Goal: Task Accomplishment & Management: Manage account settings

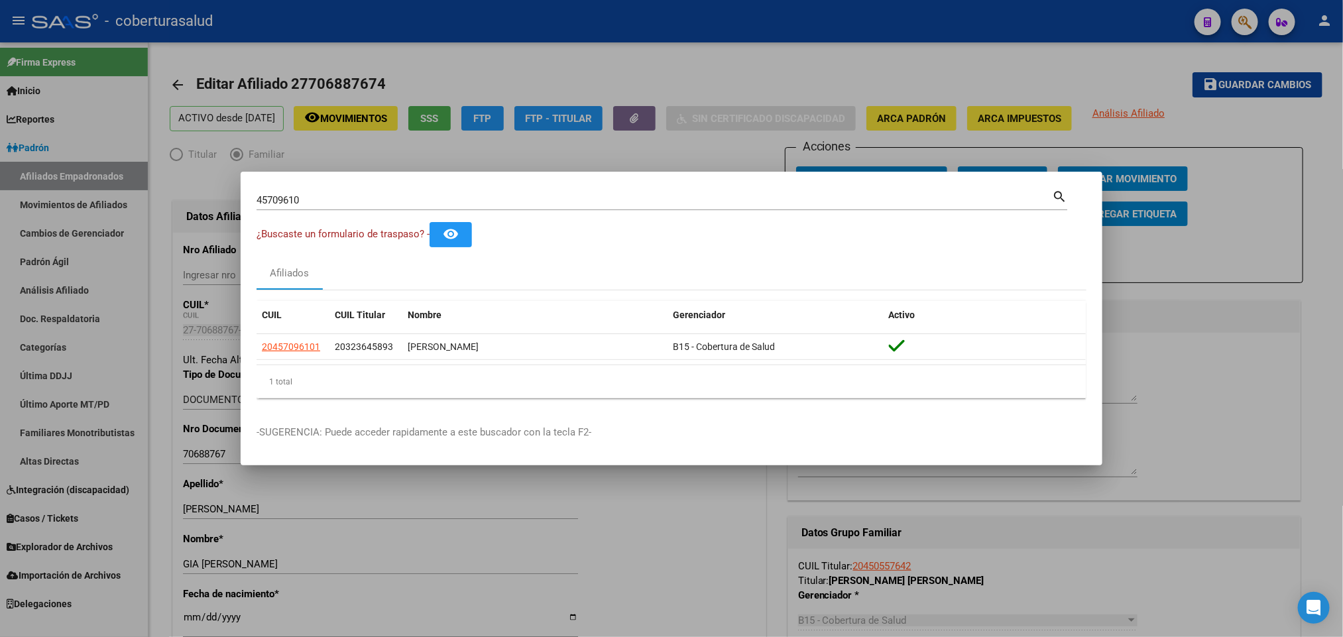
click at [702, 199] on input "45709610" at bounding box center [655, 200] width 796 height 12
paste input "274790521"
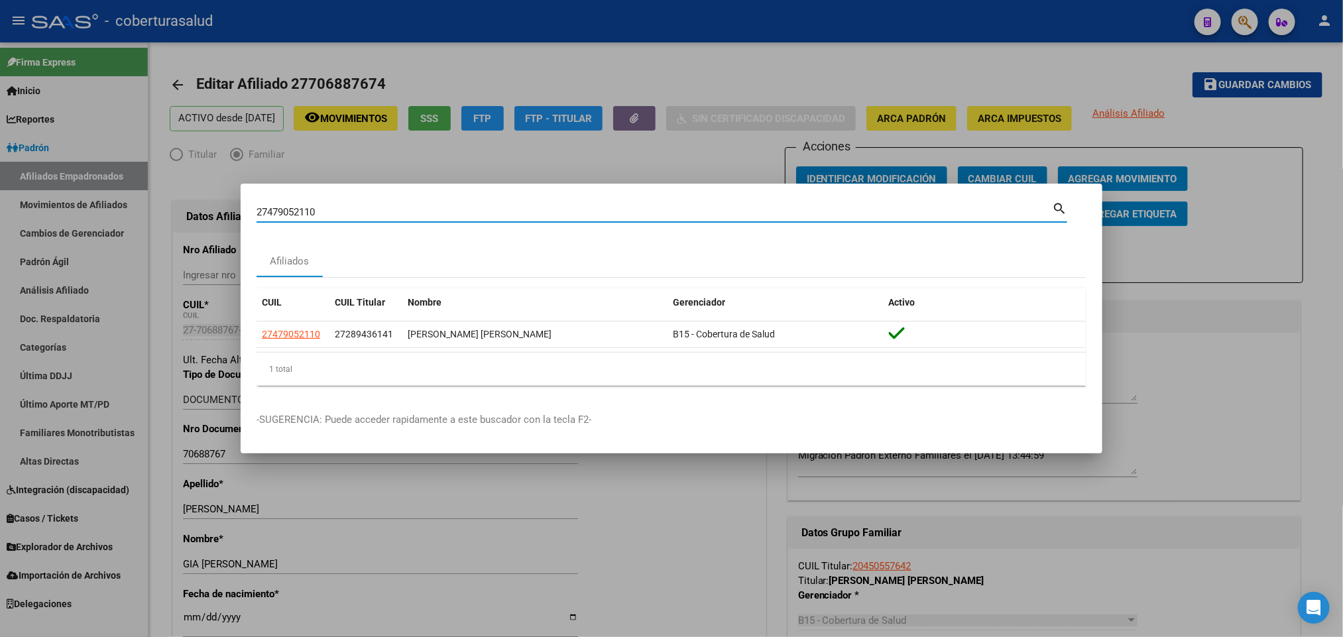
paste input "27447714960"
click at [364, 214] on input "2747905211027447714960" at bounding box center [655, 212] width 796 height 12
paste input
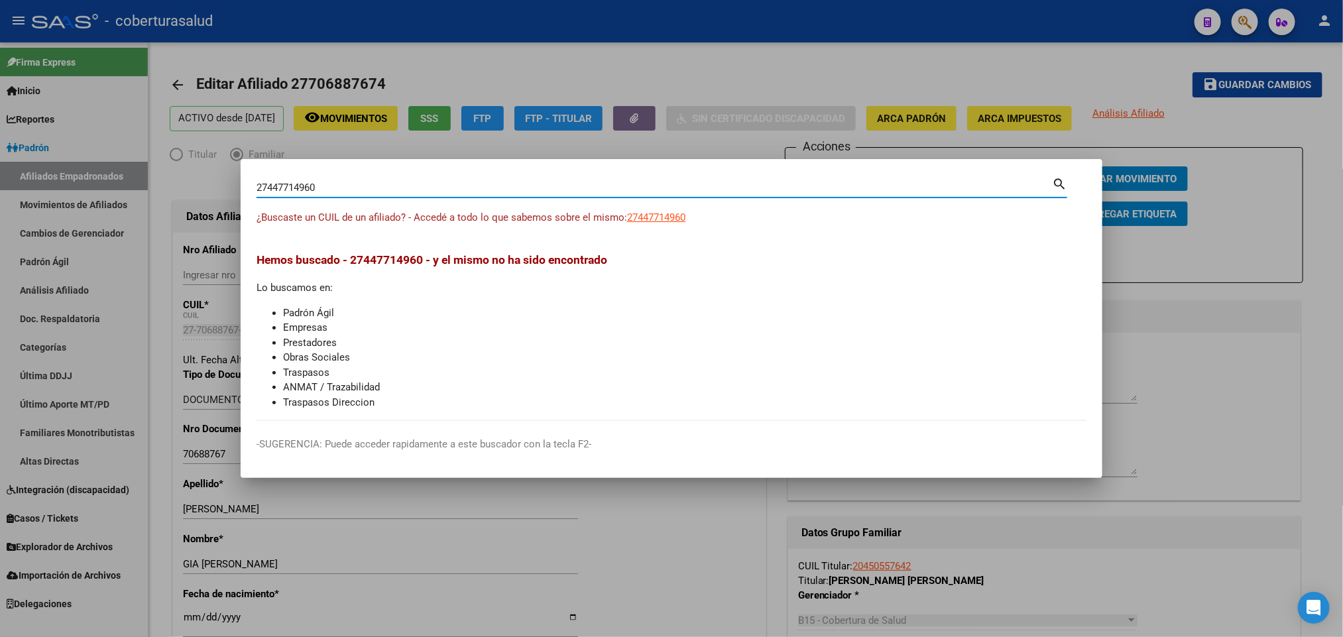
click at [454, 191] on input "27447714960" at bounding box center [655, 188] width 796 height 12
paste input "4095704"
click at [418, 180] on div "27444095704 Buscar (apellido, dni, cuil, [PERSON_NAME], cuit, obra social)" at bounding box center [655, 188] width 796 height 20
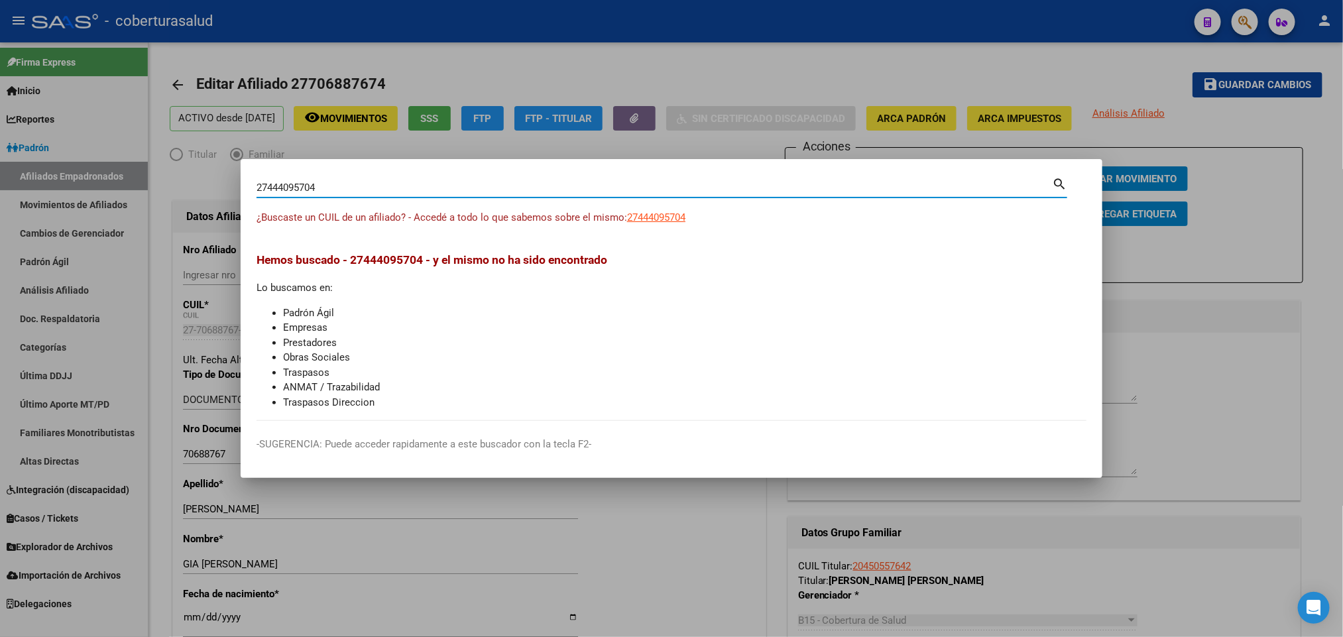
click at [414, 184] on input "27444095704" at bounding box center [655, 188] width 796 height 12
paste input "0448140076"
click at [380, 186] on input "20448140076" at bounding box center [655, 188] width 796 height 12
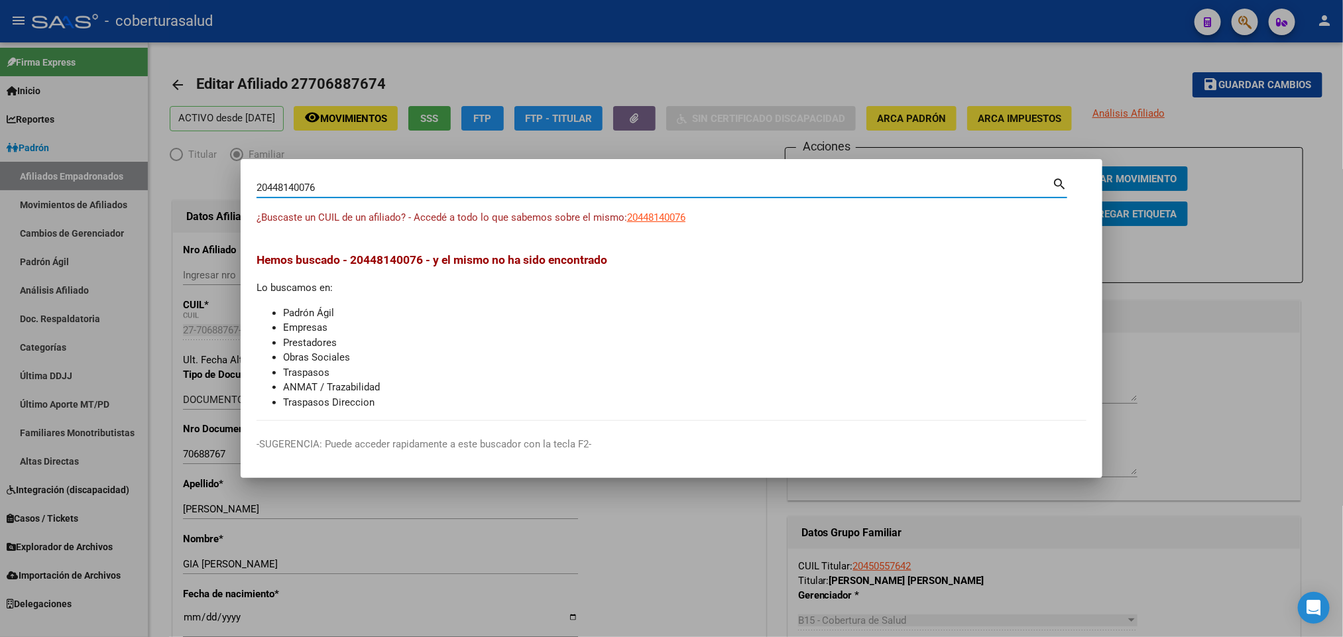
paste input "7479052110"
type input "27479052110"
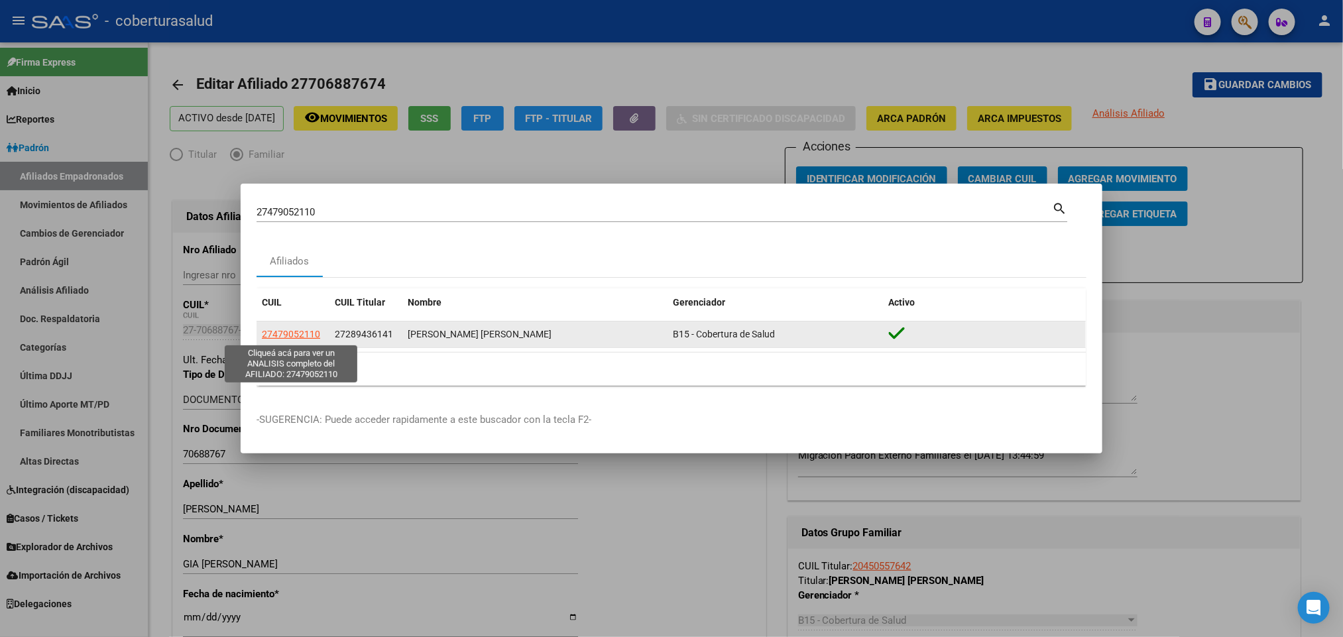
click at [301, 332] on span "27479052110" at bounding box center [291, 334] width 58 height 11
type textarea "27479052110"
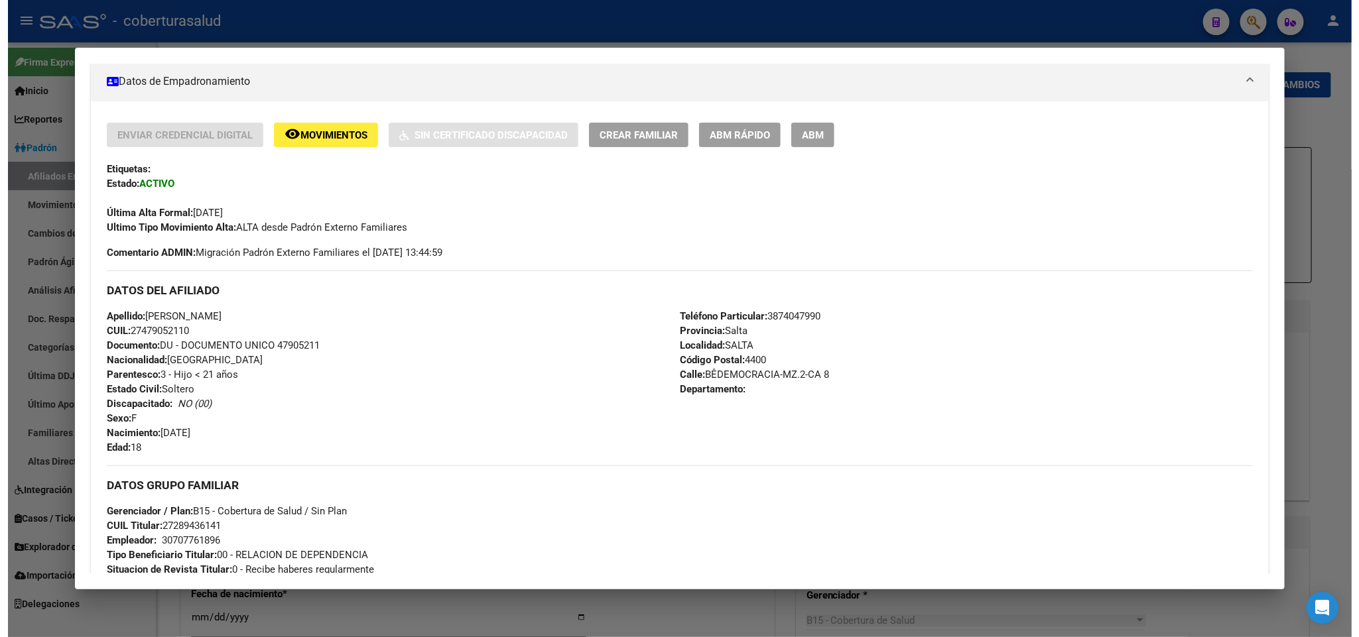
scroll to position [186, 0]
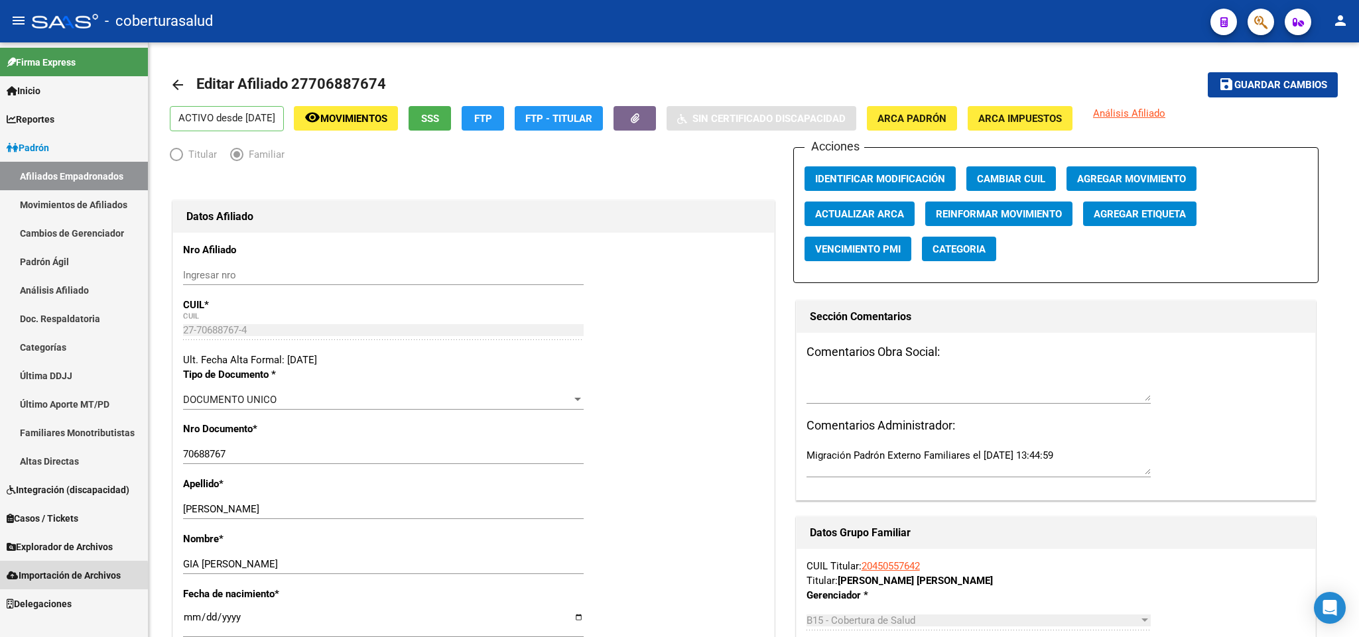
click at [70, 577] on span "Importación de Archivos" at bounding box center [64, 575] width 114 height 15
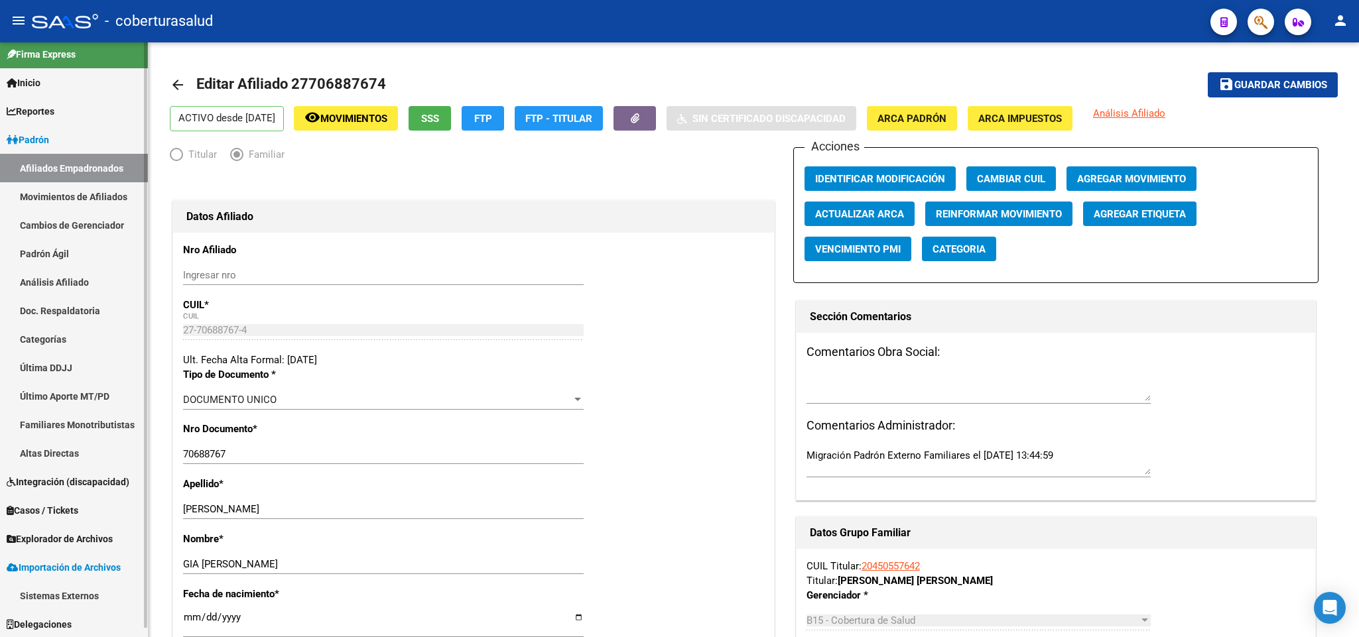
scroll to position [9, 0]
click at [48, 591] on link "Sistemas Externos" at bounding box center [74, 595] width 148 height 29
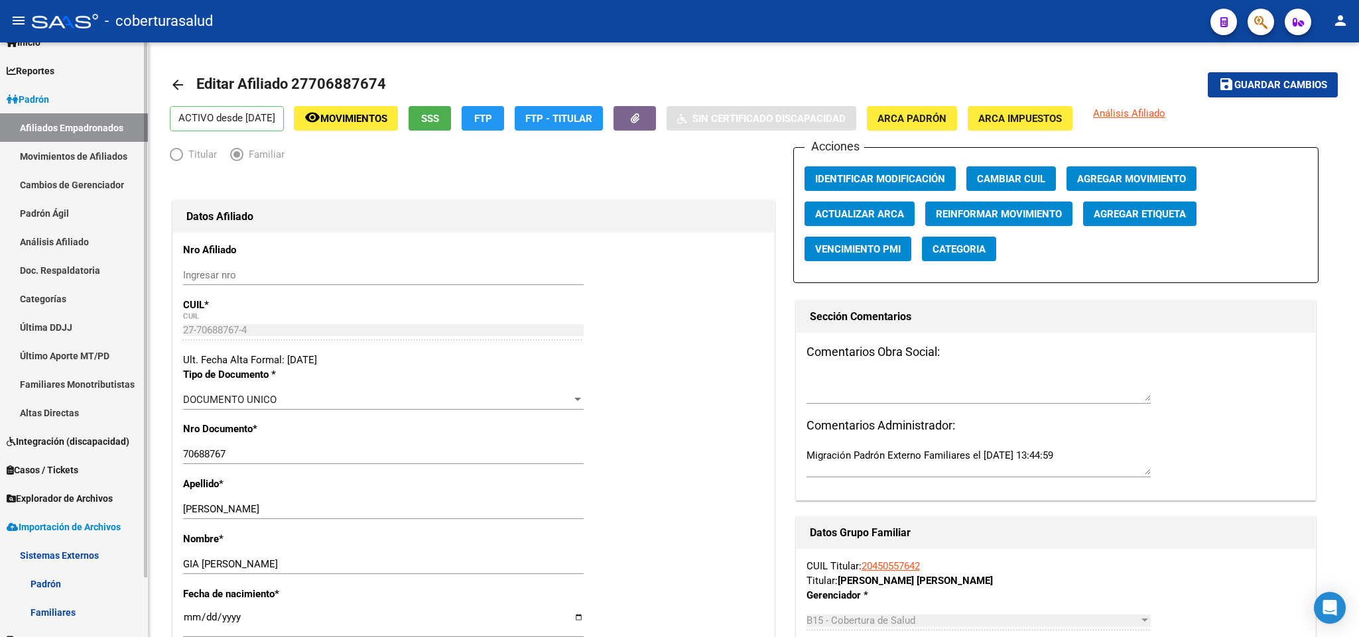
scroll to position [66, 0]
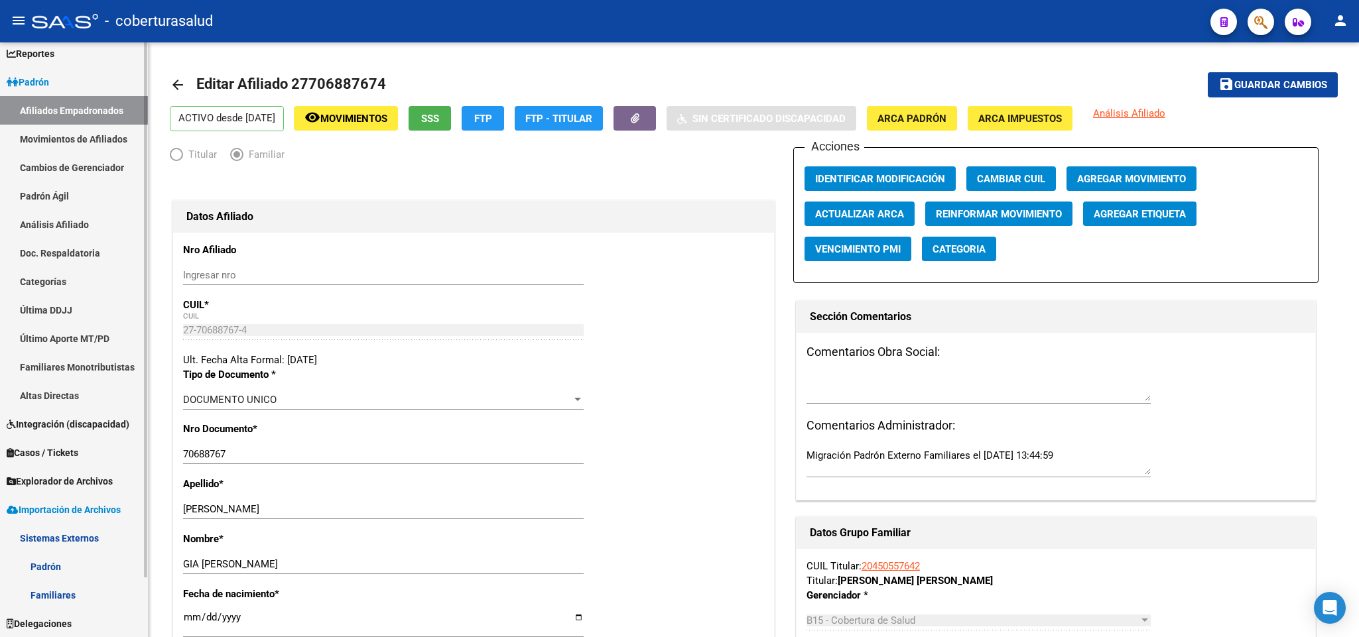
click at [82, 595] on link "Familiares" at bounding box center [74, 595] width 148 height 29
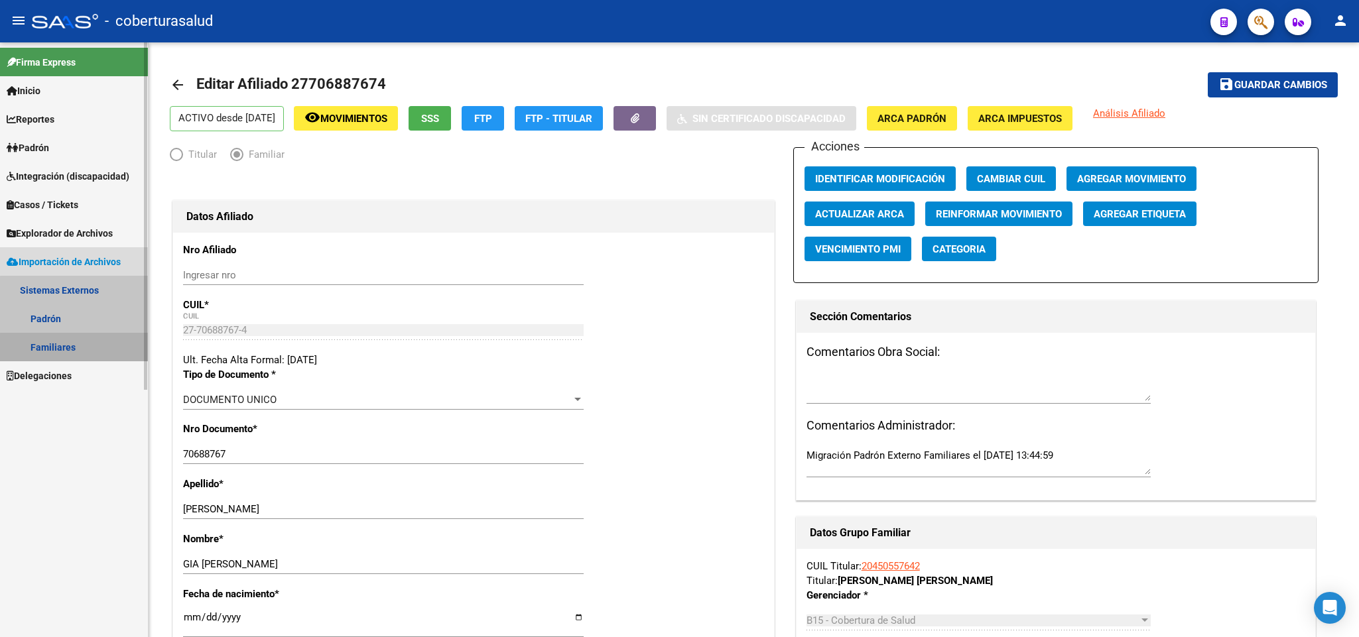
scroll to position [0, 0]
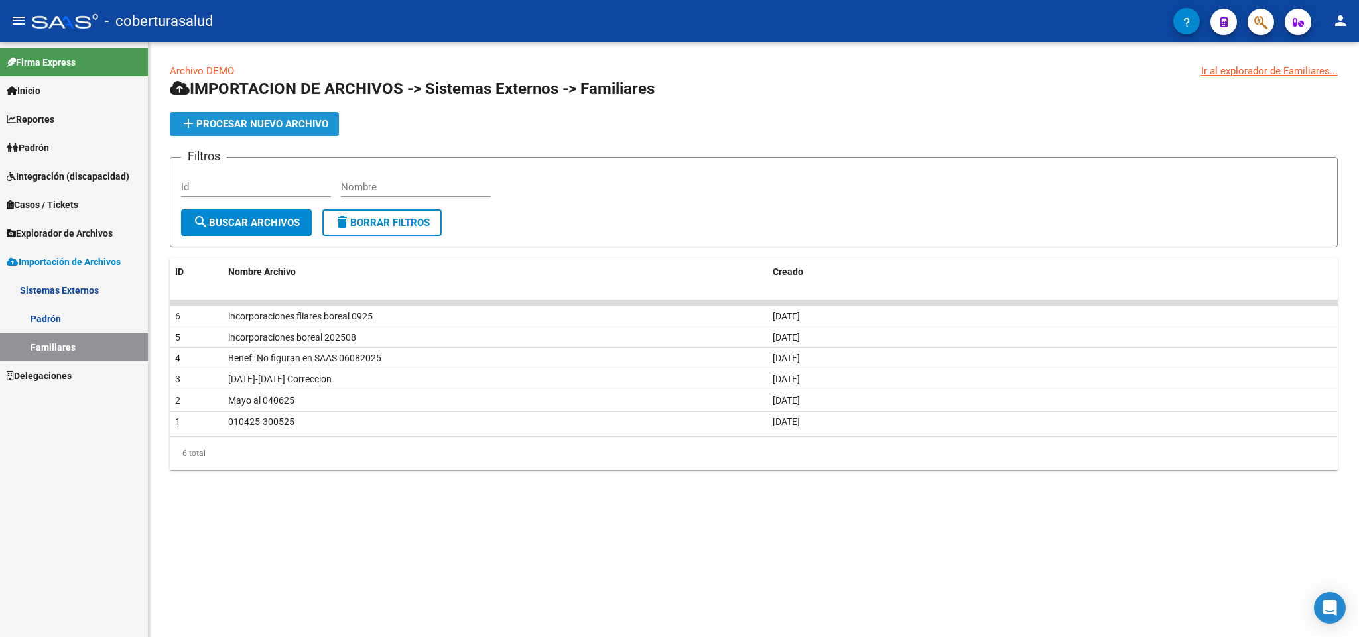
click at [267, 119] on span "add Procesar nuevo archivo" at bounding box center [254, 124] width 148 height 12
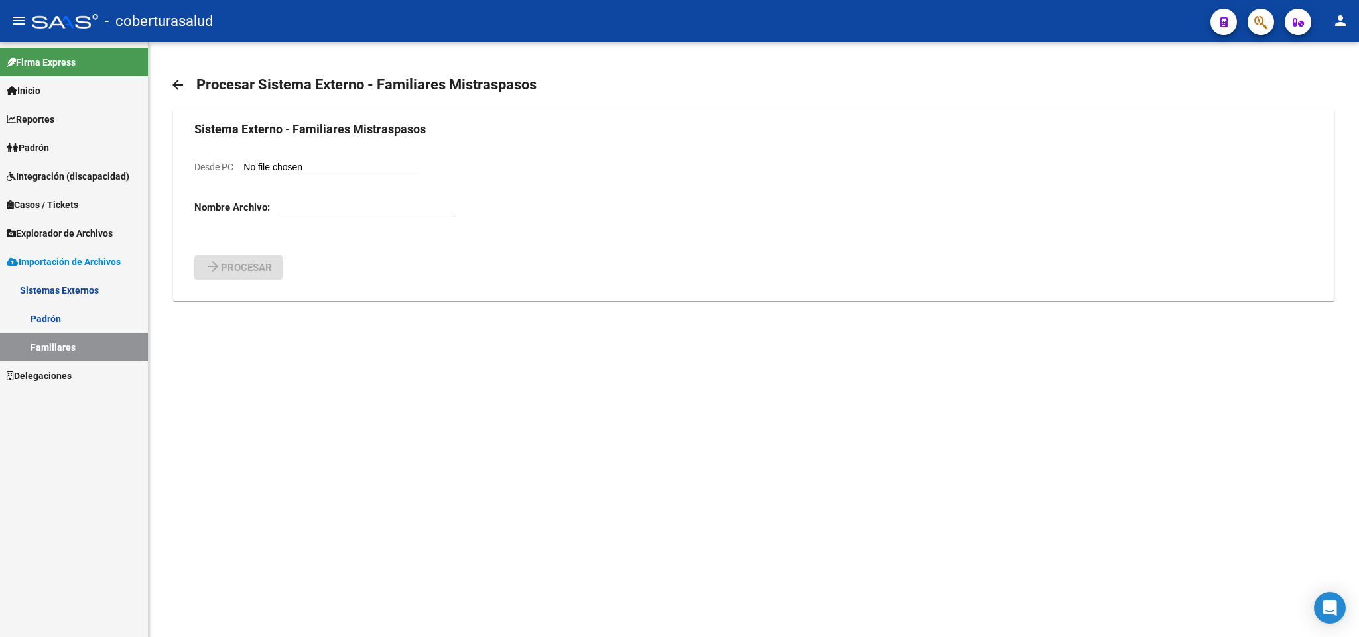
click at [276, 169] on input "Desde PC" at bounding box center [331, 168] width 176 height 13
type input "C:\fakepath\incorporaciones fliares boreal 1025.csv"
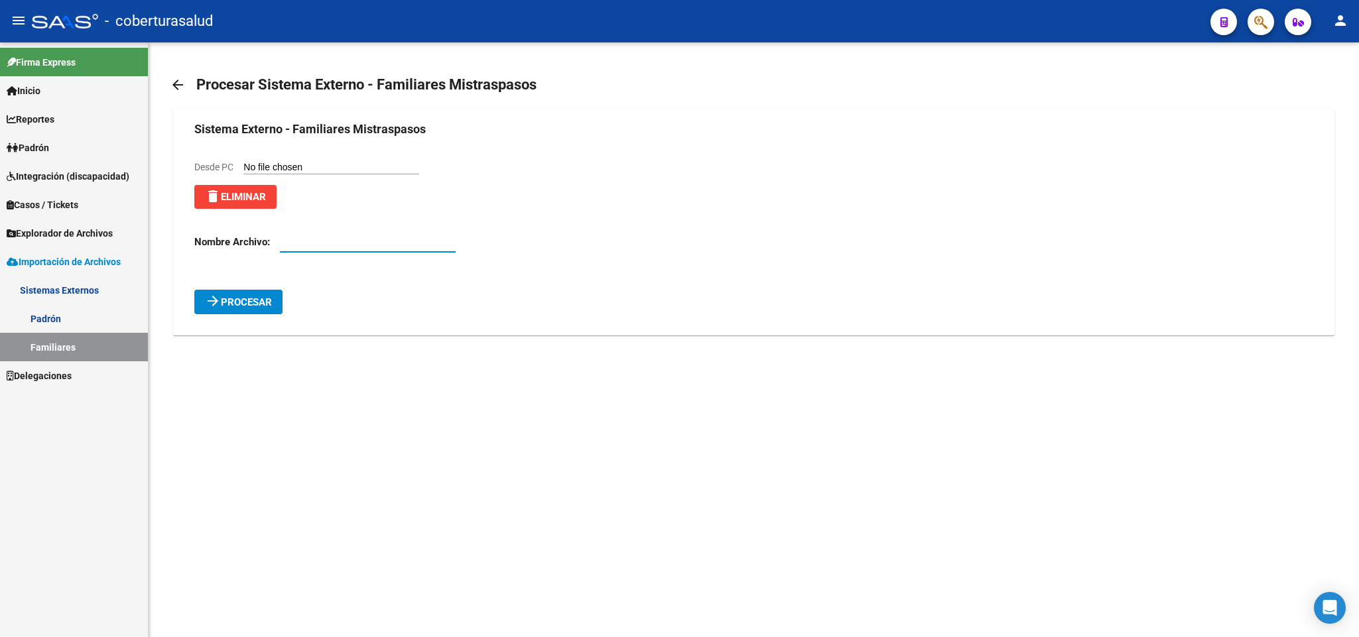
click at [320, 247] on input "text" at bounding box center [368, 242] width 176 height 12
type input "incorporaciones fliares boreal 1025"
click at [259, 303] on span "Procesar" at bounding box center [246, 302] width 51 height 12
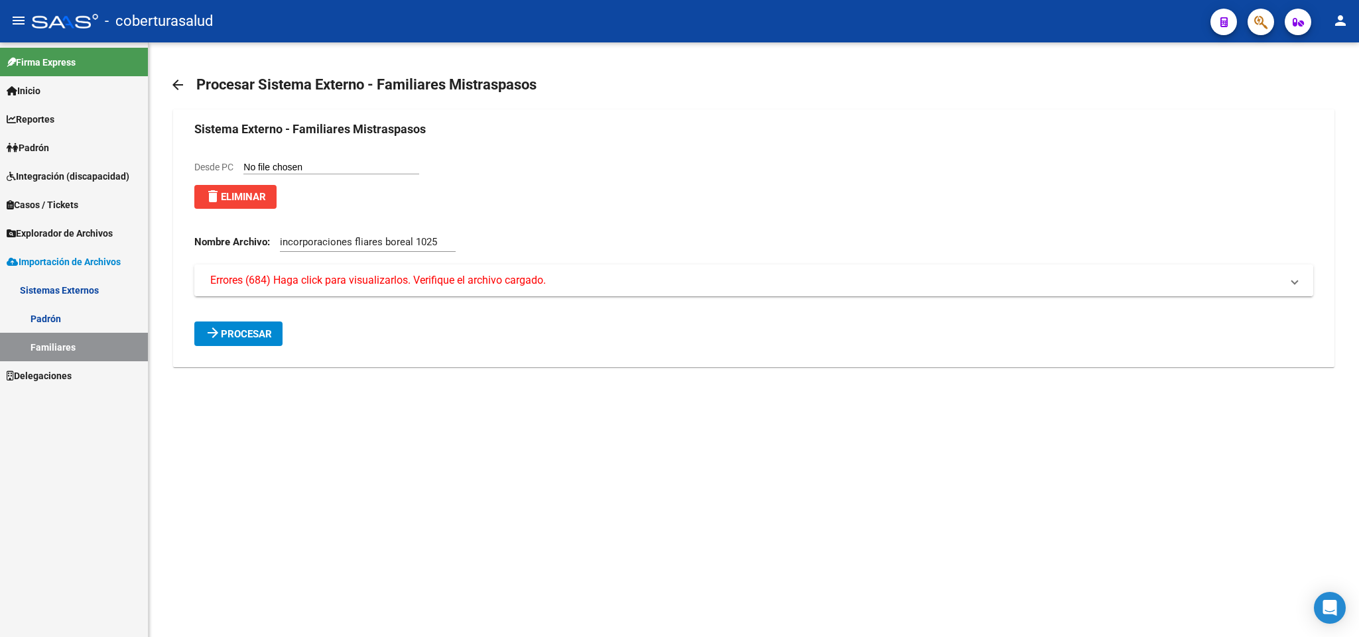
click at [384, 281] on span "Errores (684) Haga click para visualizarlos. Verifique el archivo cargado." at bounding box center [378, 280] width 336 height 15
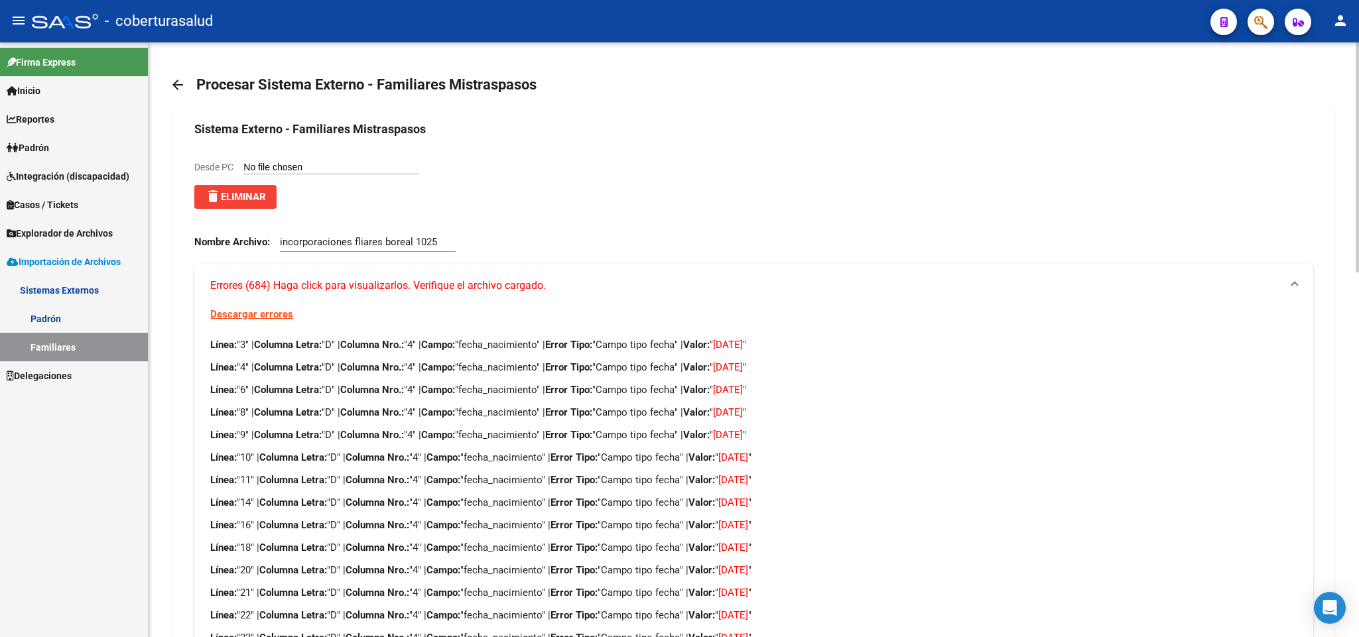
click at [259, 162] on input "Desde PC" at bounding box center [331, 168] width 176 height 13
click at [269, 311] on link "Descargar errores" at bounding box center [251, 314] width 83 height 12
click at [179, 93] on link "arrow_back" at bounding box center [183, 84] width 27 height 31
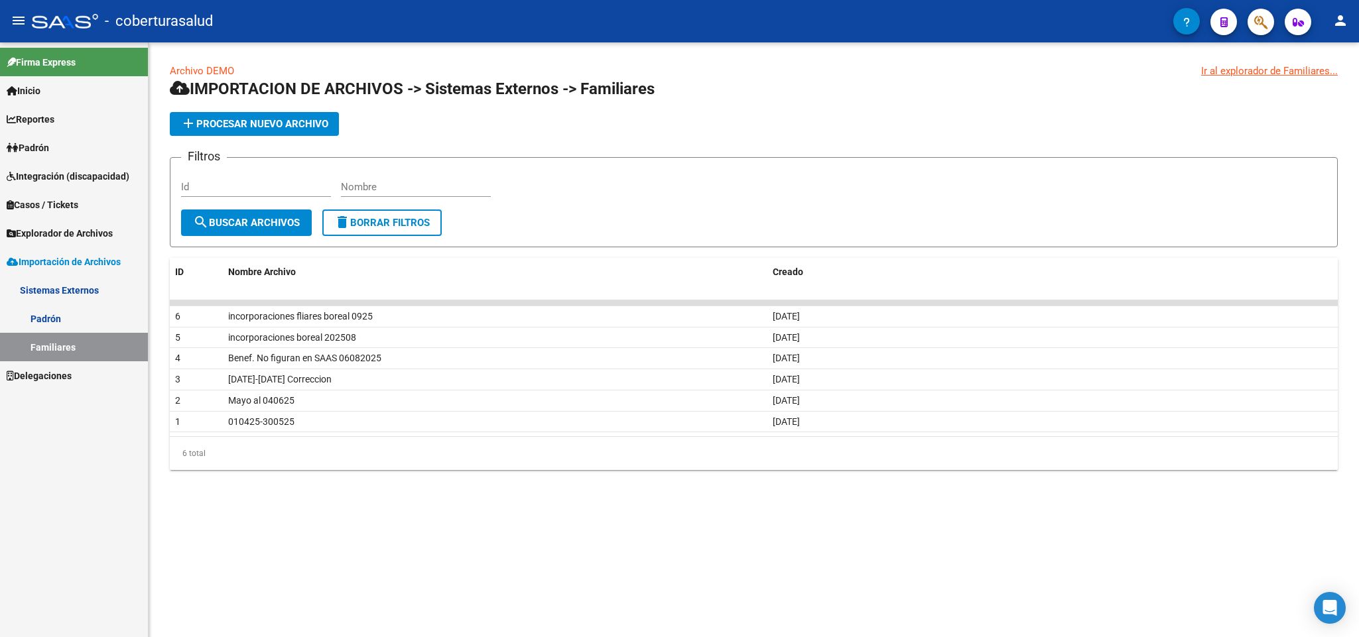
click at [205, 76] on link "Archivo DEMO" at bounding box center [202, 71] width 64 height 12
click at [237, 131] on button "add Procesar nuevo archivo" at bounding box center [254, 124] width 169 height 24
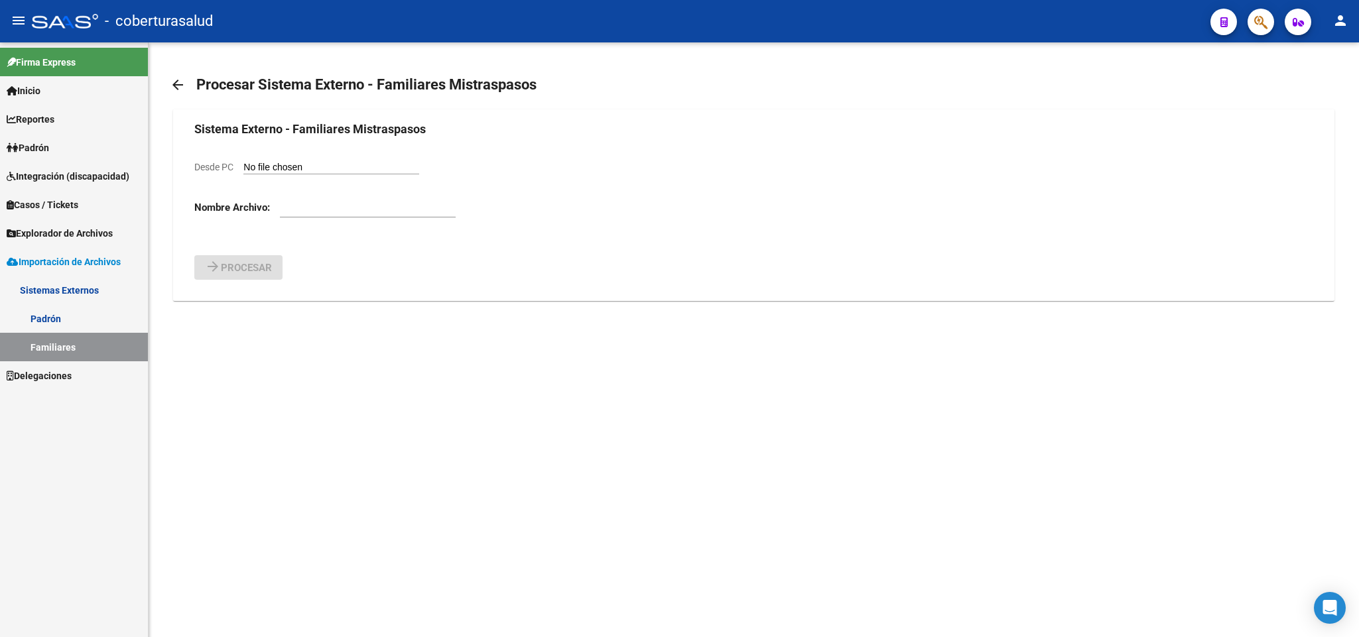
click at [291, 168] on input "Desde PC" at bounding box center [331, 168] width 176 height 13
type input "C:\fakepath\incorporaciones fliares boreal 1025.csv"
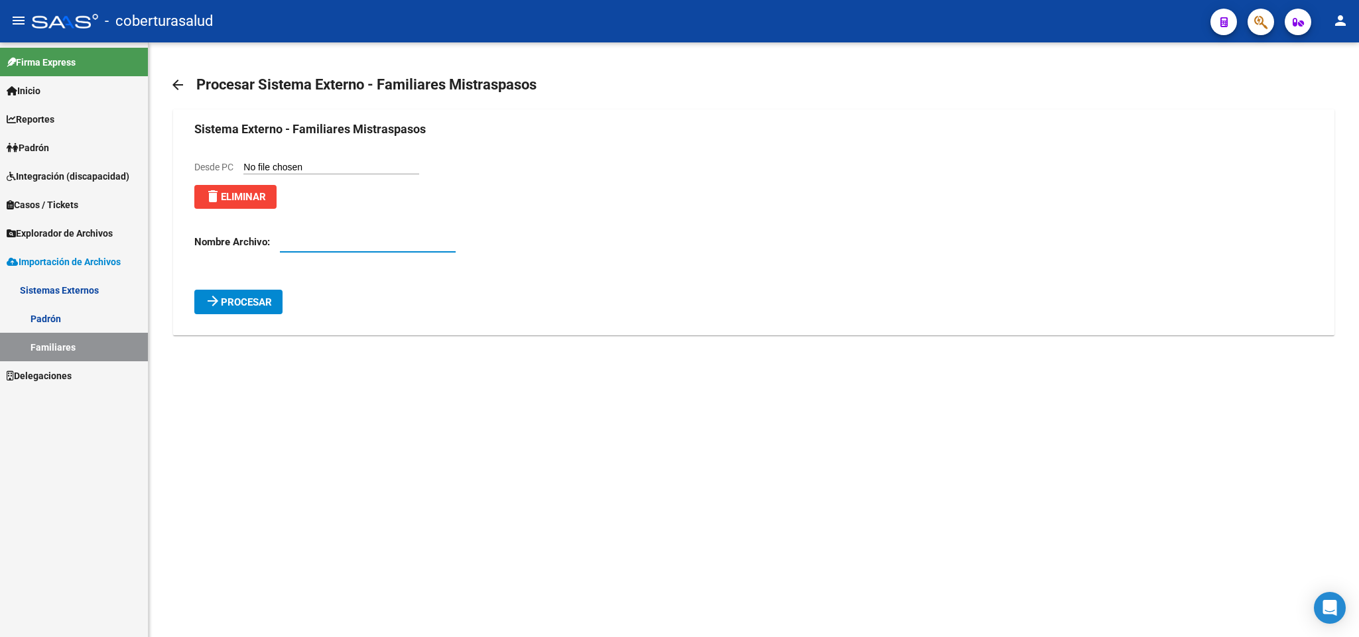
click at [321, 239] on input "text" at bounding box center [368, 242] width 176 height 12
type input "incorporaciones fliares boreal 1025"
click at [247, 299] on span "Procesar" at bounding box center [246, 302] width 51 height 12
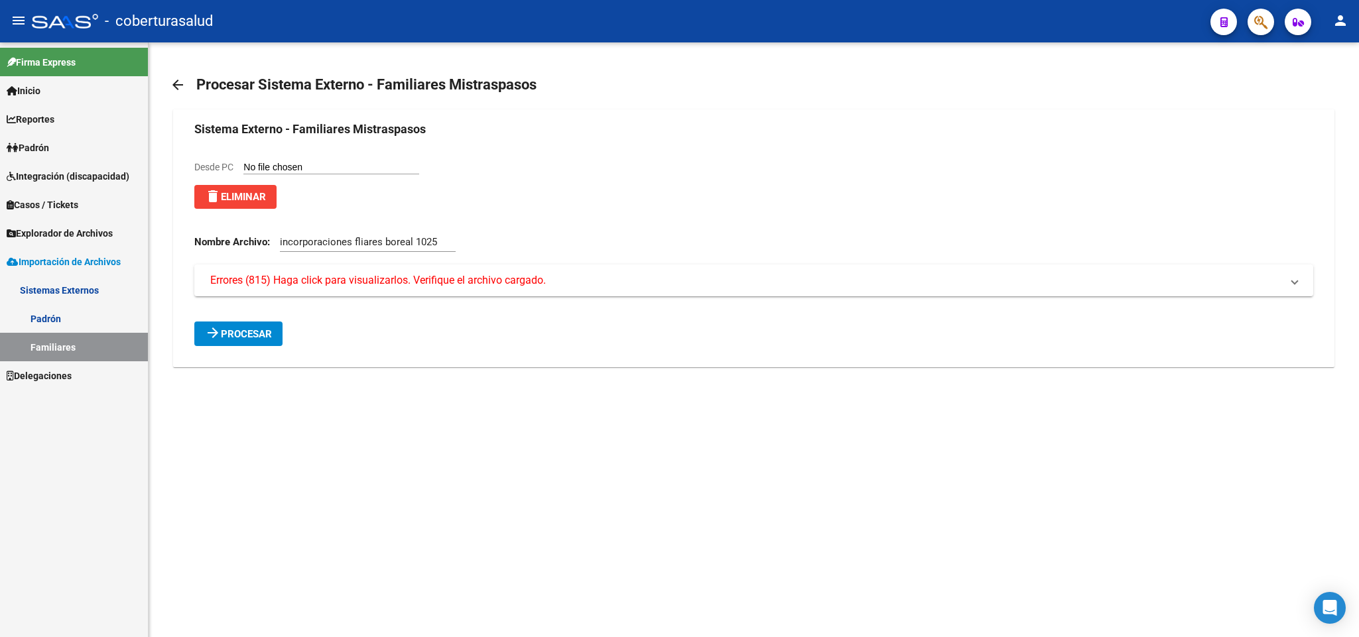
click at [297, 164] on input "Desde PC" at bounding box center [331, 168] width 176 height 13
type input "C:\fakepath\incorporaciones fliares boreal 1025.csv"
click at [436, 247] on input "incorporaciones fliares boreal 1025" at bounding box center [368, 242] width 176 height 12
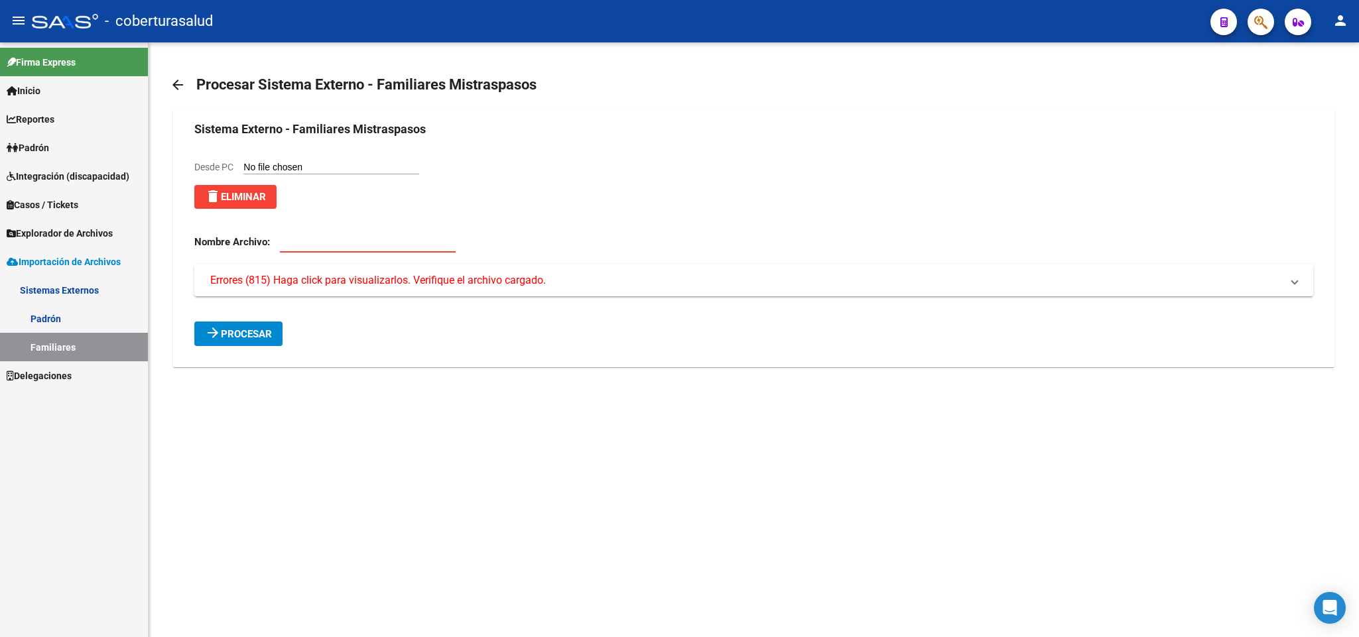
click at [436, 247] on input "text" at bounding box center [368, 242] width 176 height 12
paste input "incorporaciones fliares boreal 1025"
type input "incorporaciones fliares boreal 1025"
click at [265, 338] on span "Procesar" at bounding box center [246, 334] width 51 height 12
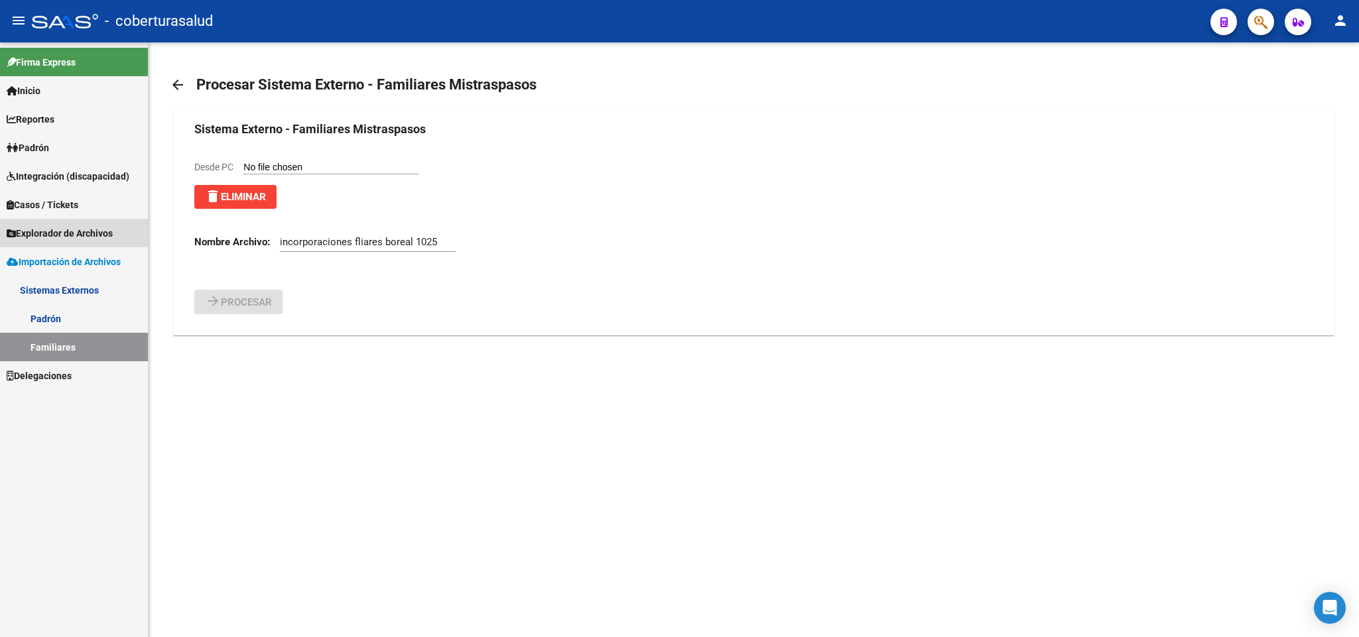
click at [78, 235] on span "Explorador de Archivos" at bounding box center [60, 233] width 106 height 15
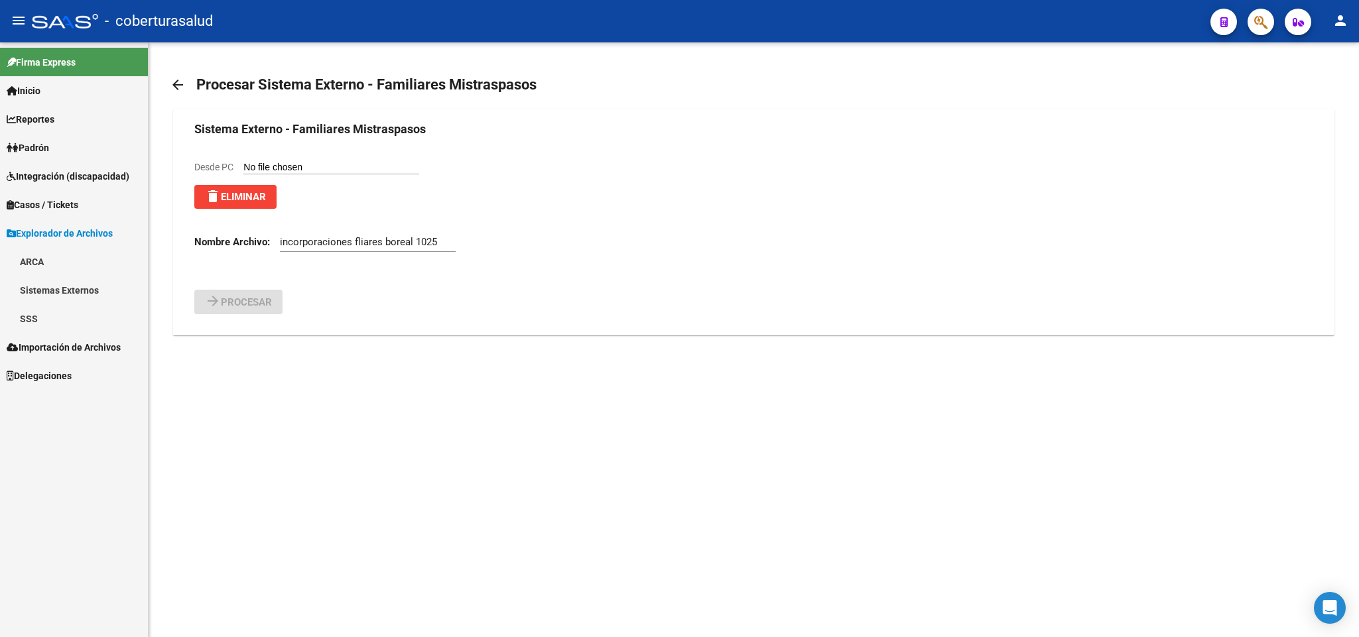
click at [62, 304] on link "SSS" at bounding box center [74, 318] width 148 height 29
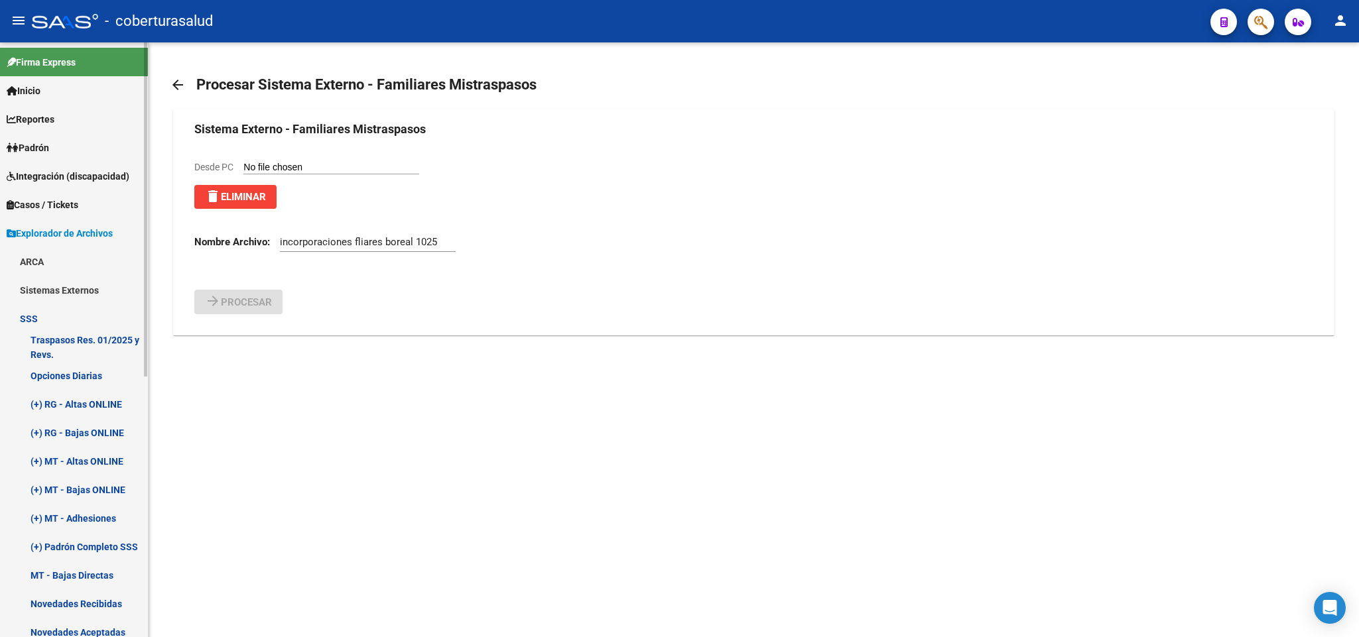
click at [64, 286] on link "Sistemas Externos" at bounding box center [74, 290] width 148 height 29
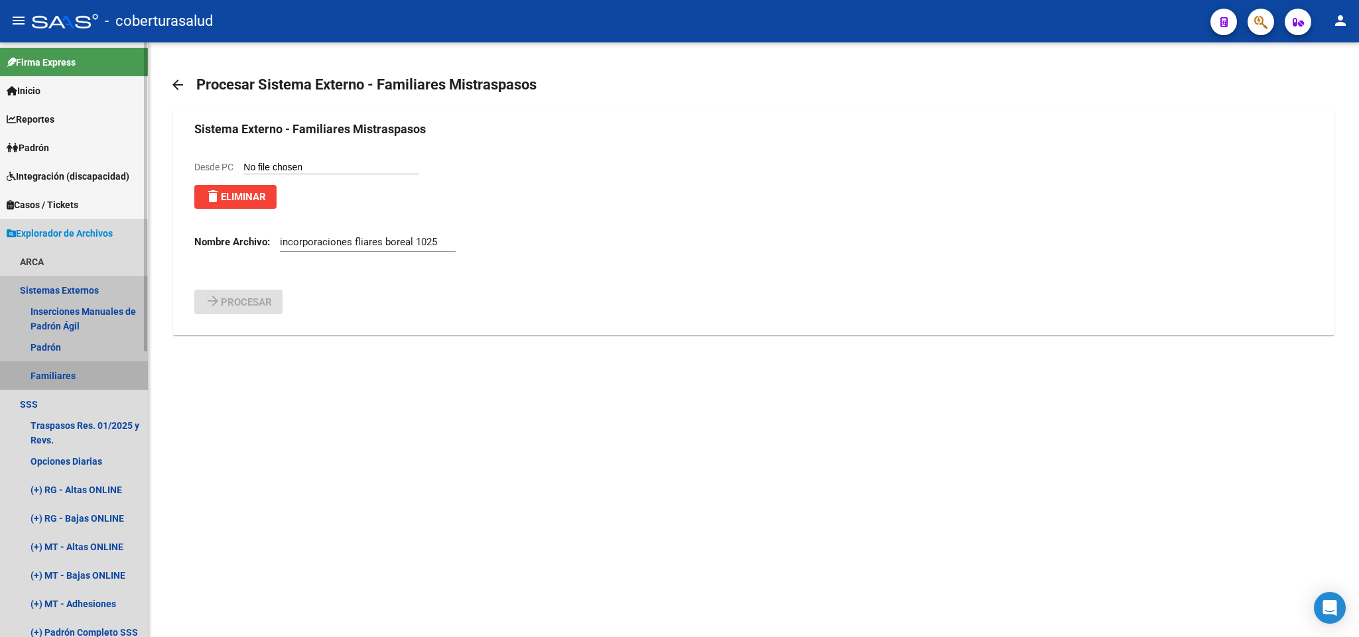
click at [76, 371] on link "Familiares" at bounding box center [74, 375] width 148 height 29
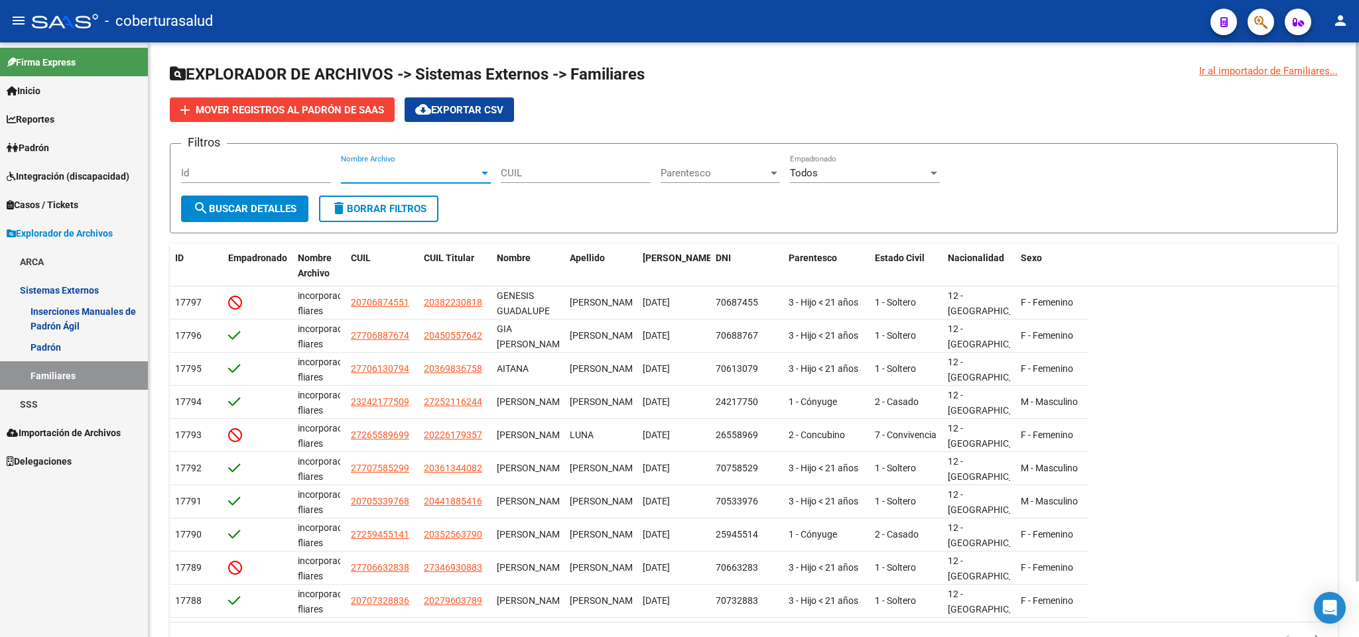
click at [442, 177] on span "Nombre Archivo" at bounding box center [410, 173] width 138 height 12
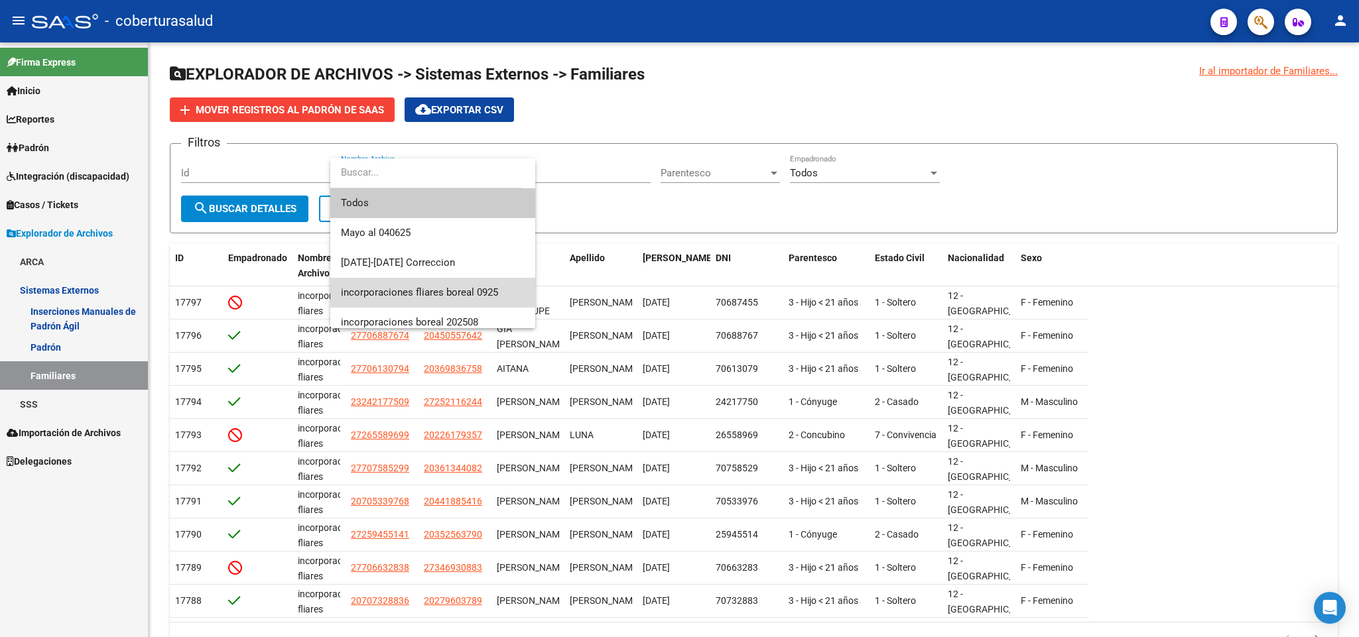
click at [450, 288] on span "incorporaciones fliares boreal 0925" at bounding box center [433, 293] width 184 height 30
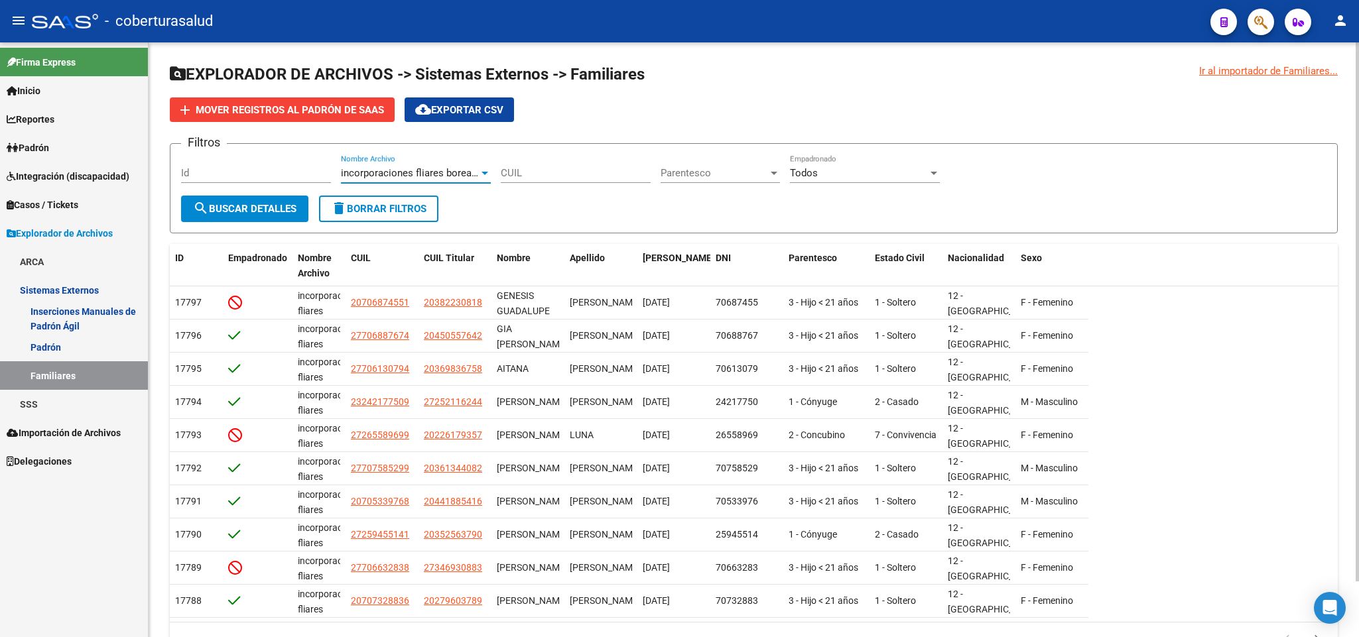
click at [440, 174] on span "incorporaciones fliares boreal 0925" at bounding box center [419, 173] width 157 height 12
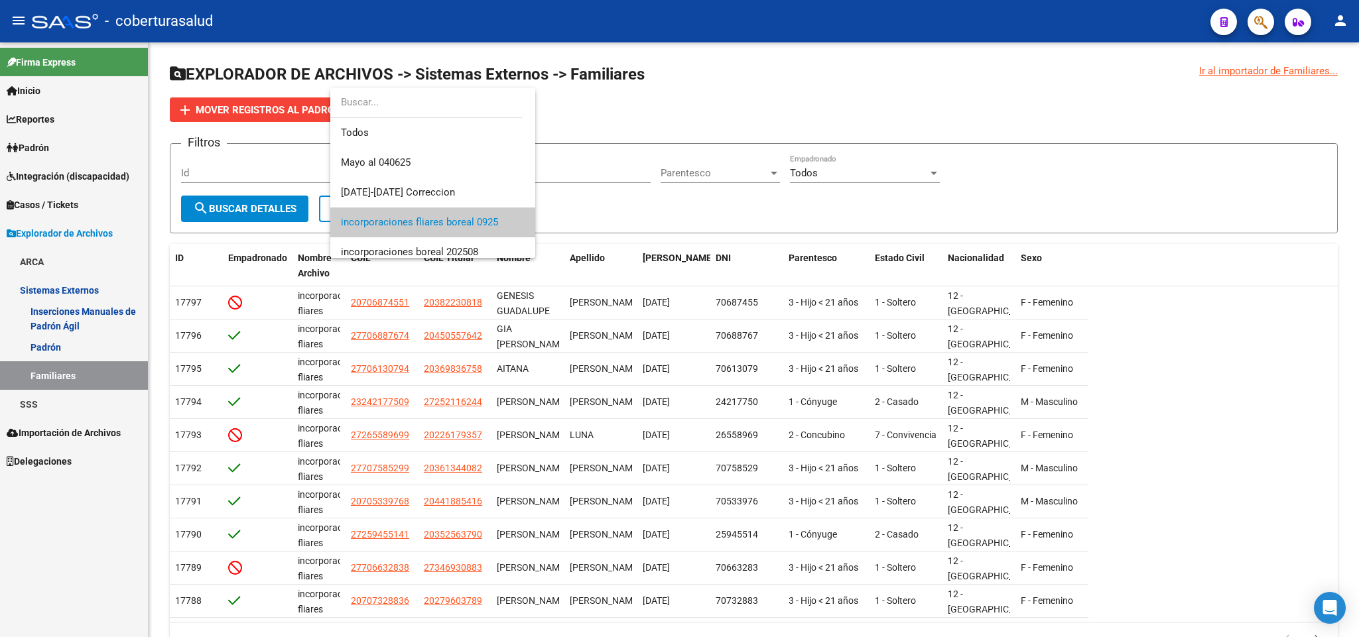
click at [511, 68] on div at bounding box center [679, 318] width 1359 height 637
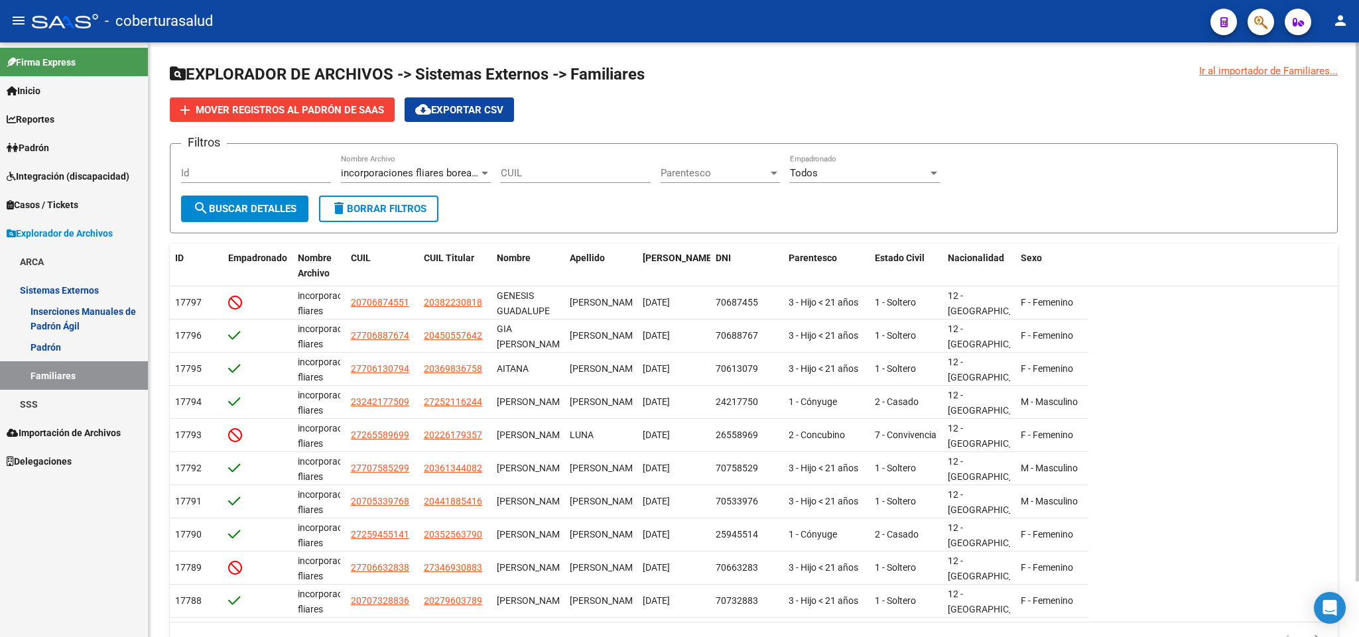
click at [460, 171] on span "incorporaciones fliares boreal 0925" at bounding box center [419, 173] width 157 height 12
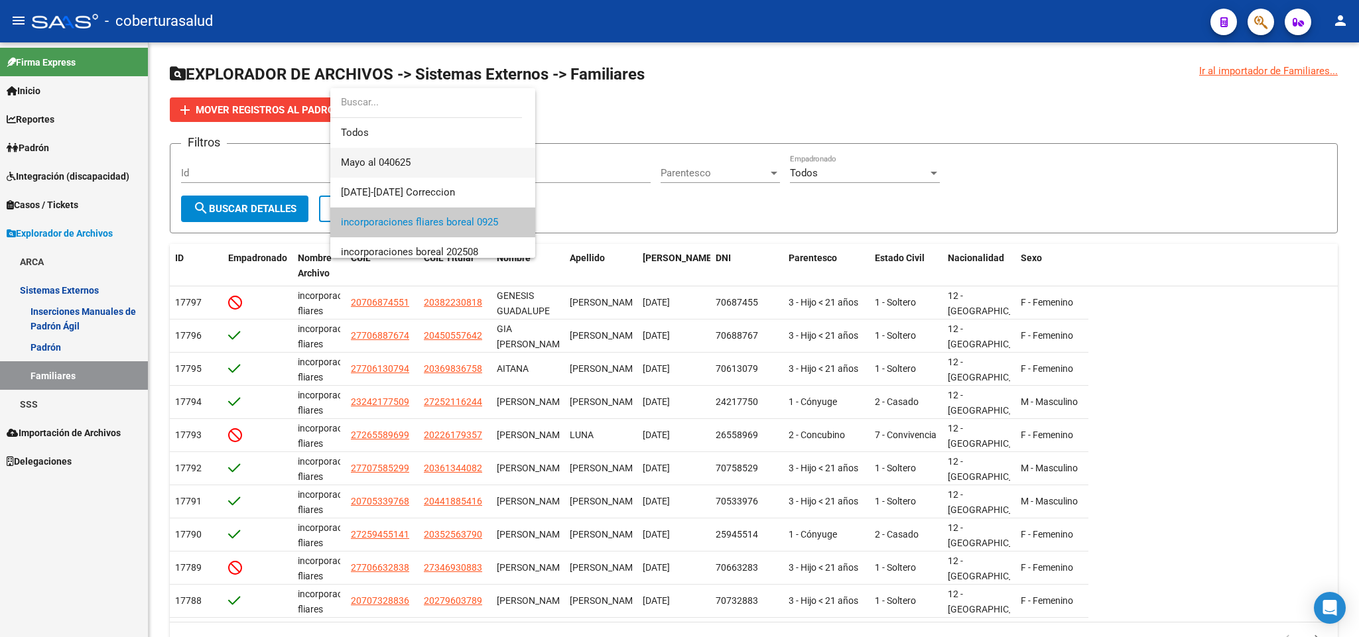
click at [412, 164] on span "Mayo al 040625" at bounding box center [433, 163] width 184 height 30
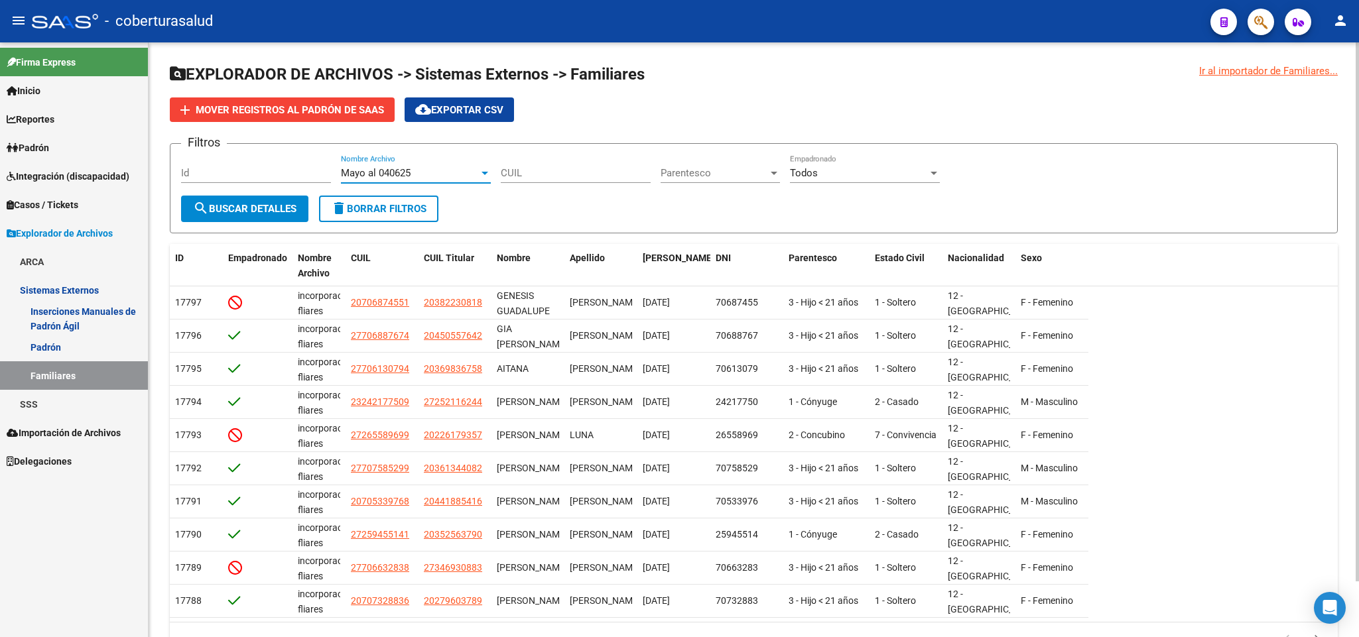
click at [458, 176] on div "Mayo al 040625" at bounding box center [410, 173] width 138 height 12
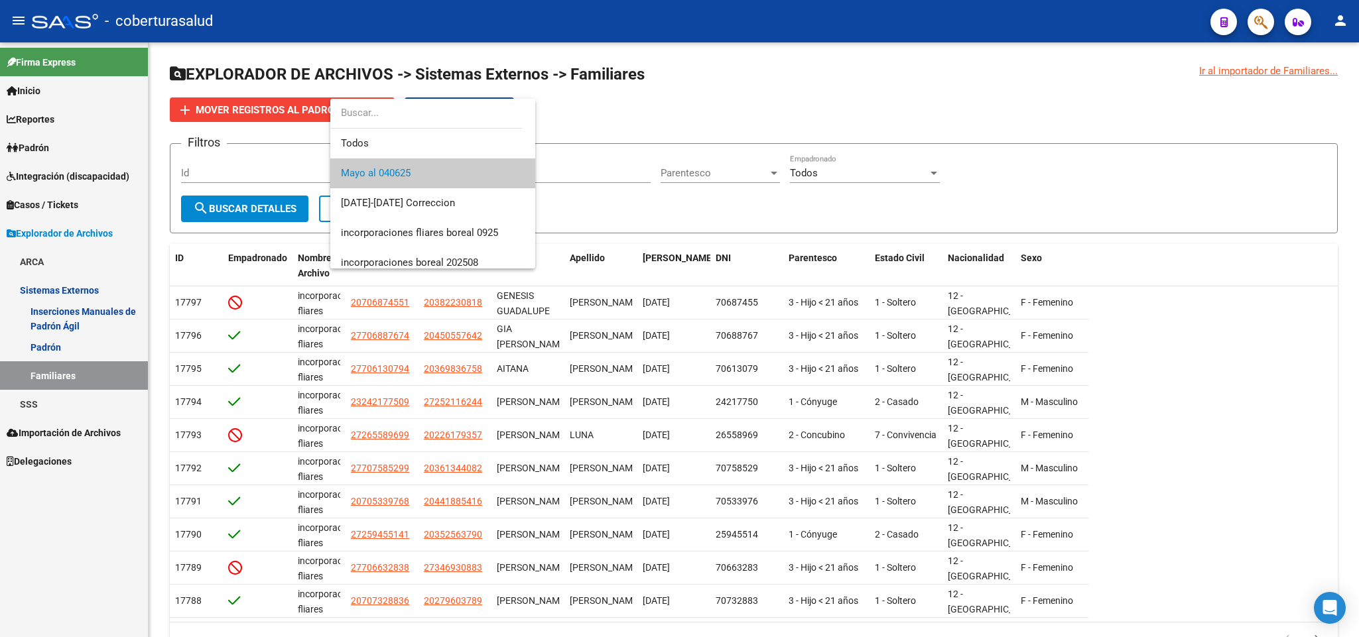
click at [1017, 145] on div at bounding box center [679, 318] width 1359 height 637
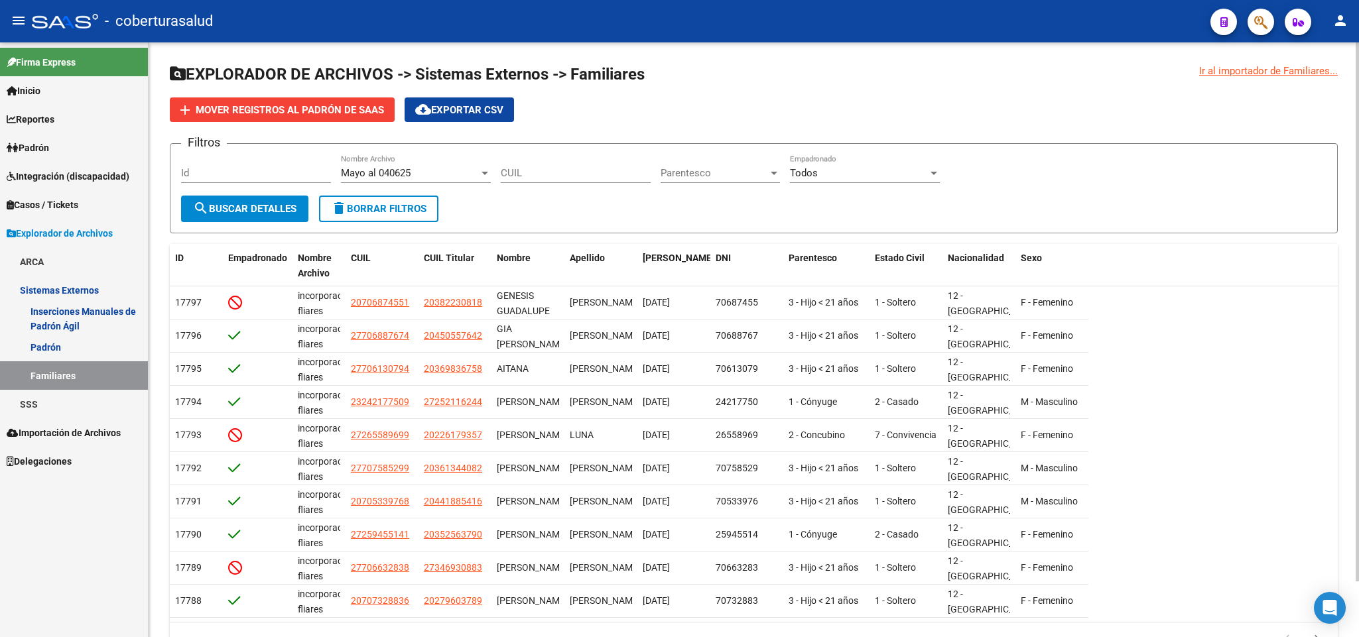
click at [1257, 72] on div "Ir al importador de Familiares..." at bounding box center [1268, 71] width 139 height 15
click at [1257, 64] on div "Ir al importador de Familiares..." at bounding box center [1268, 71] width 139 height 15
click at [566, 192] on div "CUIL" at bounding box center [576, 174] width 150 height 41
click at [434, 173] on div "Mayo al 040625" at bounding box center [410, 173] width 138 height 12
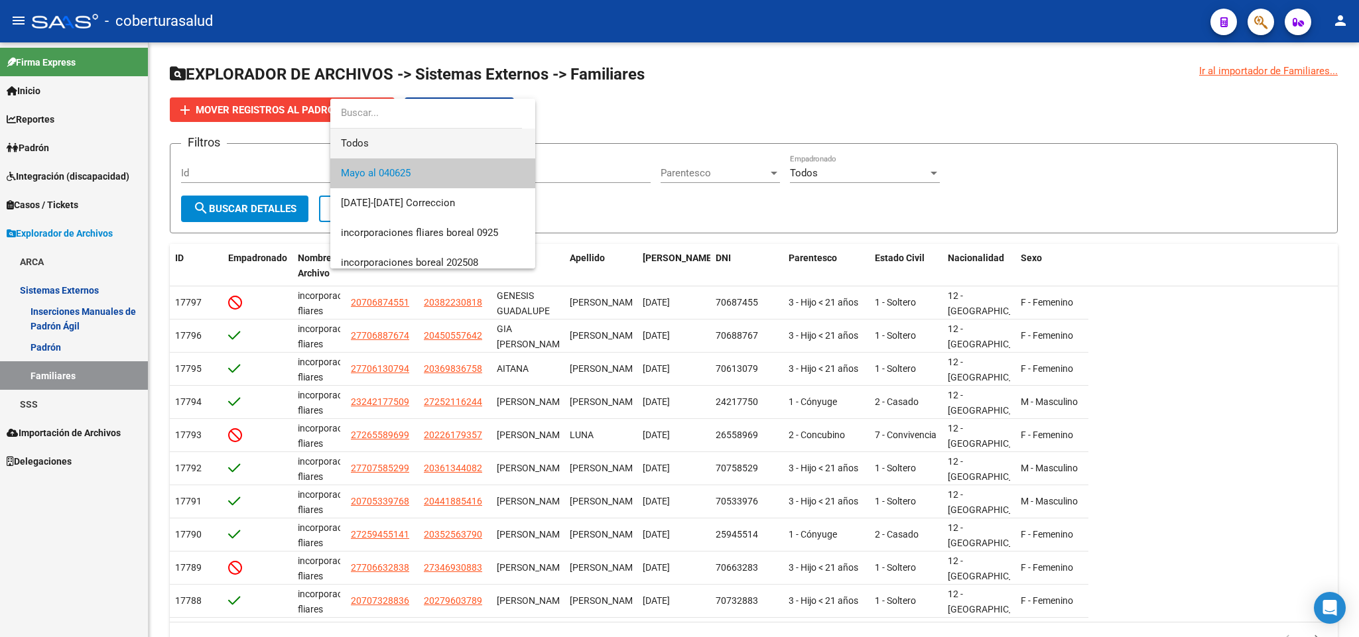
click at [434, 154] on span "Todos" at bounding box center [433, 144] width 184 height 30
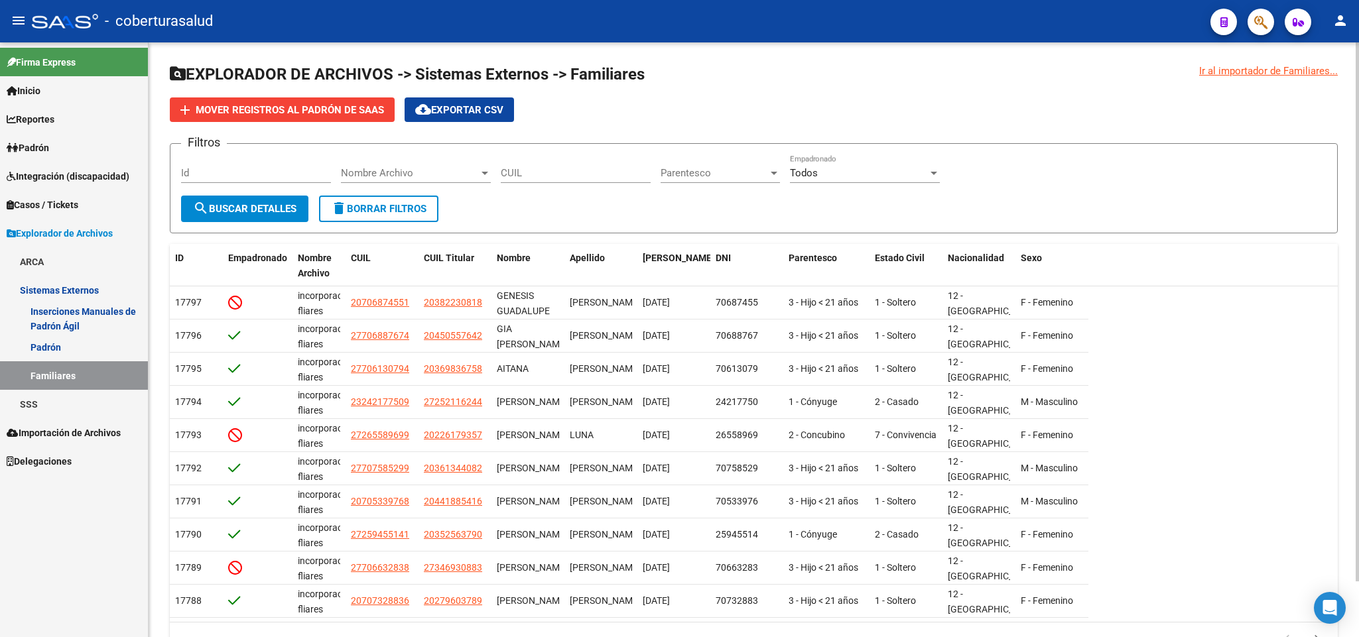
click at [442, 180] on div "Nombre Archivo Nombre Archivo" at bounding box center [416, 168] width 150 height 29
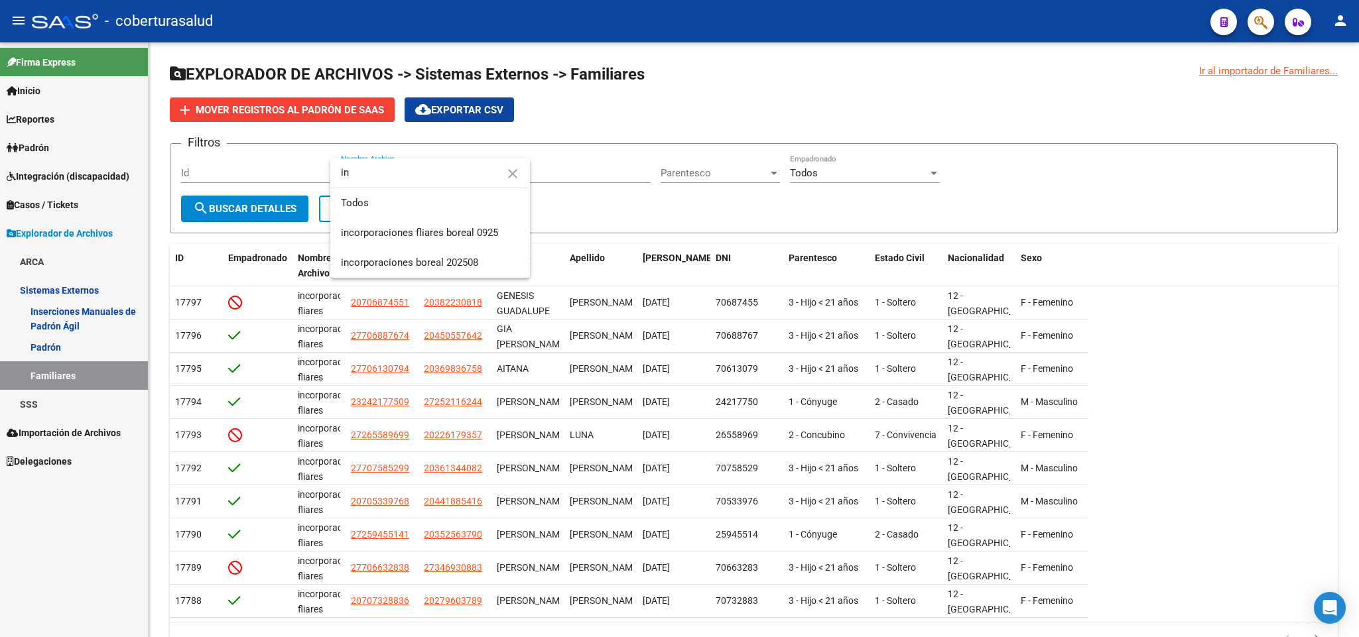
type input "inc"
click at [58, 436] on span "Importación de Archivos" at bounding box center [64, 433] width 114 height 15
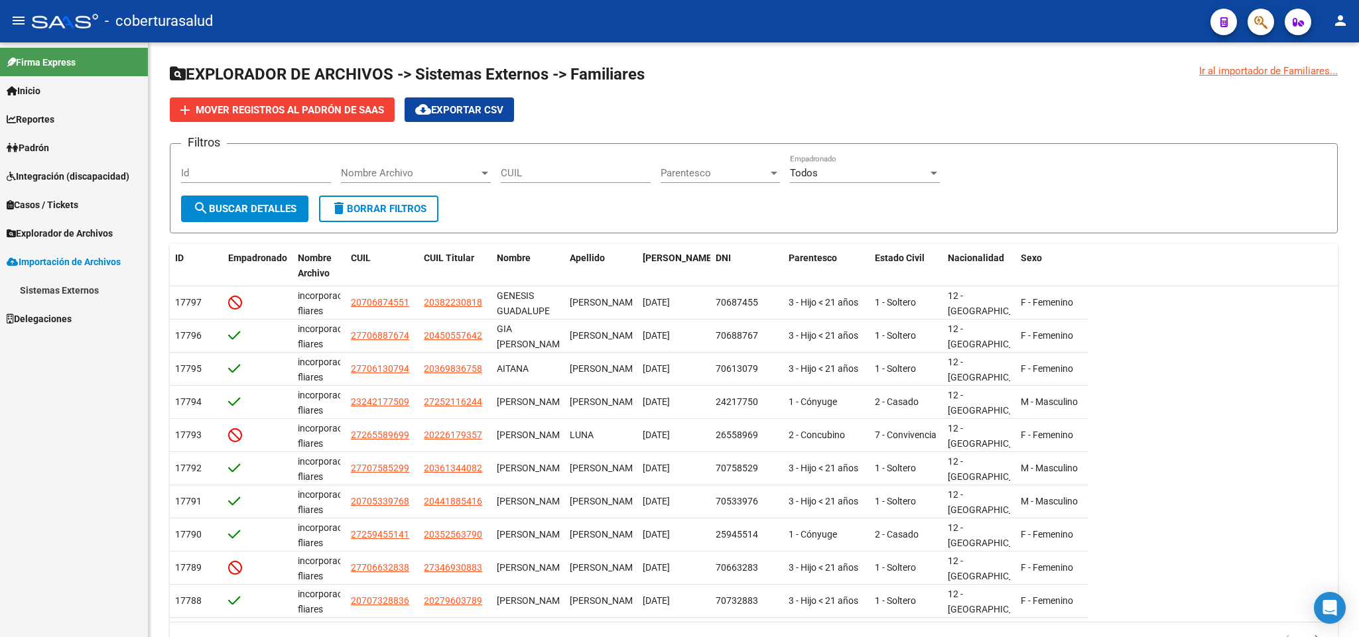
click at [68, 277] on link "Sistemas Externos" at bounding box center [74, 290] width 148 height 29
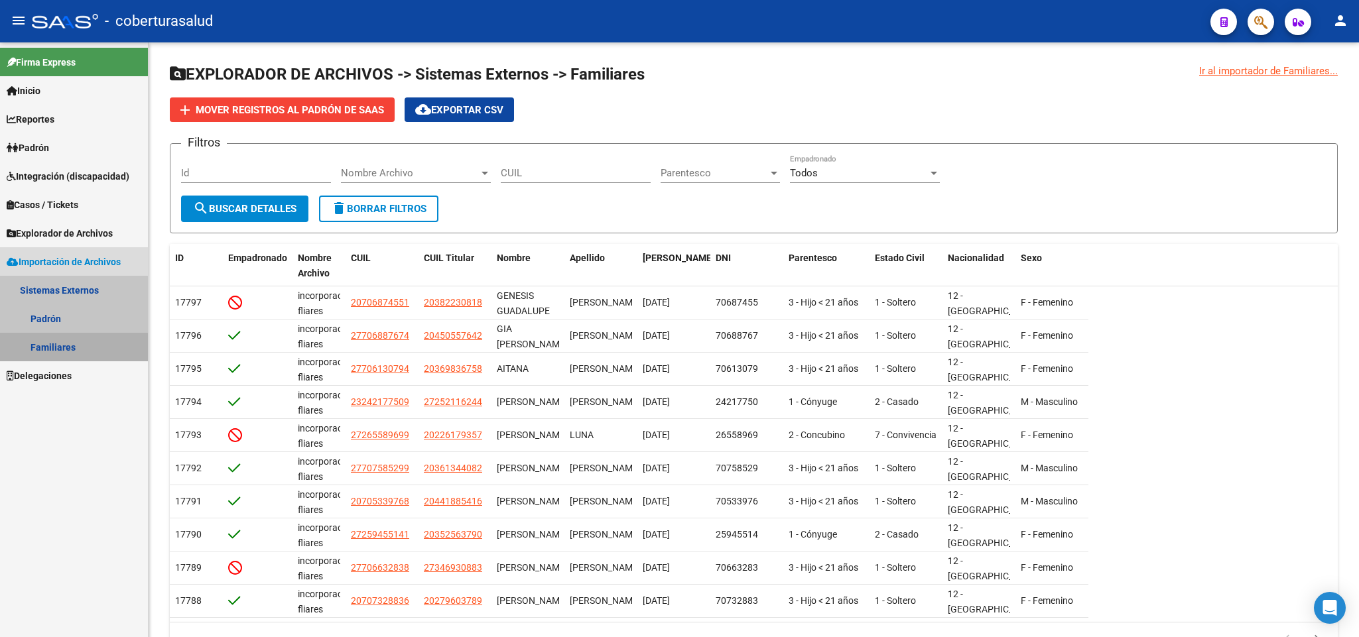
click at [60, 348] on link "Familiares" at bounding box center [74, 347] width 148 height 29
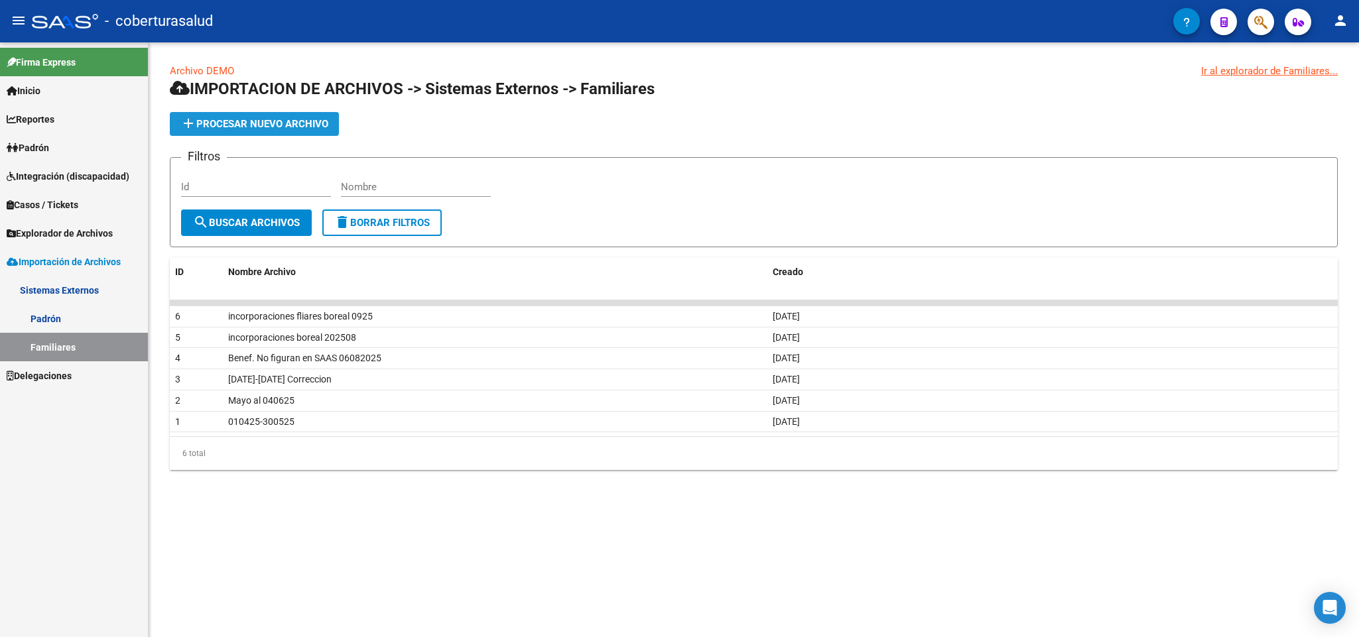
click at [275, 118] on span "add Procesar nuevo archivo" at bounding box center [254, 124] width 148 height 12
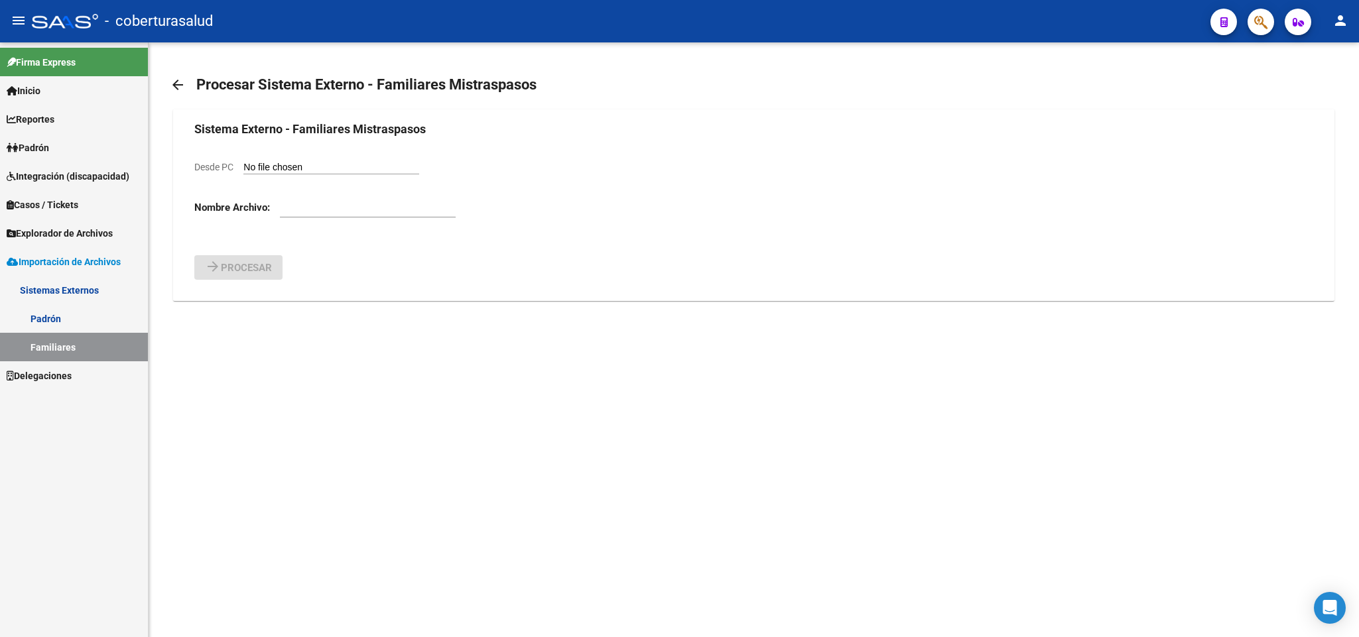
click at [298, 170] on input "Desde PC" at bounding box center [331, 168] width 176 height 13
type input "C:\fakepath\incorporaciones fliares boreal 1025.csv"
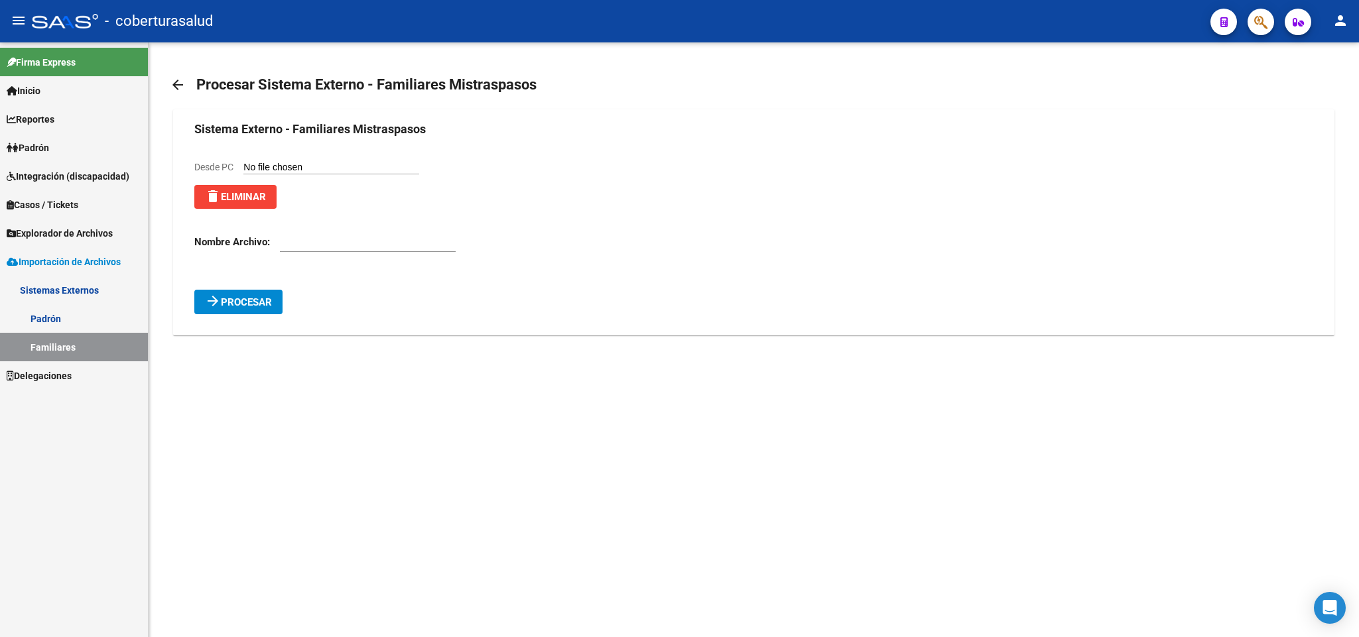
click at [339, 243] on input "text" at bounding box center [368, 242] width 176 height 12
type input "incorp fliares boreal 1025"
click at [261, 300] on span "Procesar" at bounding box center [246, 302] width 51 height 12
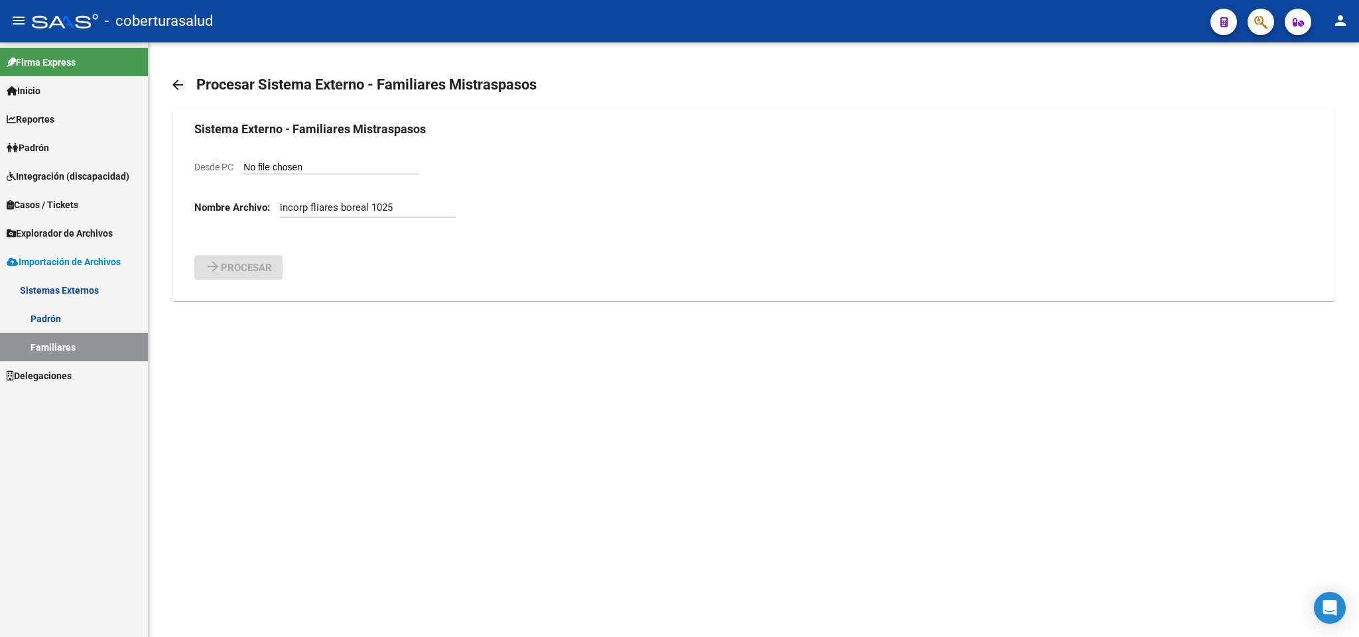
click at [416, 207] on input "incorp fliares boreal 1025" at bounding box center [368, 208] width 176 height 12
click at [597, 215] on div "Nombre Archivo: incorp fliares boreal 1025" at bounding box center [753, 209] width 1118 height 41
click at [107, 233] on span "Explorador de Archivos" at bounding box center [60, 233] width 106 height 15
click at [54, 316] on link "SSS" at bounding box center [74, 318] width 148 height 29
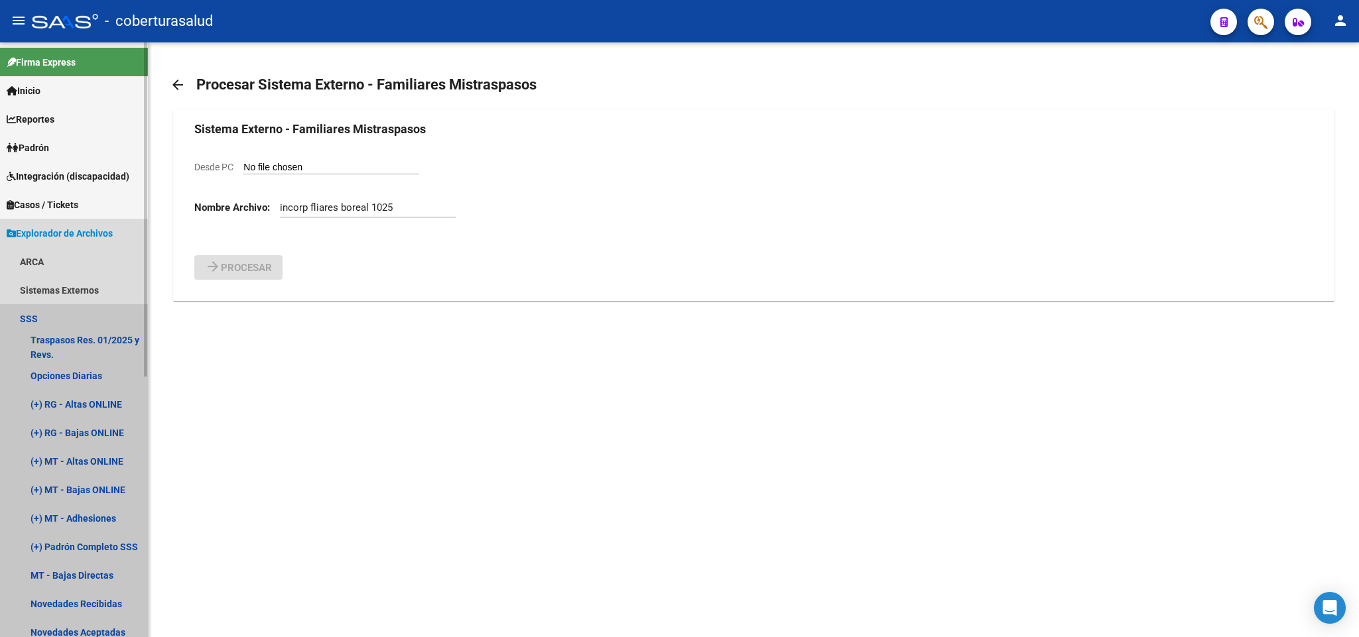
click at [54, 316] on link "SSS" at bounding box center [74, 318] width 148 height 29
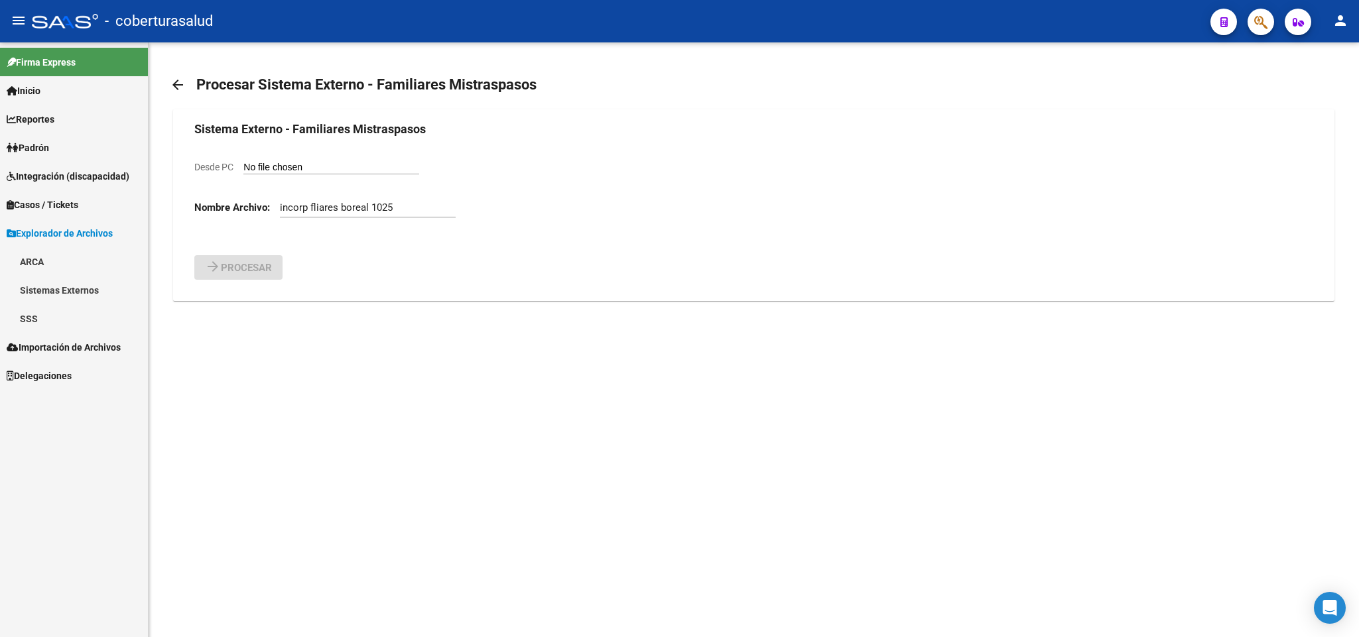
click at [54, 316] on link "SSS" at bounding box center [74, 318] width 148 height 29
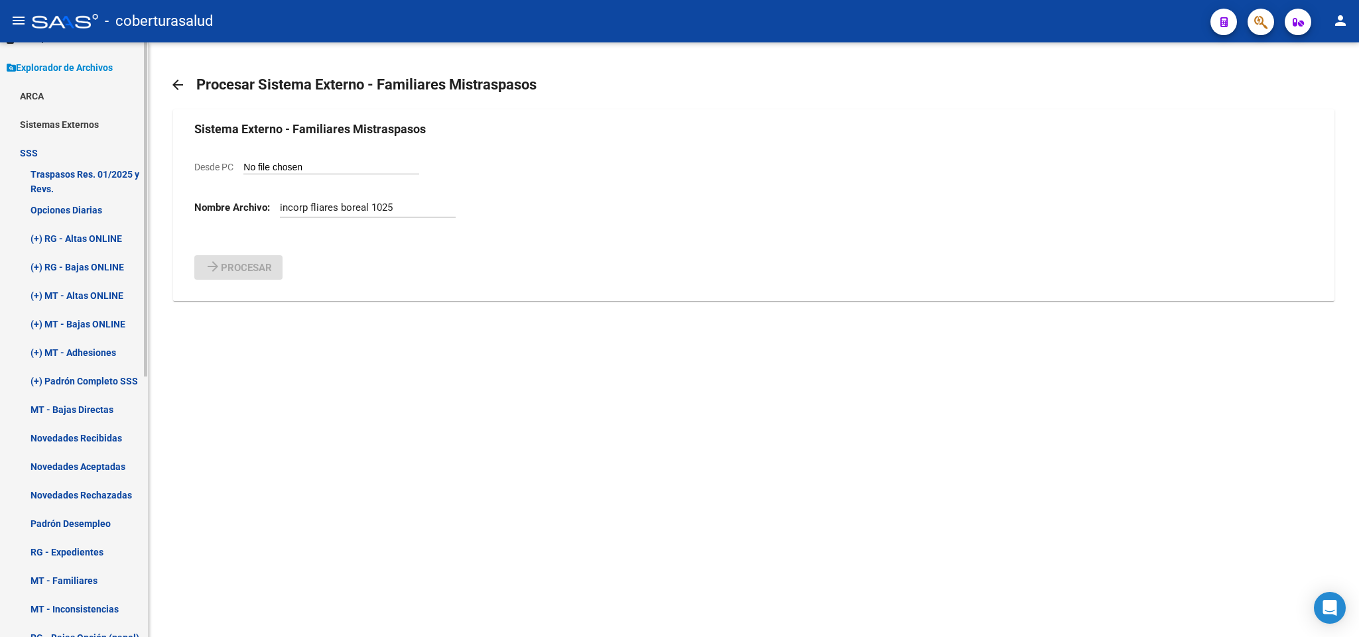
scroll to position [66, 0]
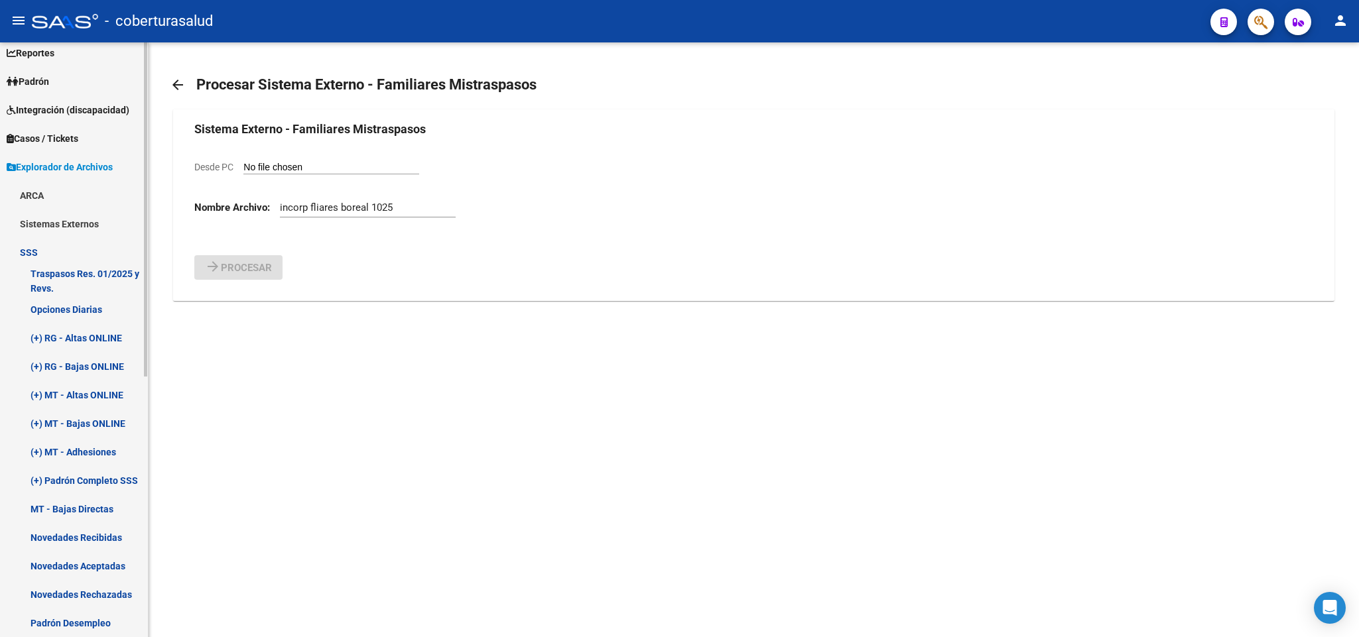
click at [90, 211] on link "Sistemas Externos" at bounding box center [74, 224] width 148 height 29
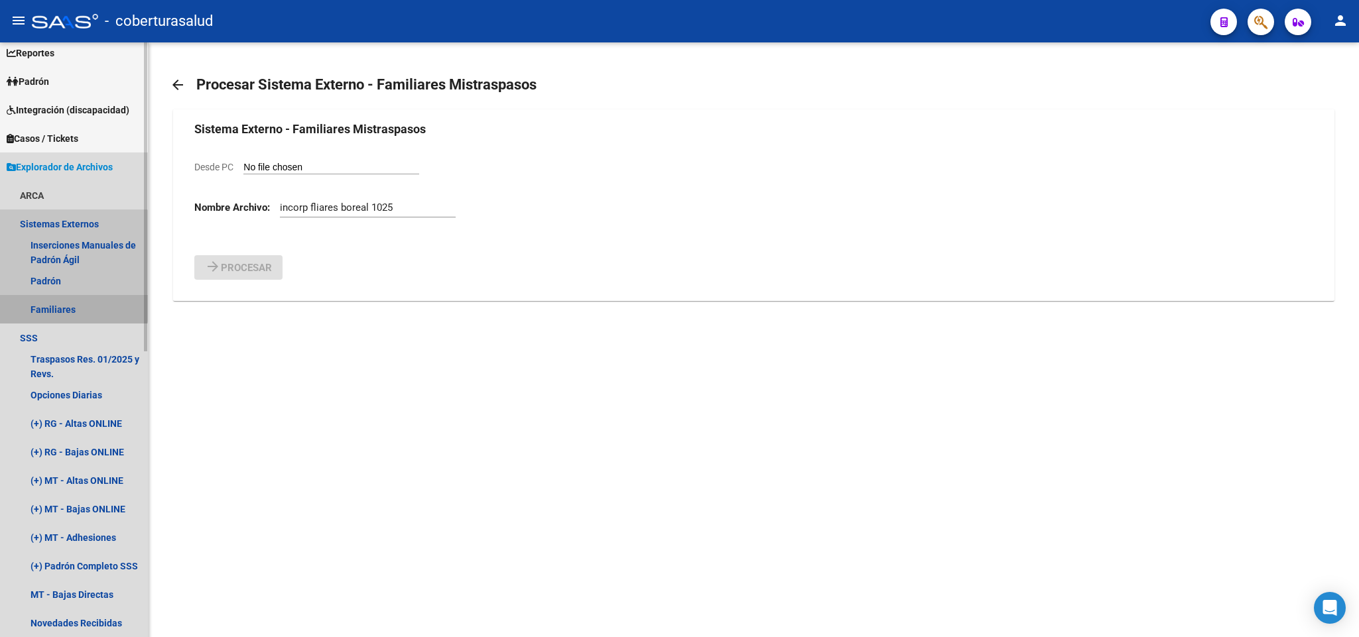
click at [70, 303] on link "Familiares" at bounding box center [74, 309] width 148 height 29
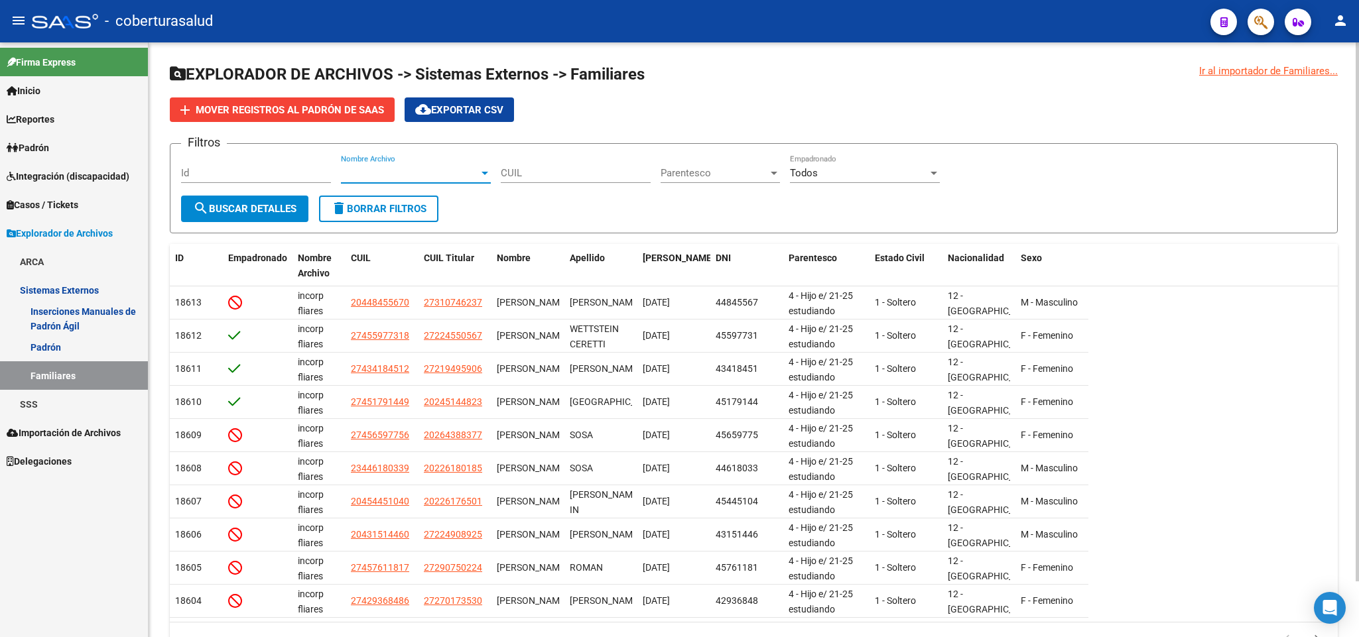
click at [426, 176] on span "Nombre Archivo" at bounding box center [410, 173] width 138 height 12
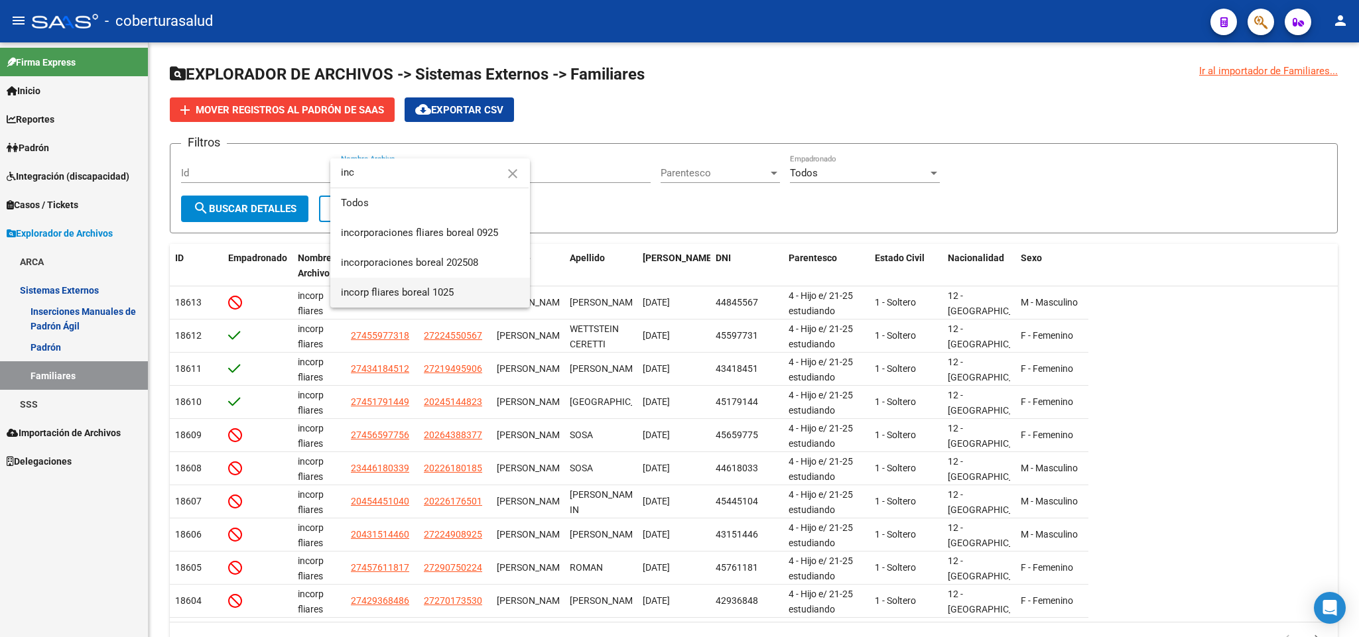
type input "inc"
click at [428, 298] on span "incorp fliares boreal 1025" at bounding box center [430, 293] width 178 height 30
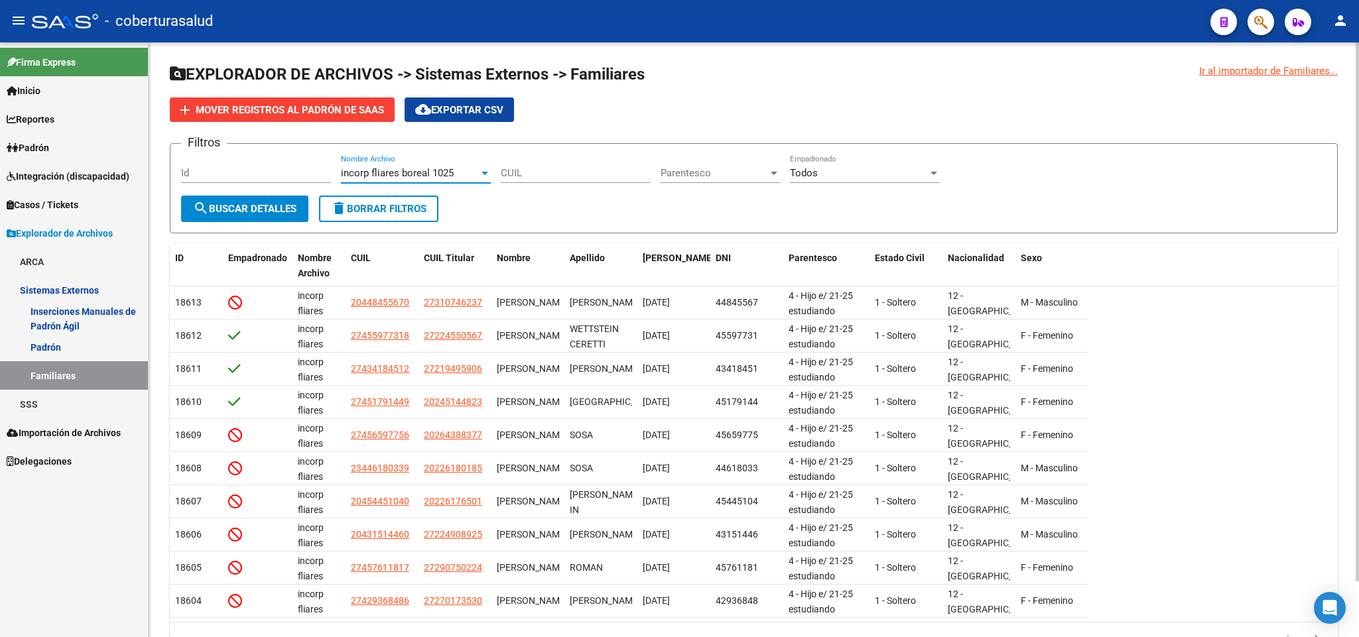
scroll to position [1, 0]
click at [459, 113] on span "cloud_download Exportar CSV" at bounding box center [459, 110] width 88 height 12
click at [271, 203] on span "search Buscar Detalles" at bounding box center [244, 209] width 103 height 12
click at [438, 104] on span "cloud_download Exportar CSV" at bounding box center [459, 110] width 88 height 12
click at [856, 180] on div "Todos Empadronado" at bounding box center [865, 168] width 150 height 29
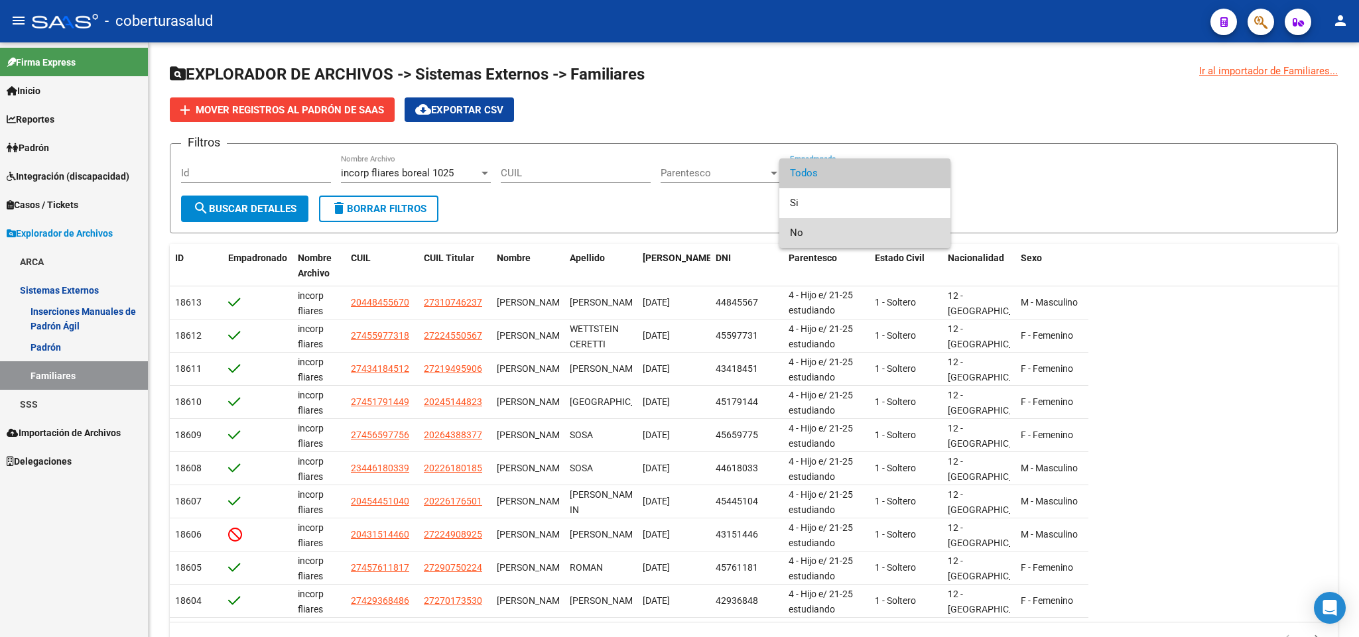
click at [846, 233] on span "No" at bounding box center [865, 233] width 150 height 30
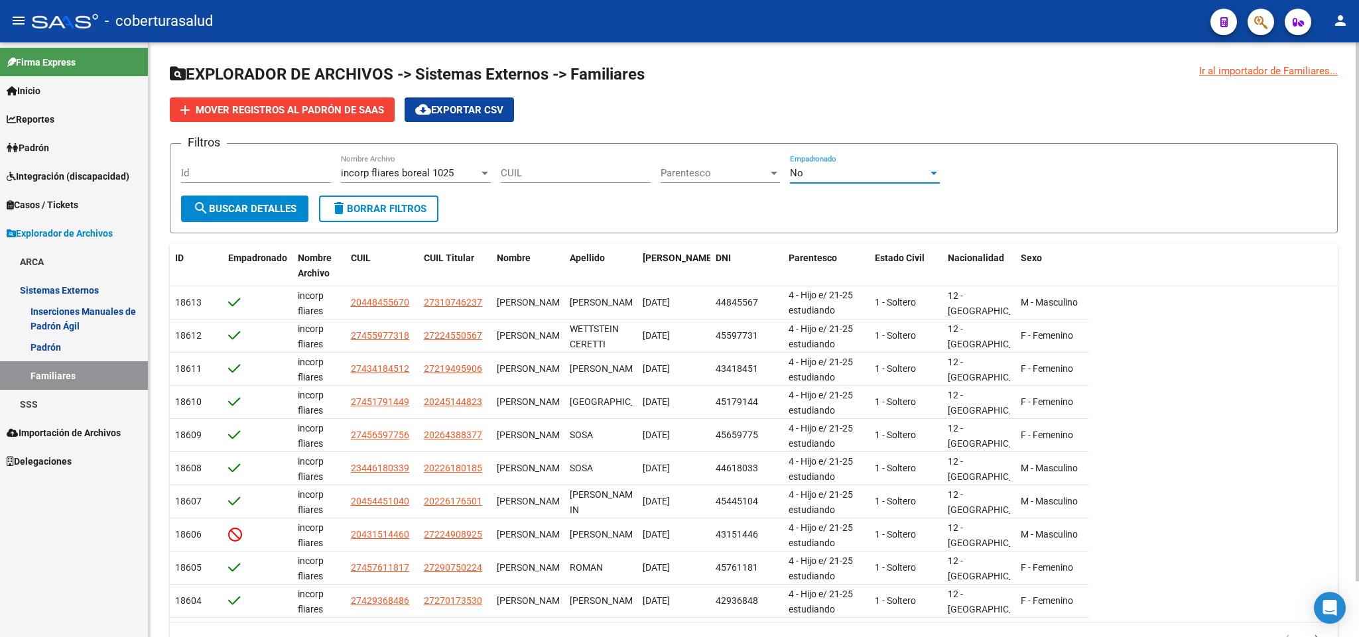
click at [273, 205] on span "search Buscar Detalles" at bounding box center [244, 209] width 103 height 12
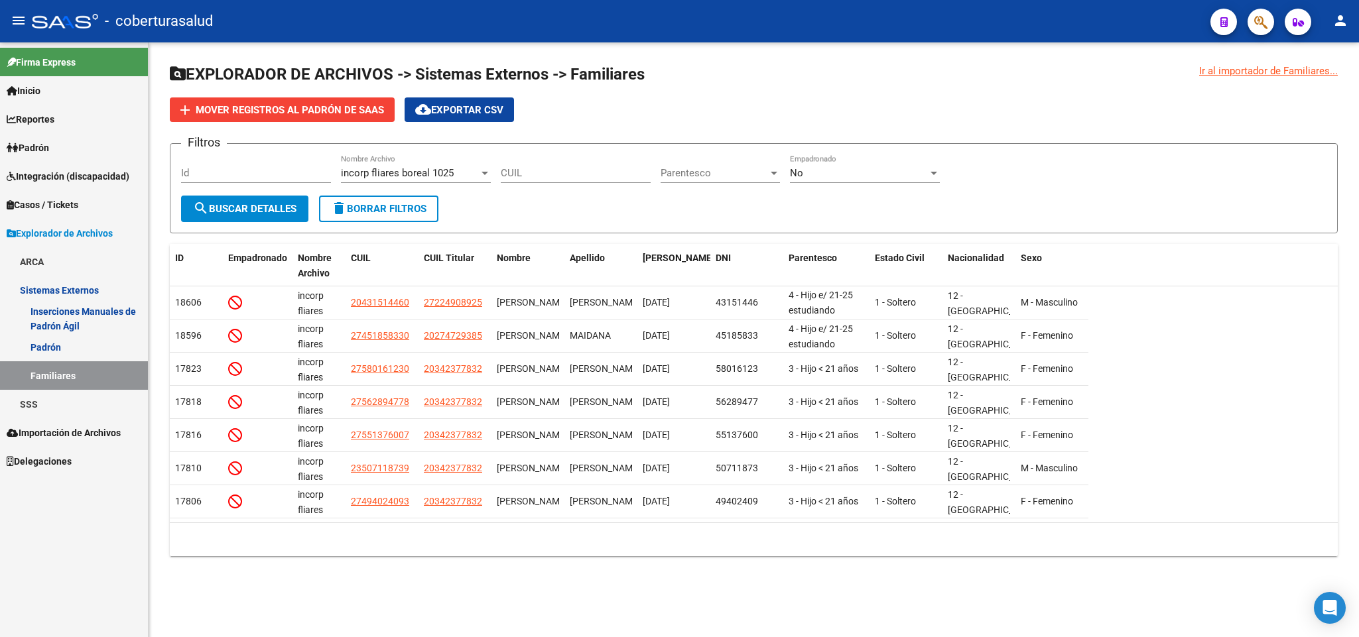
click at [452, 108] on span "cloud_download Exportar CSV" at bounding box center [459, 110] width 88 height 12
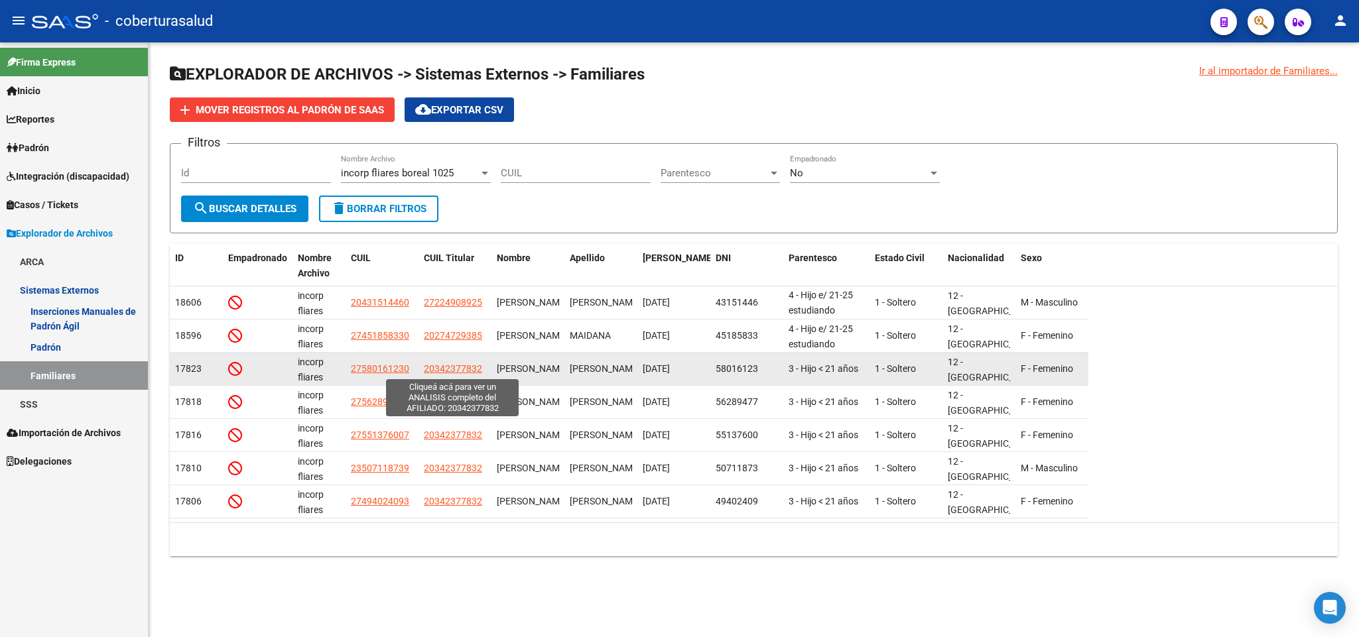
click at [460, 370] on span "20342377832" at bounding box center [453, 368] width 58 height 11
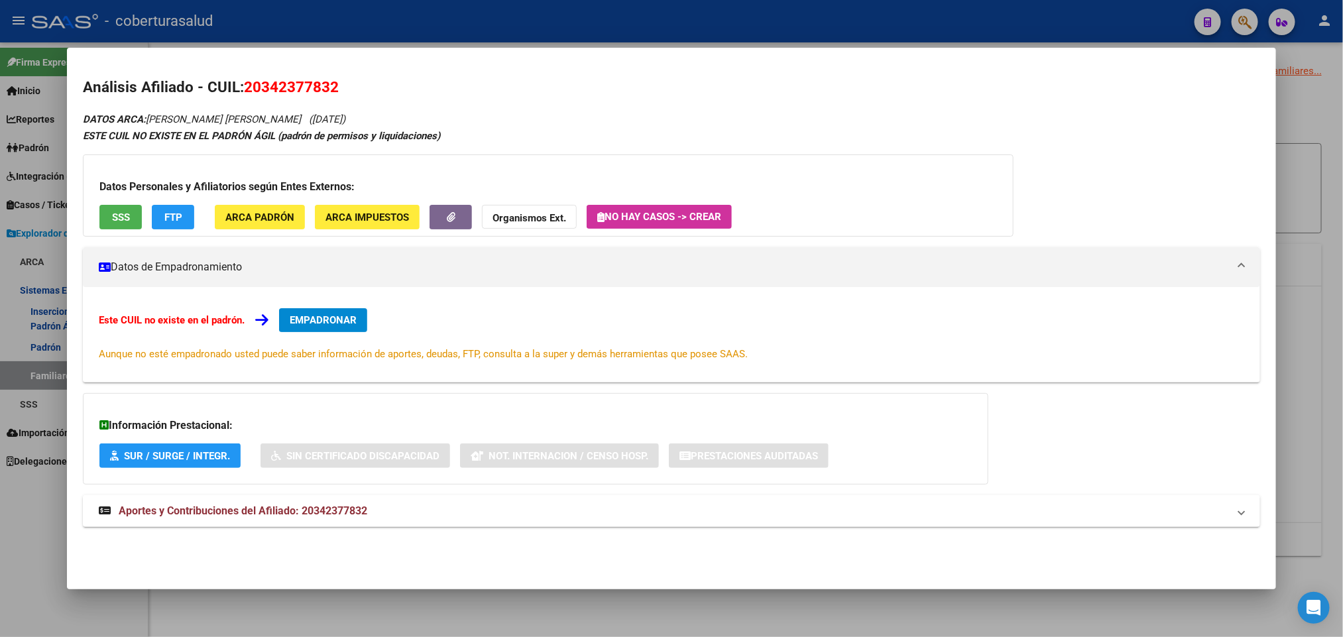
click at [290, 80] on span "20342377832" at bounding box center [291, 86] width 95 height 17
copy span "20342377832"
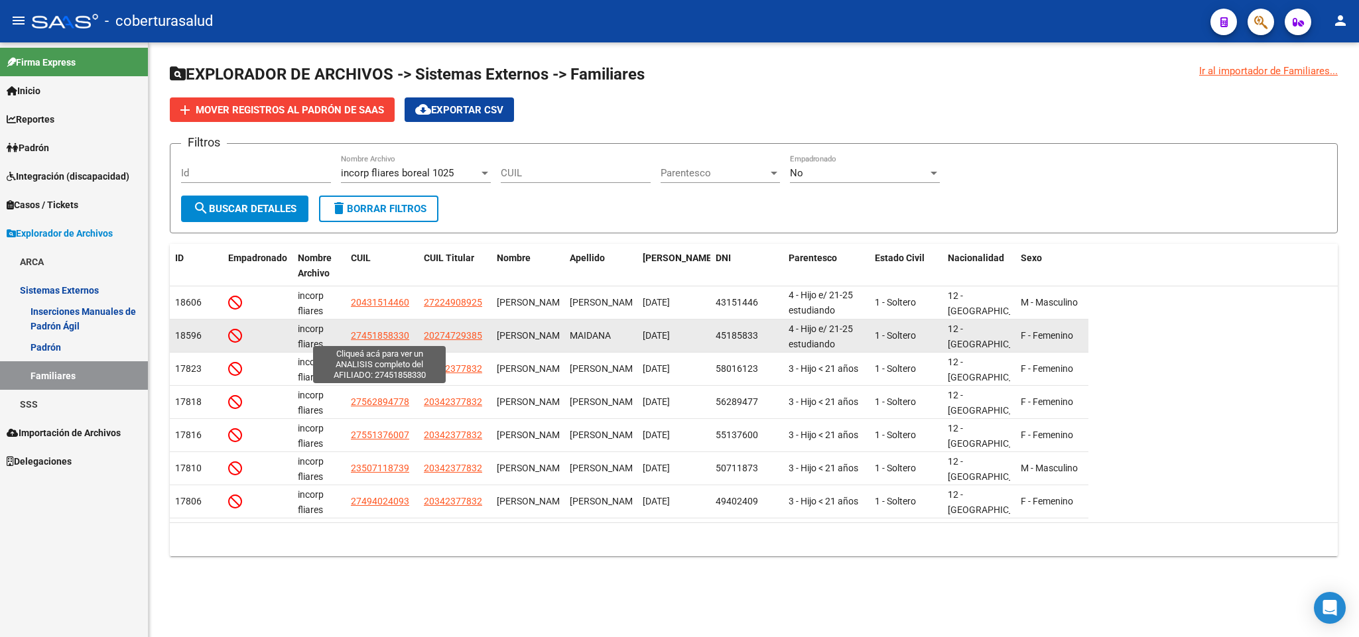
click at [385, 334] on span "27451858330" at bounding box center [380, 335] width 58 height 11
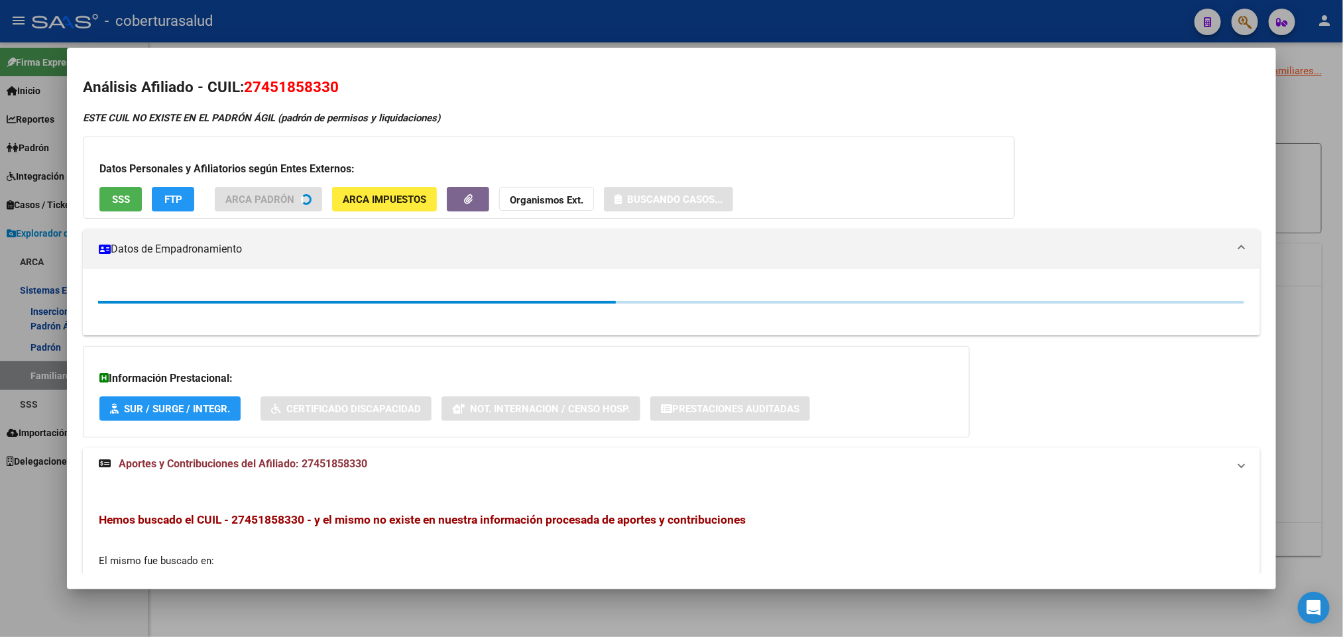
click at [297, 90] on span "27451858330" at bounding box center [291, 86] width 95 height 17
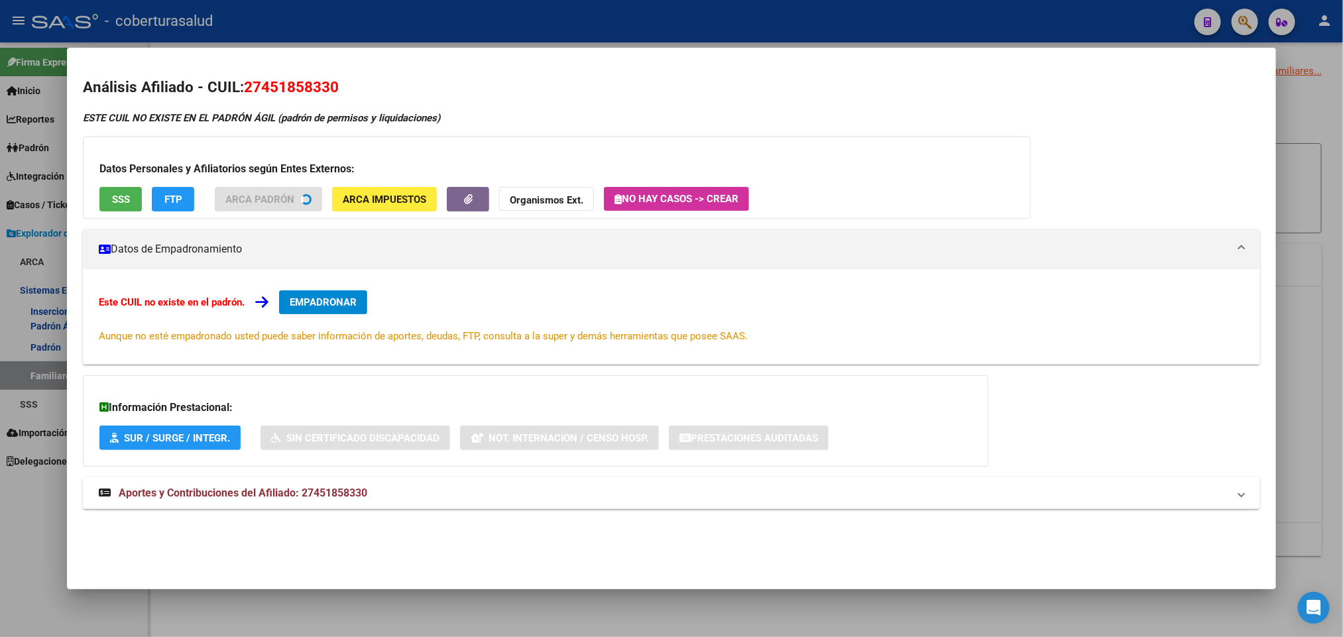
click at [297, 90] on span "27451858330" at bounding box center [291, 86] width 95 height 17
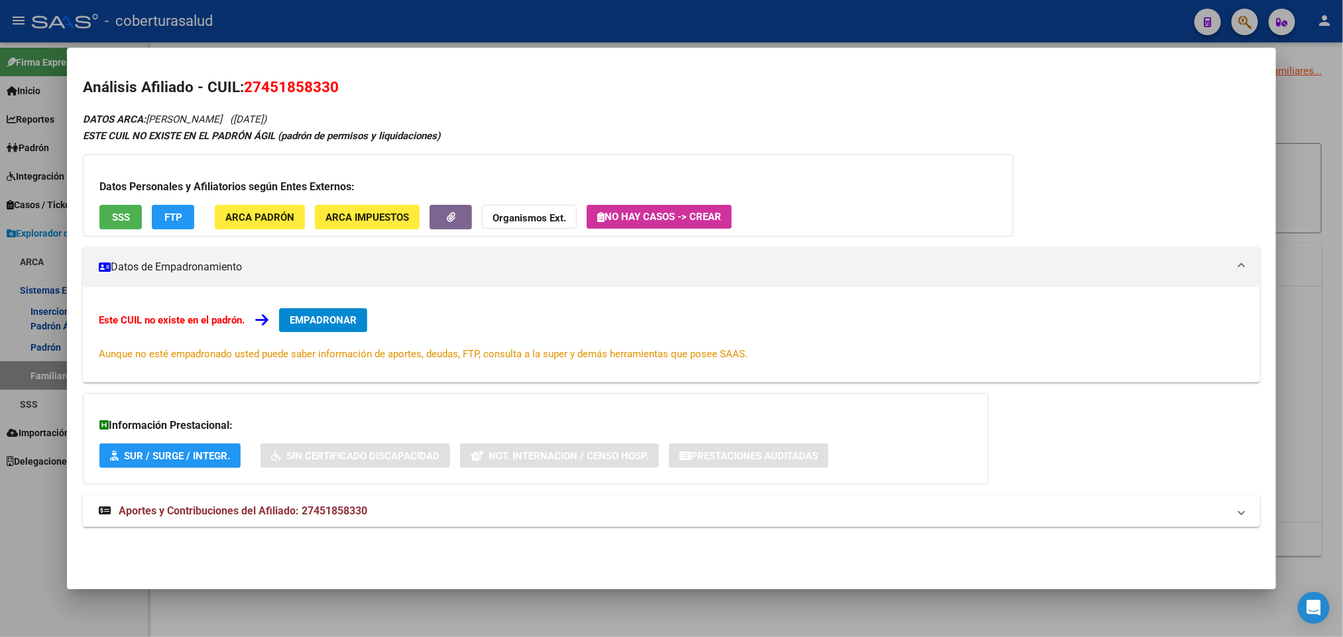
copy span "27451858330"
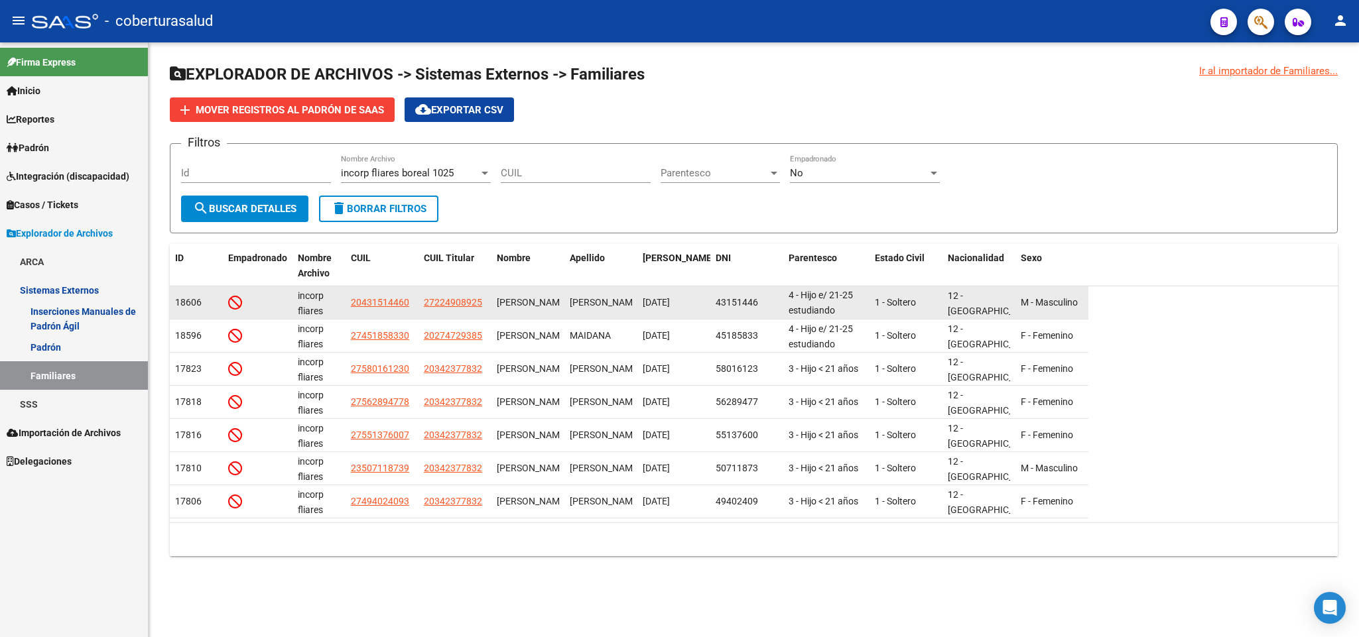
click at [390, 308] on app-link-go-to "20431514460" at bounding box center [380, 302] width 58 height 15
click at [389, 304] on span "20431514460" at bounding box center [380, 302] width 58 height 11
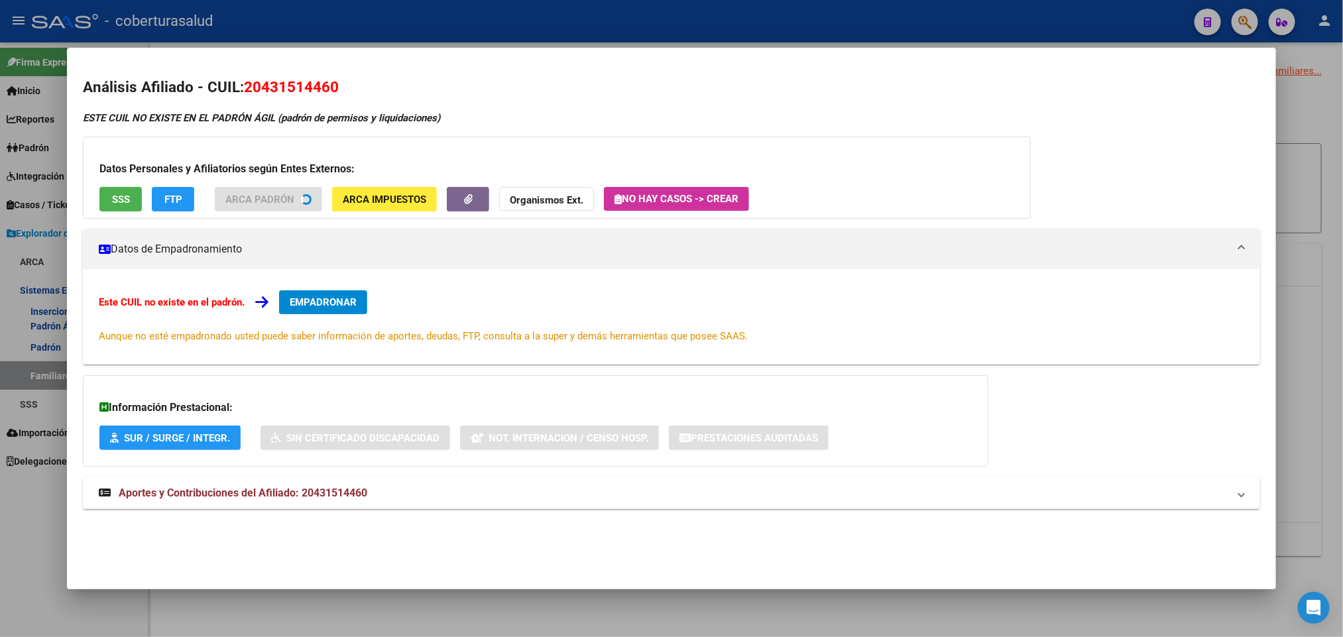
click at [293, 84] on span "20431514460" at bounding box center [291, 86] width 95 height 17
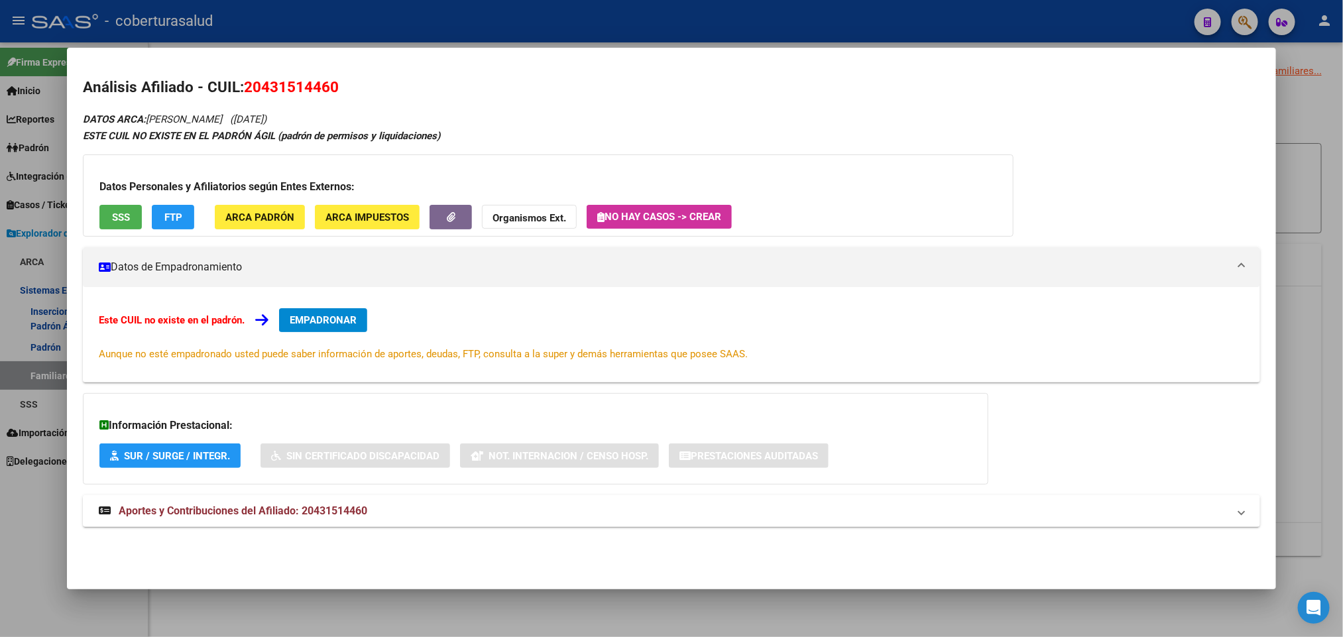
click at [293, 84] on span "20431514460" at bounding box center [291, 86] width 95 height 17
copy span "20431514460"
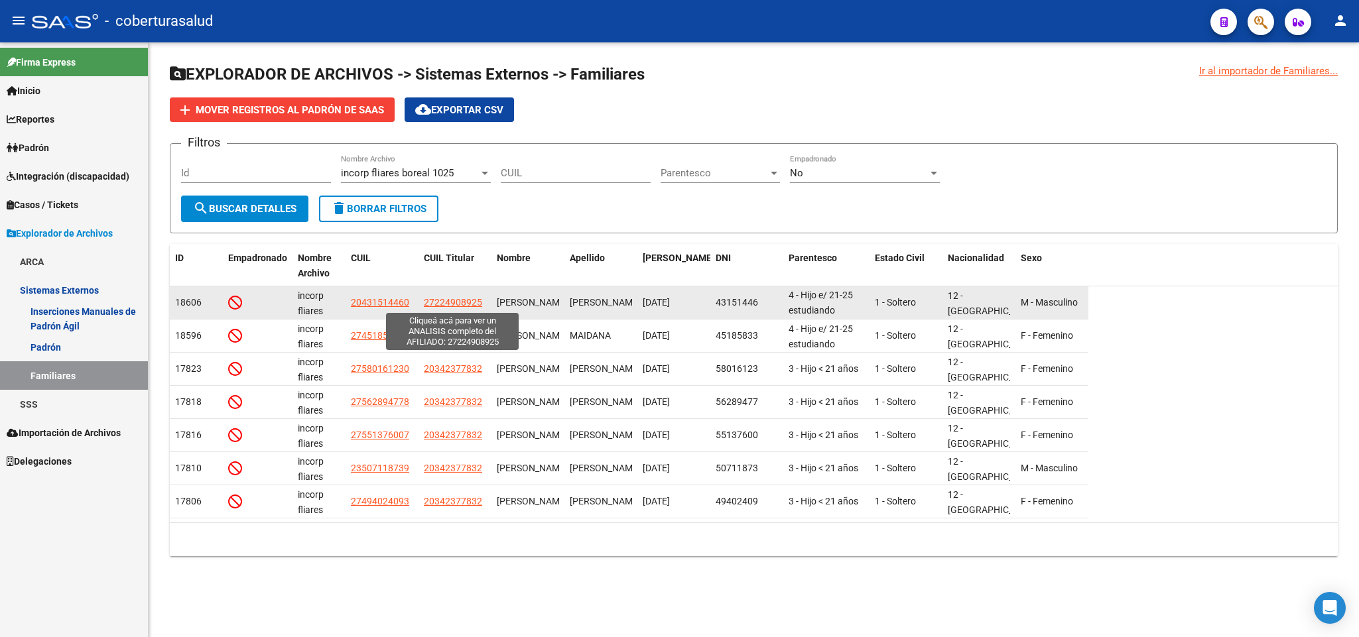
click at [472, 302] on span "27224908925" at bounding box center [453, 302] width 58 height 11
type textarea "27224908925"
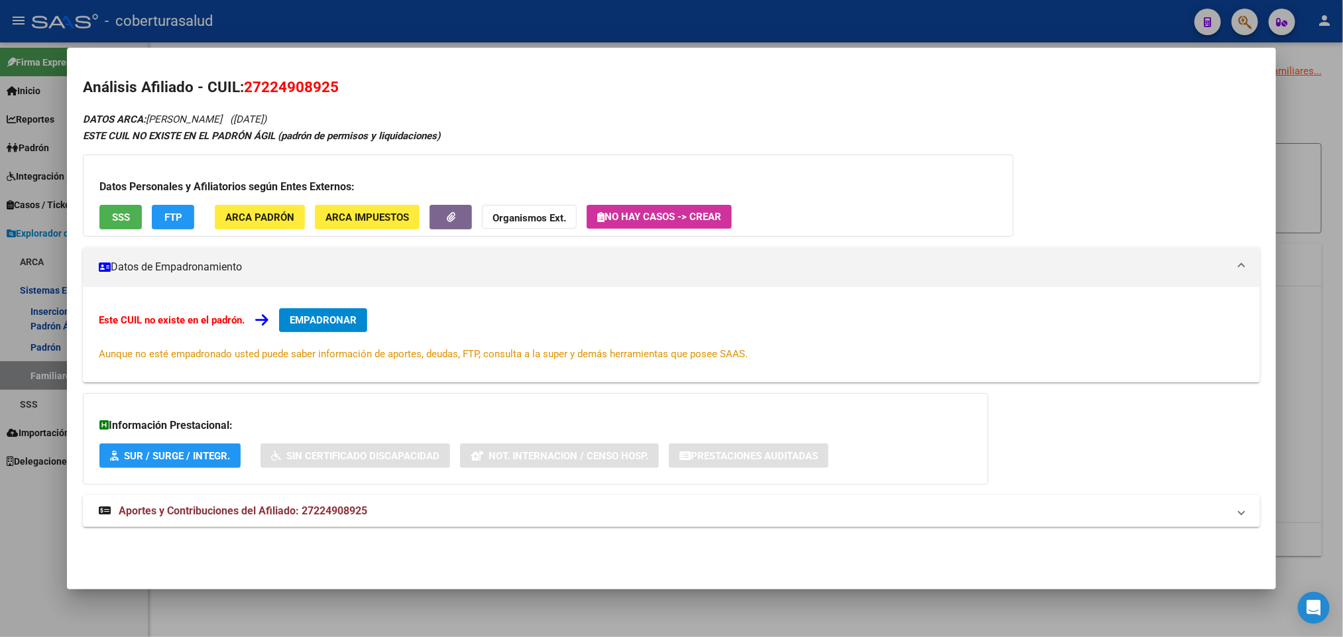
click at [324, 94] on span "27224908925" at bounding box center [291, 86] width 95 height 17
copy span "27224908925"
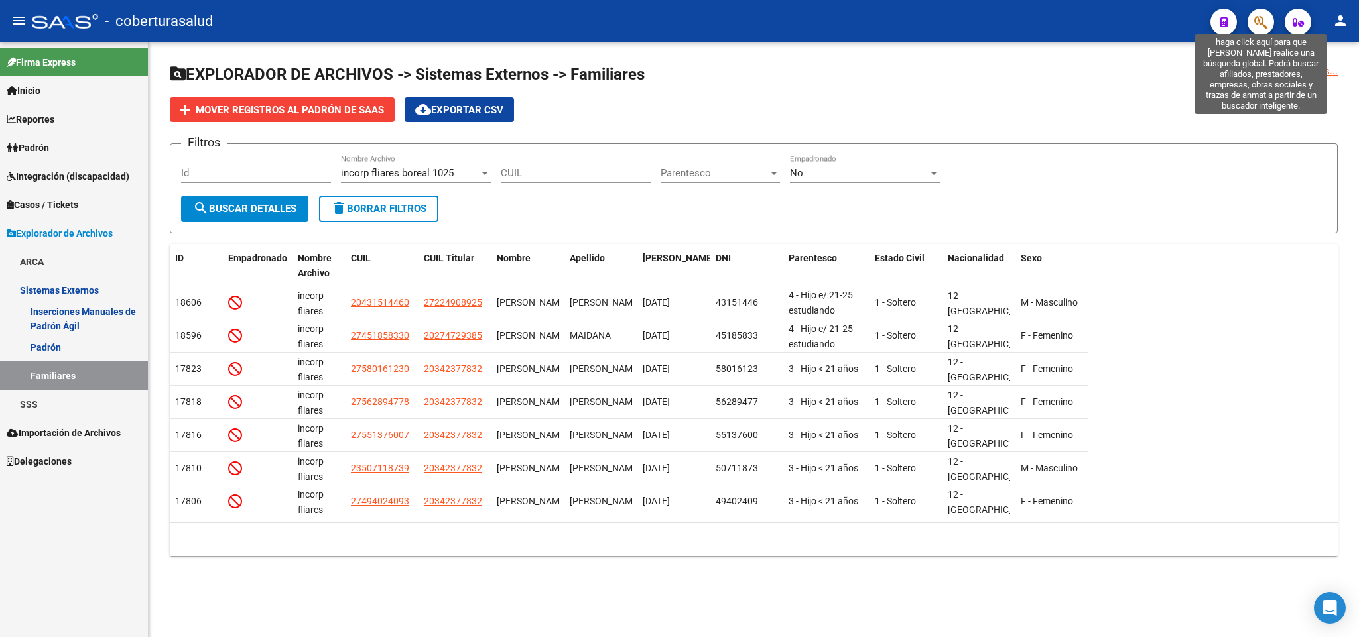
click at [1262, 22] on icon "button" at bounding box center [1260, 22] width 13 height 15
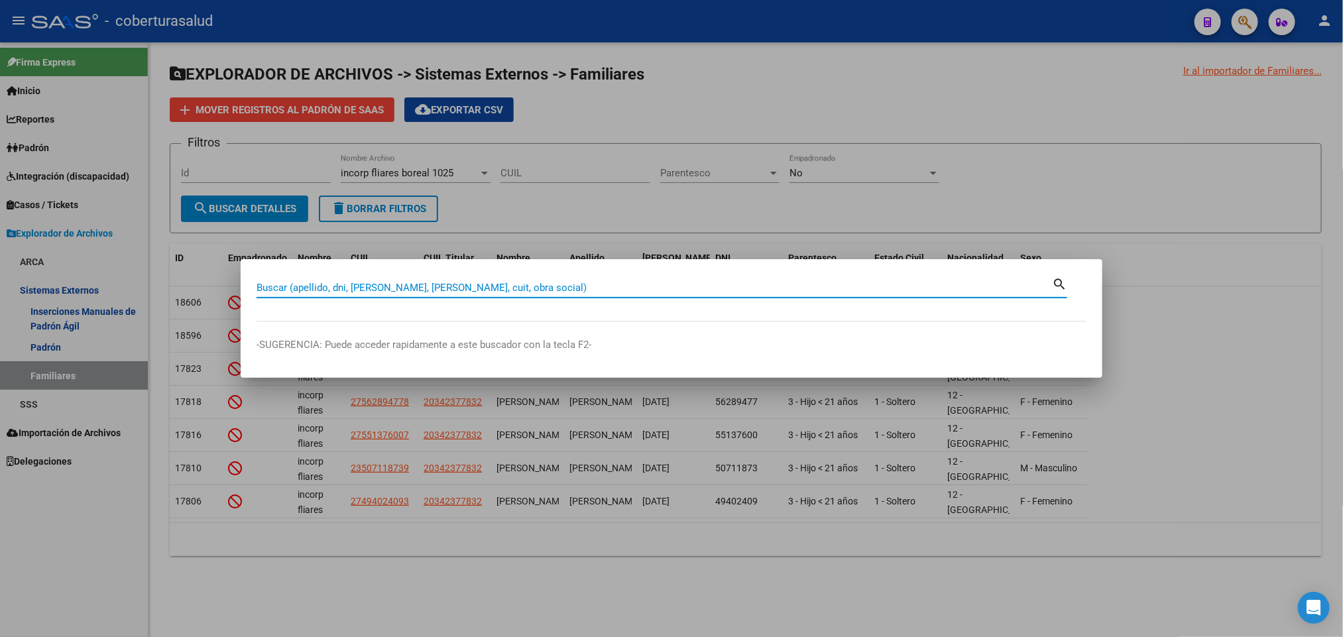
paste input "44845567"
type input "44845567"
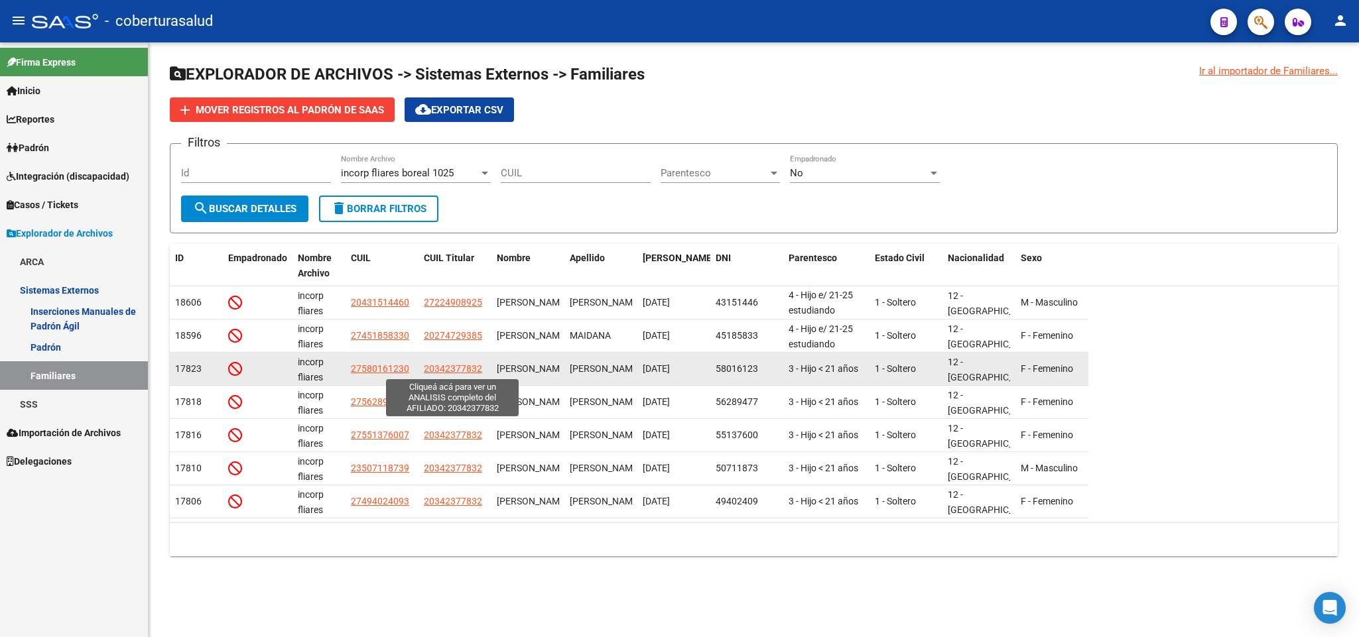
click at [434, 373] on span "20342377832" at bounding box center [453, 368] width 58 height 11
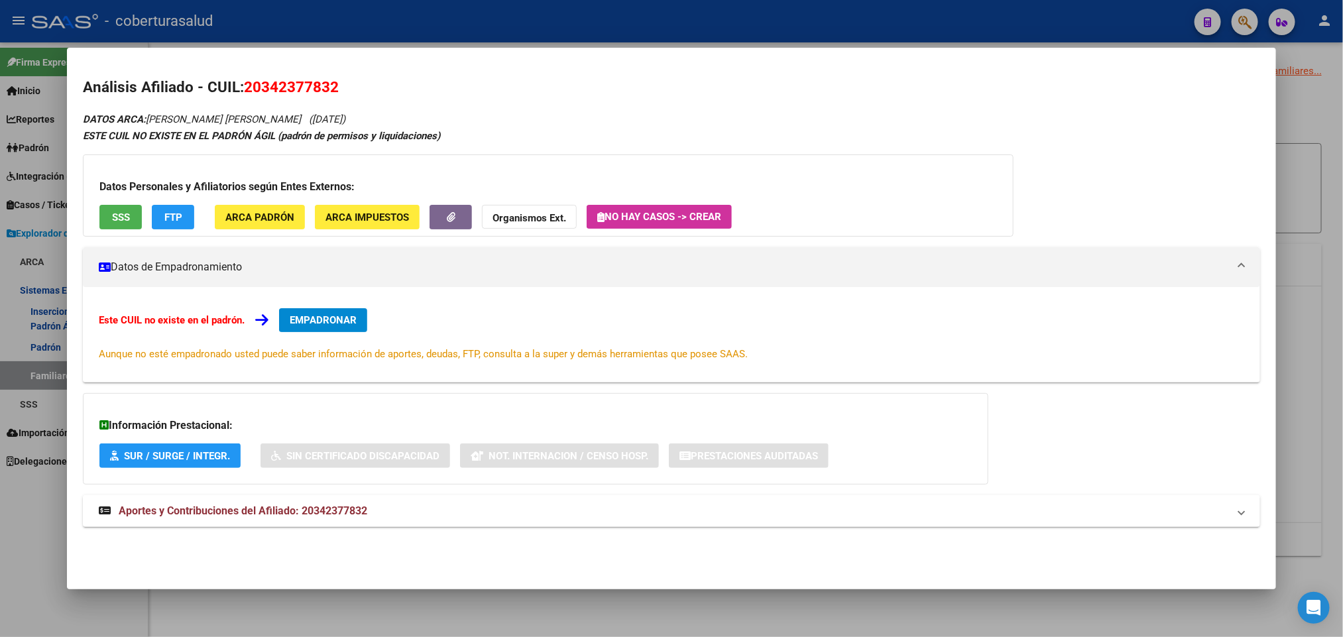
click at [297, 84] on span "20342377832" at bounding box center [291, 86] width 95 height 17
copy span "20342377832"
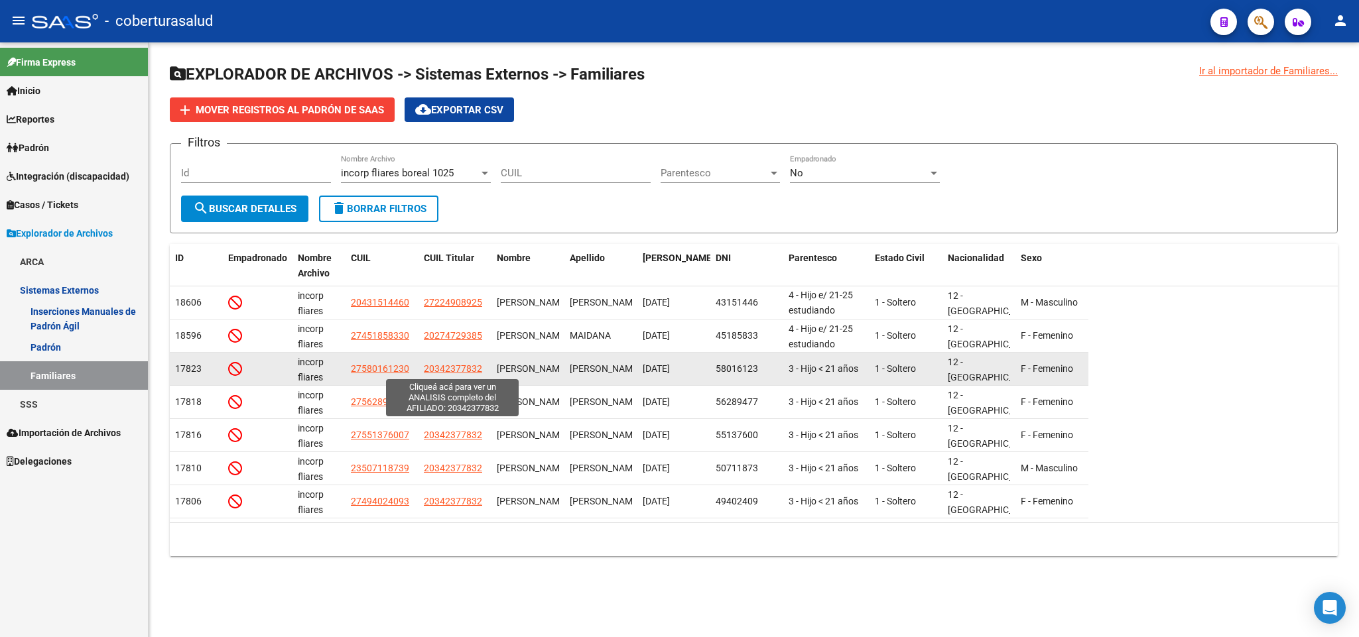
click at [454, 366] on span "20342377832" at bounding box center [453, 368] width 58 height 11
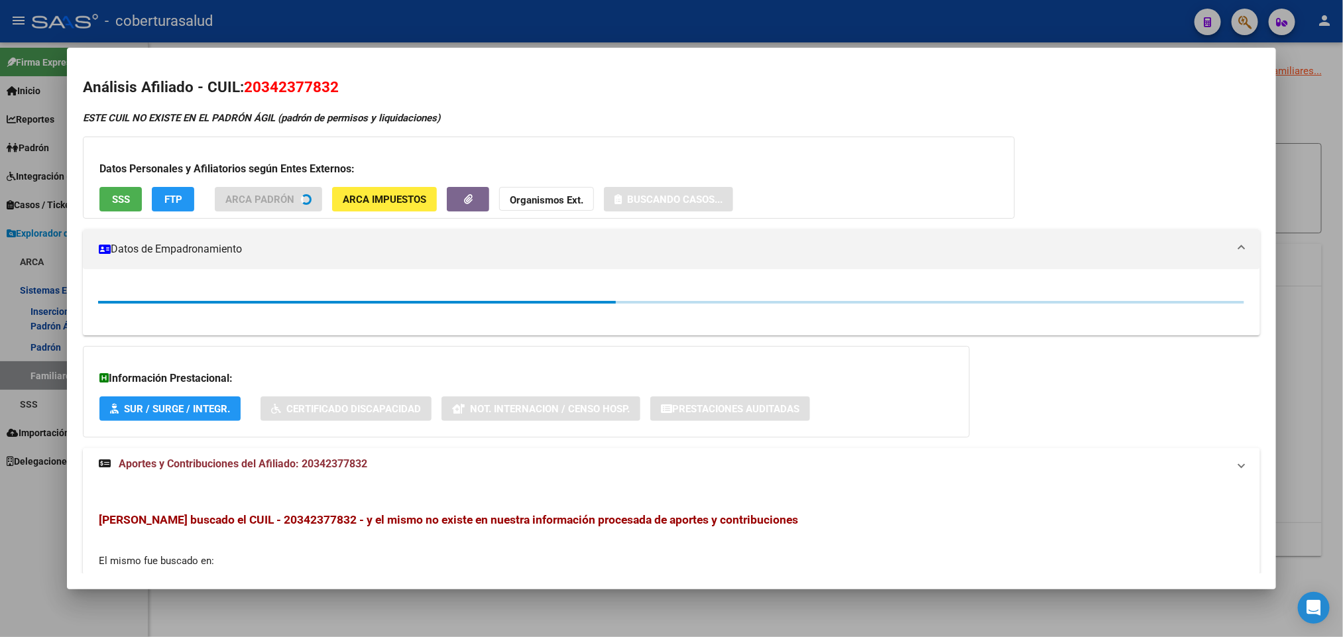
click at [280, 82] on span "20342377832" at bounding box center [291, 86] width 95 height 17
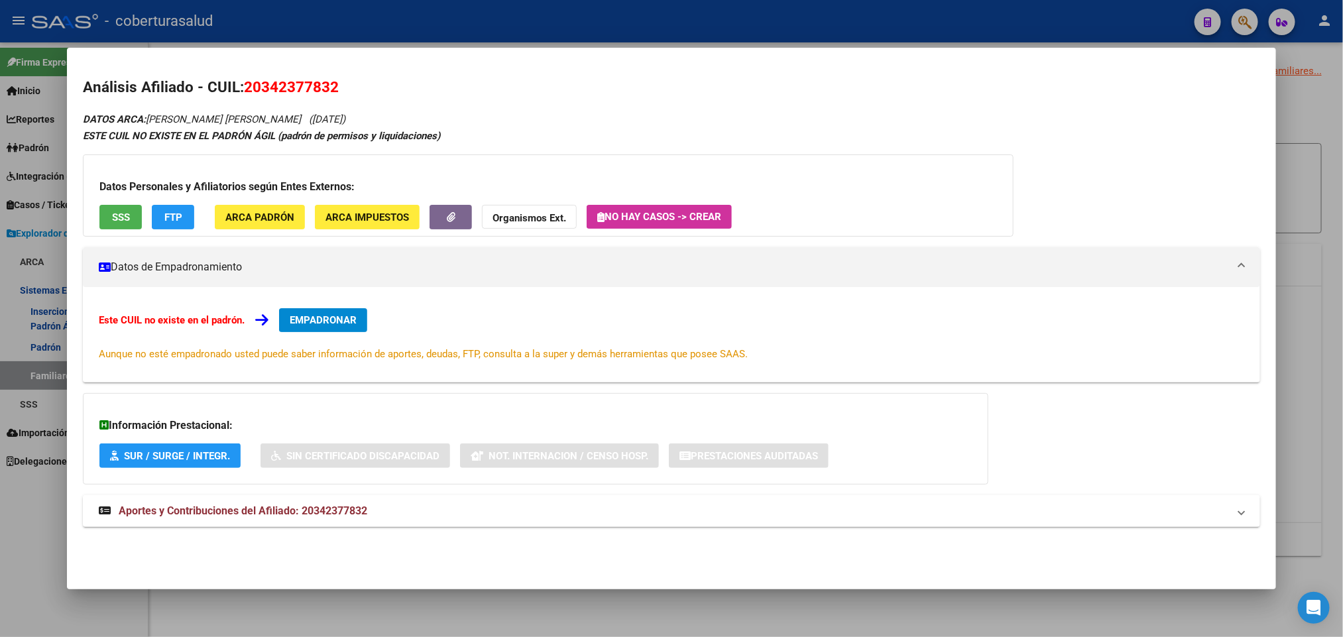
copy span "20342377832"
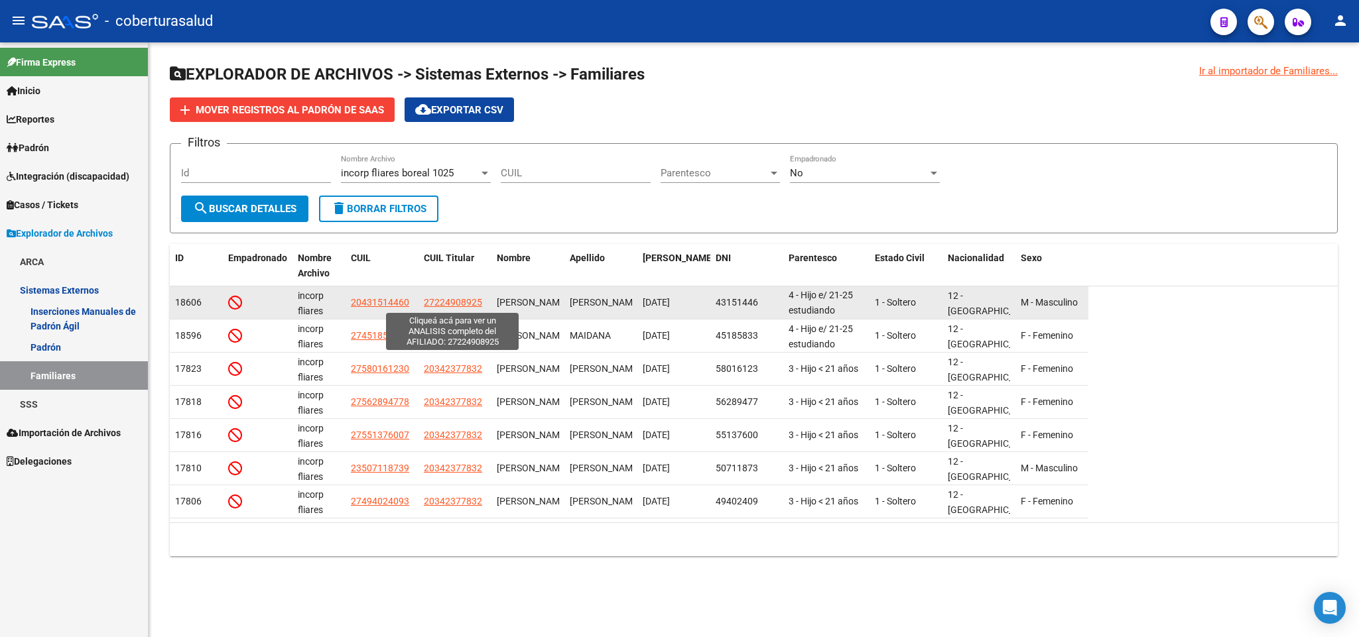
click at [475, 299] on span "27224908925" at bounding box center [453, 302] width 58 height 11
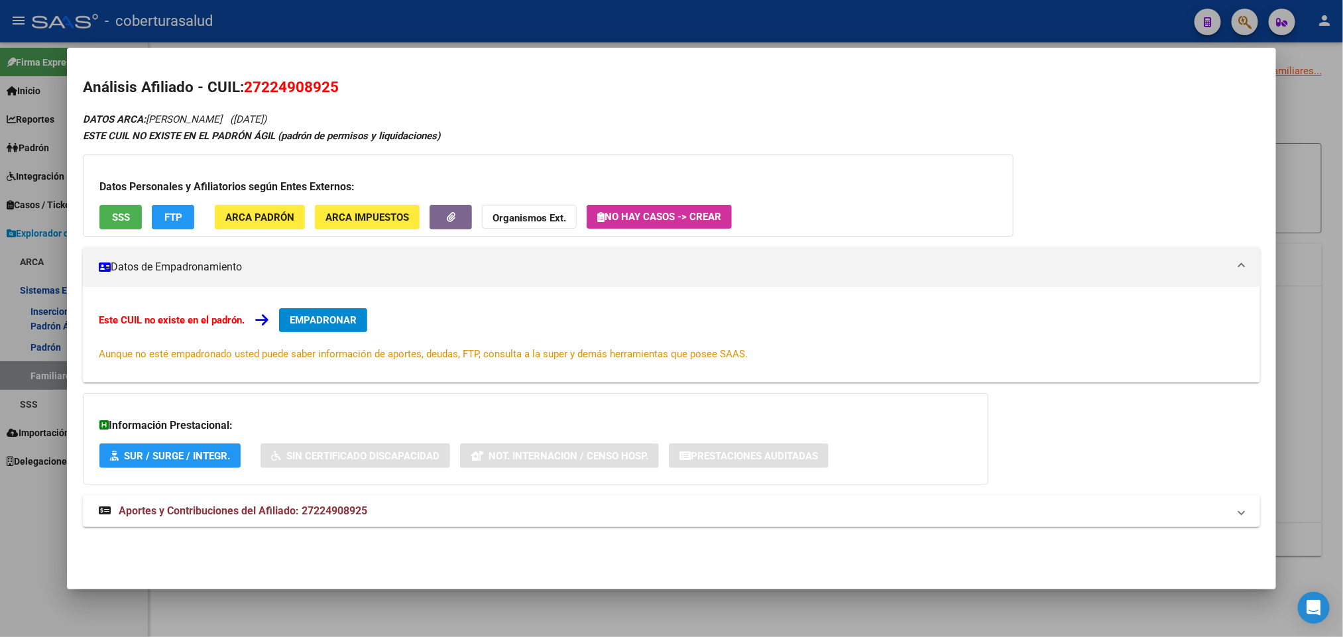
click at [307, 84] on span "27224908925" at bounding box center [291, 86] width 95 height 17
copy span "27224908925"
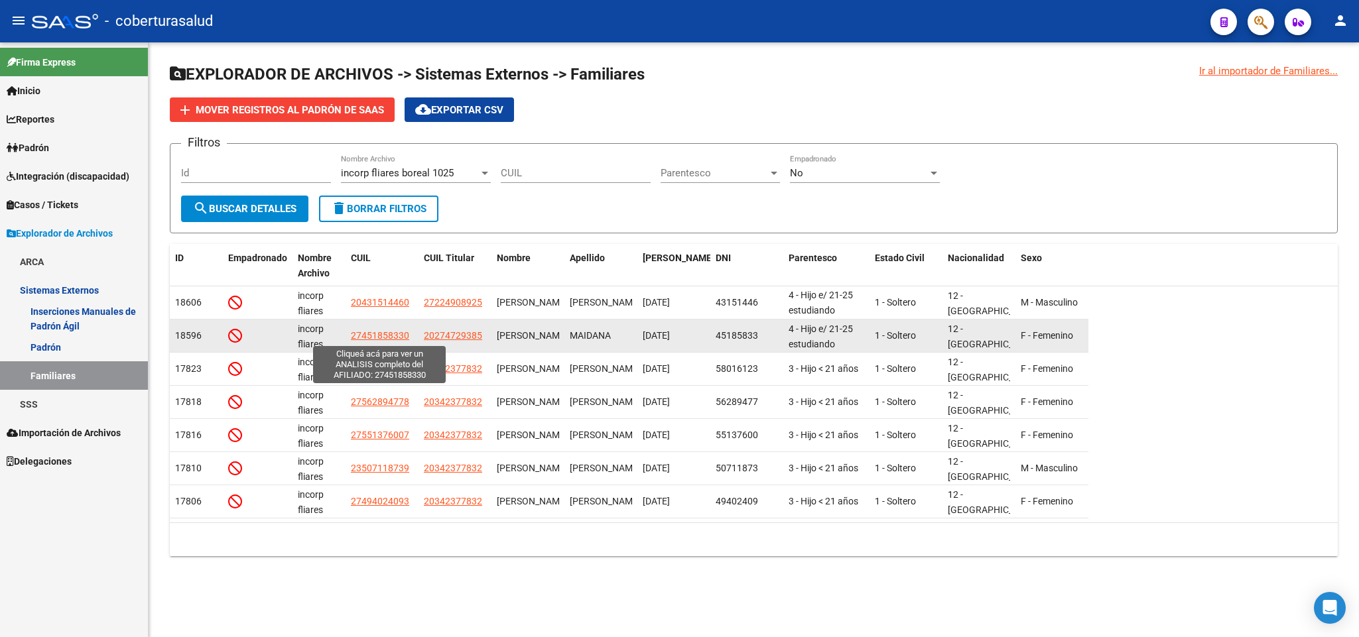
click at [384, 336] on span "27451858330" at bounding box center [380, 335] width 58 height 11
type textarea "27451858330"
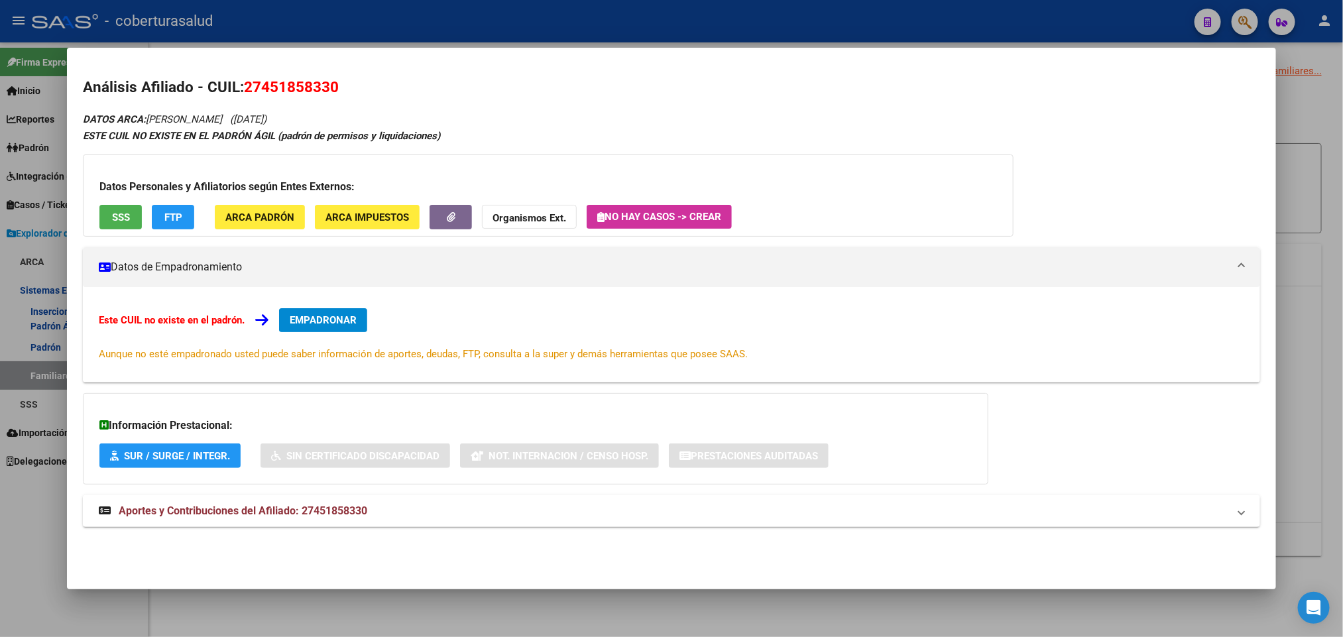
click at [295, 98] on h2 "Análisis Afiliado - CUIL: 27451858330" at bounding box center [671, 87] width 1177 height 23
copy span "27451858330"
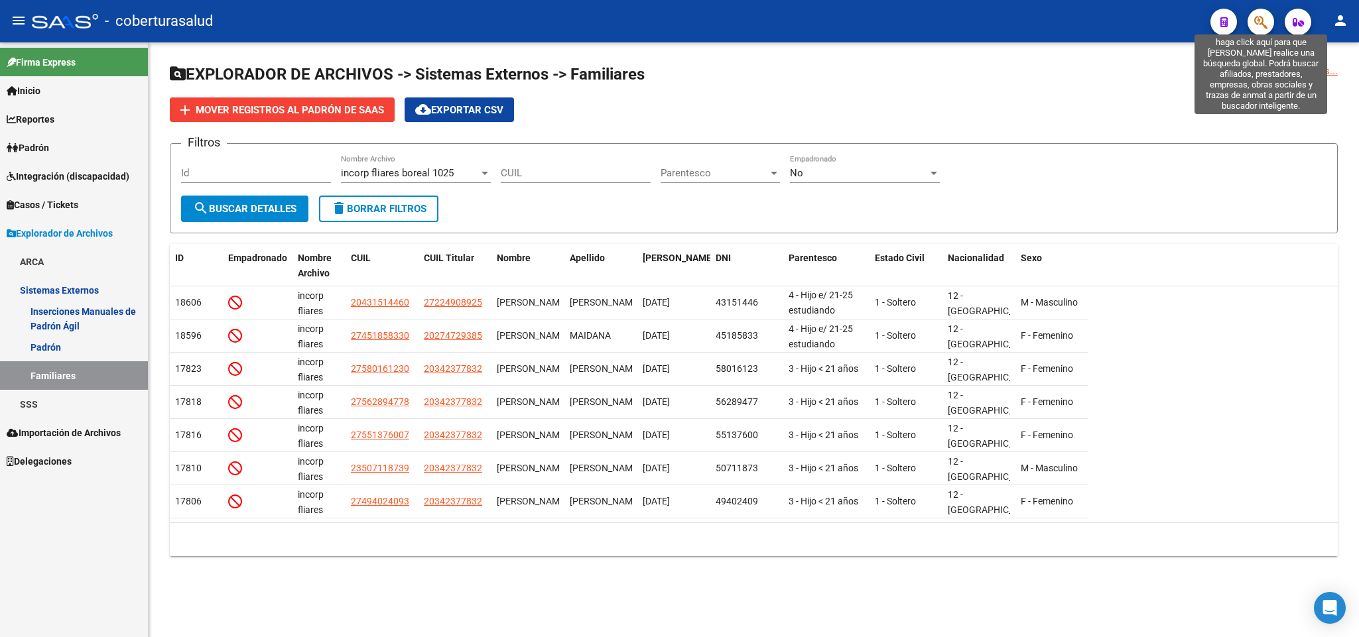
click at [1258, 23] on icon "button" at bounding box center [1260, 22] width 13 height 15
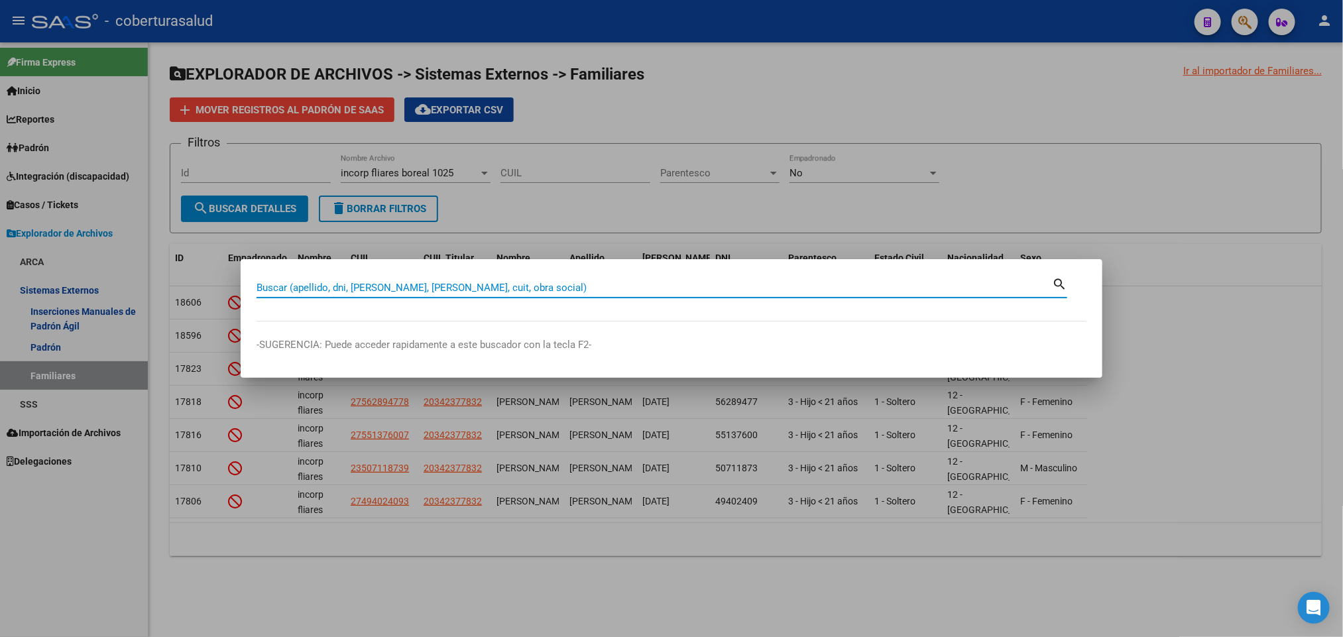
paste input "42277261"
type input "42277261"
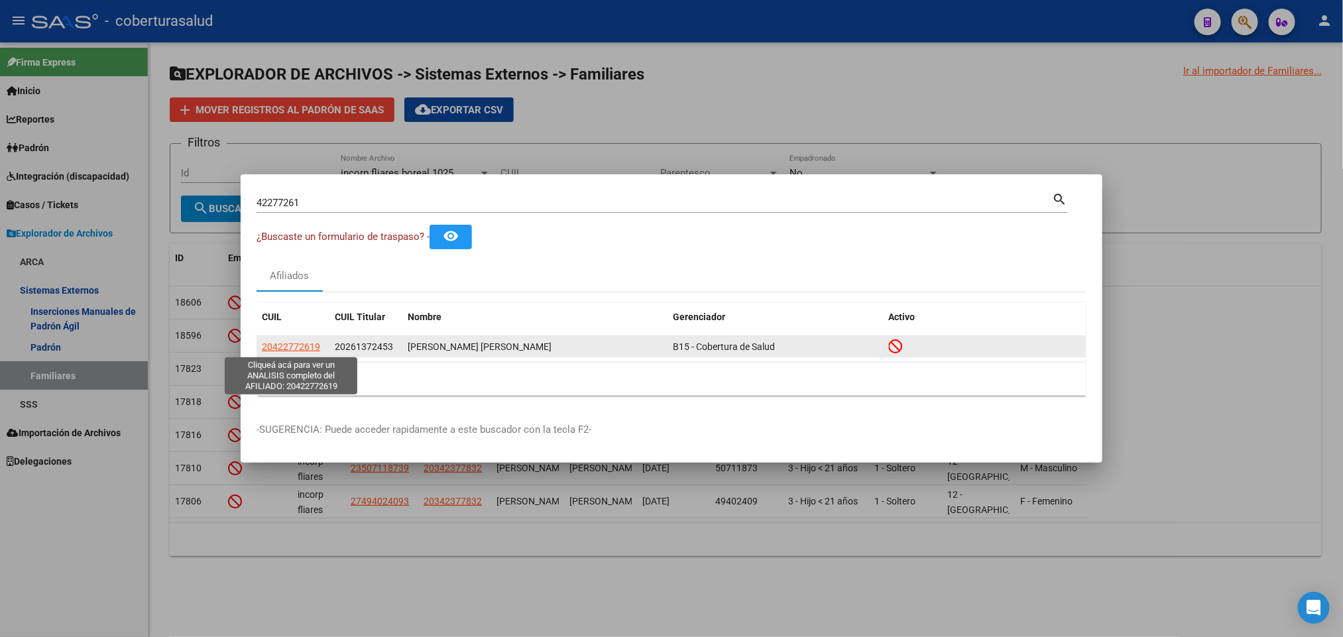
click at [305, 342] on span "20422772619" at bounding box center [291, 346] width 58 height 11
type textarea "20422772619"
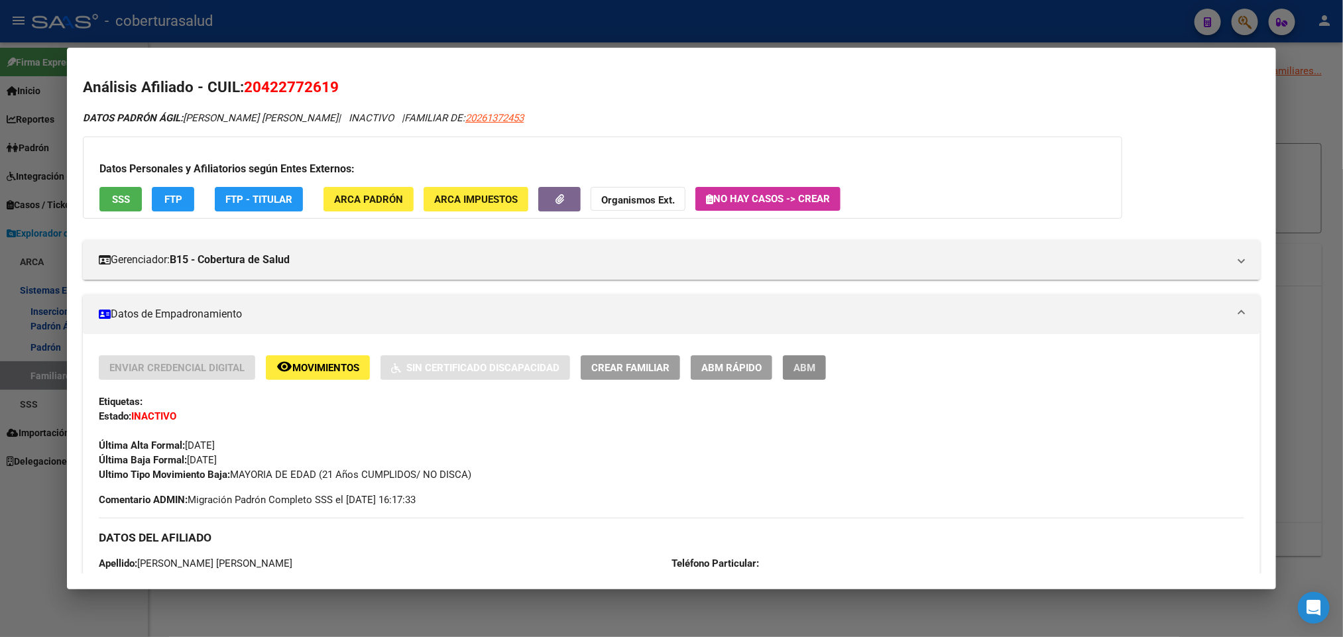
click at [810, 368] on button "ABM" at bounding box center [804, 367] width 43 height 25
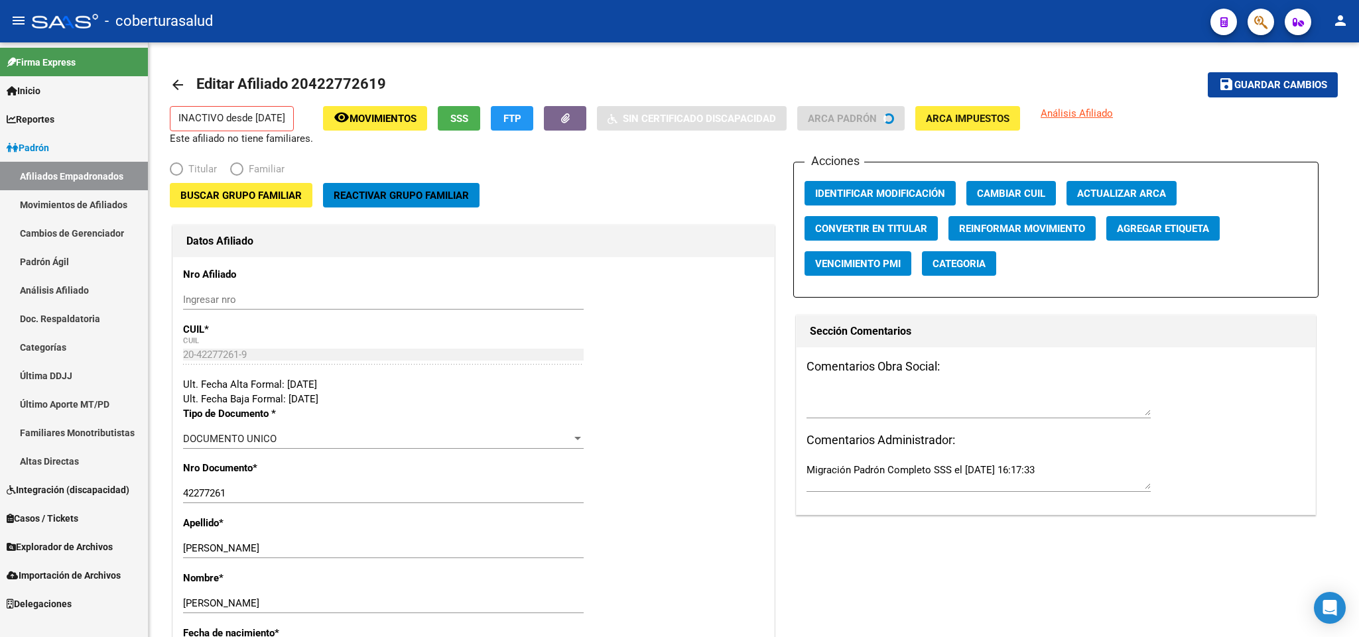
radio input "true"
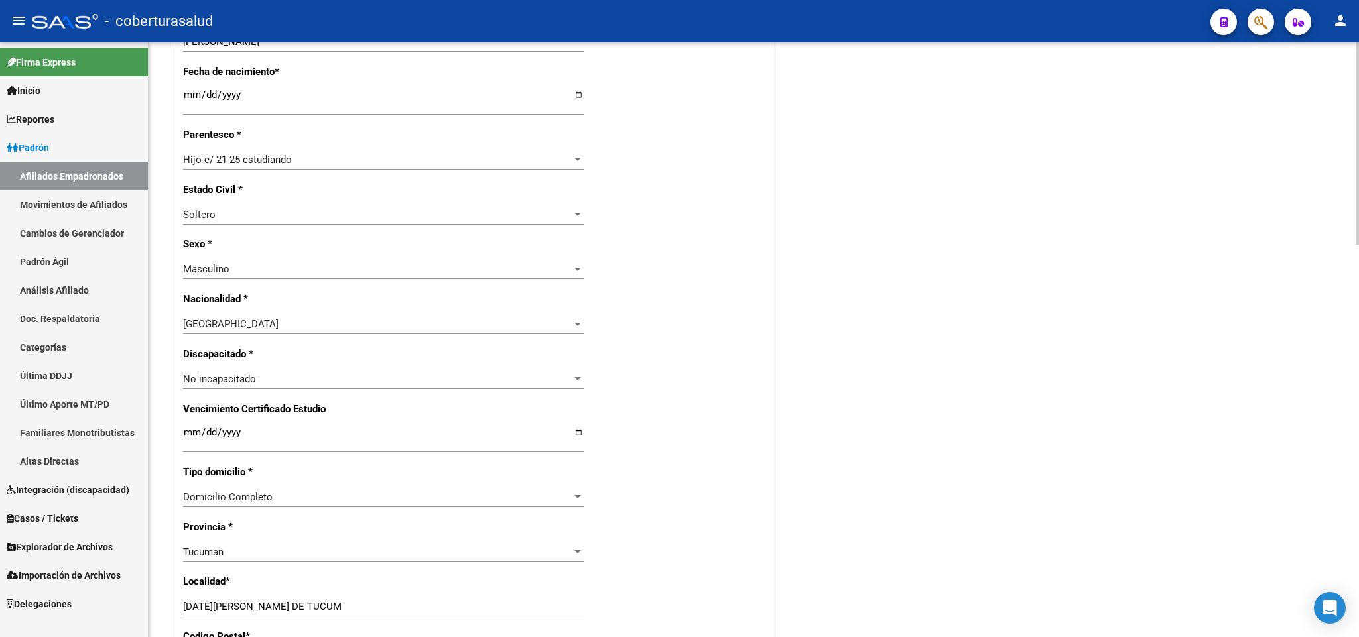
scroll to position [597, 0]
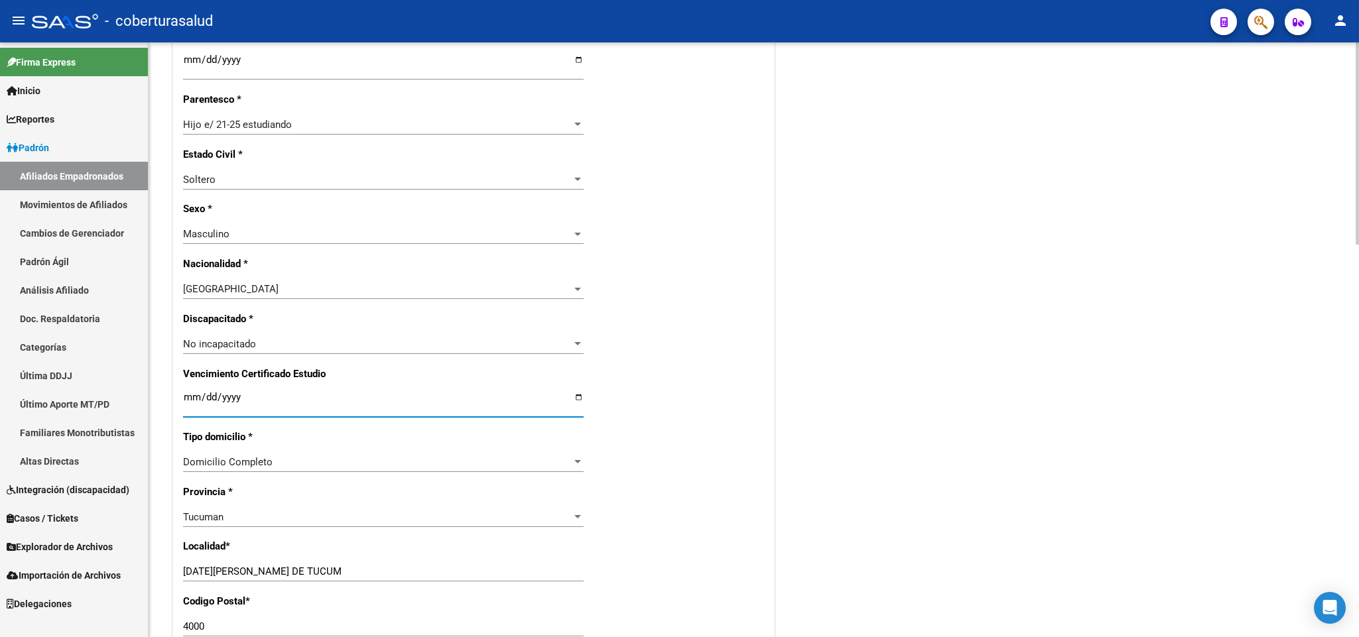
click at [183, 394] on input "Ingresar fecha" at bounding box center [383, 402] width 400 height 21
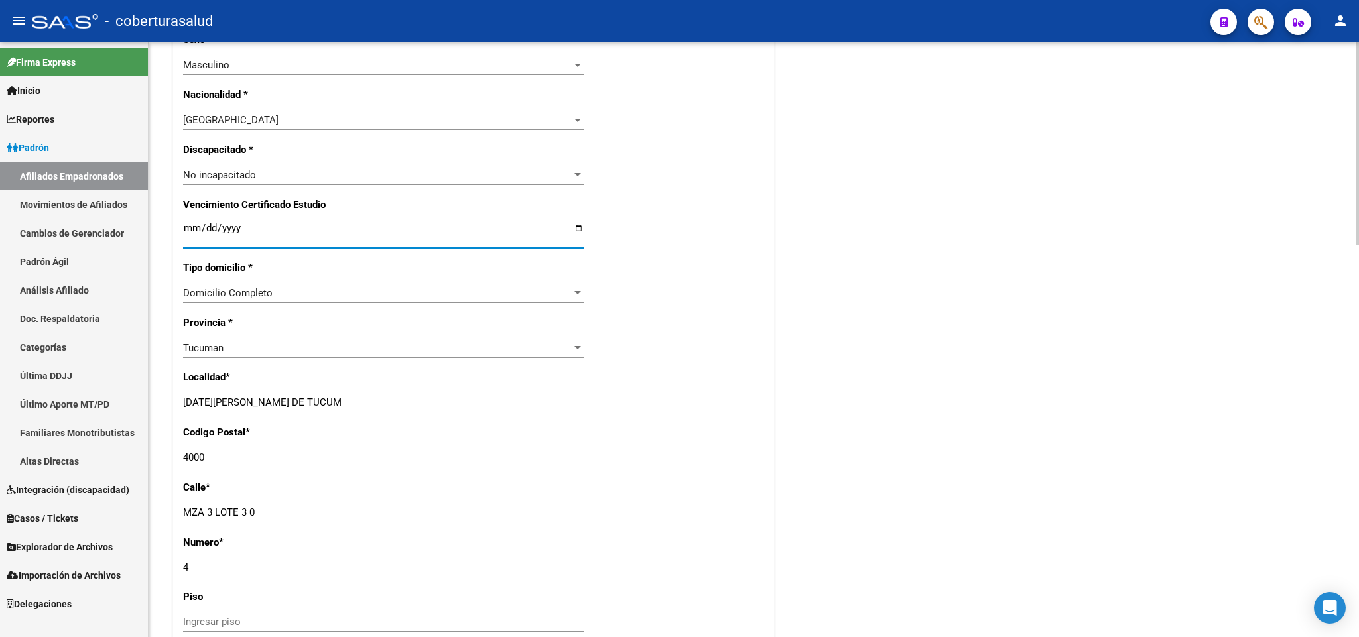
scroll to position [796, 0]
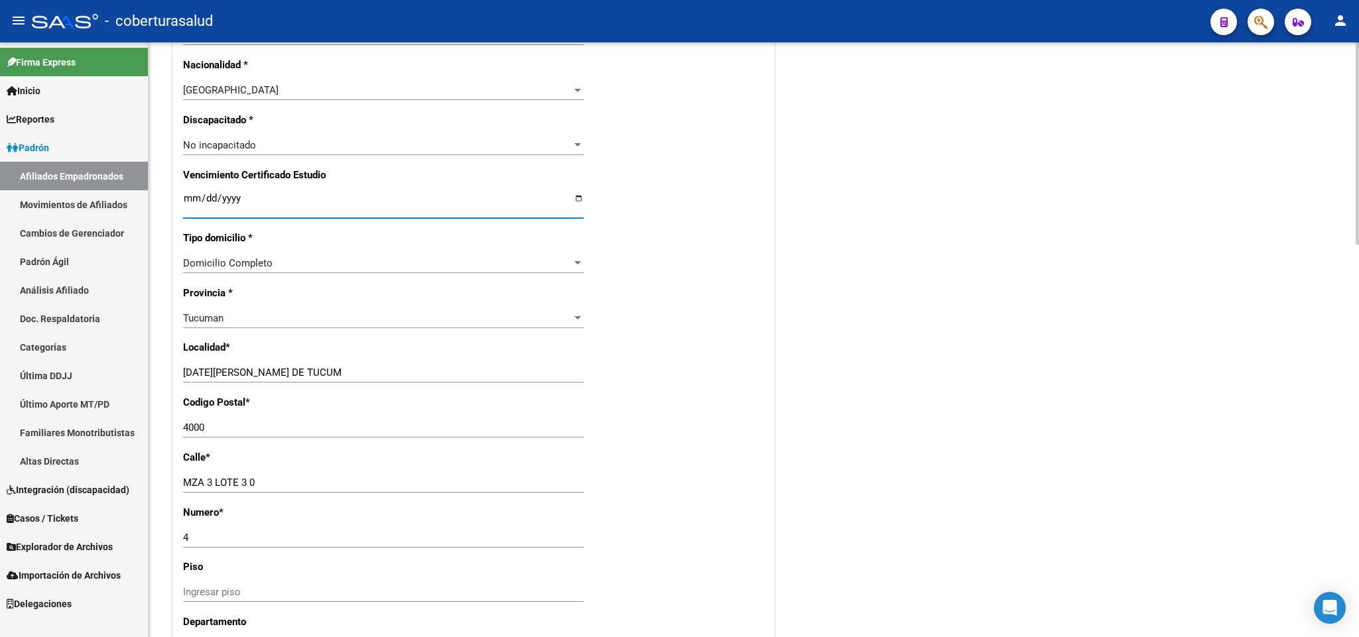
click at [189, 199] on input "Ingresar fecha" at bounding box center [383, 203] width 400 height 21
type input "[DATE]"
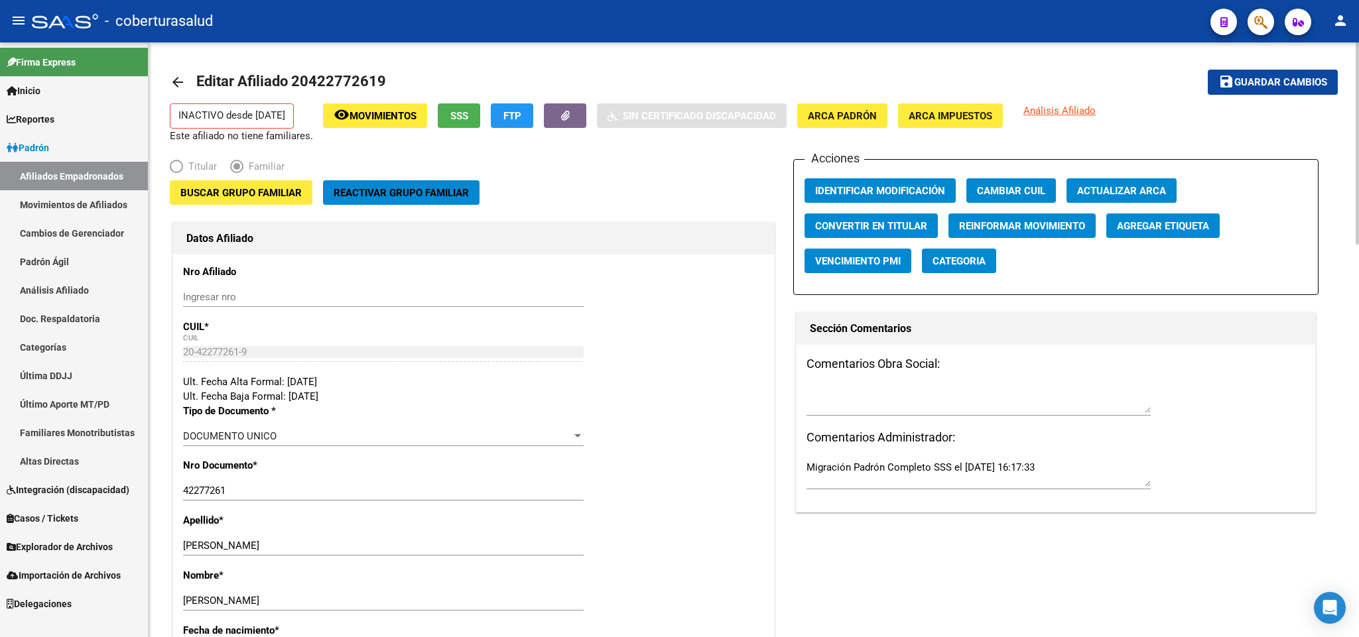
scroll to position [0, 0]
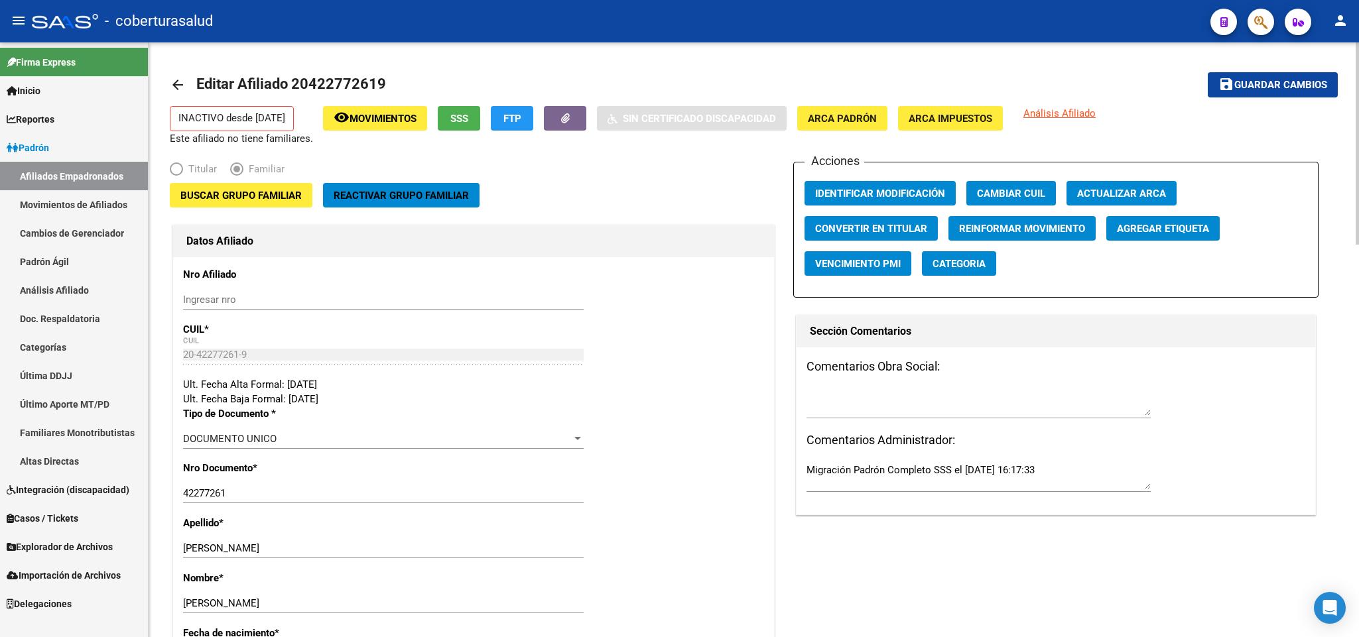
click at [265, 196] on span "Buscar Grupo Familiar" at bounding box center [240, 196] width 121 height 12
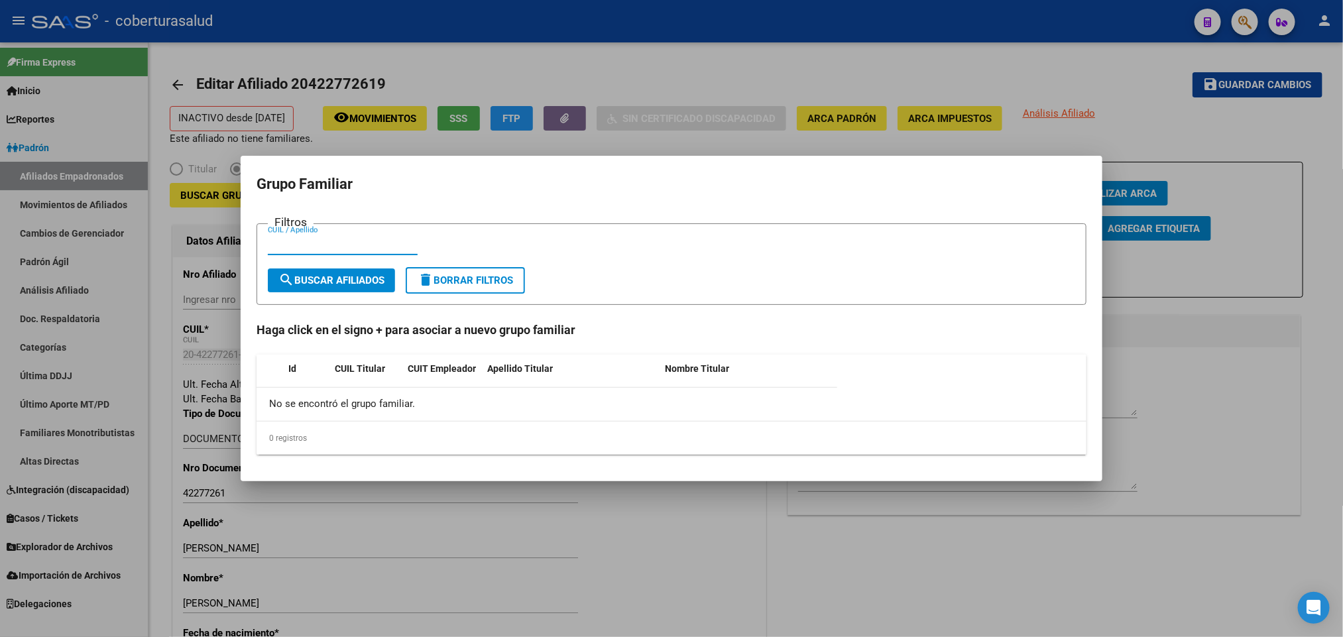
paste input "26137245"
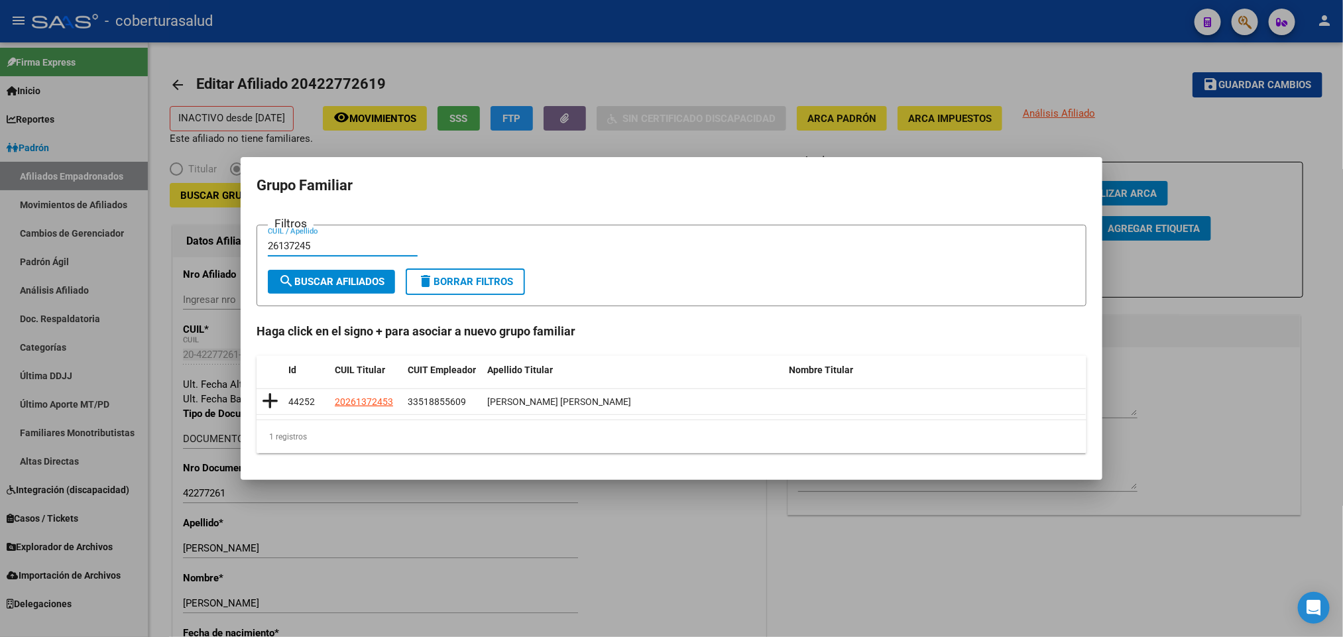
type input "26137245"
click at [362, 289] on button "search Buscar Afiliados" at bounding box center [331, 282] width 127 height 24
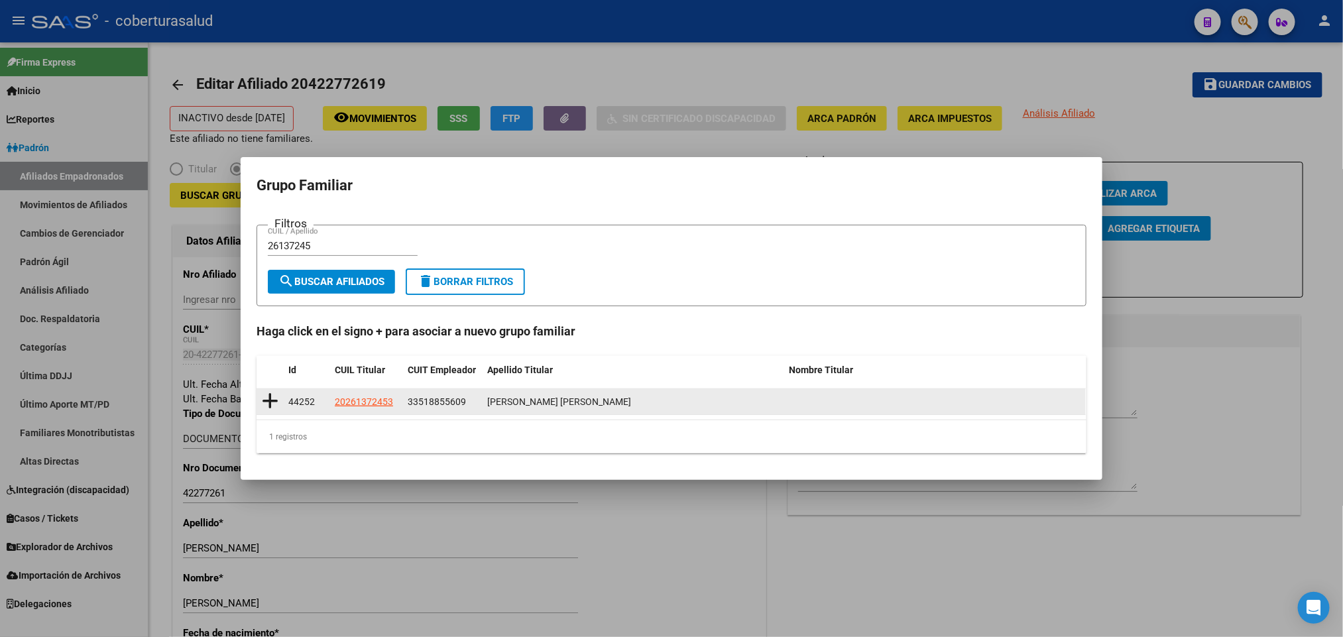
click at [269, 398] on icon at bounding box center [270, 401] width 17 height 19
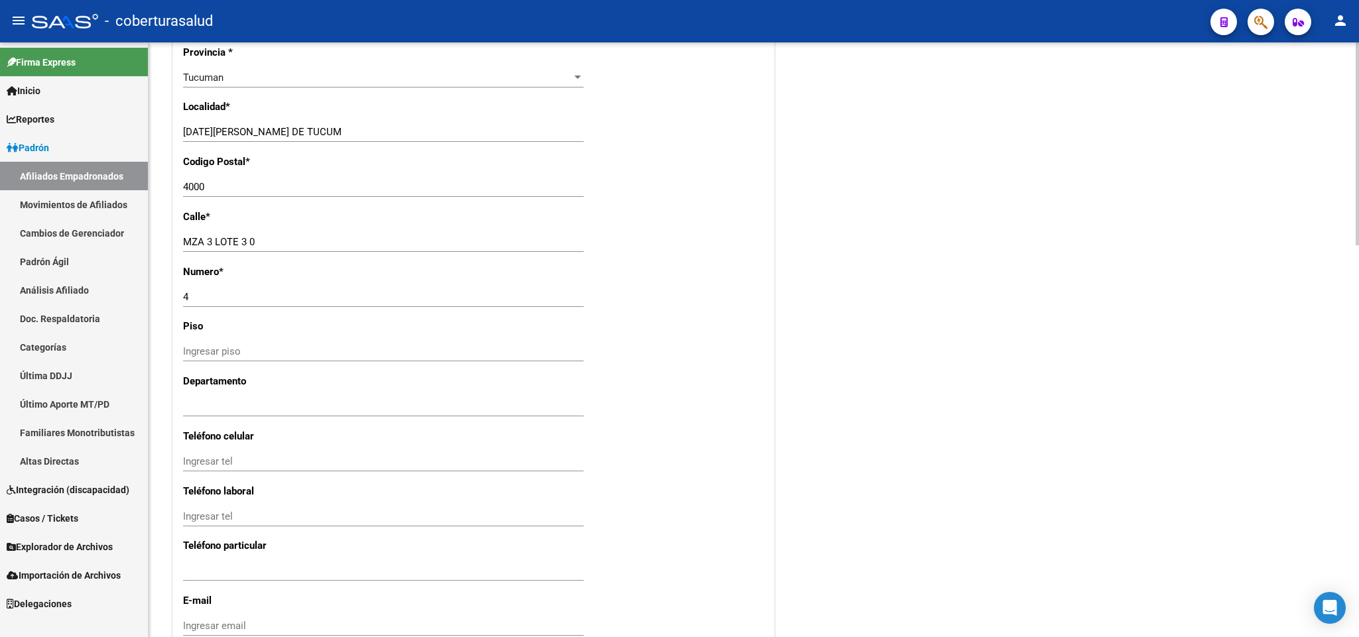
scroll to position [1148, 0]
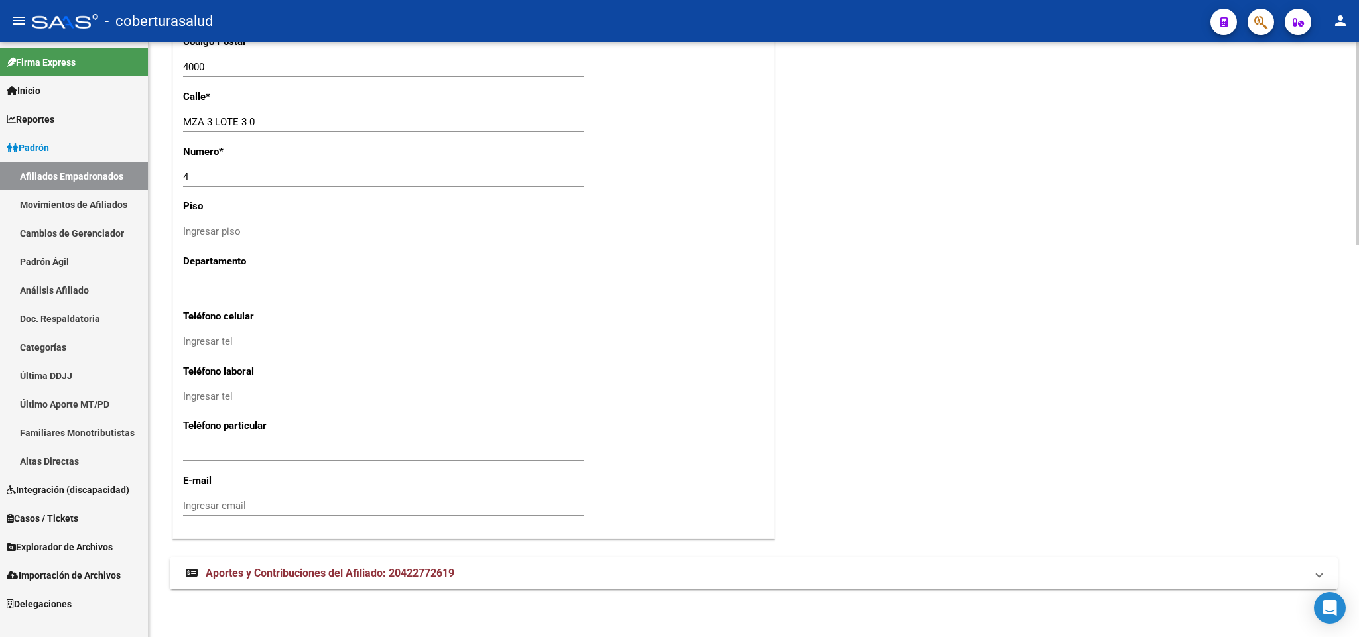
click at [426, 562] on mat-expansion-panel-header "Aportes y Contribuciones del Afiliado: 20422772619" at bounding box center [754, 574] width 1168 height 32
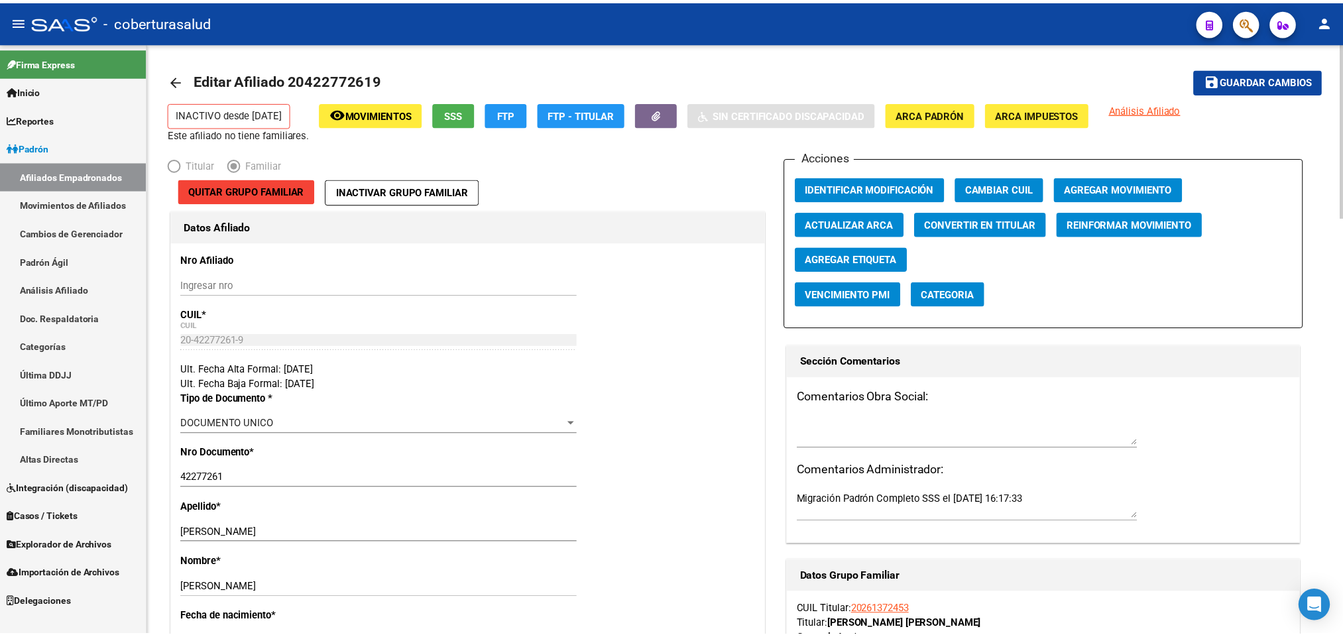
scroll to position [0, 0]
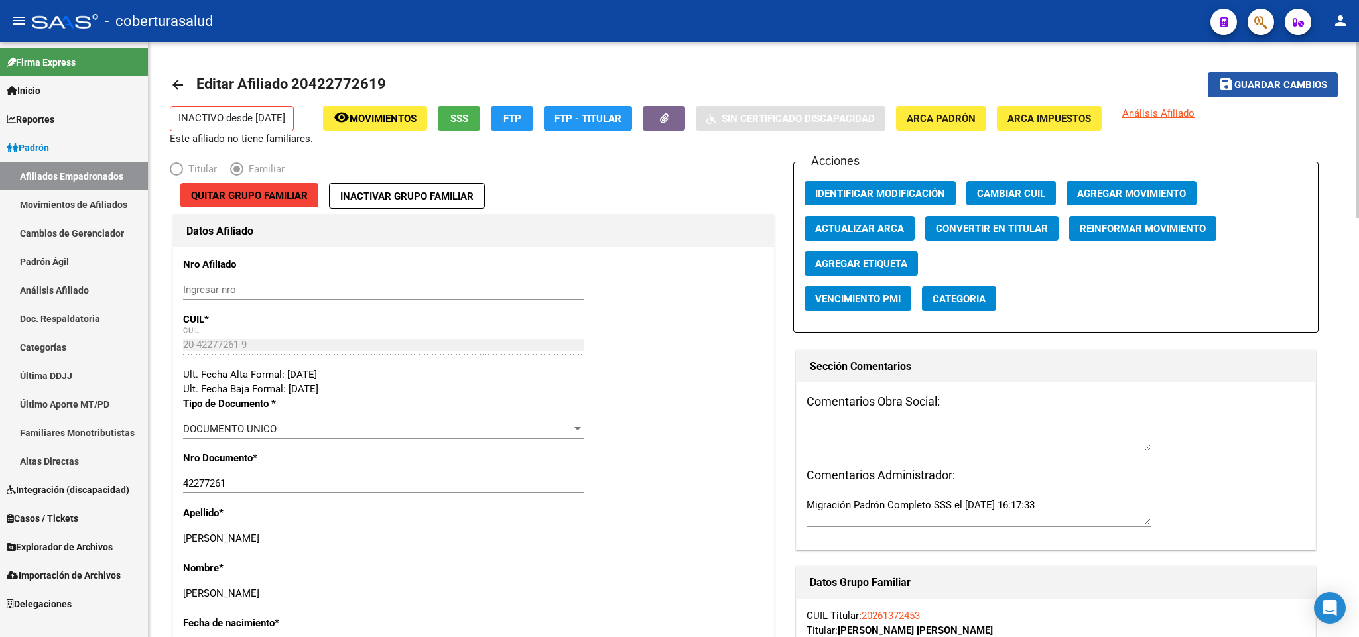
click at [1290, 93] on button "save Guardar cambios" at bounding box center [1272, 84] width 130 height 25
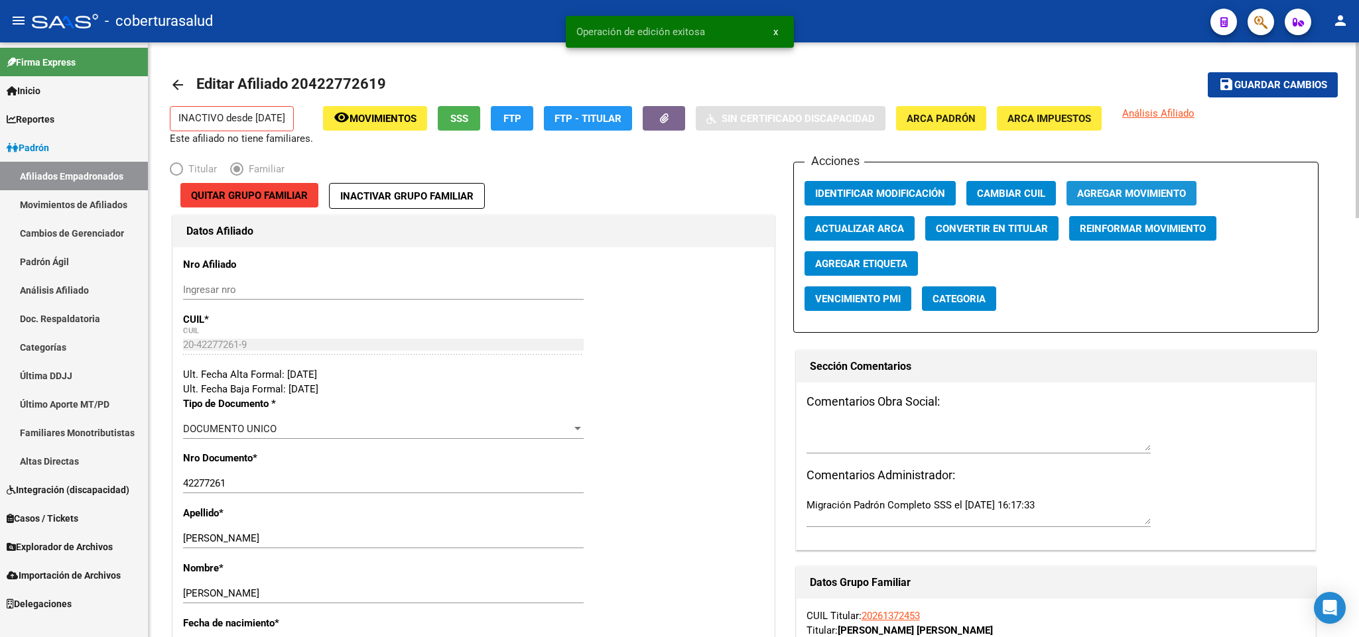
click at [1099, 194] on span "Agregar Movimiento" at bounding box center [1131, 194] width 109 height 12
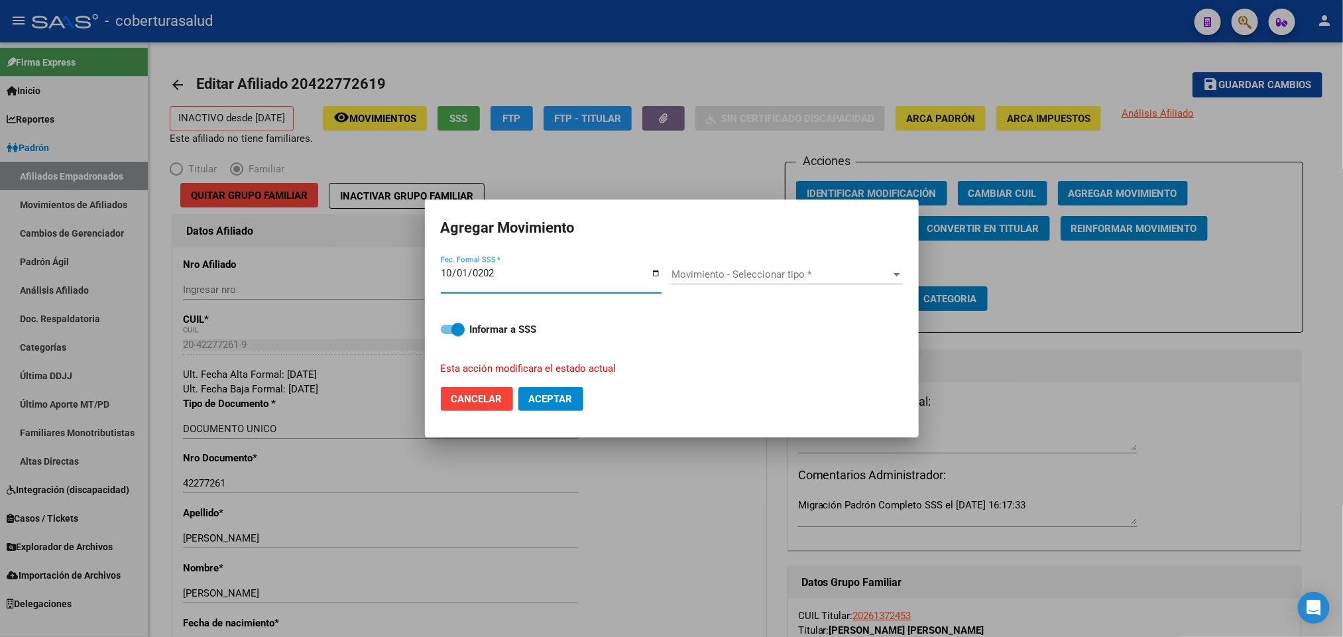
type input "[DATE]"
click at [761, 255] on div "Movimiento - Seleccionar tipo * Movimiento - Seleccionar tipo *" at bounding box center [787, 279] width 231 height 51
click at [766, 267] on div "Movimiento - Seleccionar tipo * Movimiento - Seleccionar tipo *" at bounding box center [787, 275] width 231 height 20
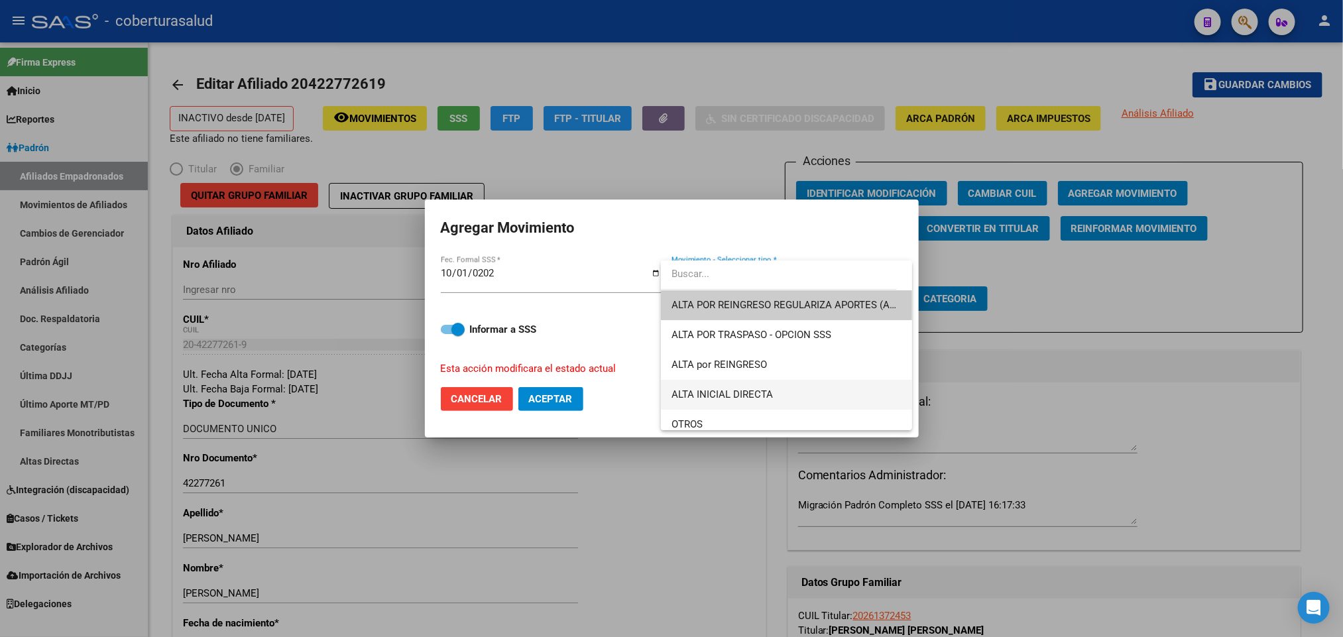
scroll to position [99, 0]
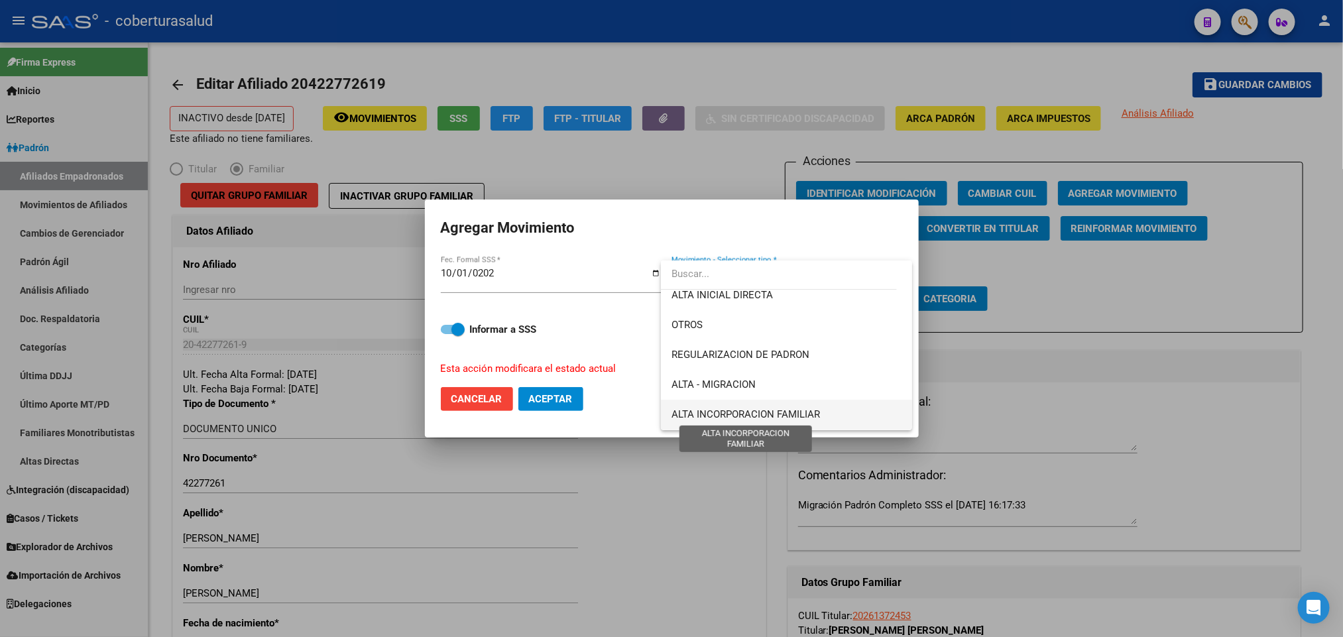
click at [798, 414] on span "ALTA INCORPORACION FAMILIAR" at bounding box center [746, 414] width 149 height 12
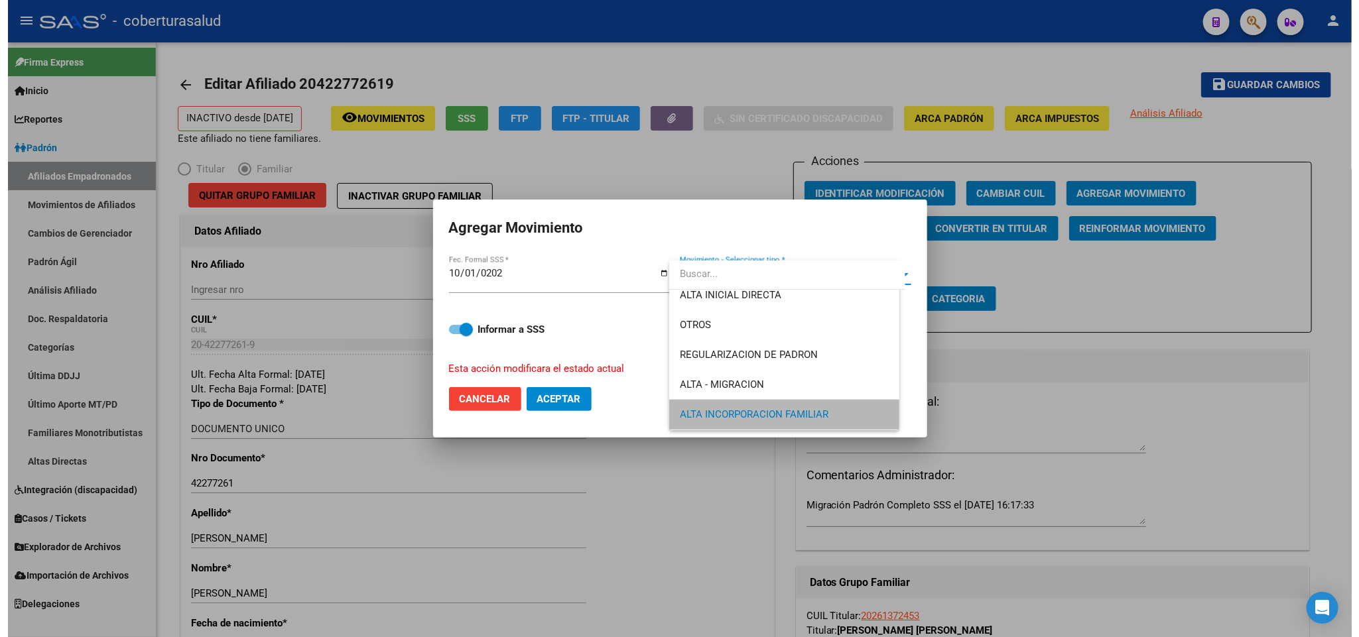
scroll to position [98, 0]
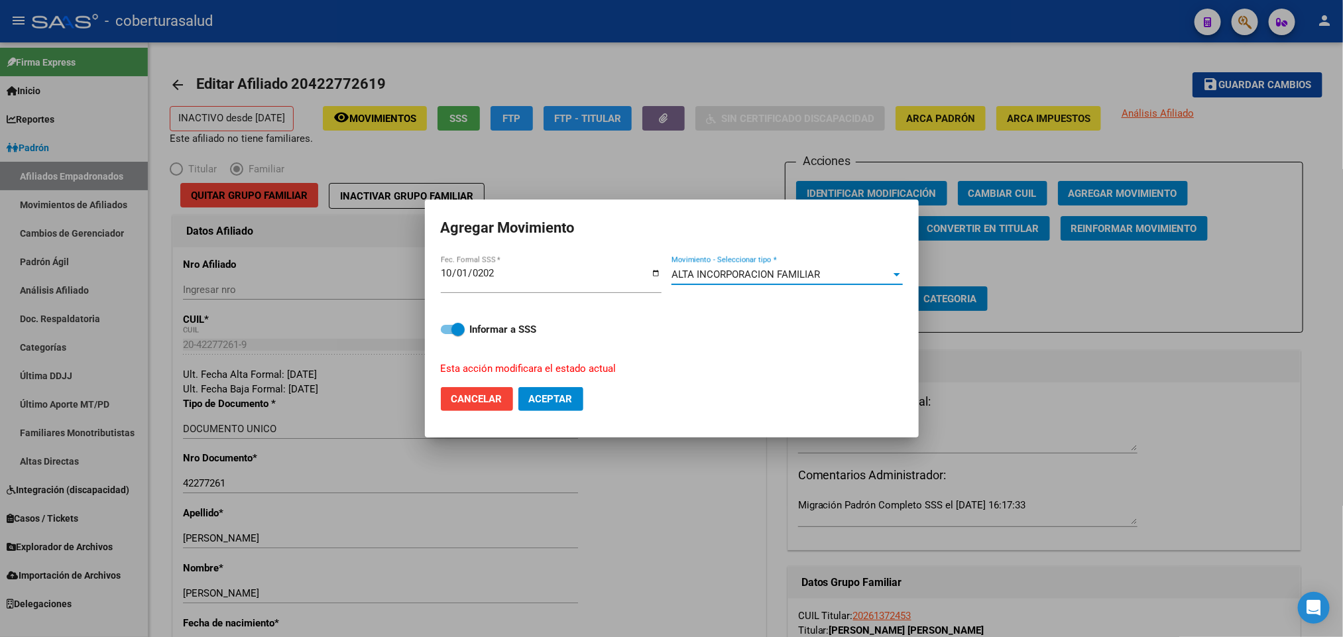
click at [568, 400] on span "Aceptar" at bounding box center [551, 399] width 44 height 12
checkbox input "false"
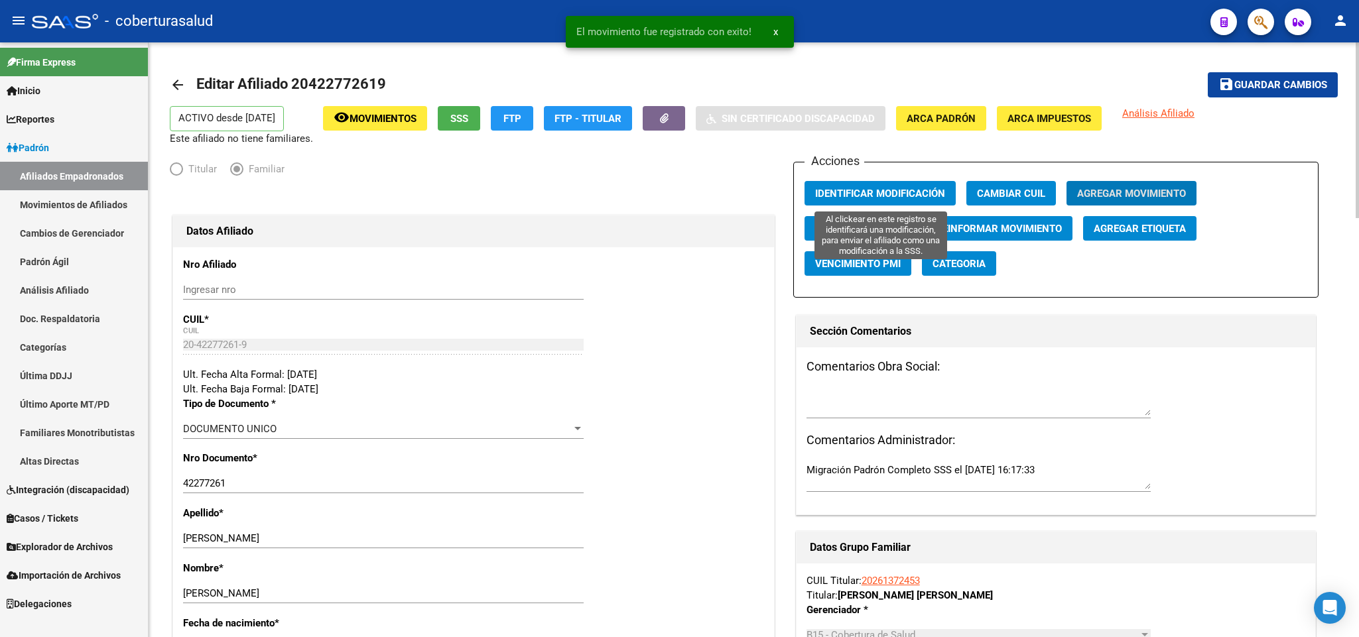
click at [905, 185] on button "Identificar Modificación" at bounding box center [879, 193] width 151 height 25
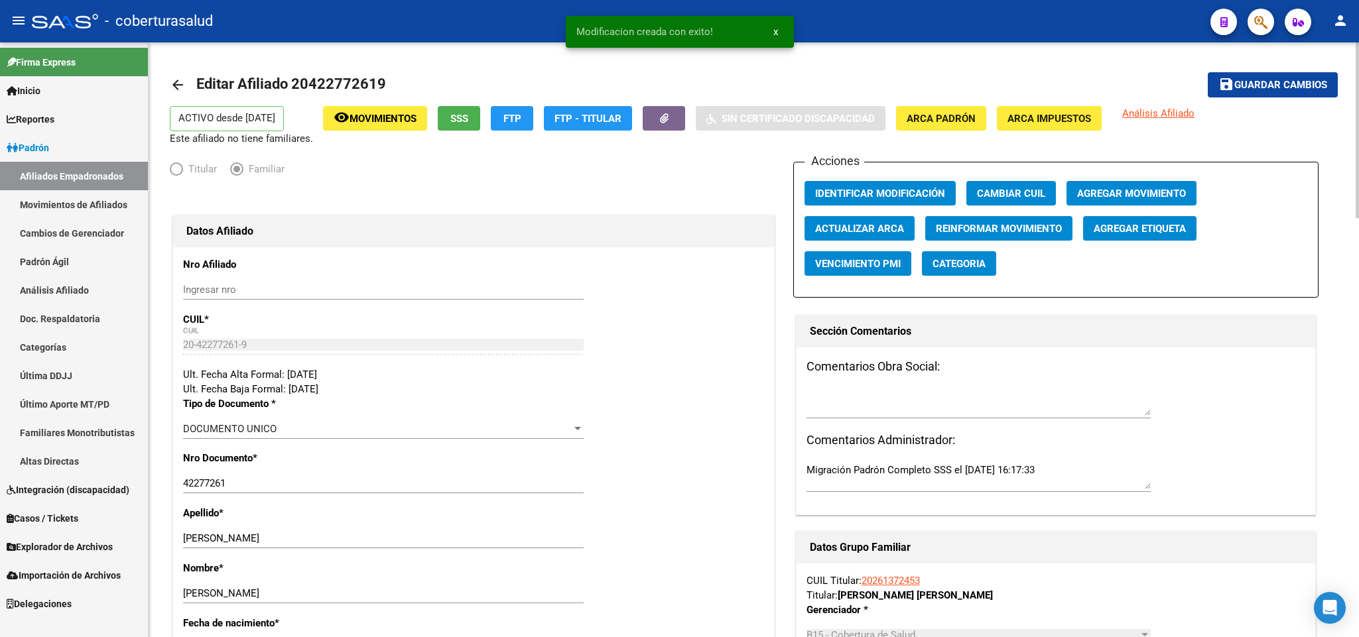
click at [404, 120] on span "Movimientos" at bounding box center [382, 119] width 67 height 12
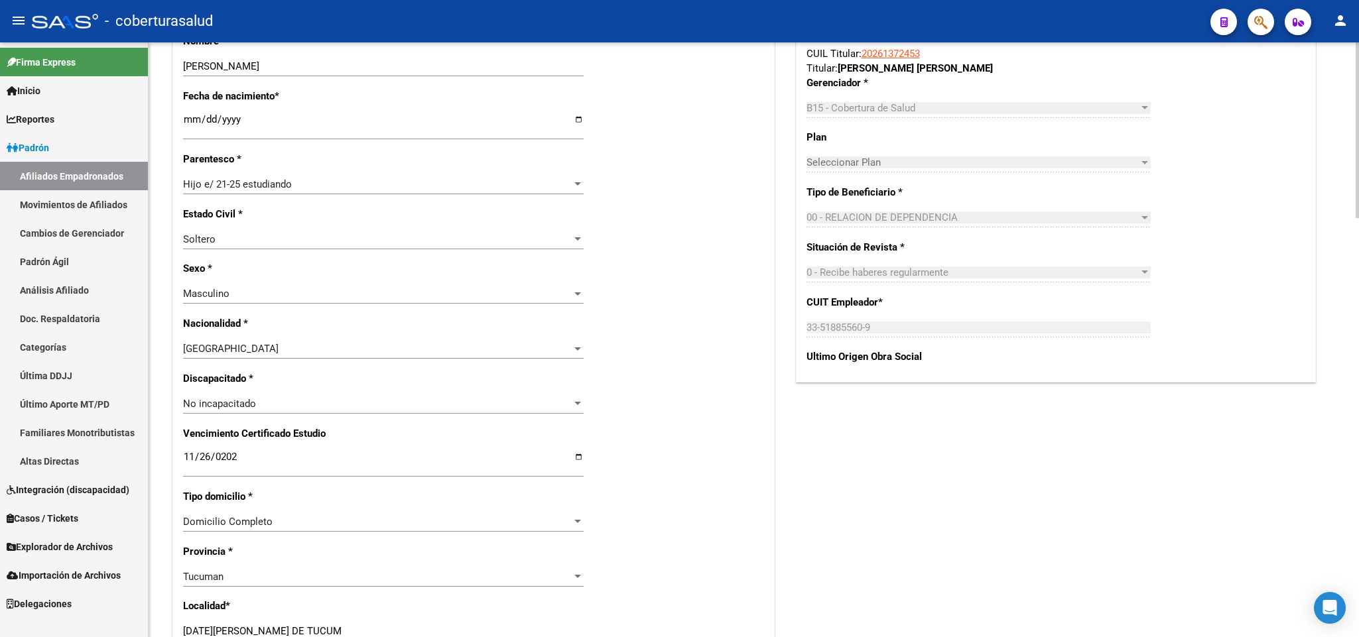
scroll to position [497, 0]
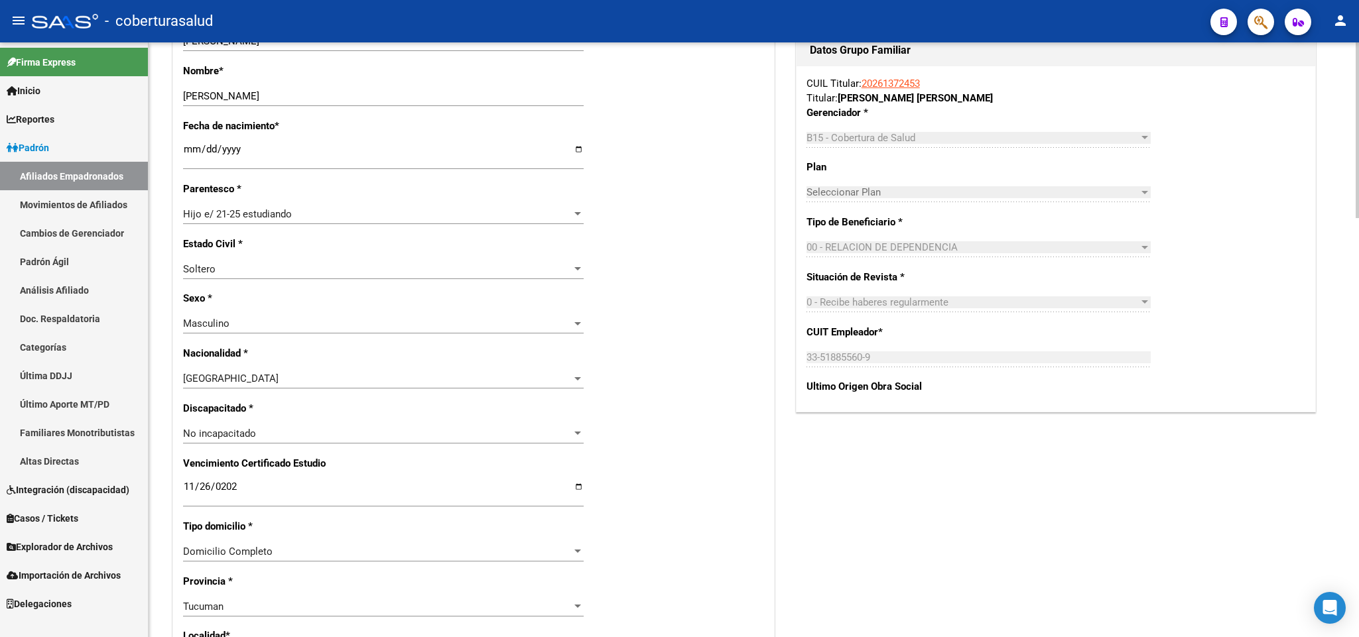
click at [739, 219] on div "Nro Afiliado Ingresar nro CUIL * 20-42277261-9 CUIL ARCA Padrón Ult. Fecha Alta…" at bounding box center [473, 469] width 601 height 1438
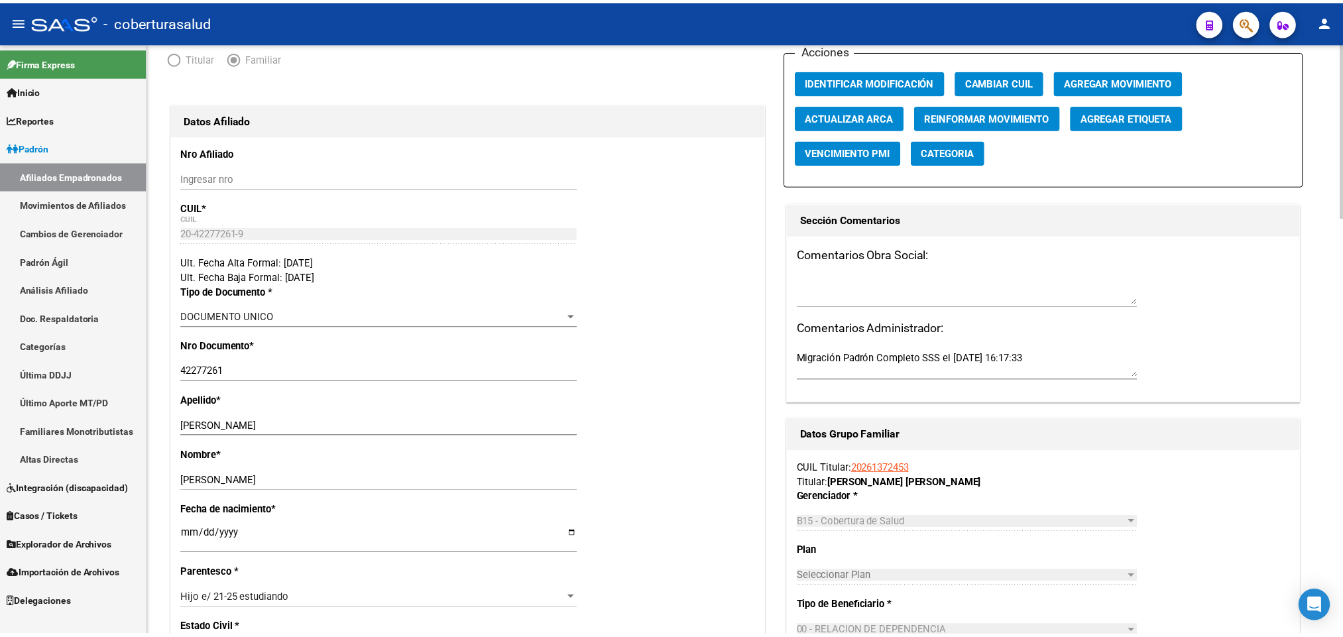
scroll to position [0, 0]
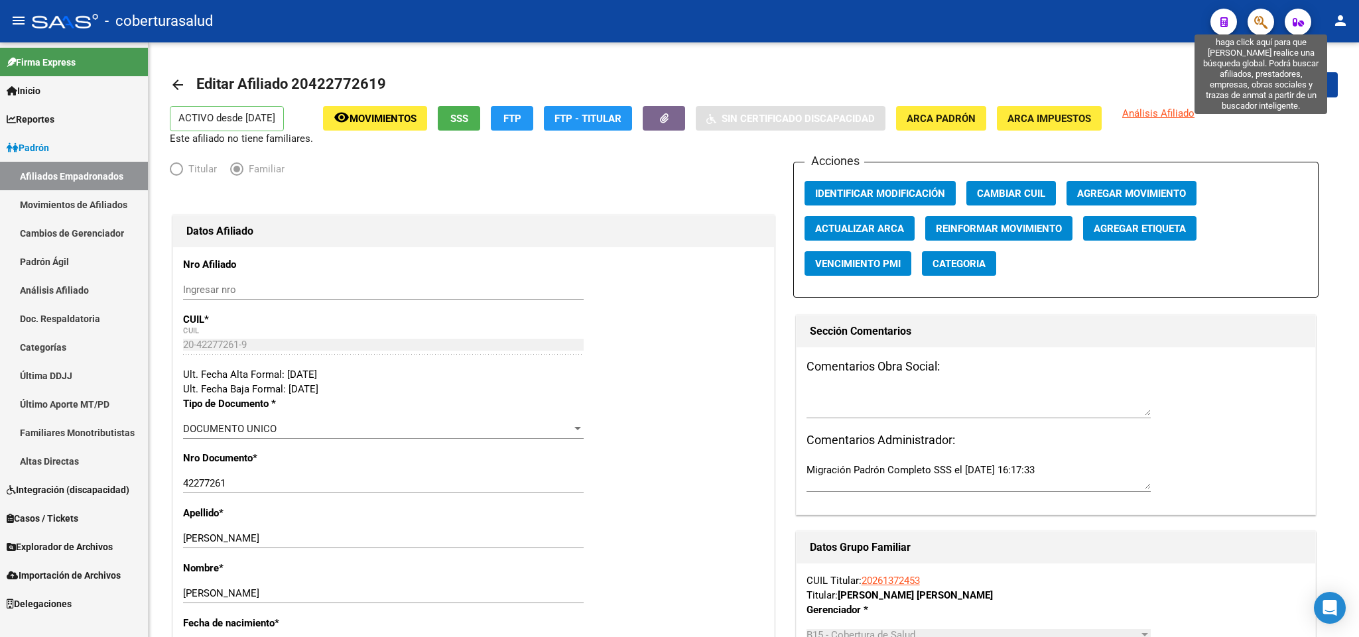
click at [1260, 21] on icon "button" at bounding box center [1260, 22] width 13 height 15
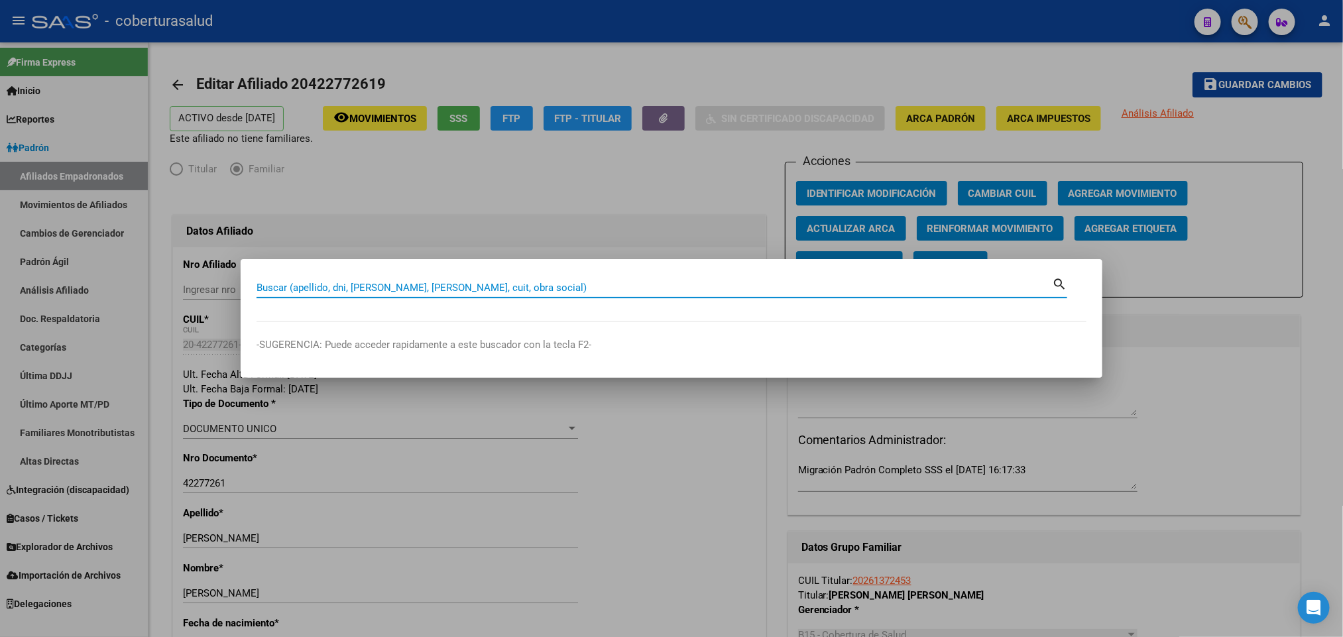
paste input "21933890"
type input "21933890"
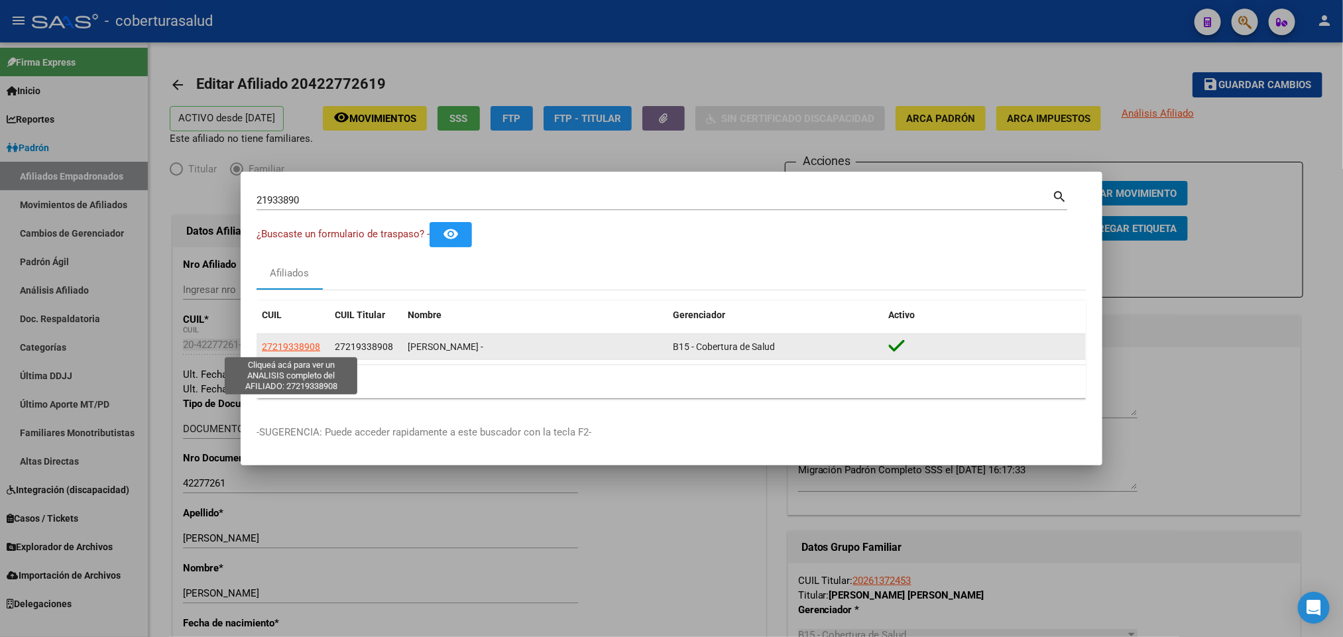
click at [281, 345] on span "27219338908" at bounding box center [291, 346] width 58 height 11
type textarea "27219338908"
click at [308, 345] on span "27219338908" at bounding box center [291, 346] width 58 height 11
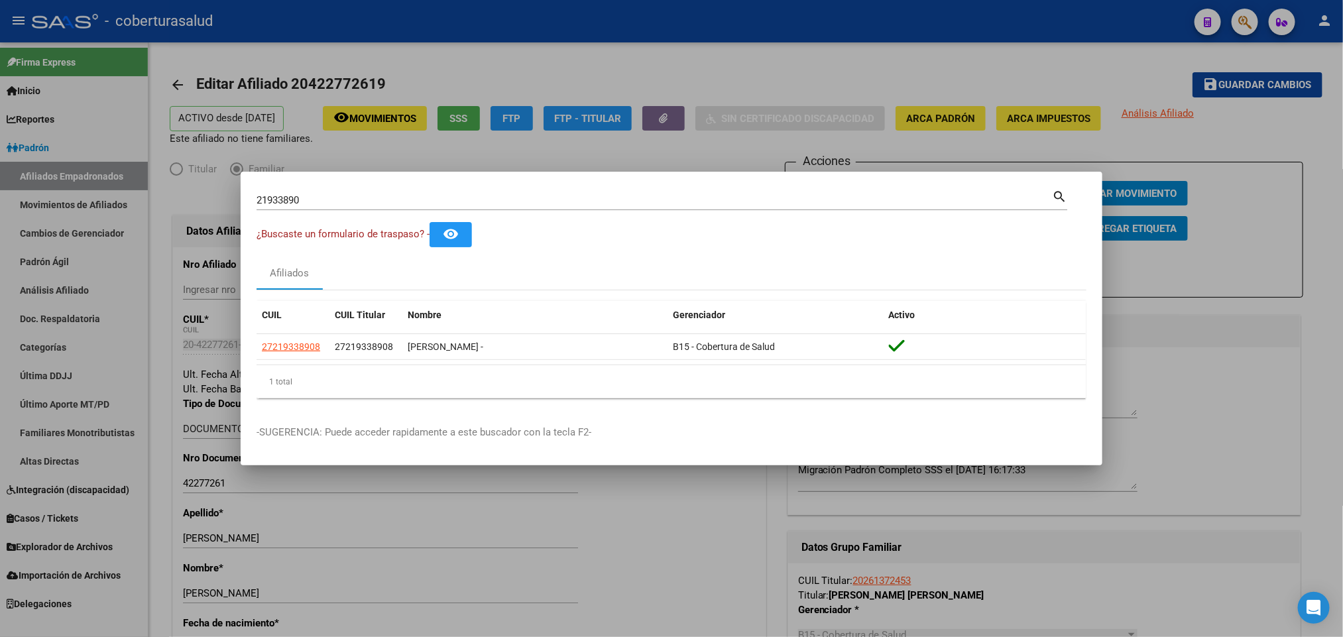
click at [350, 195] on input "21933890" at bounding box center [655, 200] width 796 height 12
paste input "7219338908"
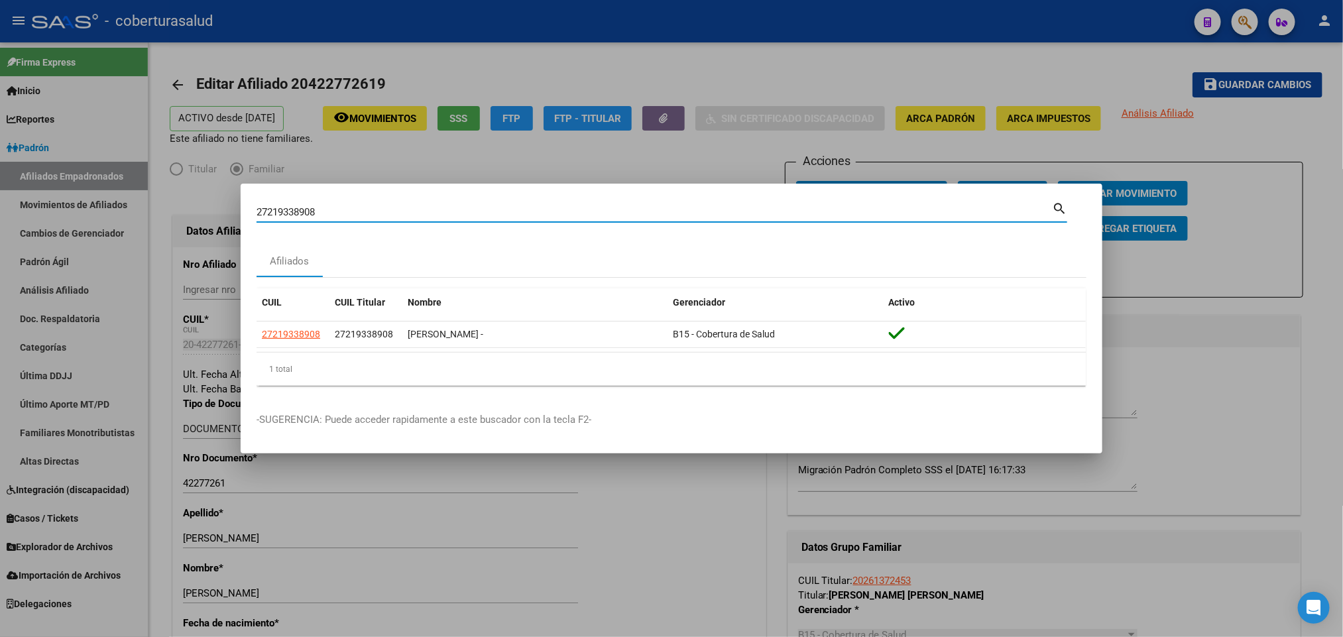
paste input "43543921"
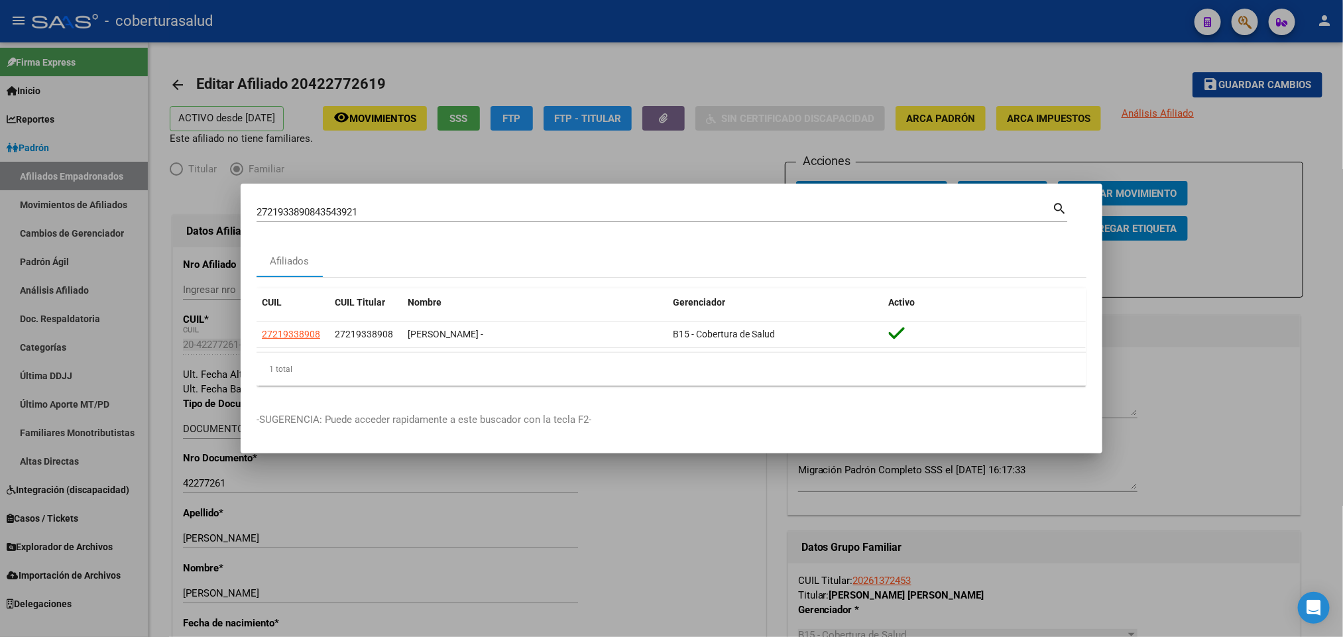
click at [442, 204] on div "2721933890843543921 Buscar (apellido, dni, cuil, nro traspaso, cuit, obra socia…" at bounding box center [655, 212] width 796 height 20
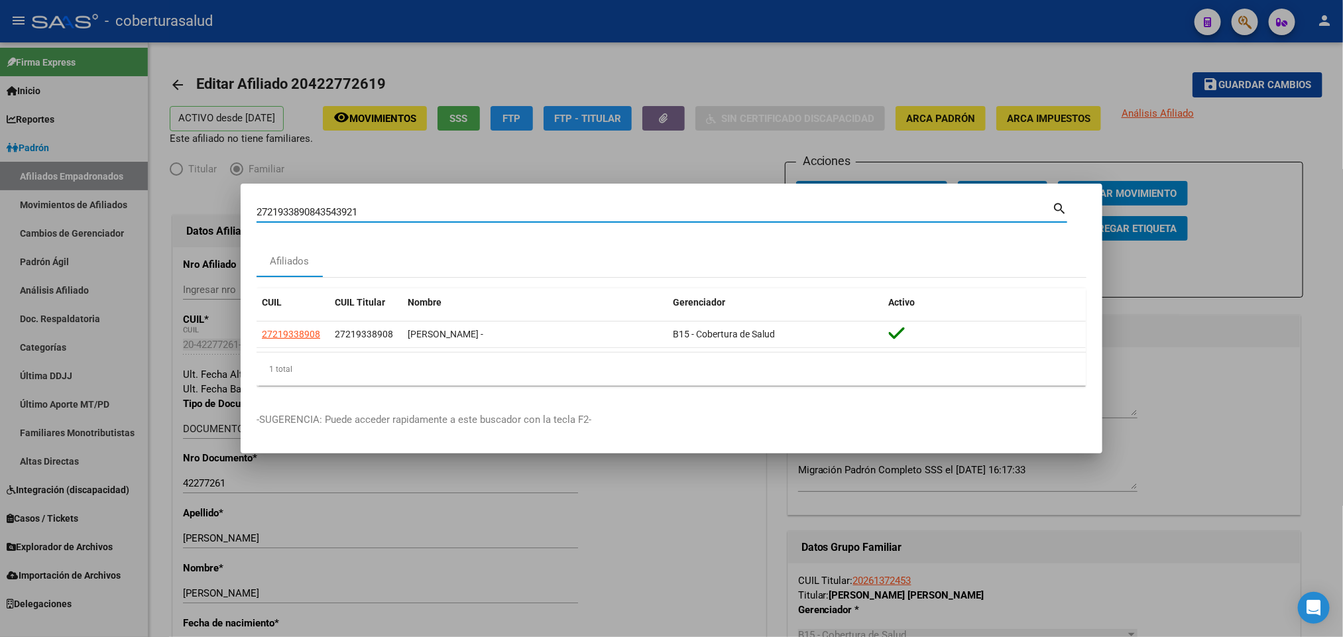
click at [420, 210] on input "2721933890843543921" at bounding box center [655, 212] width 796 height 12
paste input
type input "43543921"
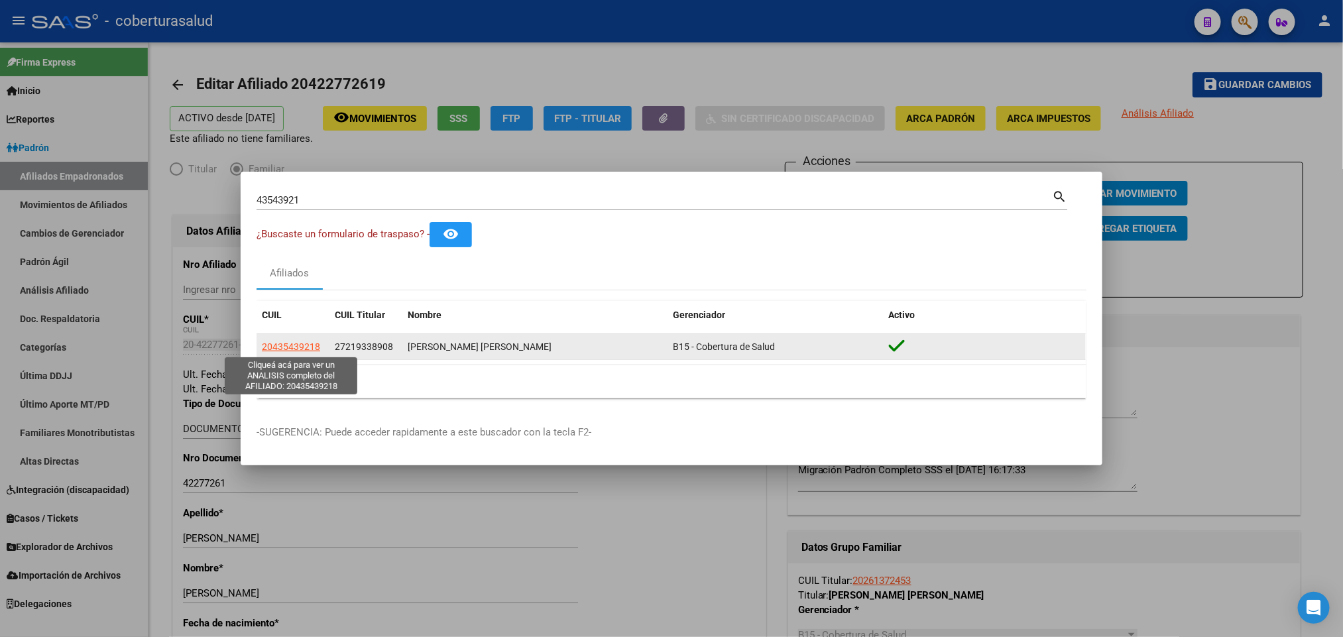
click at [312, 348] on span "20435439218" at bounding box center [291, 346] width 58 height 11
type textarea "20435439218"
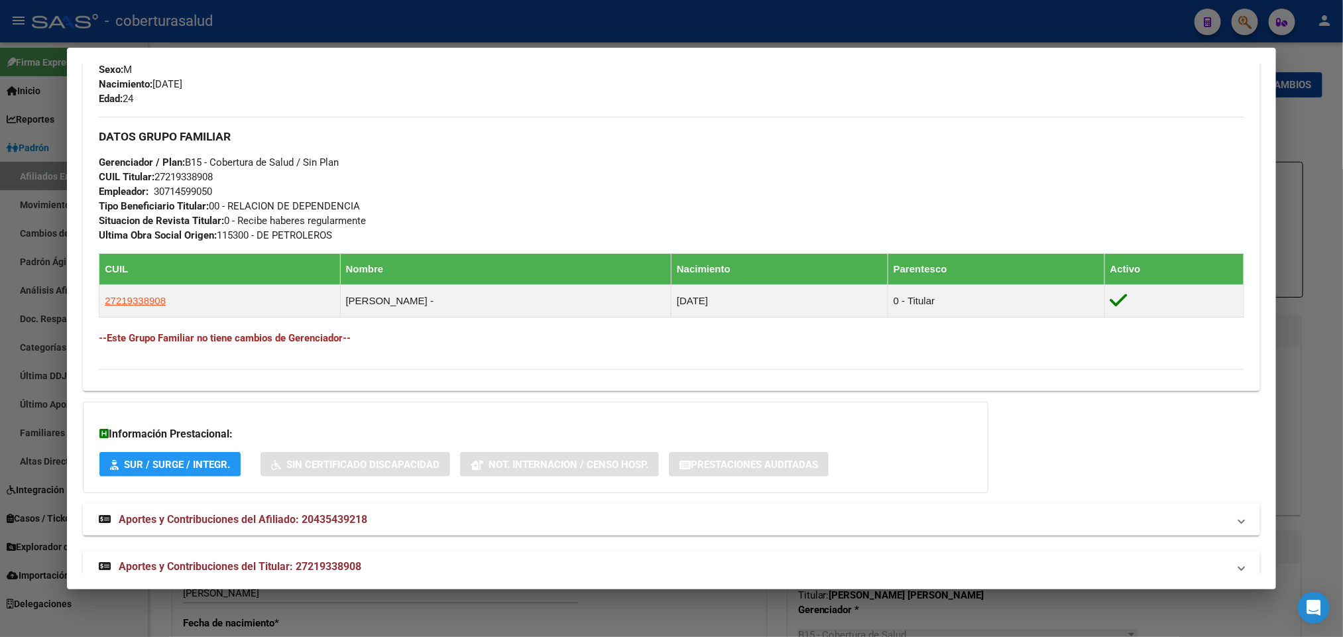
scroll to position [607, 0]
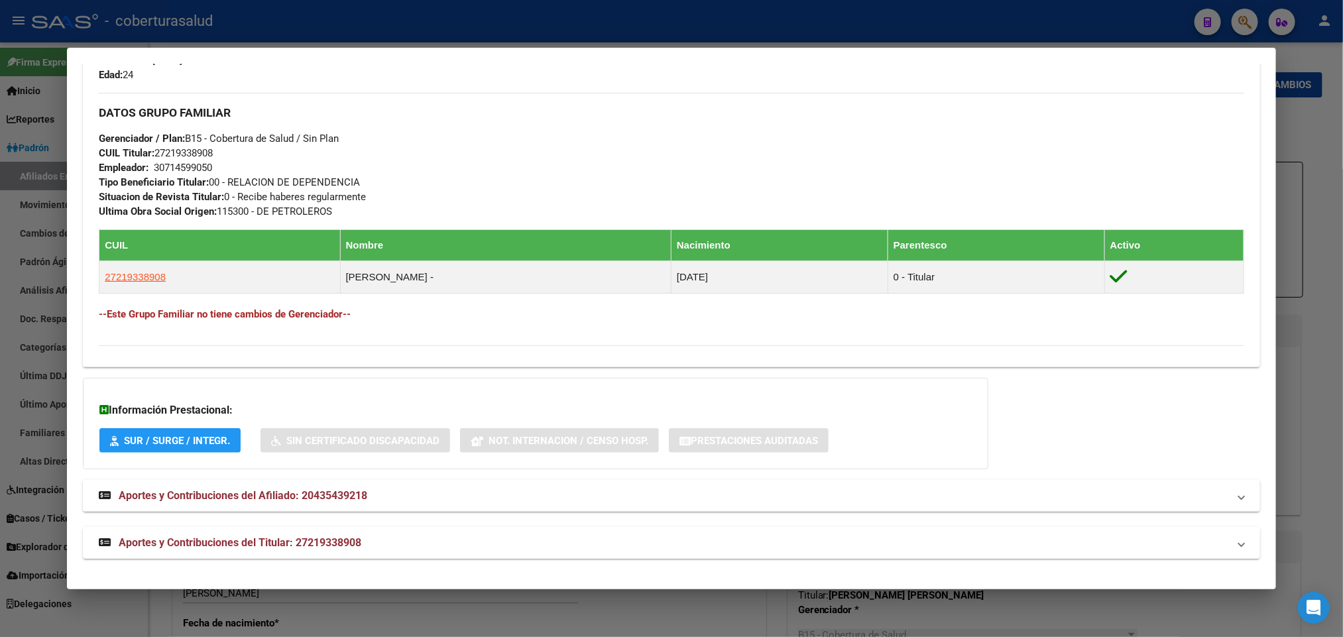
click at [386, 540] on mat-panel-title "Aportes y Contribuciones del Titular: 27219338908" at bounding box center [663, 543] width 1129 height 16
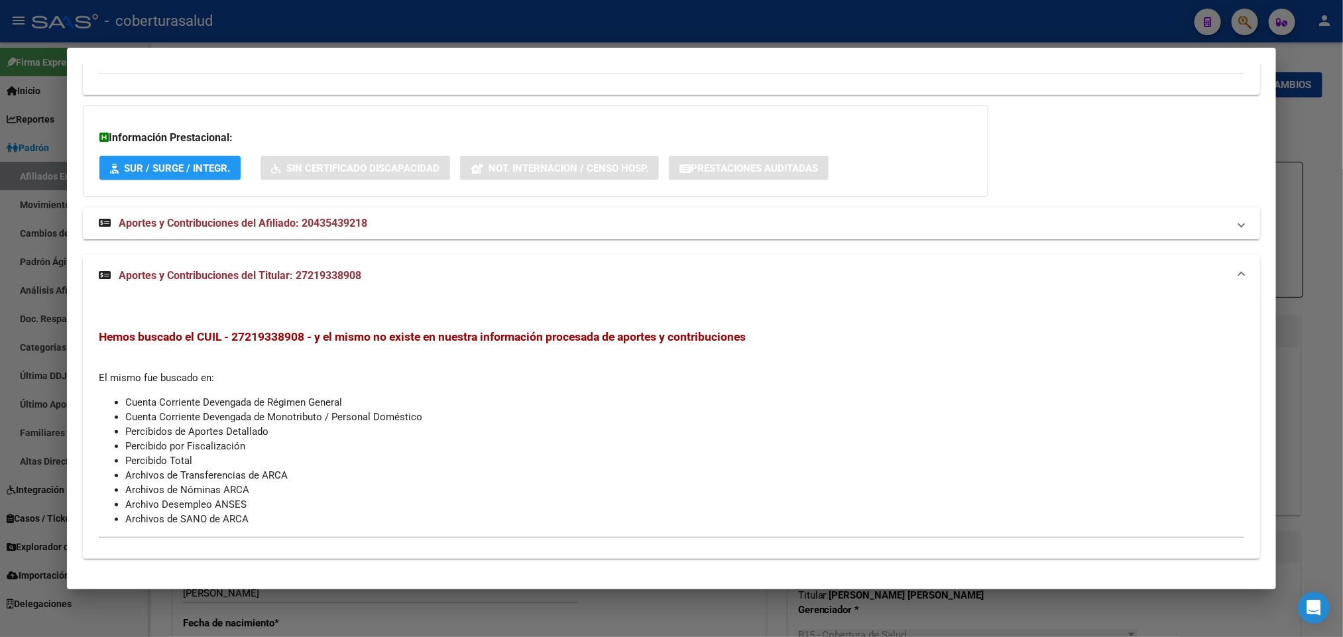
scroll to position [782, 0]
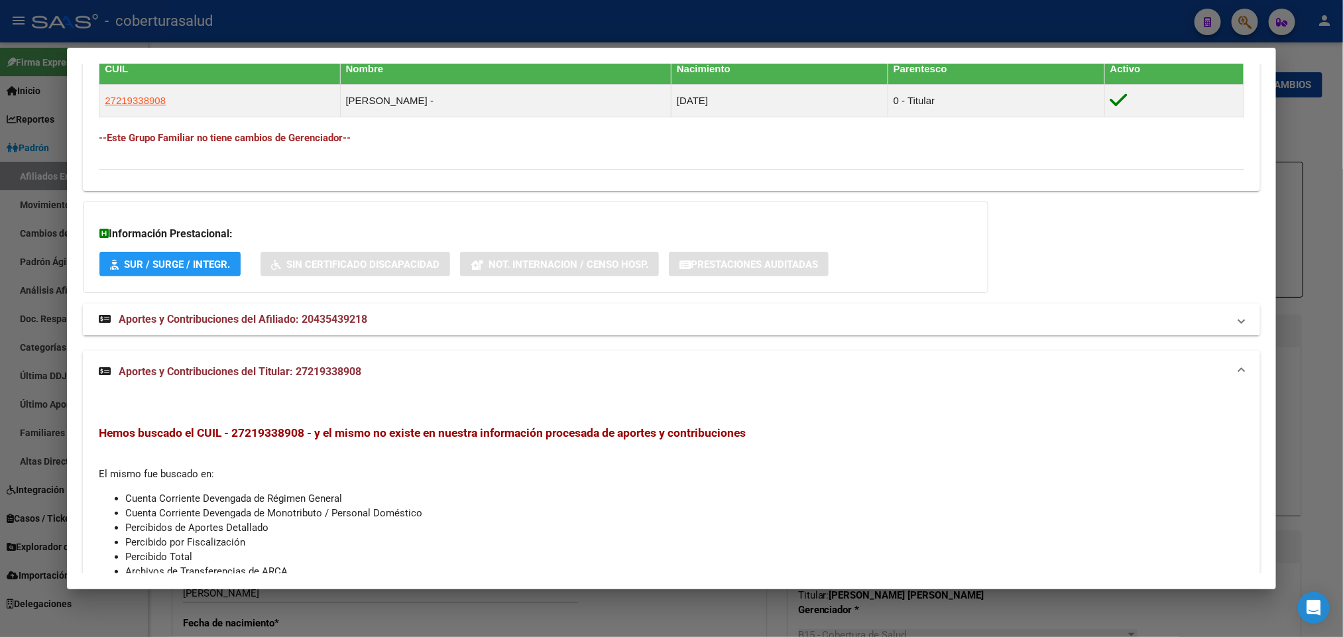
click at [301, 320] on span "Aportes y Contribuciones del Afiliado: 20435439218" at bounding box center [243, 319] width 249 height 13
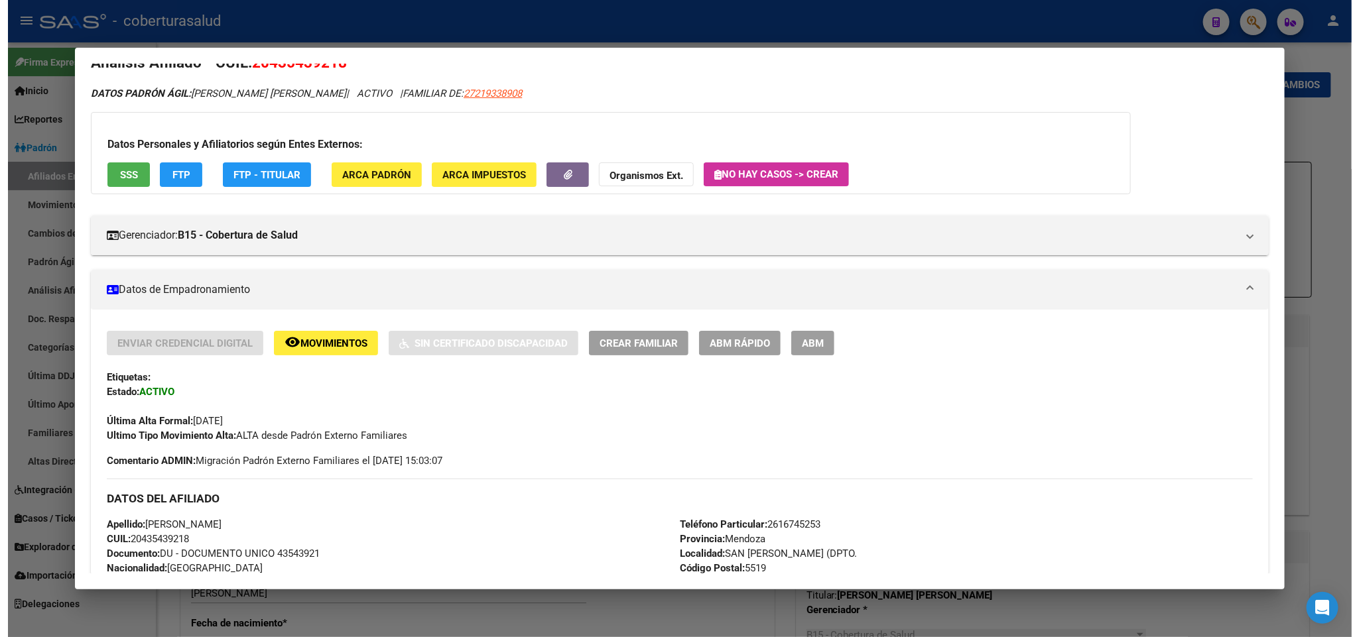
scroll to position [0, 0]
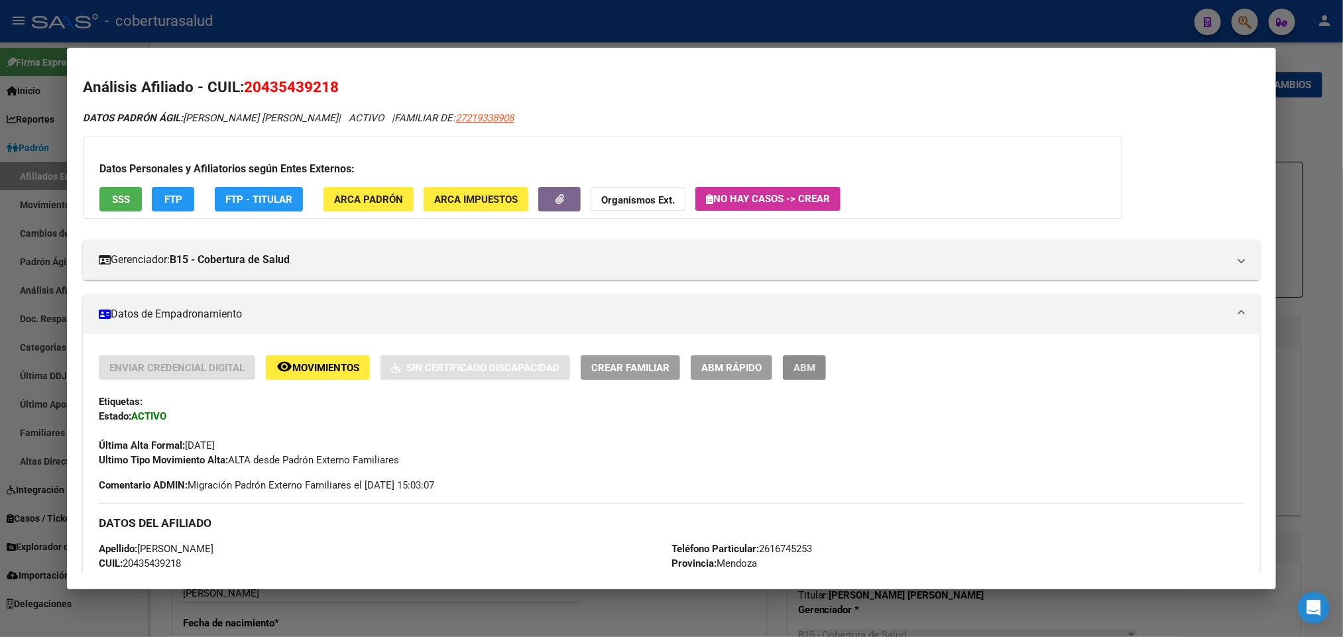
click at [800, 365] on span "ABM" at bounding box center [805, 368] width 22 height 12
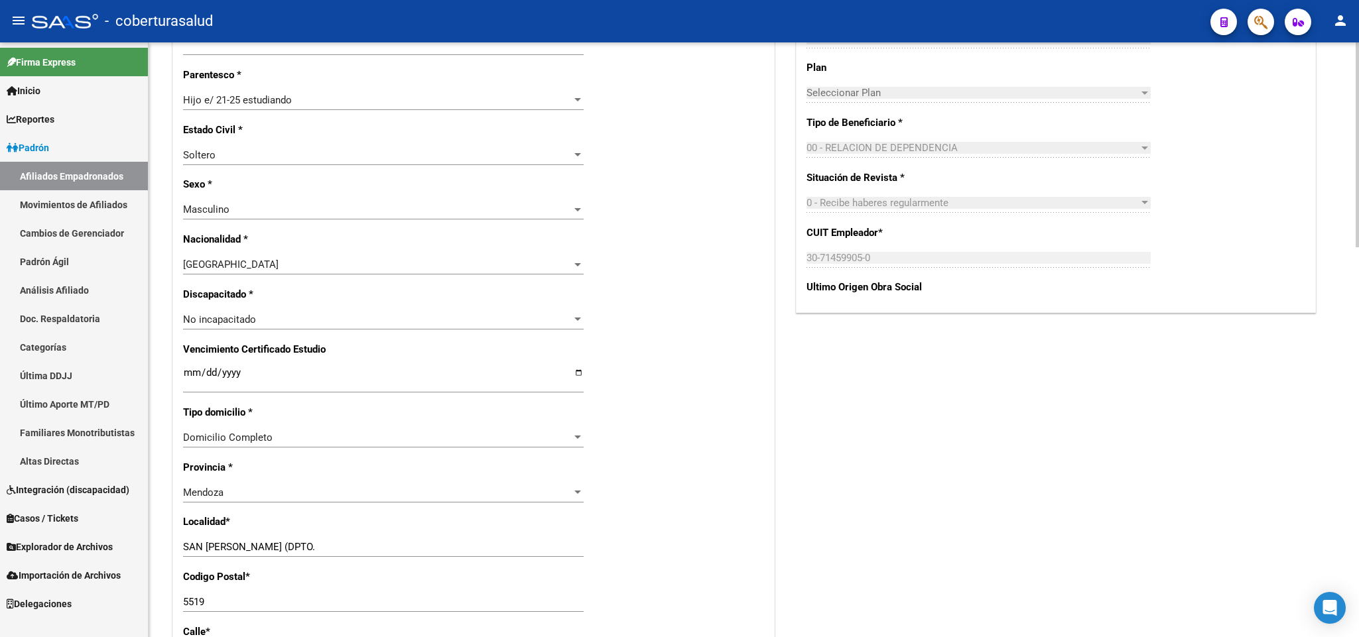
scroll to position [796, 0]
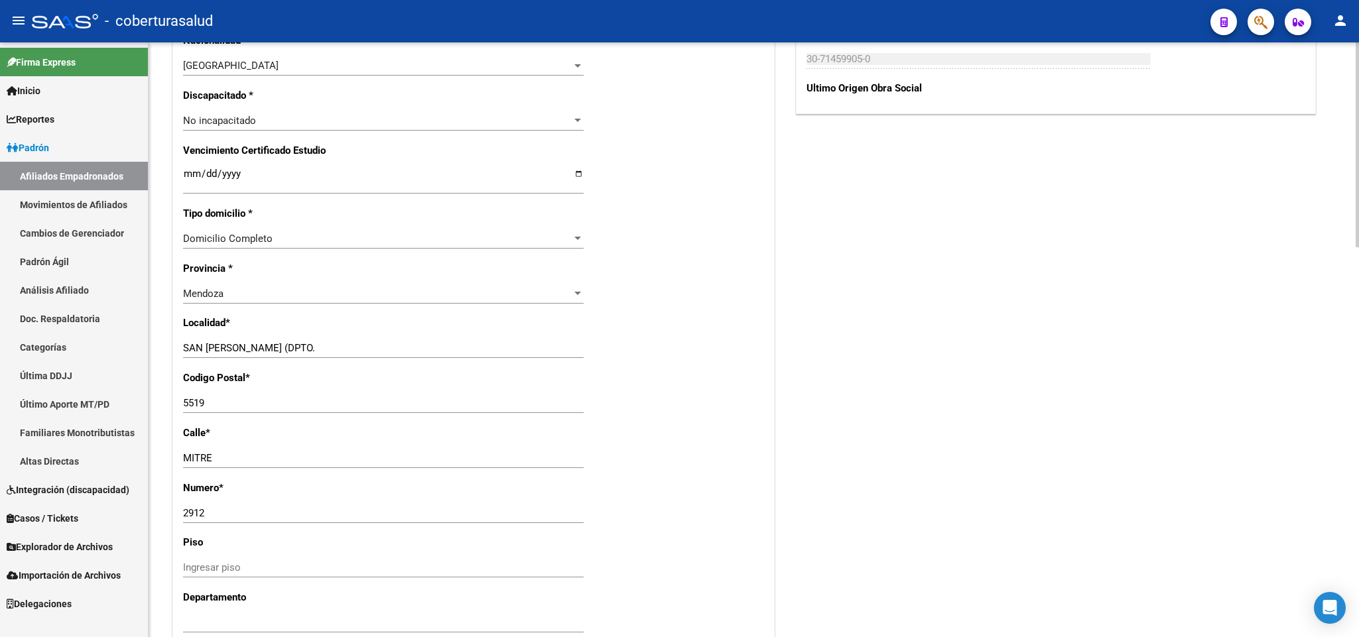
click at [180, 174] on div "Nro Afiliado Ingresar nro CUIL * 20-43543921-8 CUIL ARCA Padrón Ult. Fecha Alta…" at bounding box center [473, 163] width 601 height 1423
click at [183, 176] on input "Ingresar fecha" at bounding box center [383, 178] width 400 height 21
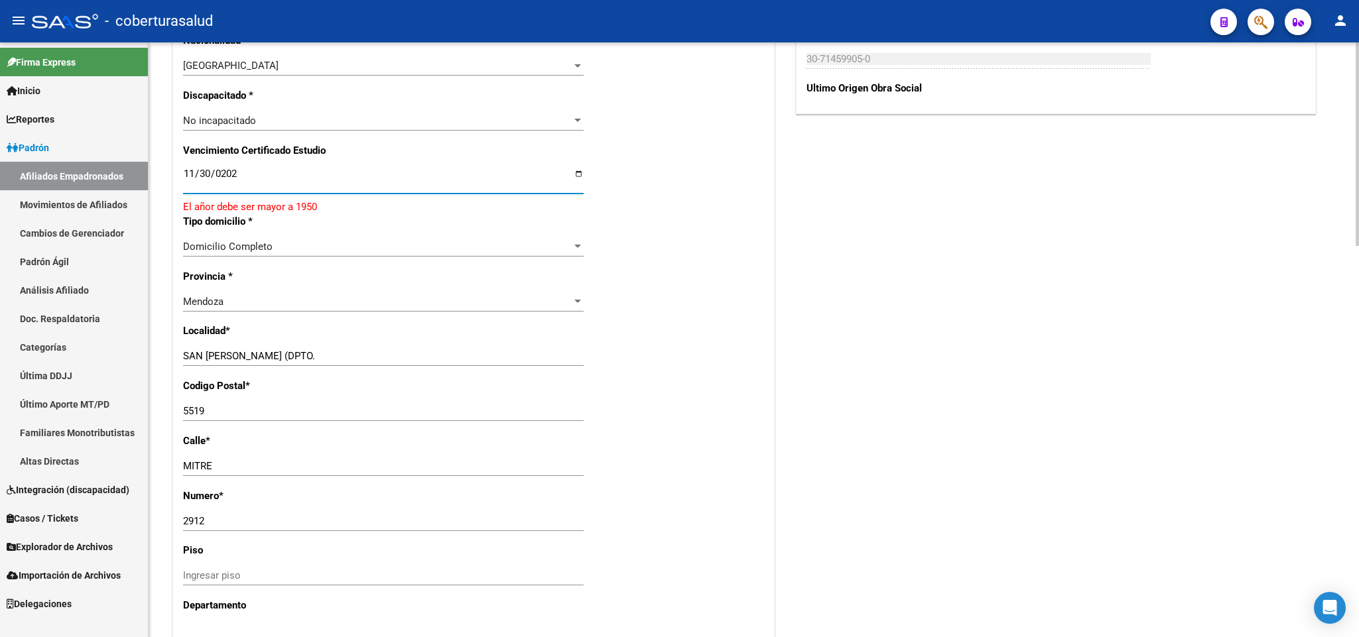
type input "[DATE]"
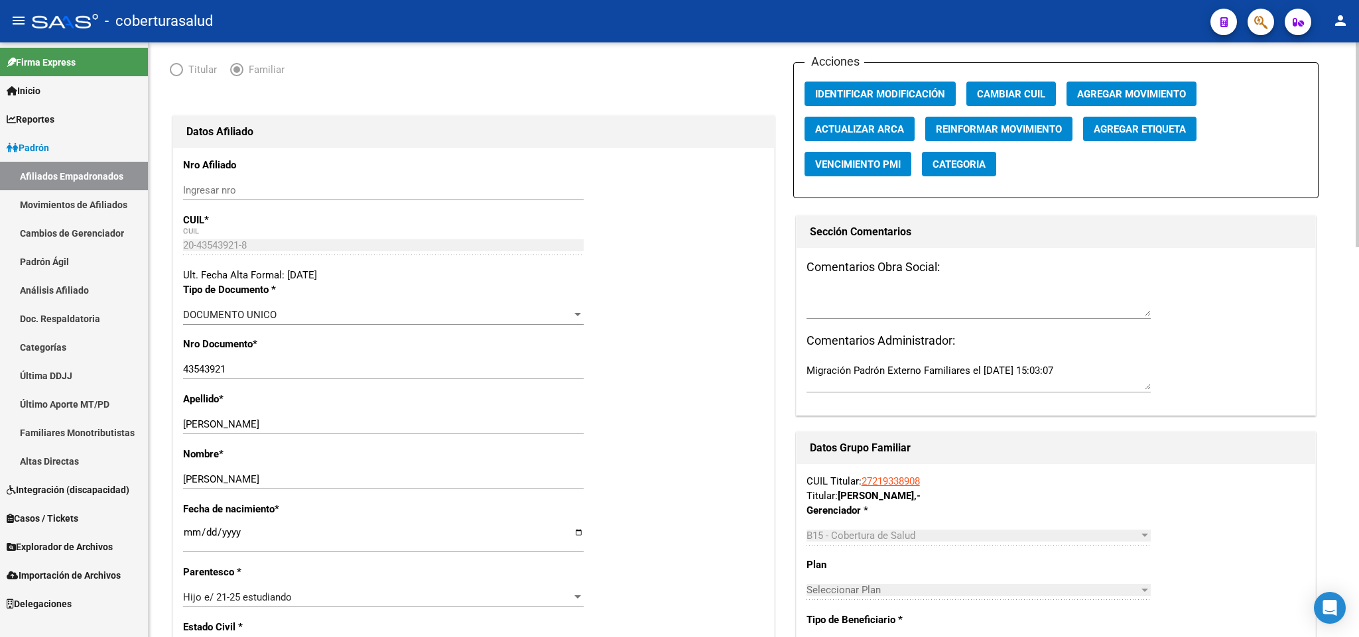
scroll to position [0, 0]
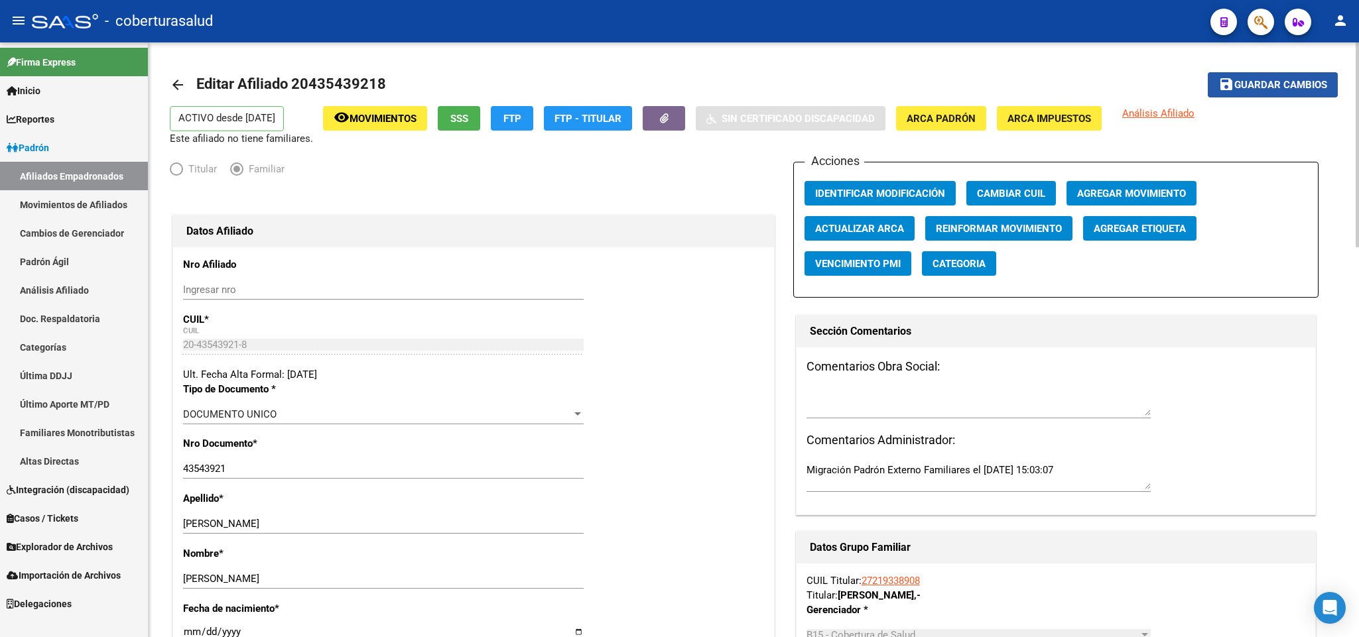
click at [1250, 82] on span "Guardar cambios" at bounding box center [1280, 86] width 93 height 12
click at [599, 237] on h1 "Datos Afiliado" at bounding box center [473, 231] width 574 height 21
click at [664, 217] on div "Datos Afiliado" at bounding box center [473, 231] width 601 height 32
click at [181, 78] on mat-icon "arrow_back" at bounding box center [178, 85] width 16 height 16
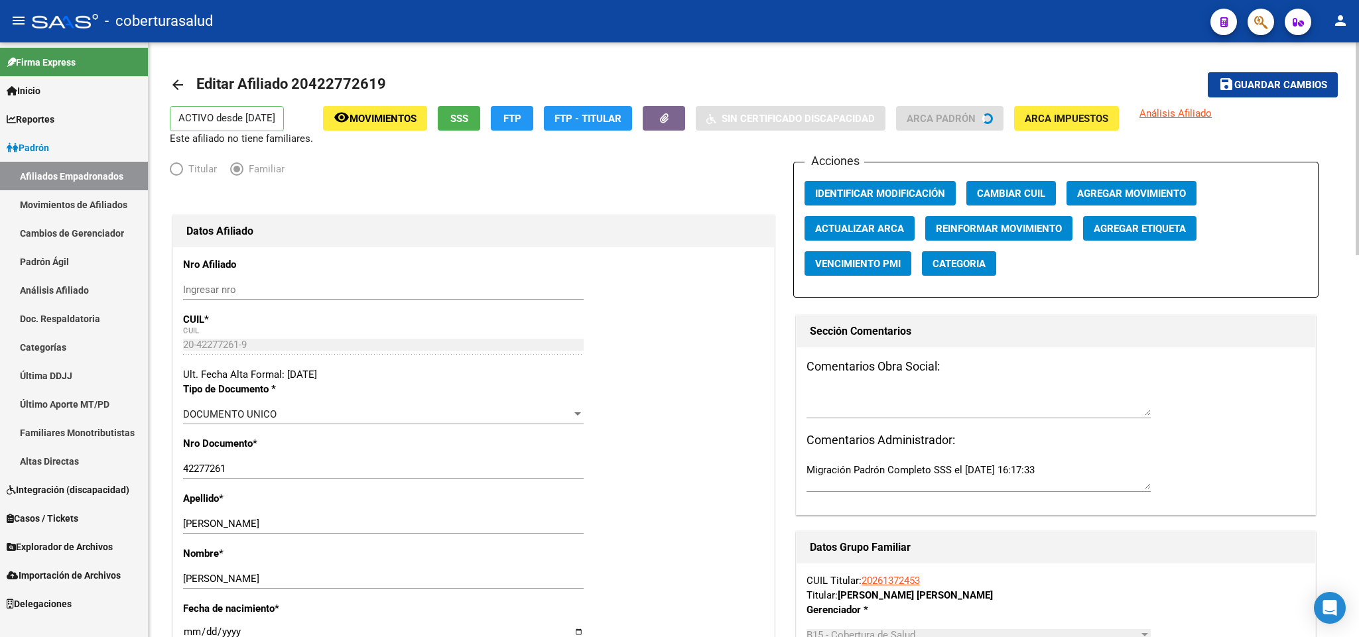
click at [181, 78] on mat-icon "arrow_back" at bounding box center [178, 85] width 16 height 16
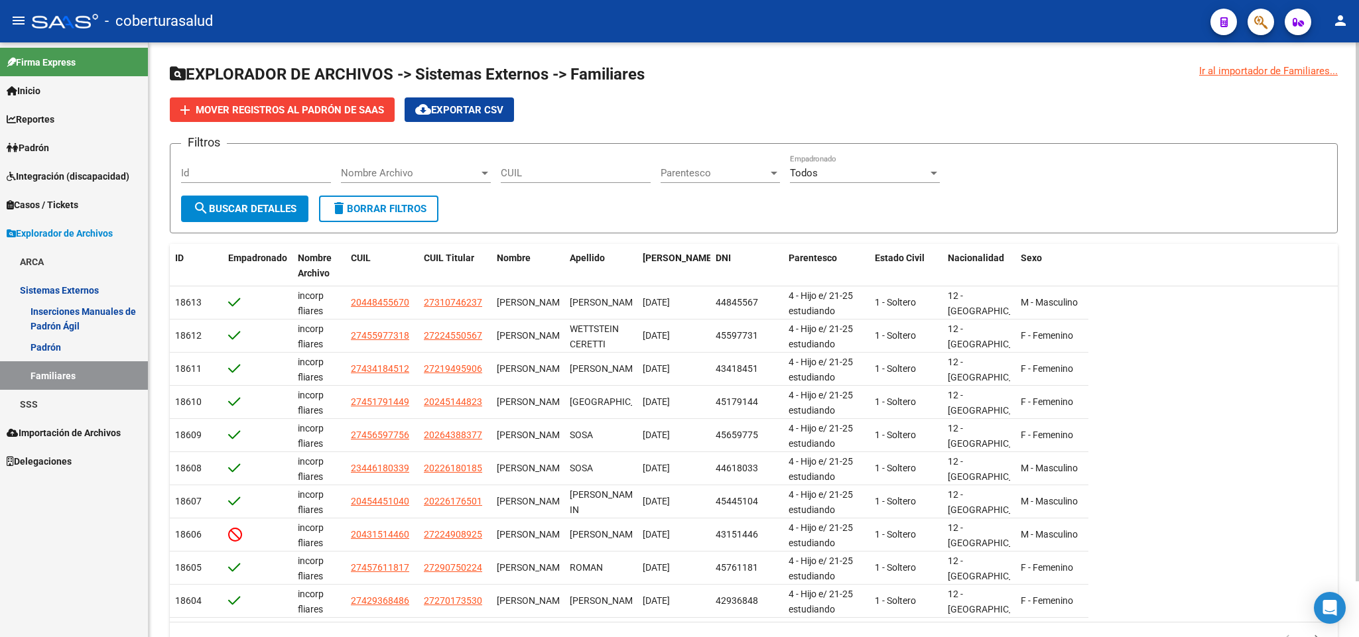
click at [434, 177] on span "Nombre Archivo" at bounding box center [410, 173] width 138 height 12
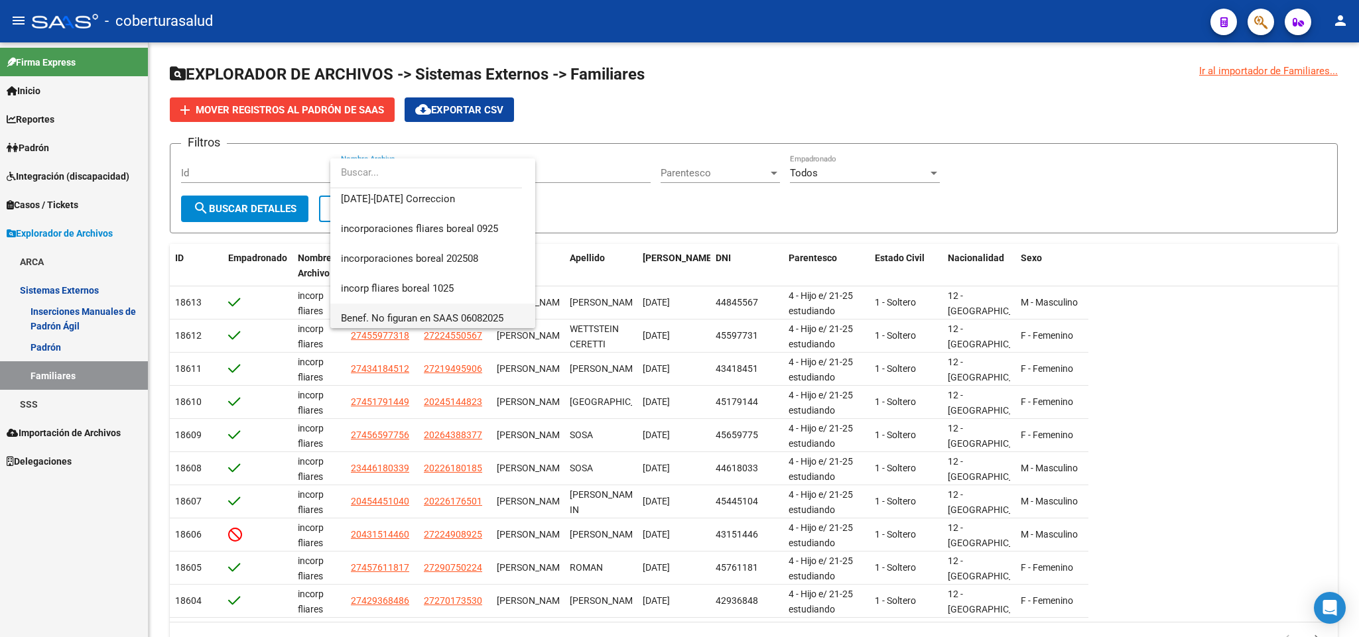
scroll to position [98, 0]
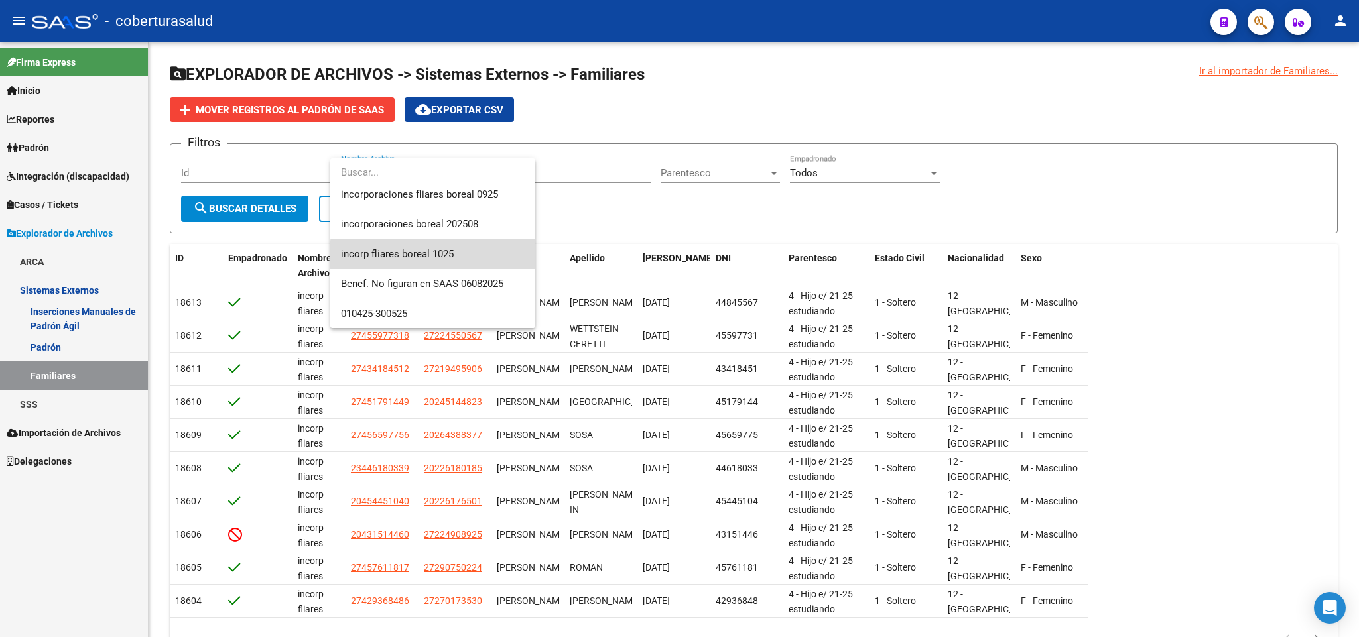
click at [472, 255] on span "incorp fliares boreal 1025" at bounding box center [433, 254] width 184 height 30
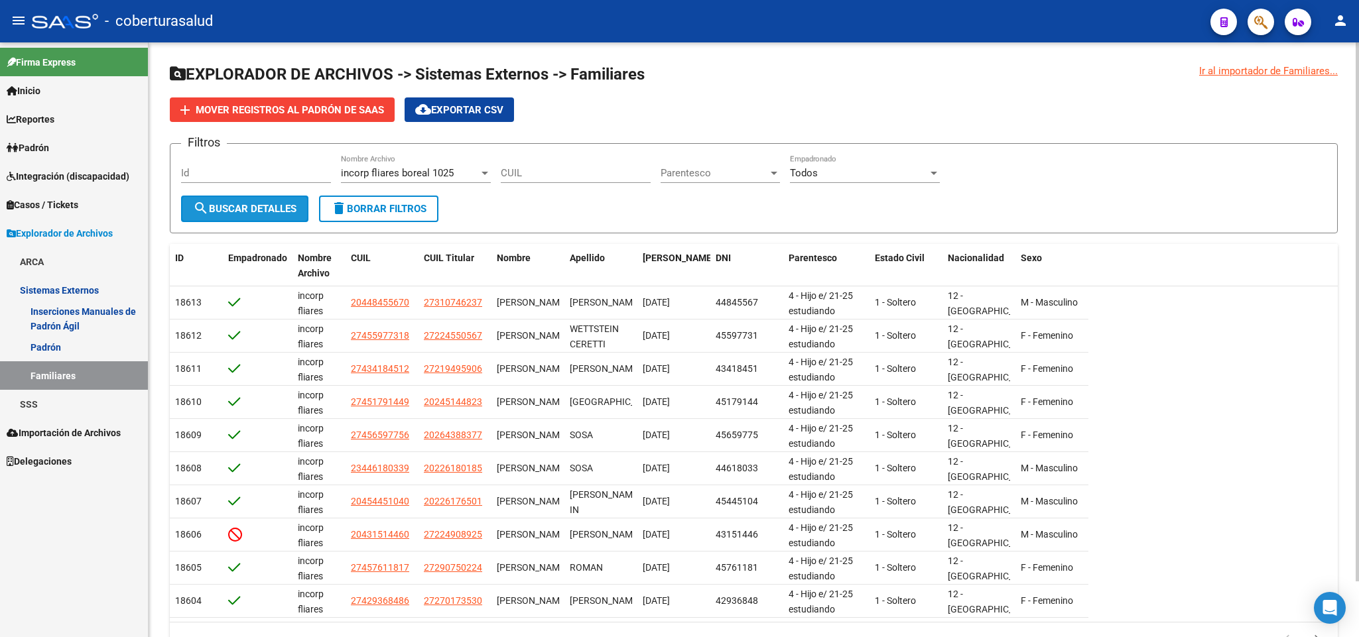
click at [292, 196] on button "search Buscar Detalles" at bounding box center [244, 209] width 127 height 27
click at [883, 163] on div "Todos Empadronado" at bounding box center [865, 168] width 150 height 29
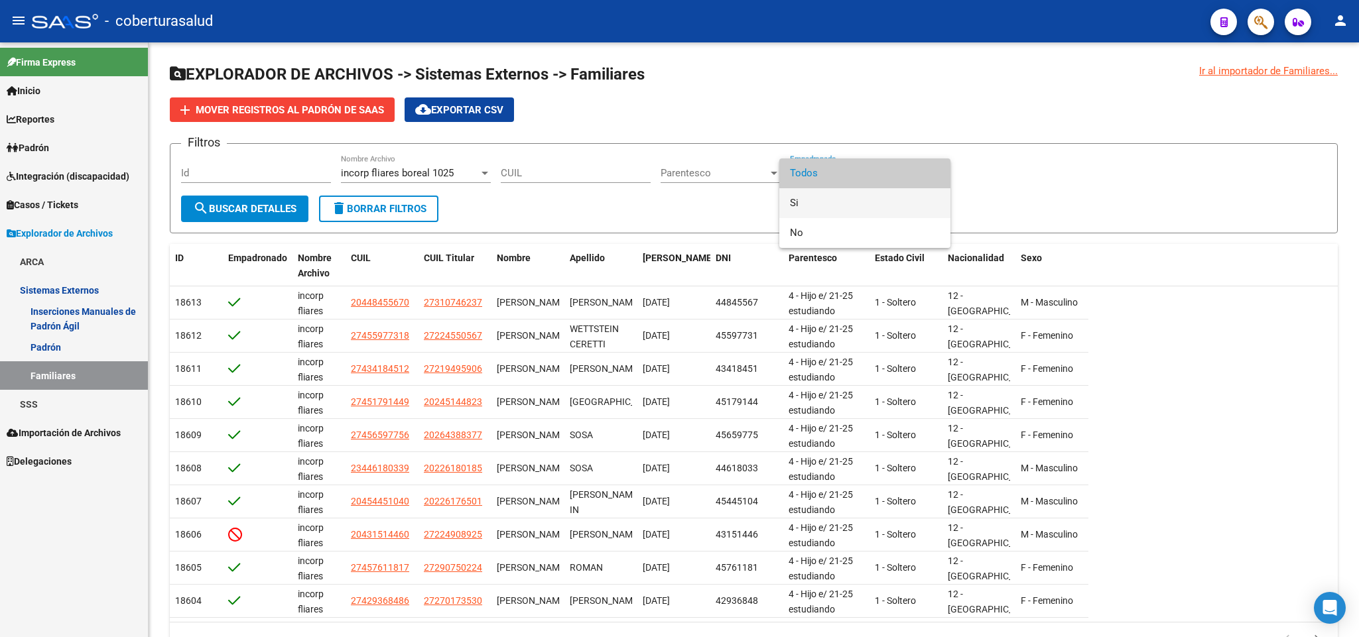
click at [856, 201] on span "Si" at bounding box center [865, 203] width 150 height 30
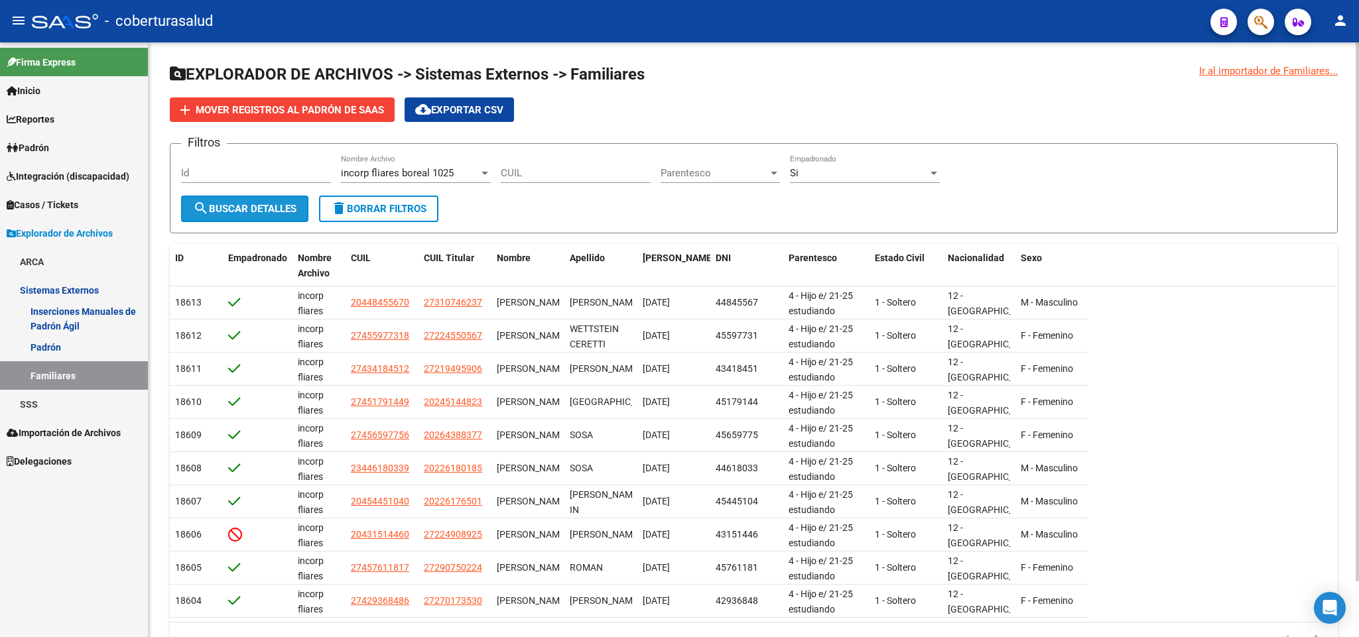
click at [261, 208] on span "search Buscar Detalles" at bounding box center [244, 209] width 103 height 12
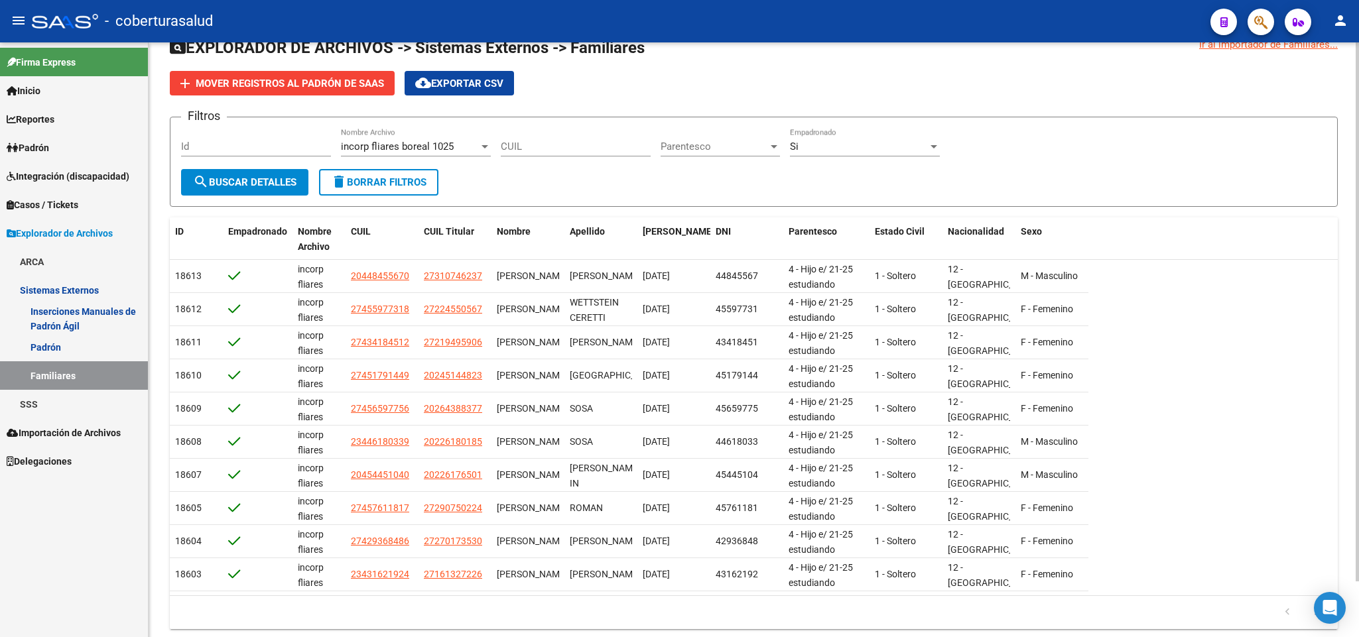
scroll to position [0, 0]
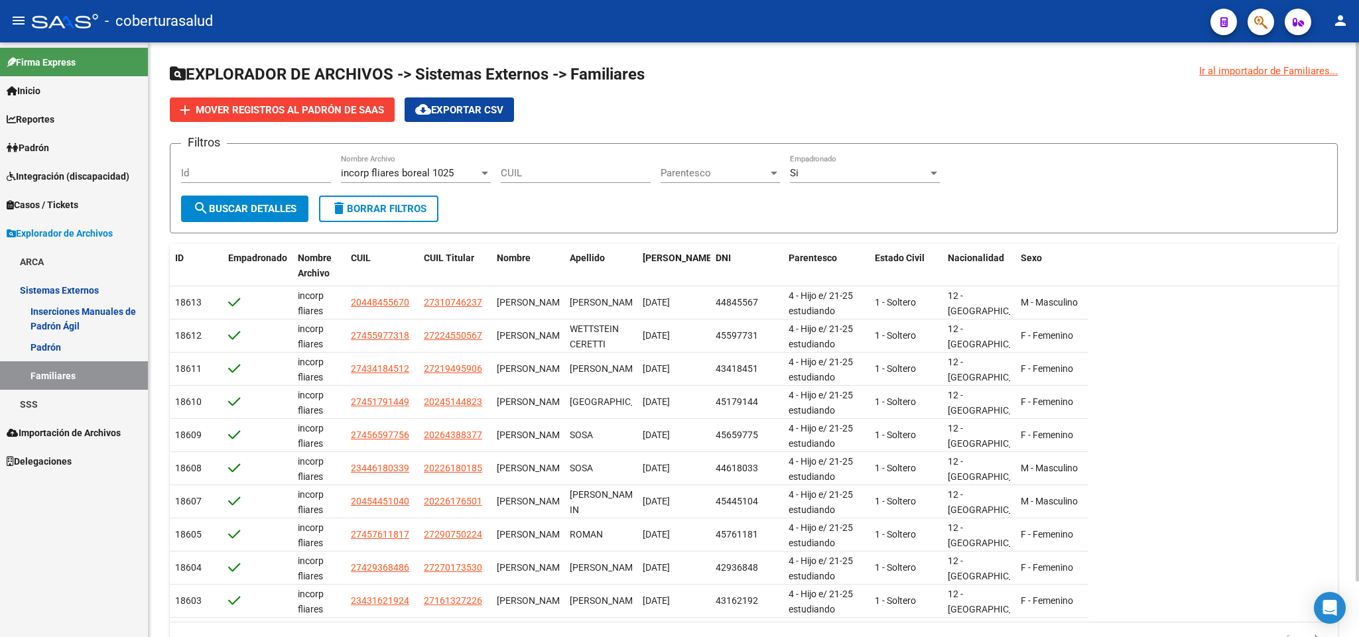
click at [458, 112] on span "cloud_download Exportar CSV" at bounding box center [459, 110] width 88 height 12
click at [49, 151] on span "Padrón" at bounding box center [28, 148] width 42 height 15
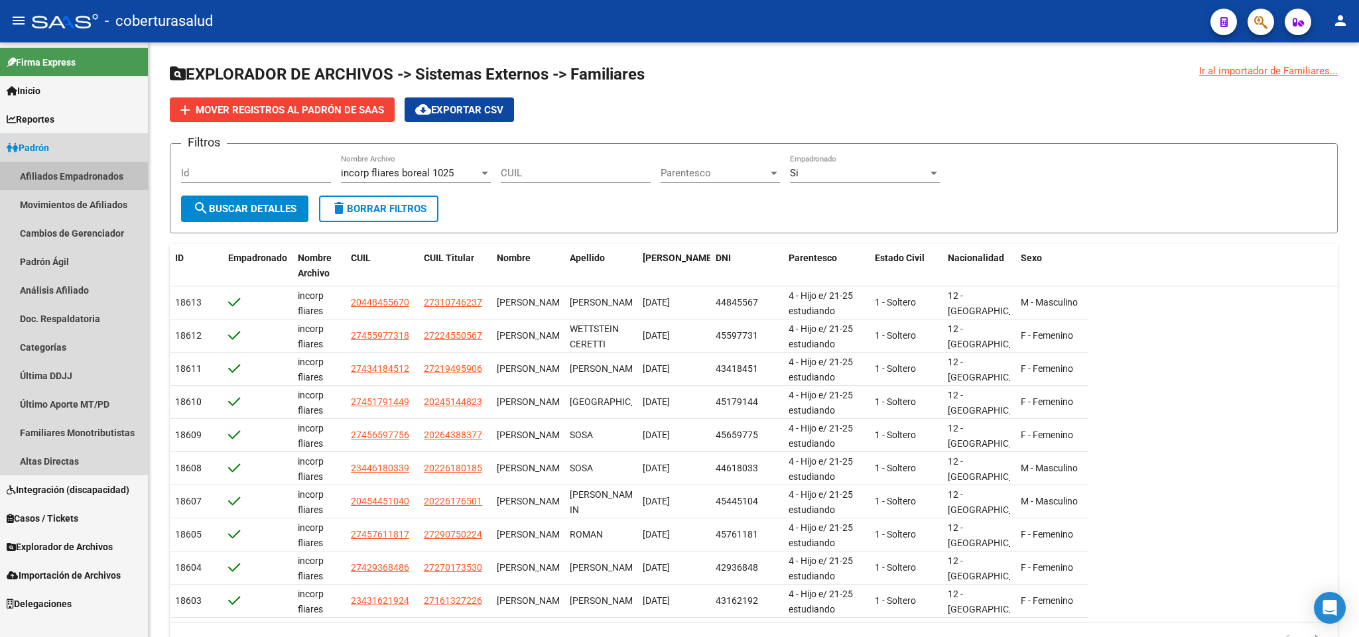
click at [62, 180] on link "Afiliados Empadronados" at bounding box center [74, 176] width 148 height 29
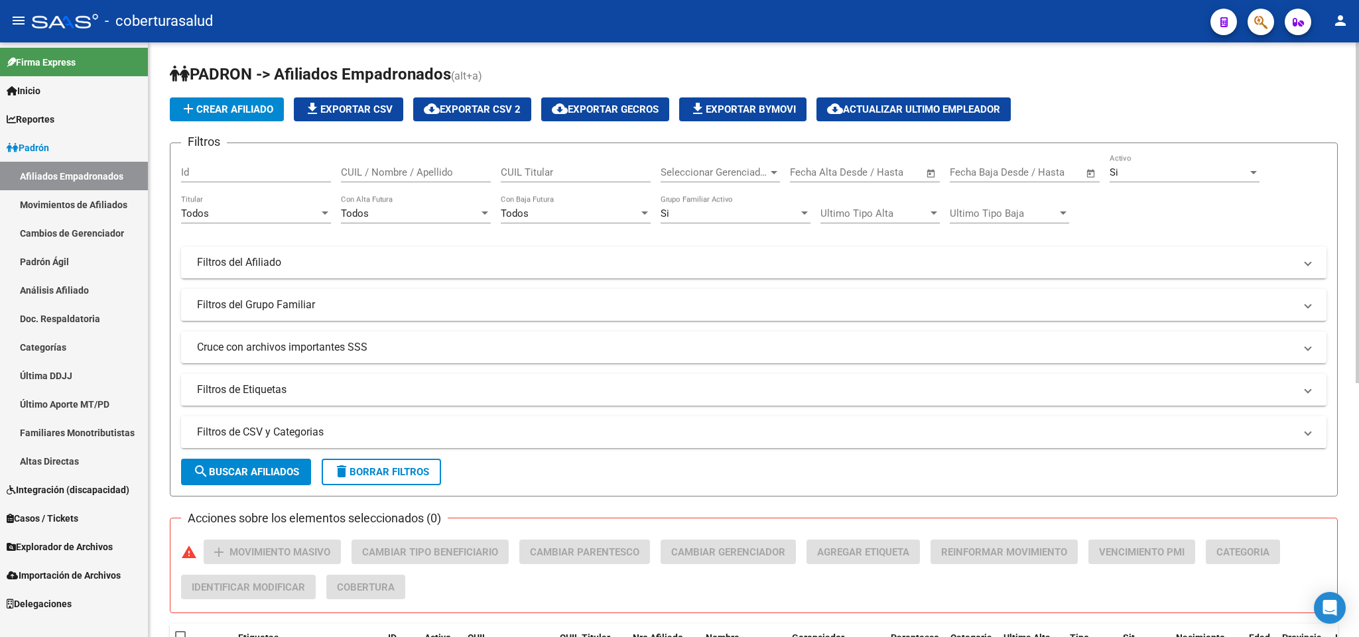
click at [247, 430] on mat-panel-title "Filtros de CSV y Categorias" at bounding box center [745, 432] width 1097 height 15
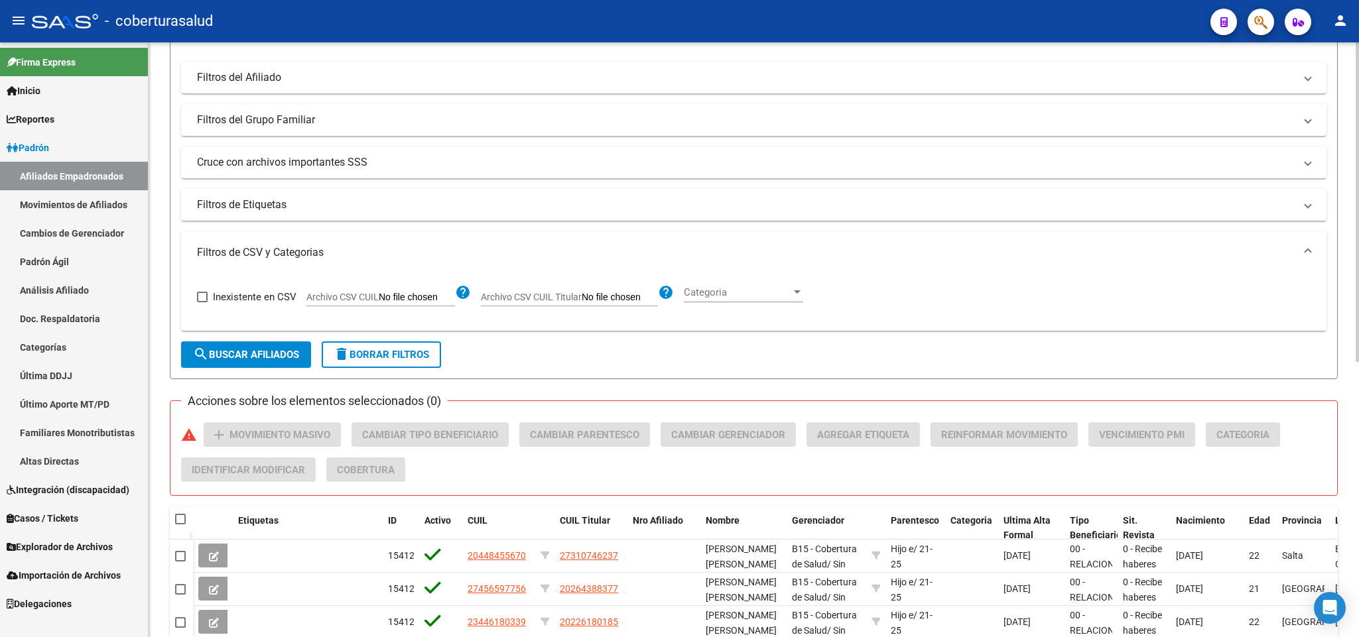
scroll to position [199, 0]
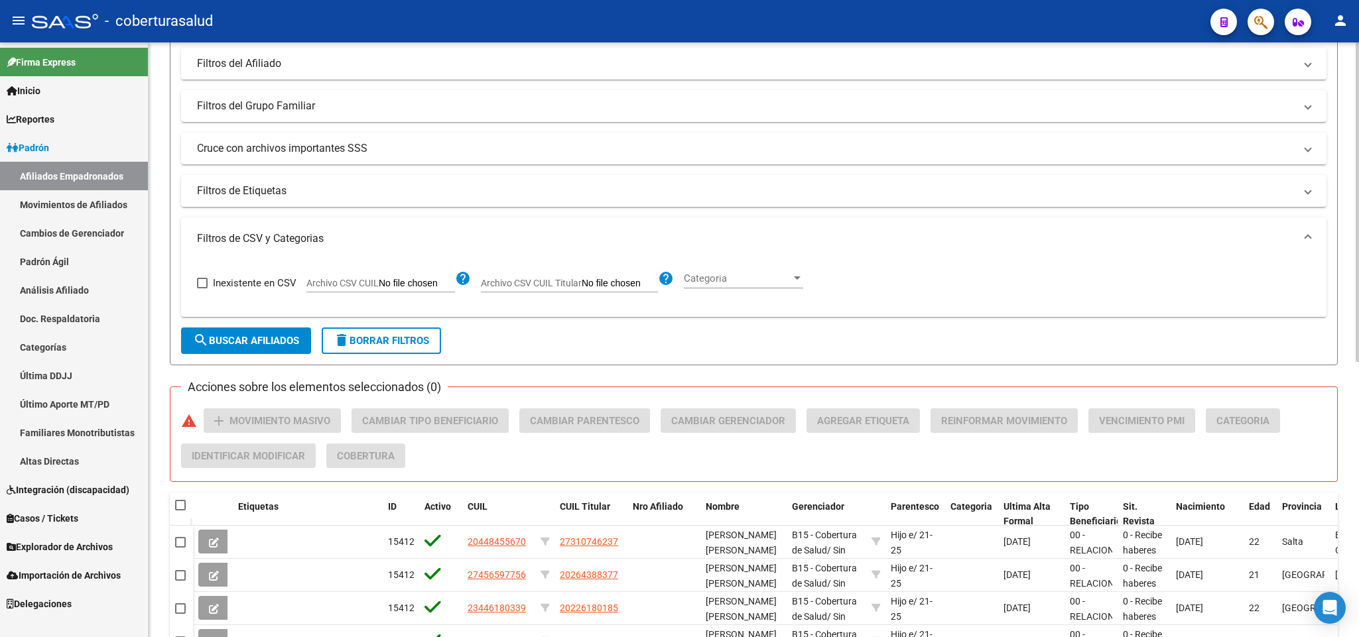
click at [430, 289] on input "Archivo CSV CUIL" at bounding box center [417, 284] width 76 height 12
type input "C:\fakepath\control incorporac activas 10-25.csv"
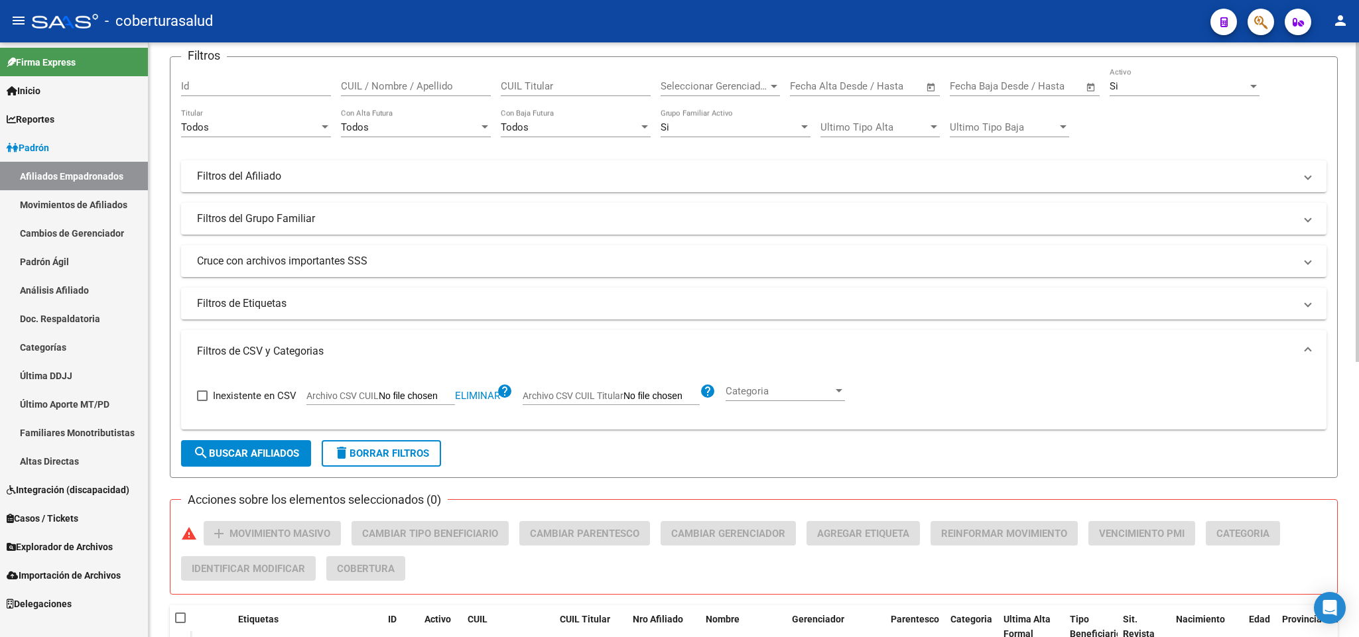
scroll to position [0, 0]
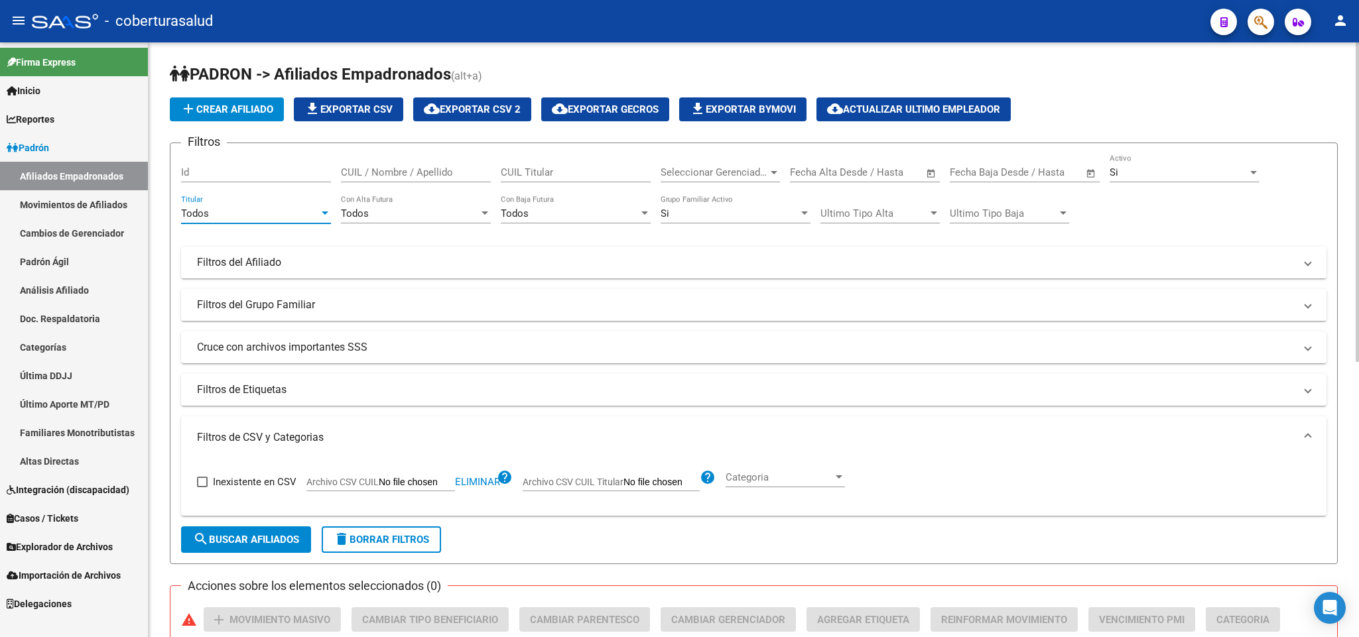
click at [317, 217] on div "Todos" at bounding box center [250, 214] width 138 height 12
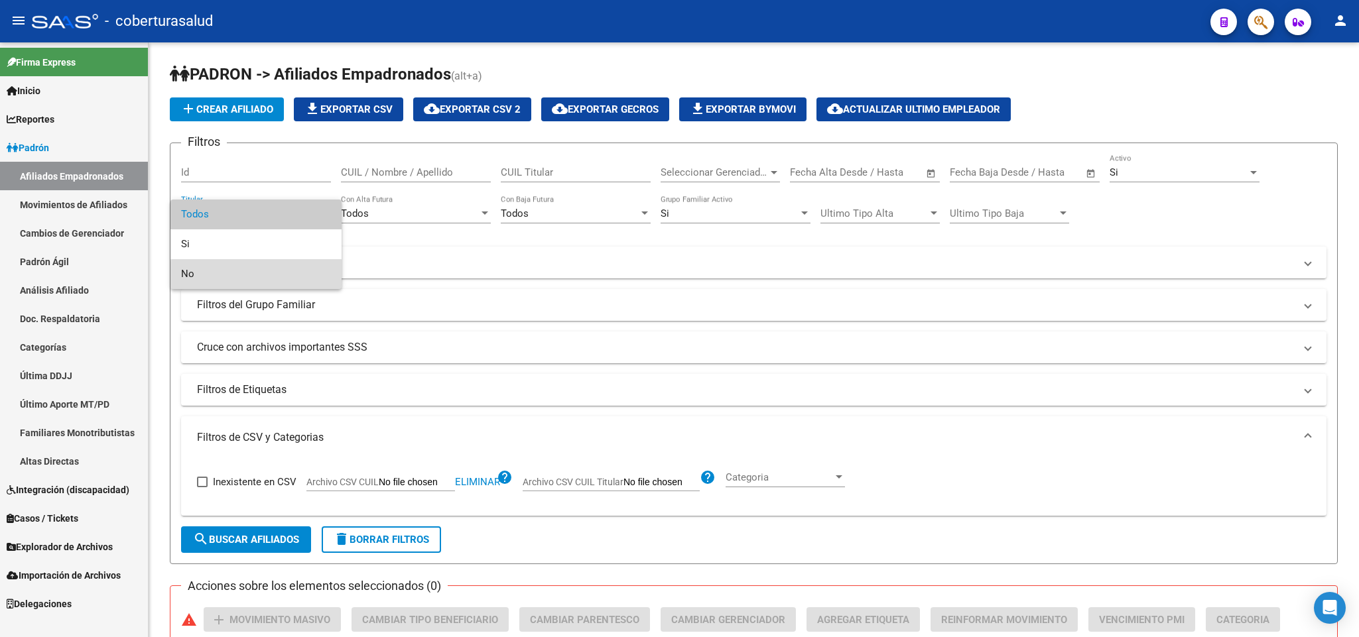
click at [304, 275] on span "No" at bounding box center [256, 274] width 150 height 30
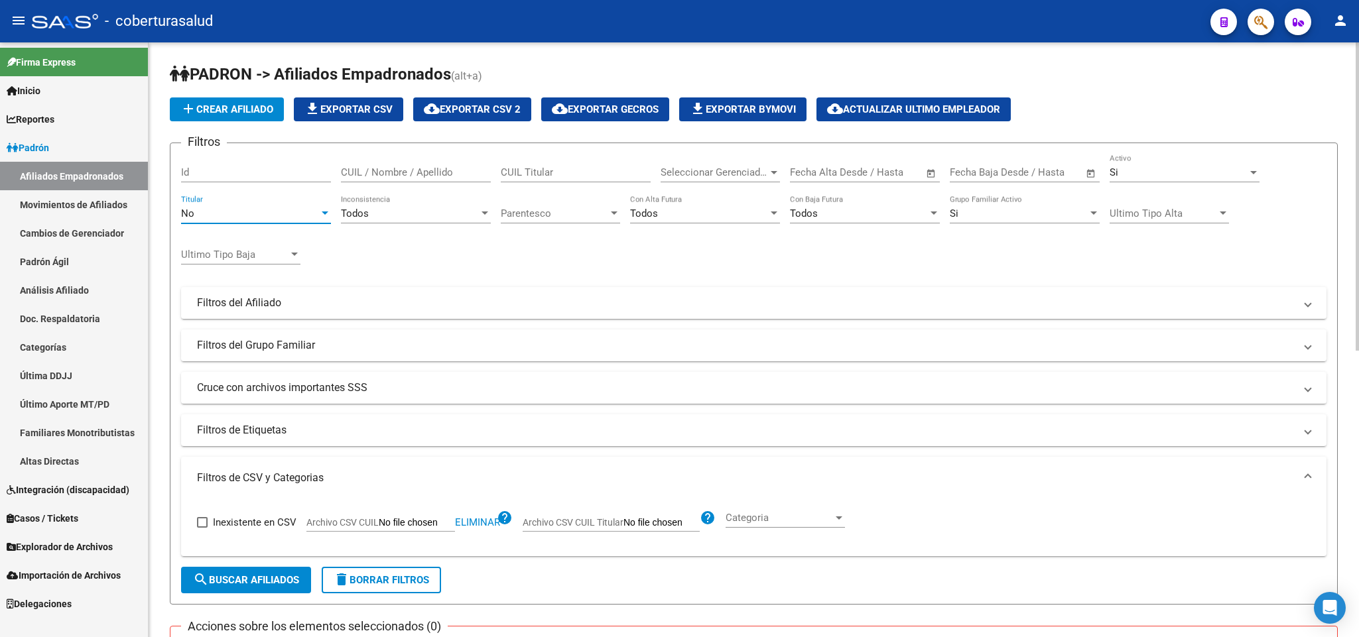
click at [259, 575] on span "search Buscar Afiliados" at bounding box center [246, 580] width 106 height 12
click at [467, 217] on div "Todos" at bounding box center [410, 214] width 138 height 12
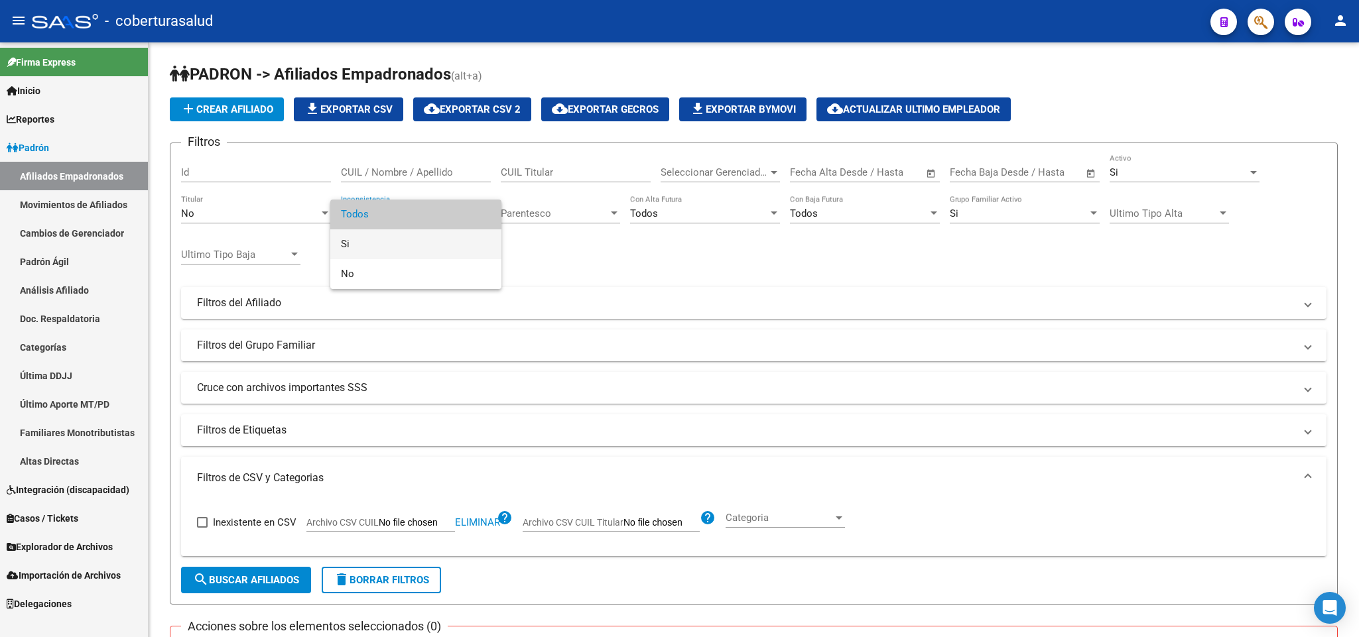
click at [454, 237] on span "Si" at bounding box center [416, 244] width 150 height 30
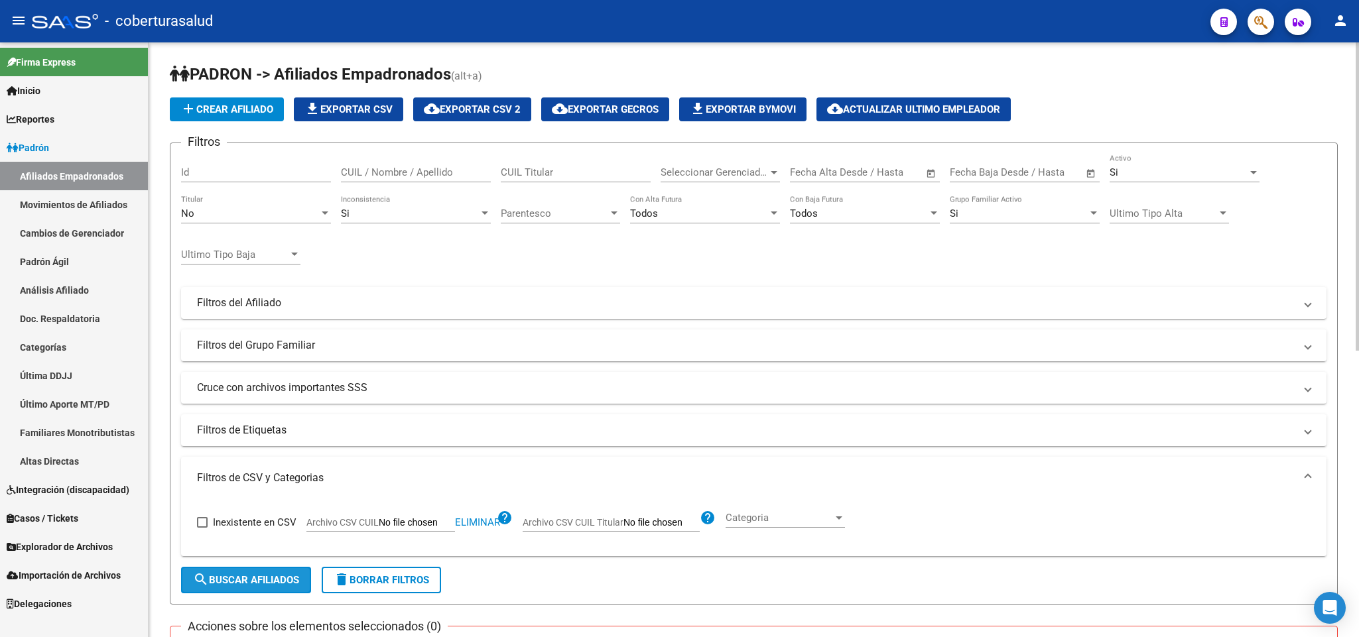
click at [287, 575] on span "search Buscar Afiliados" at bounding box center [246, 580] width 106 height 12
click at [461, 215] on div "Si" at bounding box center [410, 214] width 138 height 12
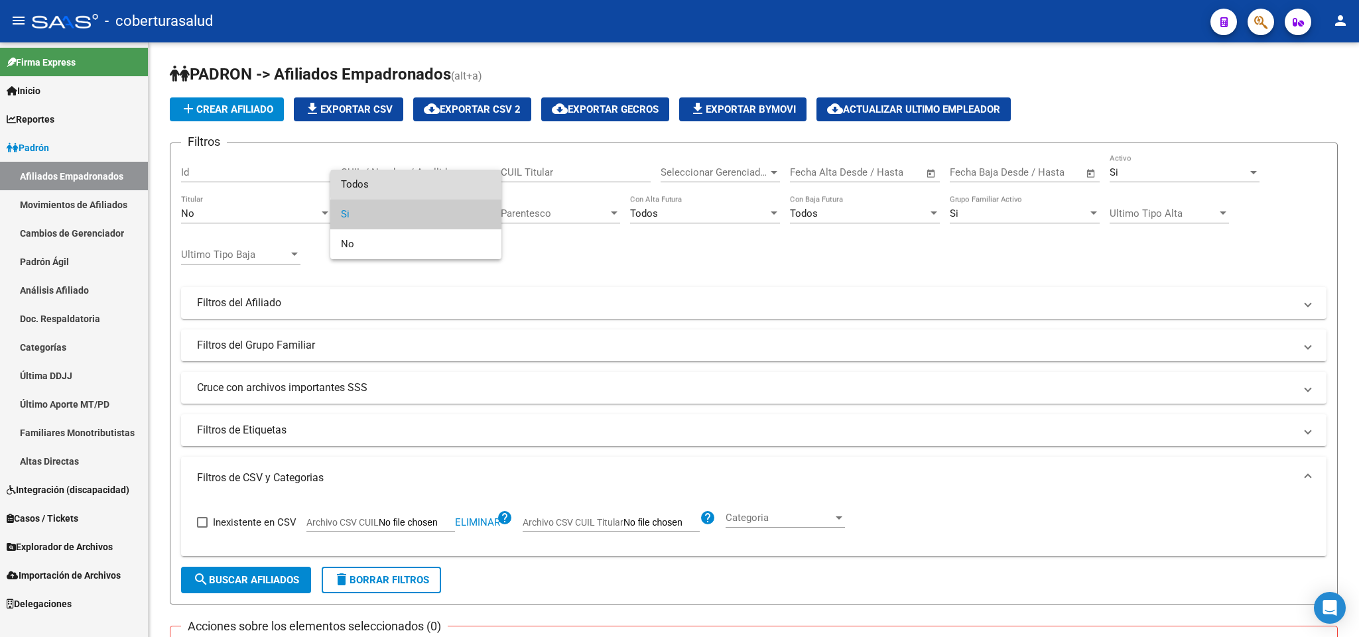
click at [446, 185] on span "Todos" at bounding box center [416, 185] width 150 height 30
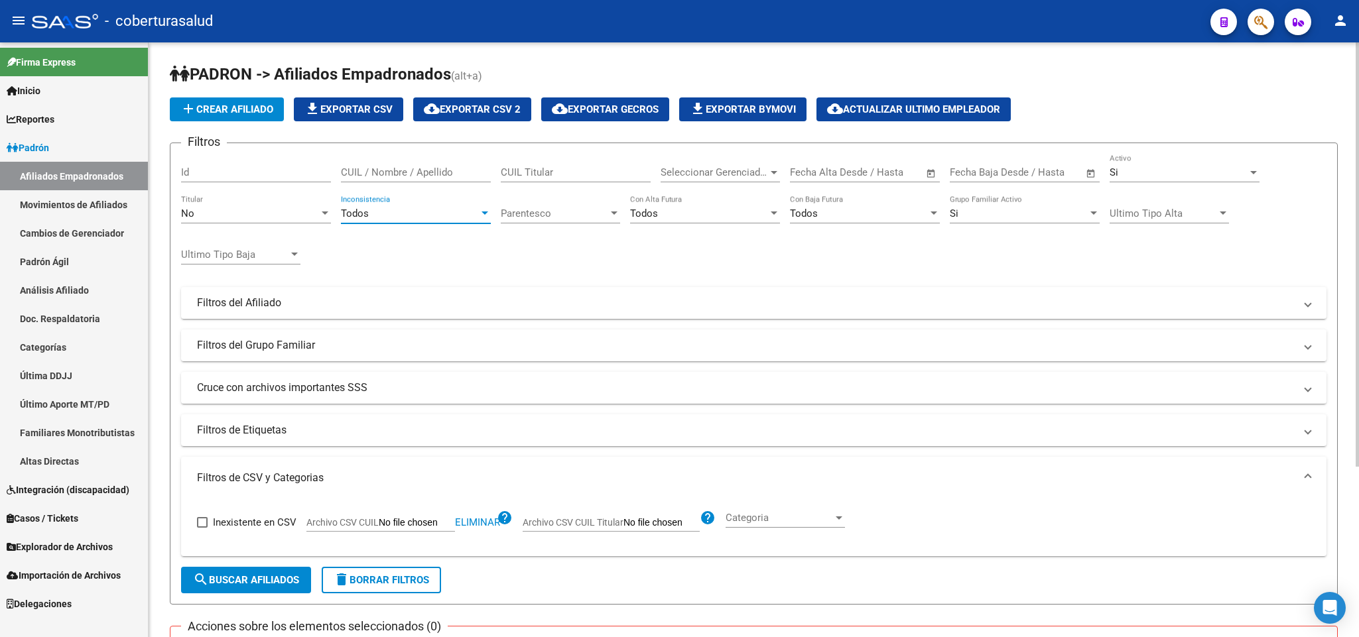
click at [595, 213] on span "Parentesco" at bounding box center [554, 214] width 107 height 12
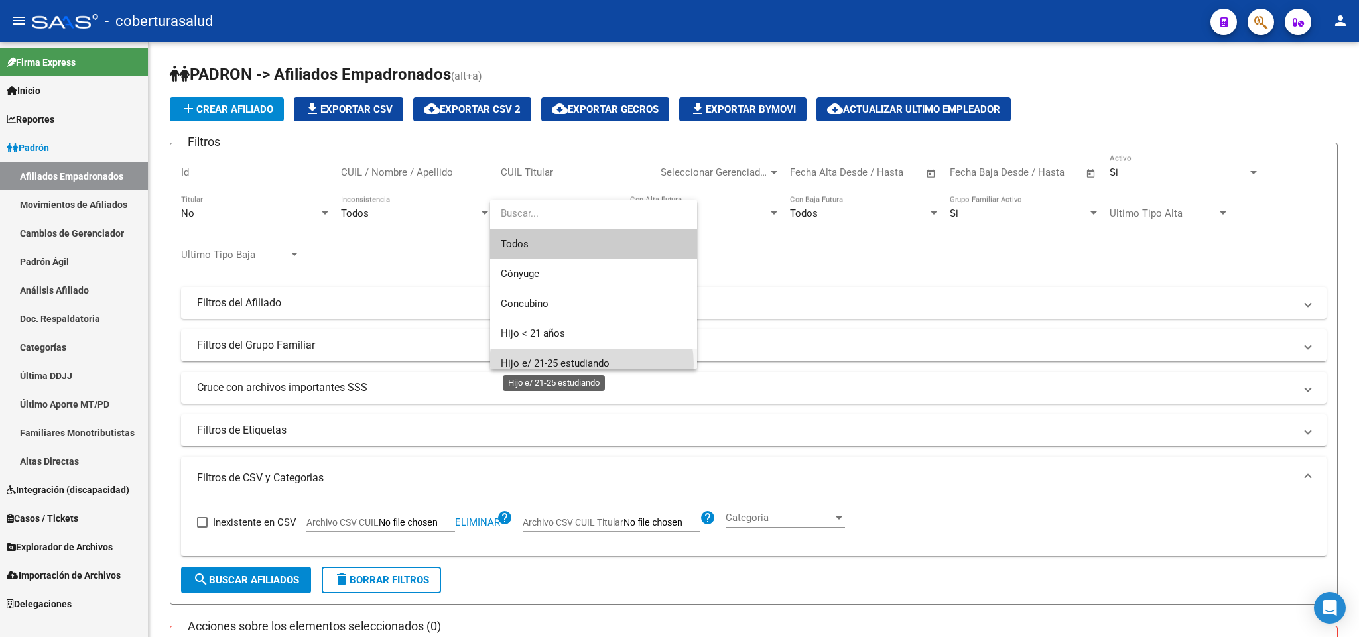
click at [591, 364] on span "Hijo e/ 21-25 estudiando" at bounding box center [555, 363] width 109 height 12
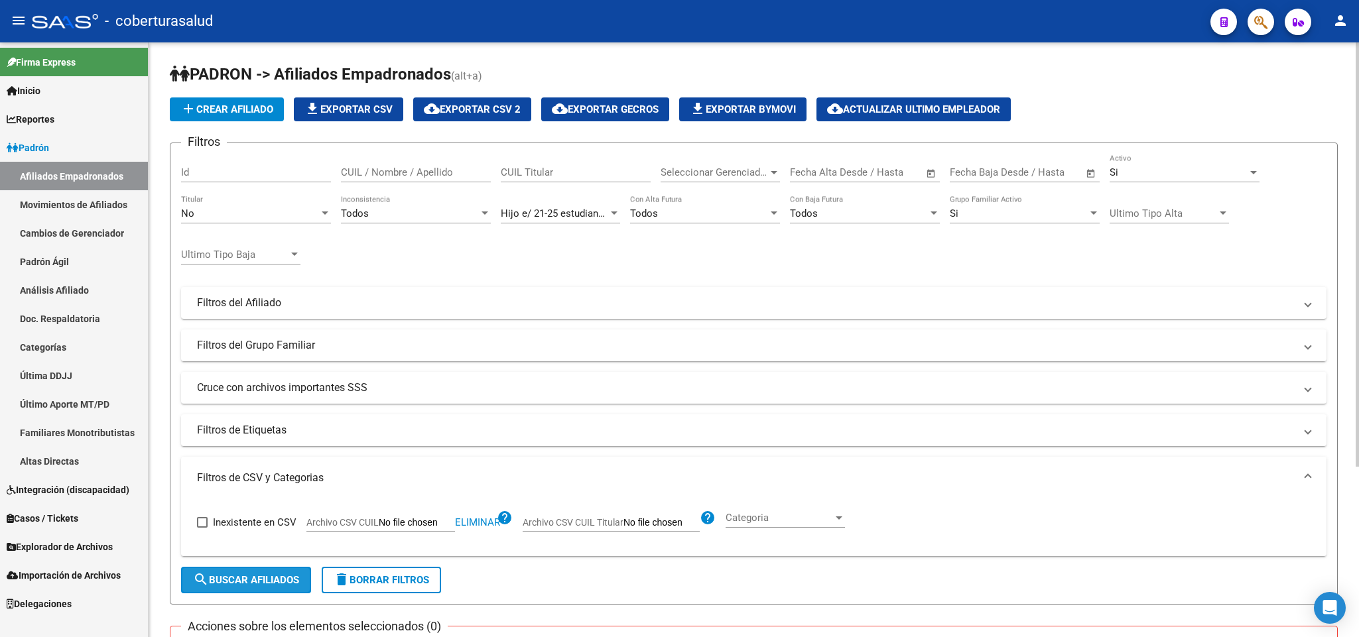
click at [282, 581] on span "search Buscar Afiliados" at bounding box center [246, 580] width 106 height 12
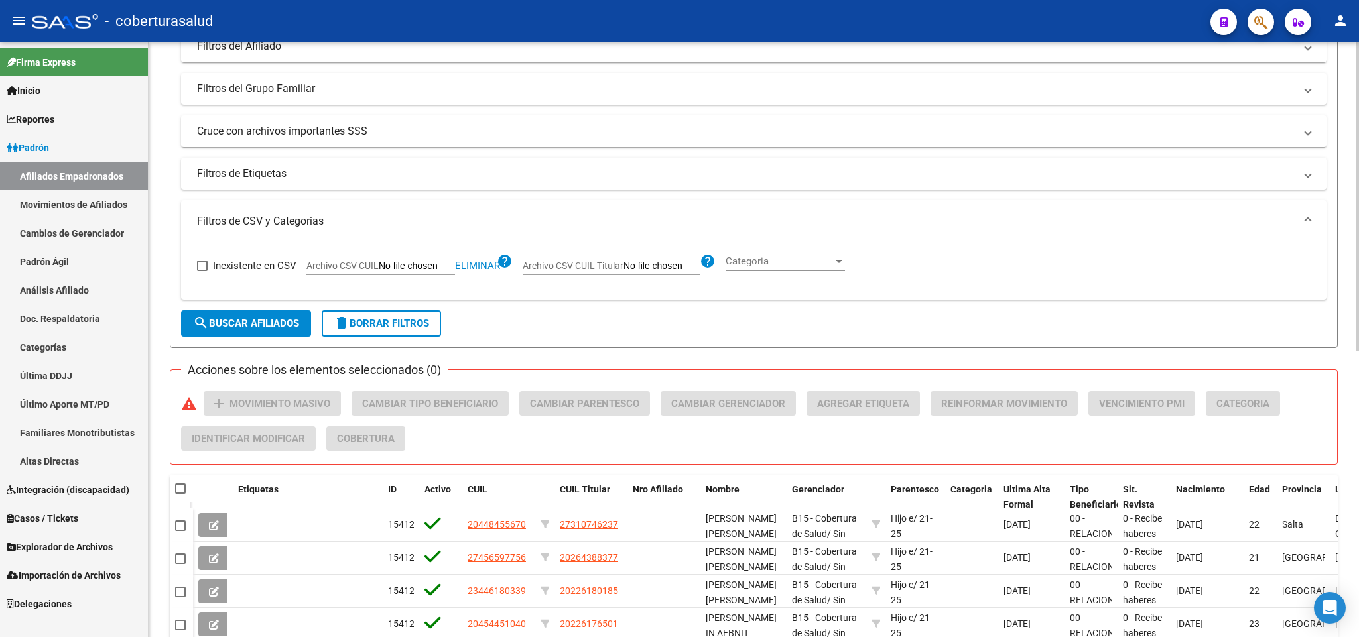
scroll to position [54, 0]
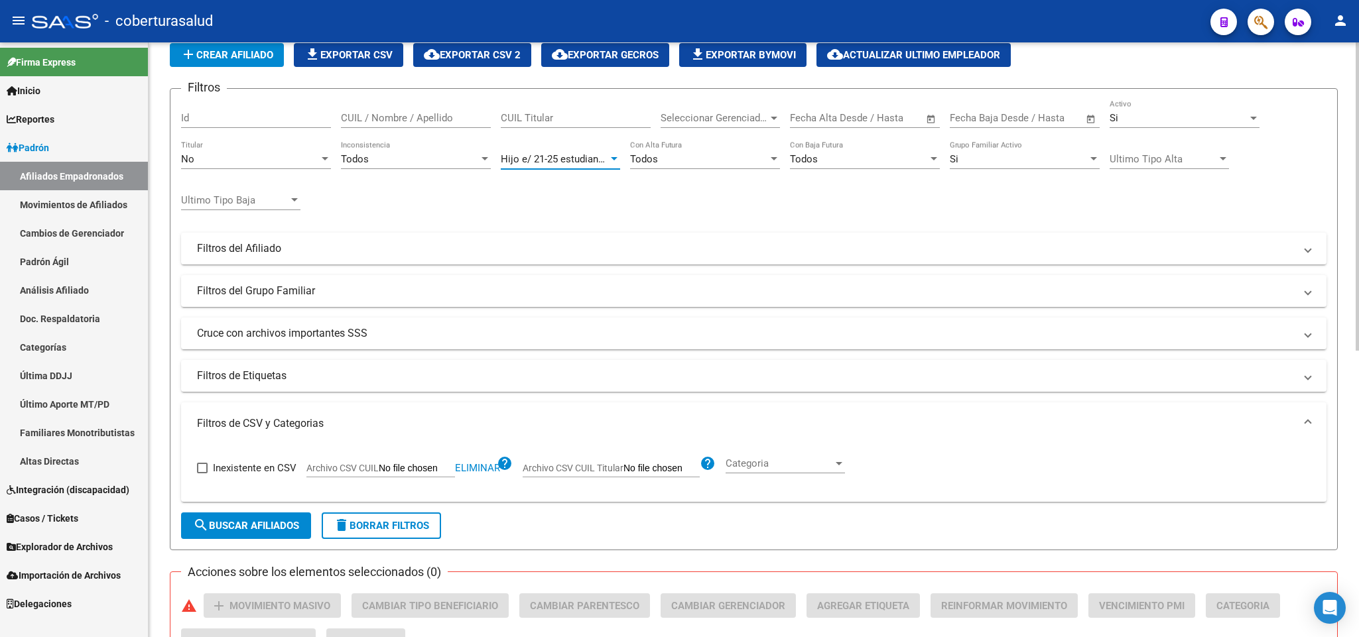
click at [613, 162] on div at bounding box center [614, 159] width 12 height 11
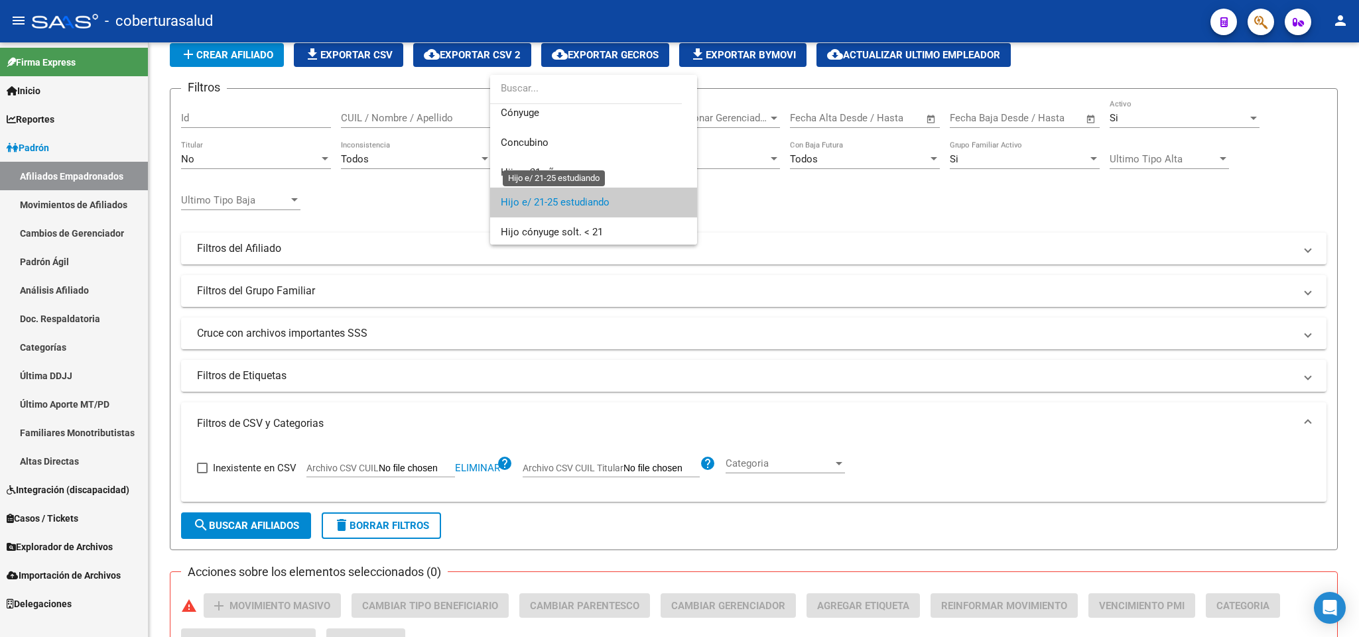
scroll to position [0, 0]
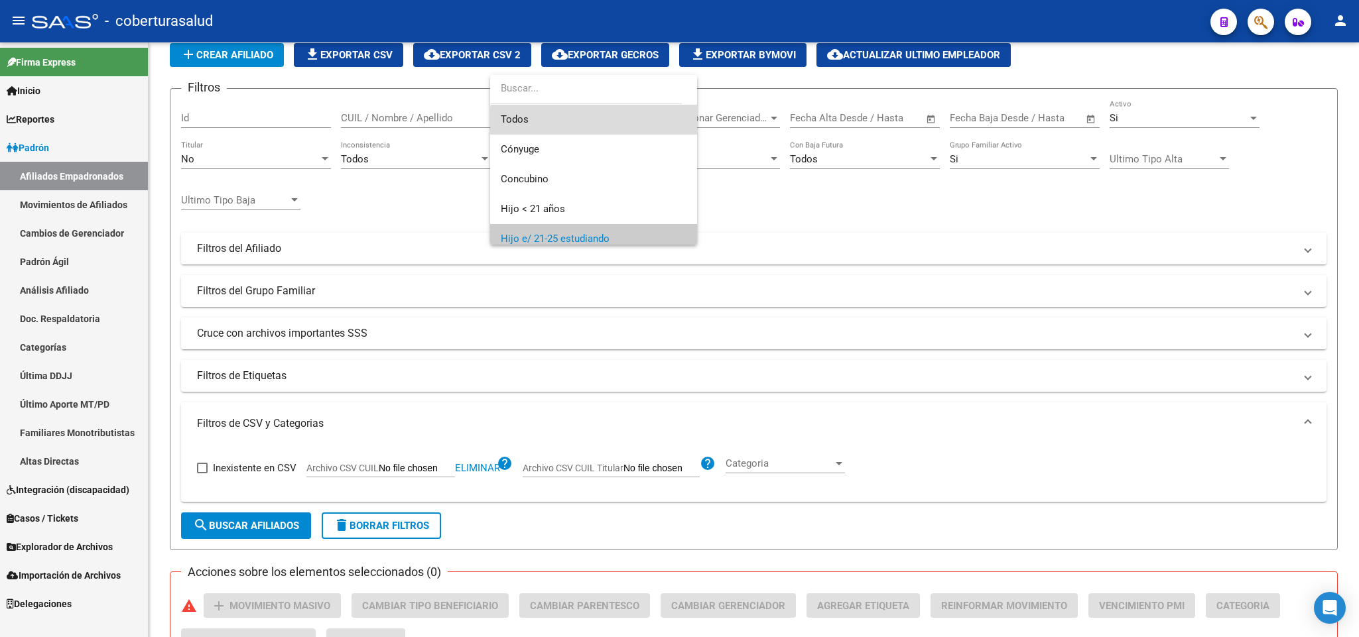
click at [607, 126] on span "Todos" at bounding box center [594, 120] width 186 height 30
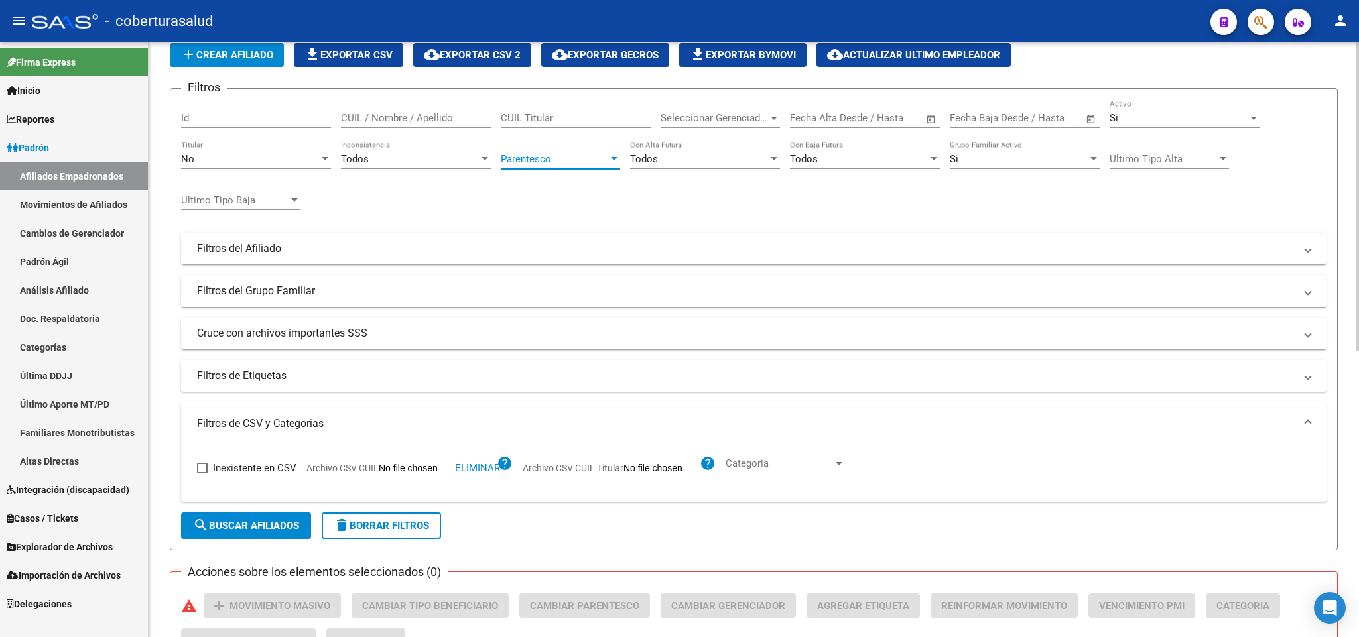
click at [576, 157] on span "Parentesco" at bounding box center [554, 159] width 107 height 12
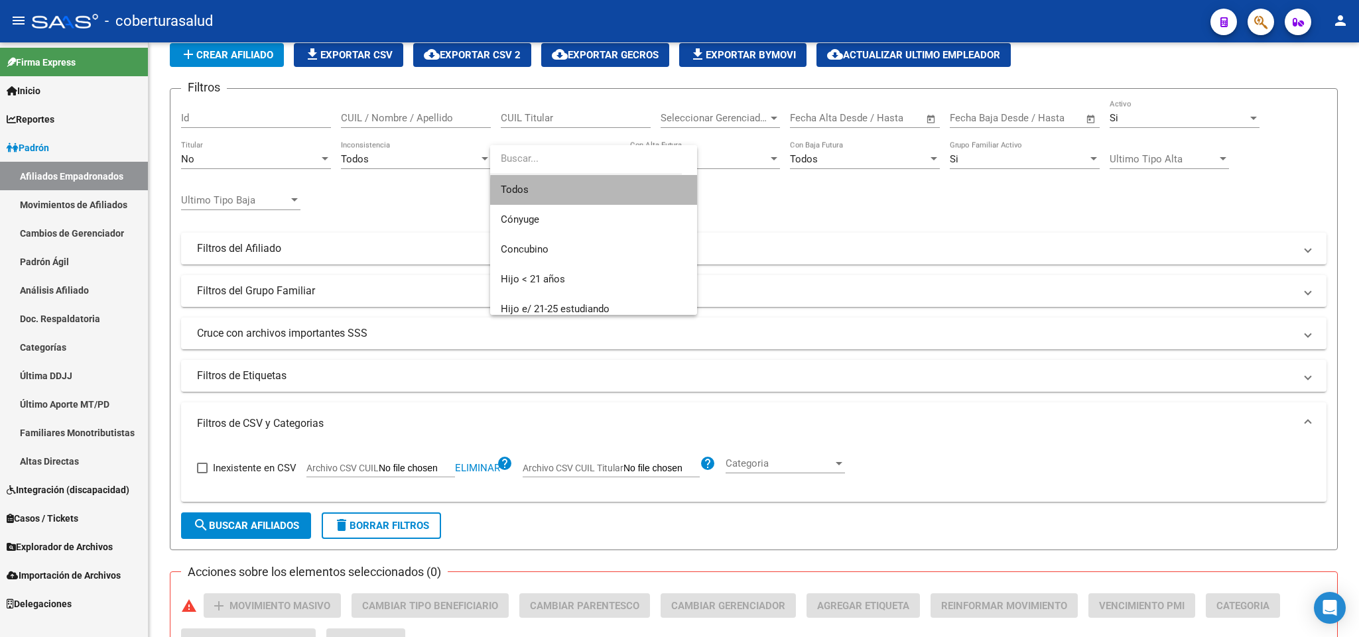
click at [601, 196] on span "Todos" at bounding box center [594, 190] width 186 height 30
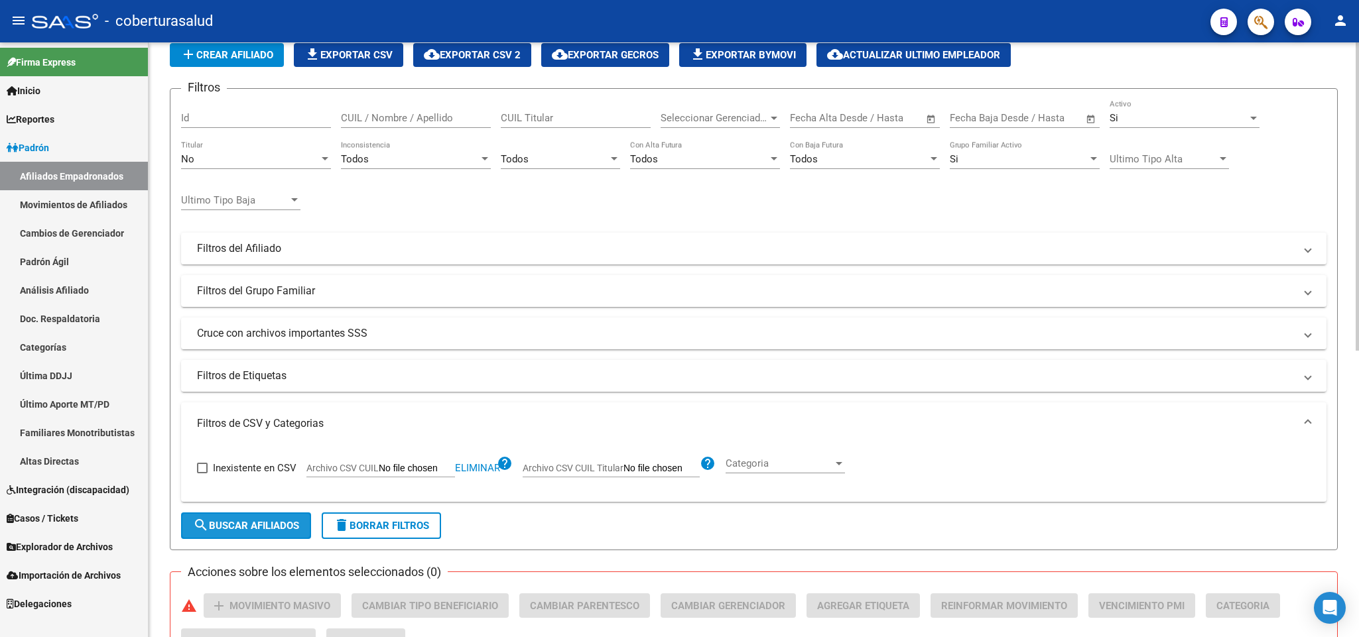
click at [282, 538] on button "search Buscar Afiliados" at bounding box center [246, 526] width 130 height 27
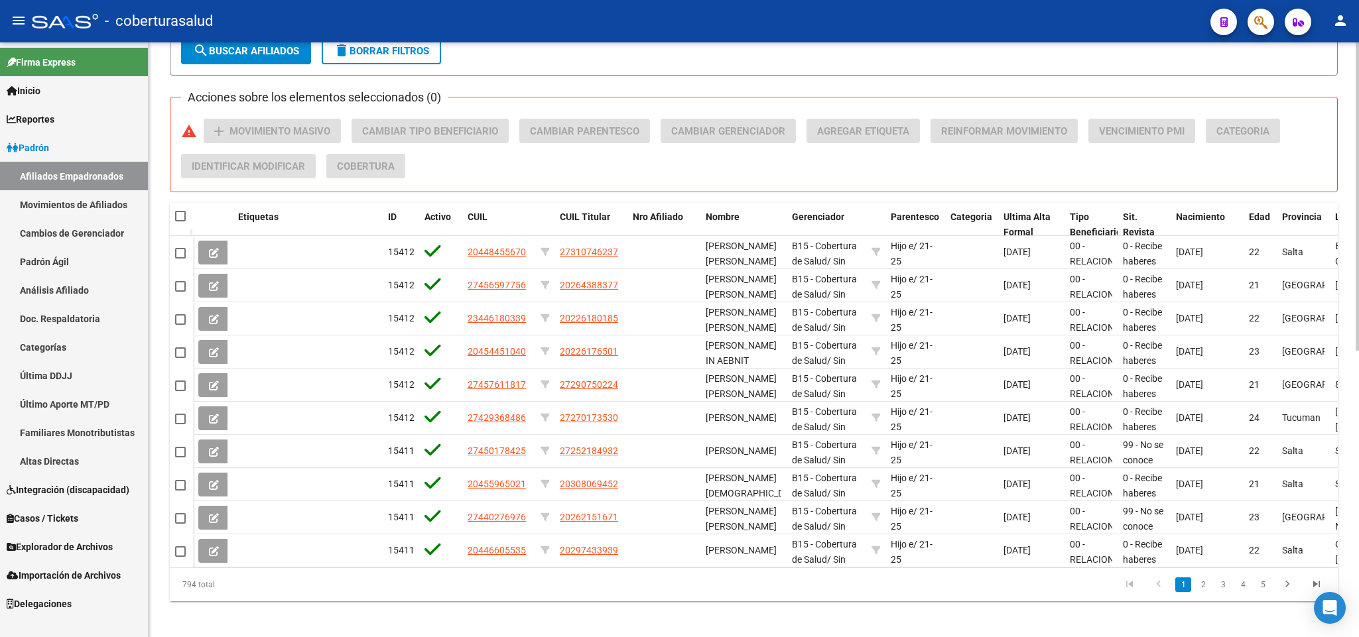
scroll to position [552, 0]
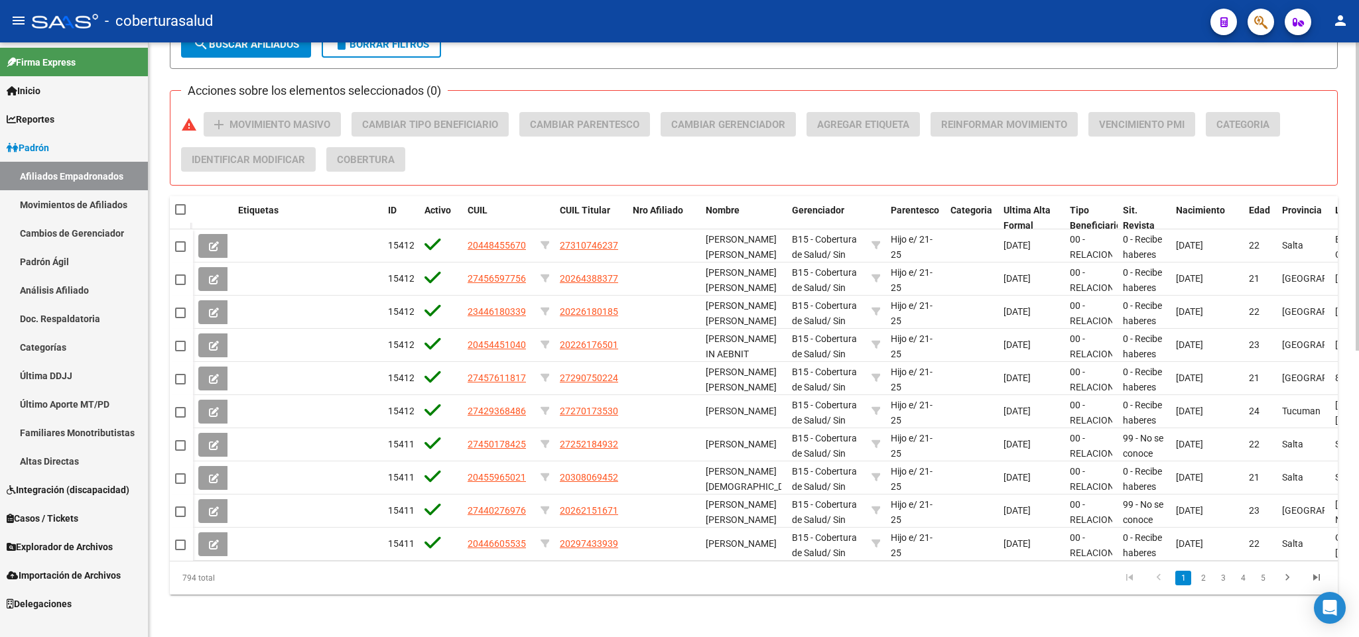
click at [497, 151] on div "Acciones sobre los elementos seleccionados (0) warning add Movimiento Masivo Ca…" at bounding box center [759, 147] width 1156 height 70
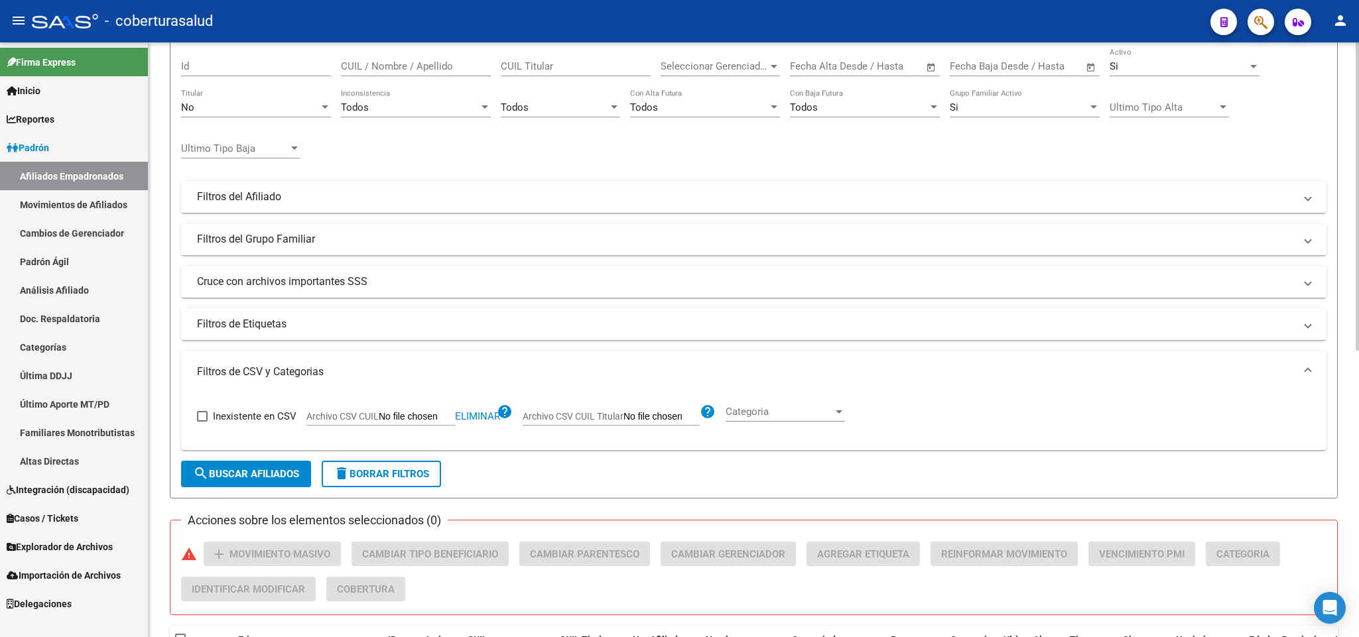
scroll to position [0, 0]
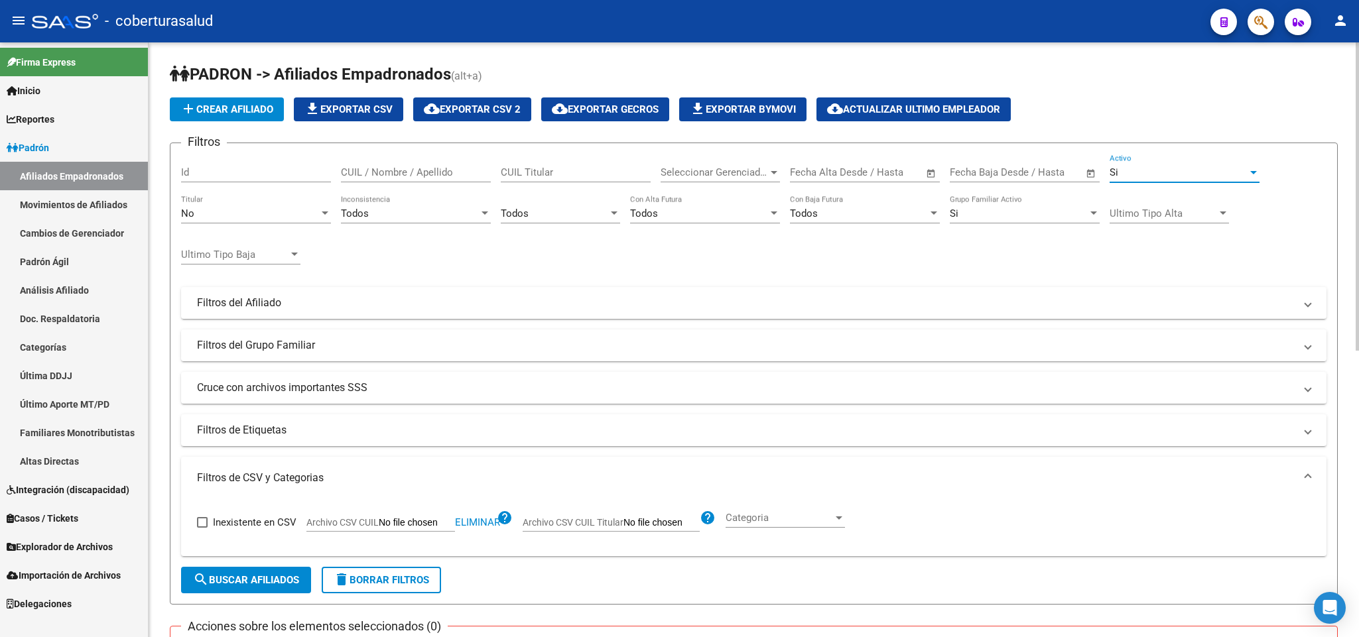
click at [1172, 168] on div "Si" at bounding box center [1178, 172] width 138 height 12
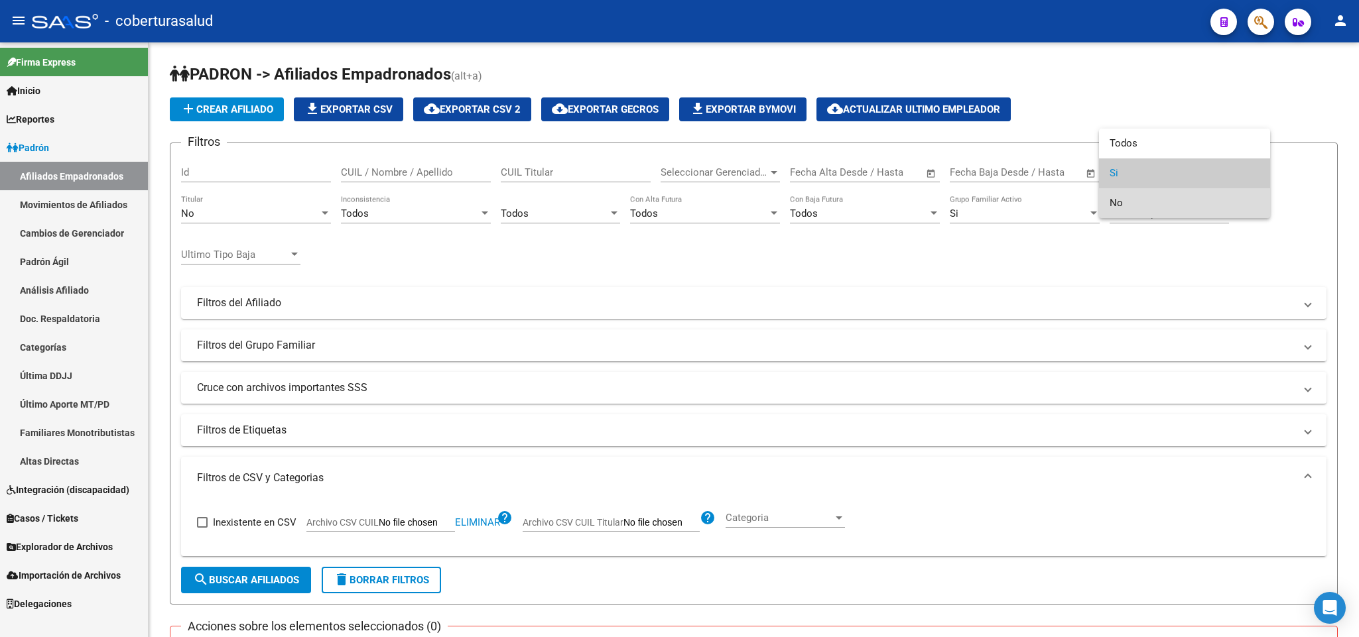
click at [1150, 194] on span "No" at bounding box center [1184, 203] width 150 height 30
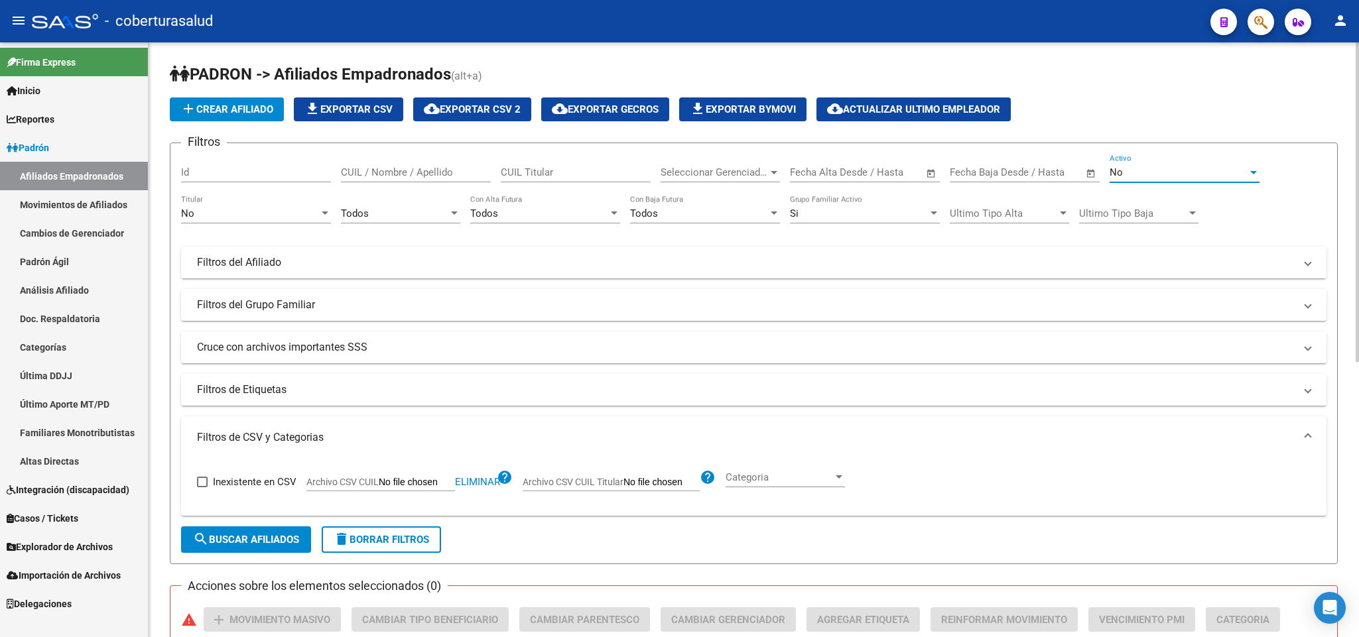
click at [263, 534] on span "search Buscar Afiliados" at bounding box center [246, 540] width 106 height 12
click at [1246, 174] on div "No" at bounding box center [1178, 172] width 138 height 12
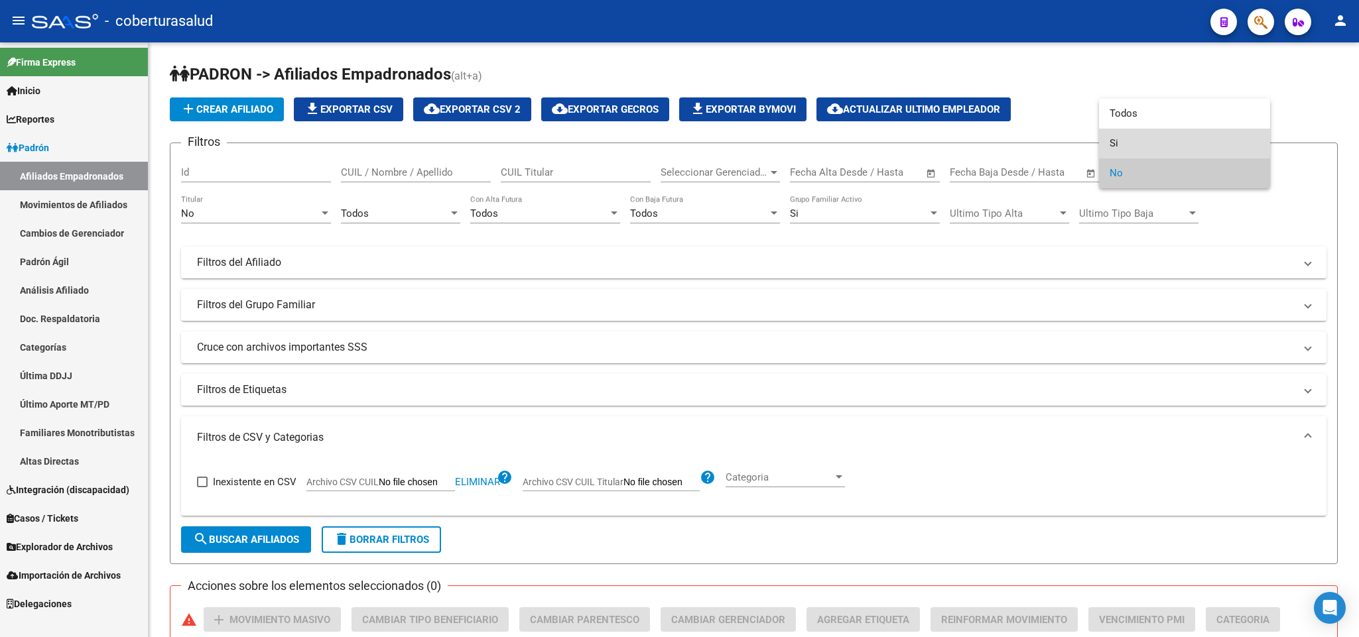
click at [1190, 133] on span "Si" at bounding box center [1184, 144] width 150 height 30
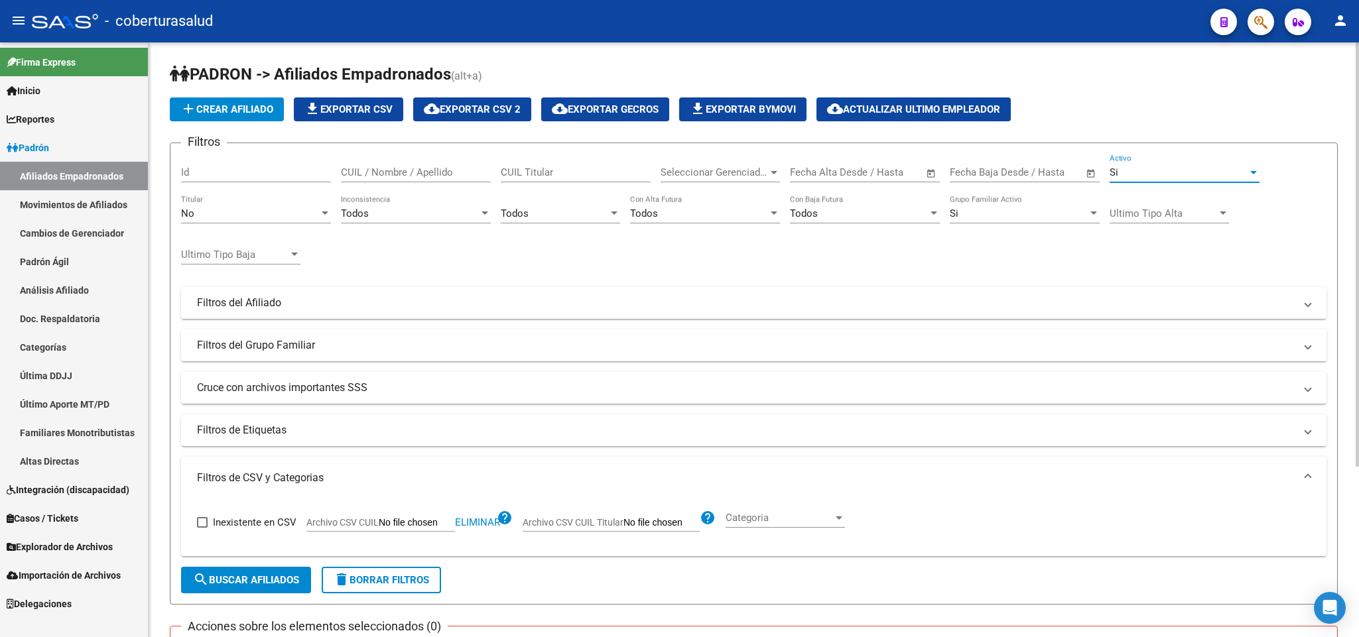
click at [1031, 206] on div "Si Grupo Familiar Activo" at bounding box center [1024, 209] width 150 height 29
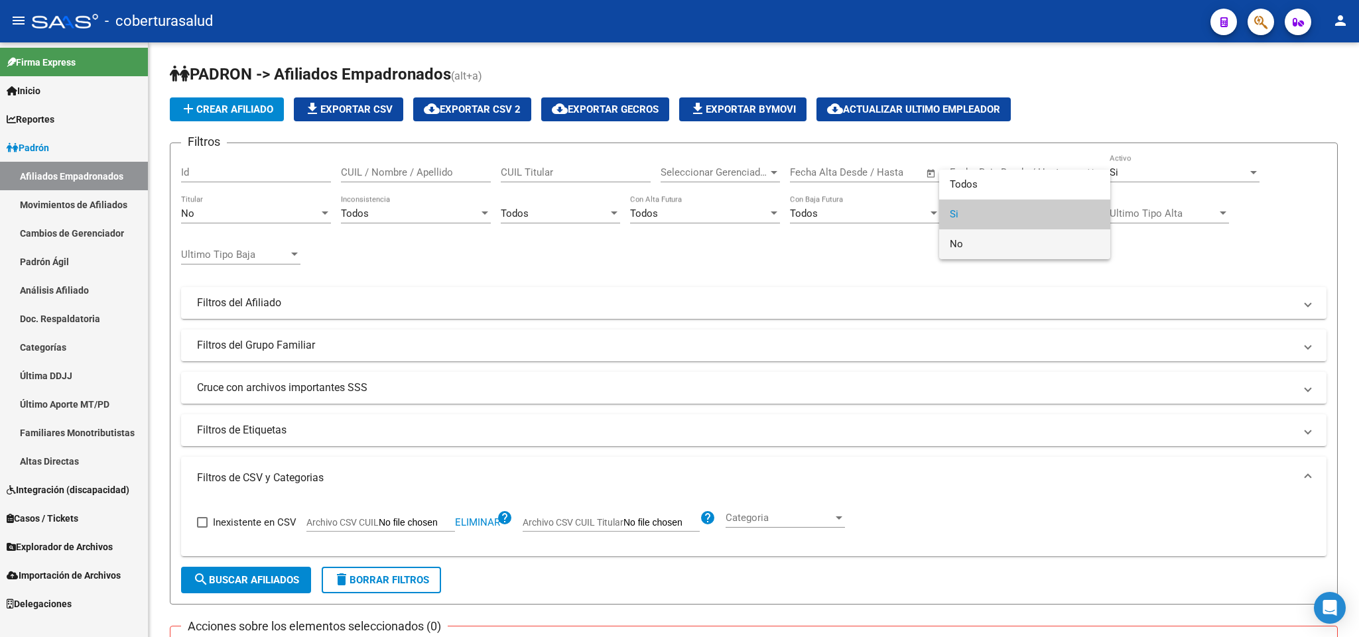
click at [1019, 235] on span "No" at bounding box center [1024, 244] width 150 height 30
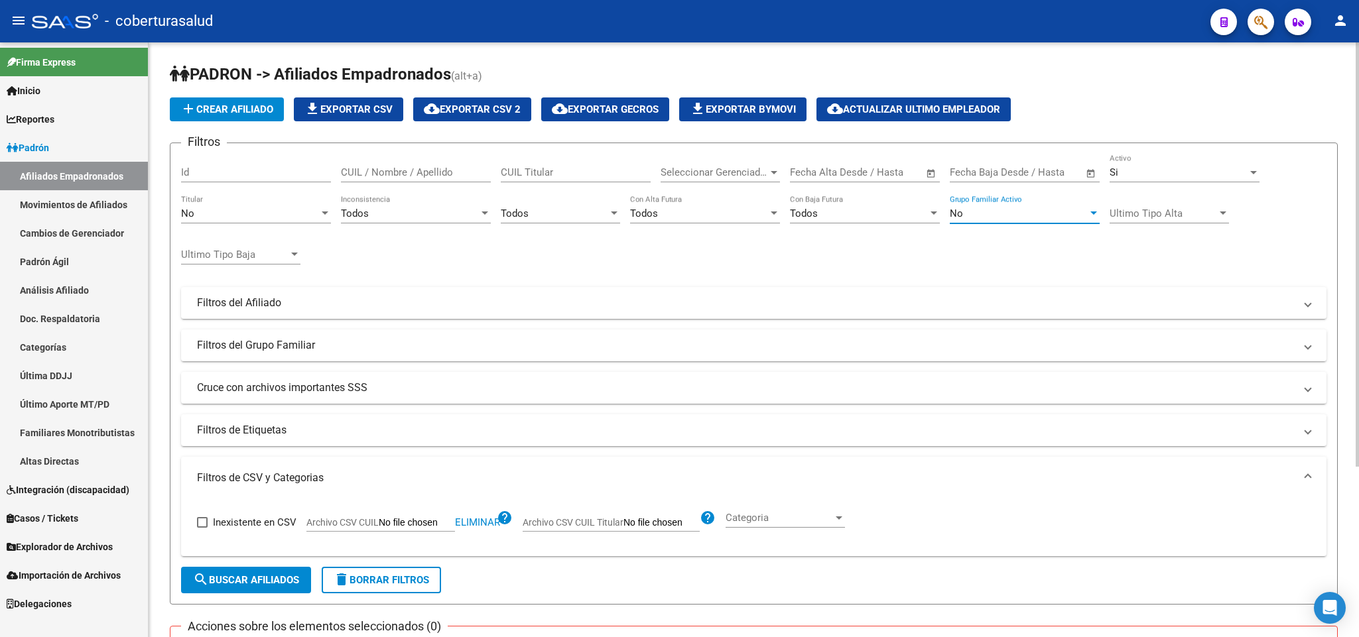
click at [276, 570] on button "search Buscar Afiliados" at bounding box center [246, 580] width 130 height 27
click at [1200, 178] on div "Si" at bounding box center [1178, 172] width 138 height 12
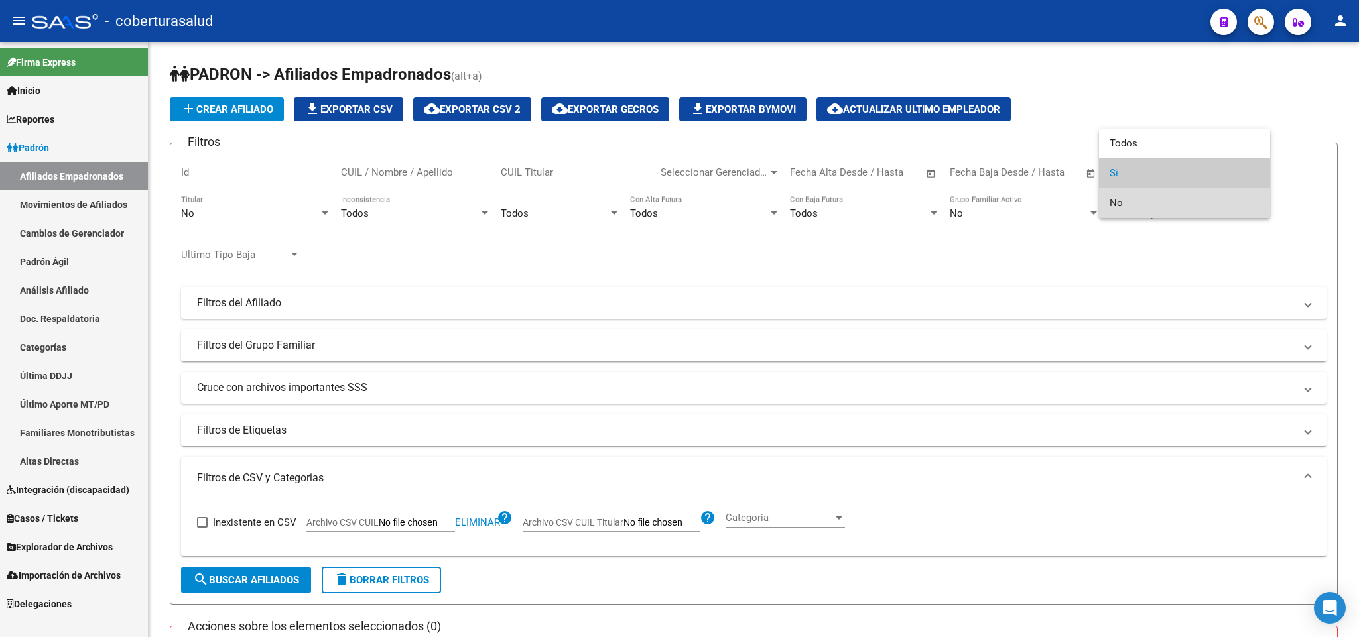
click at [1188, 196] on span "No" at bounding box center [1184, 203] width 150 height 30
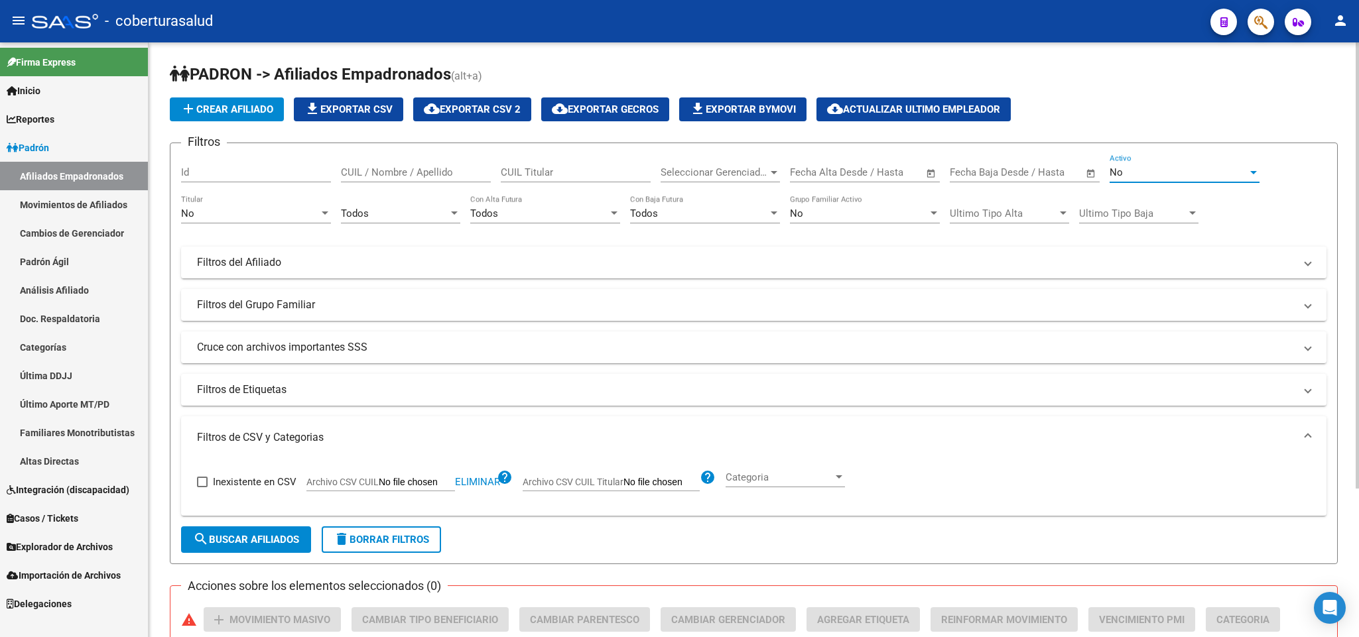
click at [245, 532] on button "search Buscar Afiliados" at bounding box center [246, 539] width 130 height 27
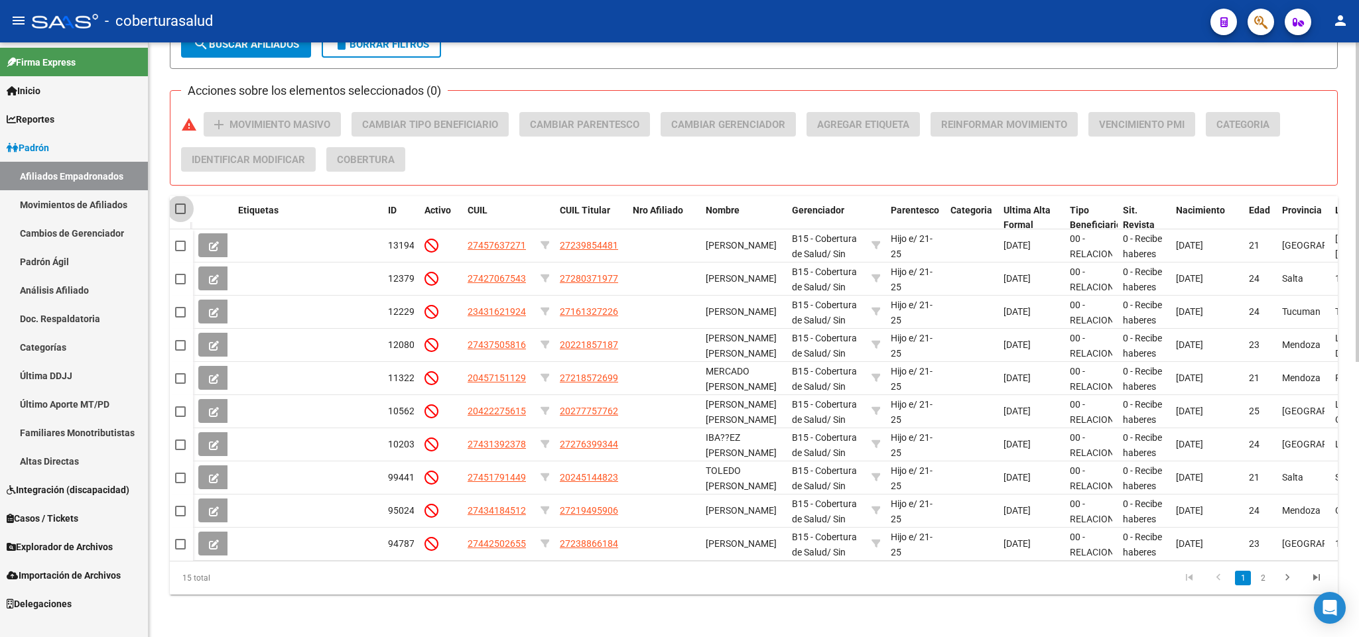
click at [176, 207] on span at bounding box center [180, 209] width 11 height 11
click at [180, 214] on input "checkbox" at bounding box center [180, 214] width 1 height 1
checkbox input "true"
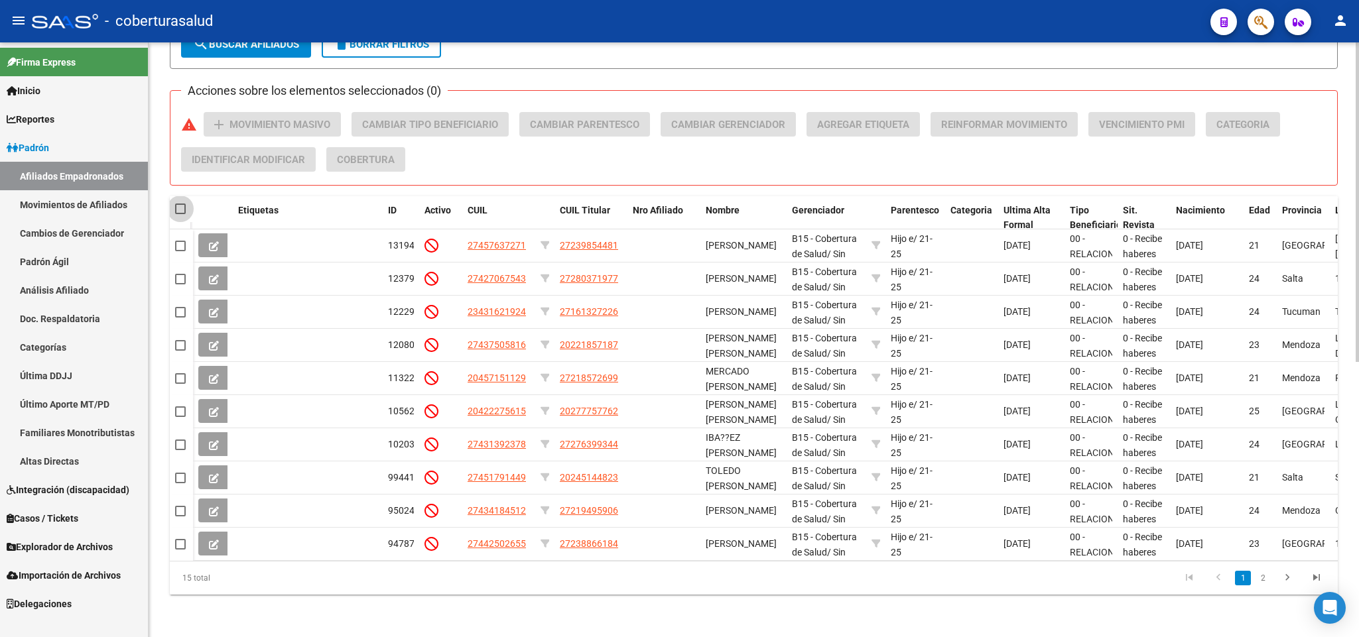
checkbox input "true"
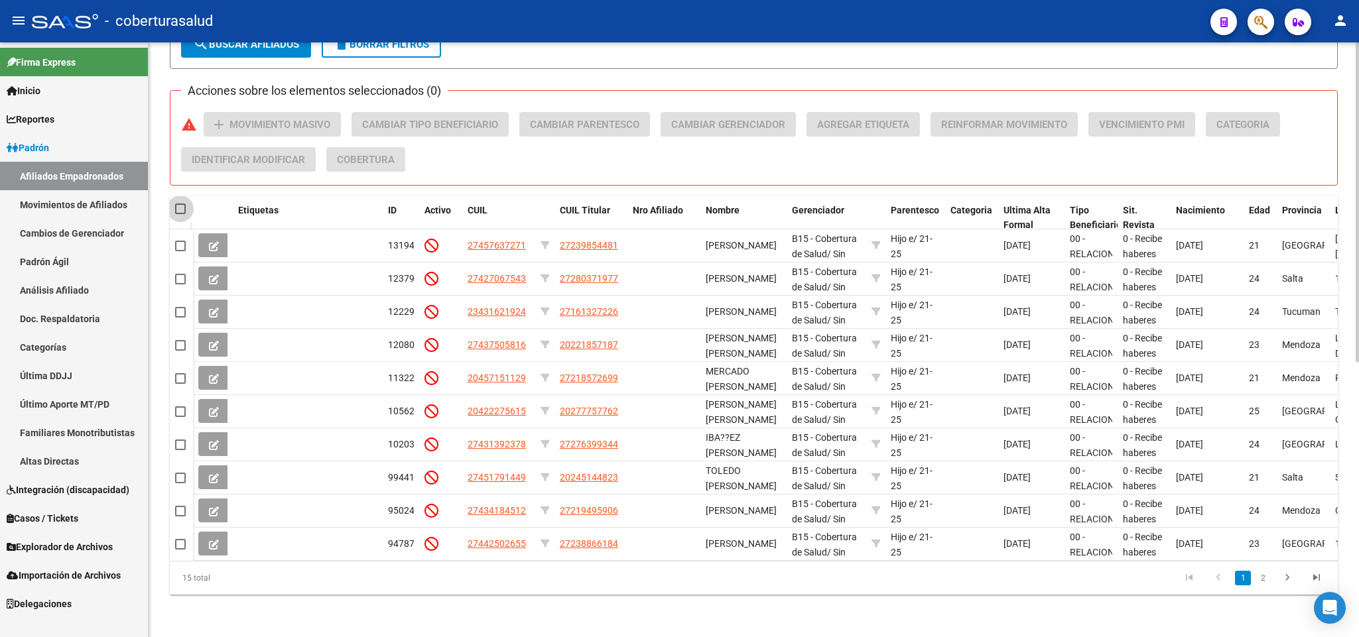
checkbox input "true"
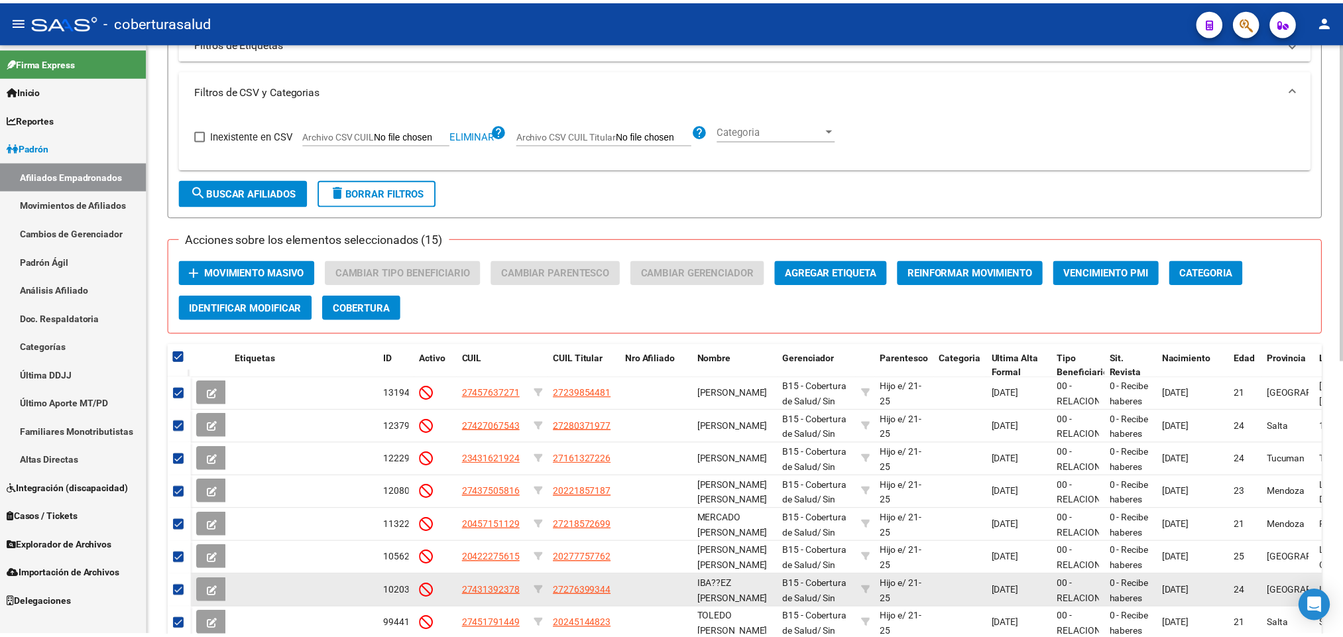
scroll to position [398, 0]
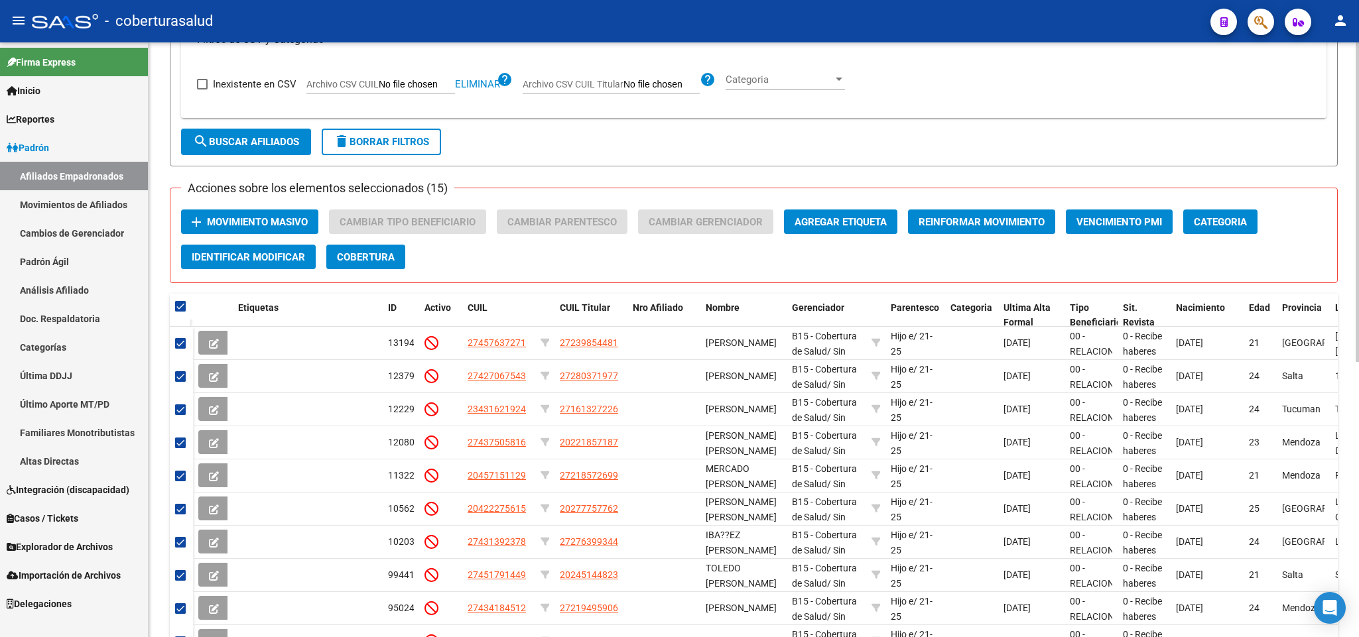
click at [269, 217] on span "Movimiento Masivo" at bounding box center [257, 222] width 101 height 12
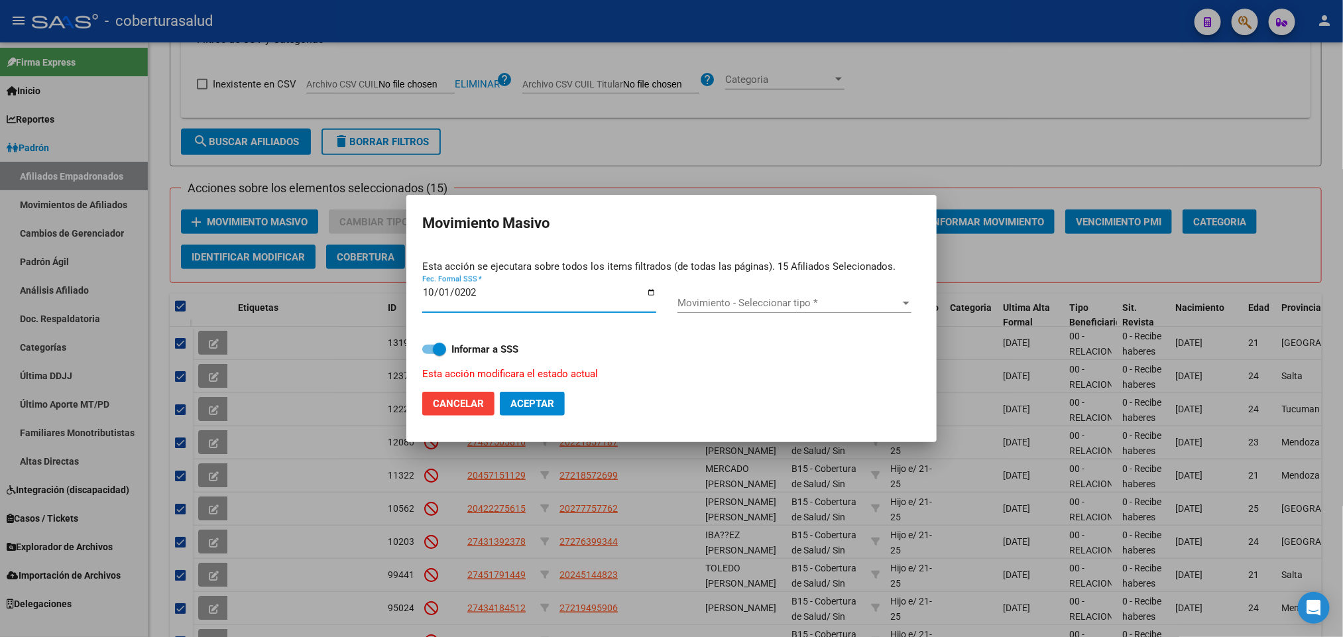
type input "[DATE]"
click at [850, 299] on span "Movimiento - Seleccionar tipo *" at bounding box center [789, 303] width 222 height 12
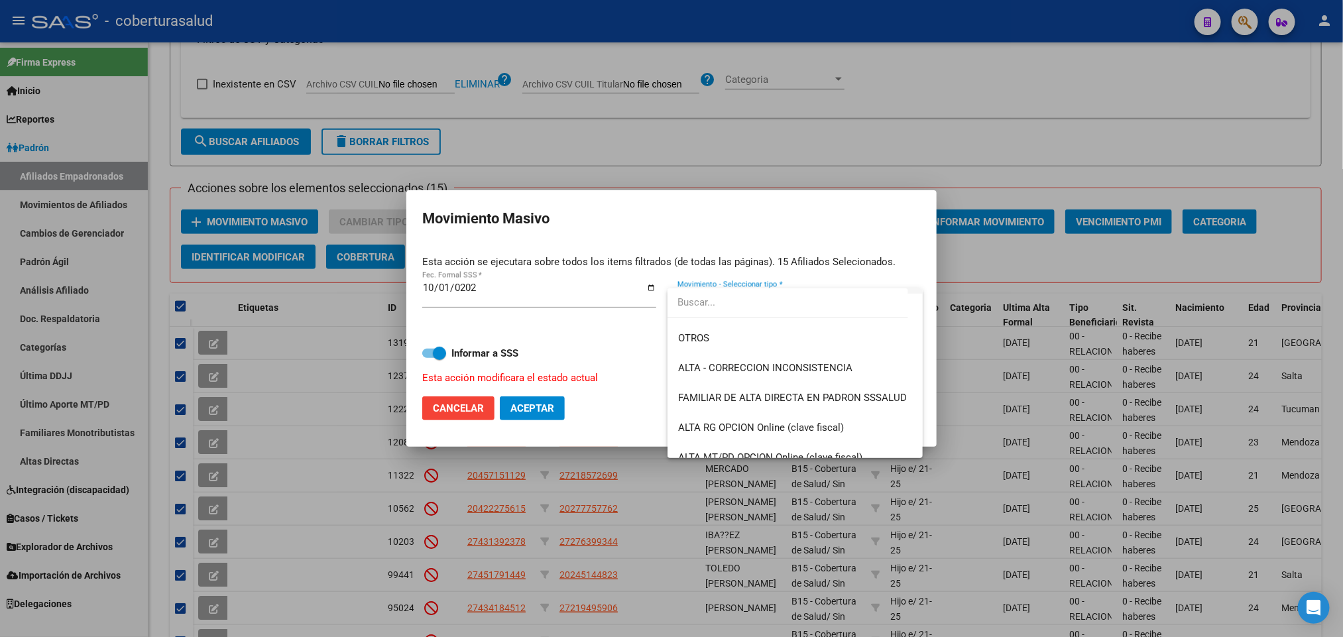
scroll to position [199, 0]
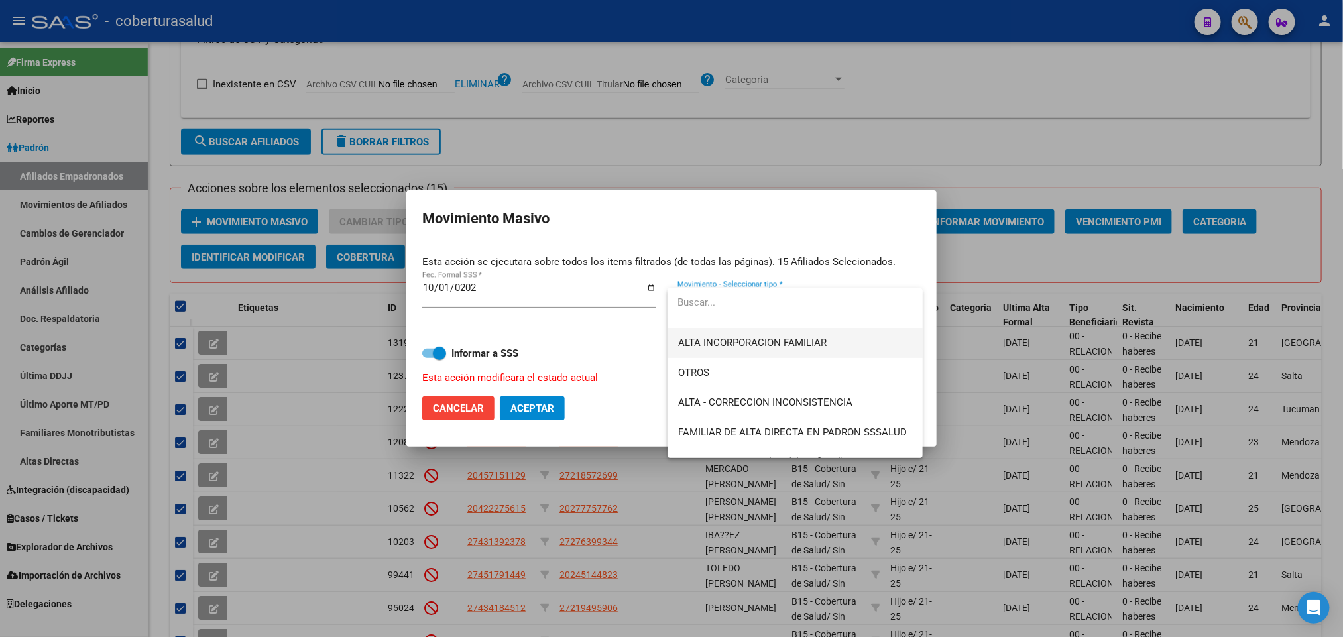
click at [840, 346] on span "ALTA INCORPORACION FAMILIAR" at bounding box center [795, 343] width 234 height 30
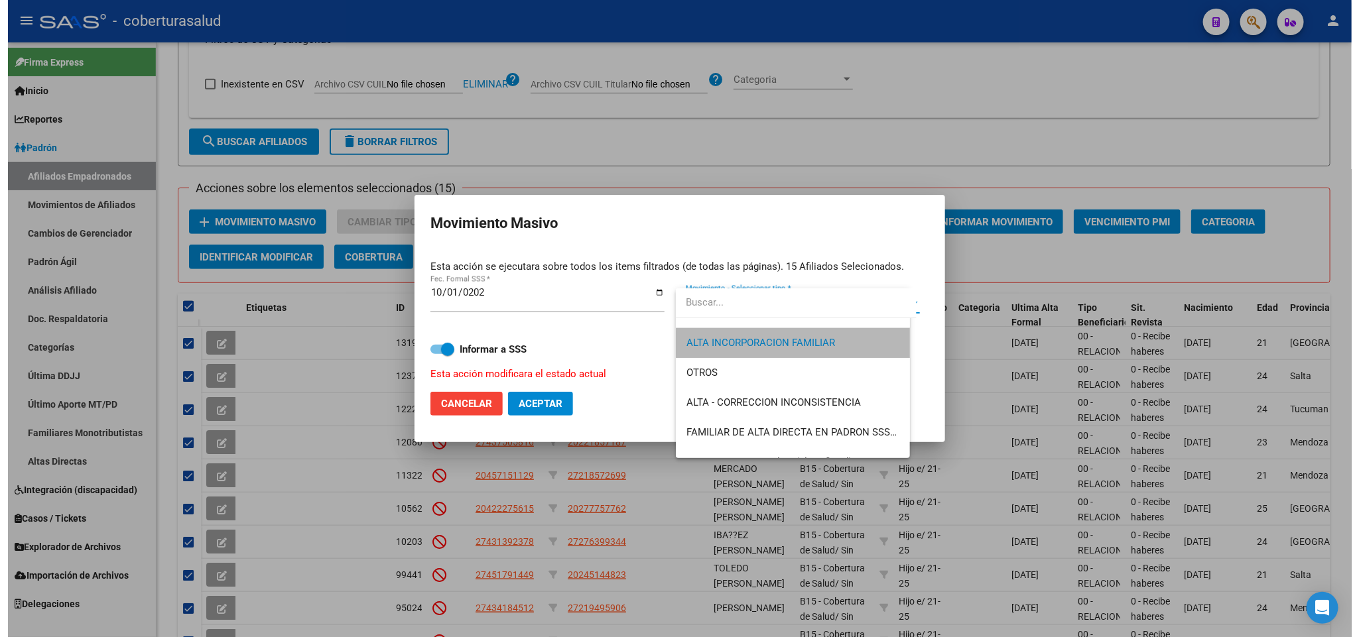
scroll to position [209, 0]
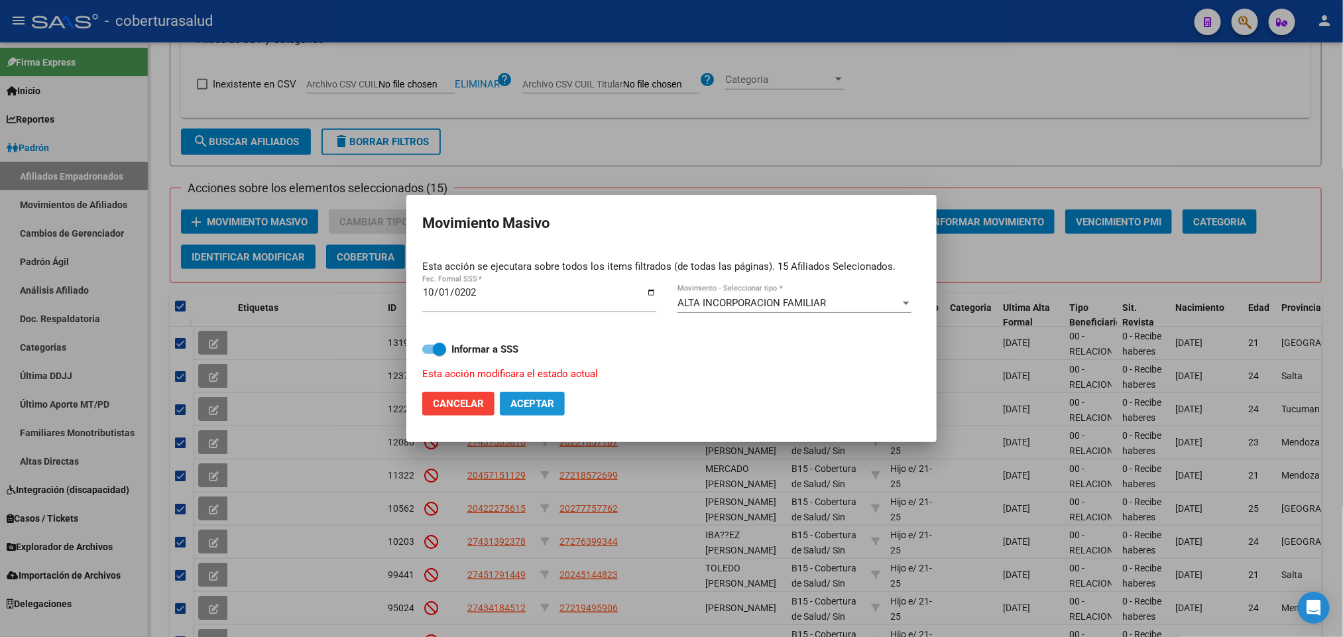
click at [542, 398] on span "Aceptar" at bounding box center [533, 404] width 44 height 12
checkbox input "false"
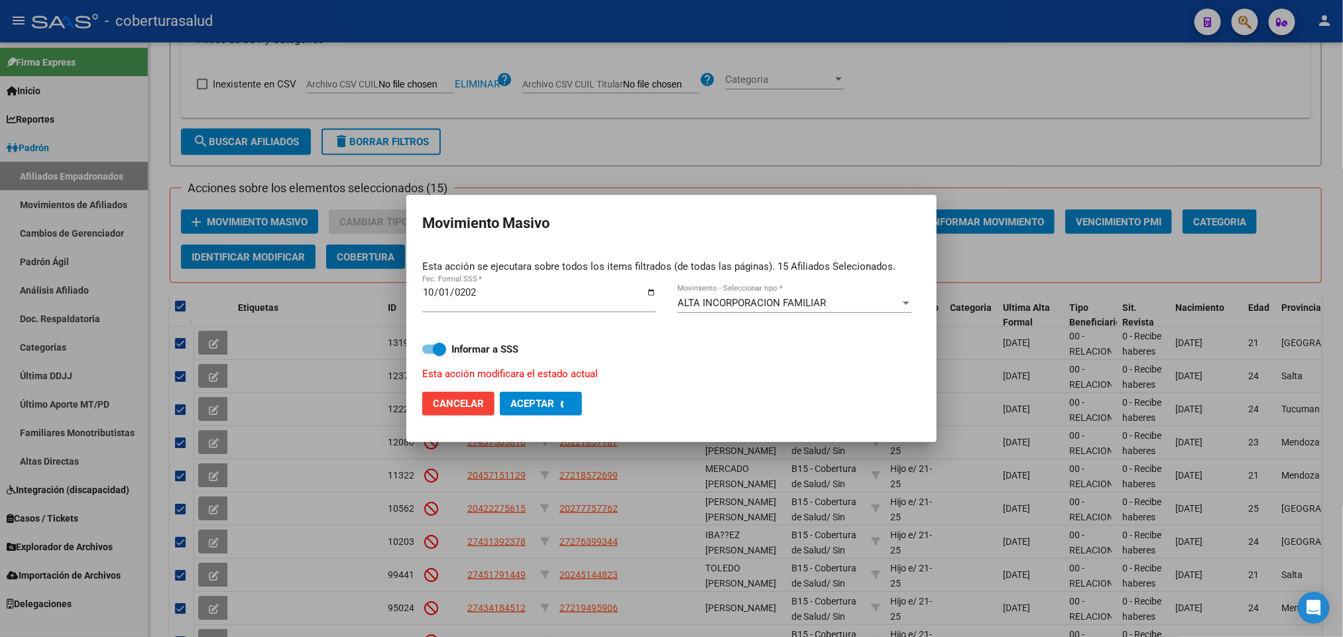
checkbox input "false"
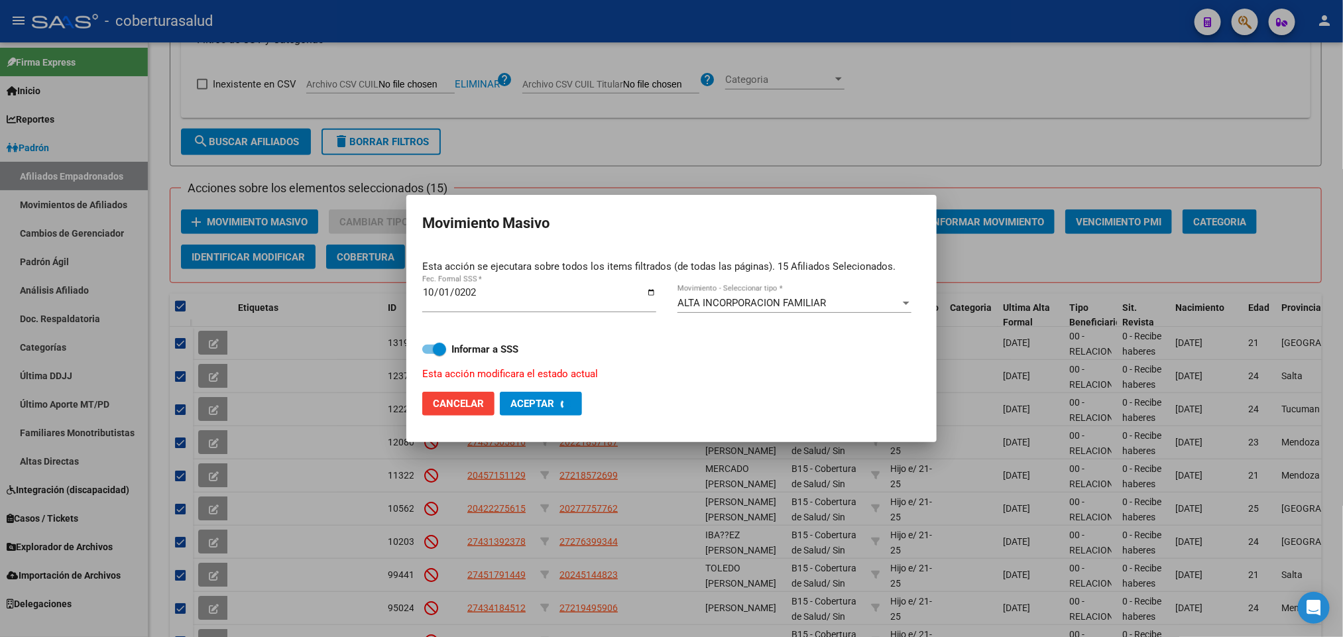
checkbox input "false"
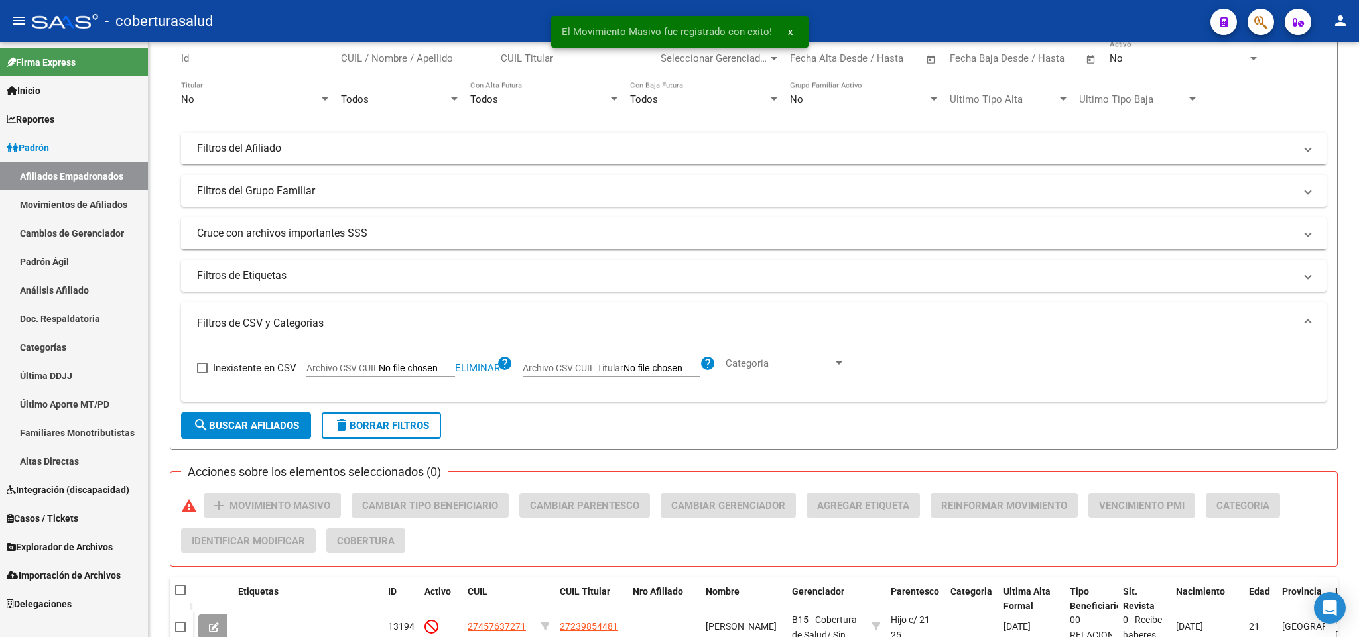
scroll to position [113, 0]
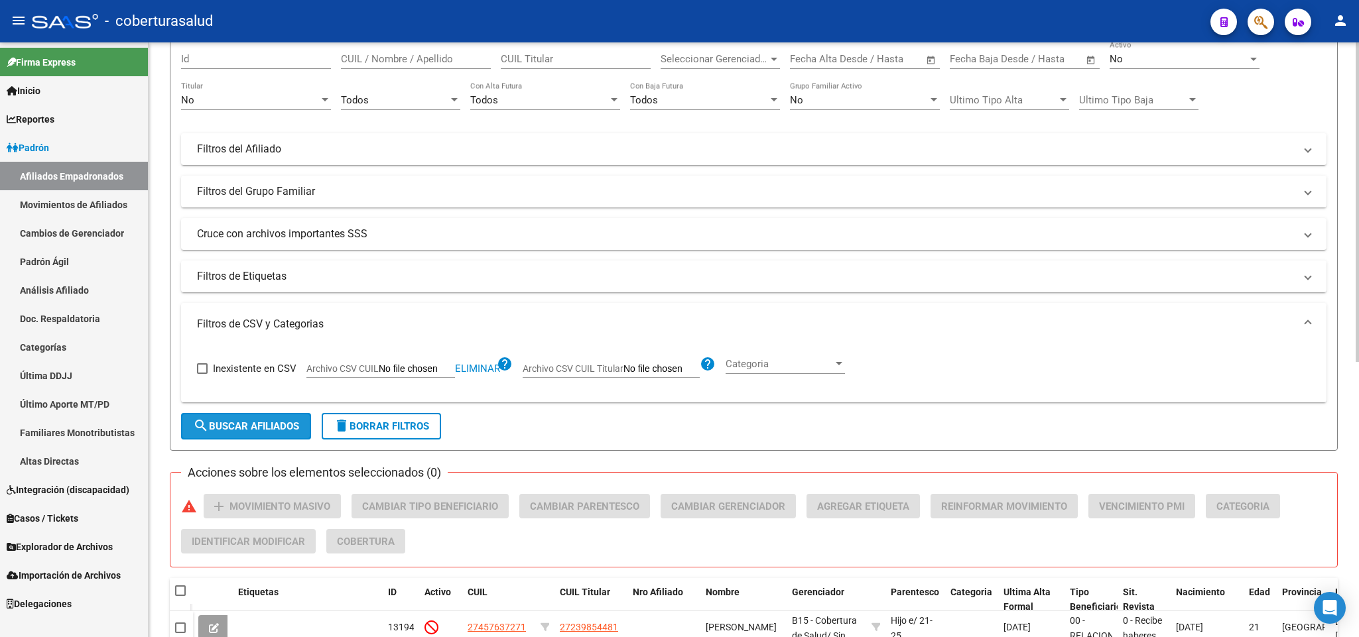
click at [295, 428] on span "search Buscar Afiliados" at bounding box center [246, 426] width 106 height 12
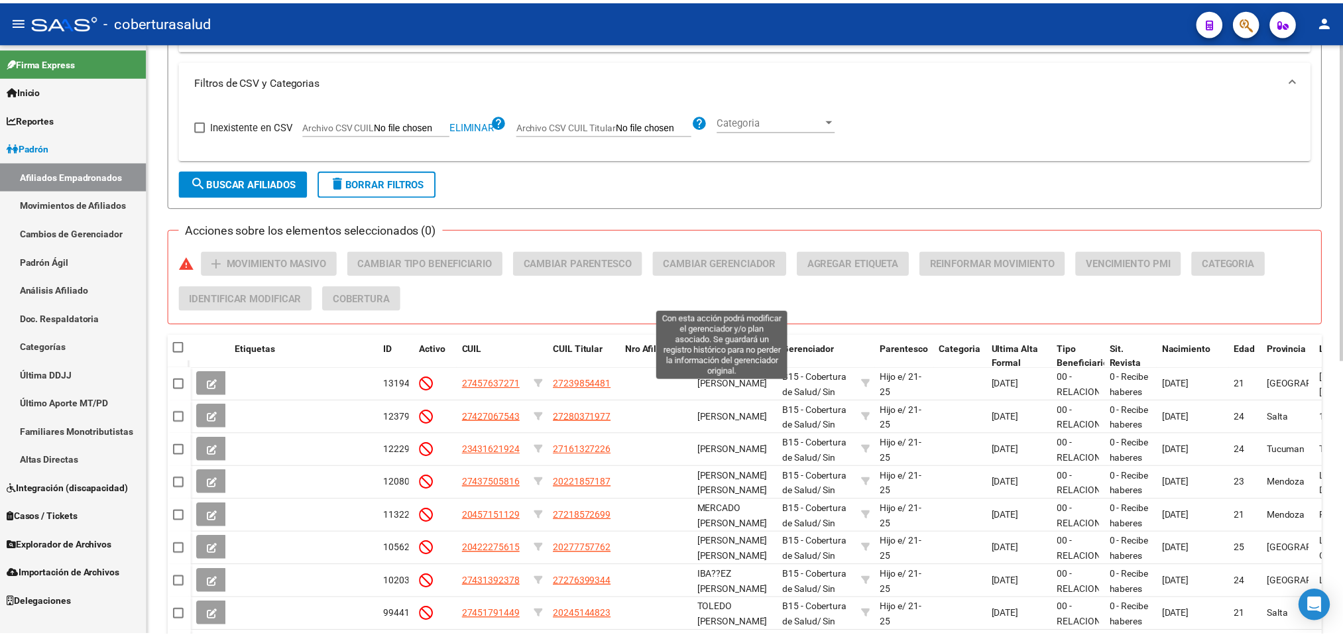
scroll to position [412, 0]
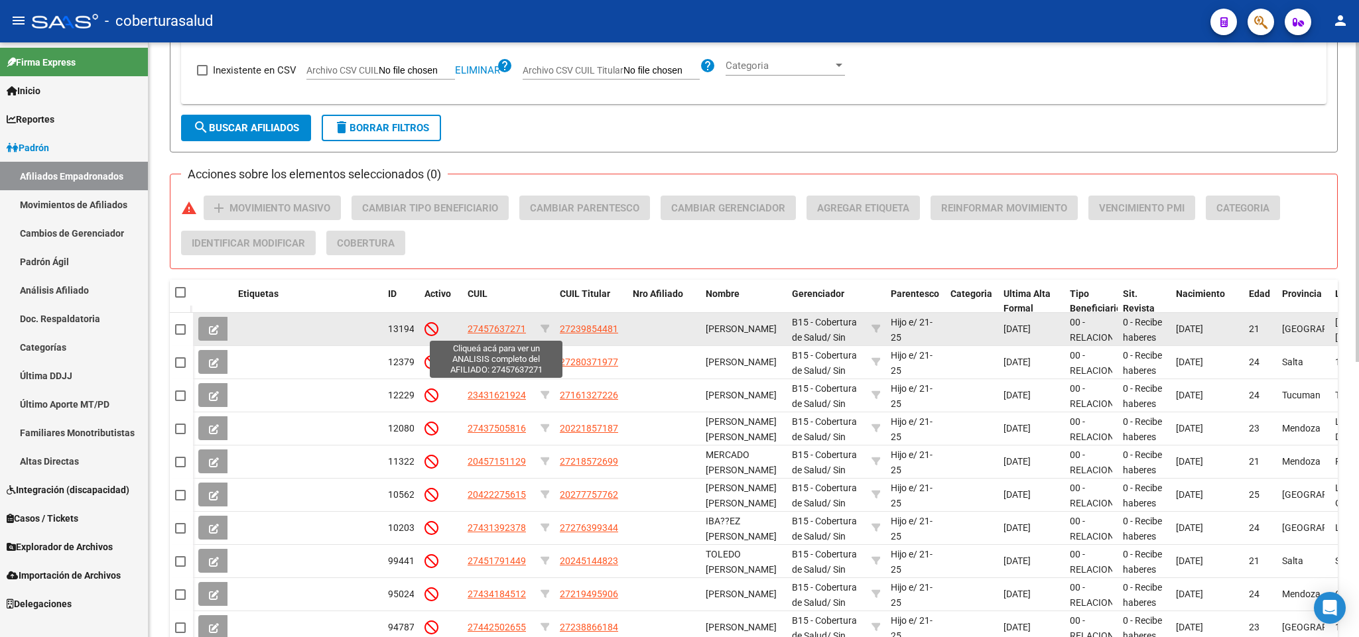
click at [507, 330] on span "27457637271" at bounding box center [496, 329] width 58 height 11
type textarea "27457637271"
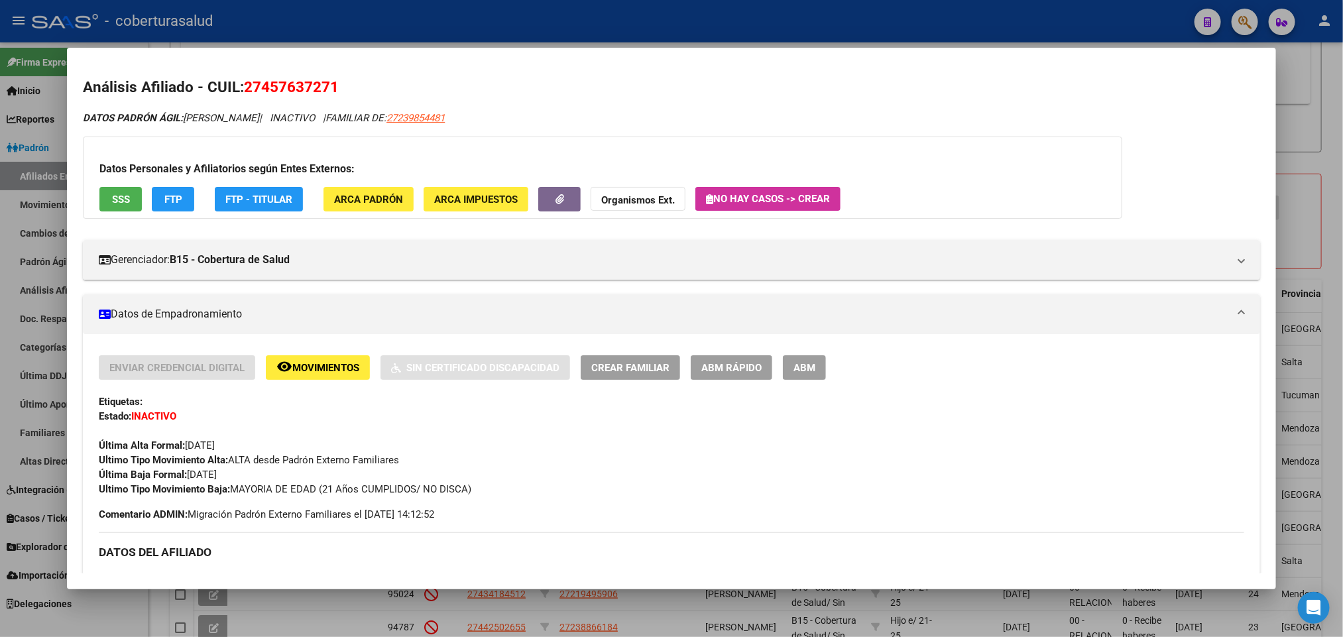
click at [796, 371] on span "ABM" at bounding box center [805, 368] width 22 height 12
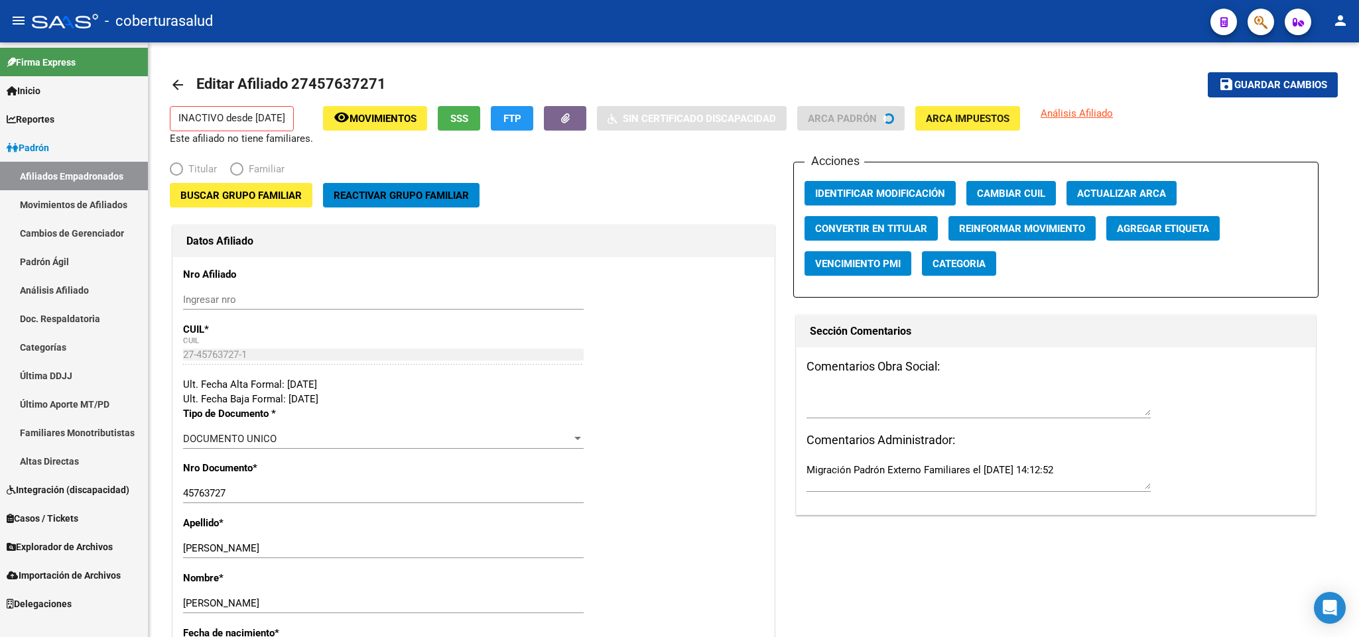
radio input "true"
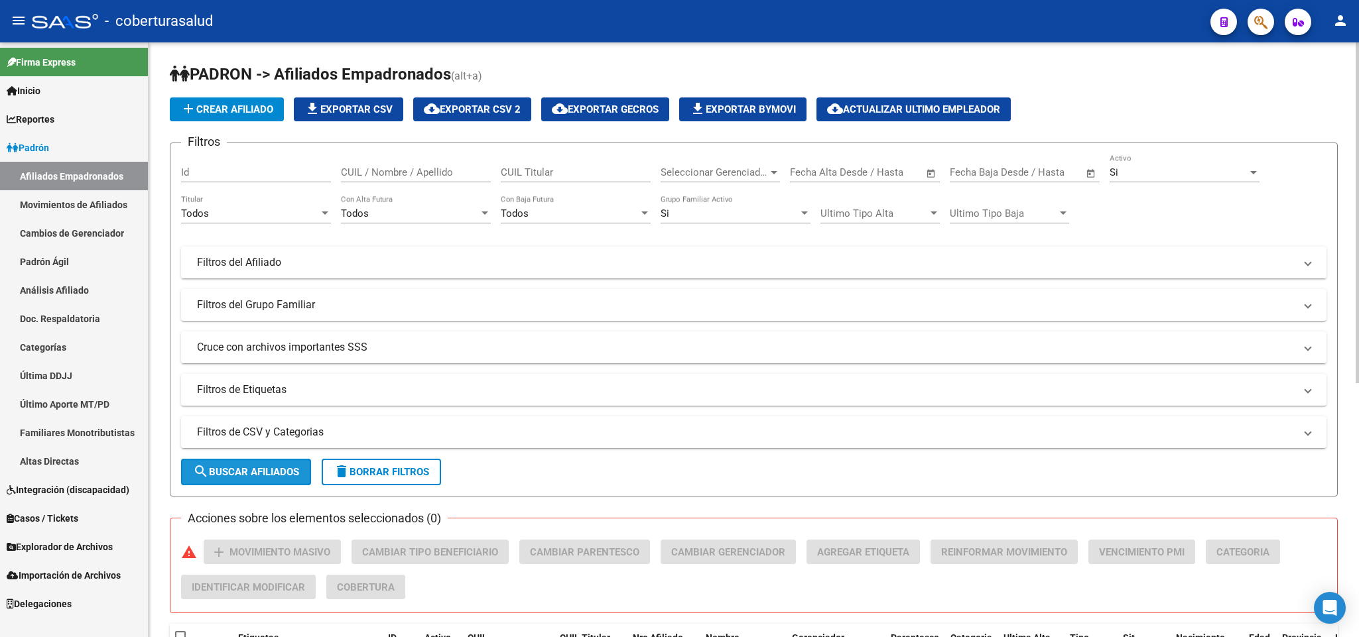
click at [291, 464] on button "search Buscar Afiliados" at bounding box center [246, 472] width 130 height 27
click at [303, 436] on mat-panel-title "Filtros de CSV y Categorias" at bounding box center [745, 432] width 1097 height 15
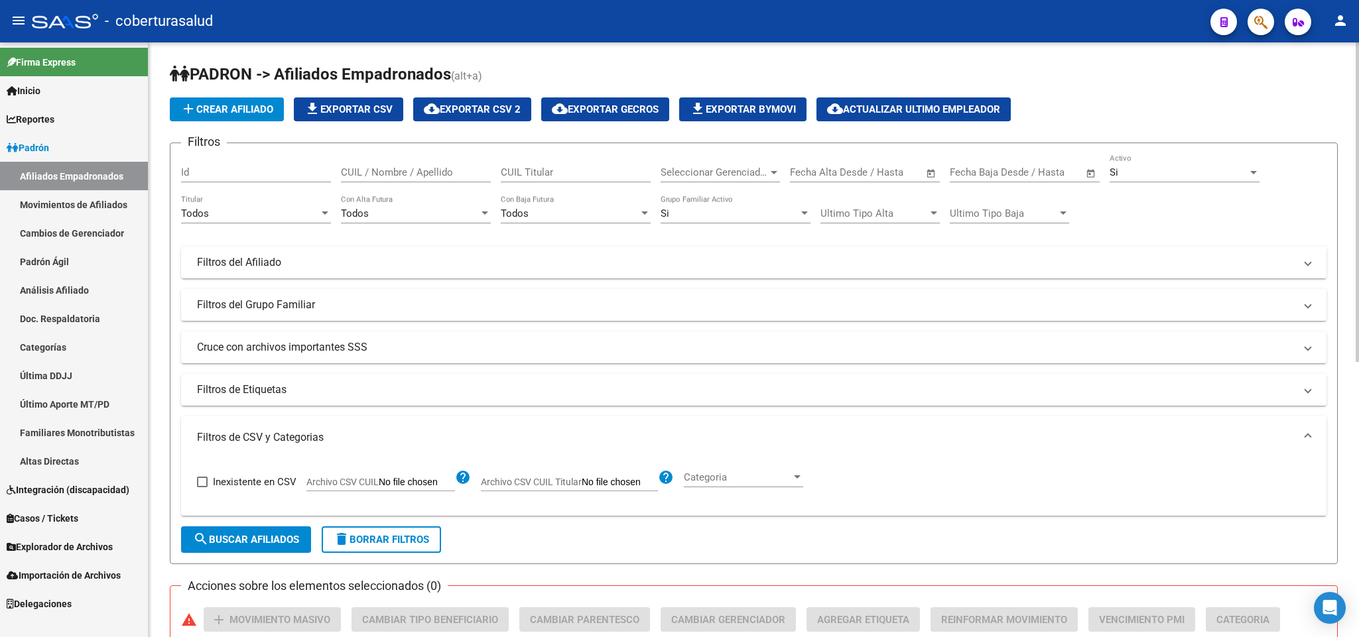
click at [398, 480] on input "Archivo CSV CUIL" at bounding box center [417, 483] width 76 height 12
type input "C:\fakepath\control incorporac activas 10-25.csv"
click at [1138, 176] on div "Si" at bounding box center [1178, 172] width 138 height 12
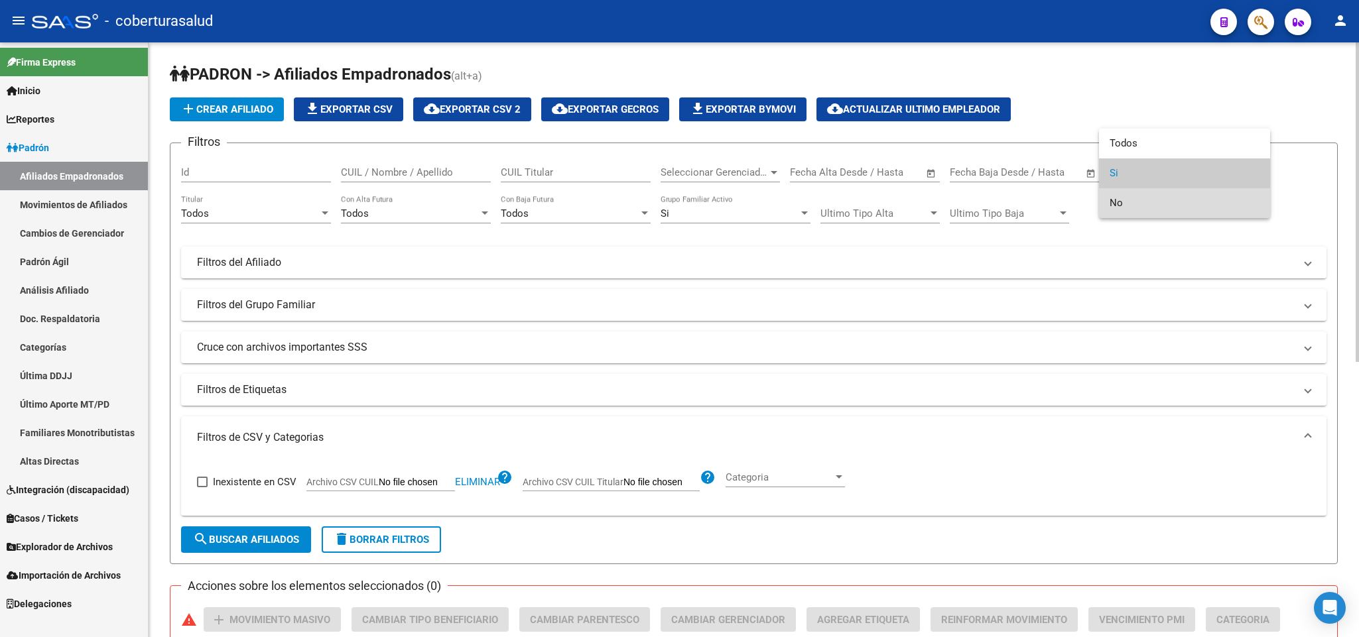
drag, startPoint x: 1121, startPoint y: 202, endPoint x: 1086, endPoint y: 208, distance: 35.0
click at [1120, 202] on span "No" at bounding box center [1184, 203] width 150 height 30
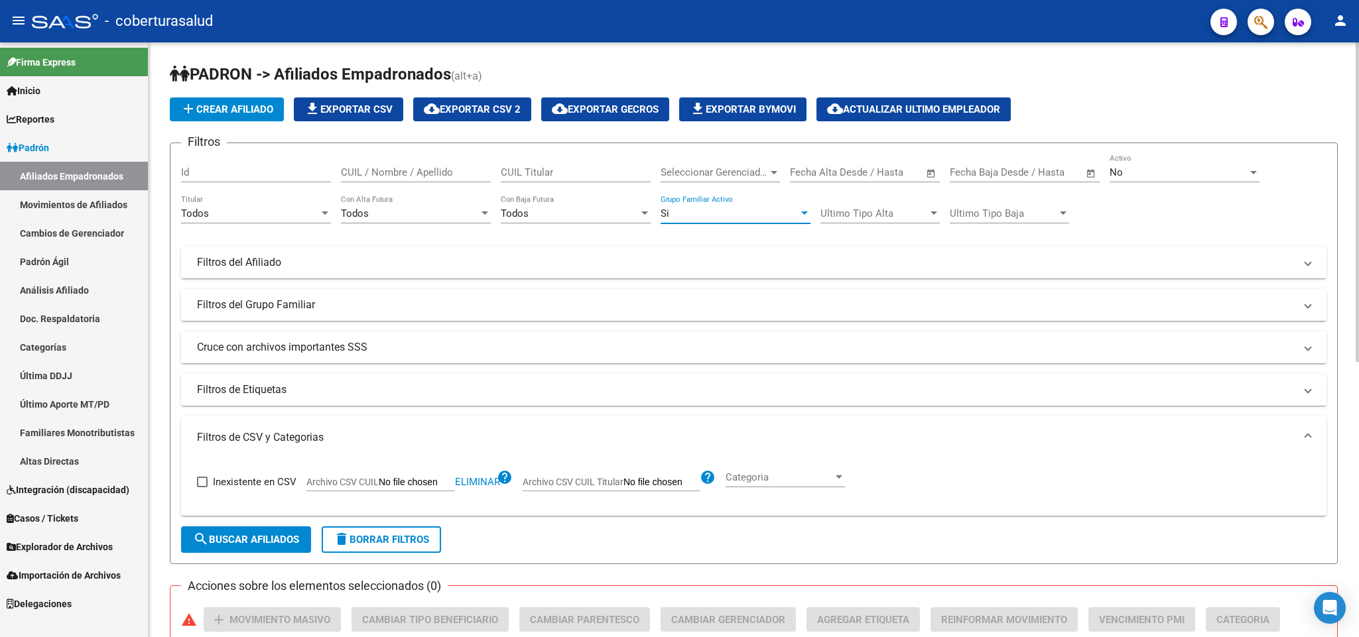
click at [758, 217] on div "Si" at bounding box center [729, 214] width 138 height 12
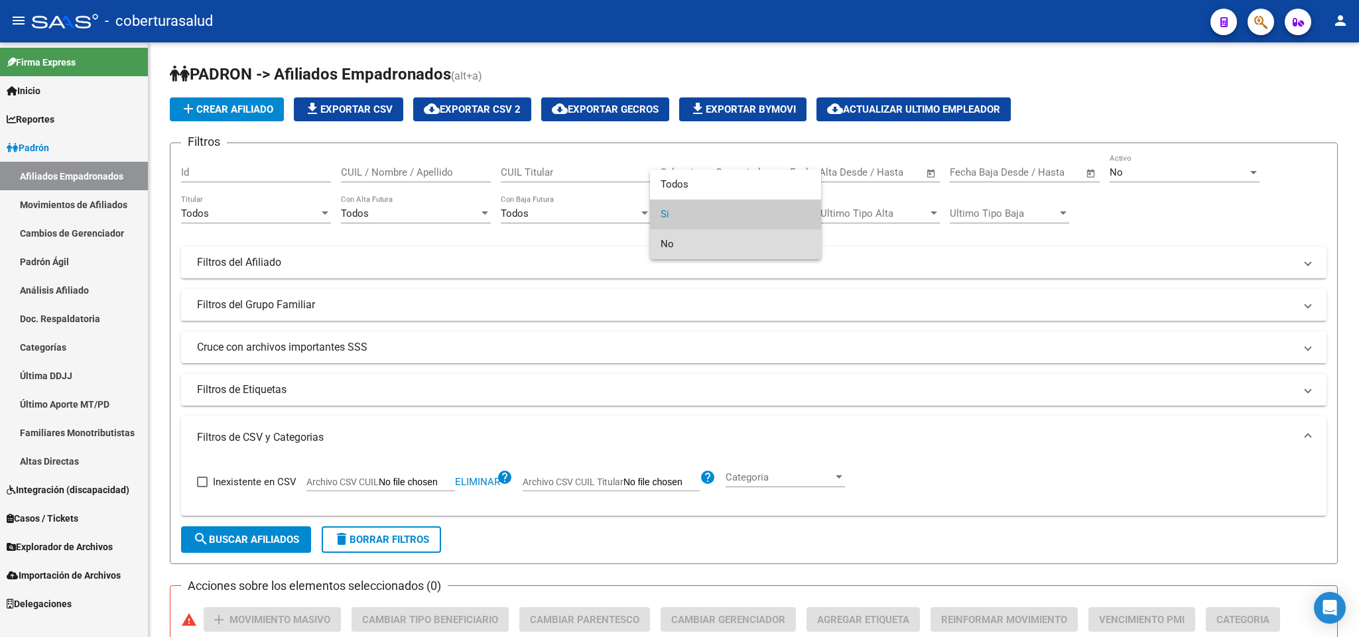
click at [728, 239] on span "No" at bounding box center [735, 244] width 150 height 30
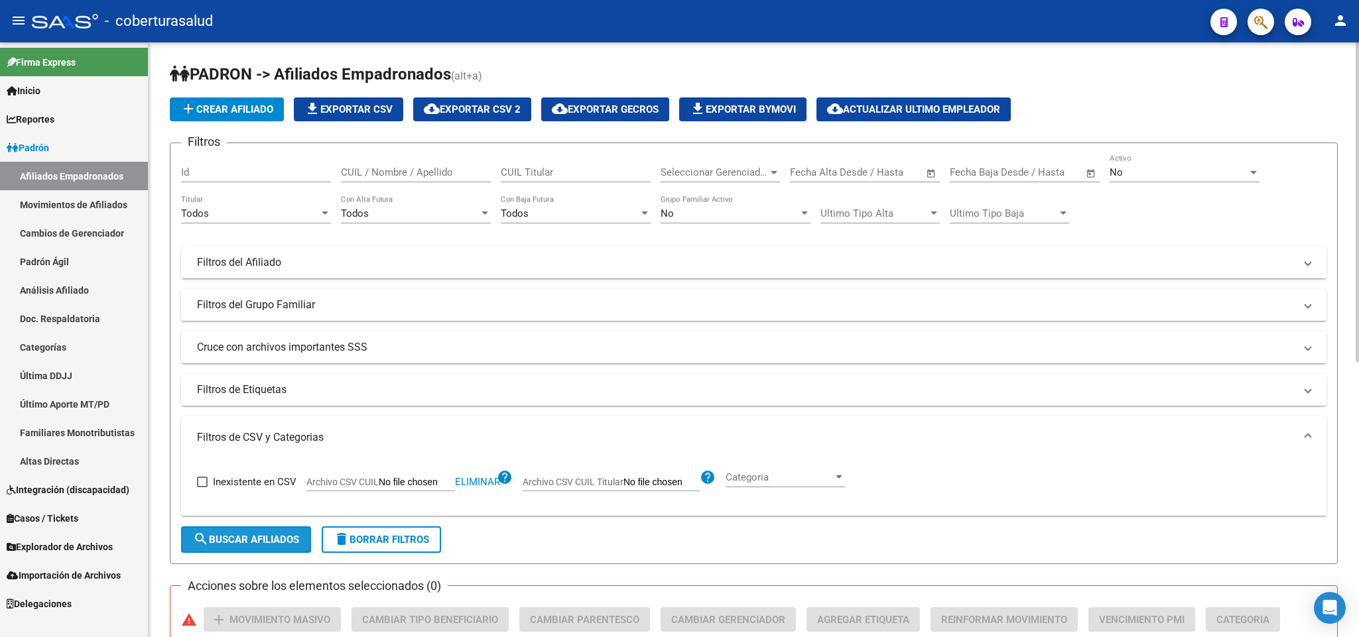
click at [241, 544] on span "search Buscar Afiliados" at bounding box center [246, 540] width 106 height 12
click at [366, 104] on span "file_download Exportar CSV" at bounding box center [348, 109] width 88 height 12
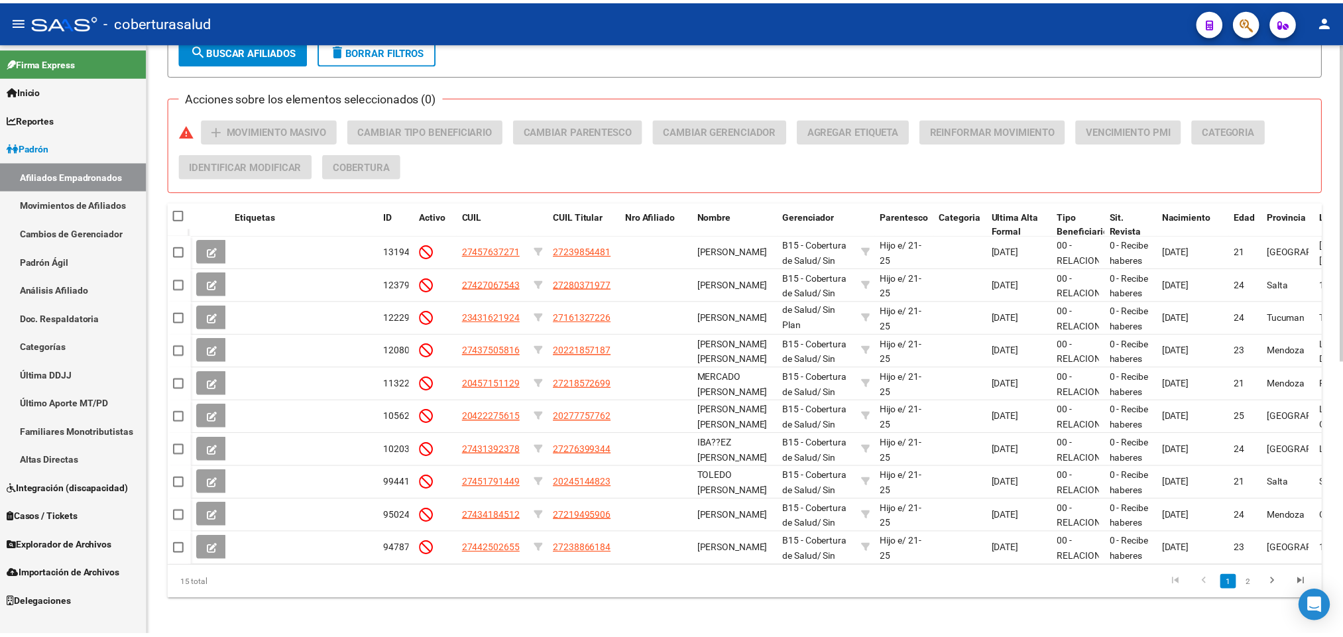
scroll to position [497, 0]
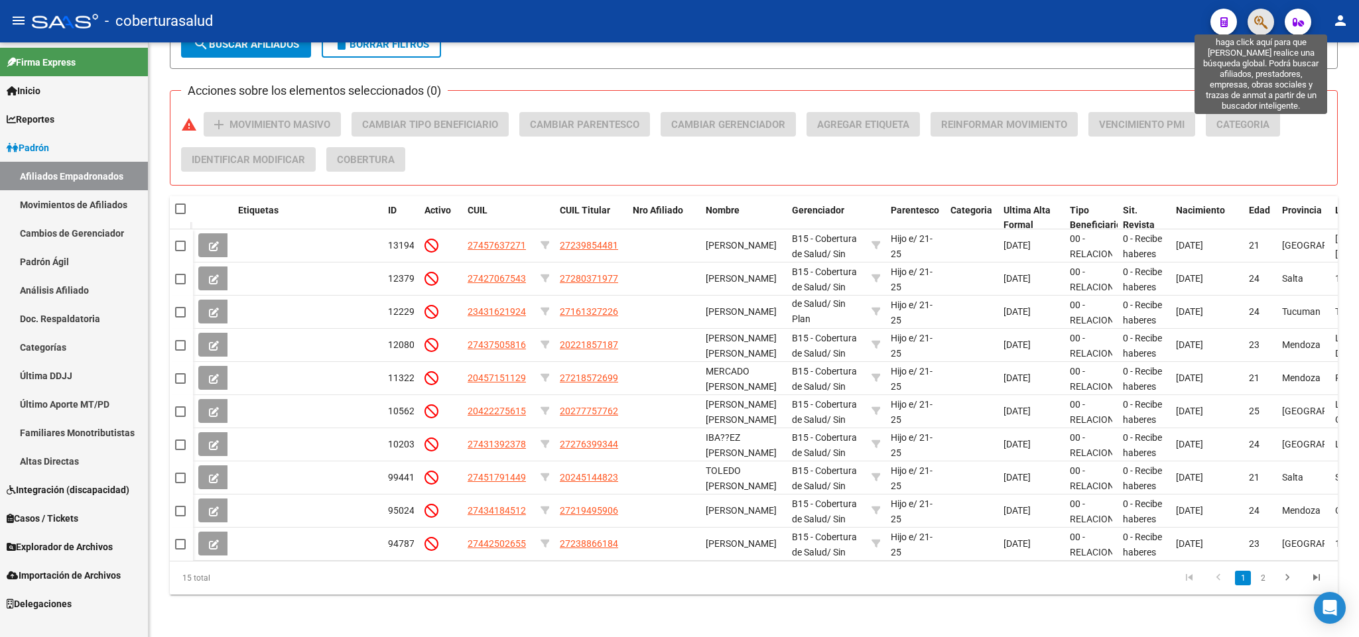
click at [1262, 18] on icon "button" at bounding box center [1260, 22] width 13 height 15
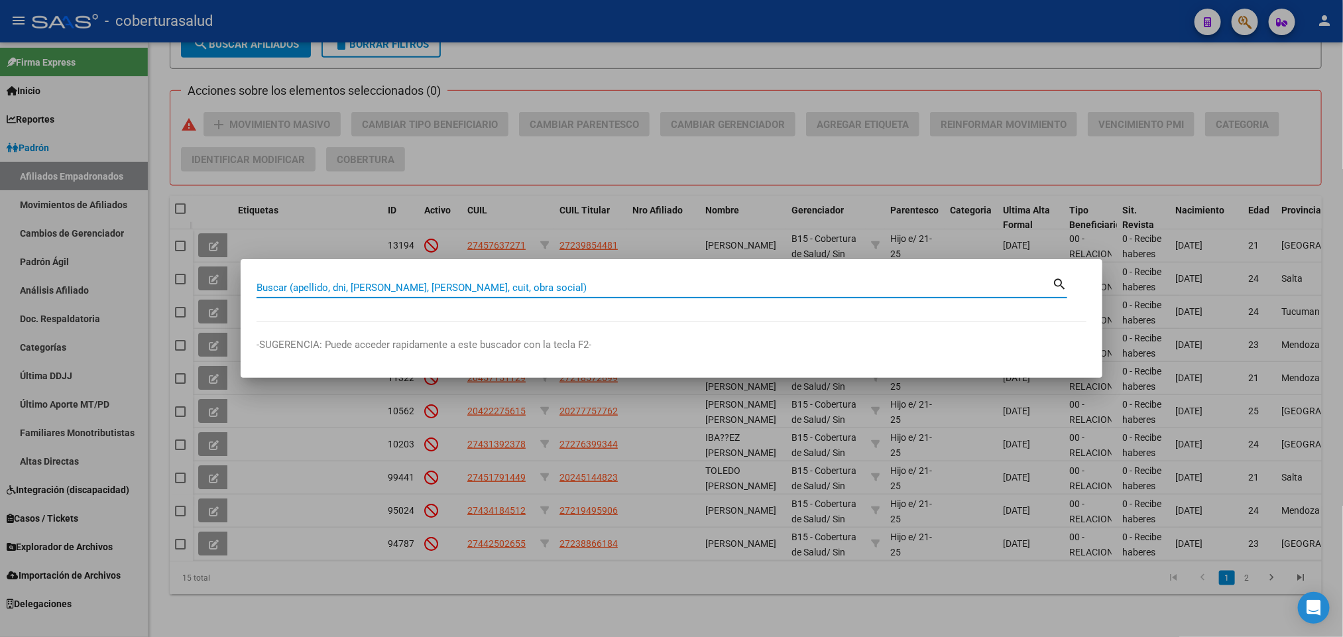
paste input "#4845741/medicina"
drag, startPoint x: 589, startPoint y: 291, endPoint x: 207, endPoint y: 276, distance: 382.9
click at [207, 276] on div "#4845741/medicina Buscar (apellido, dni, [PERSON_NAME], nro traspaso, cuit, obr…" at bounding box center [671, 318] width 1343 height 637
paste input "43543921"
type input "43543921"
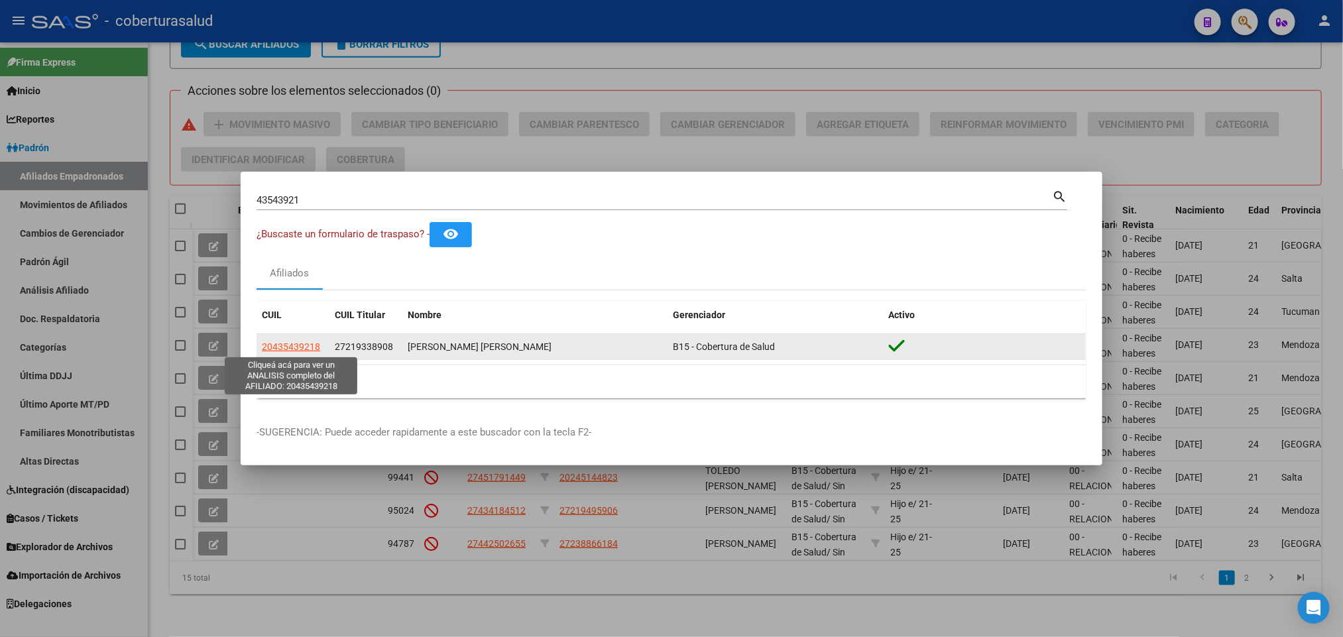
click at [299, 346] on span "20435439218" at bounding box center [291, 346] width 58 height 11
type textarea "20435439218"
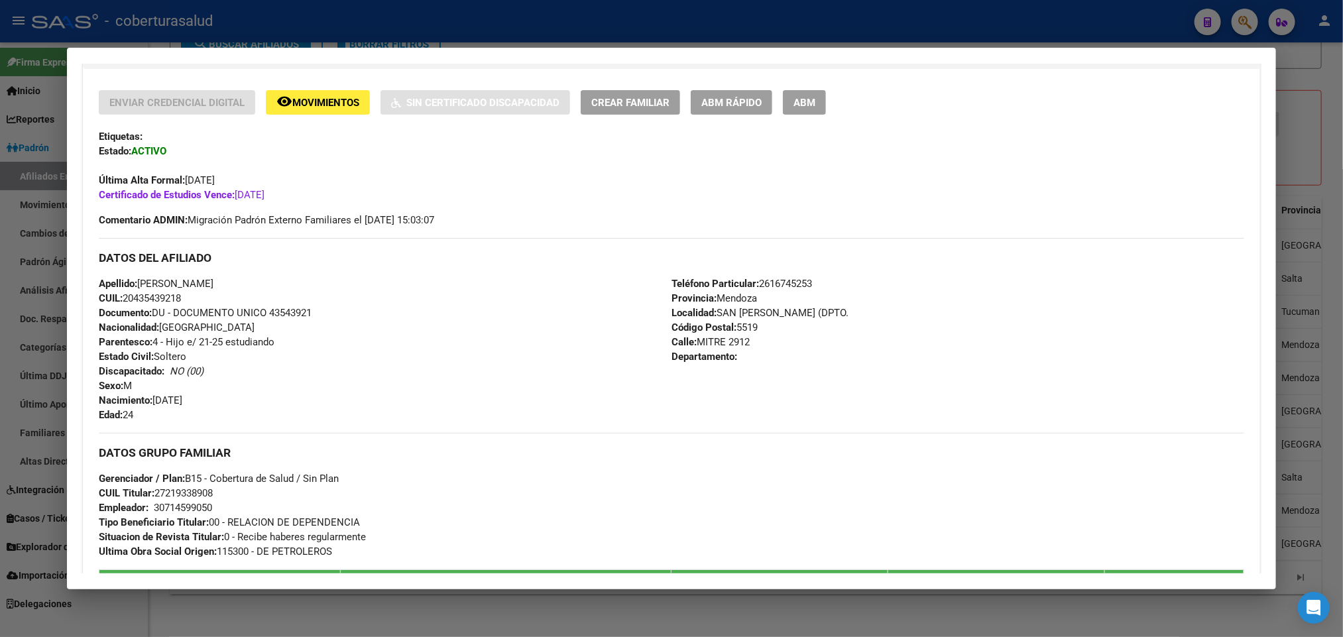
scroll to position [408, 0]
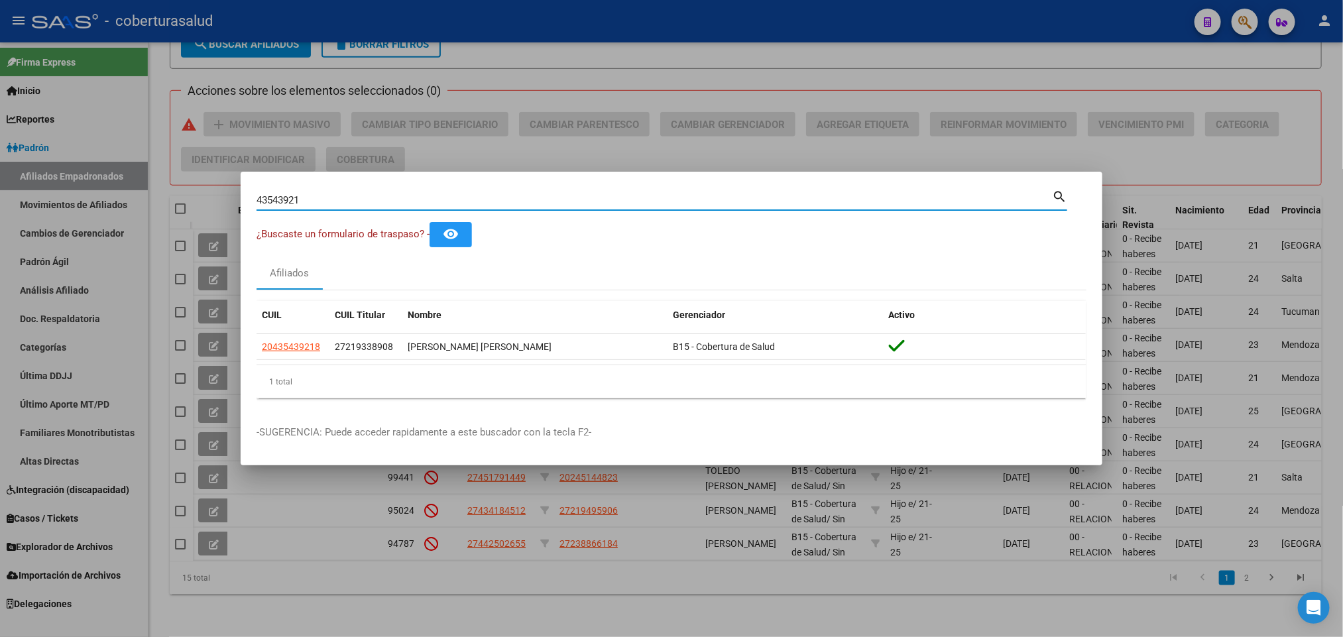
click at [758, 198] on input "43543921" at bounding box center [655, 200] width 796 height 12
paste input "27455486713"
type input "27455486713"
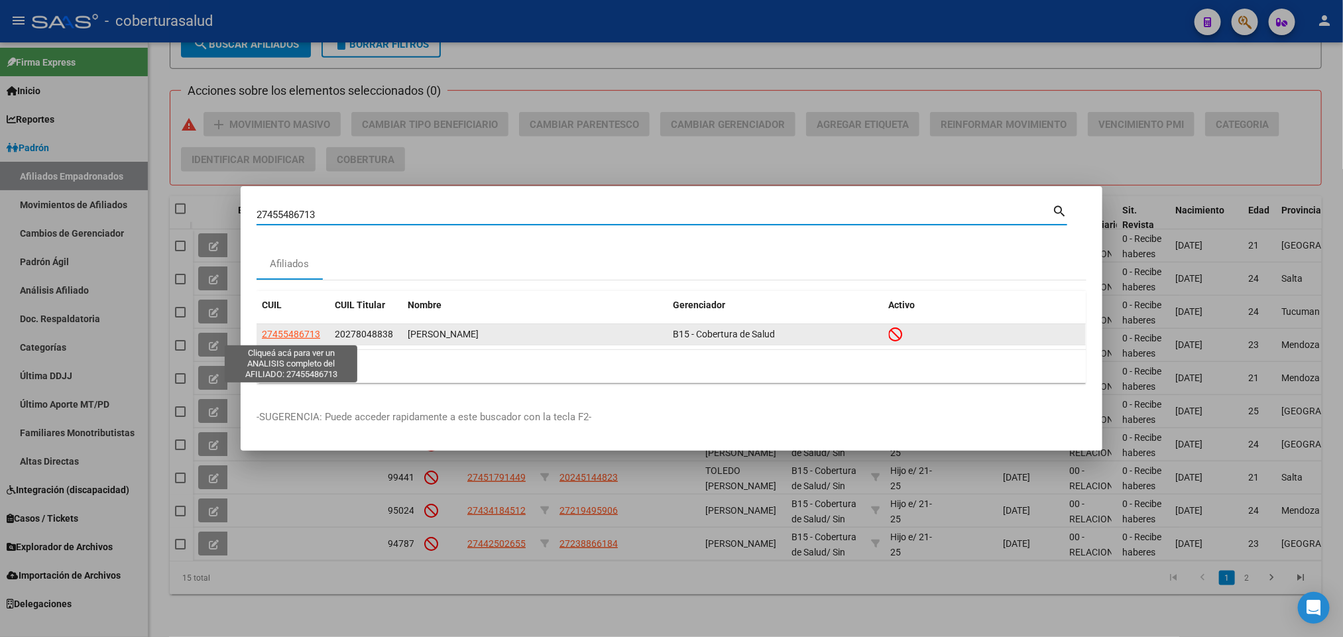
click at [283, 338] on span "27455486713" at bounding box center [291, 334] width 58 height 11
type textarea "27455486713"
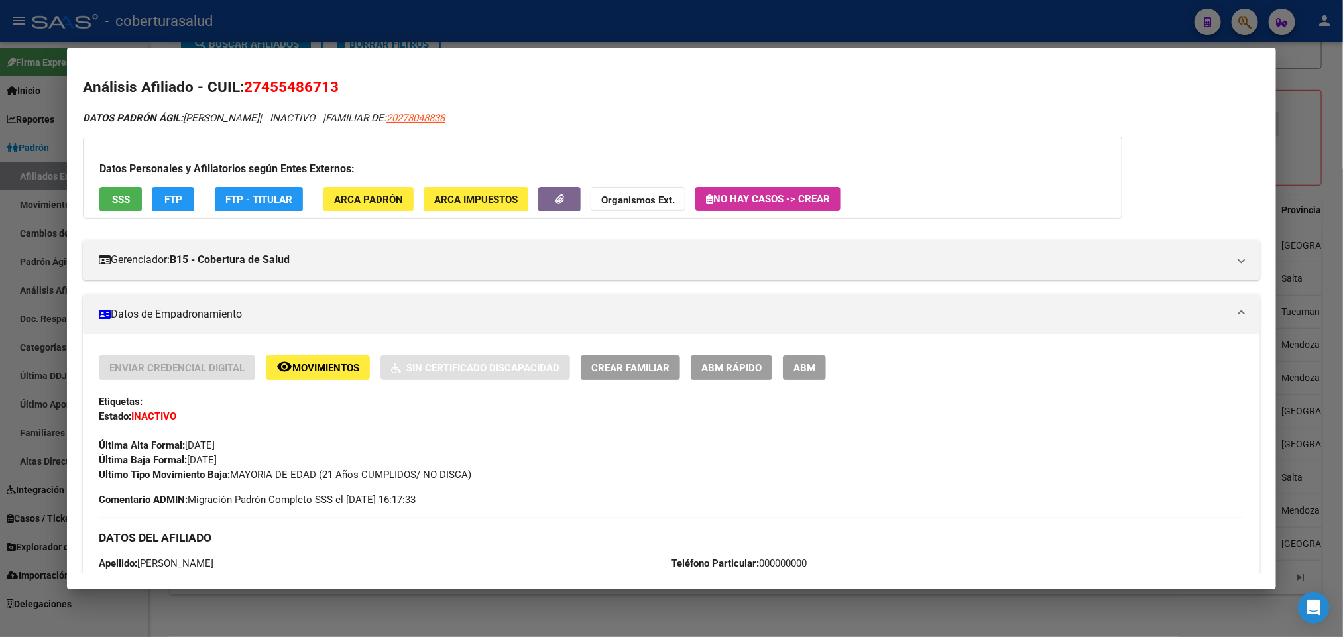
click at [794, 374] on span "ABM" at bounding box center [805, 368] width 22 height 12
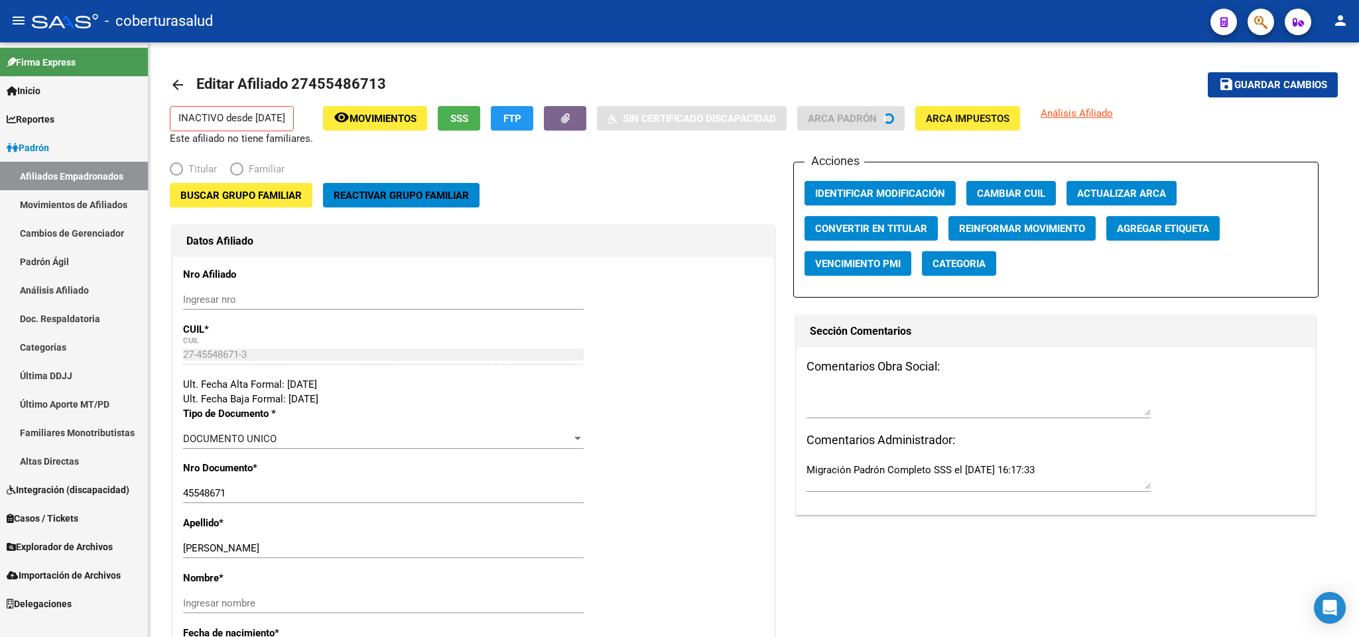
radio input "true"
click at [259, 209] on div "Buscar Grupo Familiar" at bounding box center [241, 202] width 143 height 39
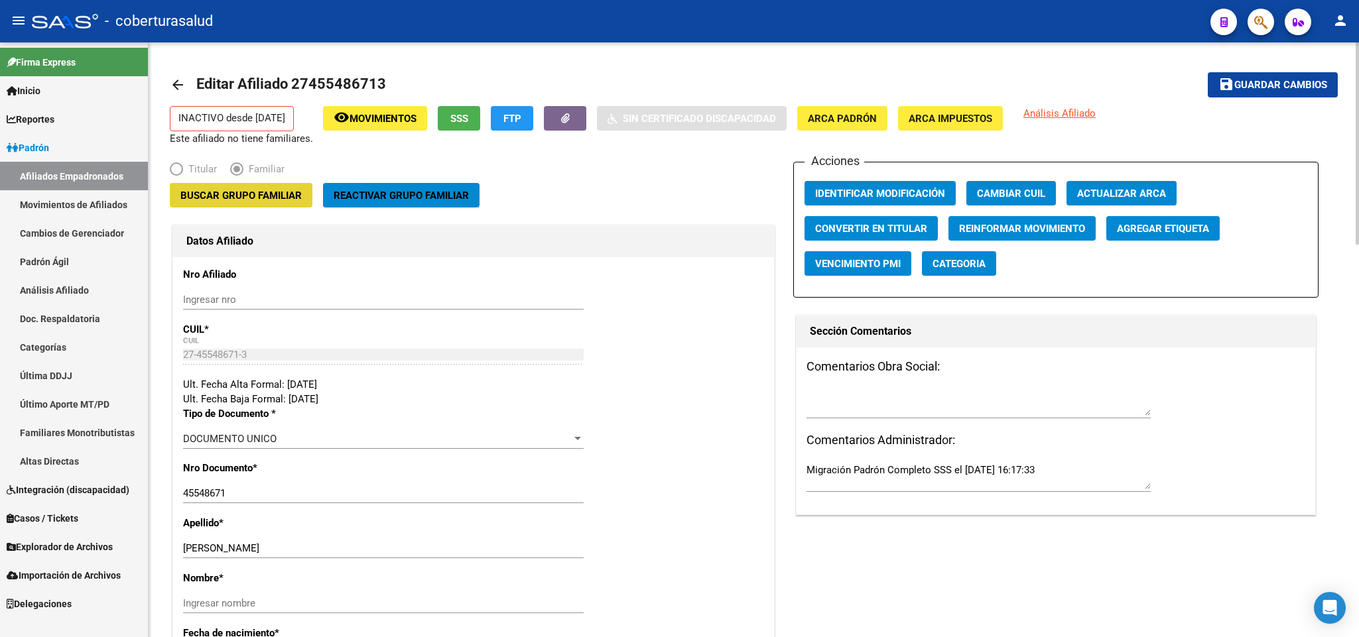
click at [265, 194] on span "Buscar Grupo Familiar" at bounding box center [240, 196] width 121 height 12
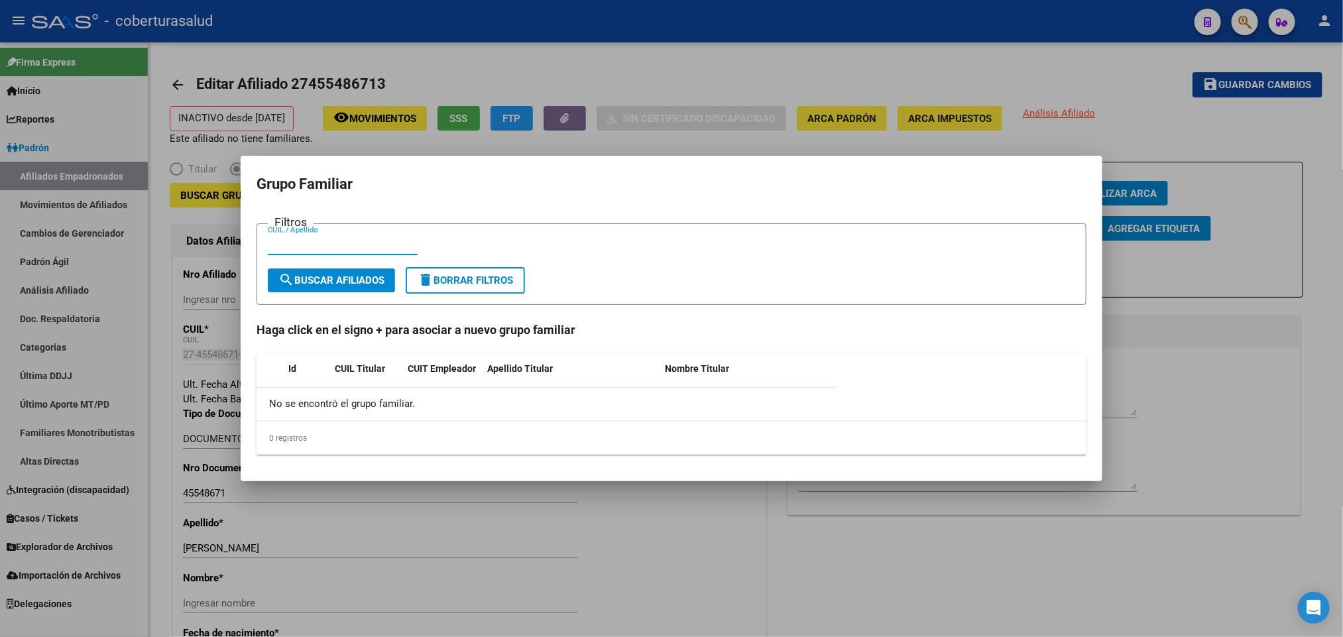
paste input "20278048838"
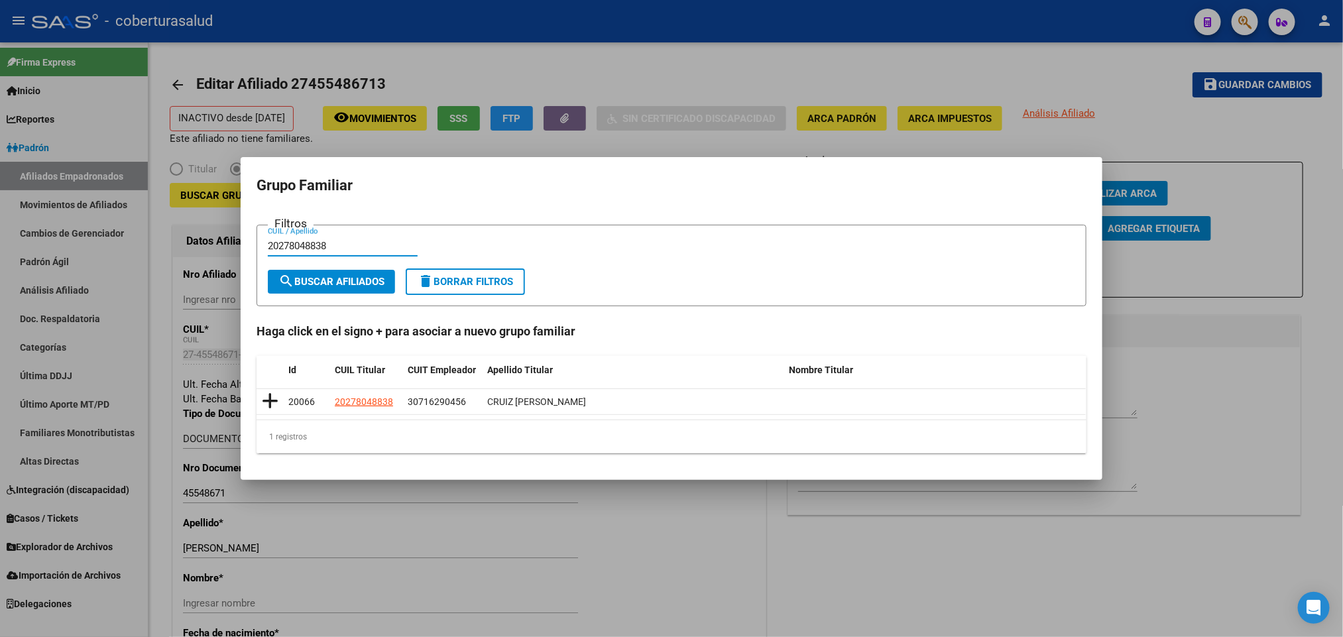
type input "20278048838"
click at [711, 430] on div "1 registros" at bounding box center [672, 436] width 830 height 33
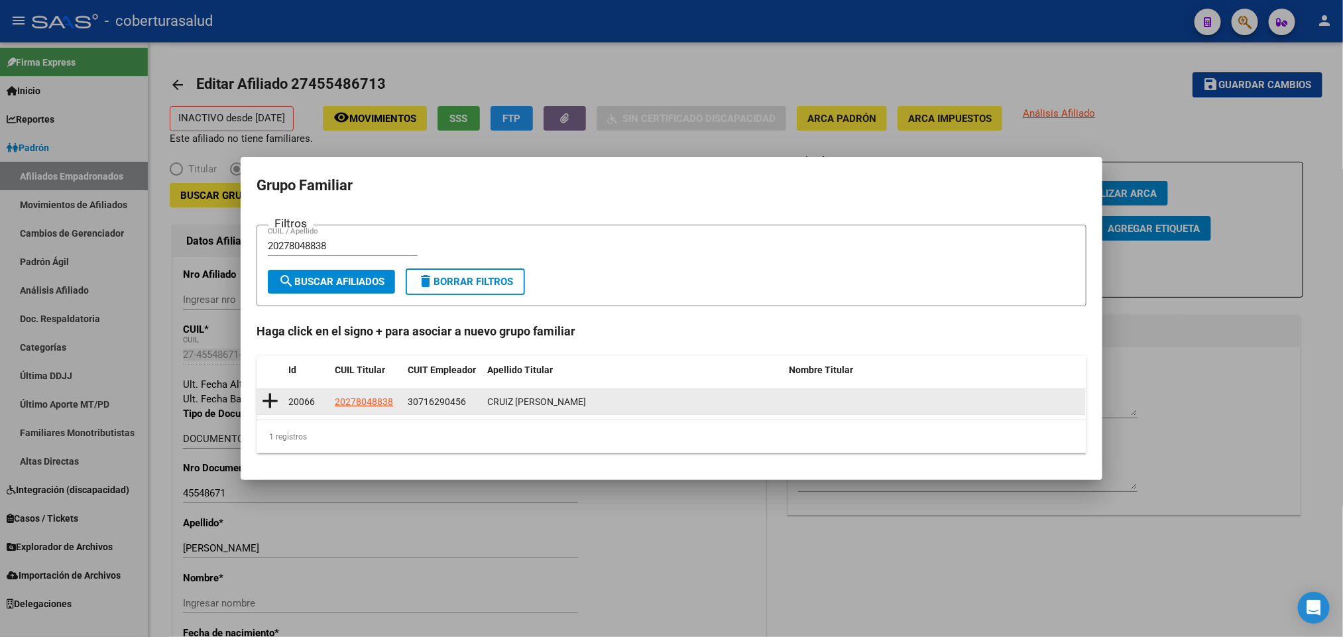
click at [273, 400] on icon at bounding box center [270, 401] width 17 height 19
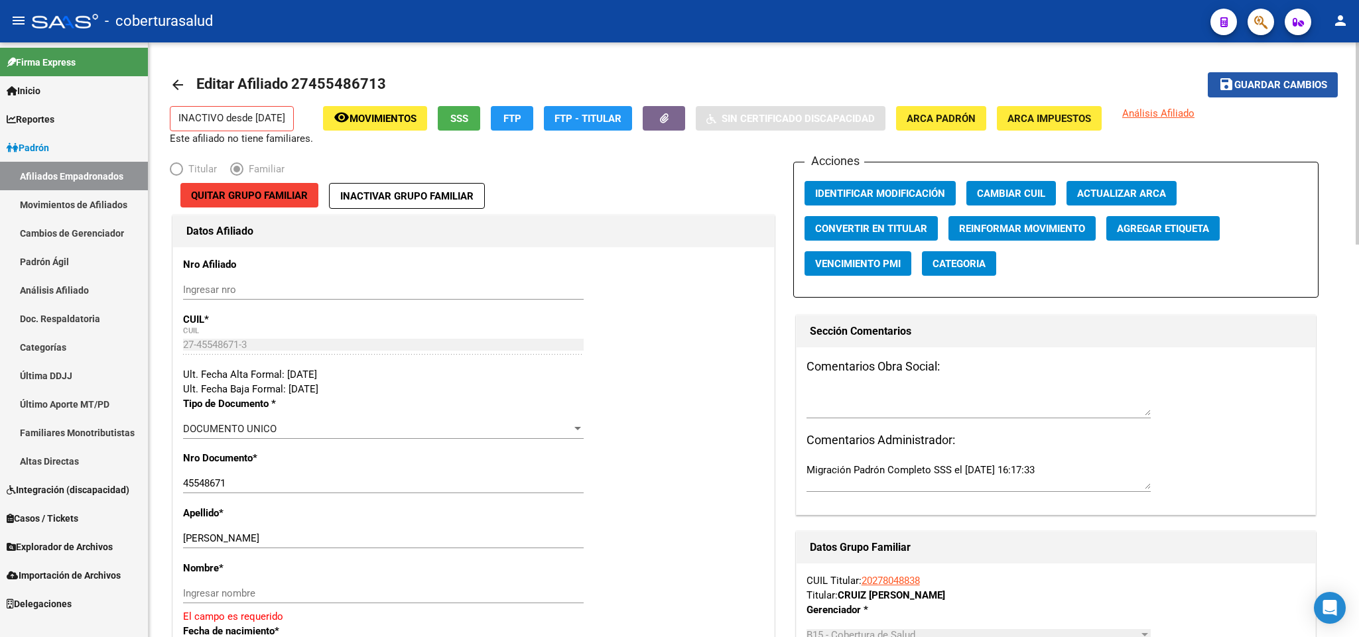
click at [1285, 80] on span "Guardar cambios" at bounding box center [1280, 86] width 93 height 12
click at [309, 191] on button "Quitar Grupo Familiar" at bounding box center [249, 195] width 138 height 25
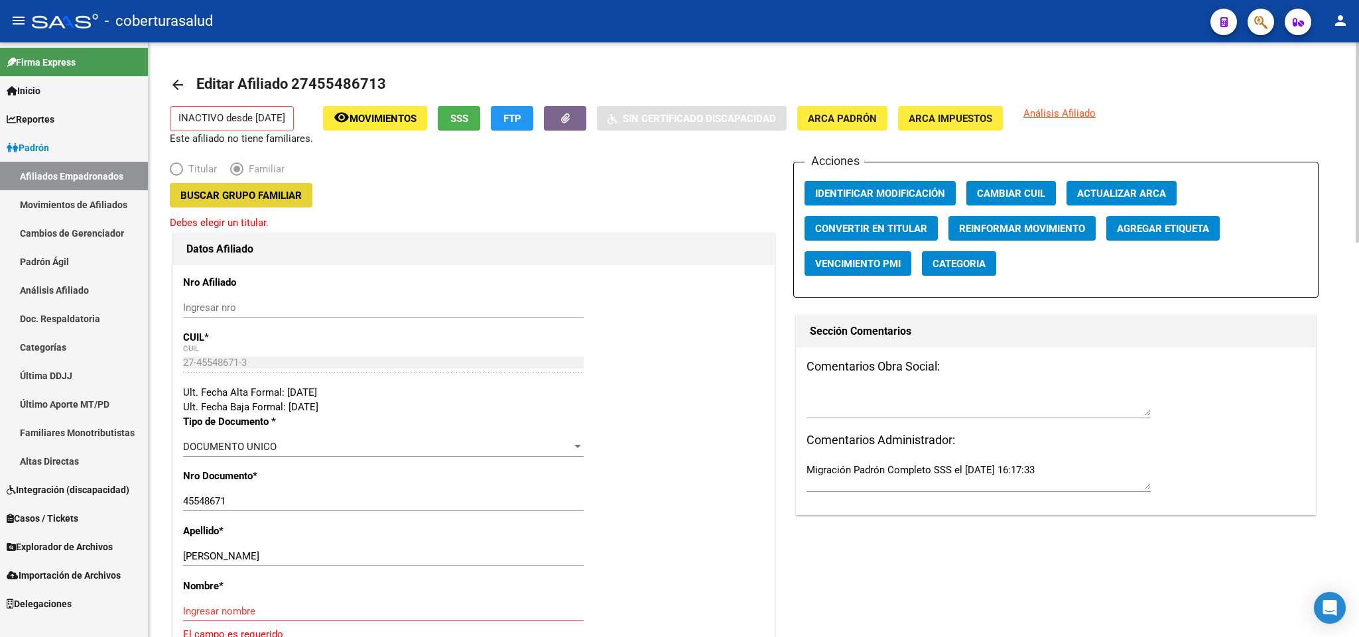
click at [295, 190] on span "Buscar Grupo Familiar" at bounding box center [240, 196] width 121 height 12
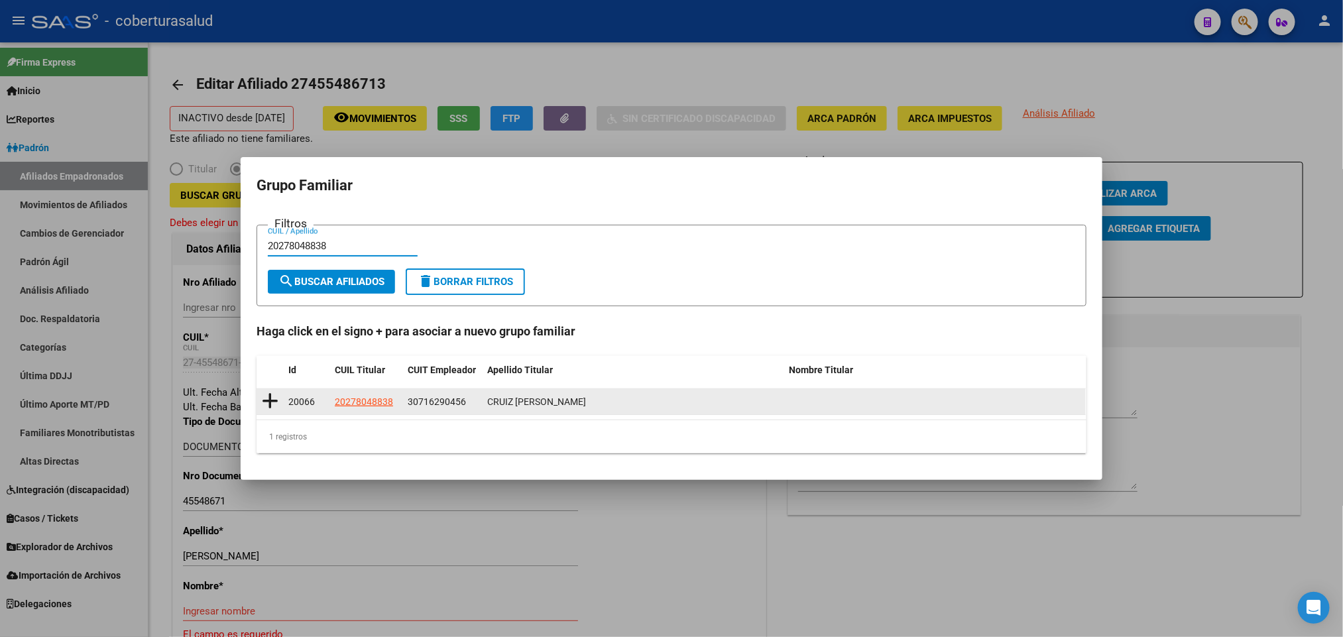
type input "20278048838"
click at [273, 397] on icon at bounding box center [270, 401] width 17 height 19
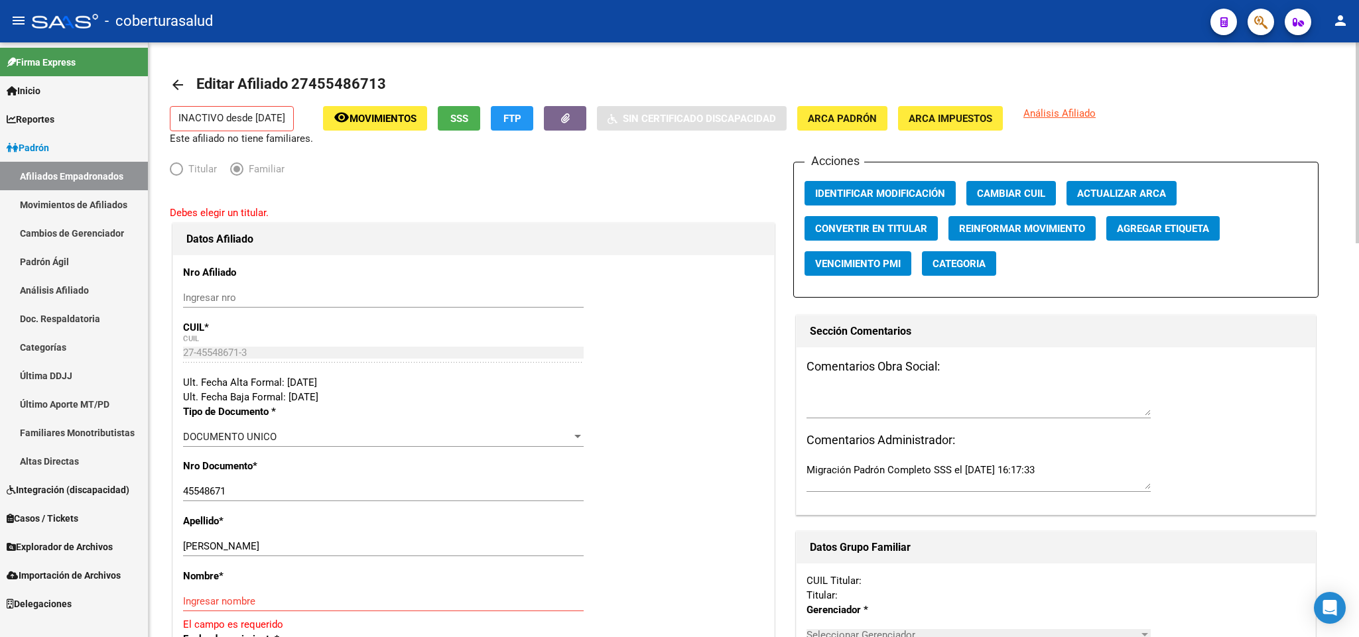
type input "30-71629045-6"
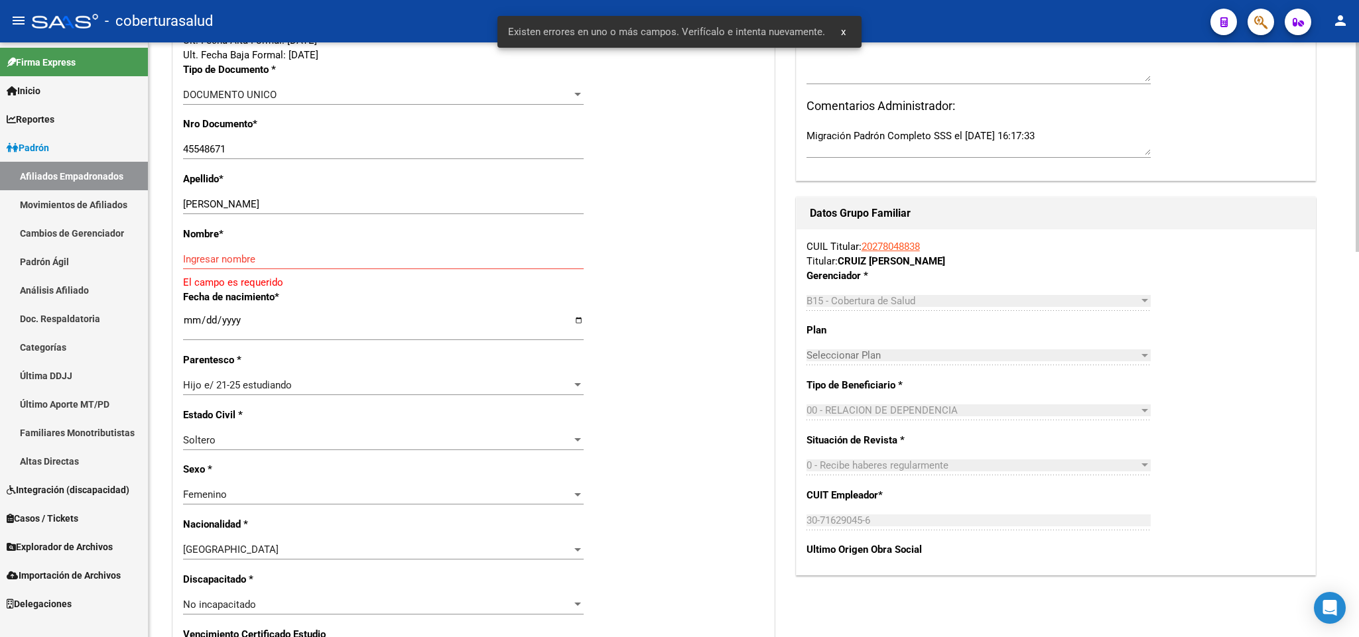
scroll to position [398, 0]
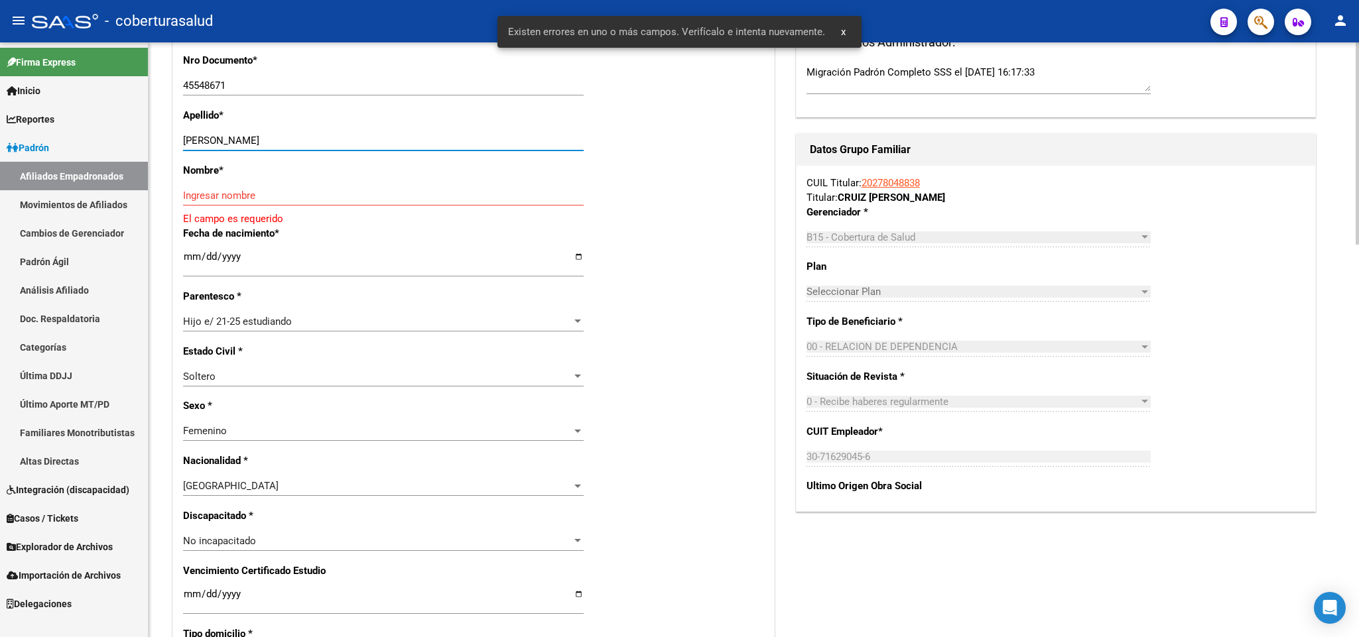
drag, startPoint x: 211, startPoint y: 140, endPoint x: 306, endPoint y: 142, distance: 95.5
click at [306, 142] on input "[PERSON_NAME]" at bounding box center [383, 141] width 400 height 12
click at [295, 142] on input "[PERSON_NAME]" at bounding box center [383, 141] width 400 height 12
type input "[PERSON_NAME]"
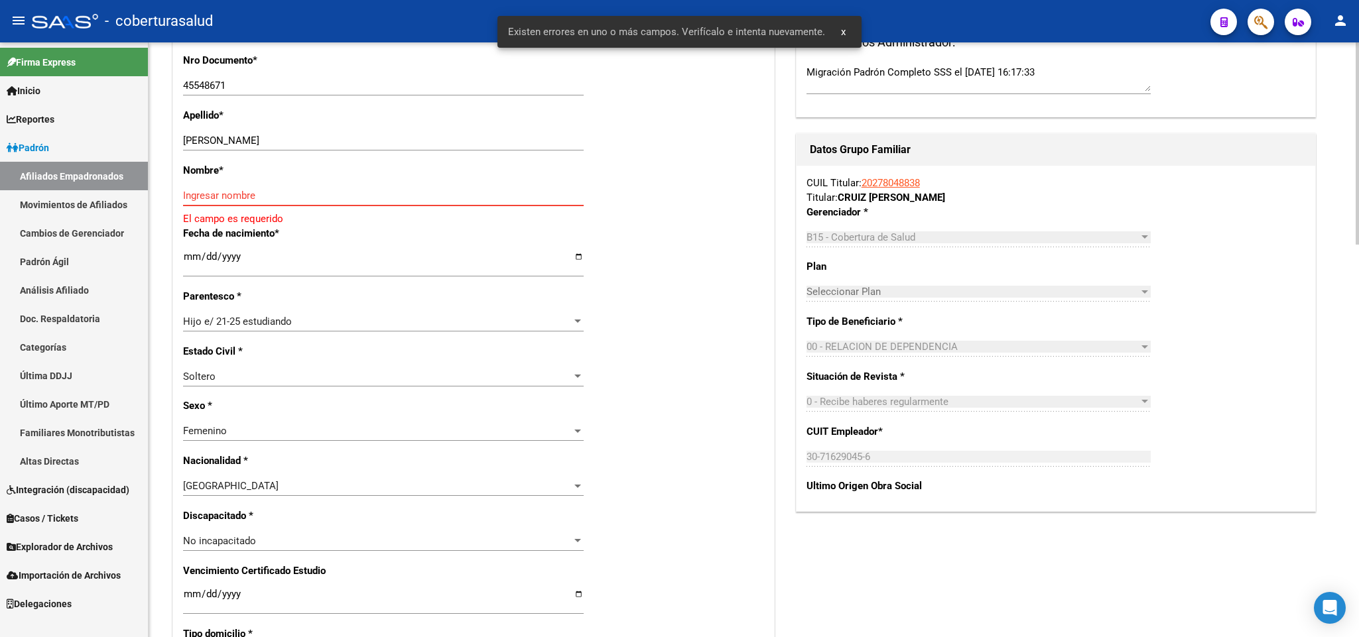
click at [271, 190] on input "Ingresar nombre" at bounding box center [383, 196] width 400 height 12
paste input "[PERSON_NAME]"
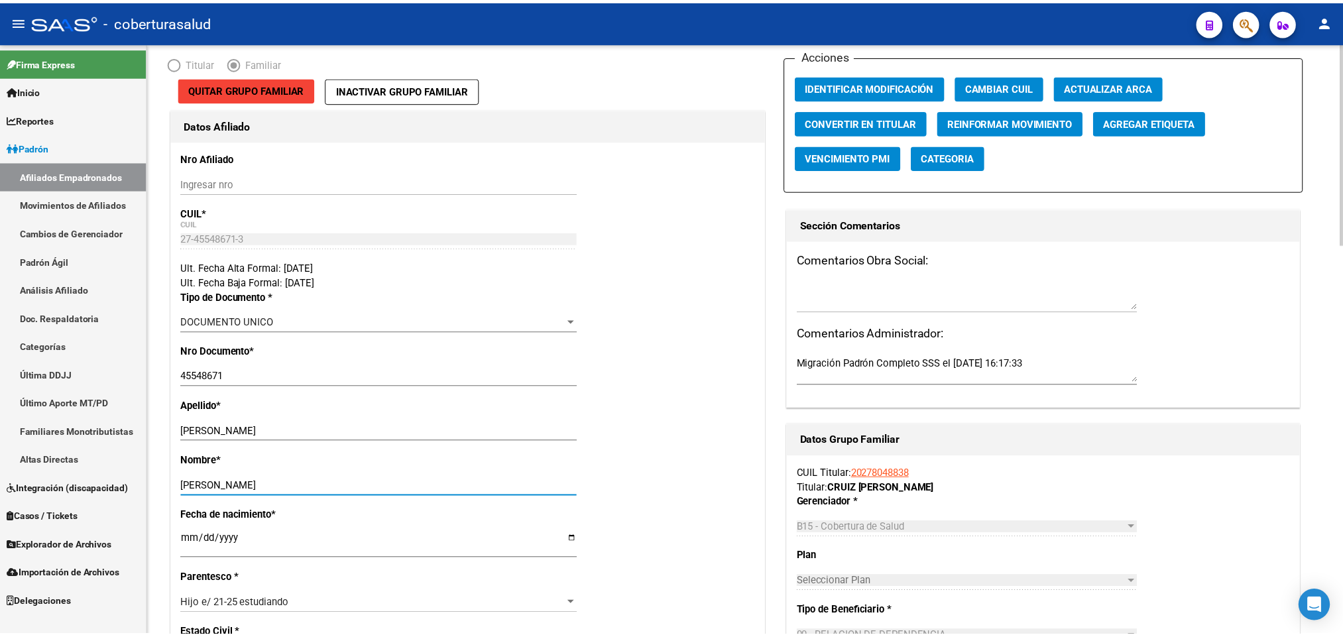
scroll to position [0, 0]
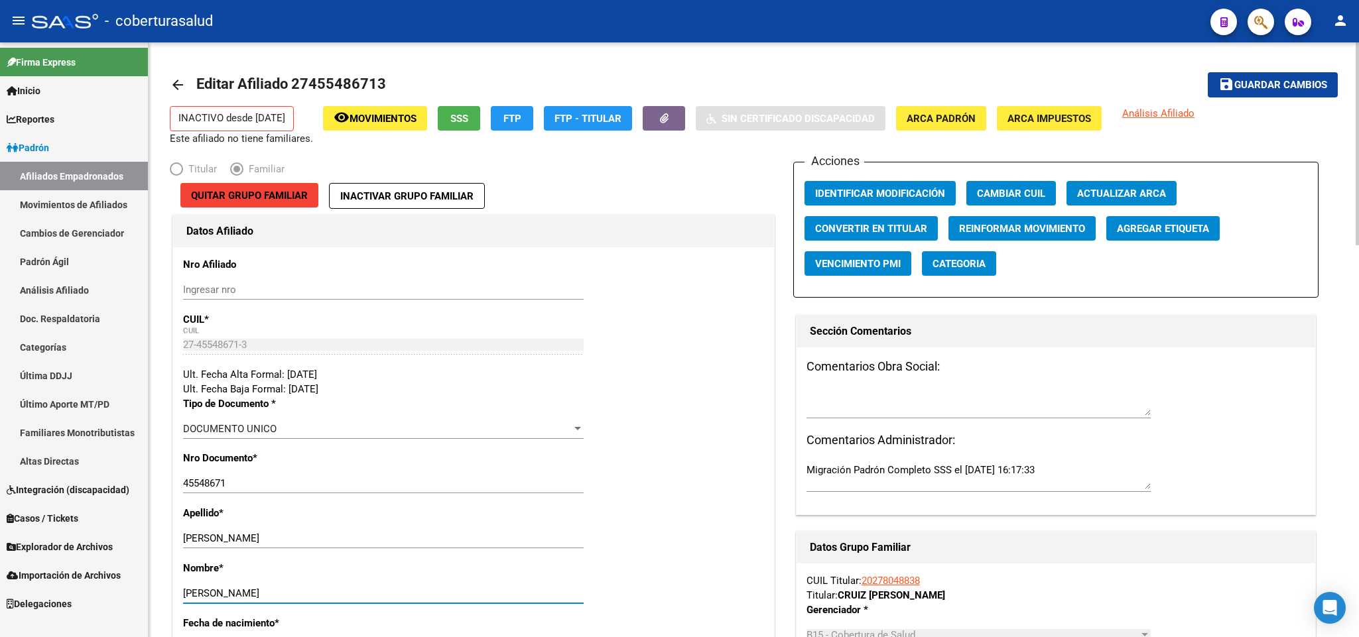
type input "[PERSON_NAME]"
click at [1227, 84] on mat-icon "save" at bounding box center [1226, 84] width 16 height 16
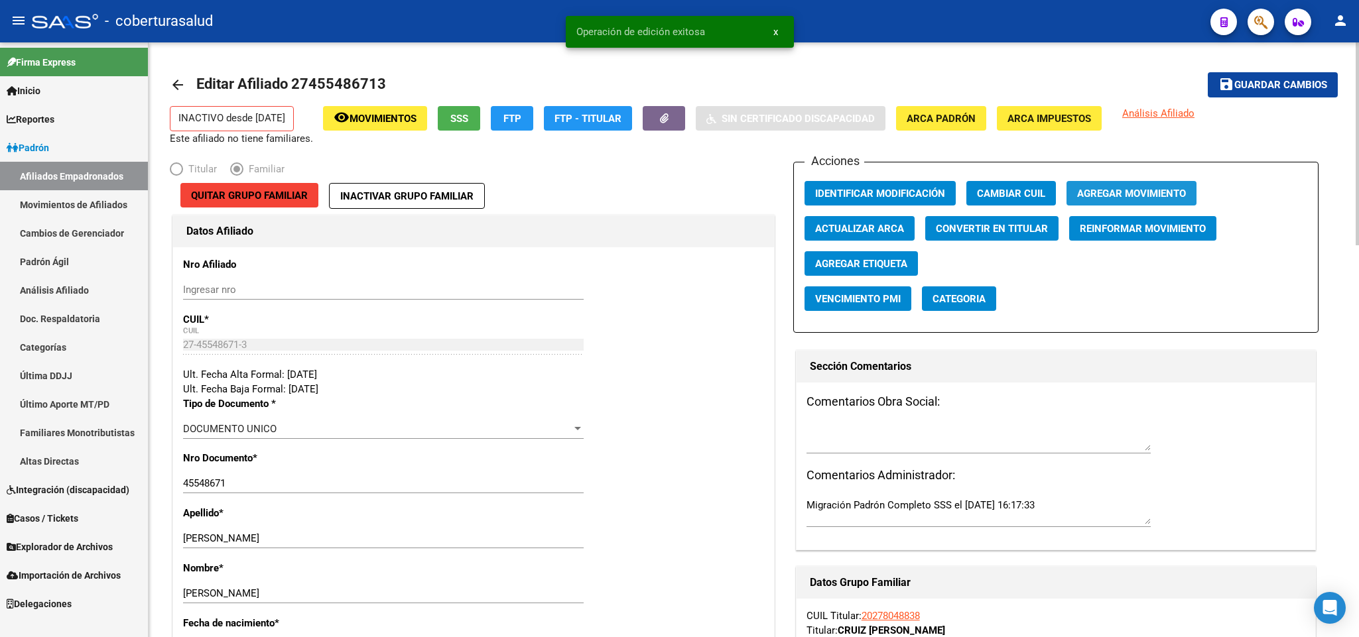
click at [1192, 185] on button "Agregar Movimiento" at bounding box center [1131, 193] width 130 height 25
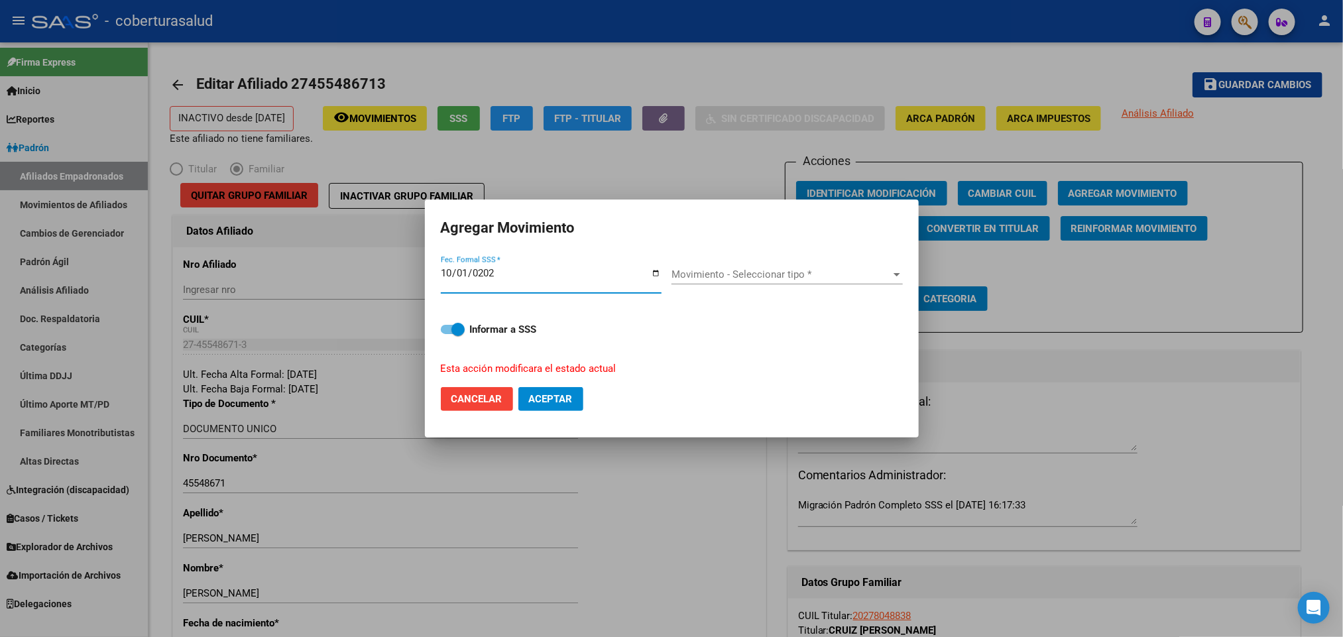
type input "[DATE]"
click at [826, 263] on div "Movimiento - Seleccionar tipo * Movimiento - Seleccionar tipo *" at bounding box center [787, 279] width 231 height 51
click at [826, 273] on span "Movimiento - Seleccionar tipo *" at bounding box center [781, 275] width 219 height 12
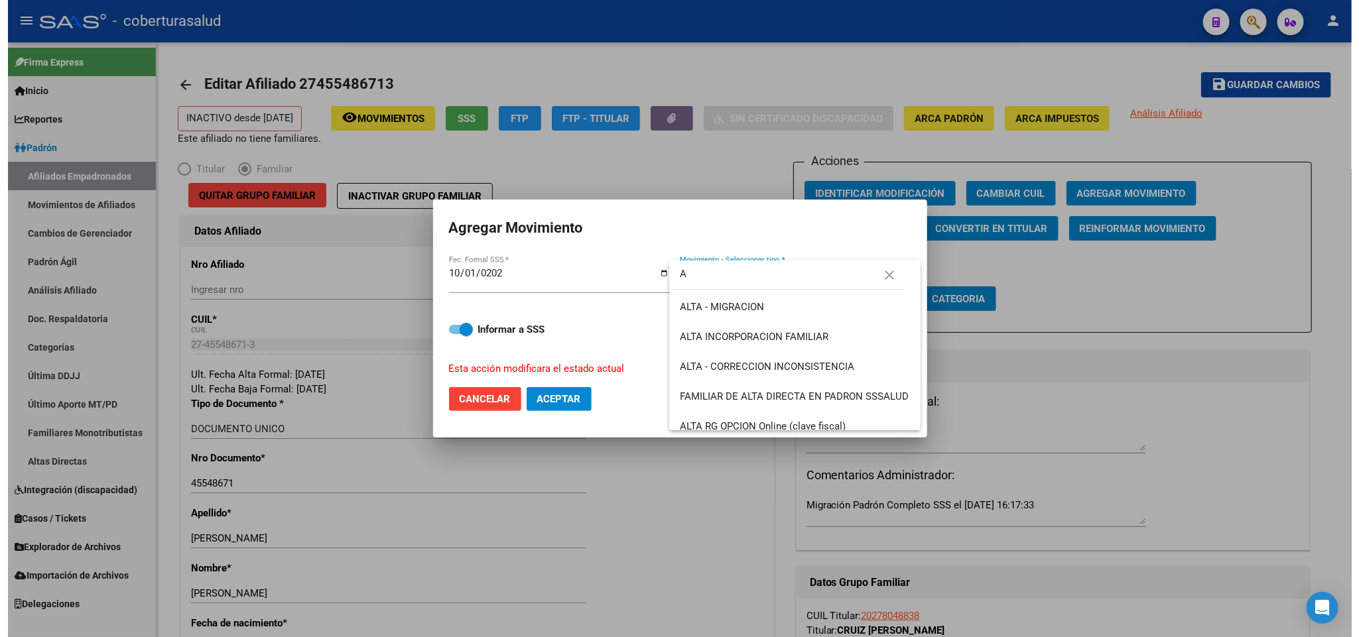
scroll to position [99, 0]
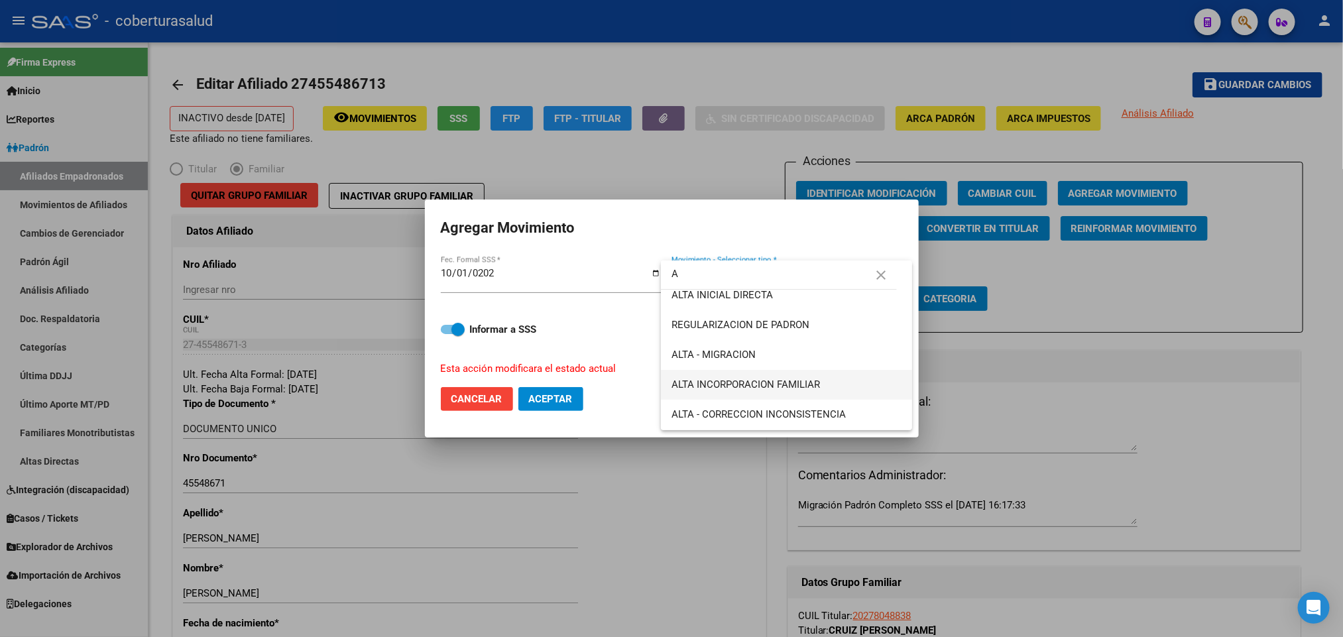
type input "A"
click at [818, 375] on span "ALTA INCORPORACION FAMILIAR" at bounding box center [787, 385] width 230 height 30
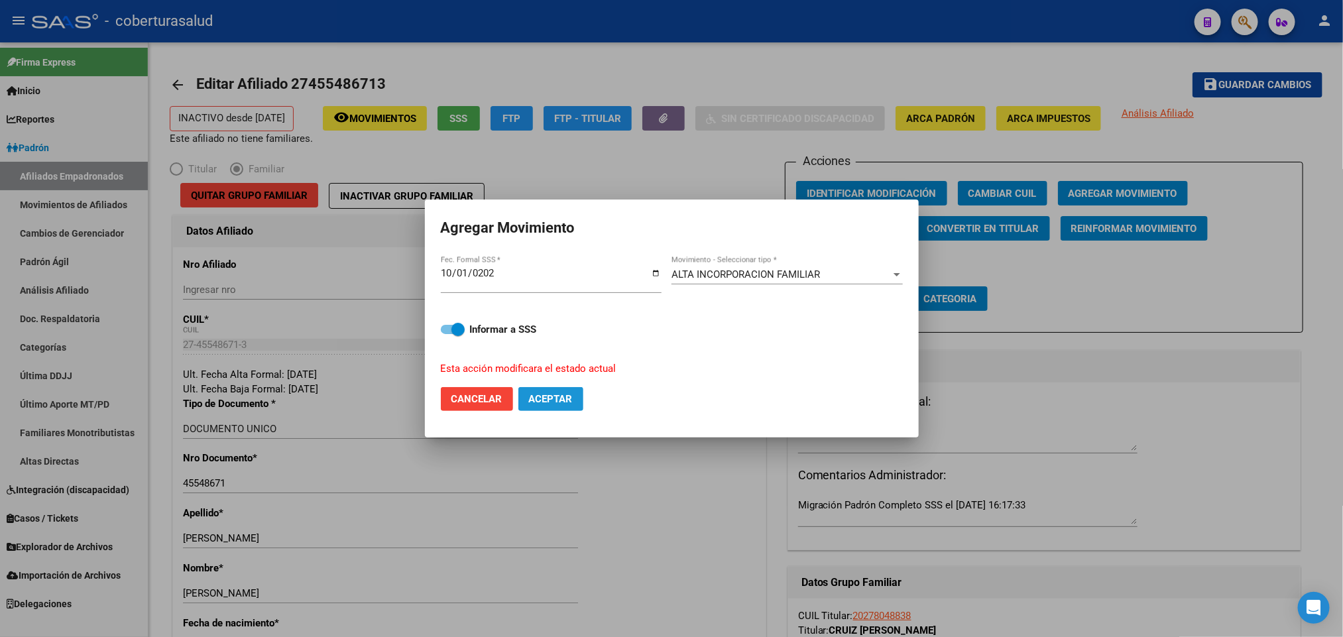
click at [549, 396] on span "Aceptar" at bounding box center [551, 399] width 44 height 12
checkbox input "false"
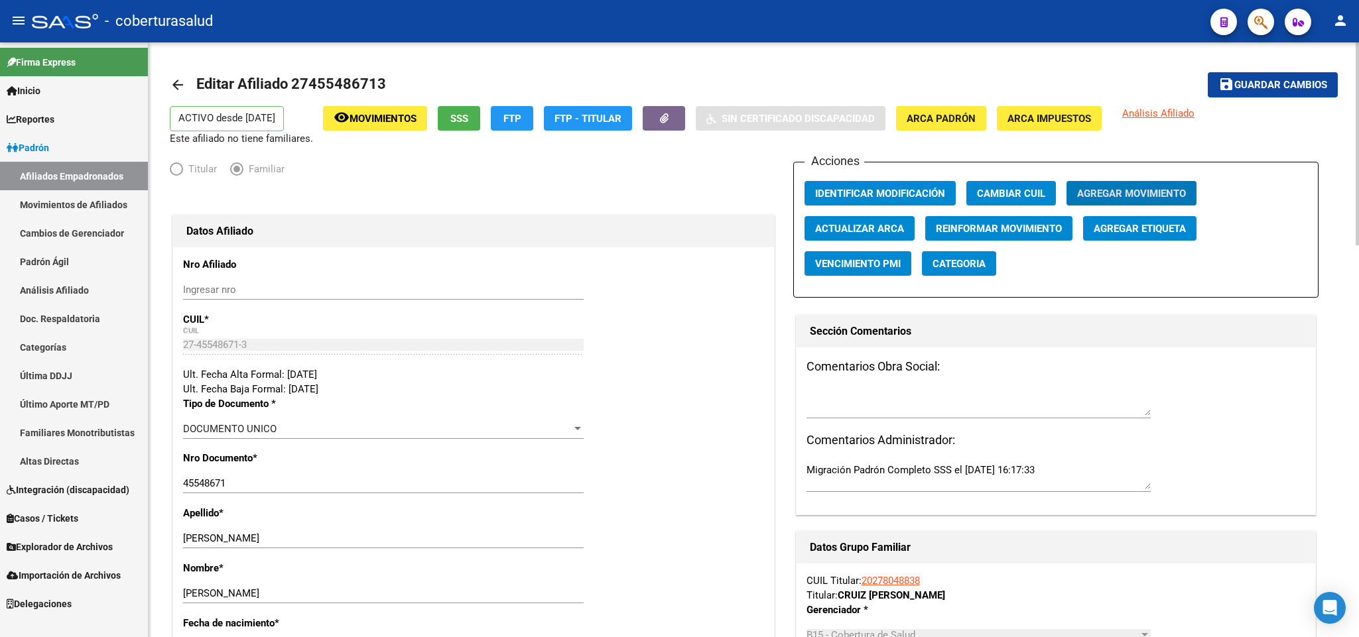
click at [314, 94] on h1 "Editar Afiliado 27455486713" at bounding box center [292, 85] width 193 height 27
copy h1 "27455486713"
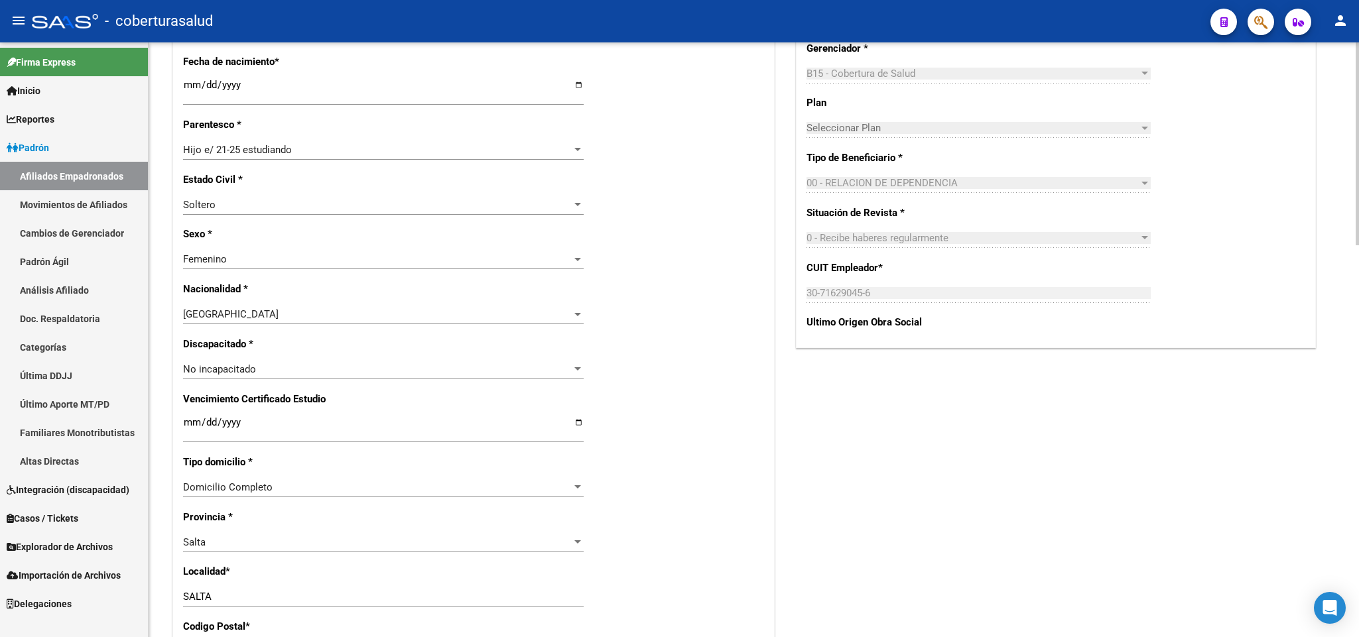
scroll to position [597, 0]
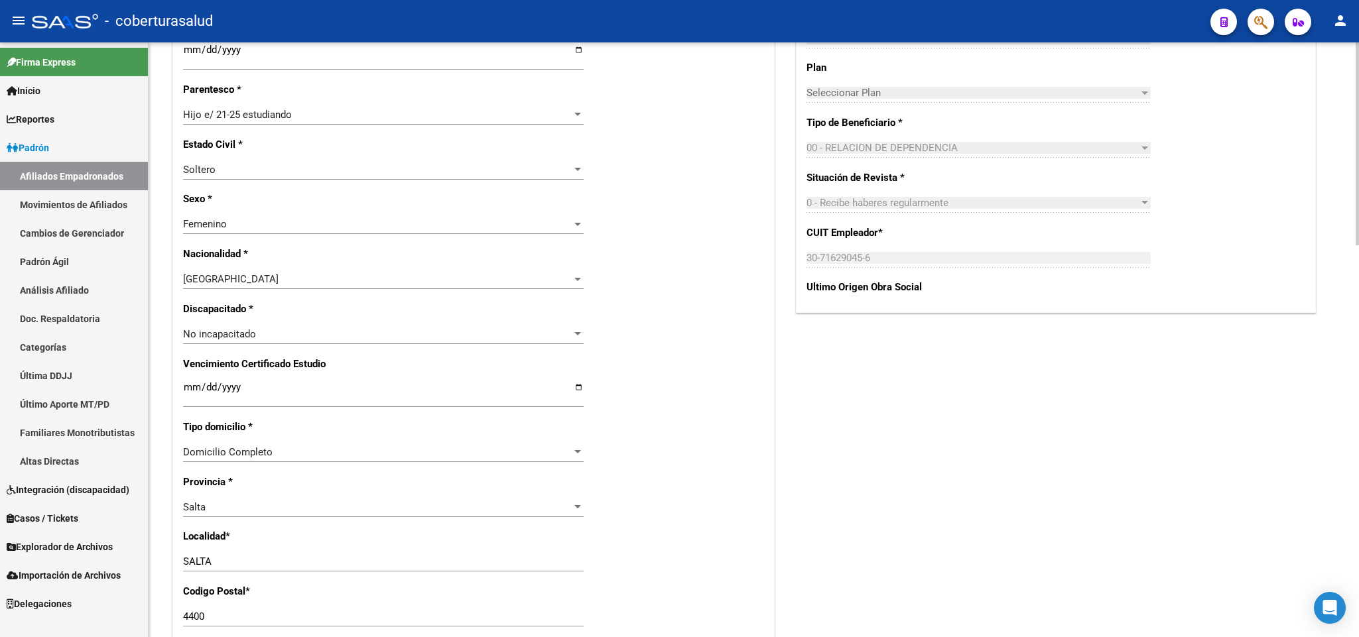
click at [187, 386] on input "Ingresar fecha" at bounding box center [383, 392] width 400 height 21
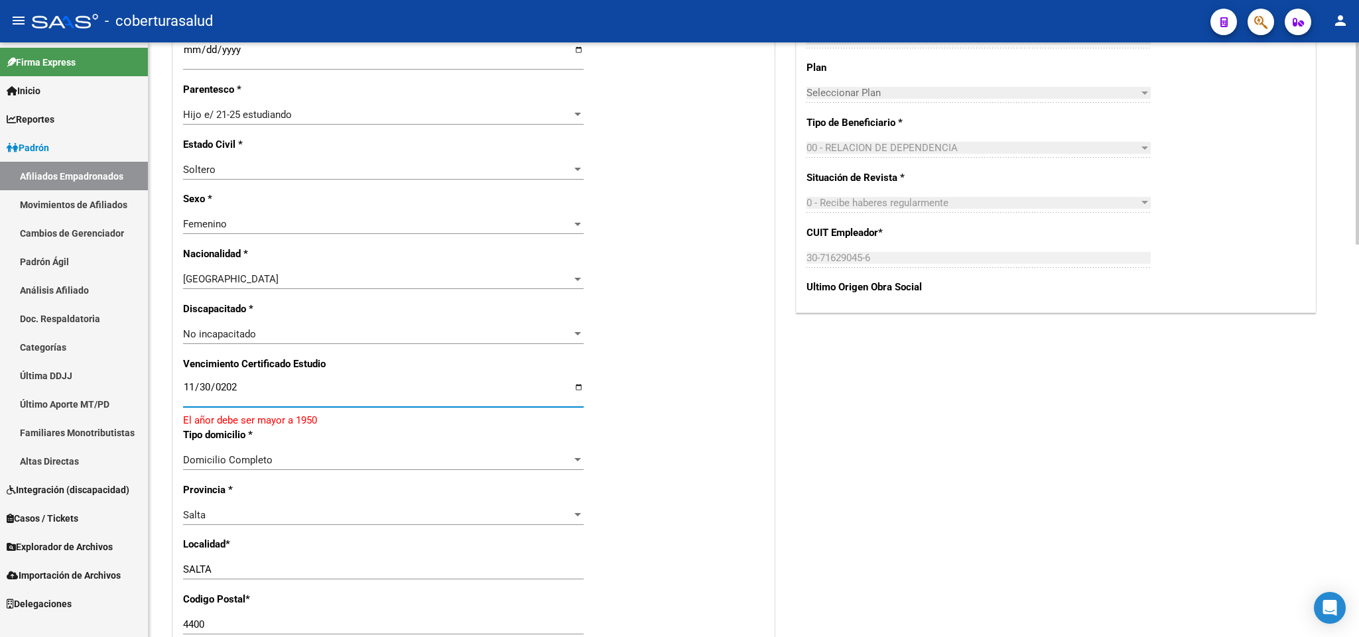
type input "[DATE]"
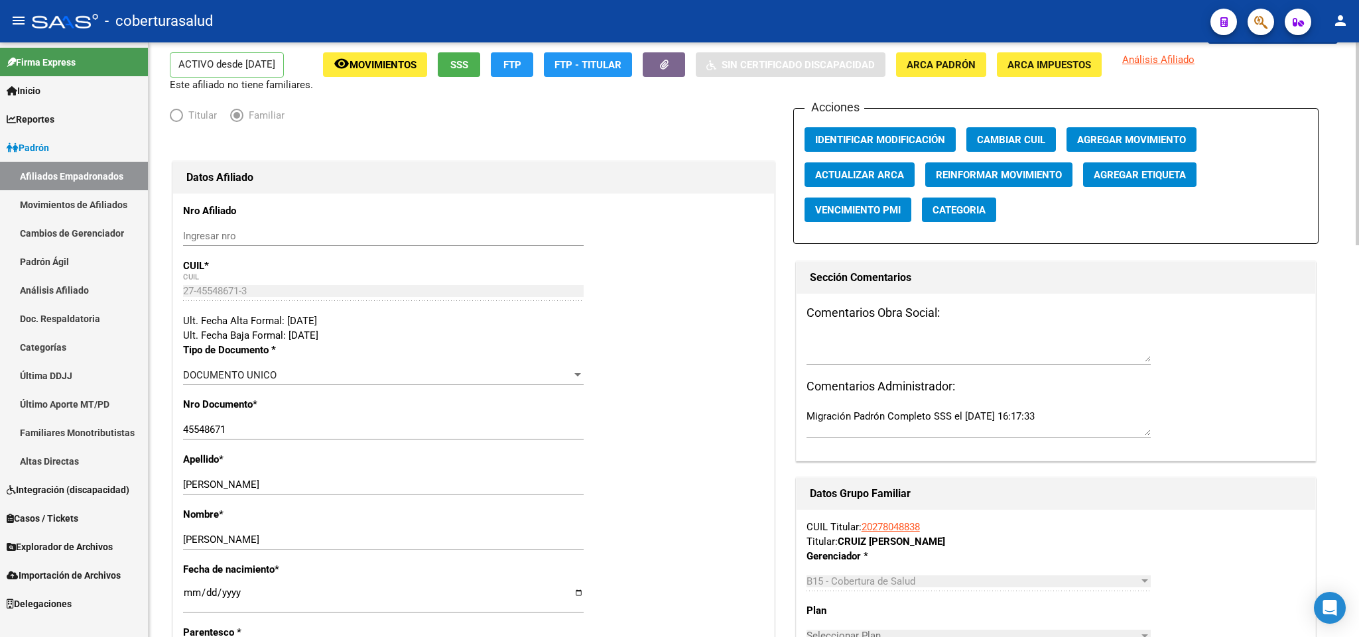
scroll to position [452, 0]
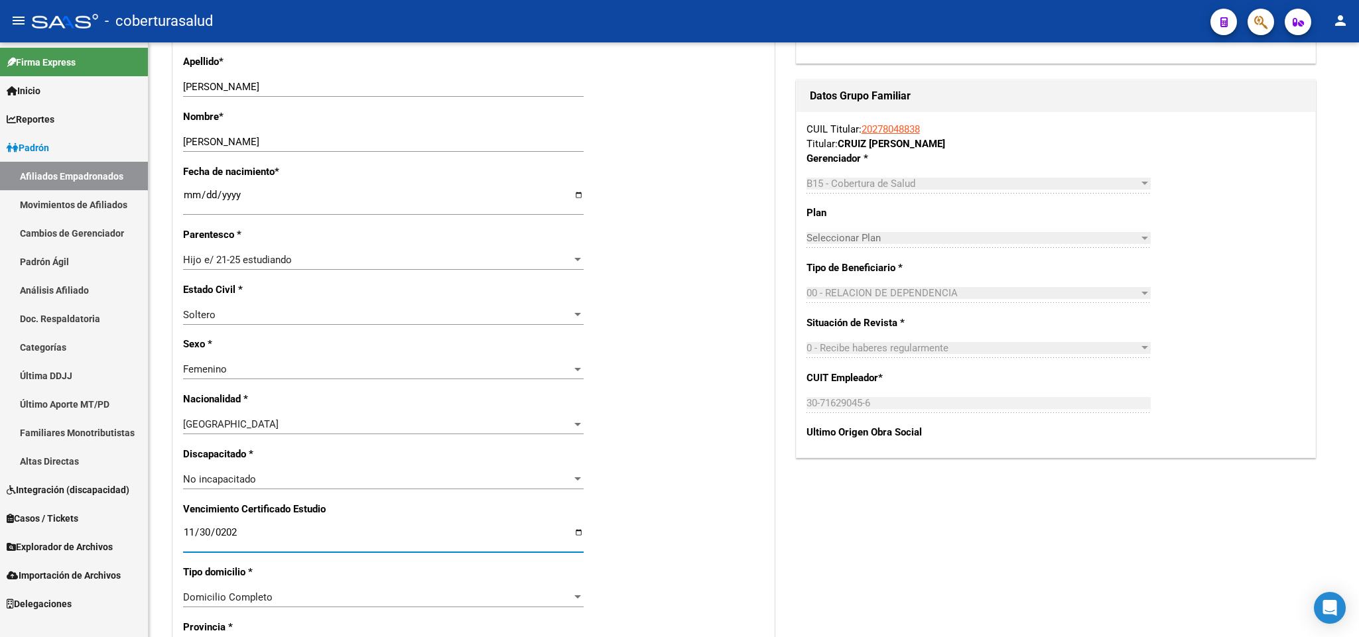
click at [1254, 21] on icon "button" at bounding box center [1260, 22] width 13 height 15
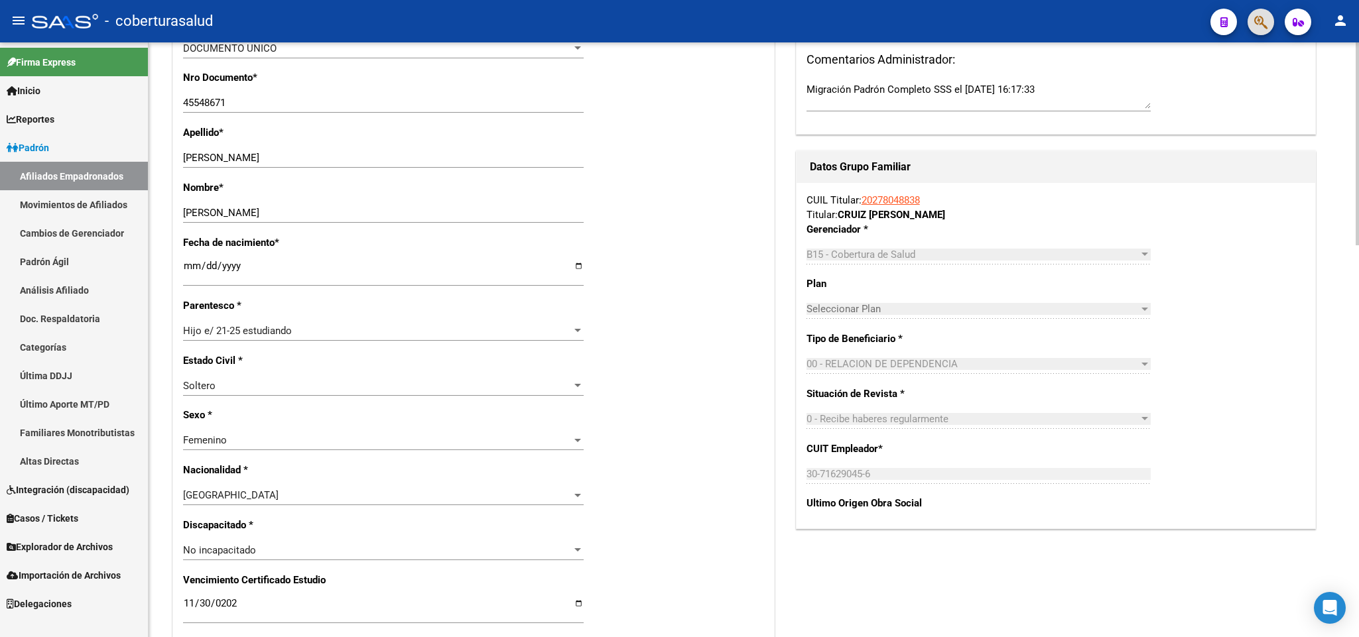
scroll to position [99, 0]
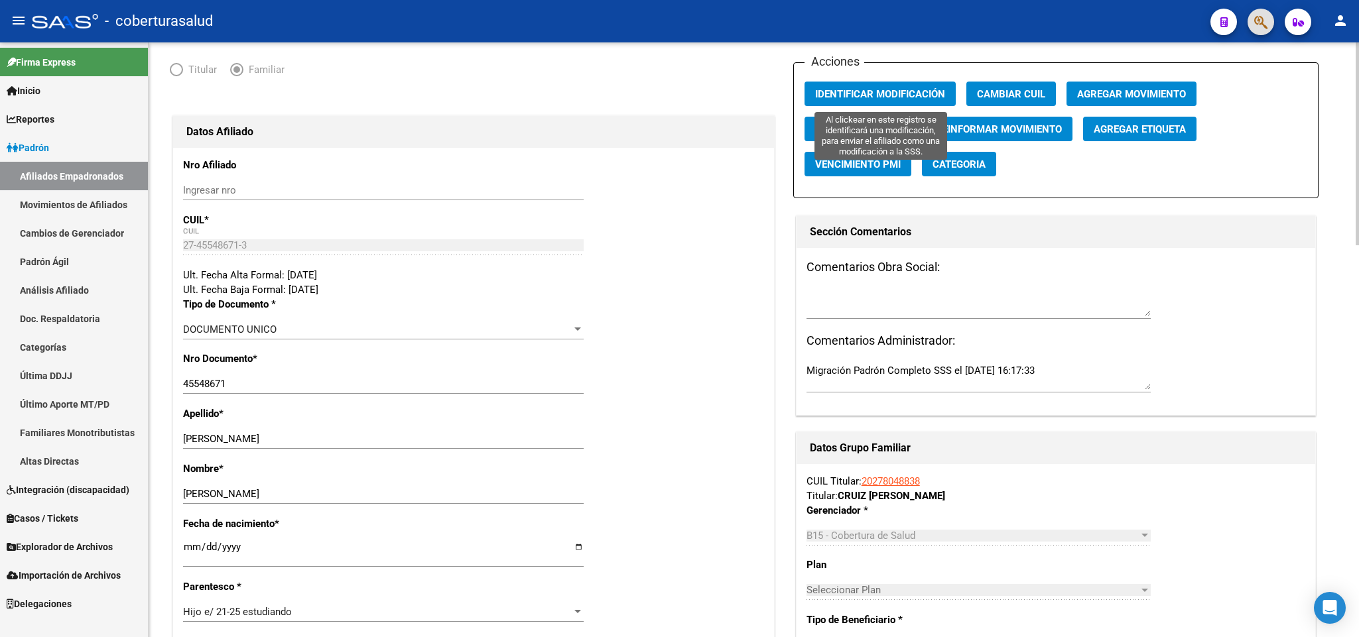
click at [858, 86] on button "Identificar Modificación" at bounding box center [879, 94] width 151 height 25
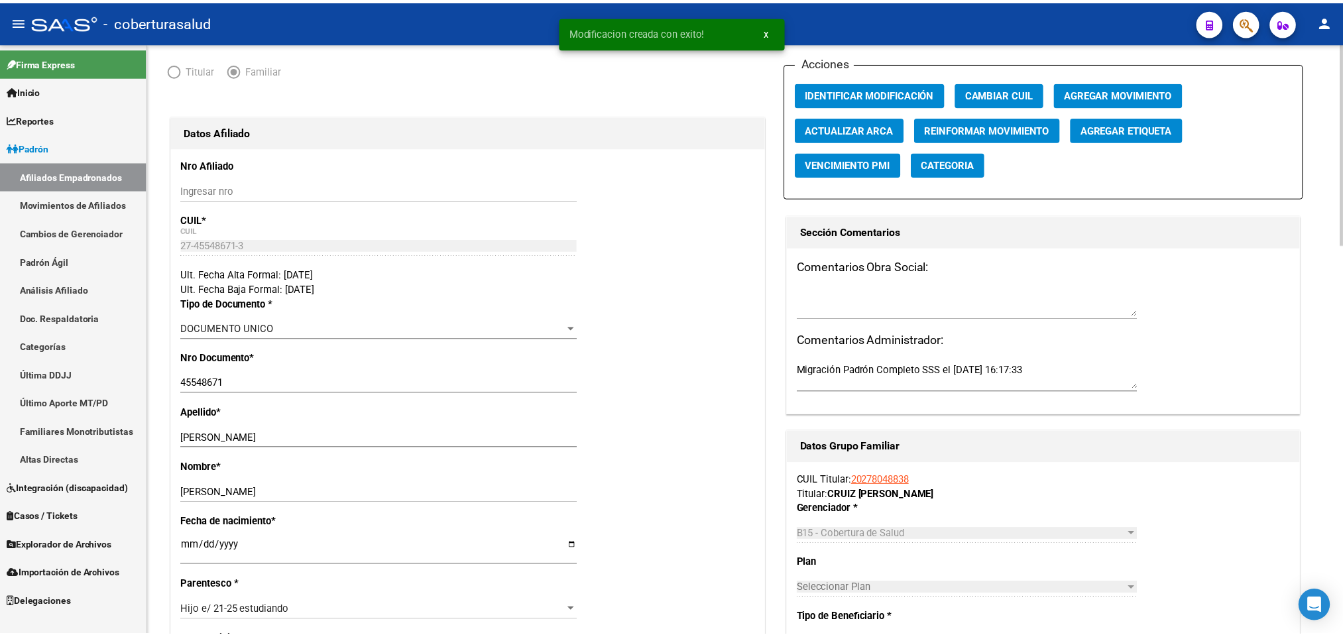
scroll to position [0, 0]
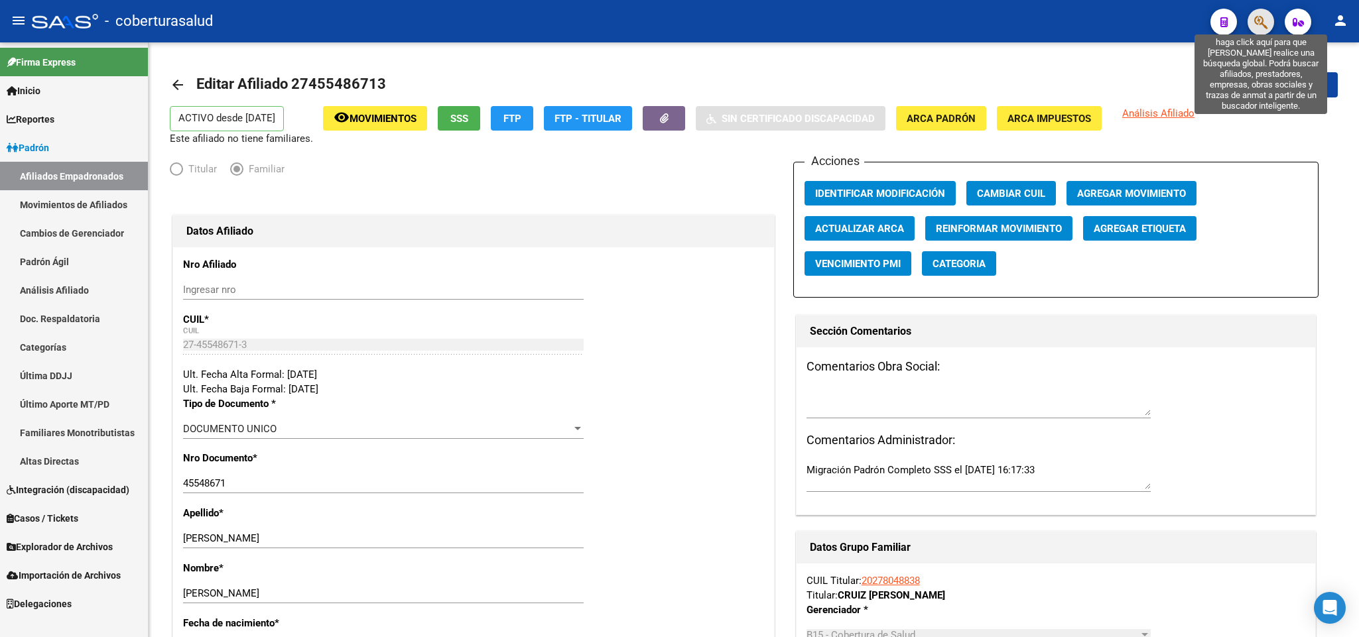
click at [1258, 24] on icon "button" at bounding box center [1260, 22] width 13 height 15
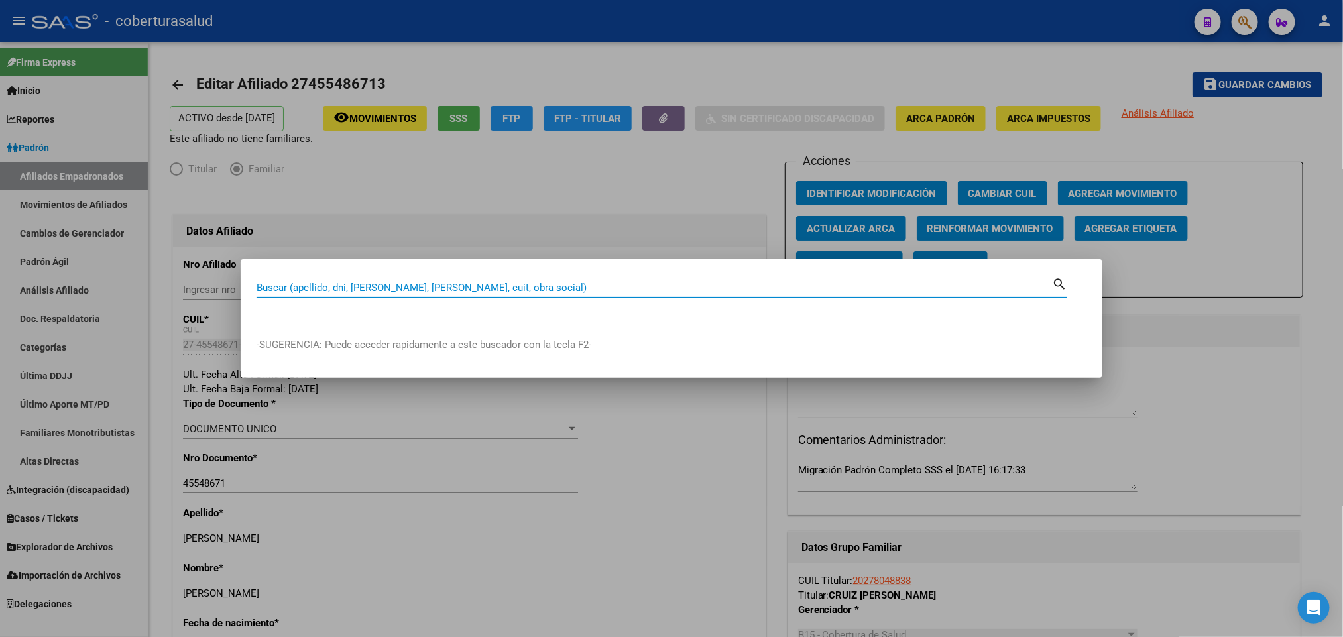
paste input "27456911604"
type input "27456911604"
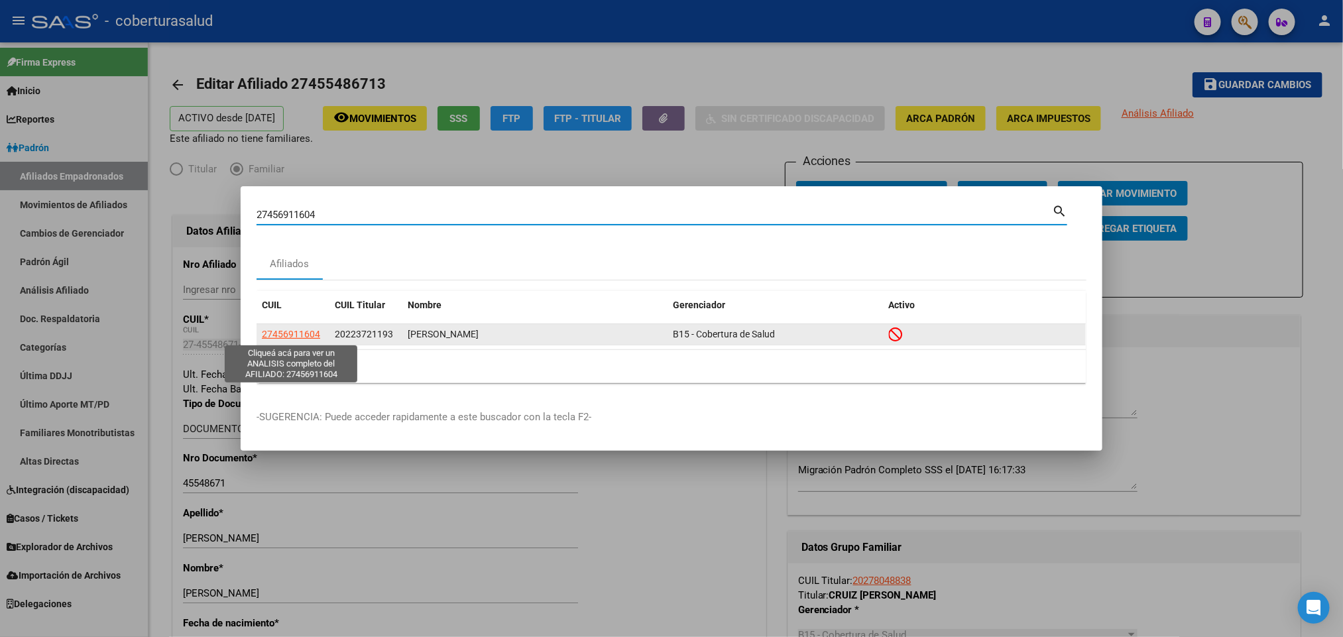
click at [311, 339] on span "27456911604" at bounding box center [291, 334] width 58 height 11
type textarea "27456911604"
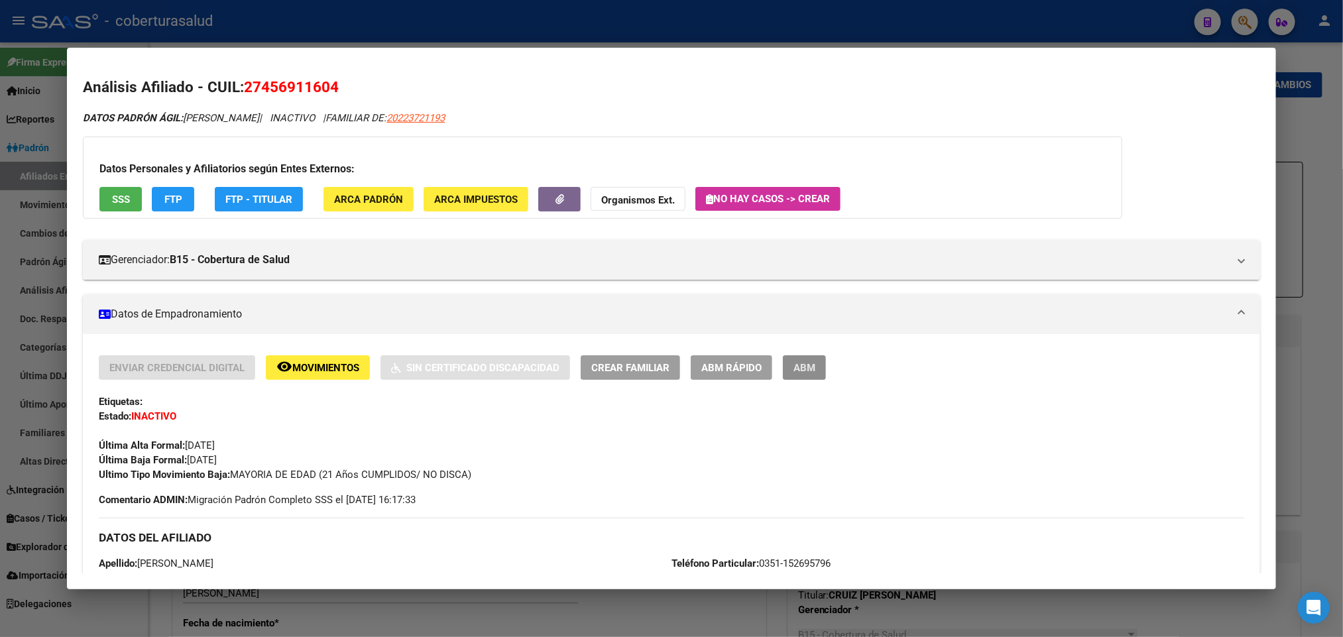
click at [794, 368] on span "ABM" at bounding box center [805, 368] width 22 height 12
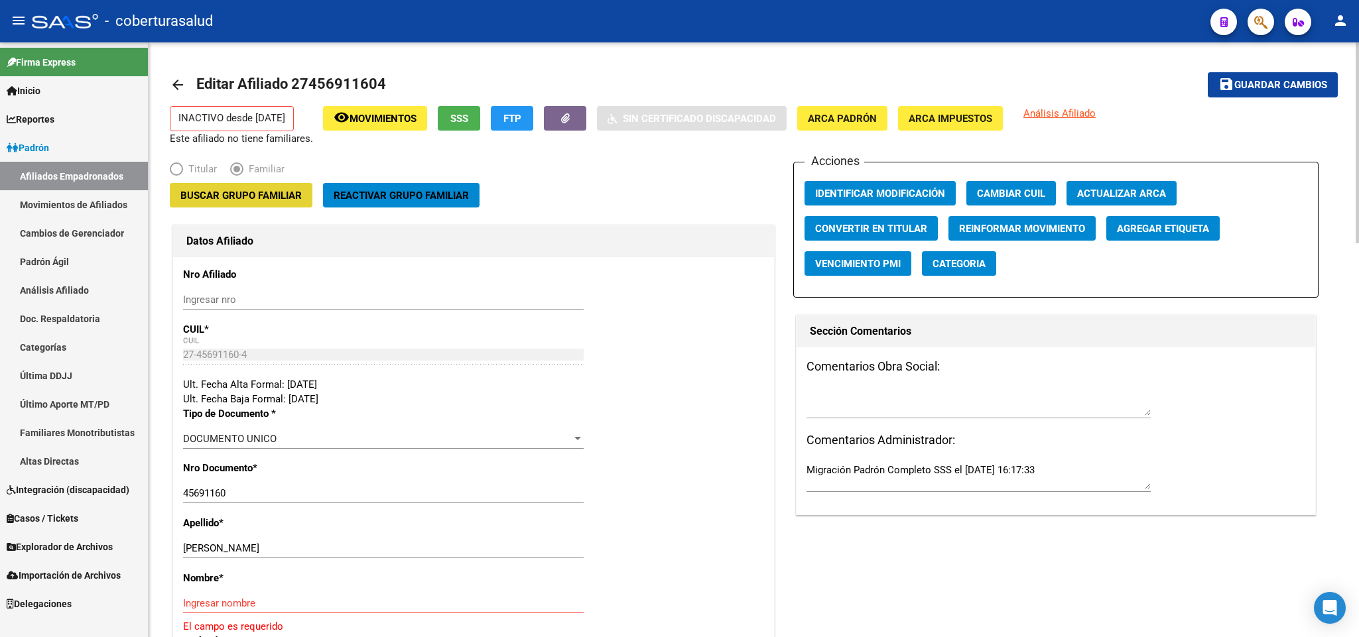
click at [283, 200] on span "Buscar Grupo Familiar" at bounding box center [240, 196] width 121 height 12
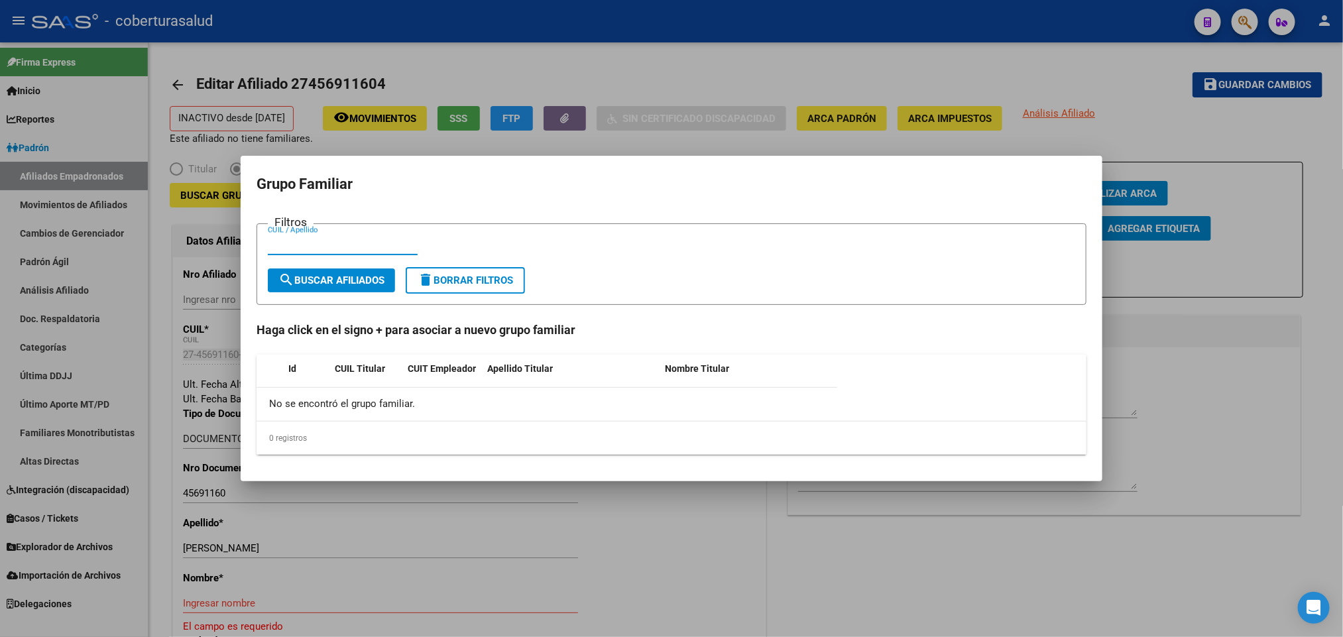
paste input "20223721193"
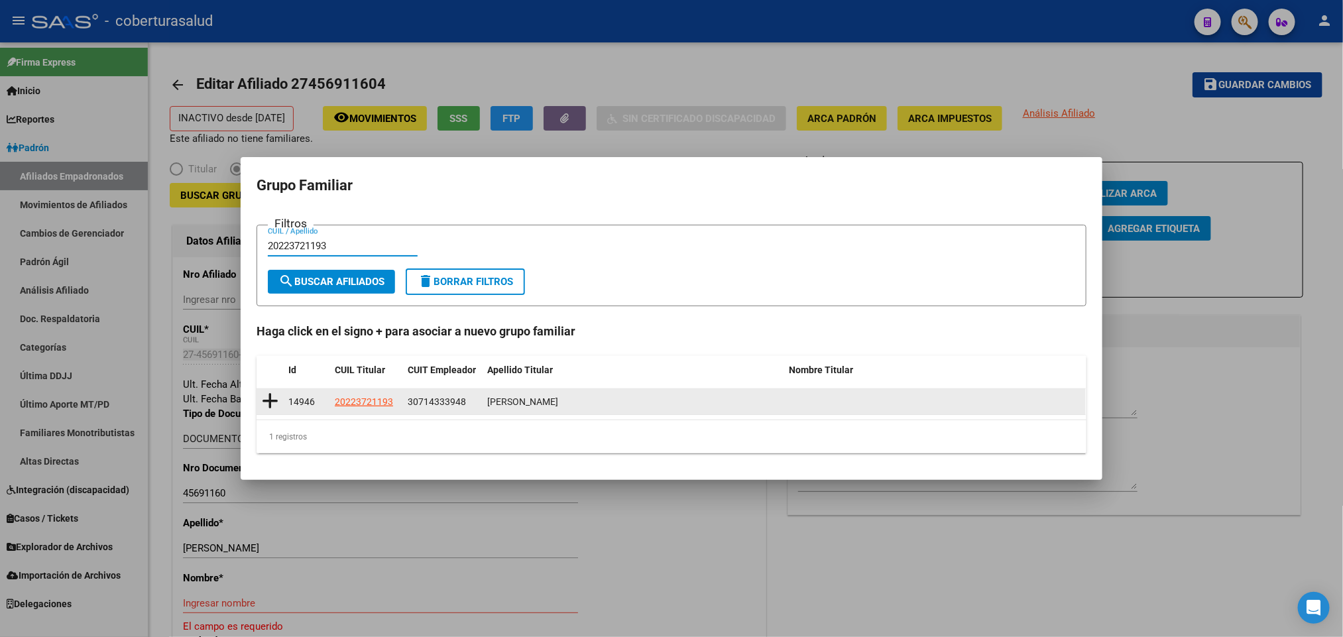
type input "20223721193"
click at [263, 406] on icon at bounding box center [270, 401] width 17 height 19
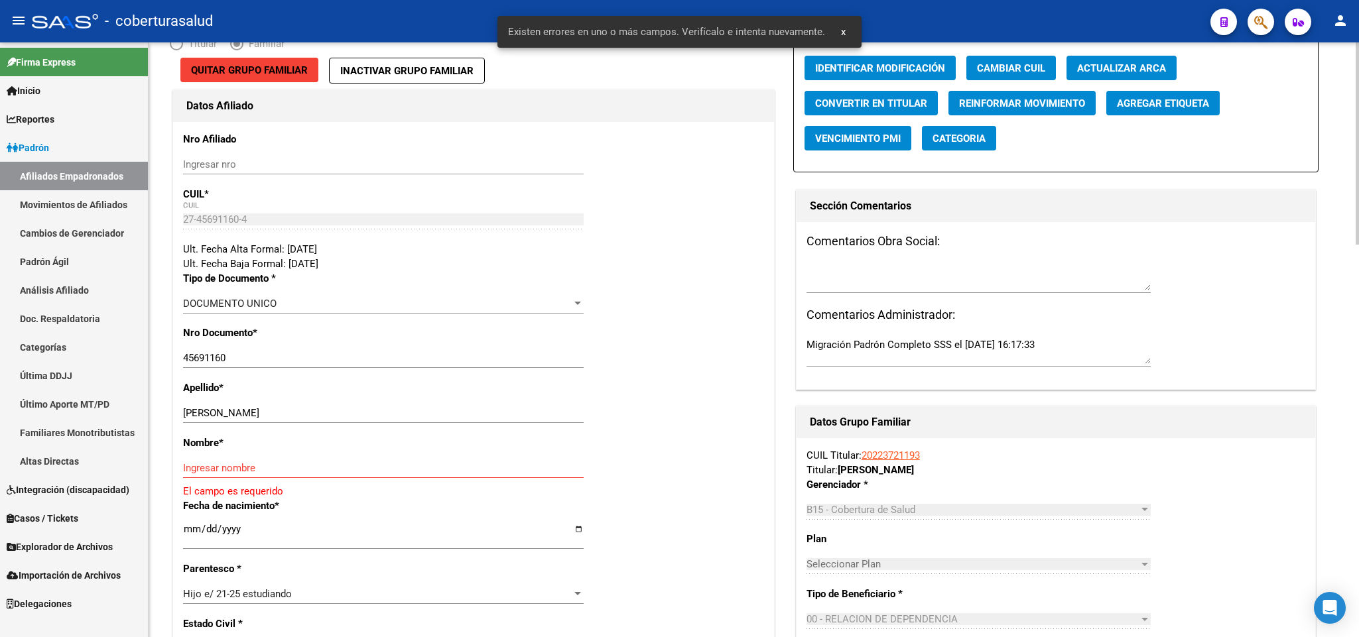
scroll to position [398, 0]
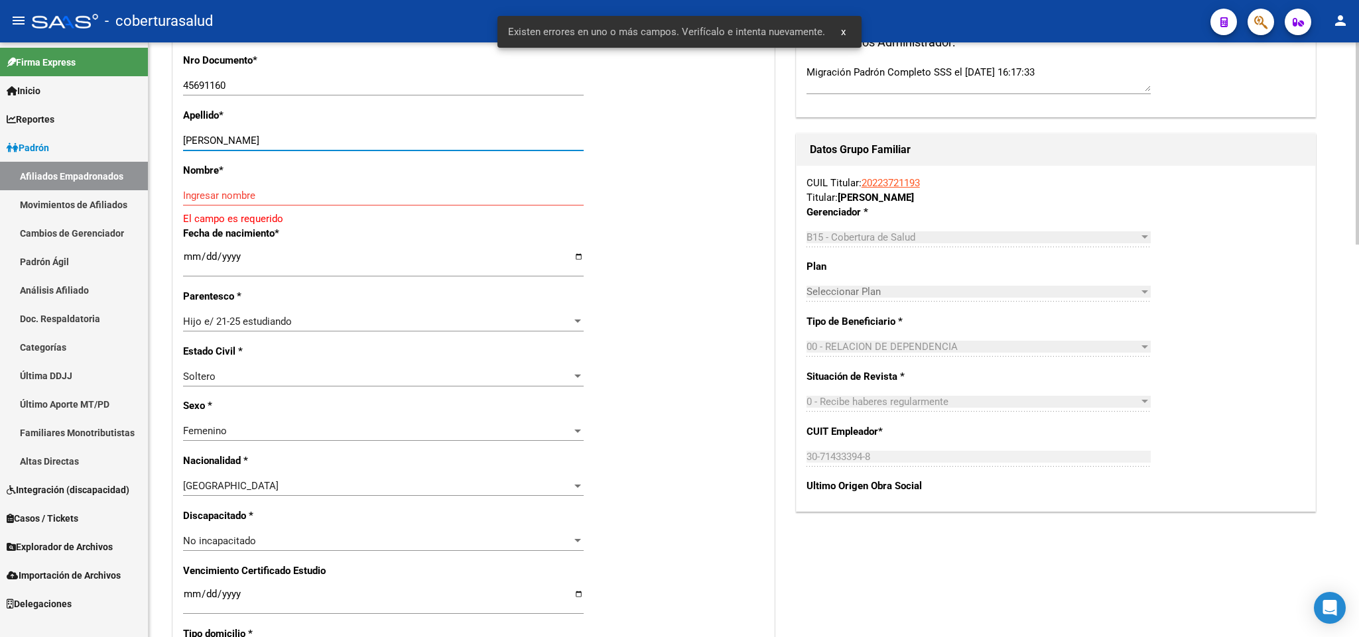
drag, startPoint x: 229, startPoint y: 140, endPoint x: 398, endPoint y: 139, distance: 168.4
click at [398, 139] on input "[PERSON_NAME]" at bounding box center [383, 141] width 400 height 12
type input "[PERSON_NAME]"
click at [299, 191] on input "Ingresar nombre" at bounding box center [383, 196] width 400 height 12
paste input "[PERSON_NAME]"
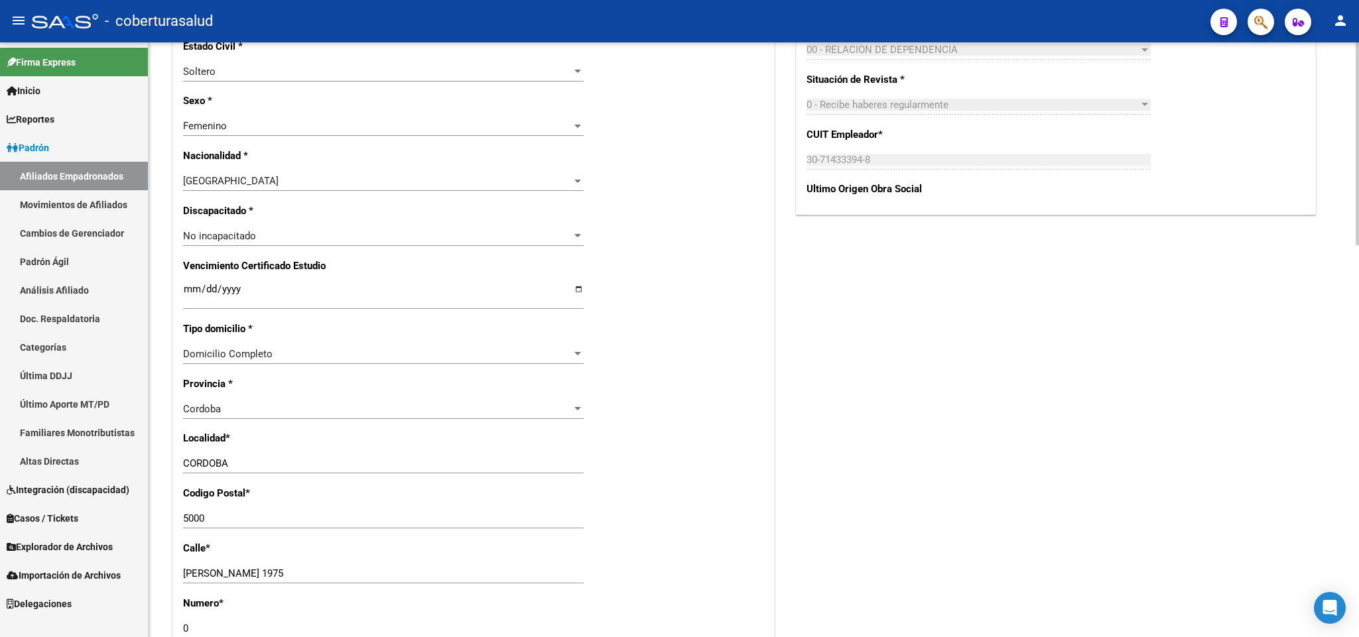
scroll to position [696, 0]
type input "[PERSON_NAME]"
click at [179, 292] on div "Nro Afiliado Ingresar nro CUIL * 27-45691160-4 CUIL ARCA Padrón Ult. Fecha Alta…" at bounding box center [473, 270] width 601 height 1438
click at [183, 289] on input "Ingresar fecha" at bounding box center [383, 292] width 400 height 21
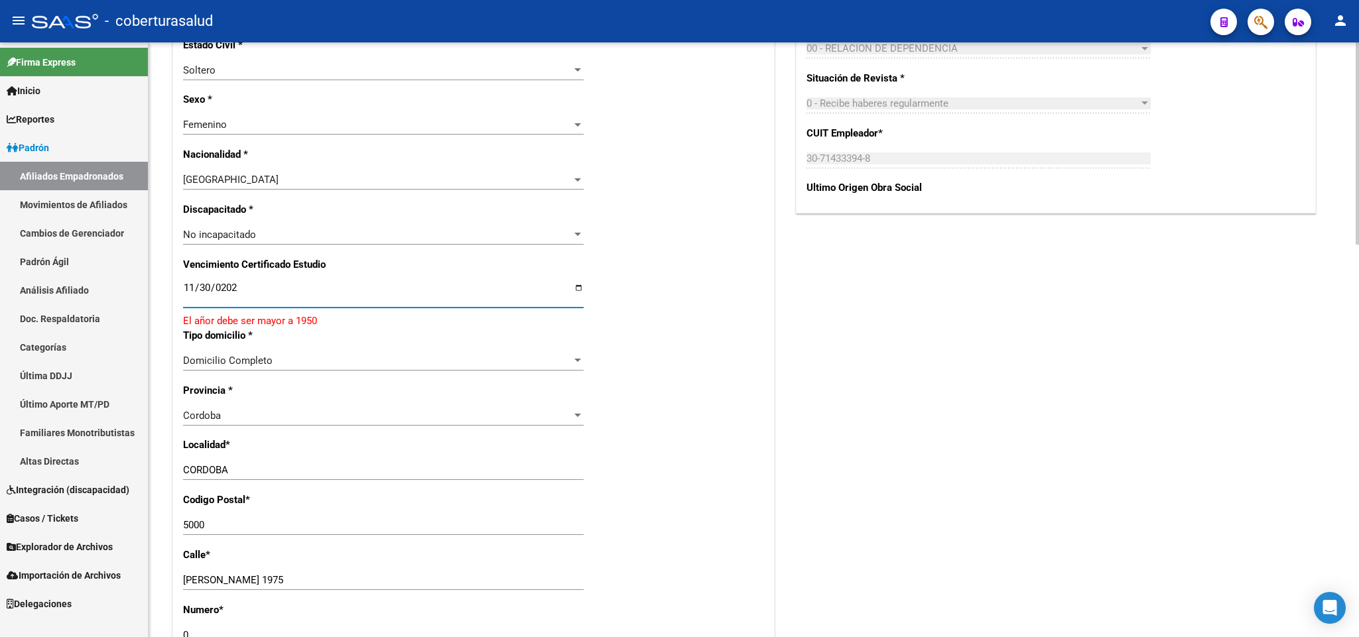
type input "[DATE]"
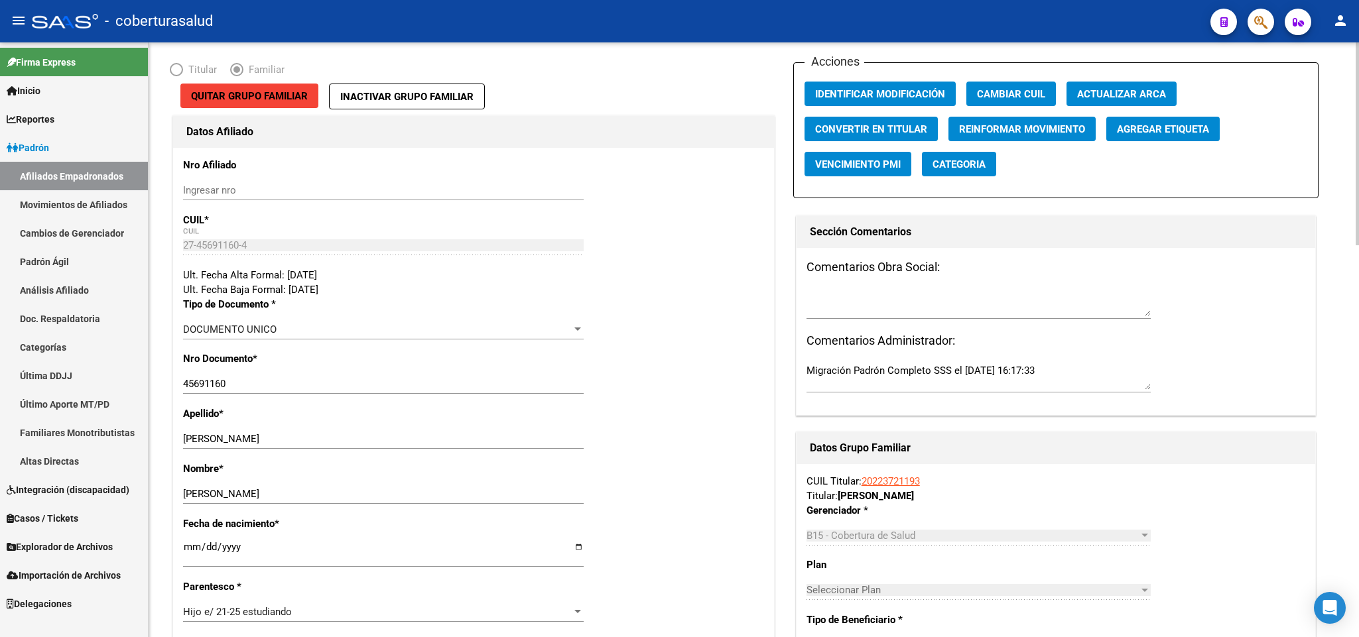
scroll to position [0, 0]
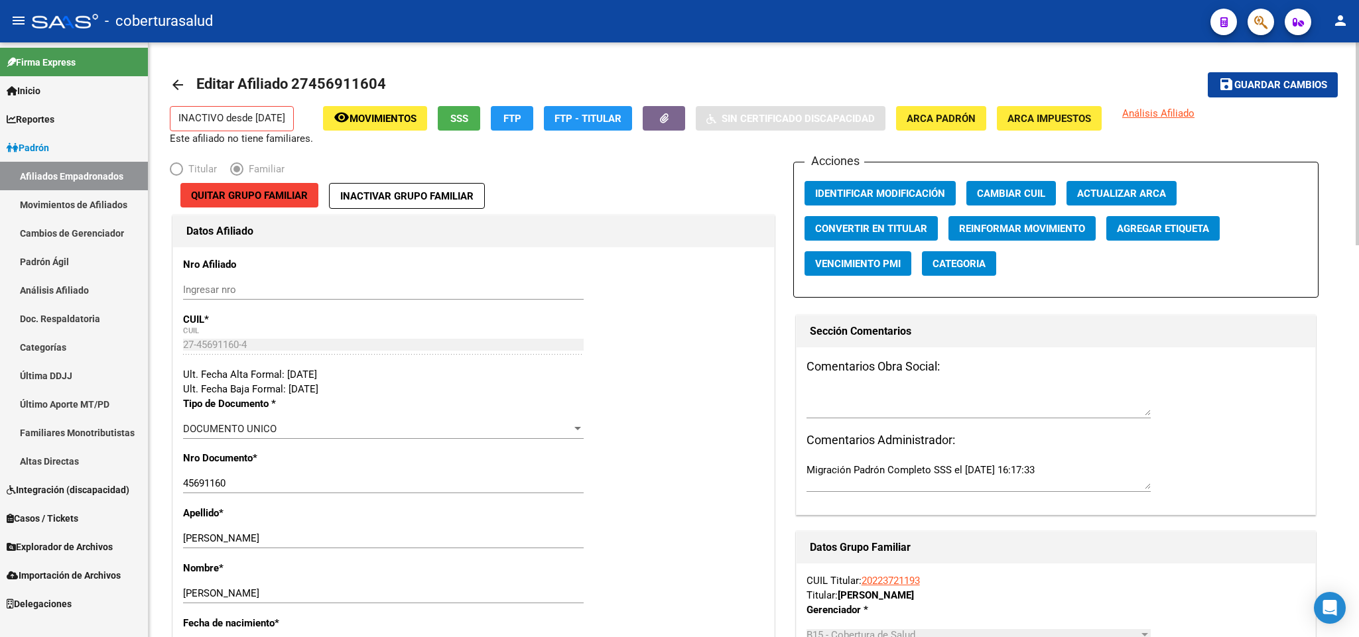
click at [356, 82] on span "Editar Afiliado 27456911604" at bounding box center [291, 84] width 190 height 17
copy h1 "27456911604"
click at [1264, 90] on span "Guardar cambios" at bounding box center [1280, 86] width 93 height 12
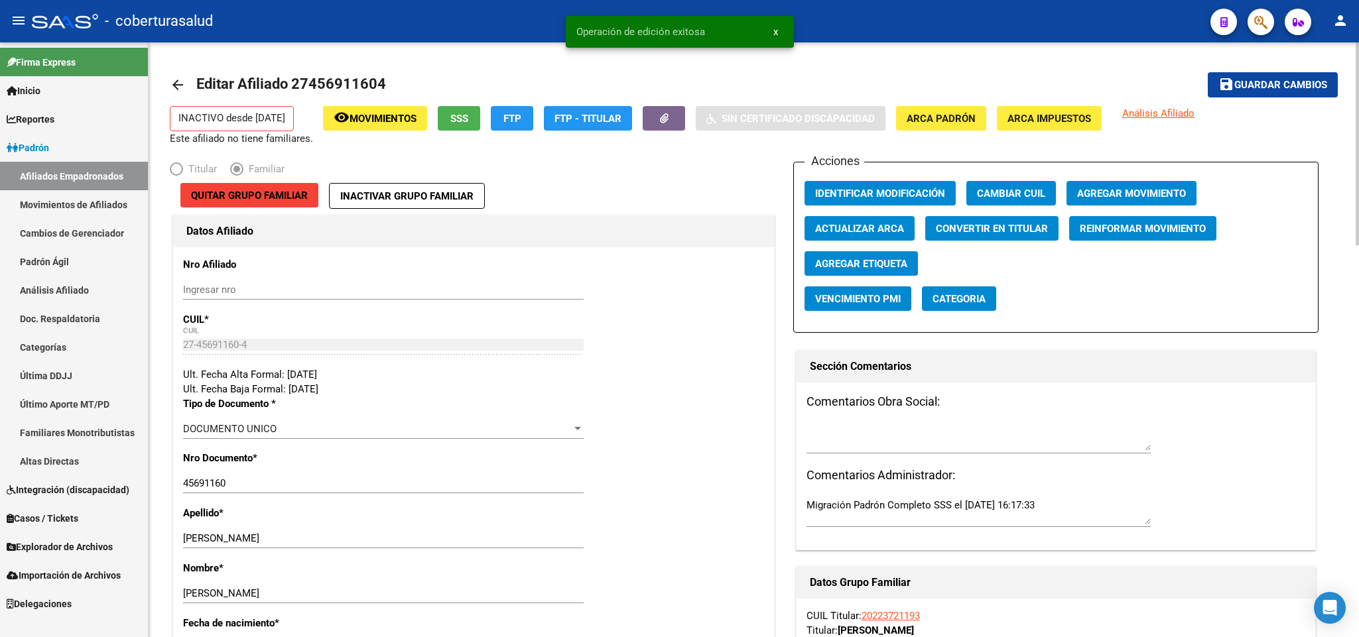
click at [1162, 190] on span "Agregar Movimiento" at bounding box center [1131, 194] width 109 height 12
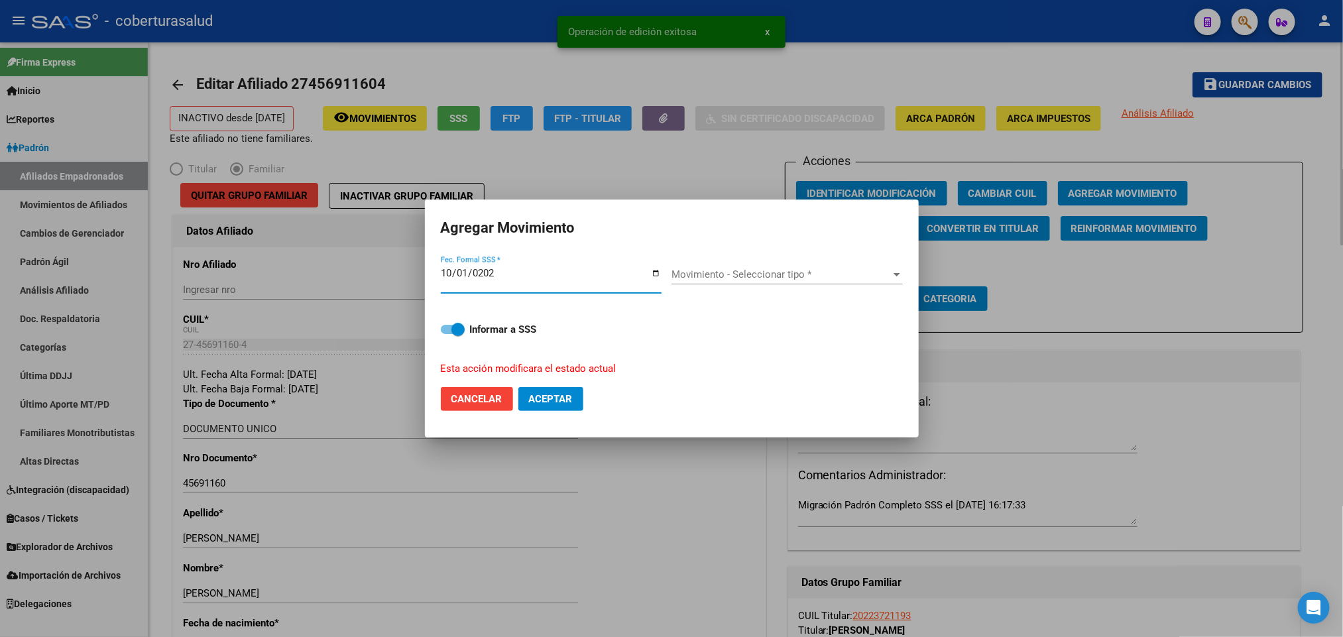
type input "[DATE]"
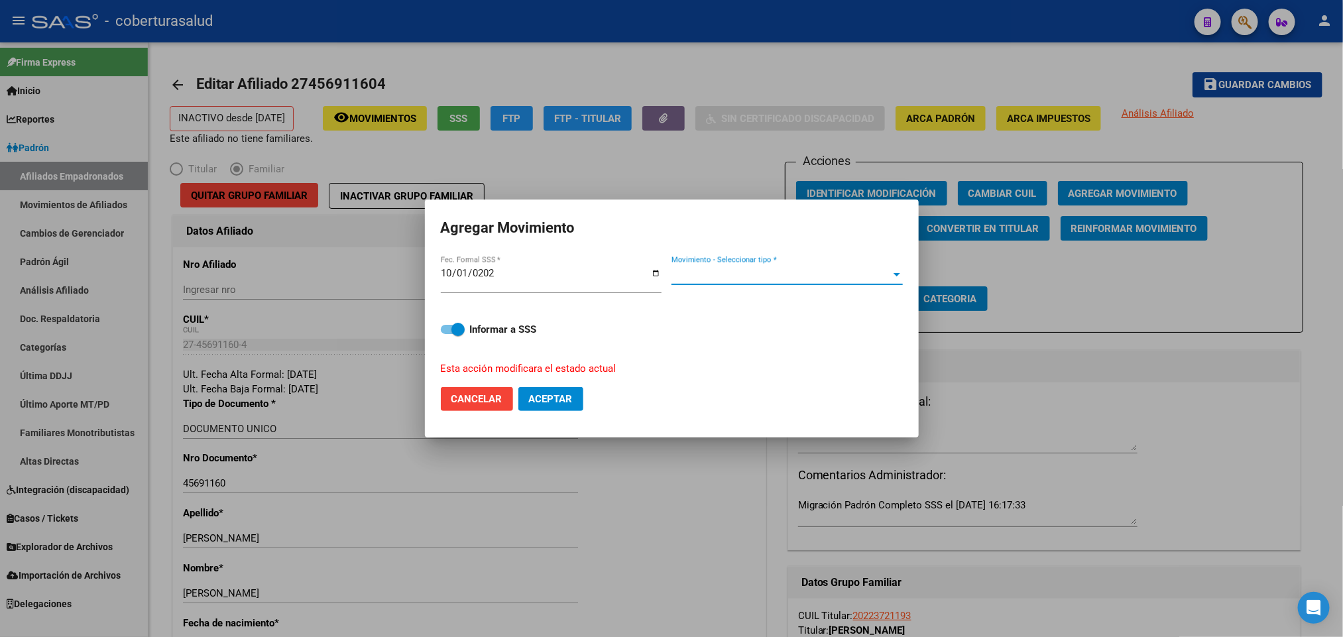
click at [720, 279] on span "Movimiento - Seleccionar tipo *" at bounding box center [781, 275] width 219 height 12
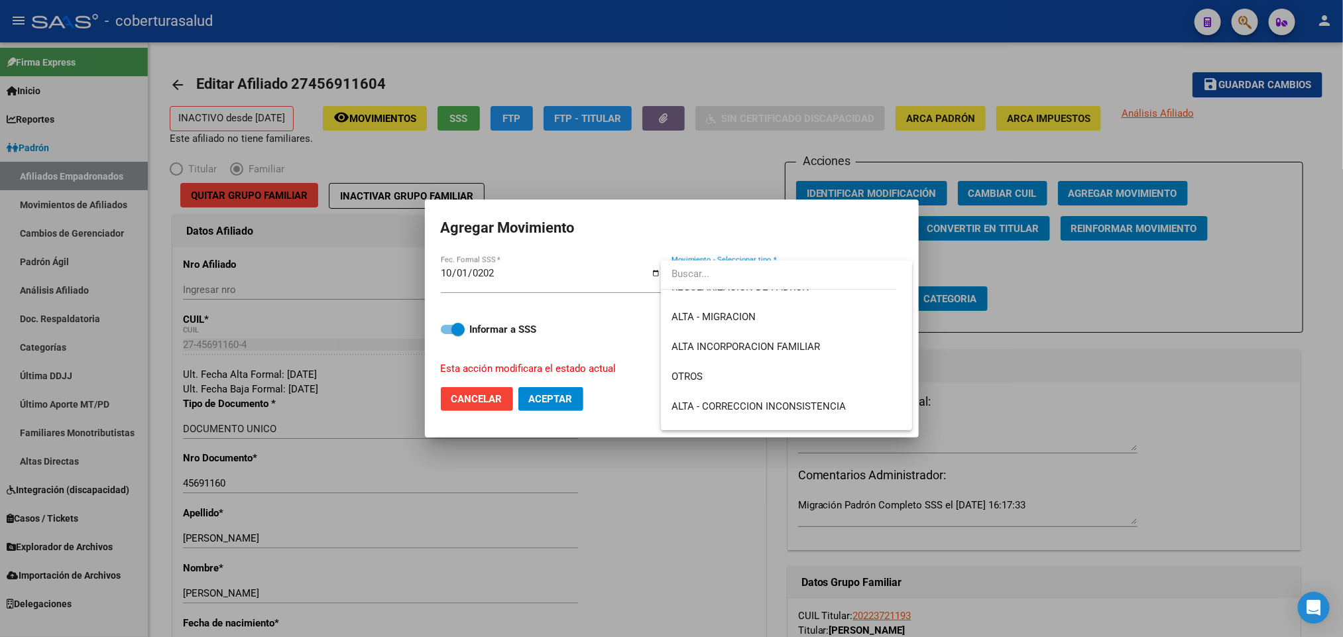
scroll to position [199, 0]
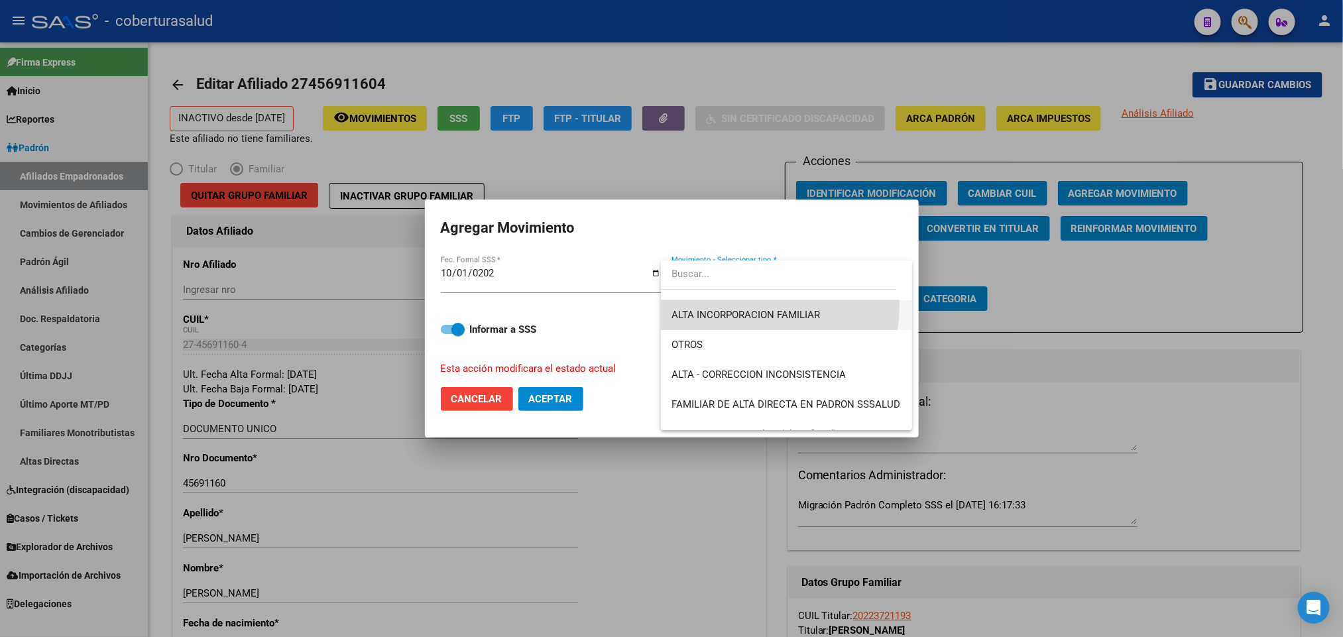
click at [748, 305] on span "ALTA INCORPORACION FAMILIAR" at bounding box center [787, 315] width 230 height 30
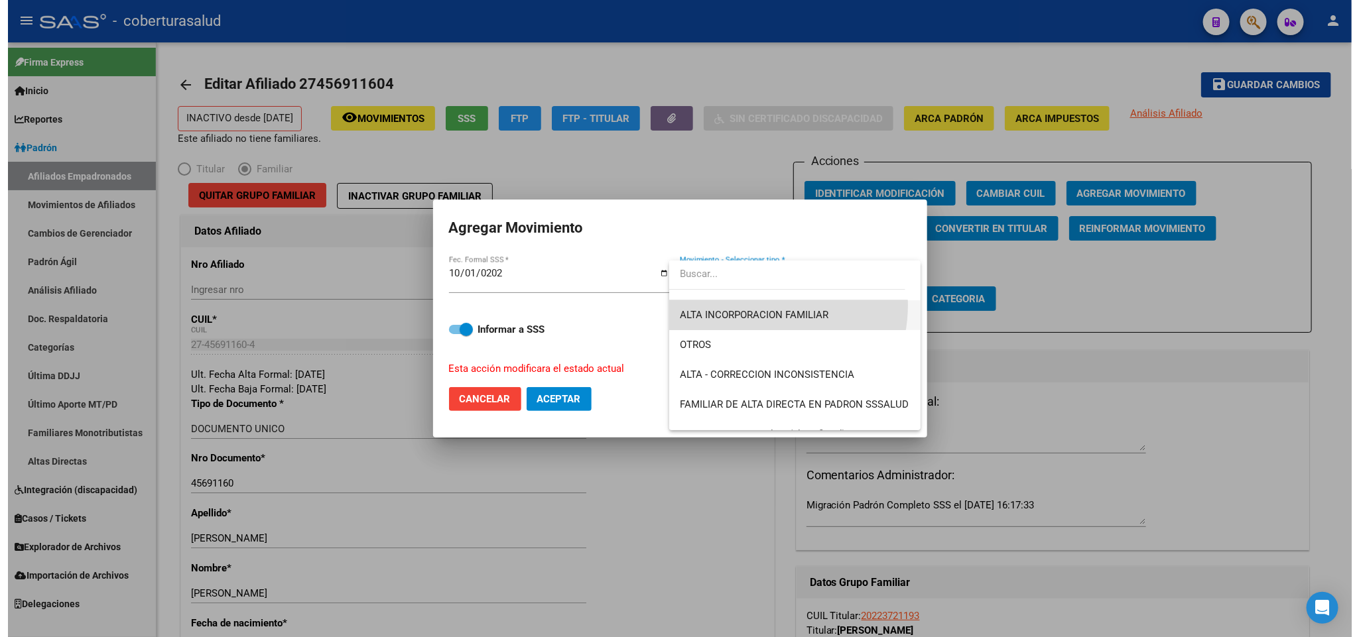
scroll to position [209, 0]
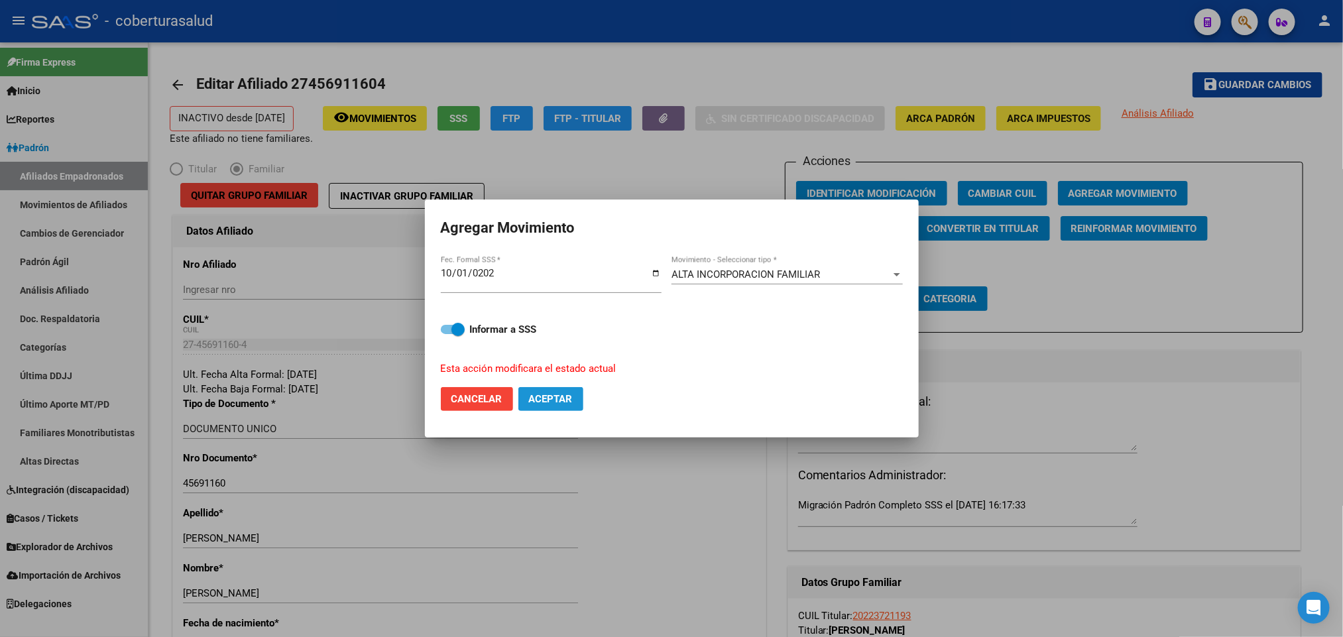
click at [571, 400] on span "Aceptar" at bounding box center [551, 399] width 44 height 12
checkbox input "false"
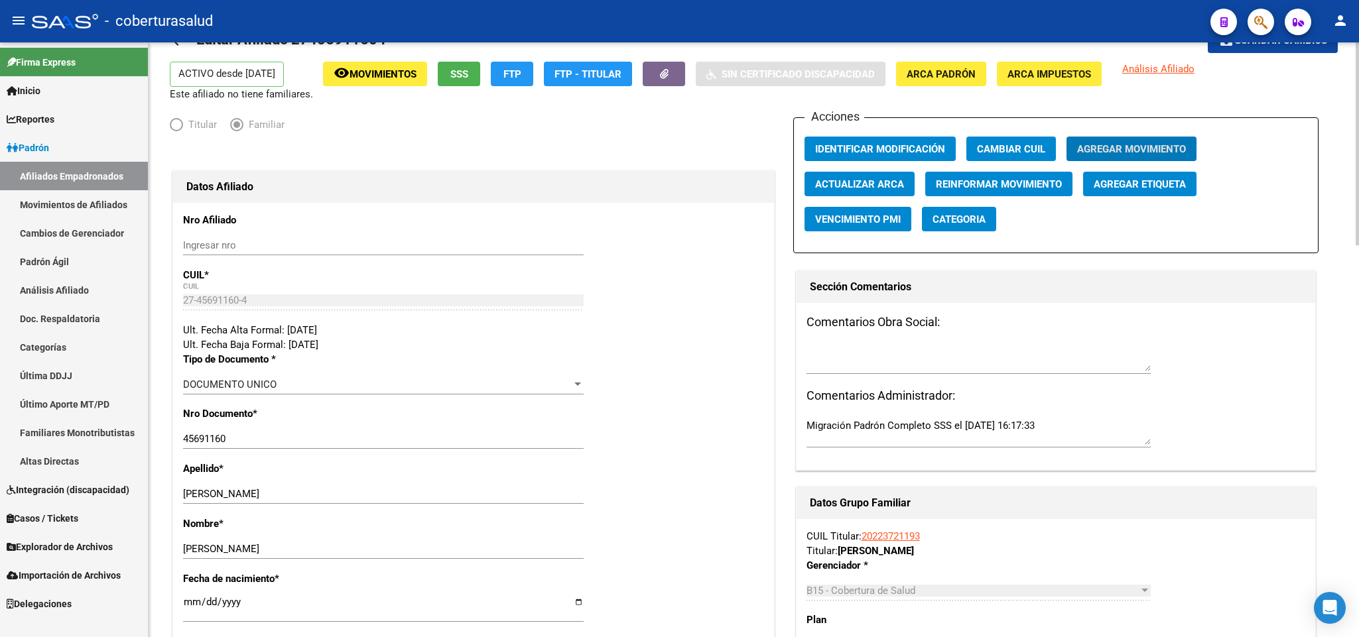
scroll to position [0, 0]
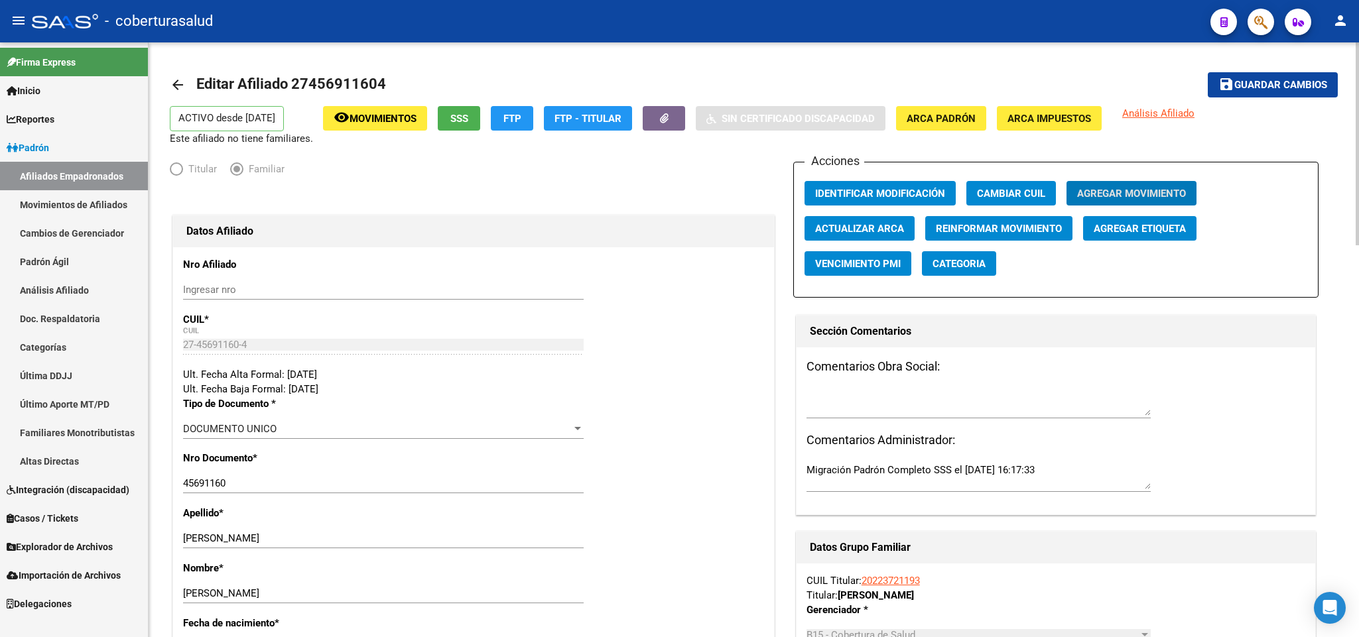
click at [867, 179] on div "Acciones Identificar Modificación Cambiar CUIL Agregar Movimiento Actualizar AR…" at bounding box center [1055, 230] width 525 height 136
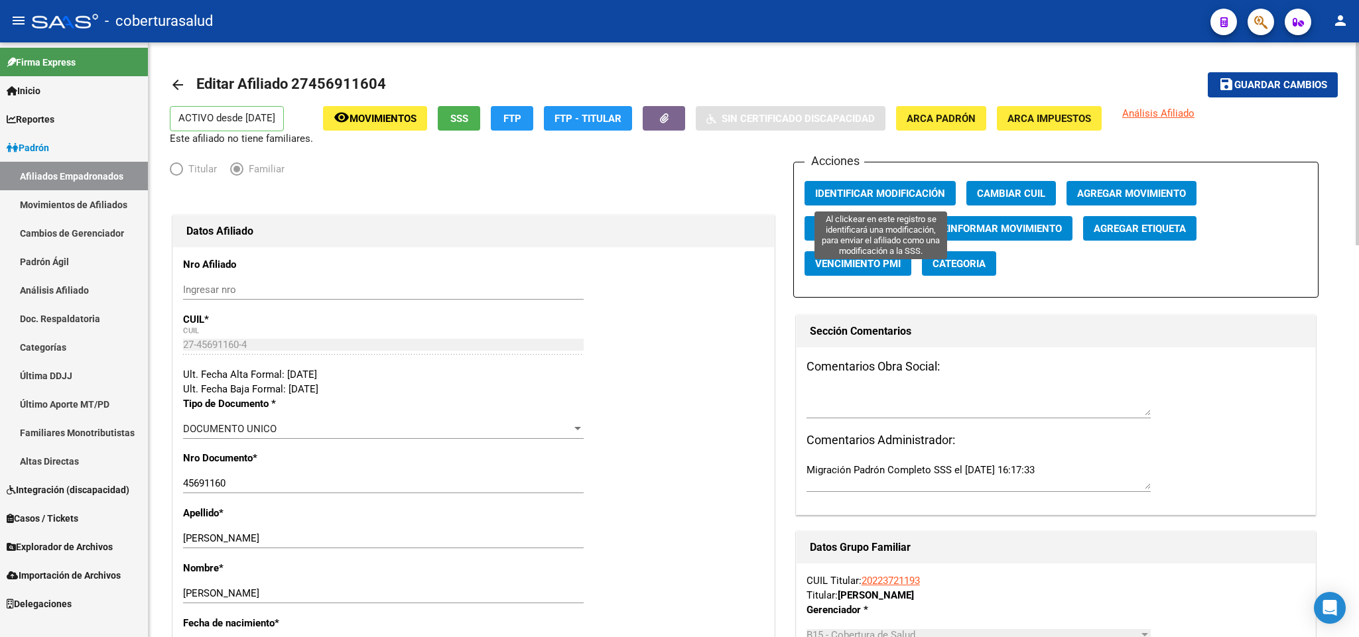
click at [874, 190] on span "Identificar Modificación" at bounding box center [880, 194] width 130 height 12
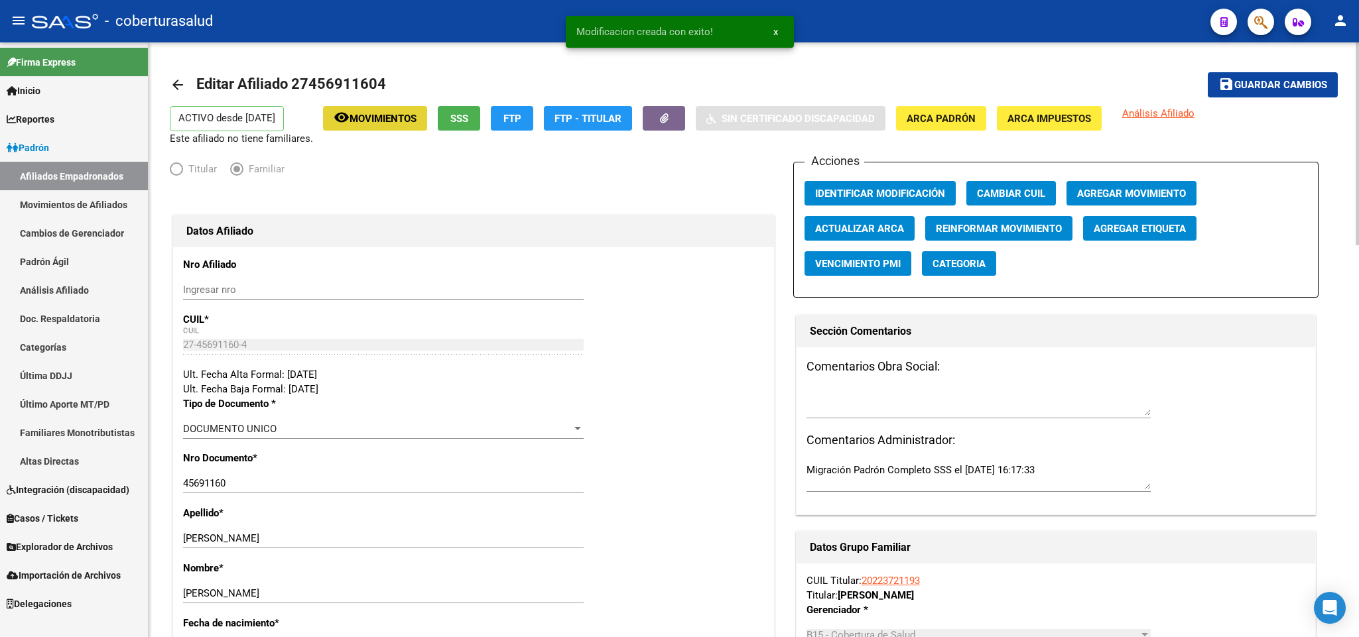
click at [377, 114] on span "Movimientos" at bounding box center [382, 119] width 67 height 12
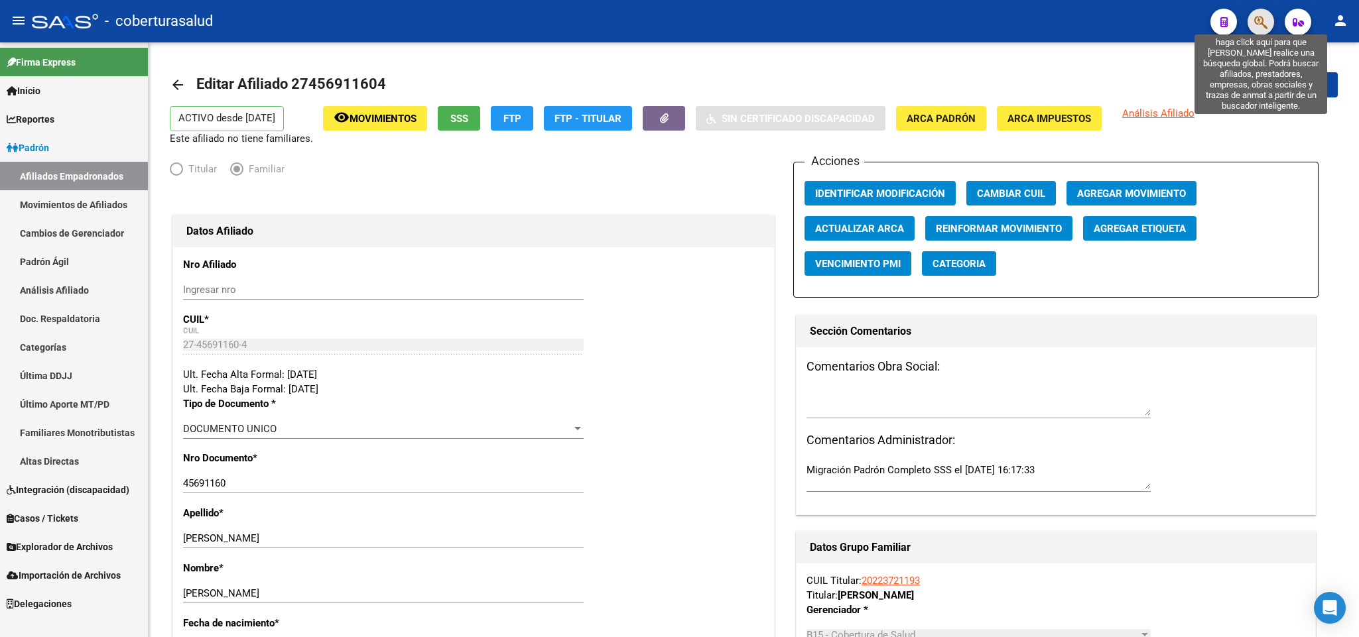
click at [1256, 20] on icon "button" at bounding box center [1260, 22] width 13 height 15
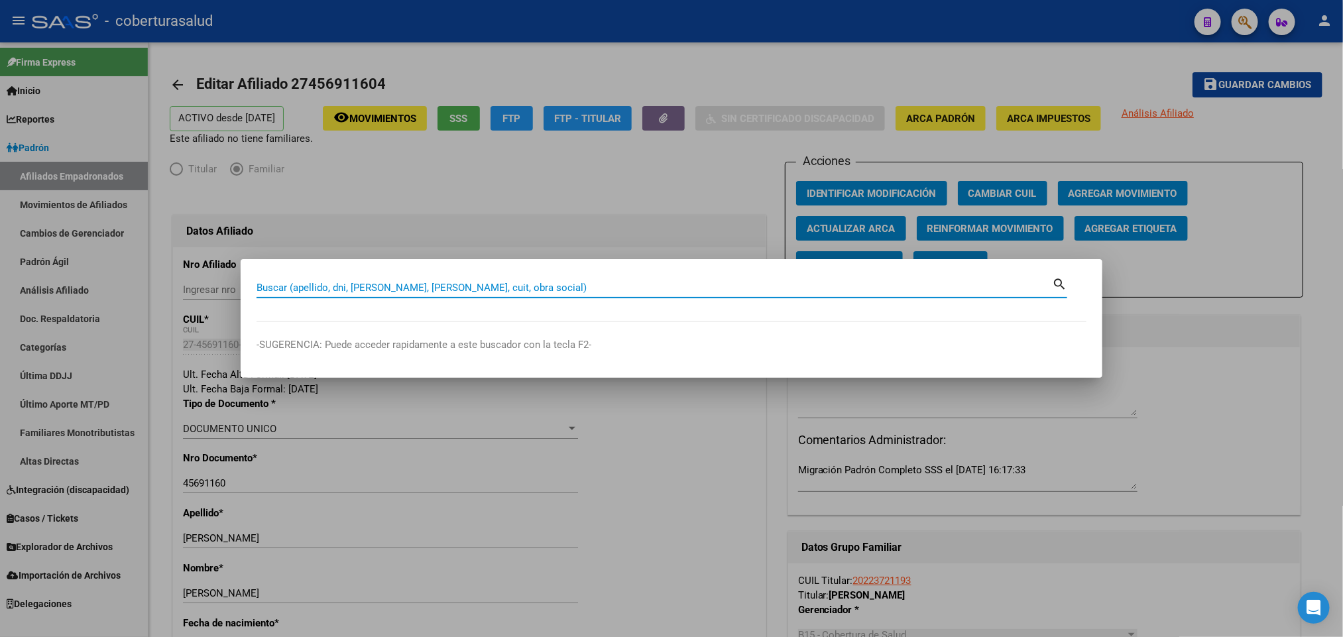
paste input "27455977318"
type input "27455977318"
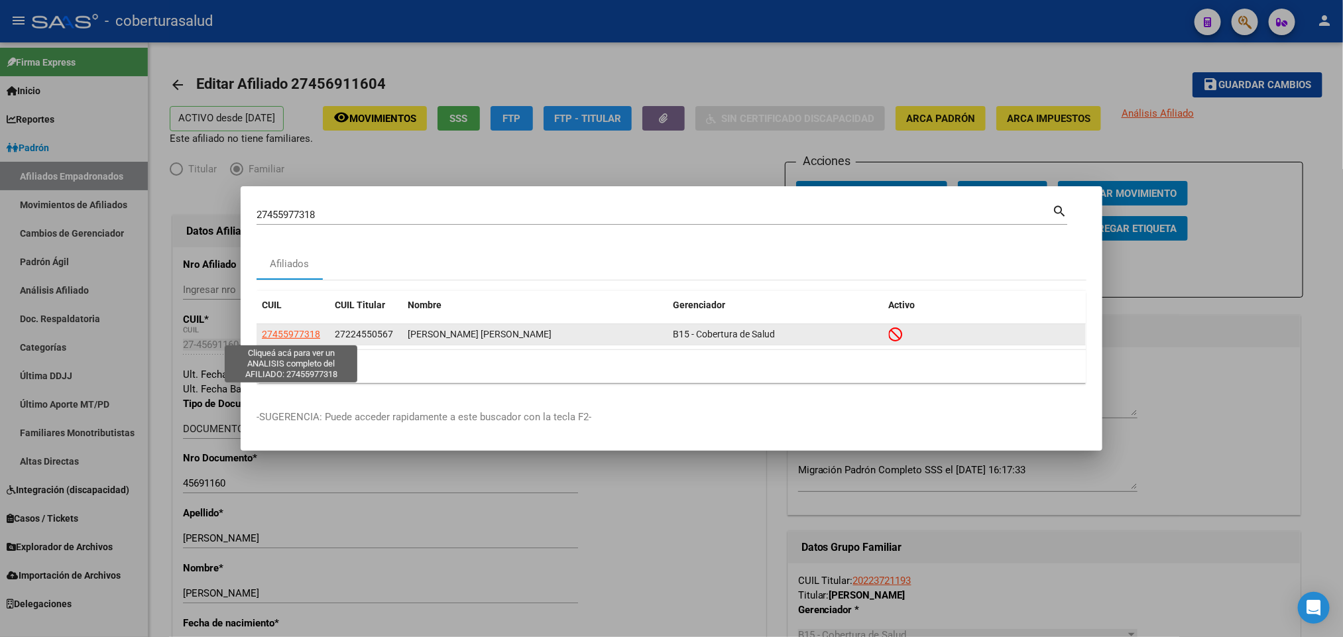
click at [289, 329] on span "27455977318" at bounding box center [291, 334] width 58 height 11
type textarea "27455977318"
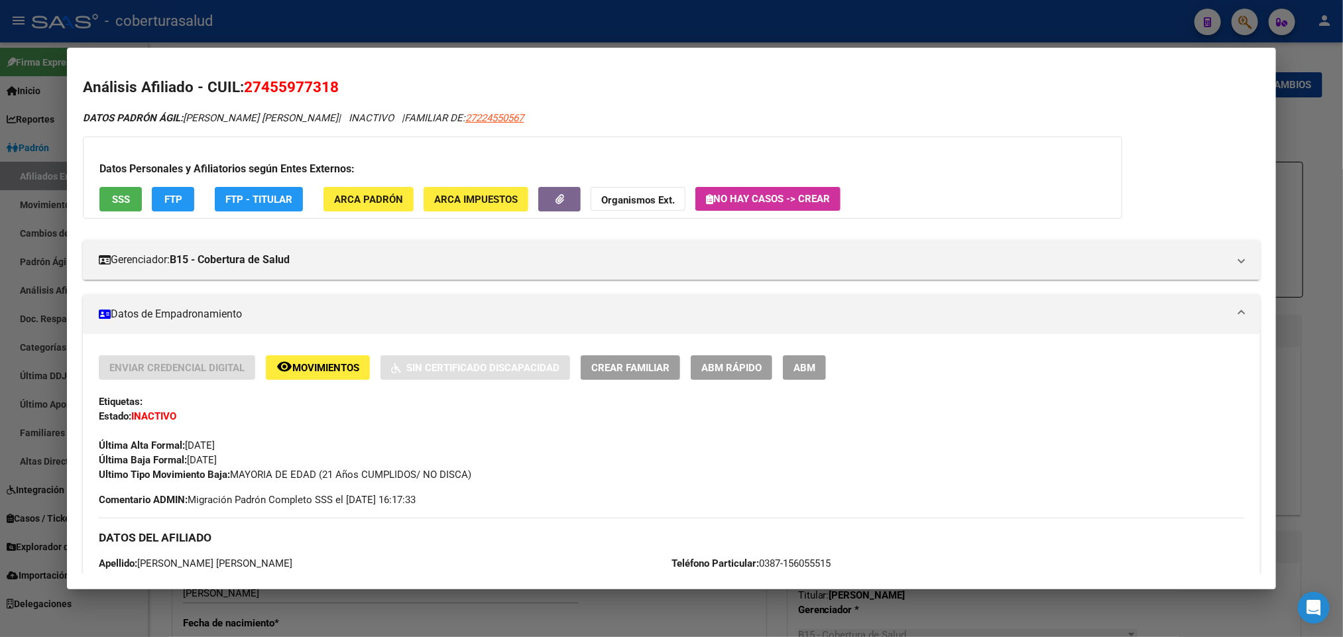
click at [794, 366] on span "ABM" at bounding box center [805, 368] width 22 height 12
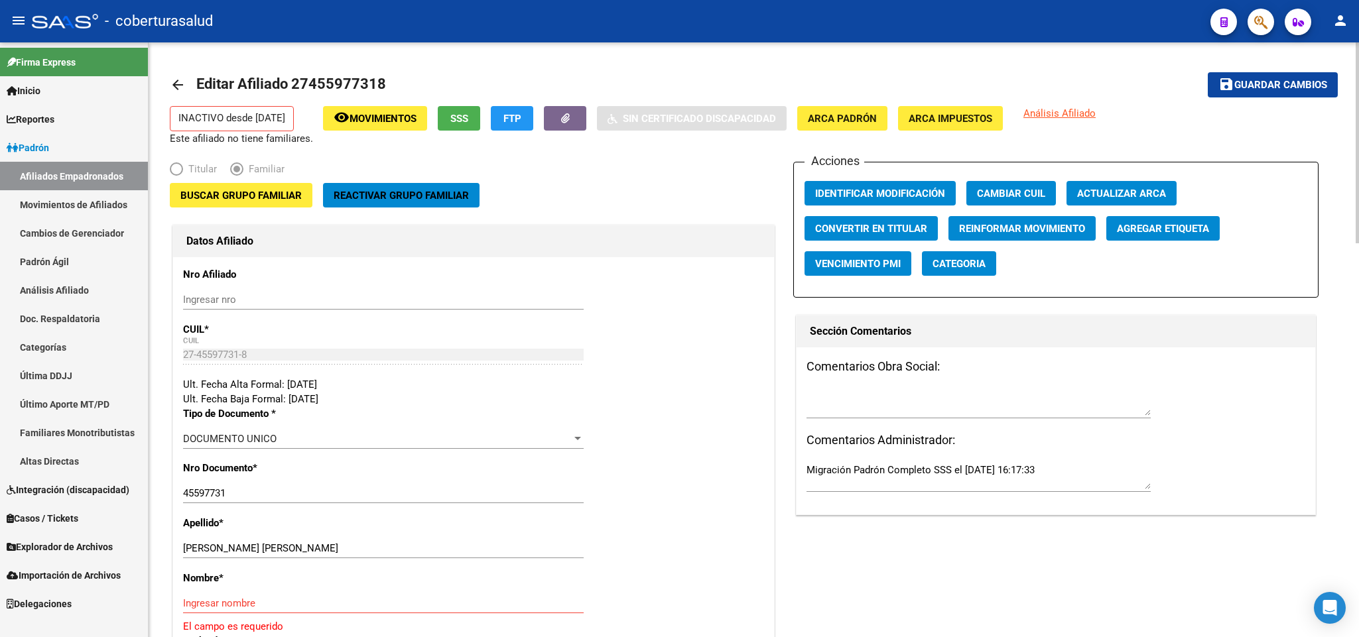
click at [237, 190] on span "Buscar Grupo Familiar" at bounding box center [240, 196] width 121 height 12
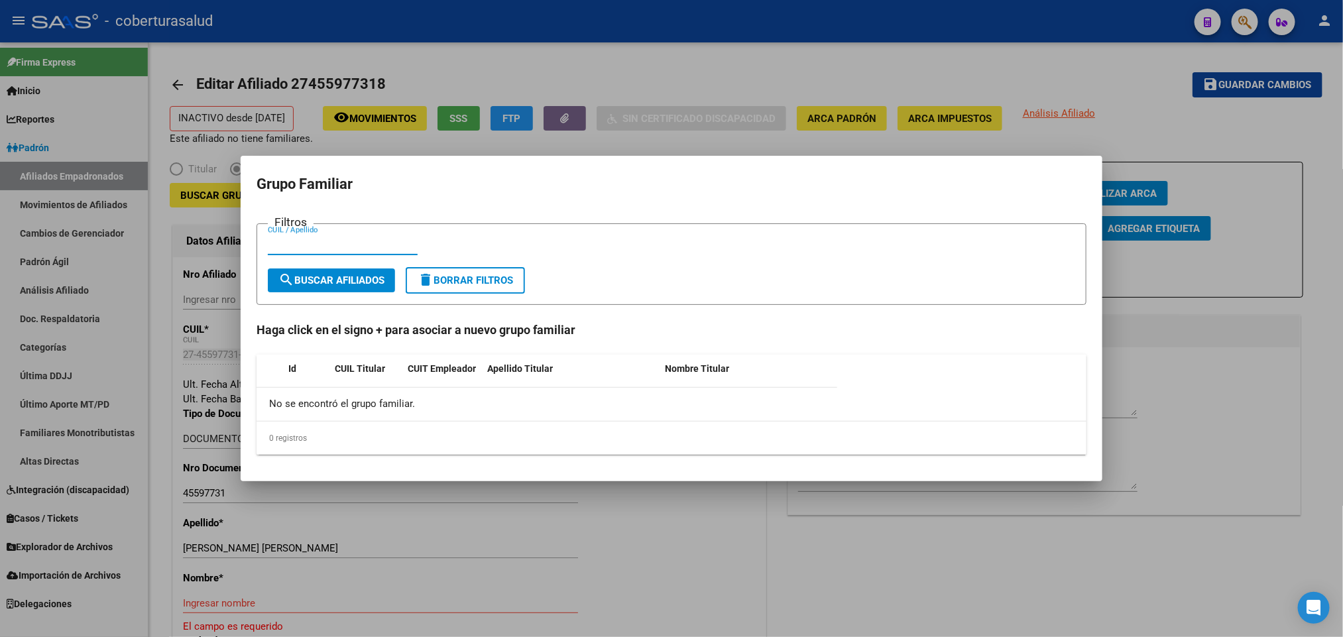
paste input "27224550567"
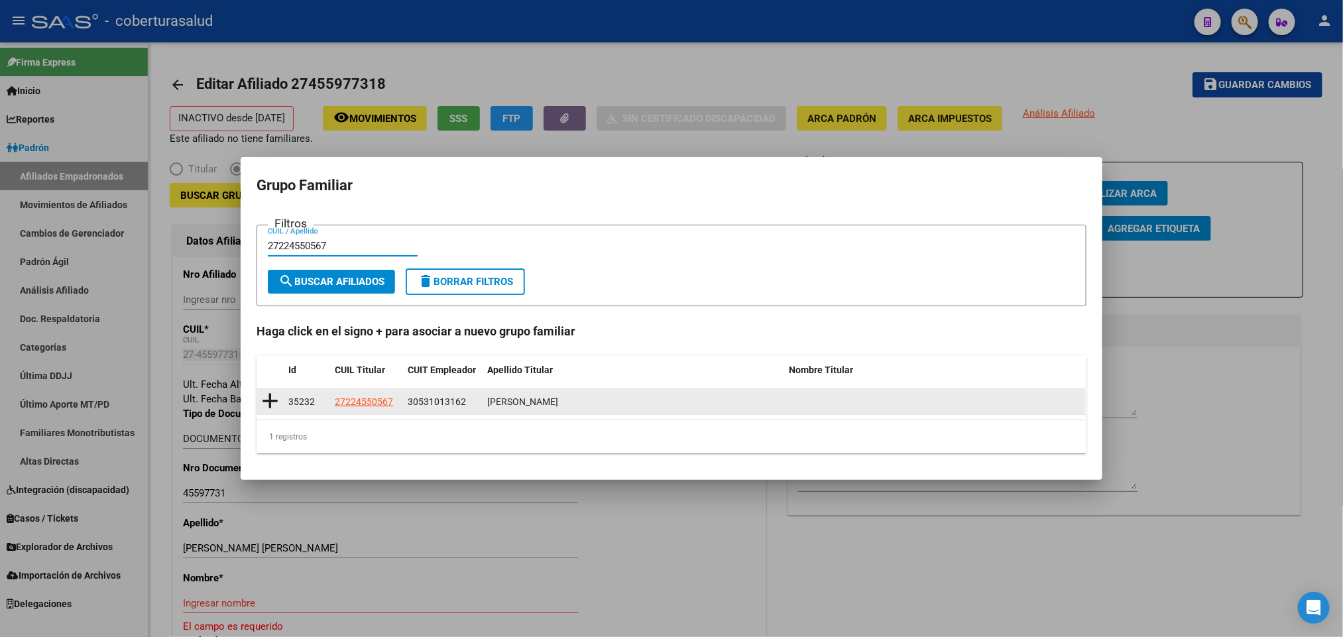
type input "27224550567"
click at [271, 404] on icon at bounding box center [270, 401] width 17 height 19
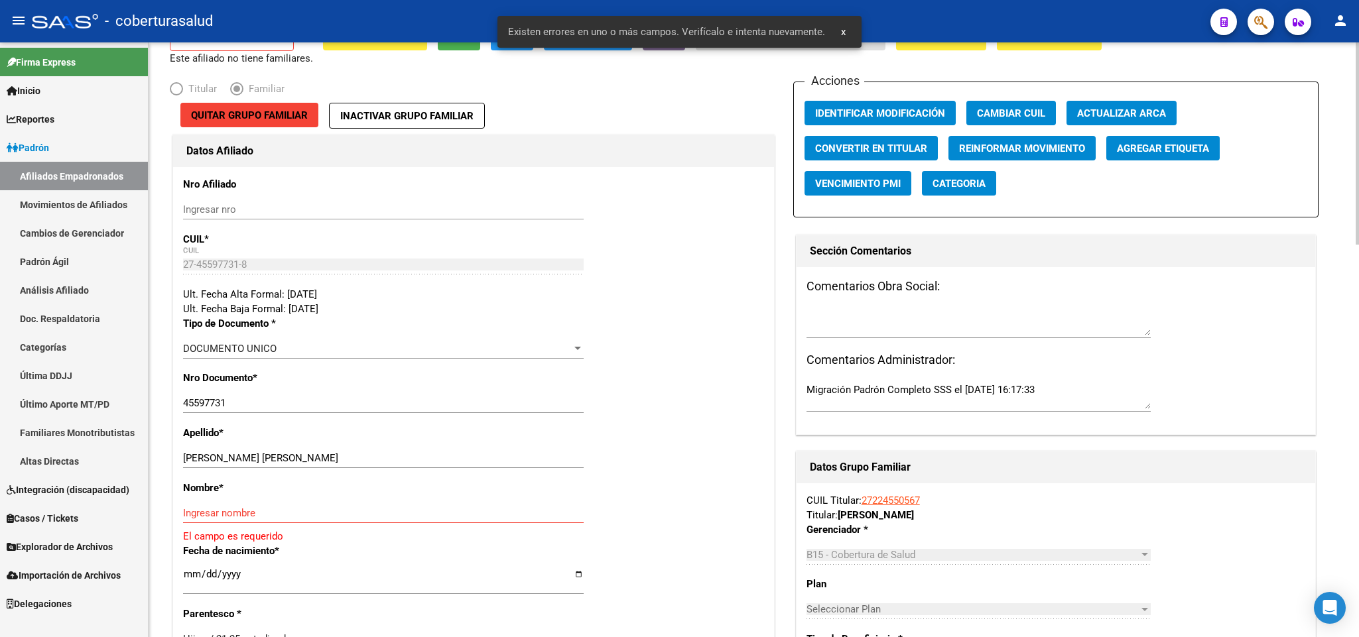
scroll to position [199, 0]
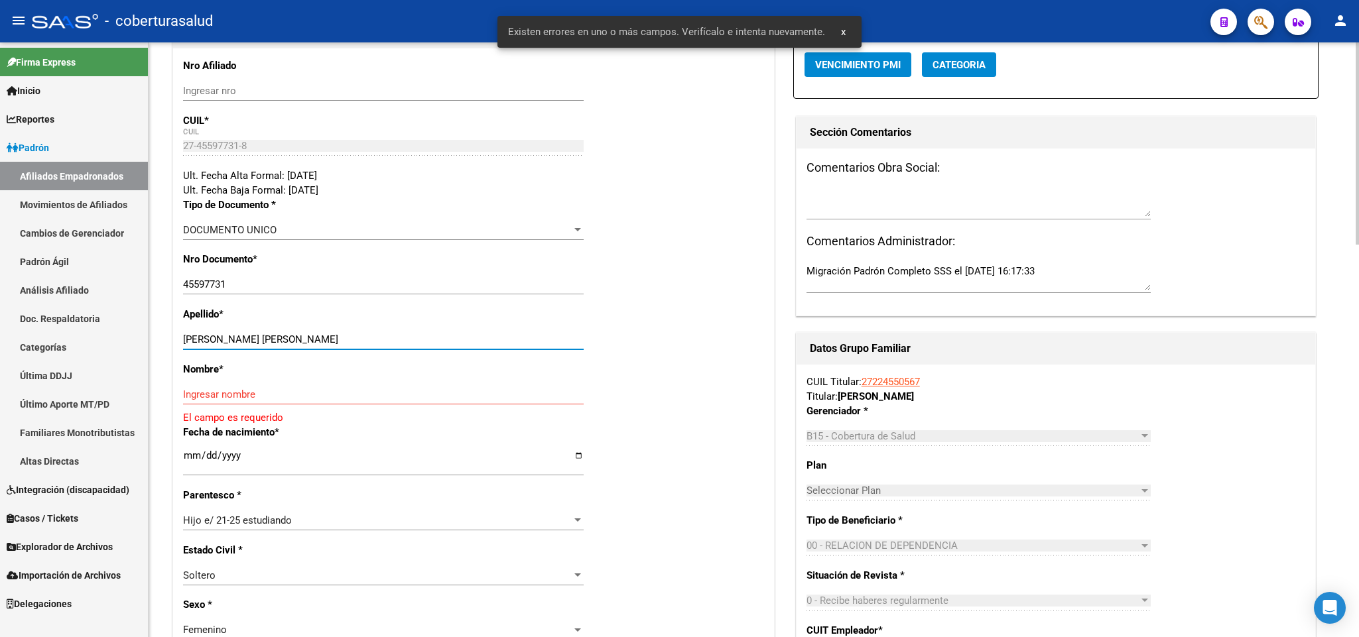
drag, startPoint x: 279, startPoint y: 344, endPoint x: 365, endPoint y: 333, distance: 86.3
click at [365, 333] on div "[PERSON_NAME] [PERSON_NAME] apellido" at bounding box center [383, 340] width 400 height 20
type input "WETTSTEIN CERETTI"
click at [303, 389] on input "Ingresar nombre" at bounding box center [383, 395] width 400 height 12
paste input "[PERSON_NAME]"
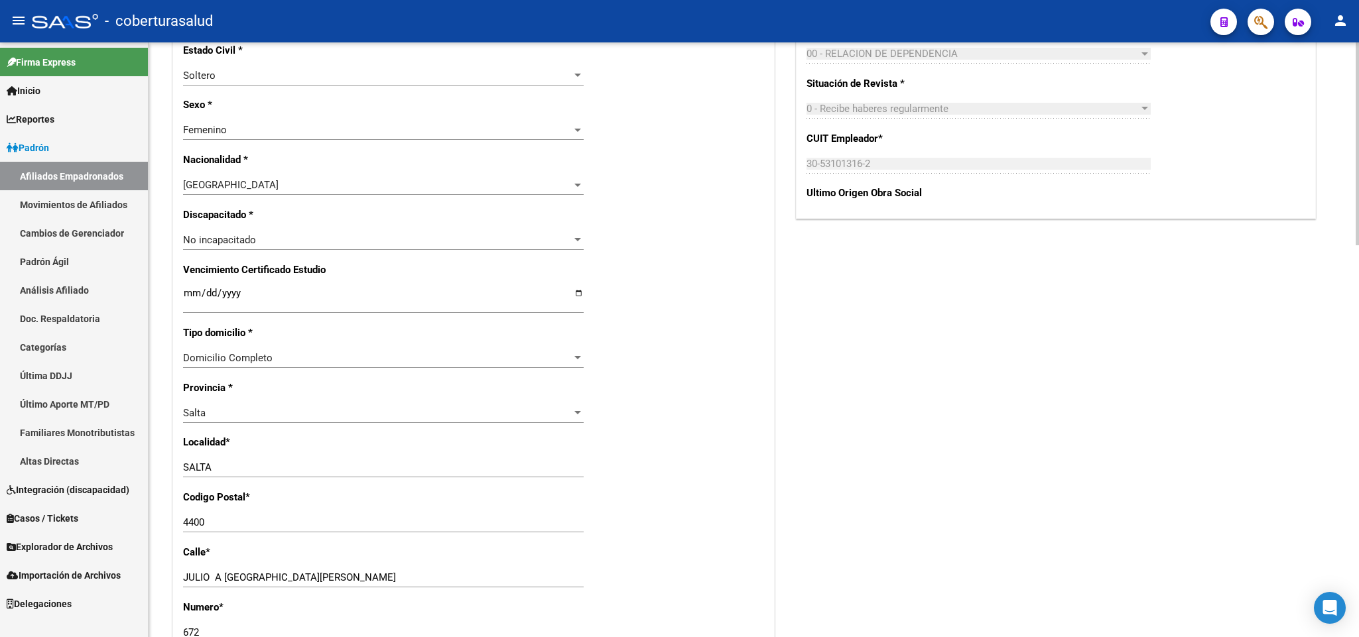
scroll to position [696, 0]
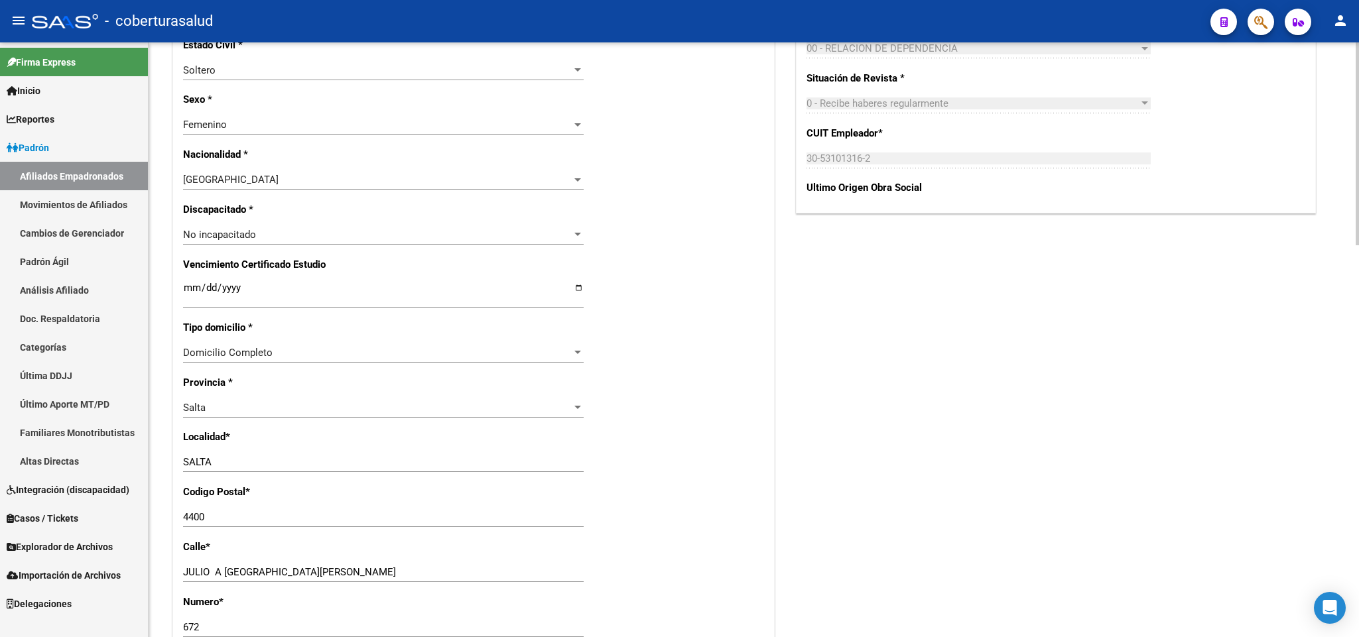
type input "[PERSON_NAME]"
click at [189, 293] on input "Ingresar fecha" at bounding box center [383, 292] width 400 height 21
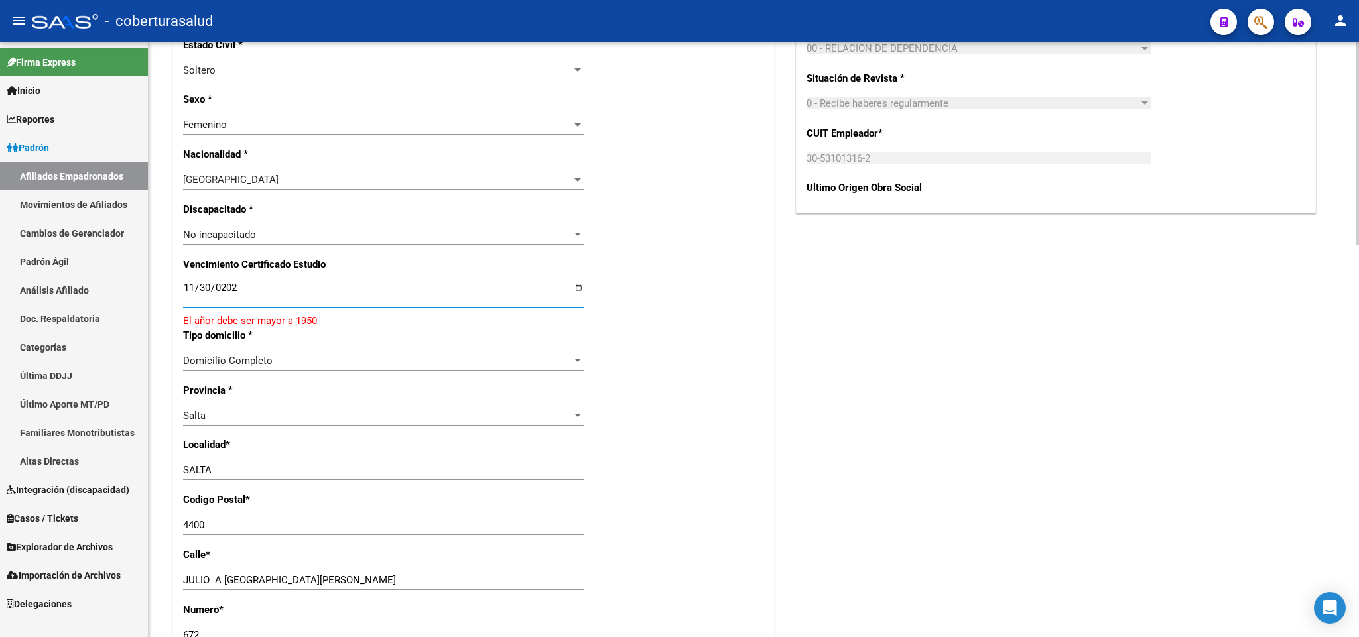
type input "[DATE]"
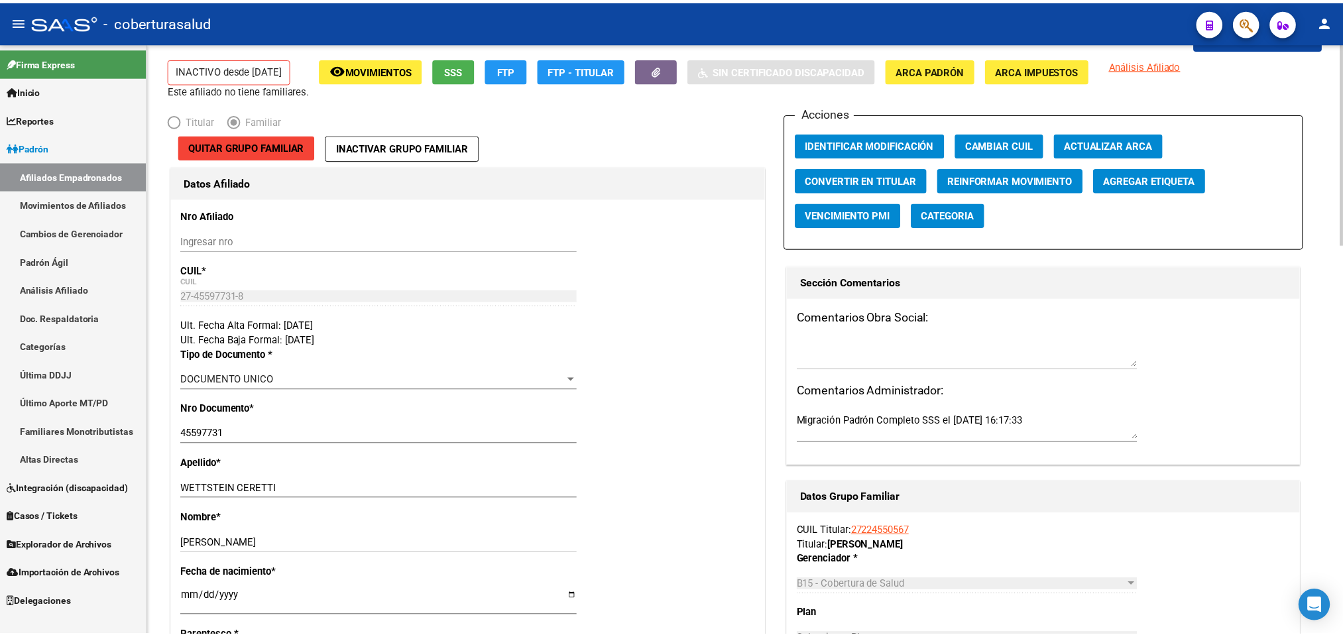
scroll to position [0, 0]
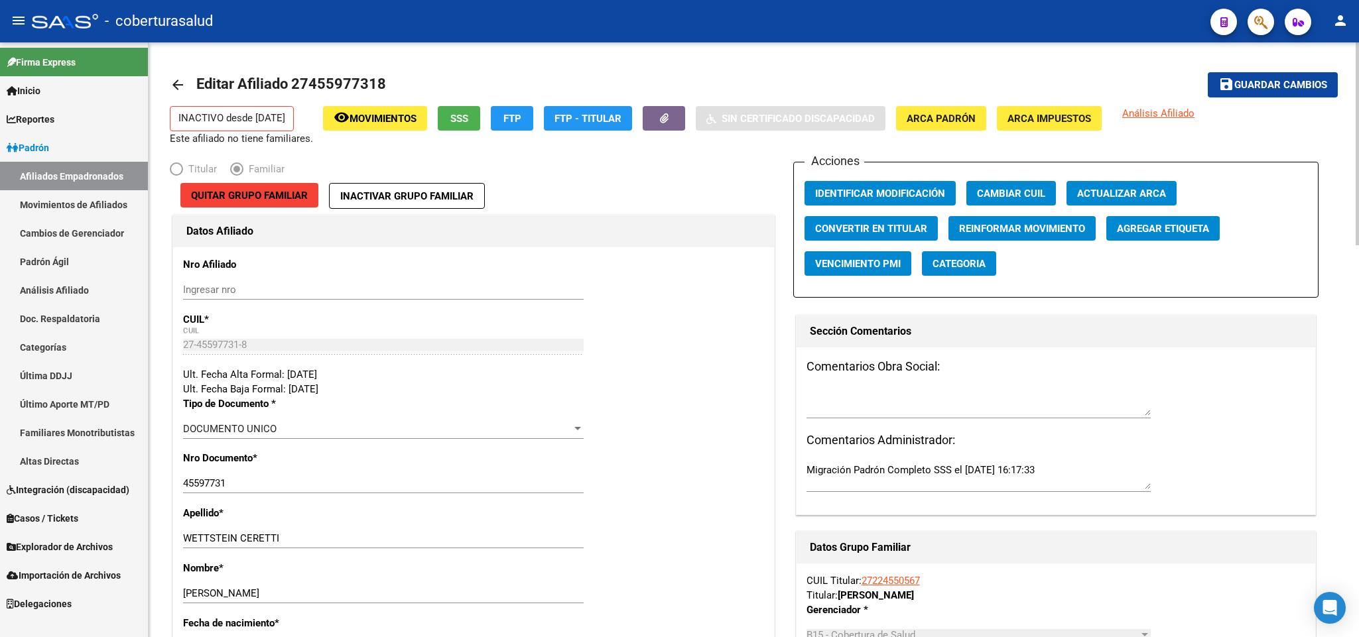
click at [1263, 70] on mat-toolbar-row "save Guardar cambios" at bounding box center [1216, 85] width 243 height 42
click at [1269, 74] on button "save Guardar cambios" at bounding box center [1272, 84] width 130 height 25
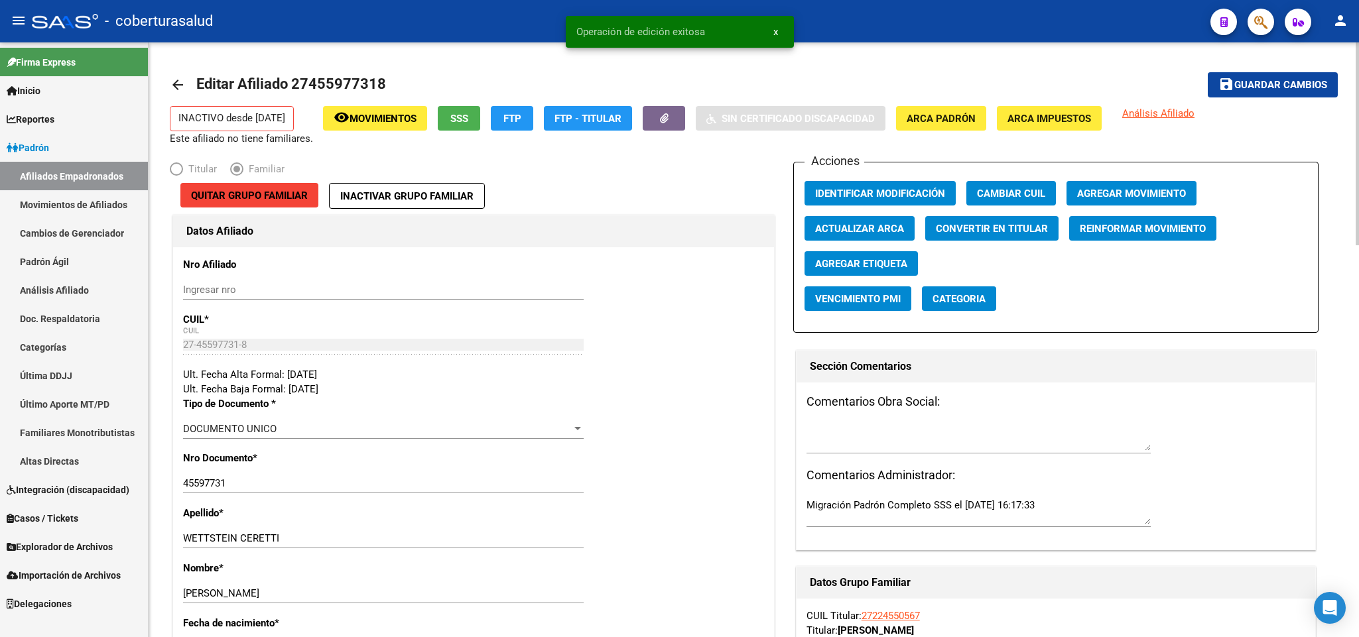
click at [1156, 195] on span "Agregar Movimiento" at bounding box center [1131, 194] width 109 height 12
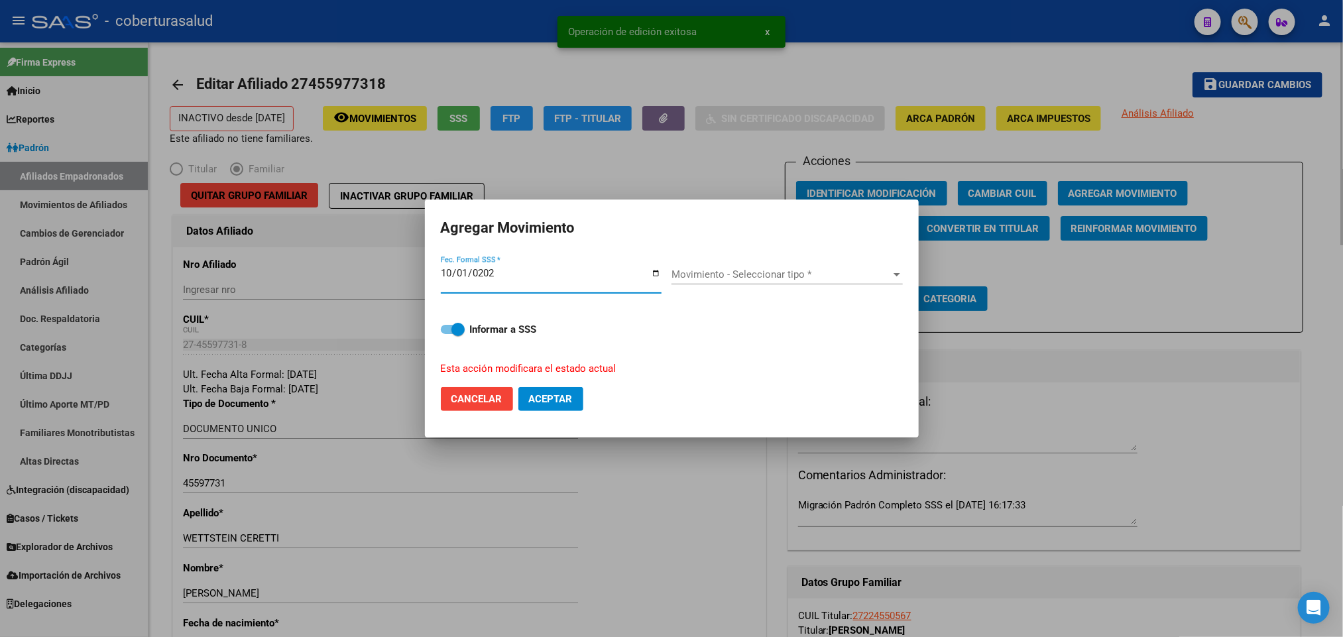
type input "[DATE]"
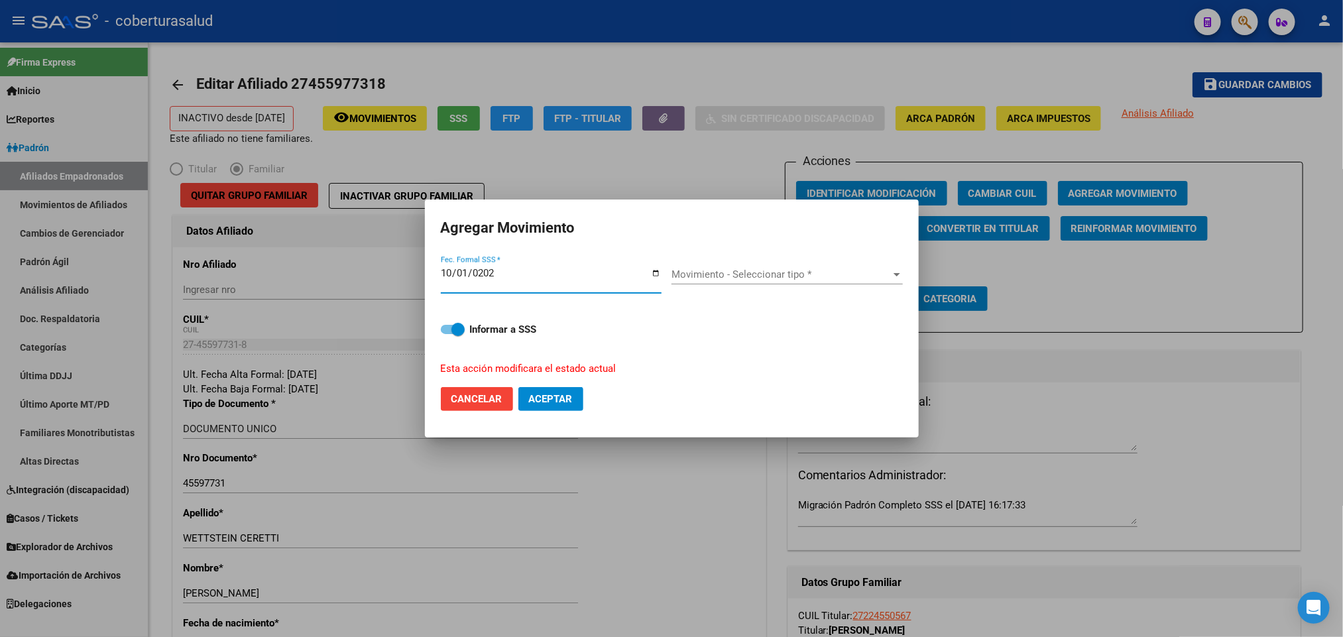
click at [847, 275] on span "Movimiento - Seleccionar tipo *" at bounding box center [781, 275] width 219 height 12
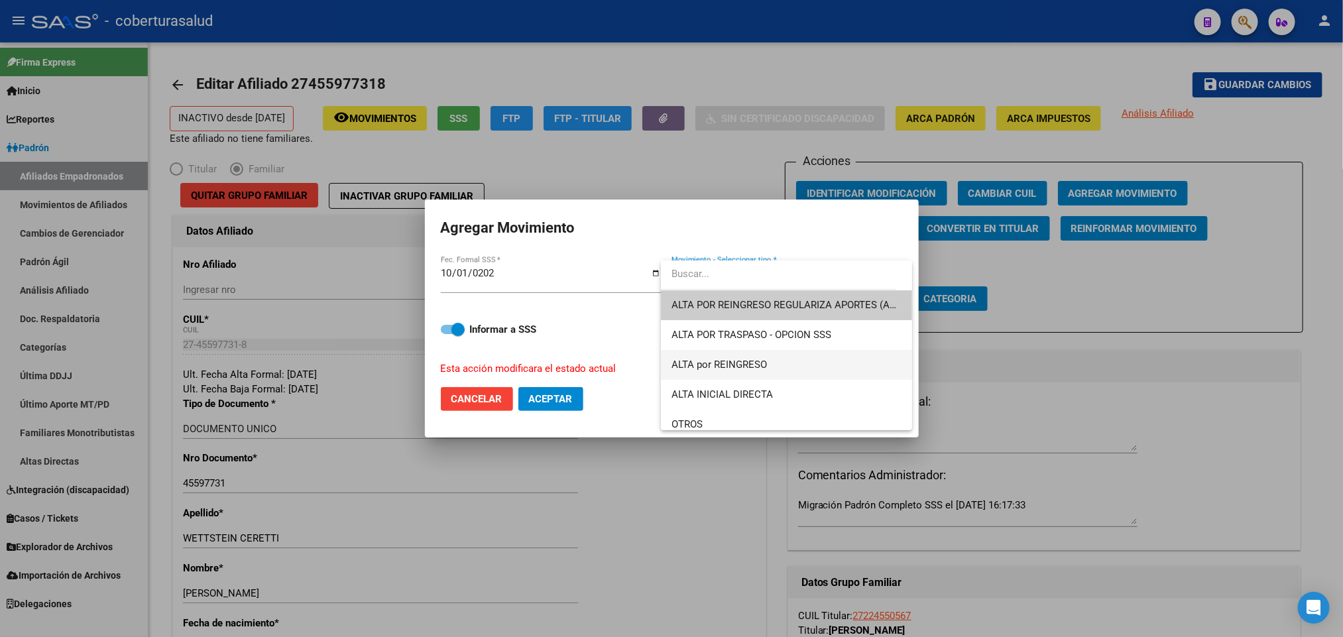
scroll to position [99, 0]
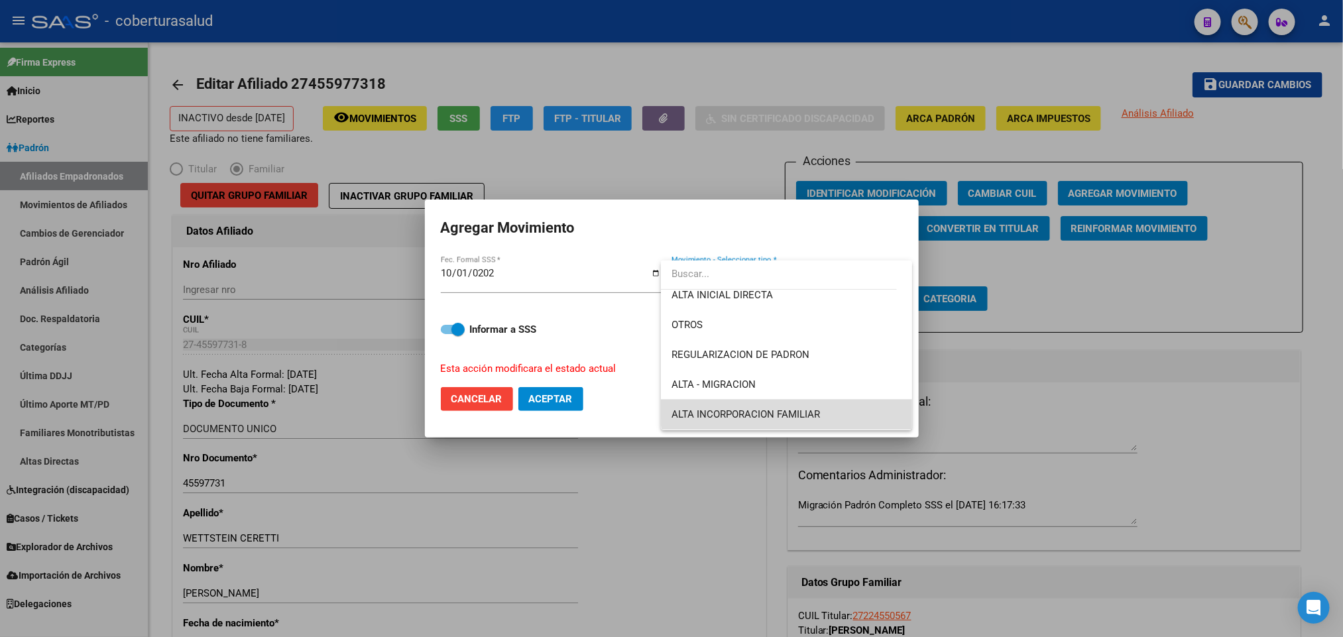
click at [846, 404] on span "ALTA INCORPORACION FAMILIAR" at bounding box center [787, 415] width 230 height 30
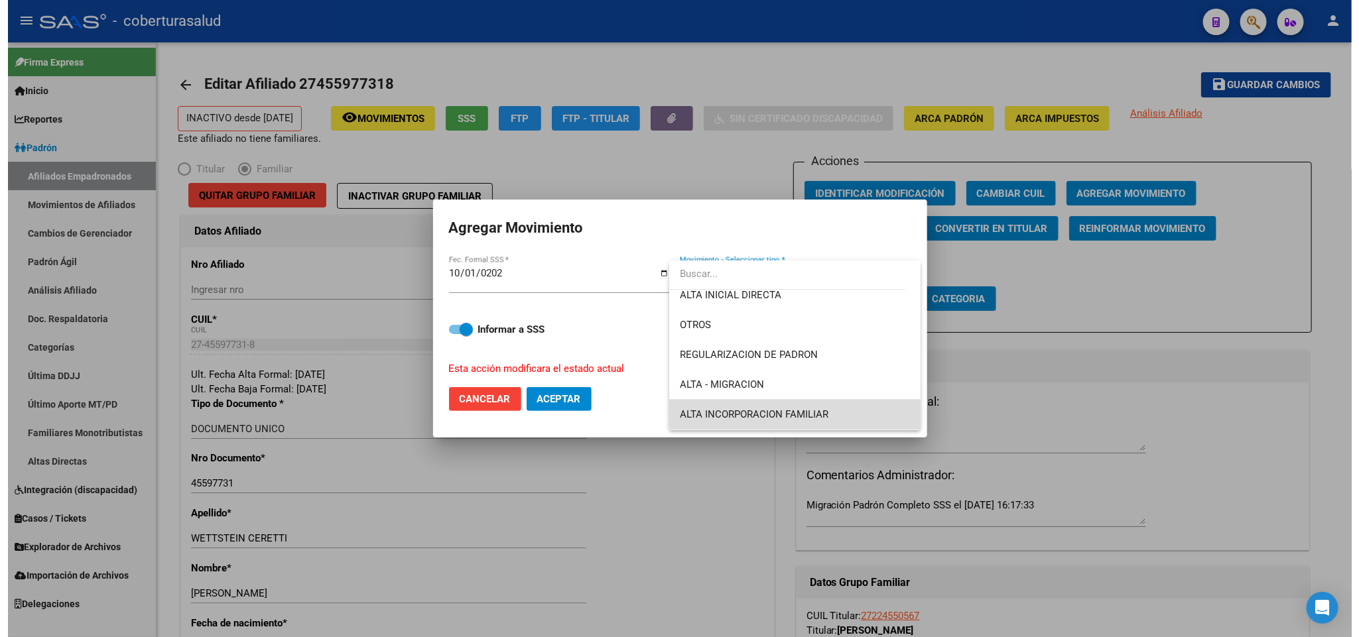
scroll to position [98, 0]
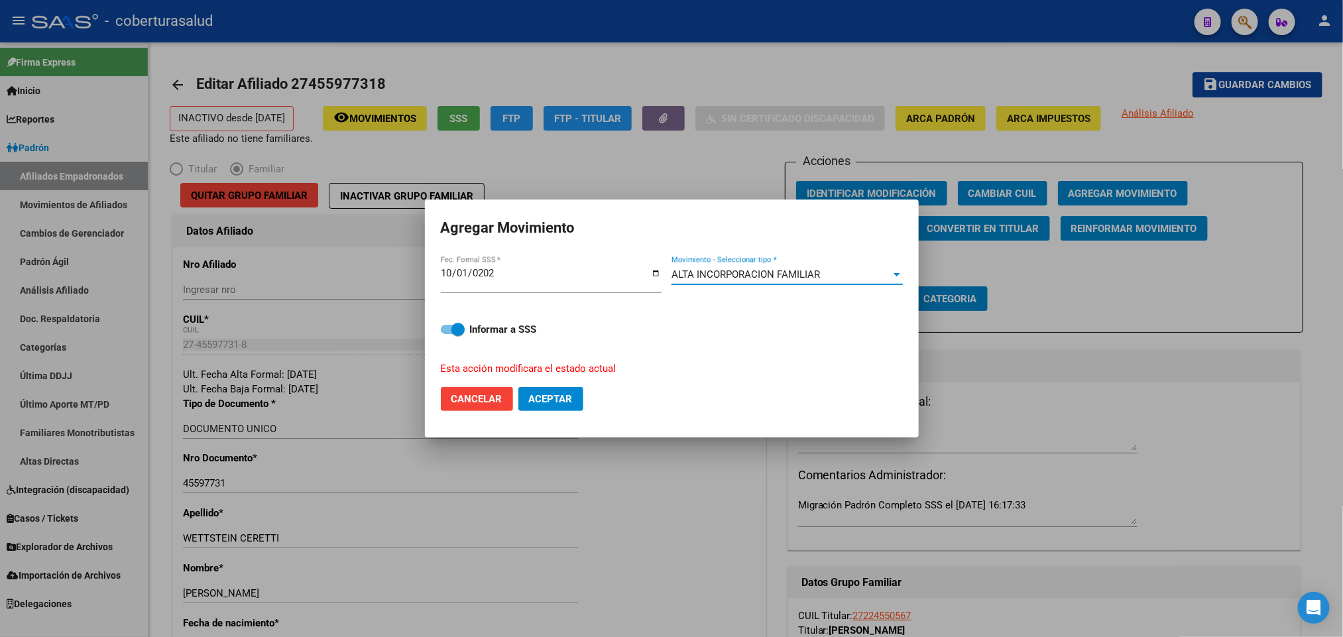
click at [553, 397] on span "Aceptar" at bounding box center [551, 399] width 44 height 12
checkbox input "false"
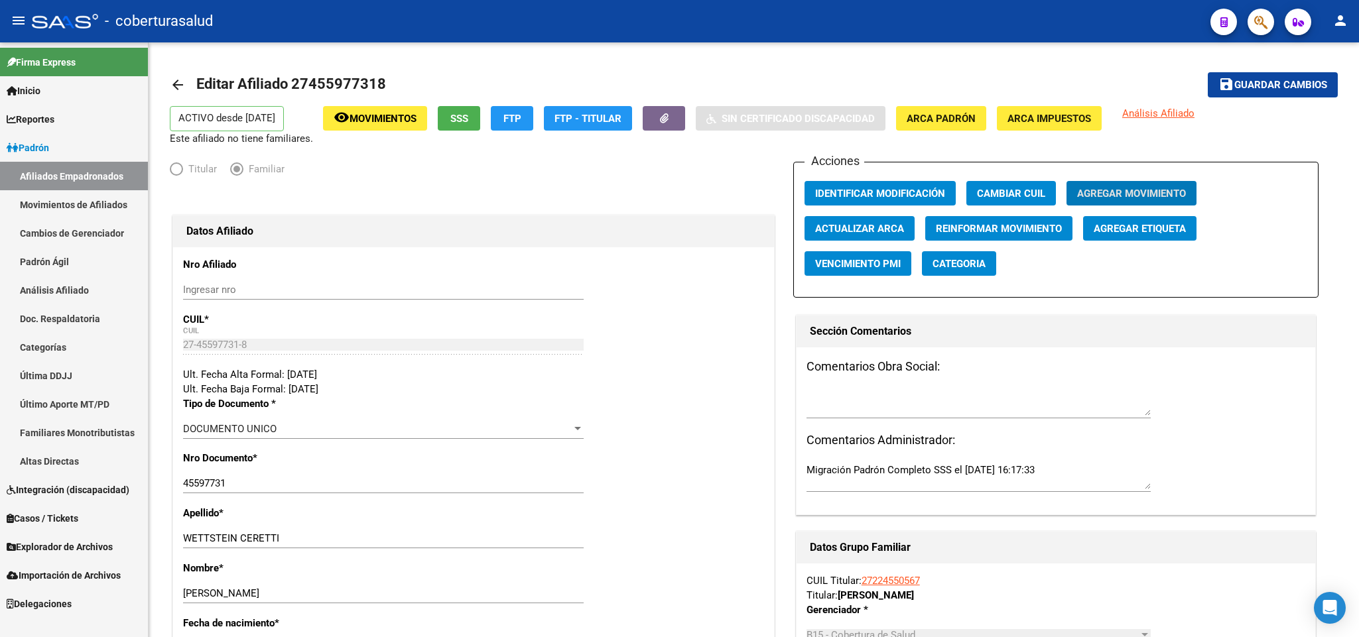
click at [1254, 34] on mat-toolbar "menu - coberturasalud person" at bounding box center [679, 21] width 1359 height 42
click at [1257, 25] on icon "button" at bounding box center [1260, 22] width 13 height 15
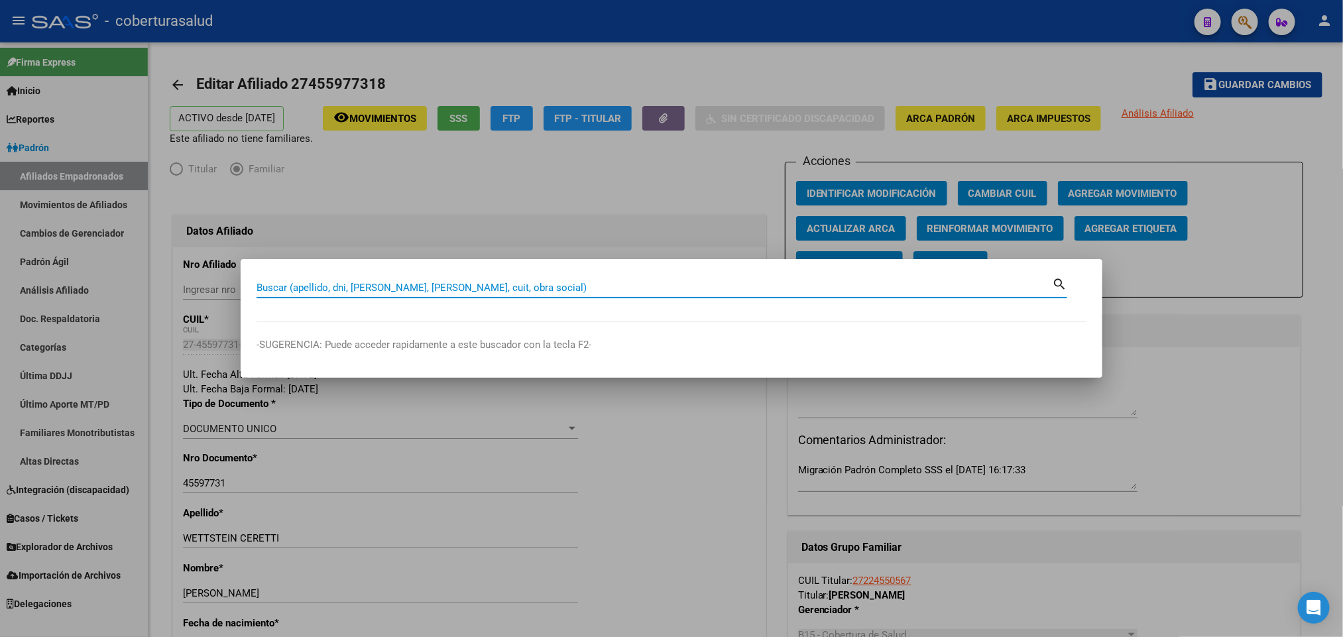
paste input "27457216861"
type input "27457216861"
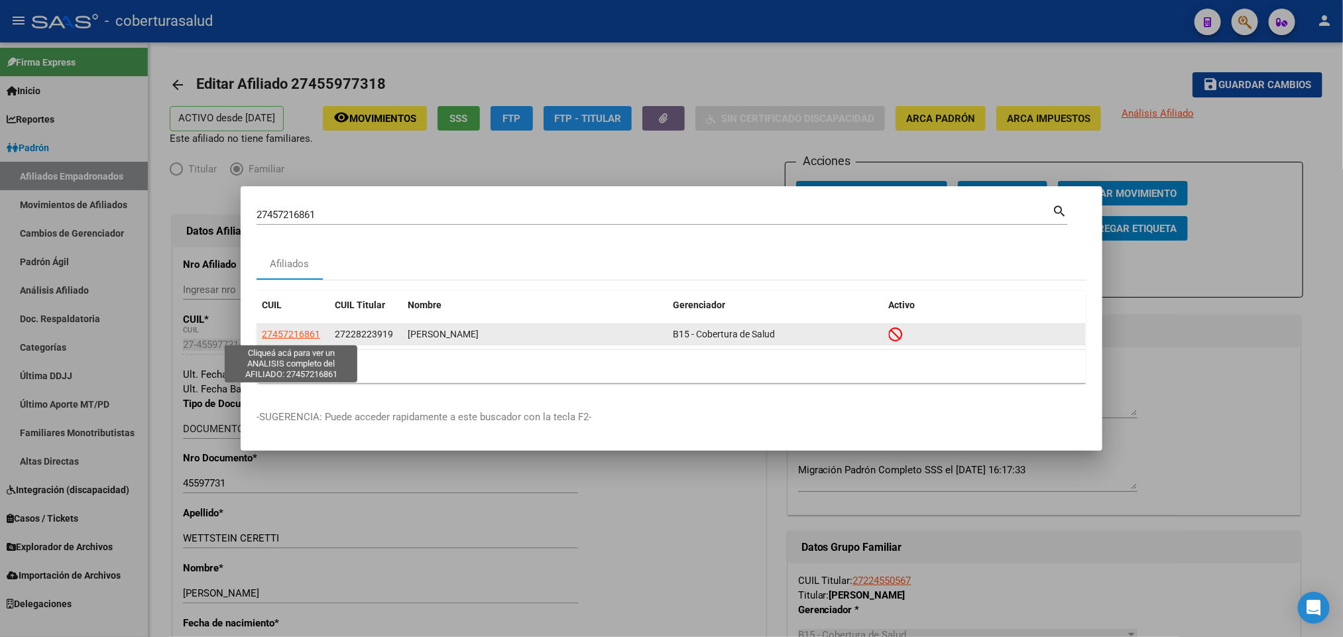
click at [308, 329] on span "27457216861" at bounding box center [291, 334] width 58 height 11
type textarea "27457216861"
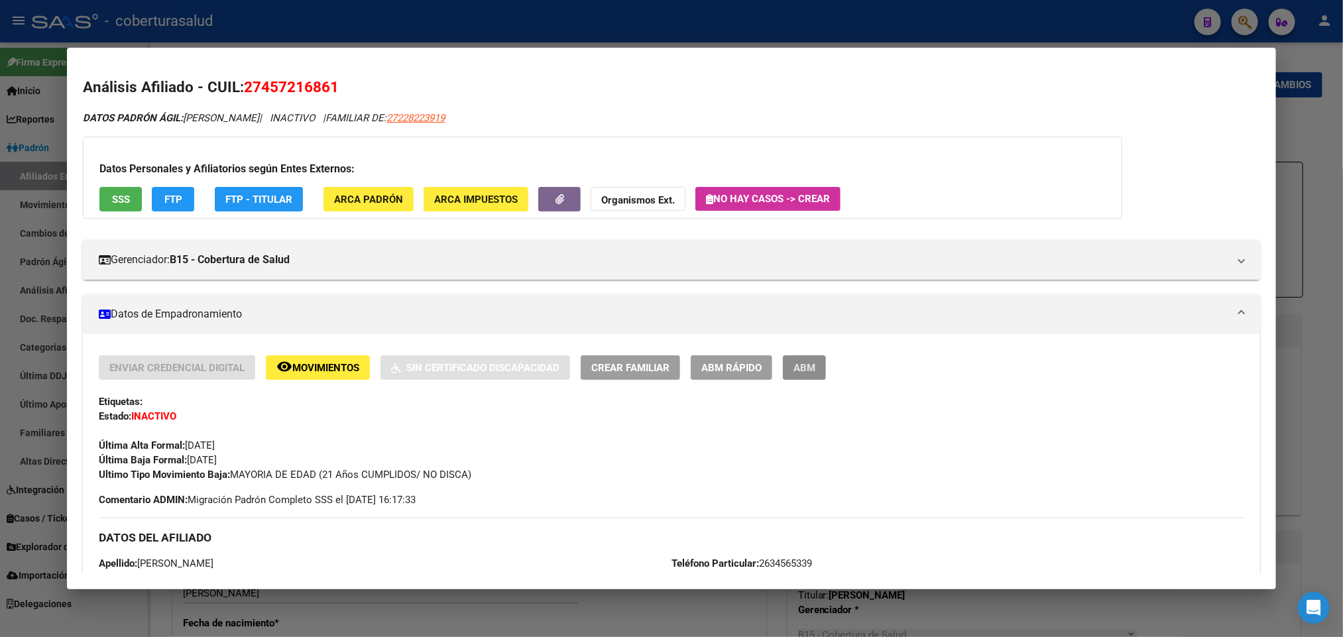
click at [798, 370] on span "ABM" at bounding box center [805, 368] width 22 height 12
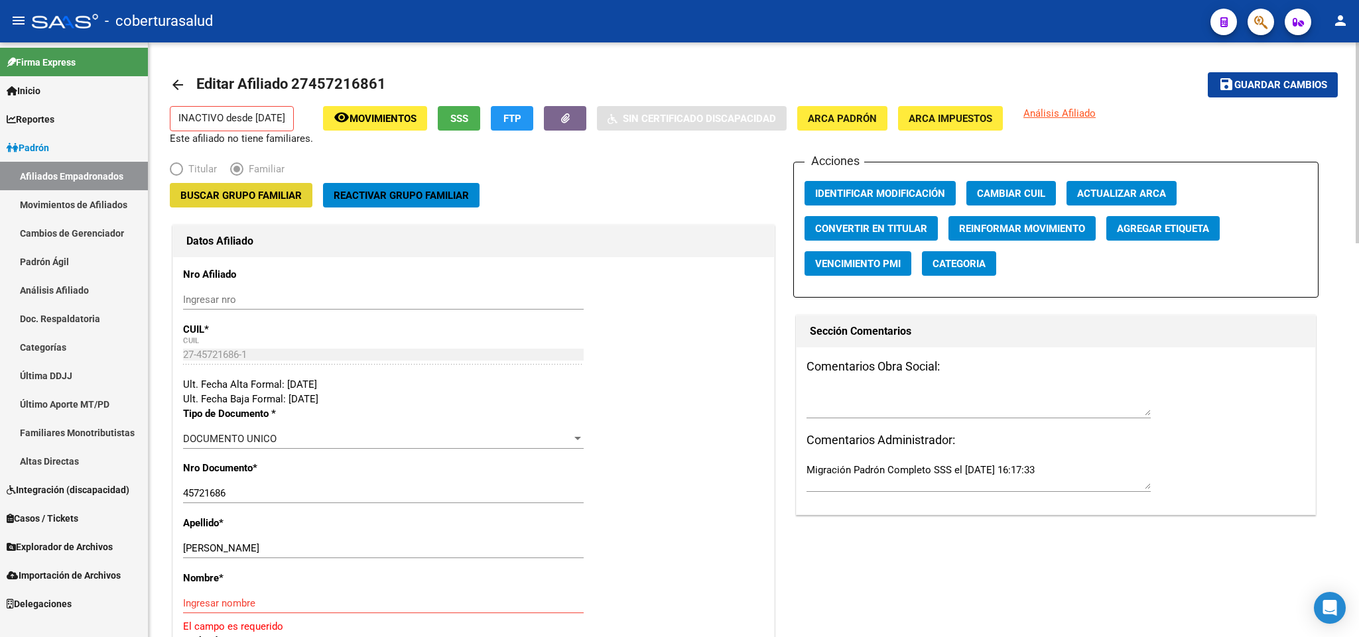
click at [257, 194] on span "Buscar Grupo Familiar" at bounding box center [240, 196] width 121 height 12
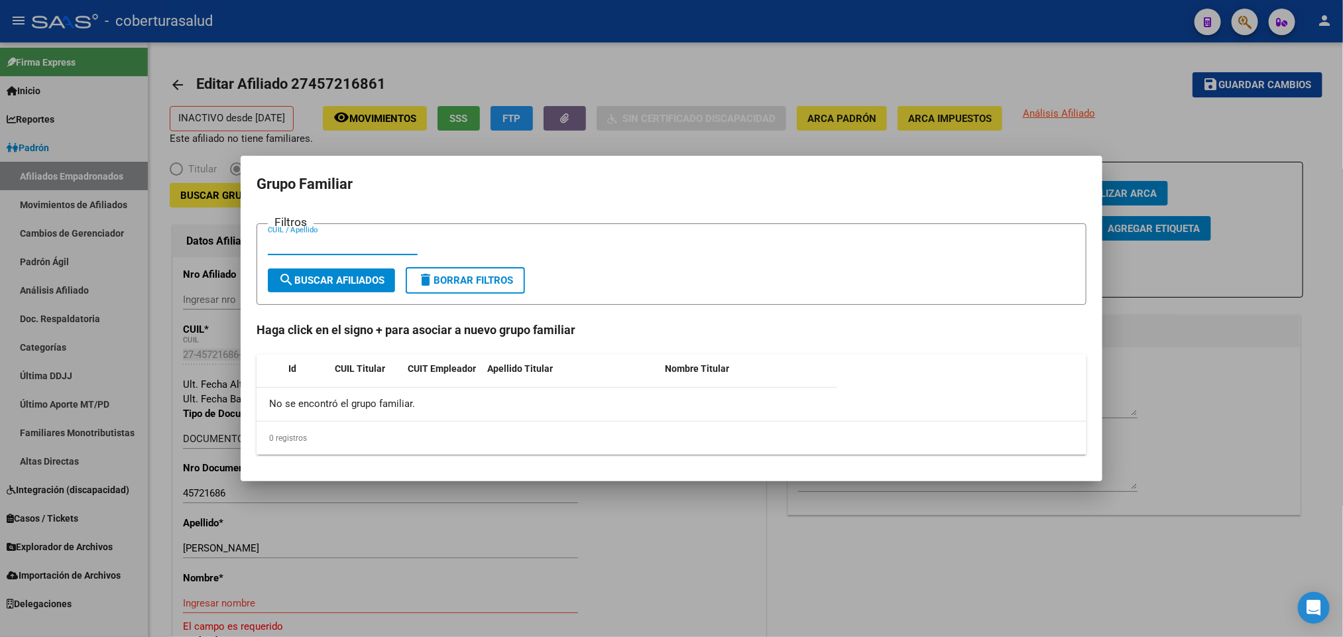
paste input "27228223919"
type input "27228223919"
click at [358, 295] on form "Filtros 27228223919 CUIL / Apellido search Buscar Afiliados delete Borrar Filtr…" at bounding box center [672, 264] width 830 height 82
click at [368, 276] on span "search Buscar Afiliados" at bounding box center [331, 281] width 106 height 12
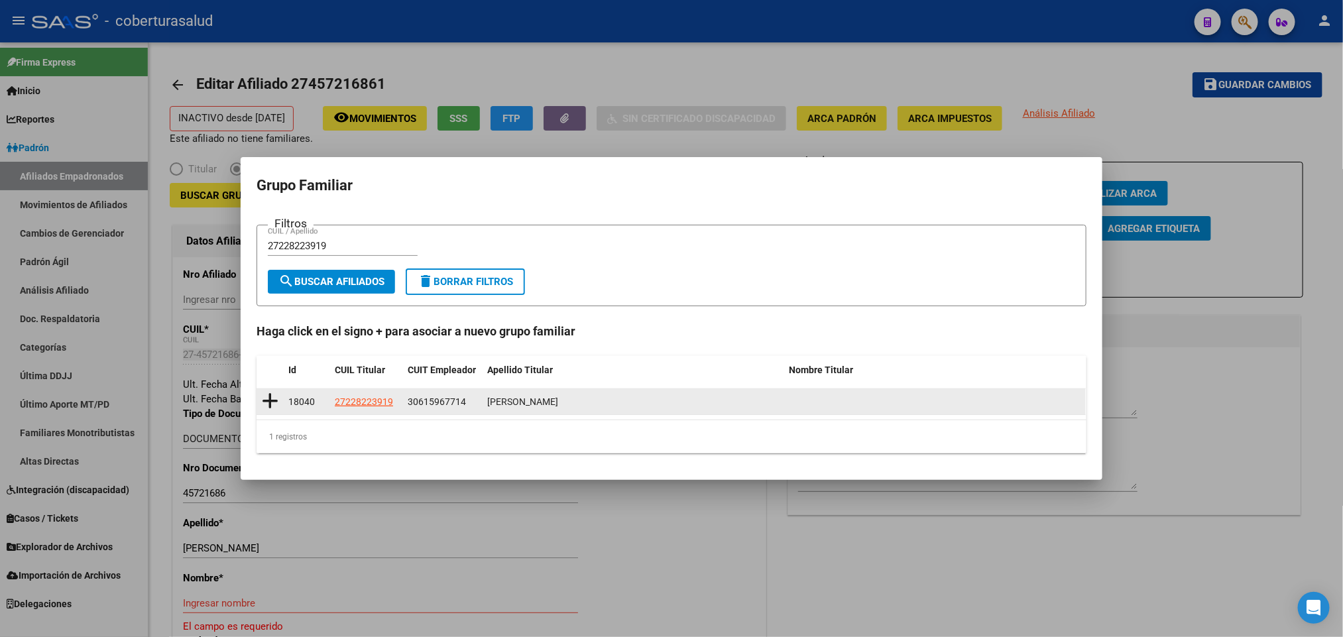
click at [271, 398] on icon at bounding box center [270, 401] width 17 height 19
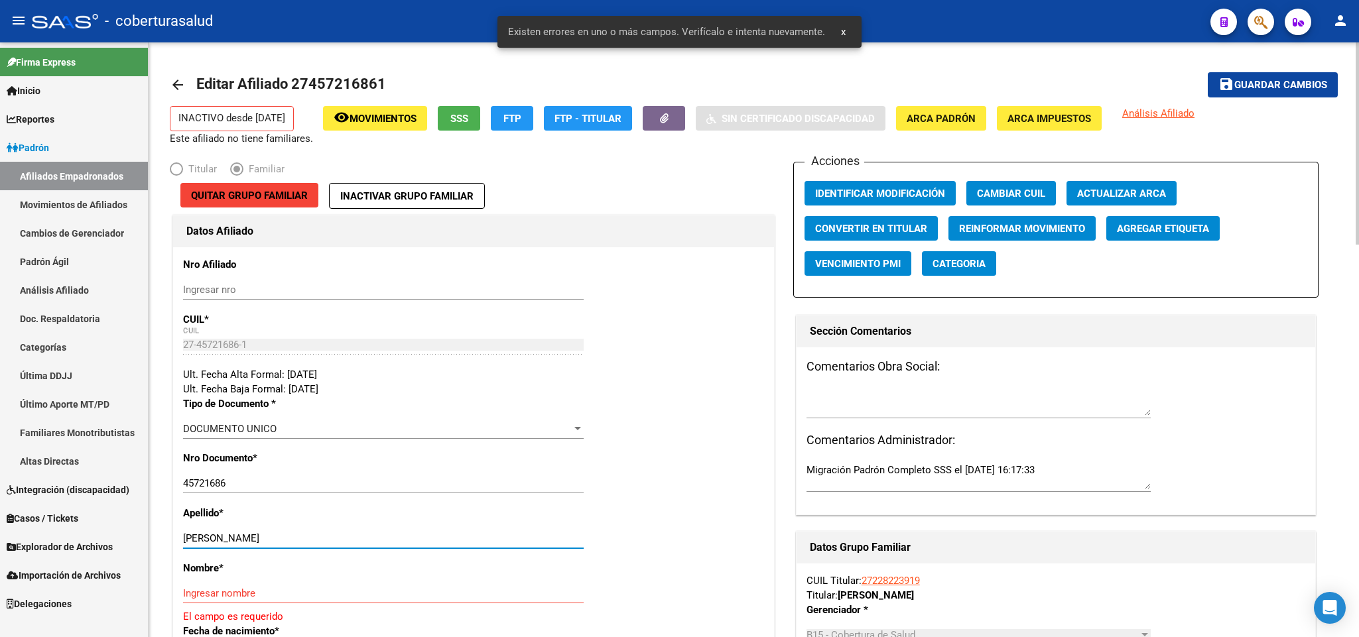
click at [267, 540] on input "[PERSON_NAME]" at bounding box center [383, 538] width 400 height 12
type input "[PERSON_NAME]"
click at [253, 593] on input "Ingresar nombre" at bounding box center [383, 593] width 400 height 12
paste input "PILAR"
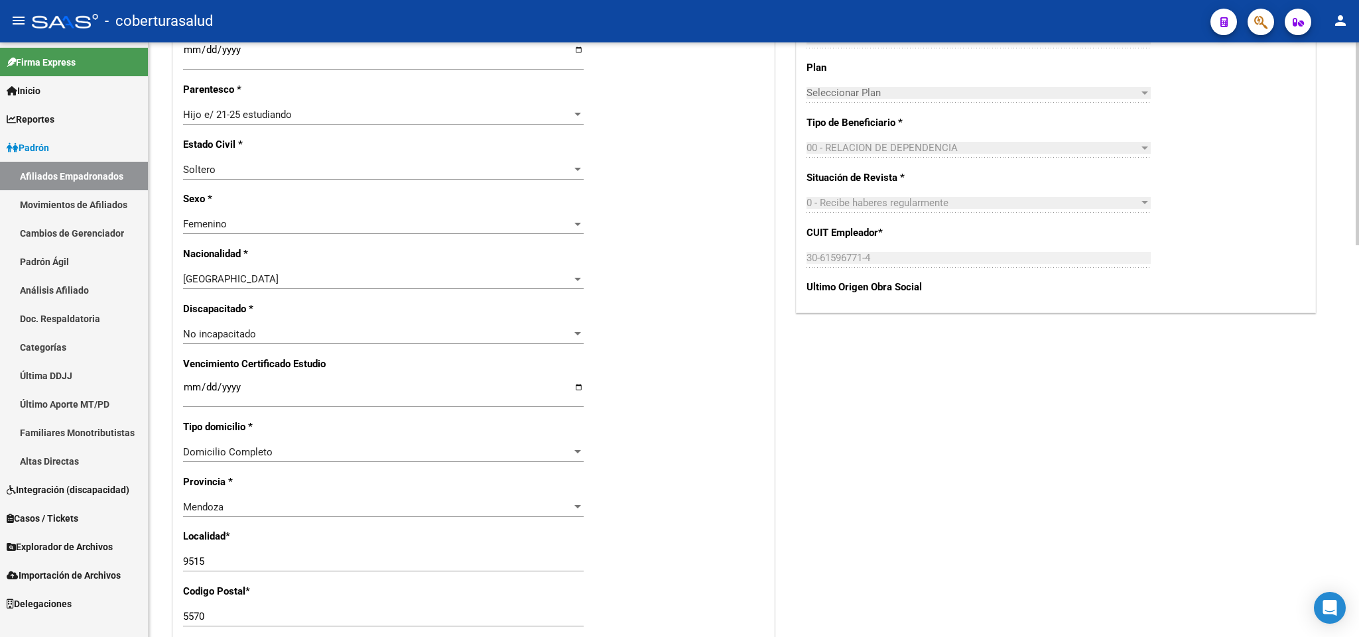
scroll to position [696, 0]
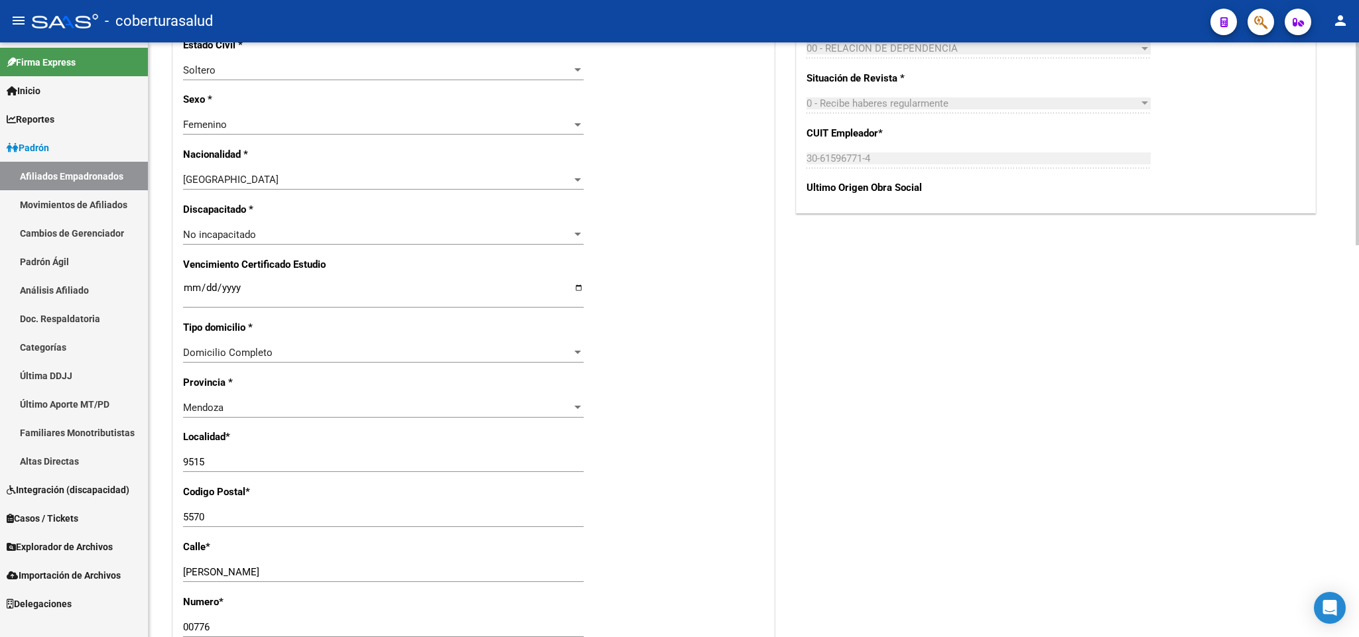
type input "PILAR"
click at [188, 283] on input "Ingresar fecha" at bounding box center [383, 292] width 400 height 21
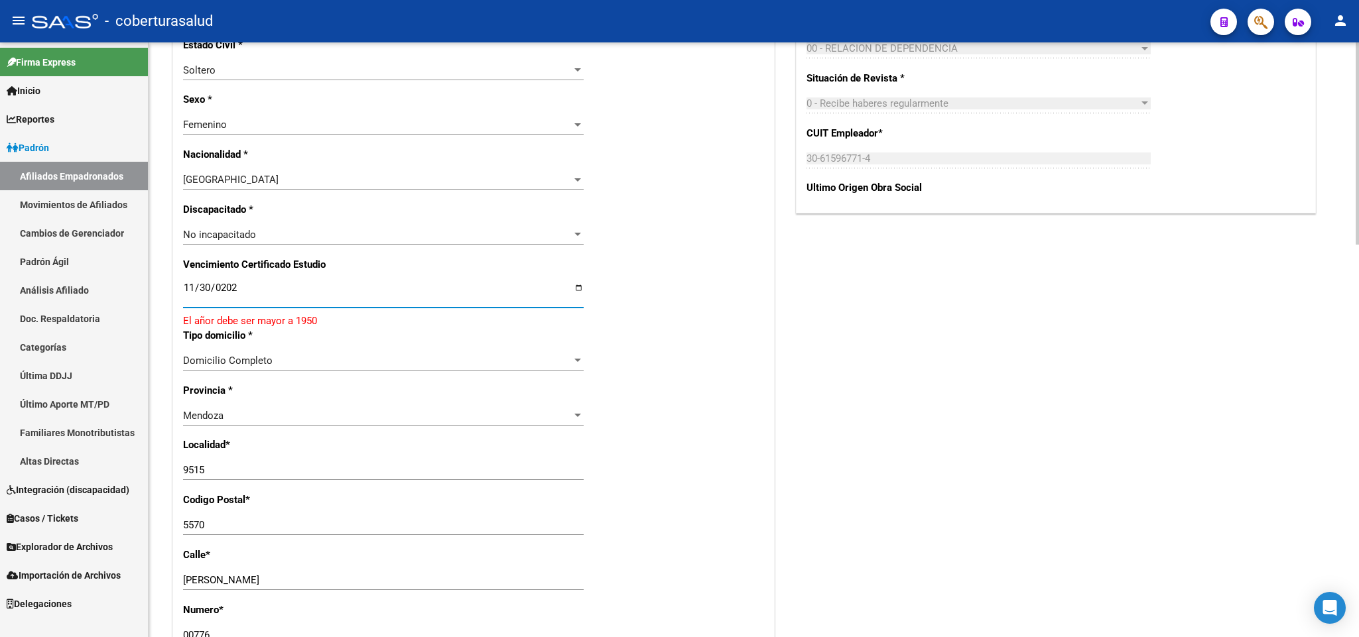
type input "[DATE]"
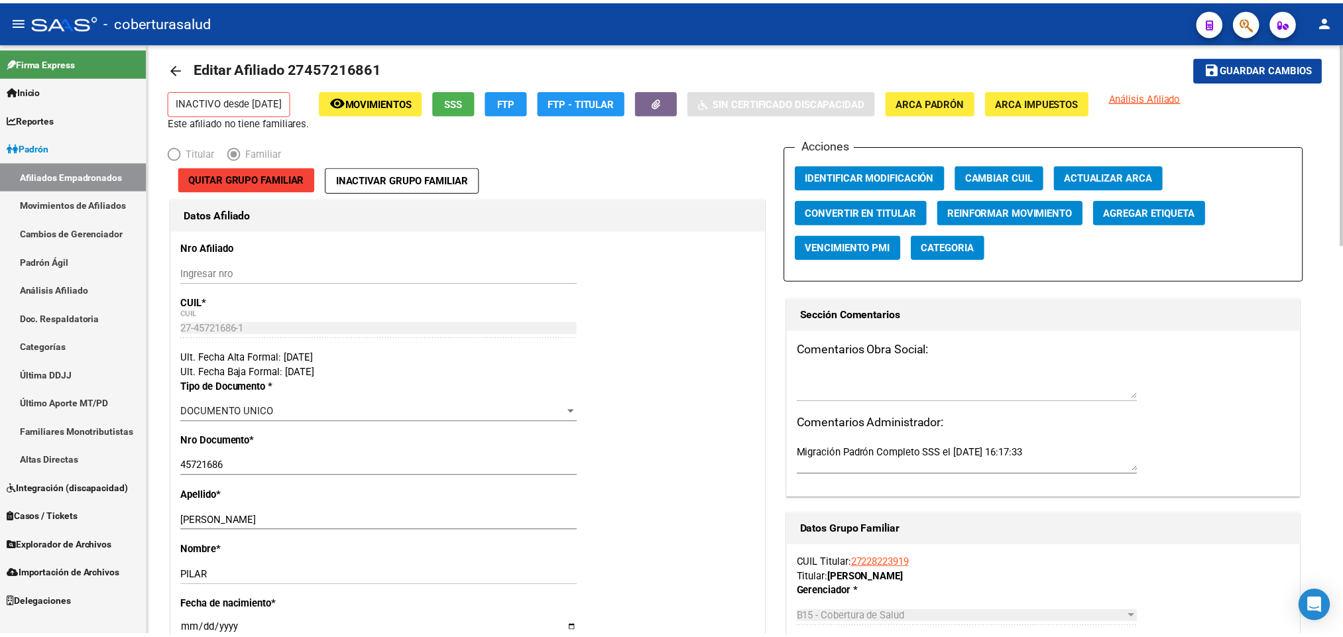
scroll to position [0, 0]
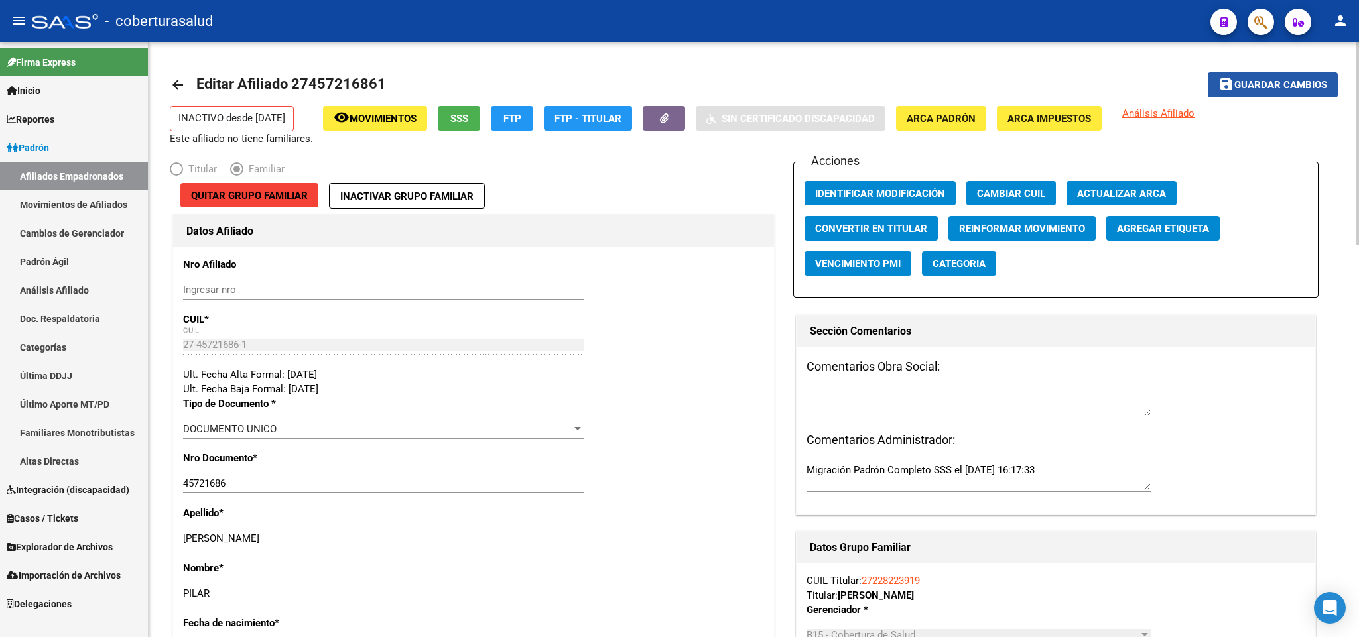
click at [1254, 74] on button "save Guardar cambios" at bounding box center [1272, 84] width 130 height 25
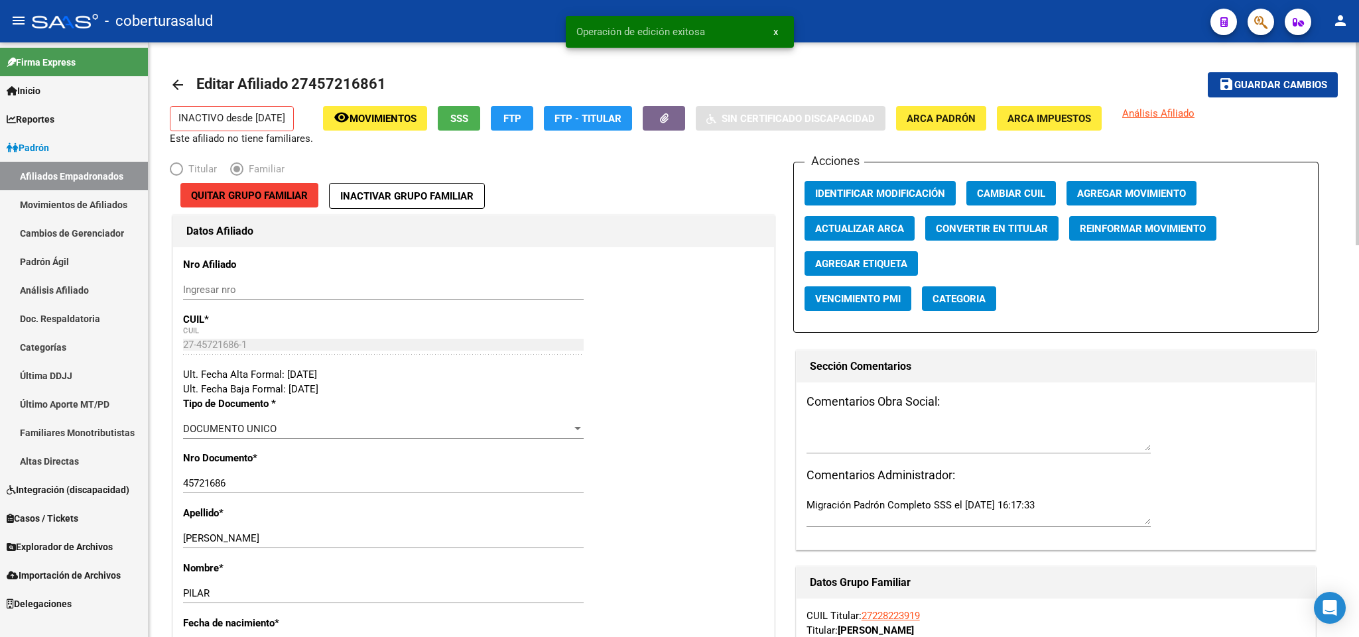
click at [1168, 189] on span "Agregar Movimiento" at bounding box center [1131, 194] width 109 height 12
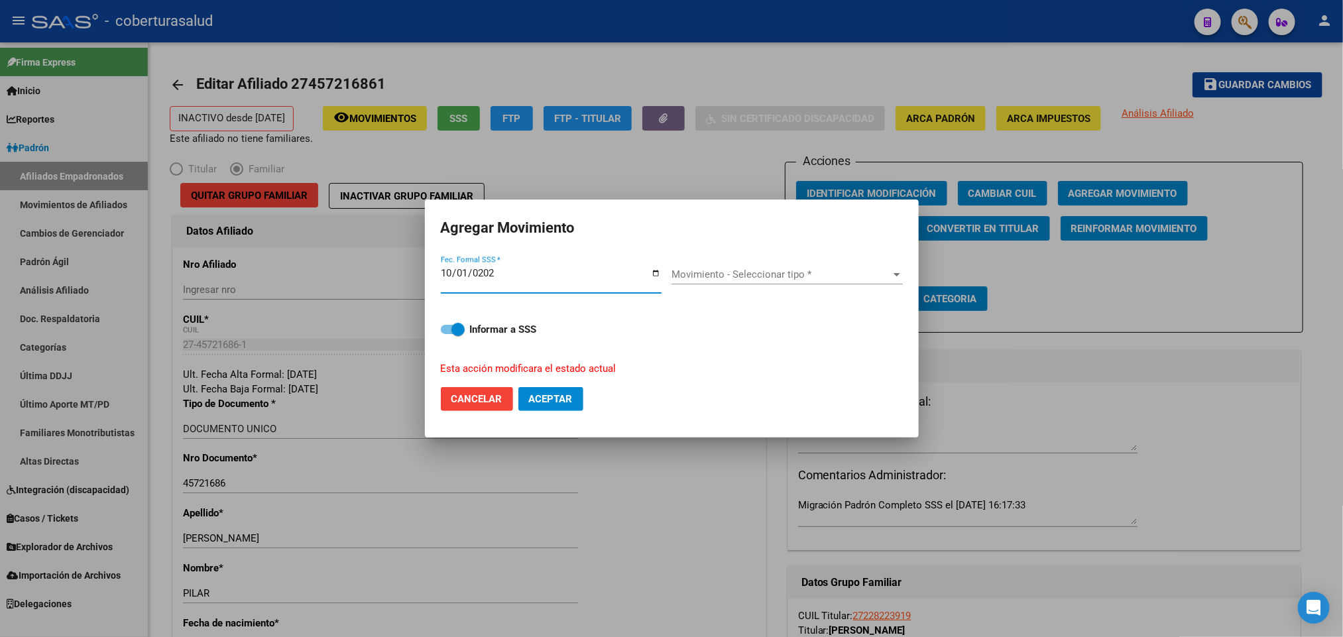
type input "[DATE]"
click at [863, 267] on div "Movimiento - Seleccionar tipo * Movimiento - Seleccionar tipo *" at bounding box center [787, 275] width 231 height 20
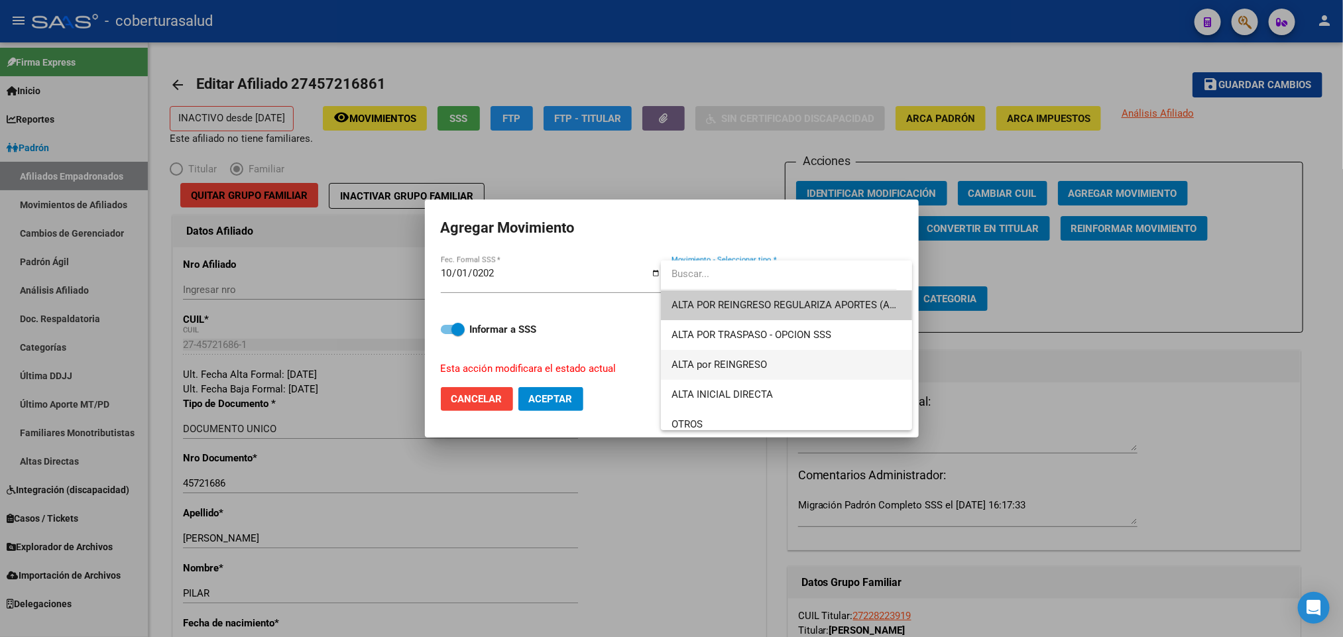
scroll to position [99, 0]
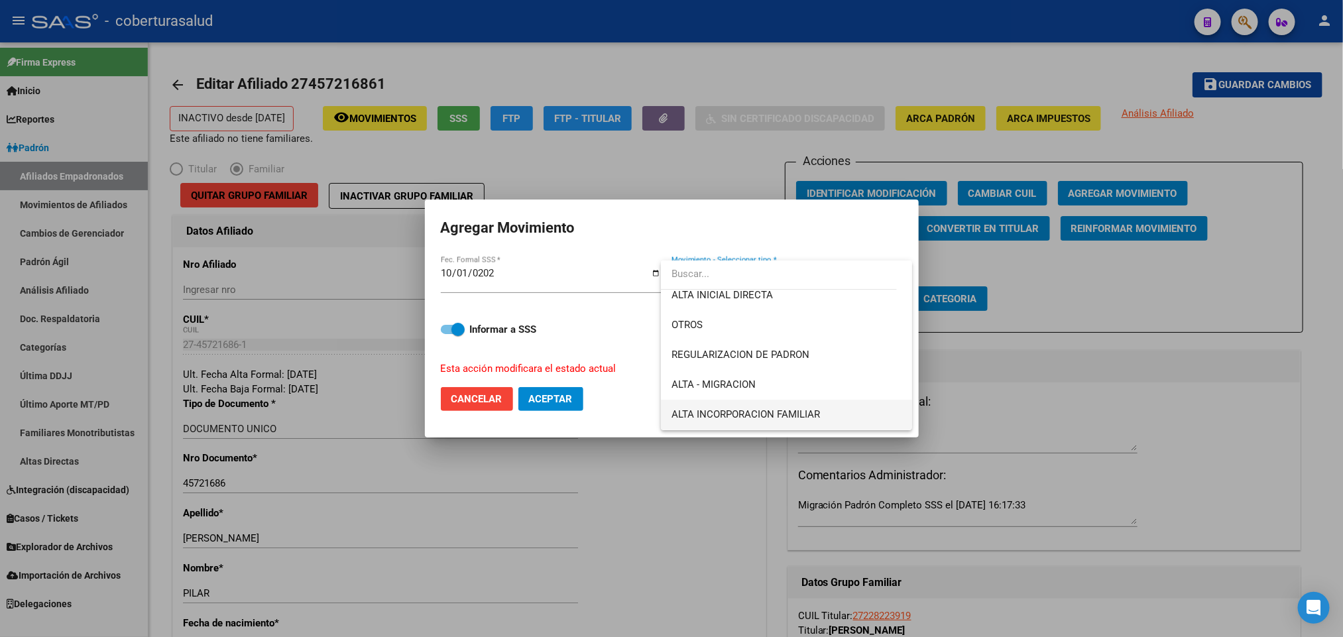
click at [833, 410] on span "ALTA INCORPORACION FAMILIAR" at bounding box center [787, 415] width 230 height 30
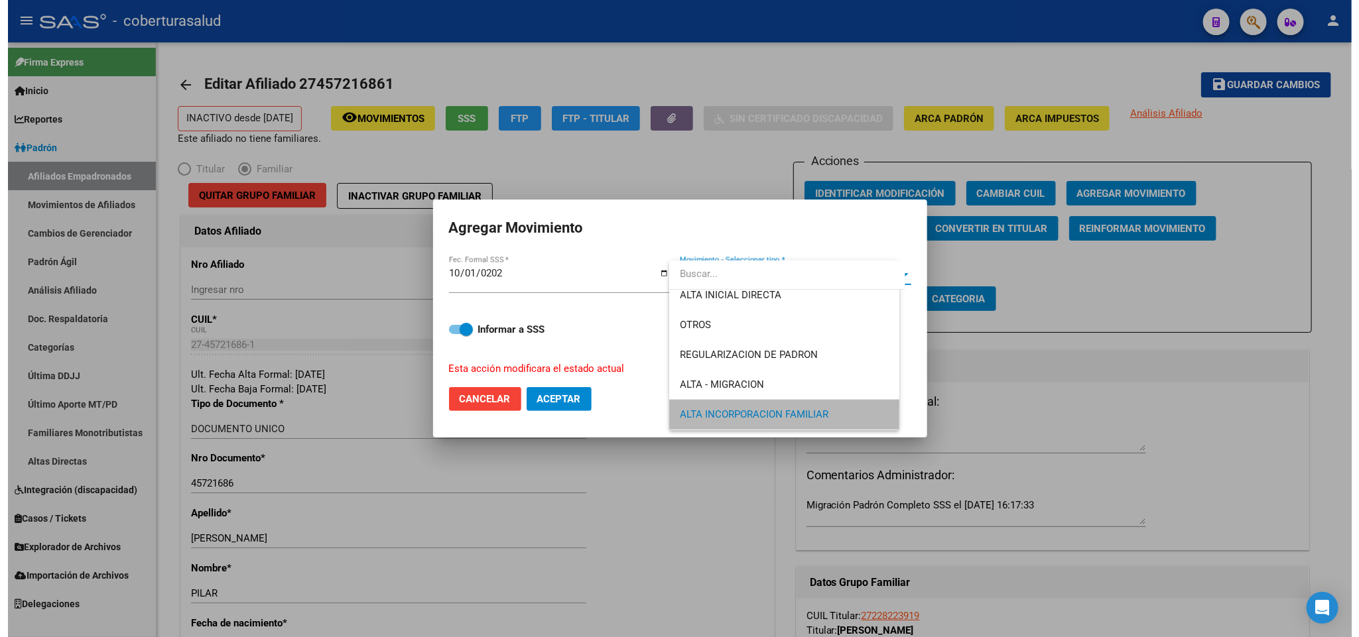
scroll to position [98, 0]
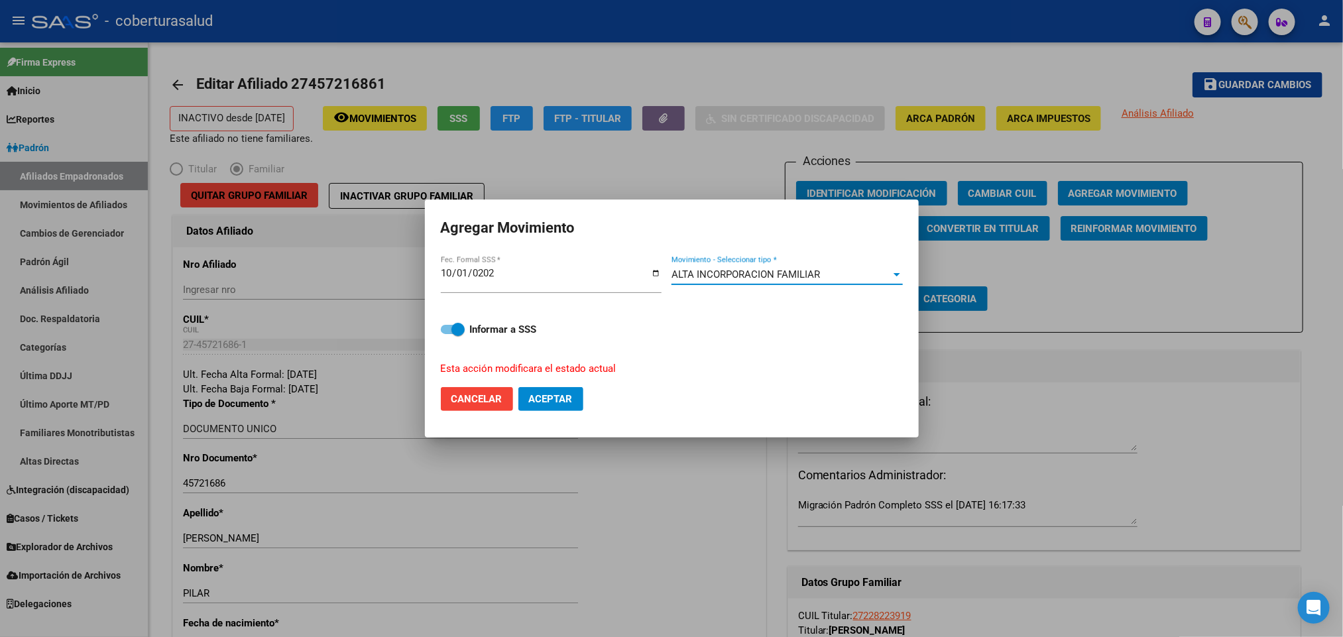
click at [569, 402] on span "Aceptar" at bounding box center [551, 399] width 44 height 12
checkbox input "false"
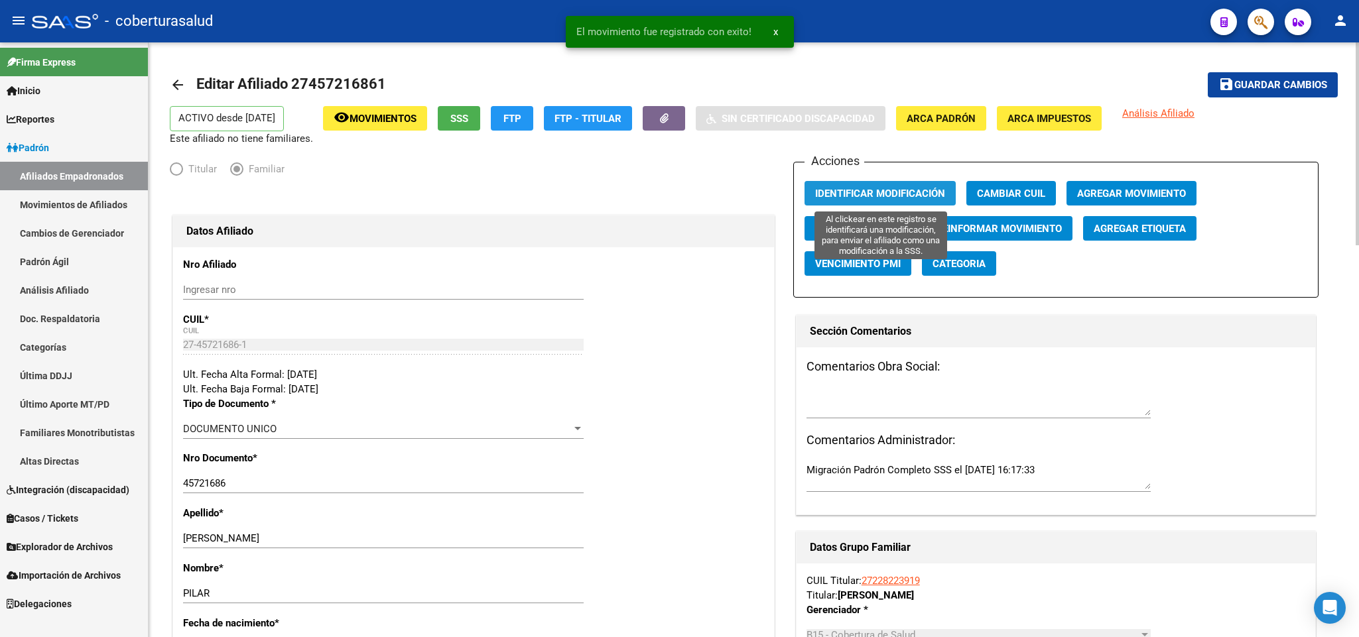
click at [857, 193] on span "Identificar Modificación" at bounding box center [880, 194] width 130 height 12
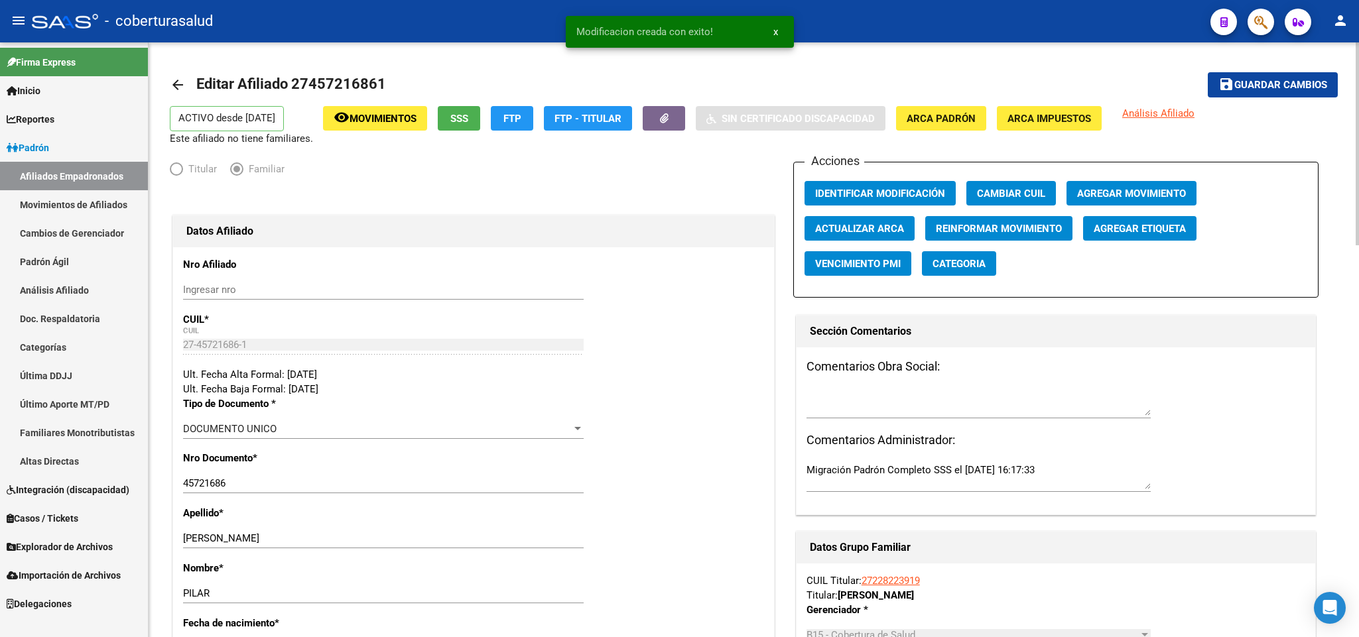
click at [352, 131] on app-afiliado-movimiento "remove_red_eye Movimientos" at bounding box center [375, 126] width 104 height 40
click at [371, 102] on mat-toolbar-row "arrow_back Editar Afiliado 27457216861" at bounding box center [625, 85] width 911 height 42
click at [376, 116] on span "Movimientos" at bounding box center [382, 119] width 67 height 12
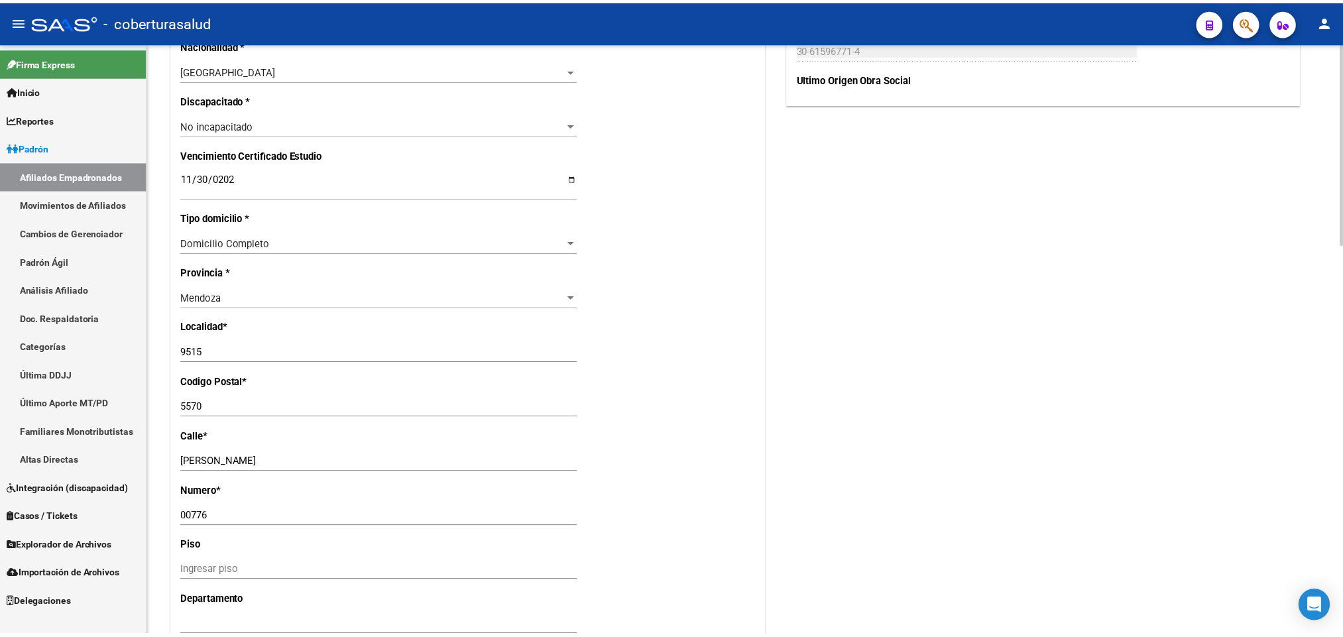
scroll to position [895, 0]
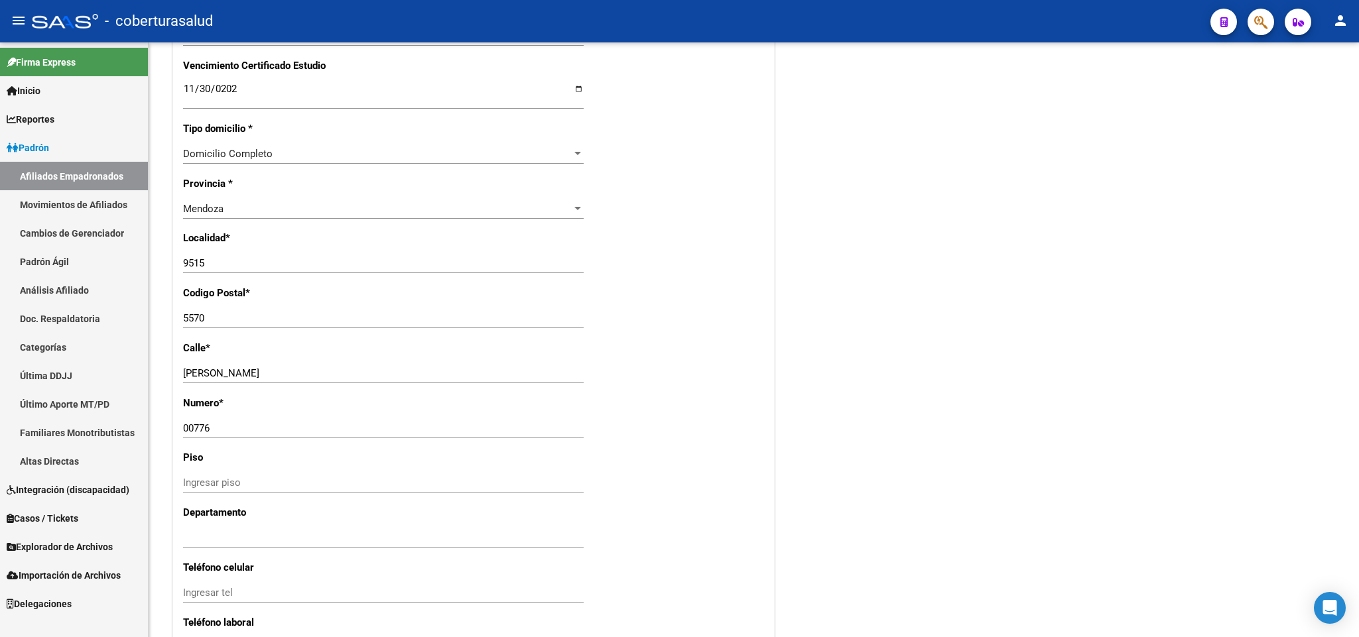
click at [1256, 28] on icon "button" at bounding box center [1260, 22] width 13 height 15
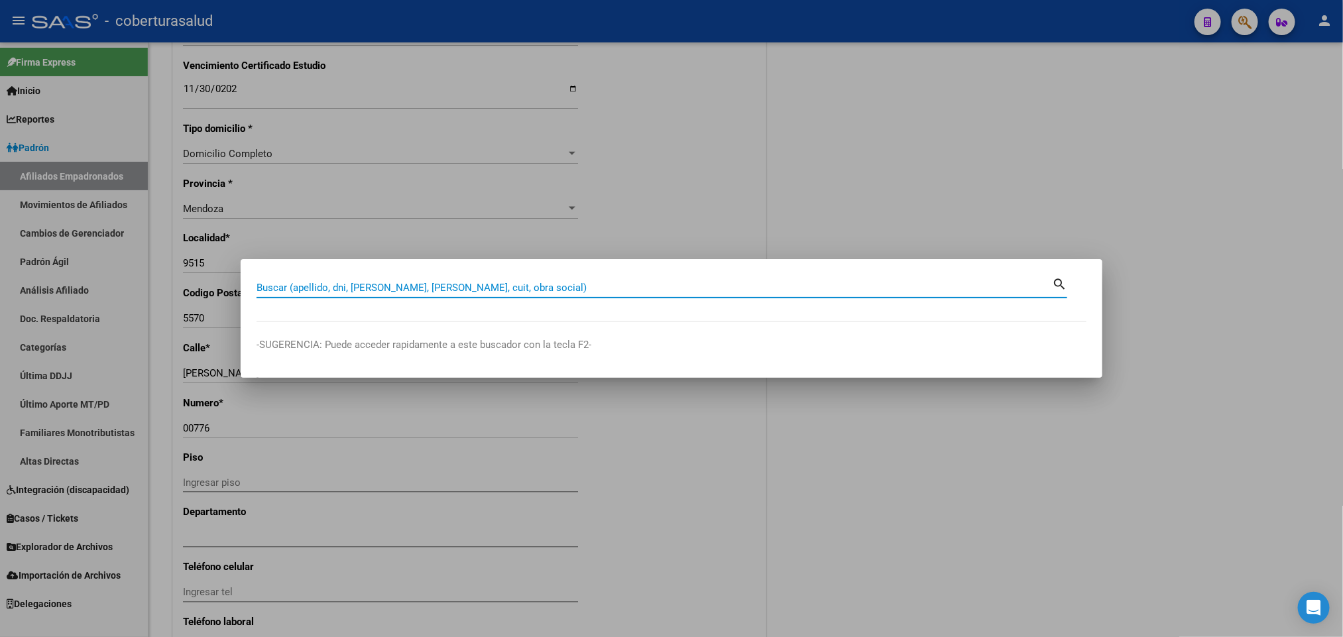
paste input "27440311208"
type input "27440311208"
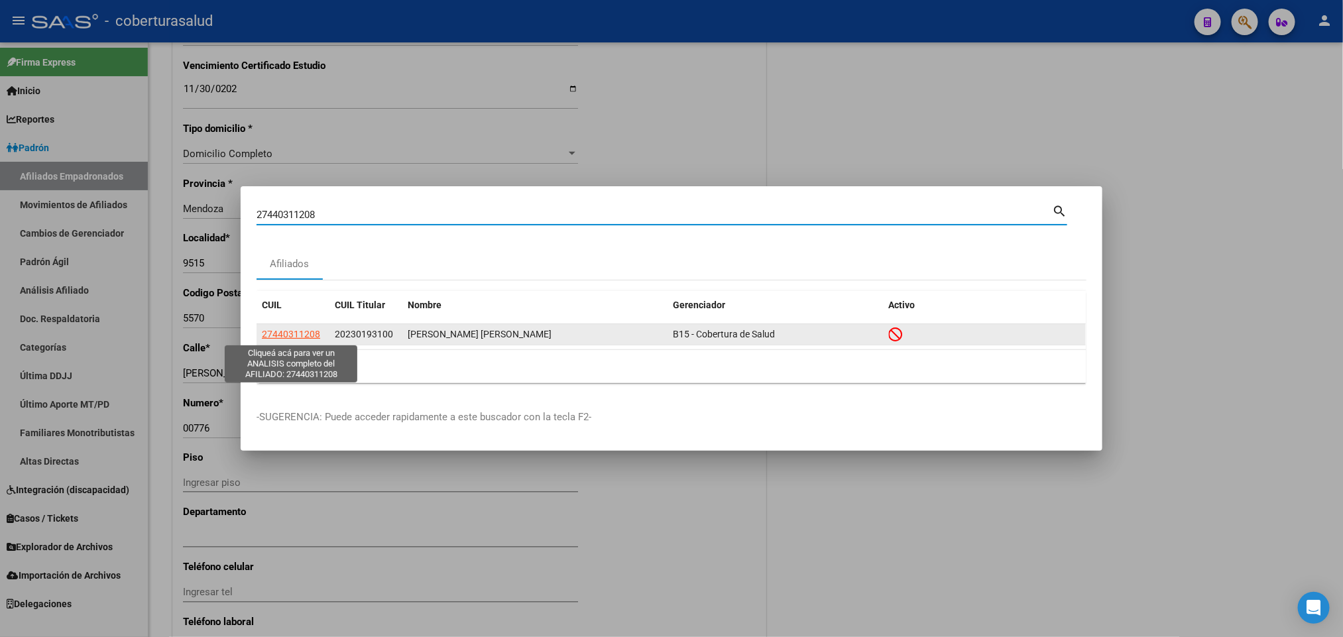
click at [308, 338] on span "27440311208" at bounding box center [291, 334] width 58 height 11
type textarea "27440311208"
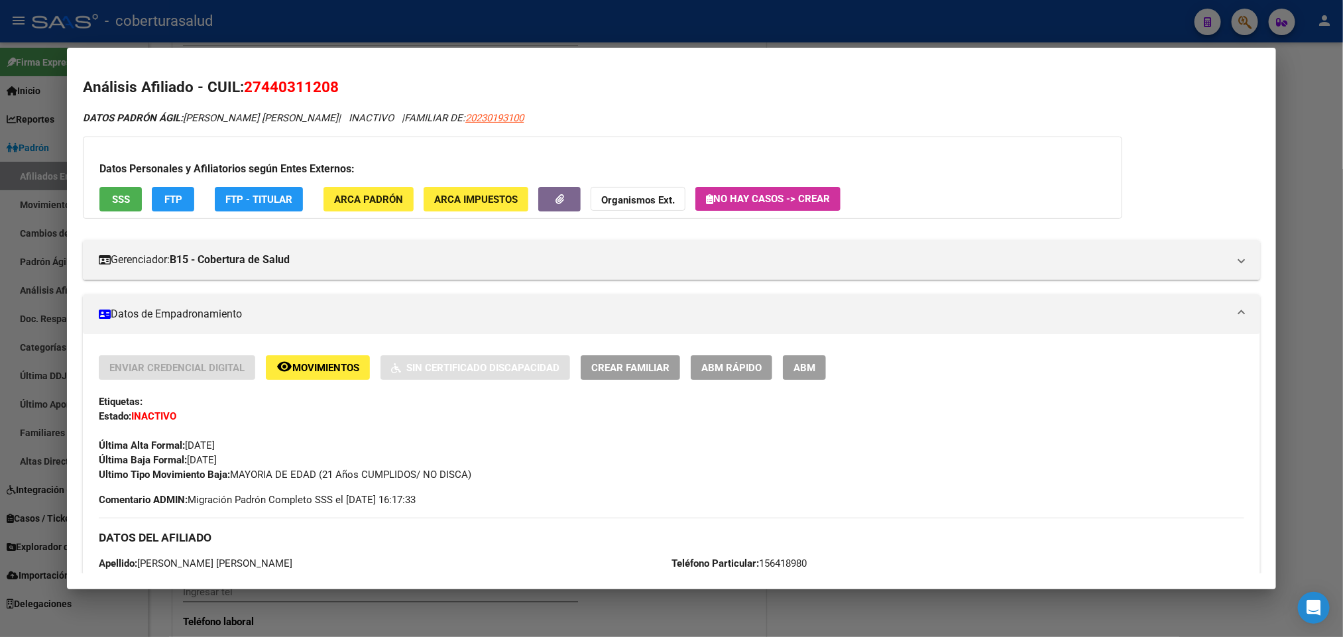
click at [794, 370] on span "ABM" at bounding box center [805, 368] width 22 height 12
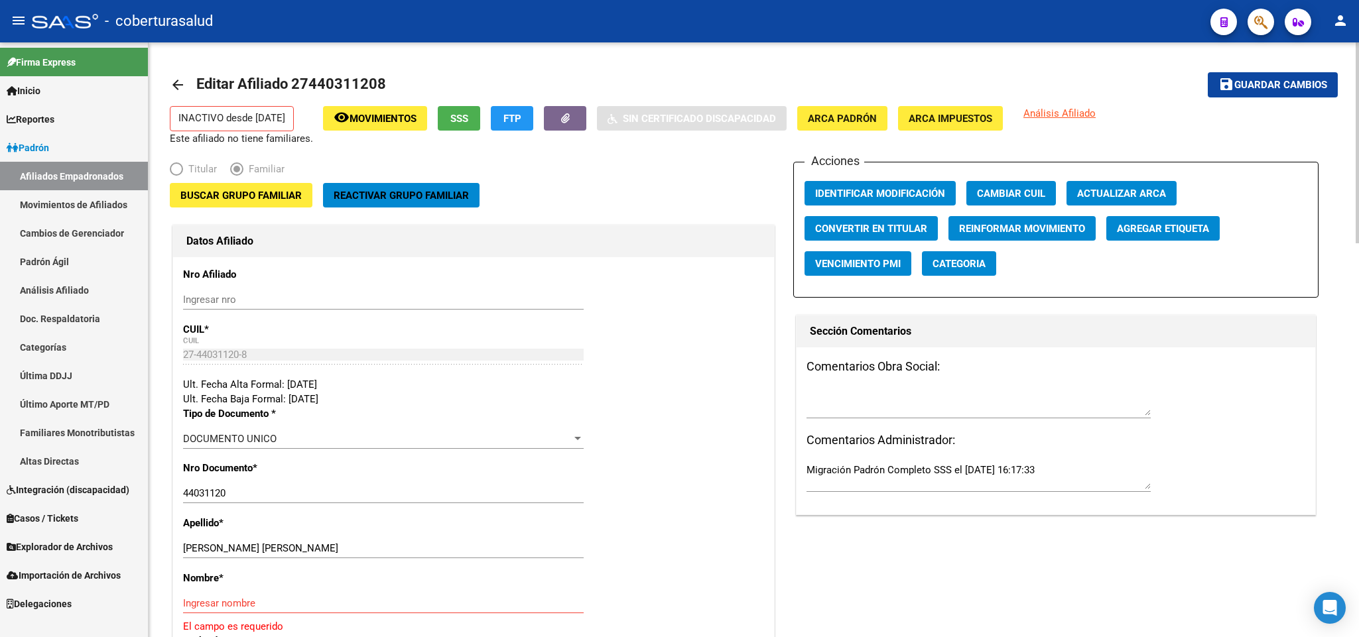
click at [182, 90] on mat-icon "arrow_back" at bounding box center [178, 85] width 16 height 16
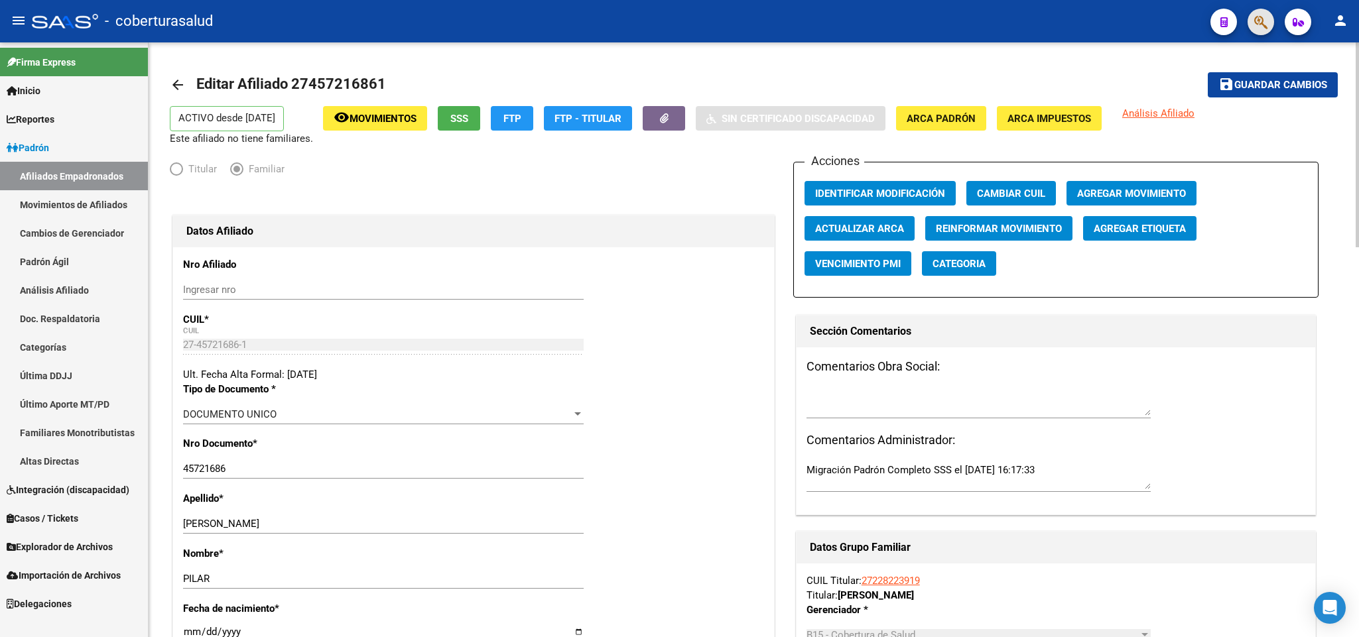
click at [1269, 24] on button "button" at bounding box center [1260, 22] width 27 height 27
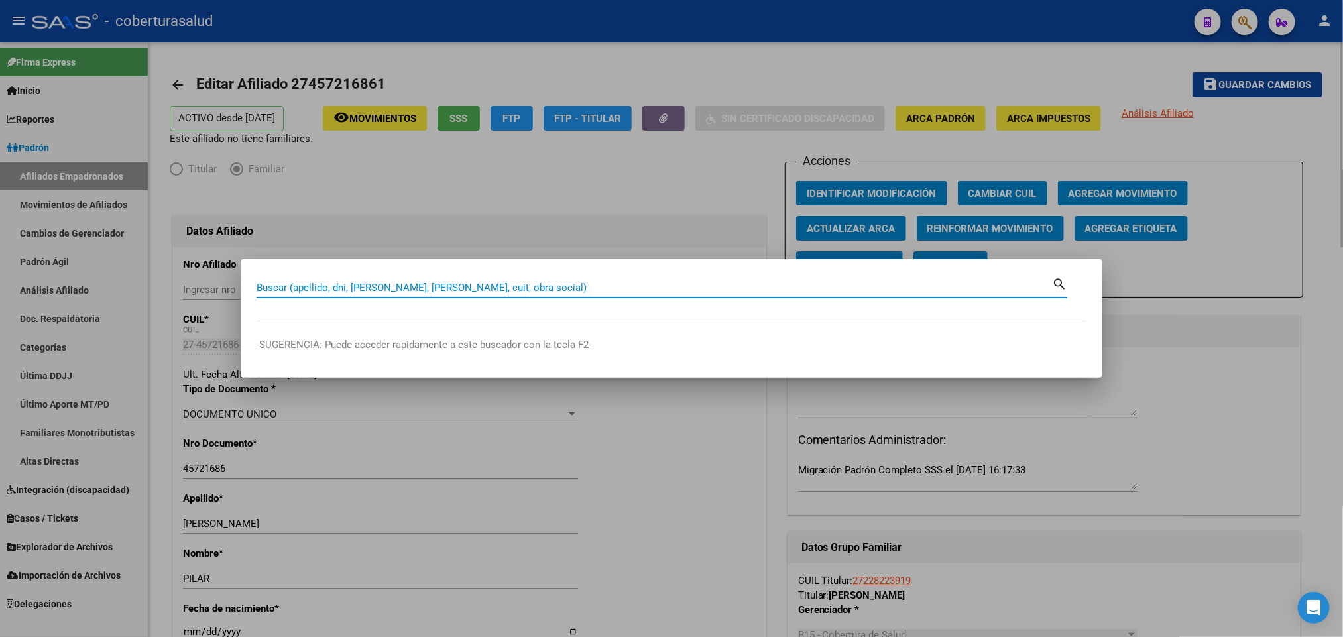
paste input "27440311208"
type input "27440311208"
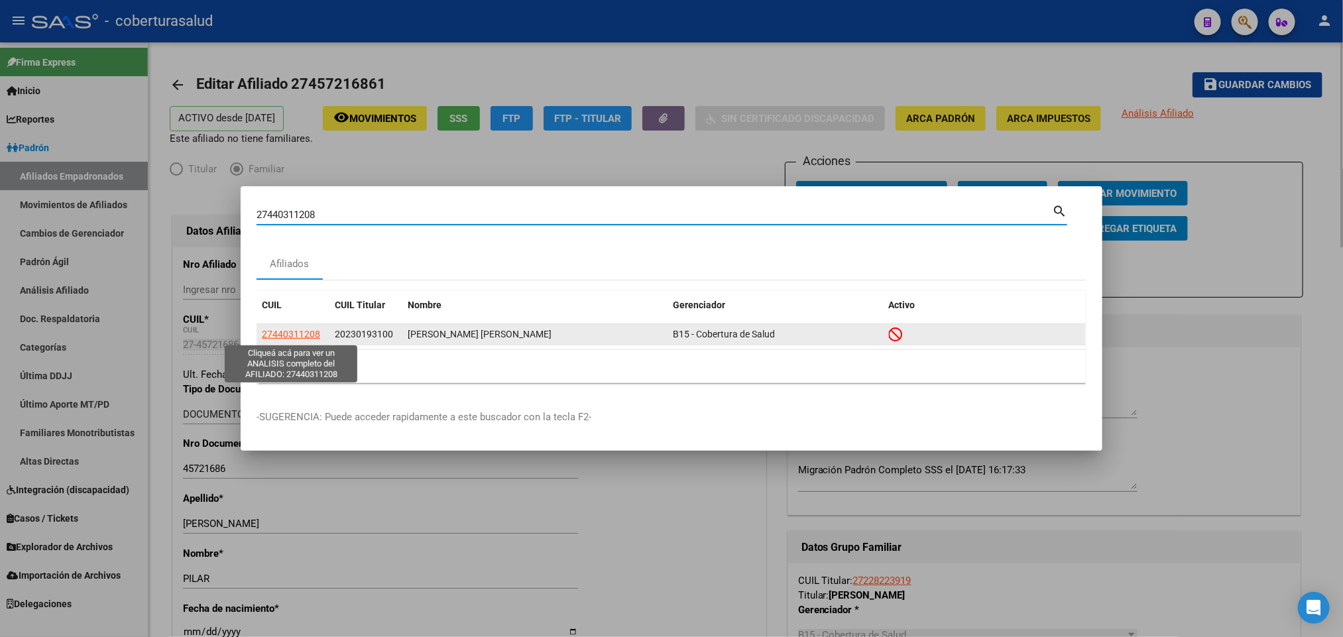
click at [297, 337] on span "27440311208" at bounding box center [291, 334] width 58 height 11
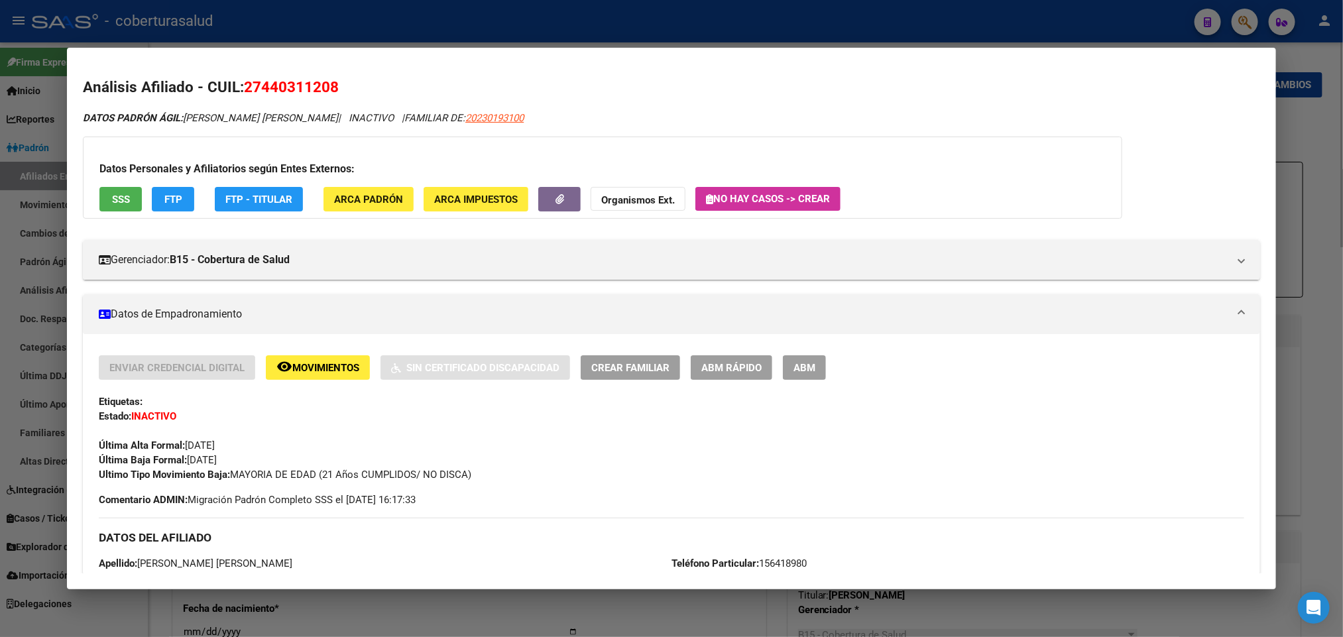
click at [804, 362] on span "ABM" at bounding box center [805, 368] width 22 height 12
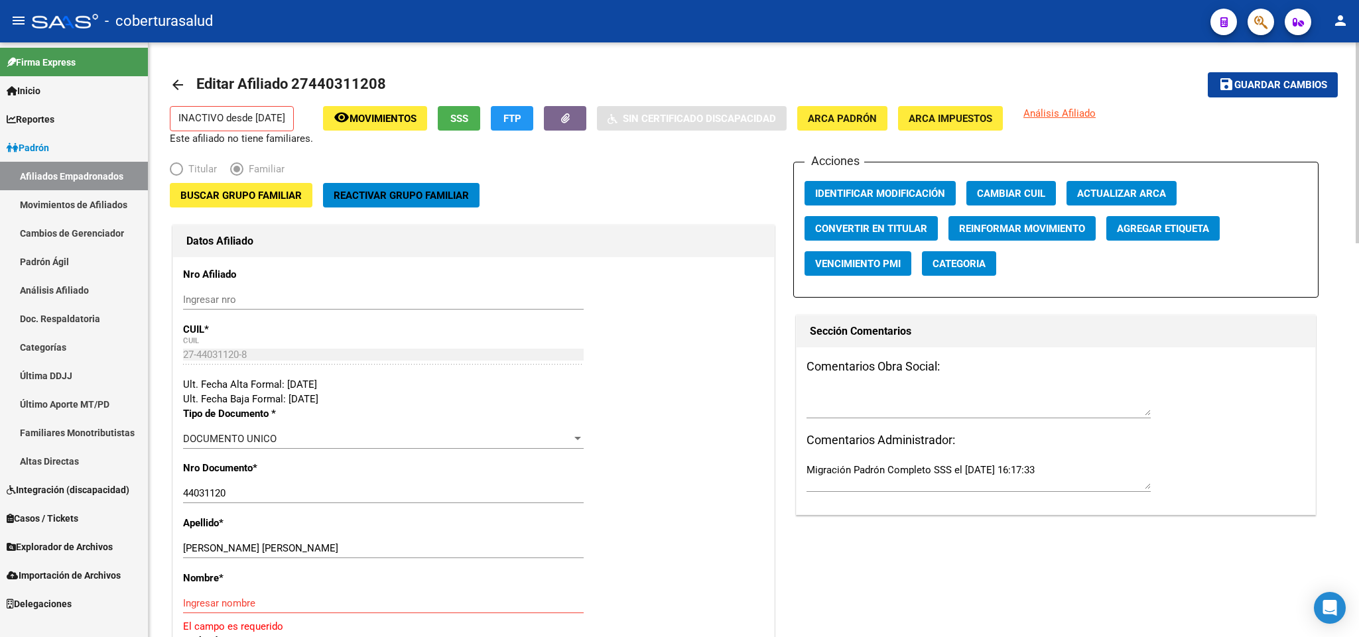
click at [245, 196] on span "Buscar Grupo Familiar" at bounding box center [240, 196] width 121 height 12
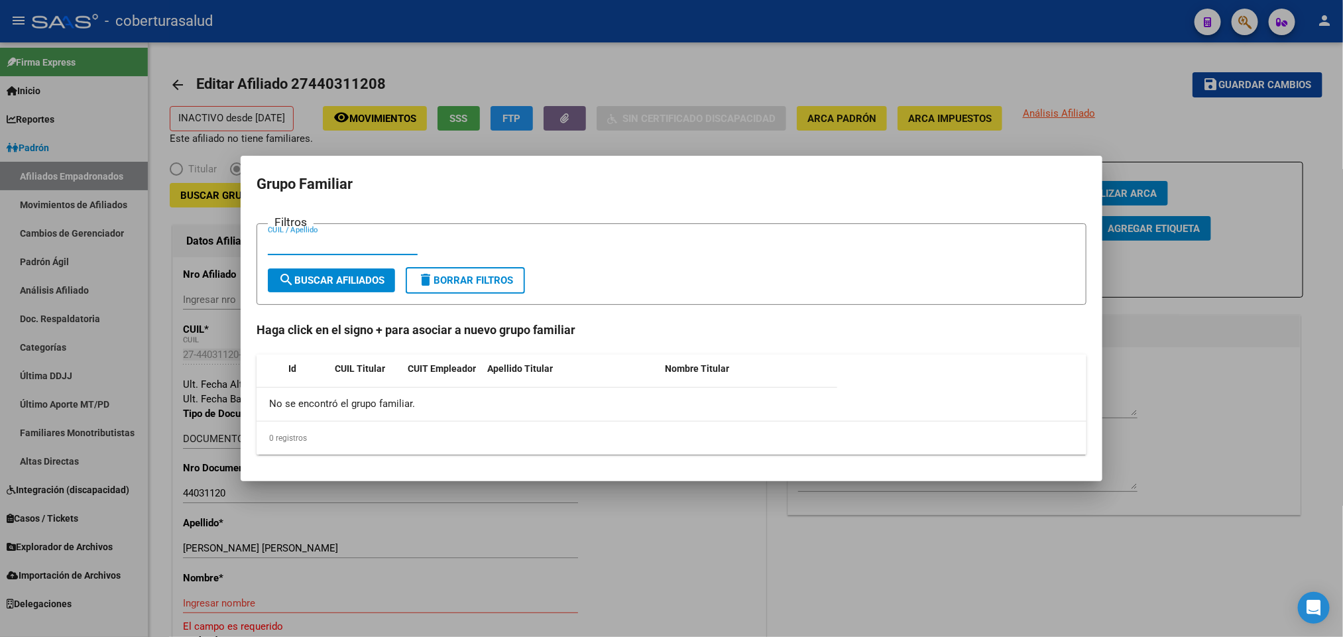
paste input "20230193100"
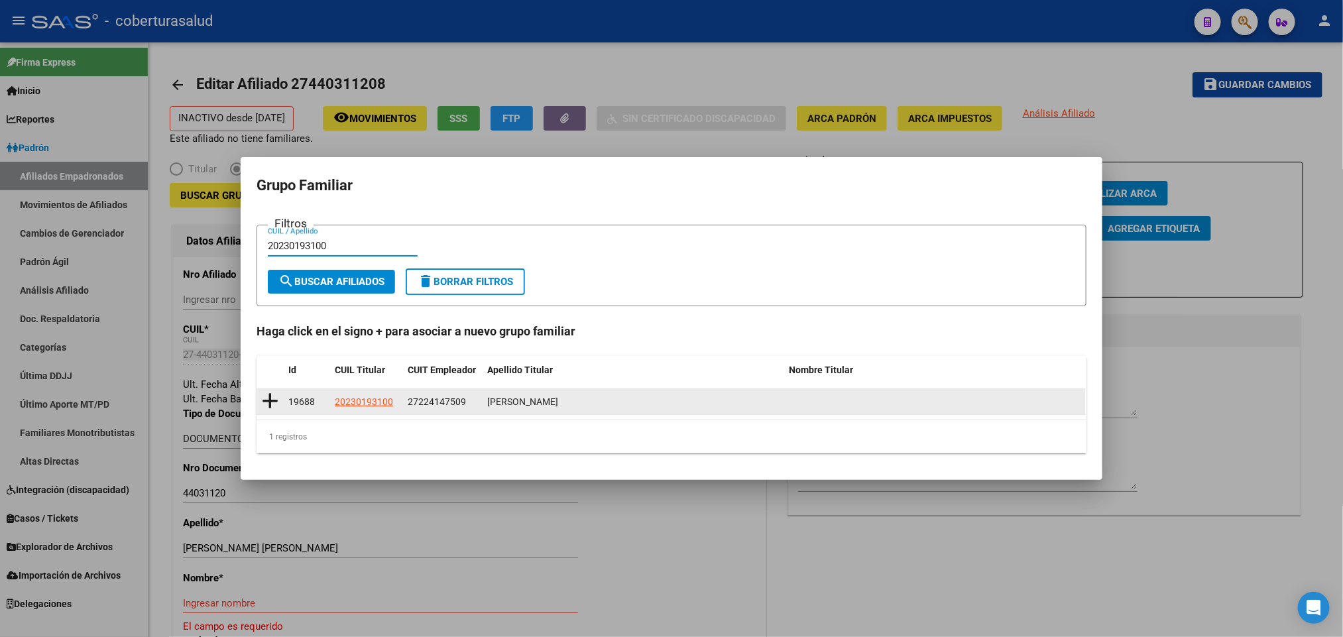
type input "20230193100"
click at [280, 395] on datatable-body-cell at bounding box center [270, 402] width 27 height 26
click at [267, 398] on icon at bounding box center [270, 401] width 17 height 19
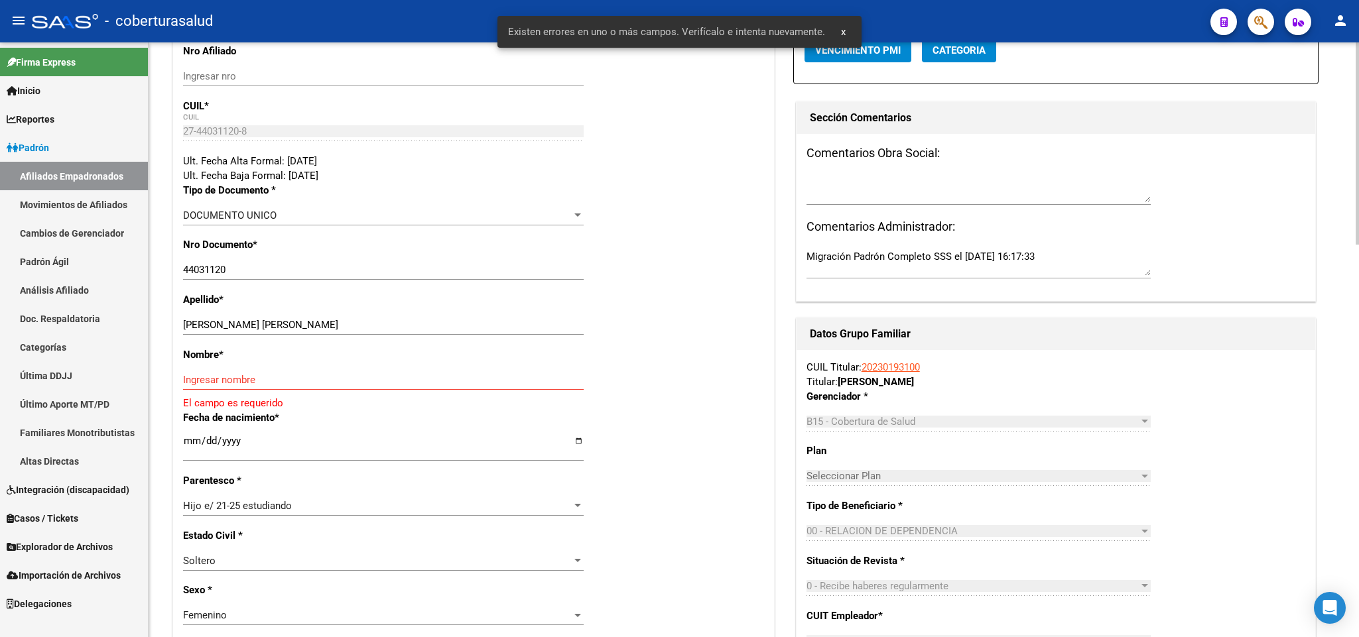
scroll to position [298, 0]
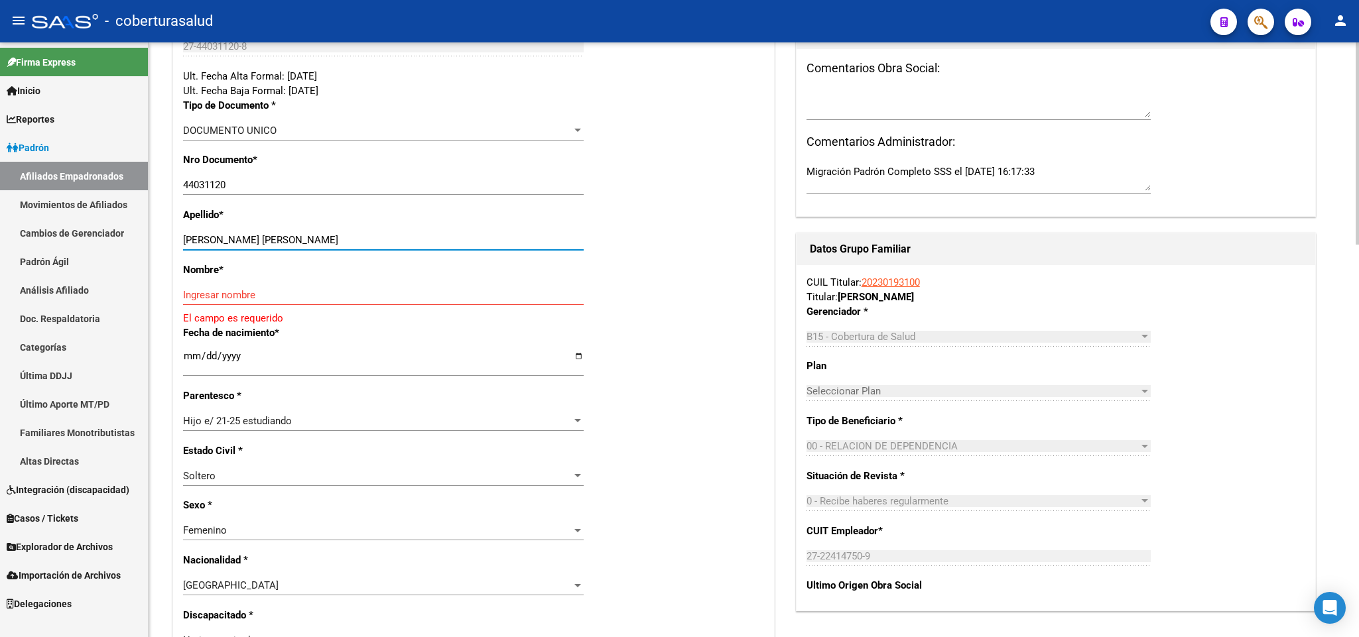
drag, startPoint x: 223, startPoint y: 241, endPoint x: 314, endPoint y: 245, distance: 90.9
click at [314, 245] on input "[PERSON_NAME] [PERSON_NAME]" at bounding box center [383, 240] width 400 height 12
click at [269, 297] on input "Ingresar nombre" at bounding box center [383, 295] width 400 height 12
paste input "[PERSON_NAME]"
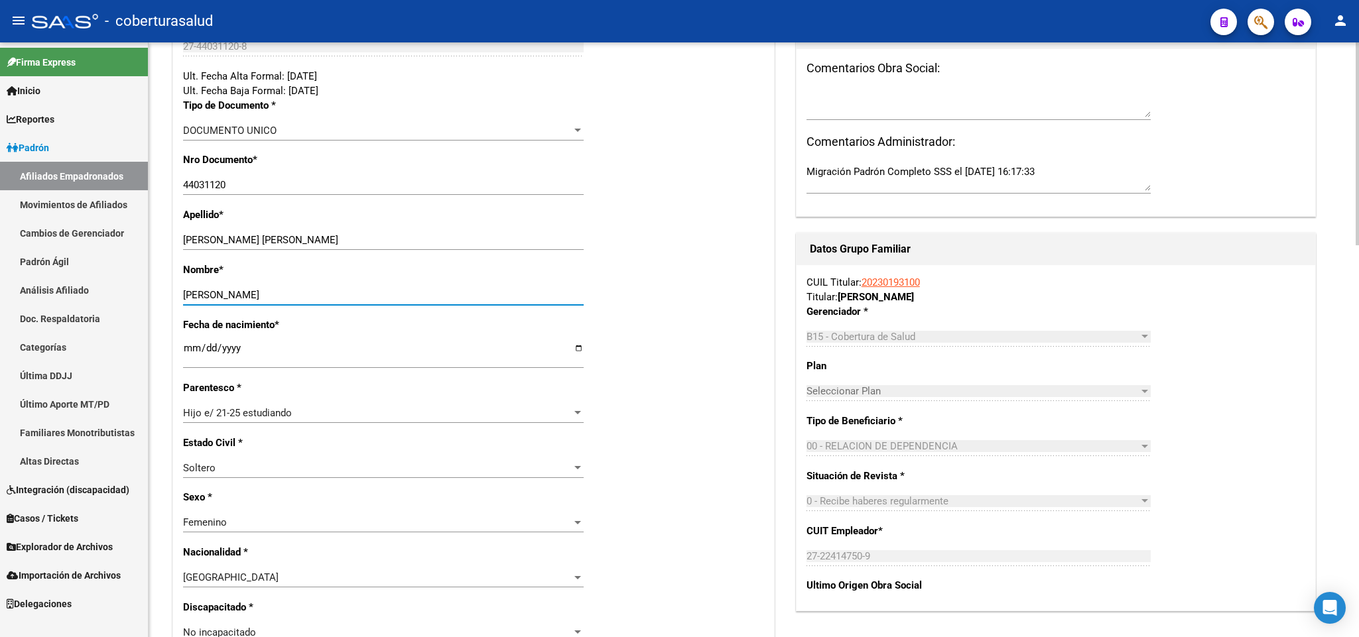
type input "[PERSON_NAME]"
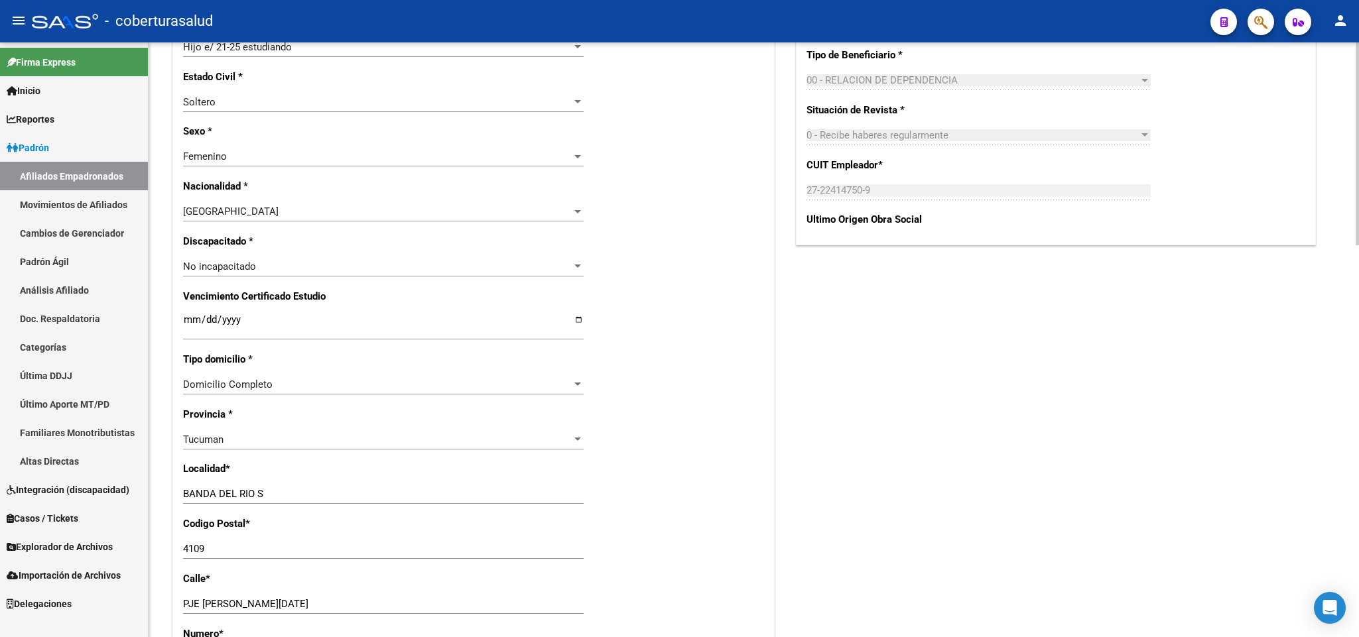
scroll to position [650, 0]
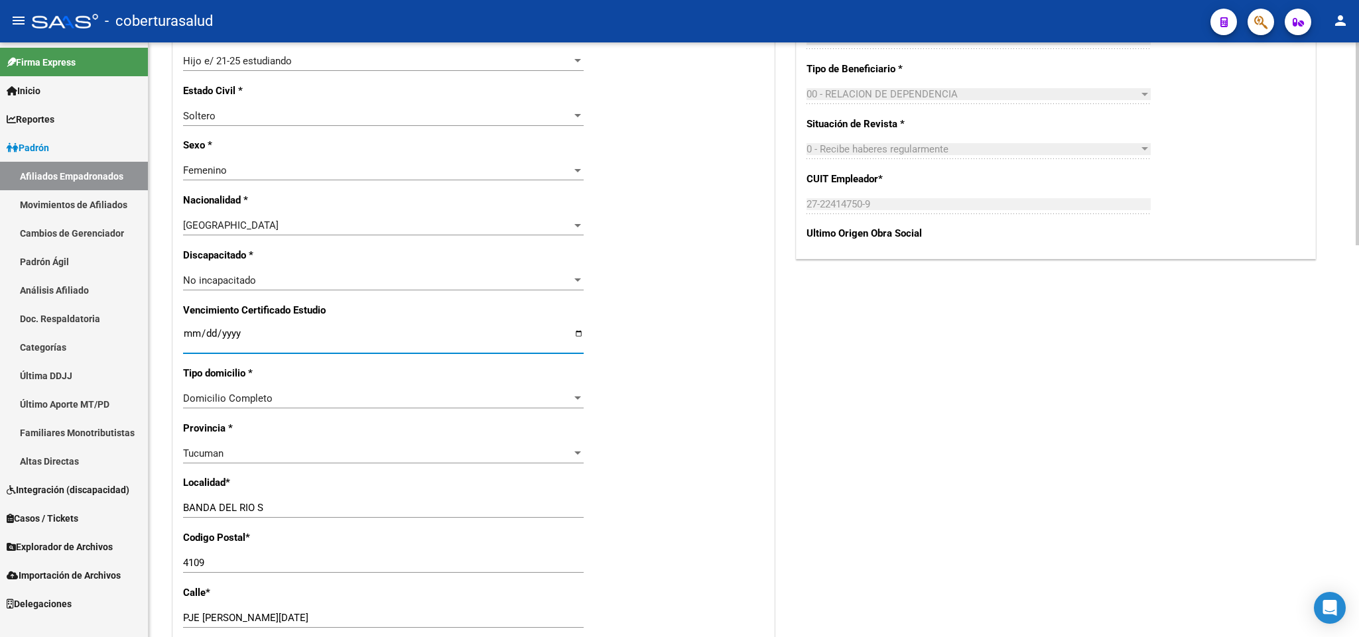
click at [186, 331] on input "Ingresar fecha" at bounding box center [383, 338] width 400 height 21
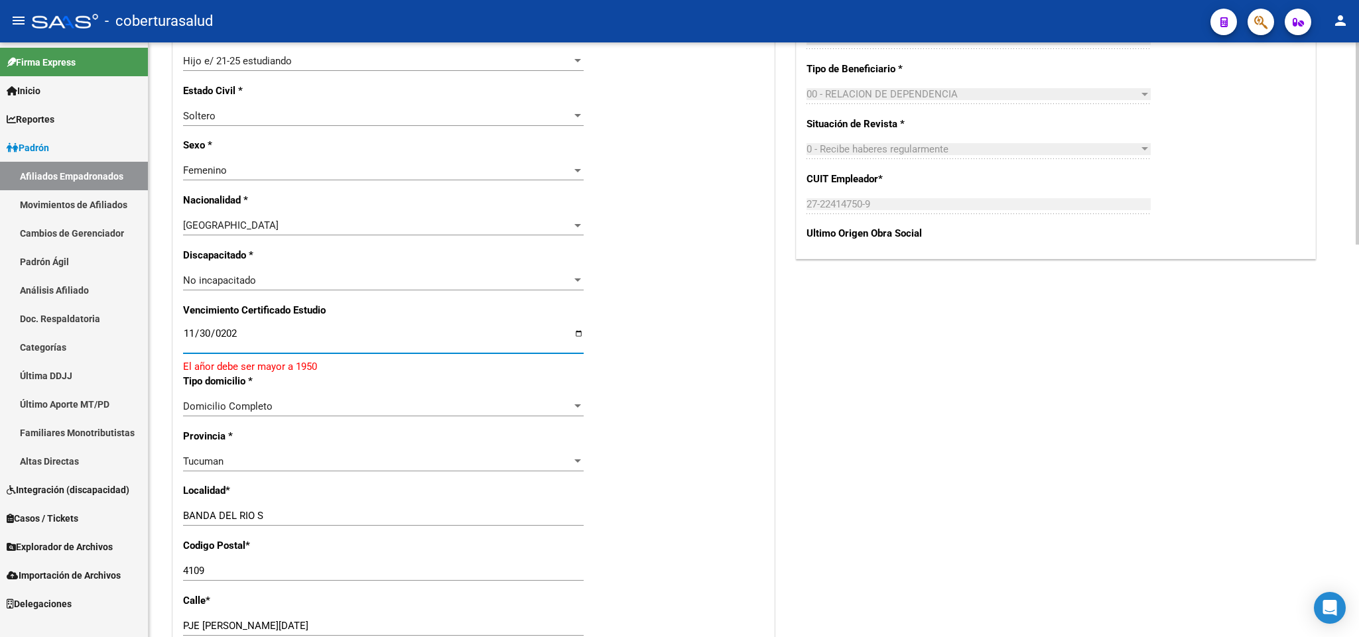
type input "[DATE]"
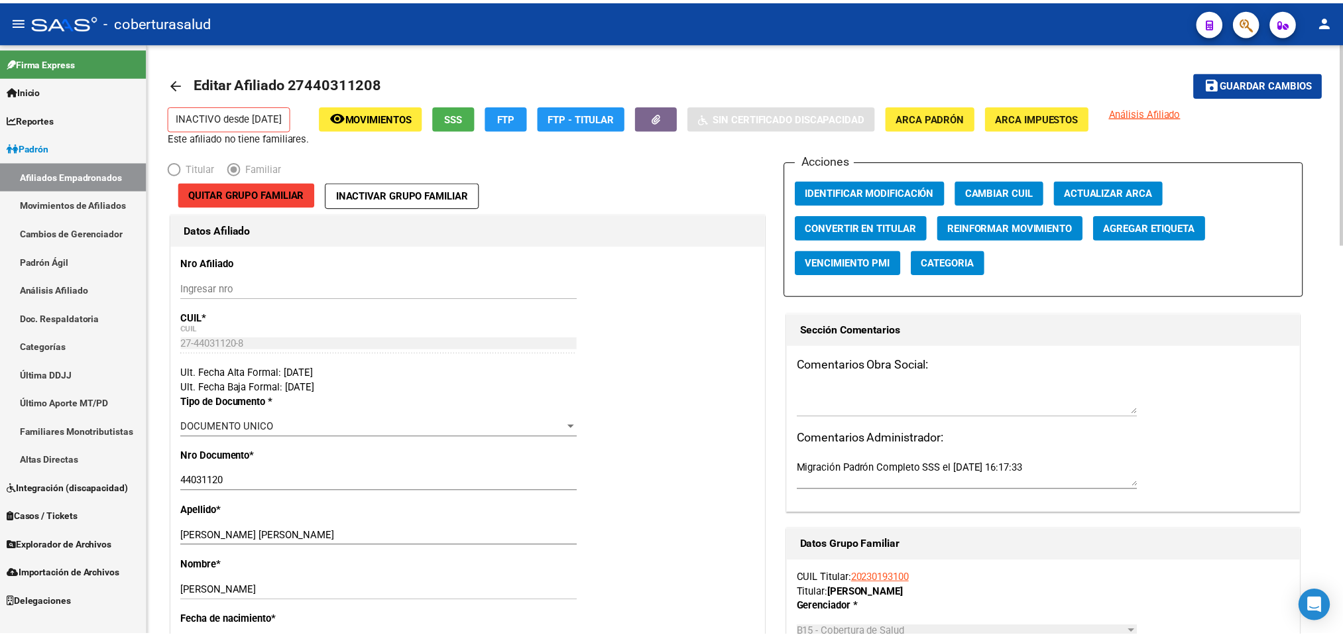
scroll to position [0, 0]
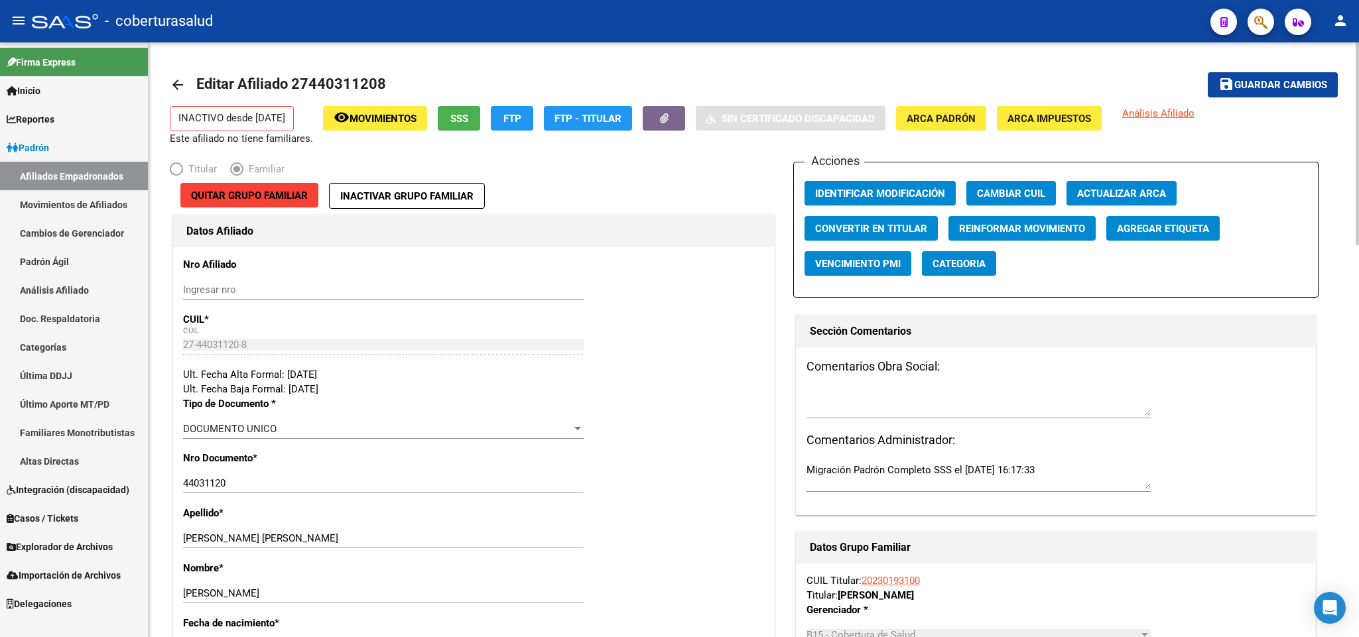
drag, startPoint x: 1297, startPoint y: 101, endPoint x: 1293, endPoint y: 86, distance: 15.8
click at [1296, 99] on mat-toolbar-row "save Guardar cambios" at bounding box center [1216, 85] width 243 height 42
click at [1293, 86] on span "Guardar cambios" at bounding box center [1280, 86] width 93 height 12
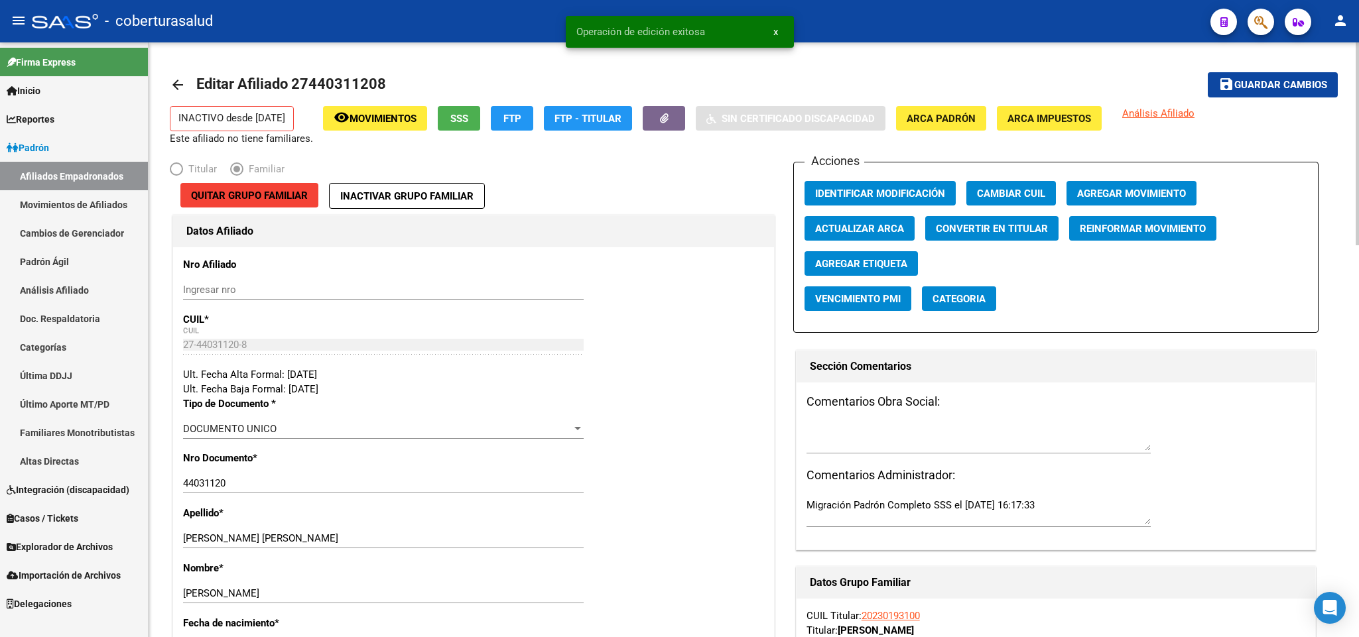
click at [1160, 192] on span "Agregar Movimiento" at bounding box center [1131, 194] width 109 height 12
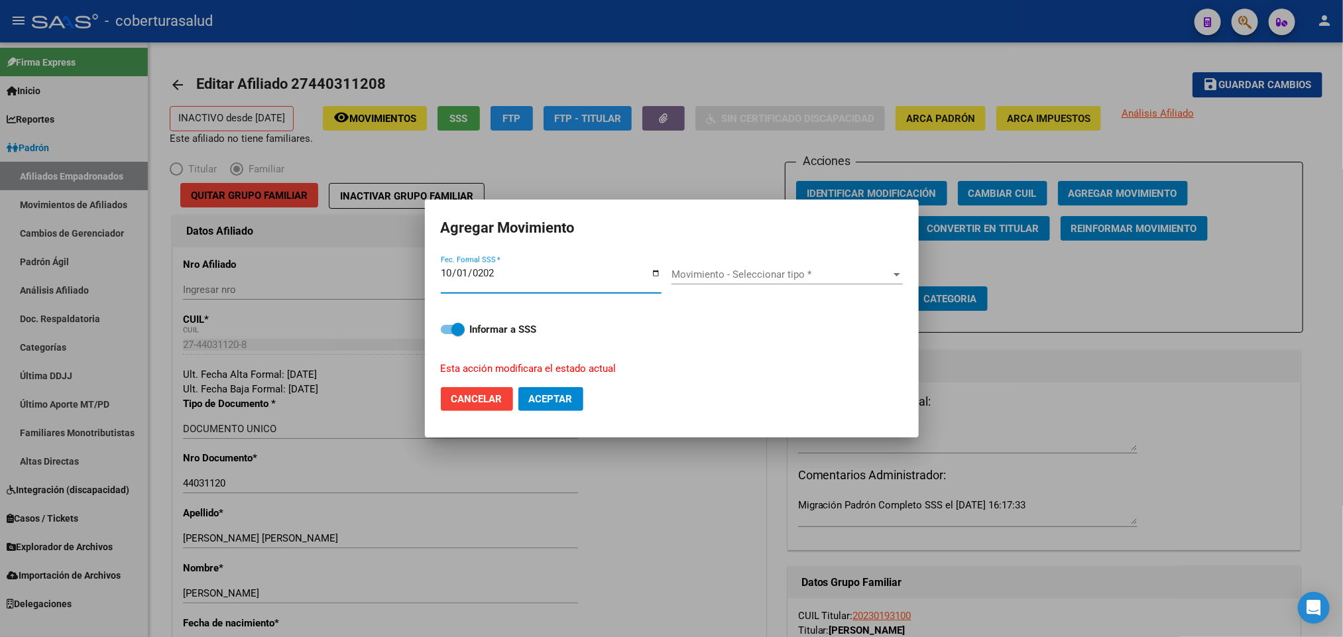
type input "[DATE]"
click at [796, 275] on span "Movimiento - Seleccionar tipo *" at bounding box center [781, 275] width 219 height 12
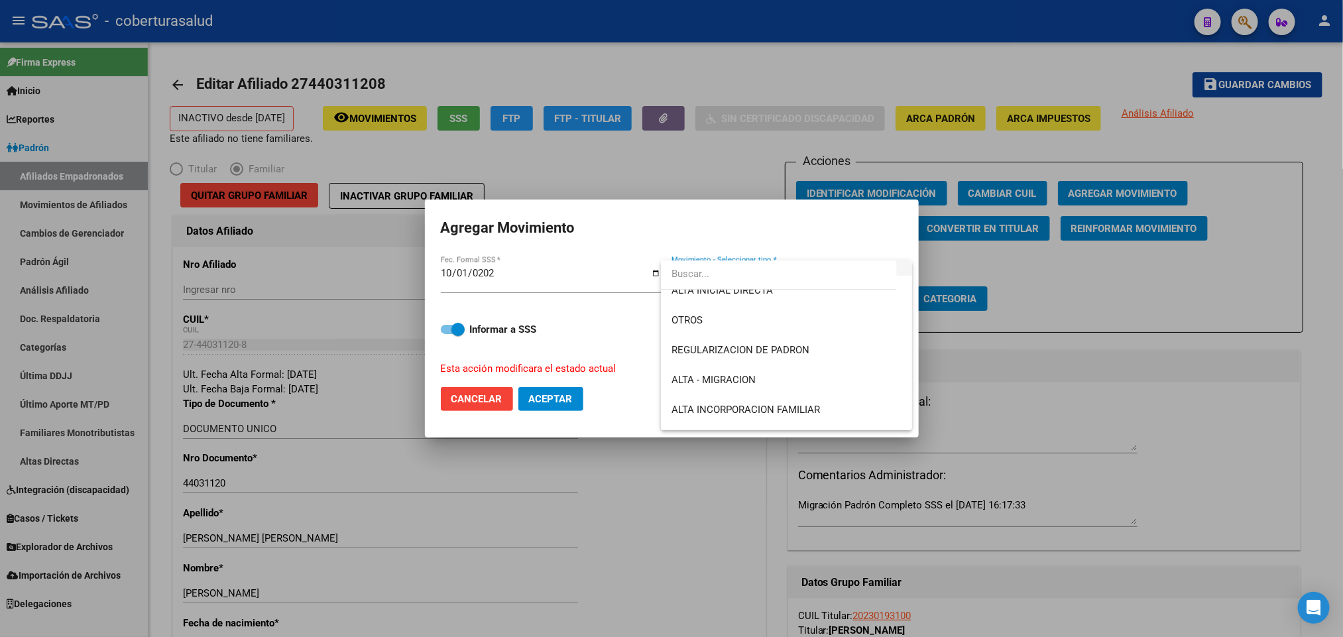
scroll to position [199, 0]
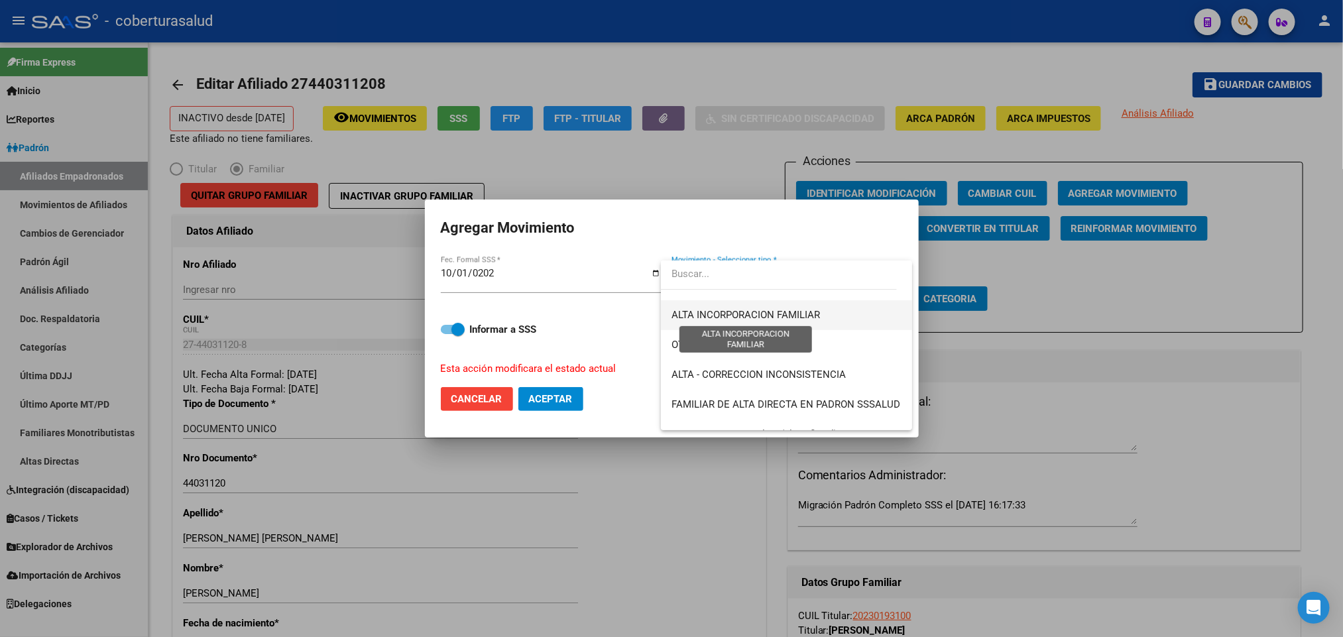
click at [808, 316] on span "ALTA INCORPORACION FAMILIAR" at bounding box center [746, 315] width 149 height 12
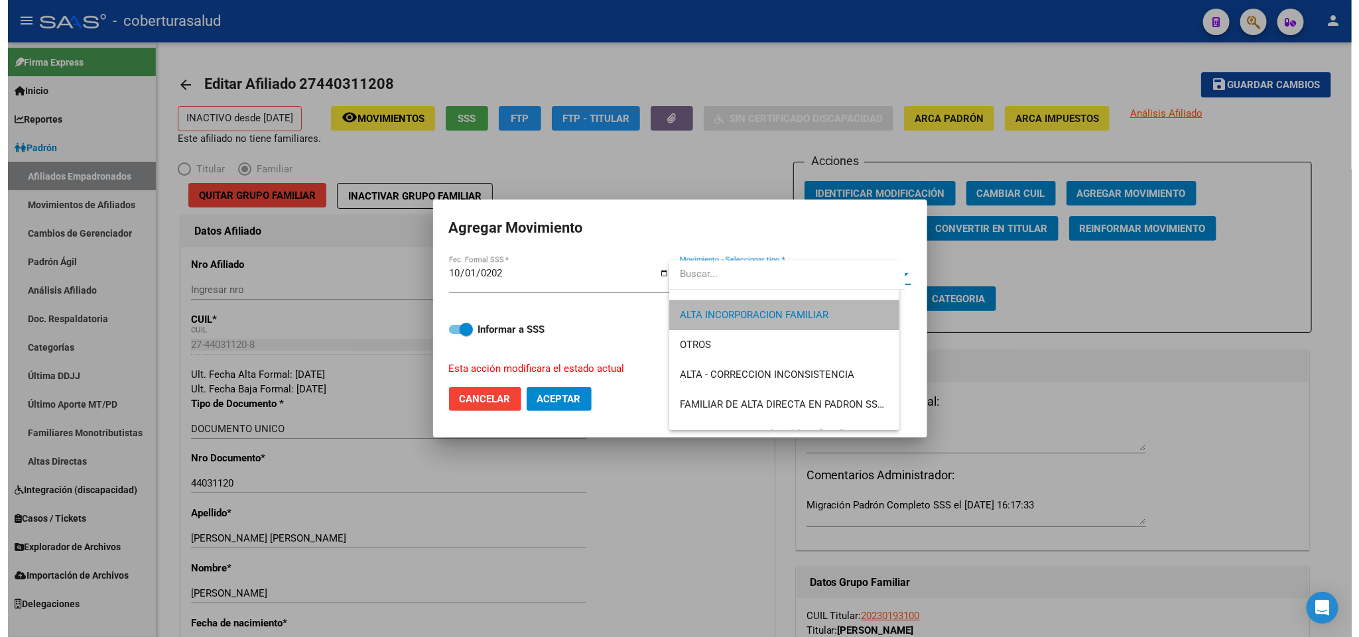
scroll to position [209, 0]
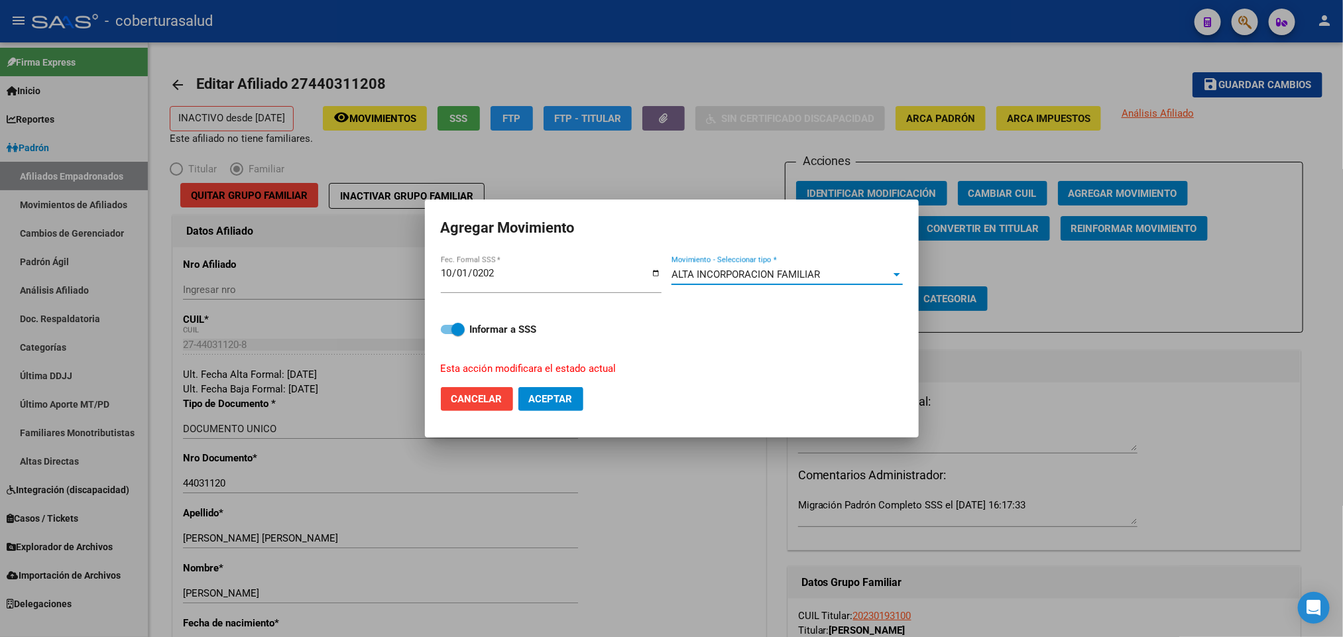
click at [567, 393] on span "Aceptar" at bounding box center [551, 399] width 44 height 12
checkbox input "false"
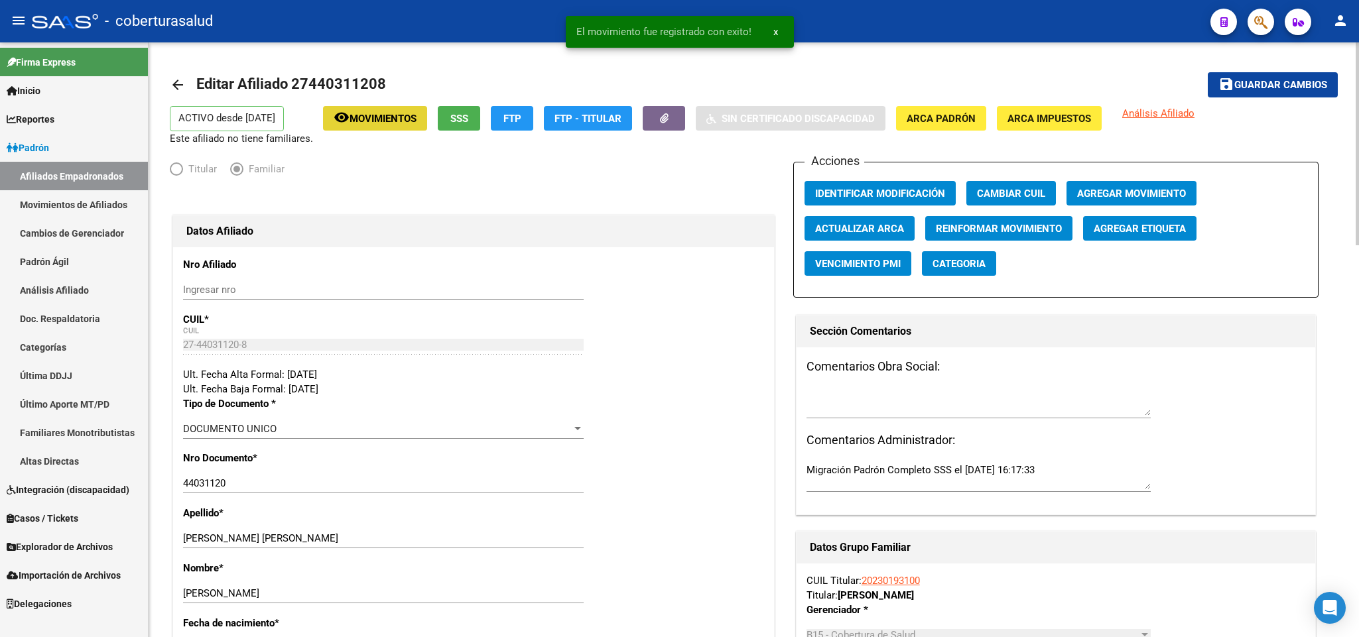
click at [388, 127] on button "remove_red_eye Movimientos" at bounding box center [375, 118] width 104 height 25
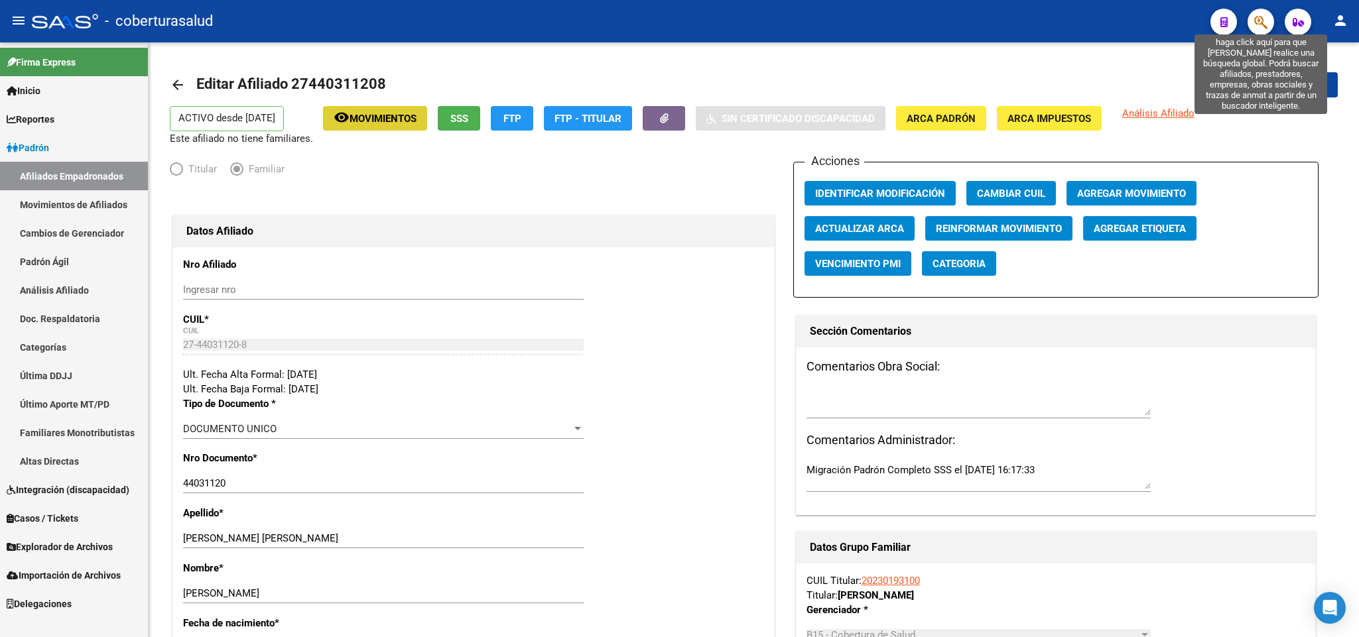
click at [1258, 16] on icon "button" at bounding box center [1260, 22] width 13 height 15
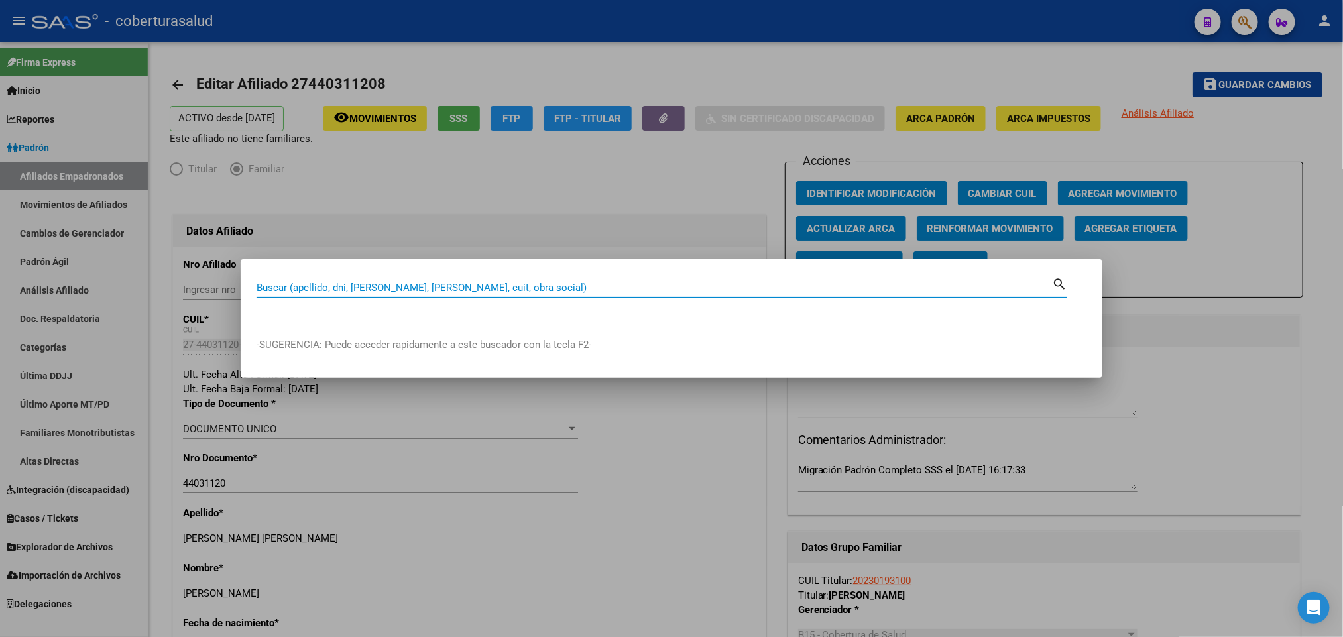
paste input "27442502655"
type input "27442502655"
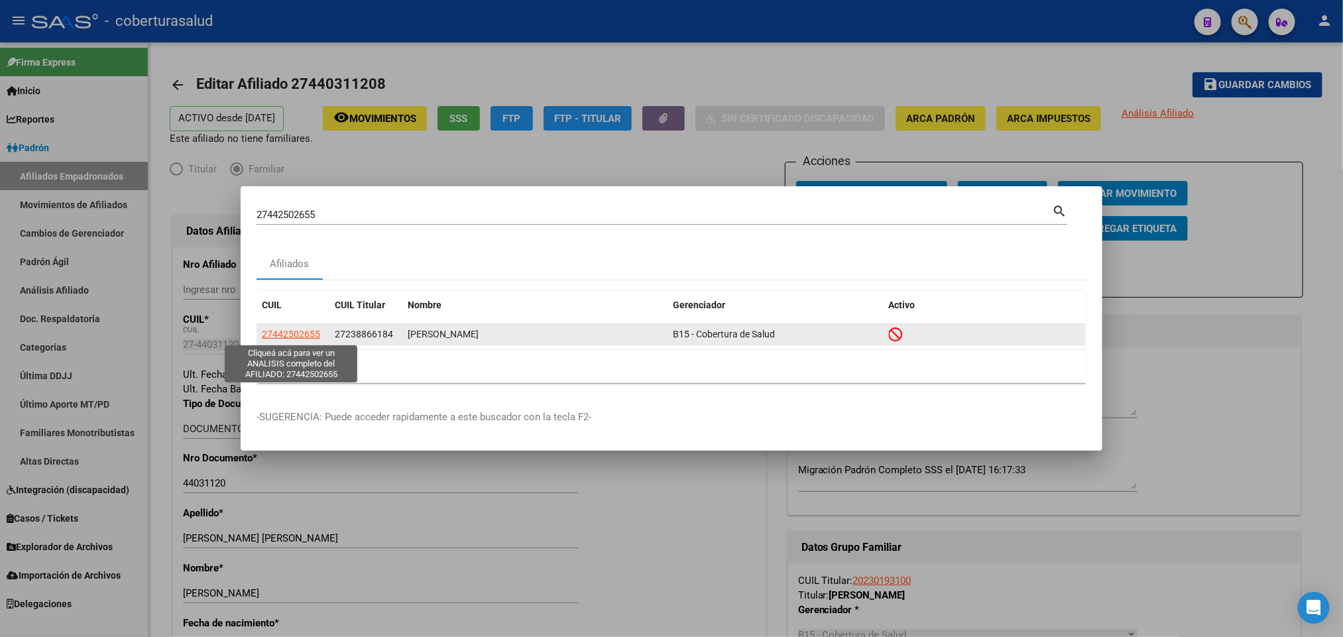
click at [303, 331] on span "27442502655" at bounding box center [291, 334] width 58 height 11
type textarea "27442502655"
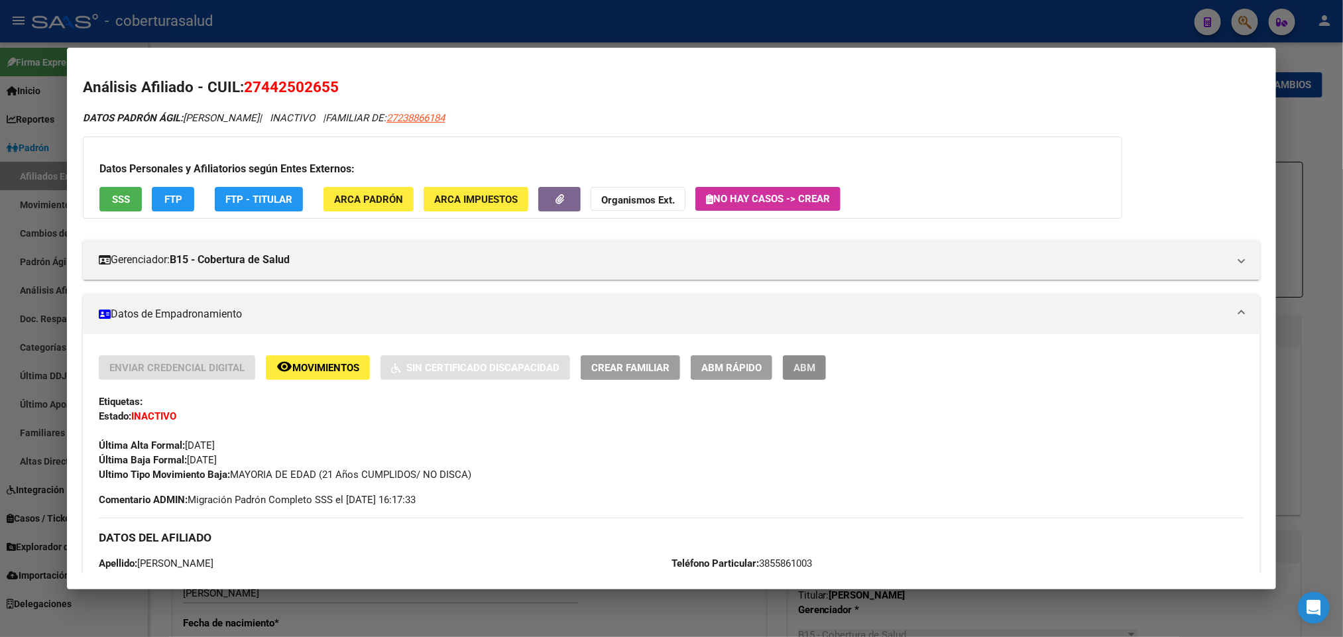
click at [800, 364] on span "ABM" at bounding box center [805, 368] width 22 height 12
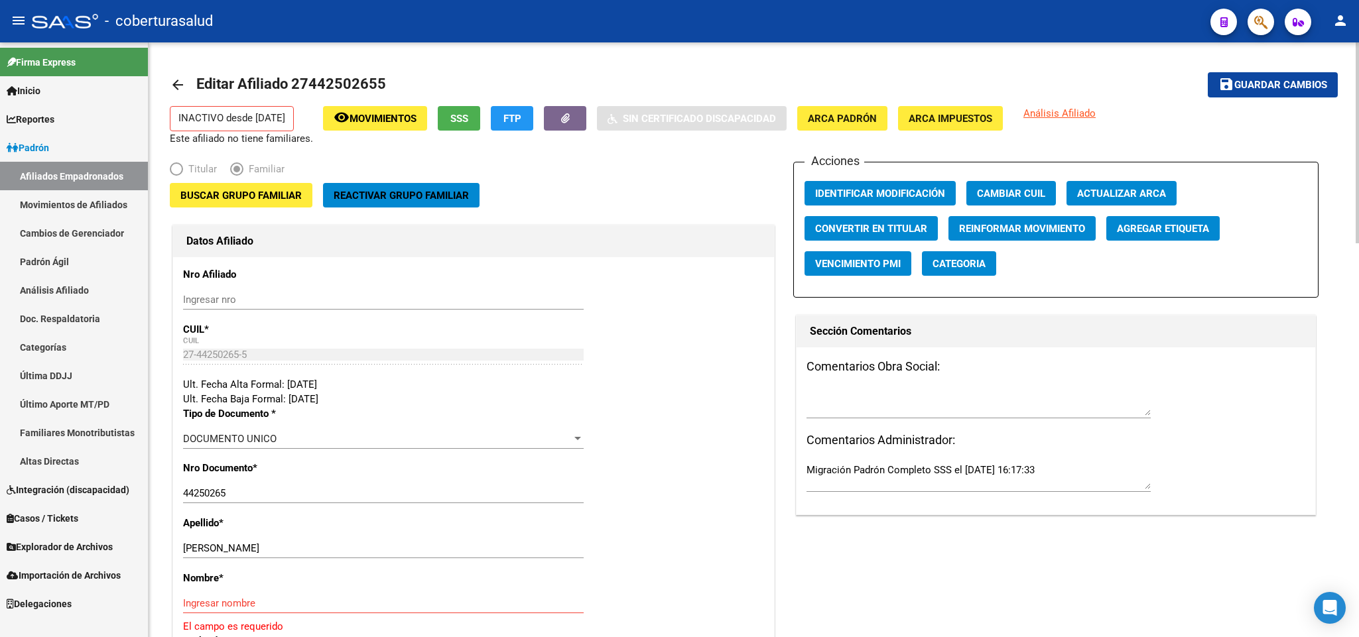
scroll to position [99, 0]
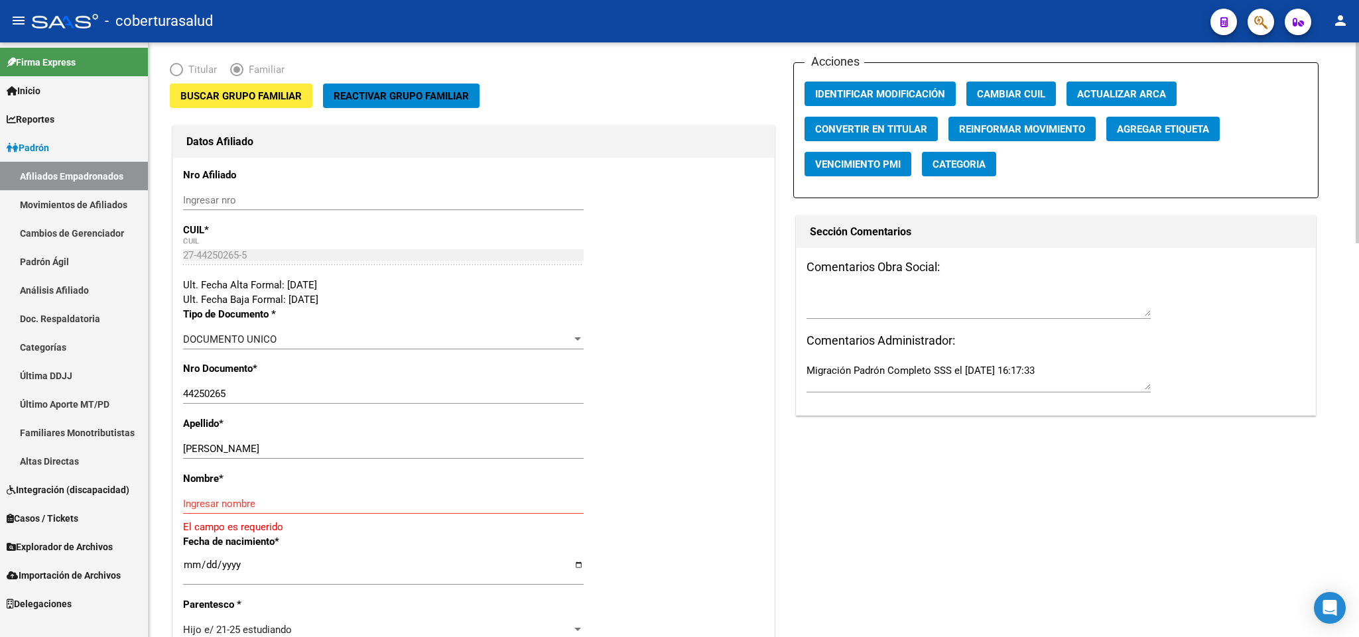
click at [273, 105] on button "Buscar Grupo Familiar" at bounding box center [241, 96] width 143 height 25
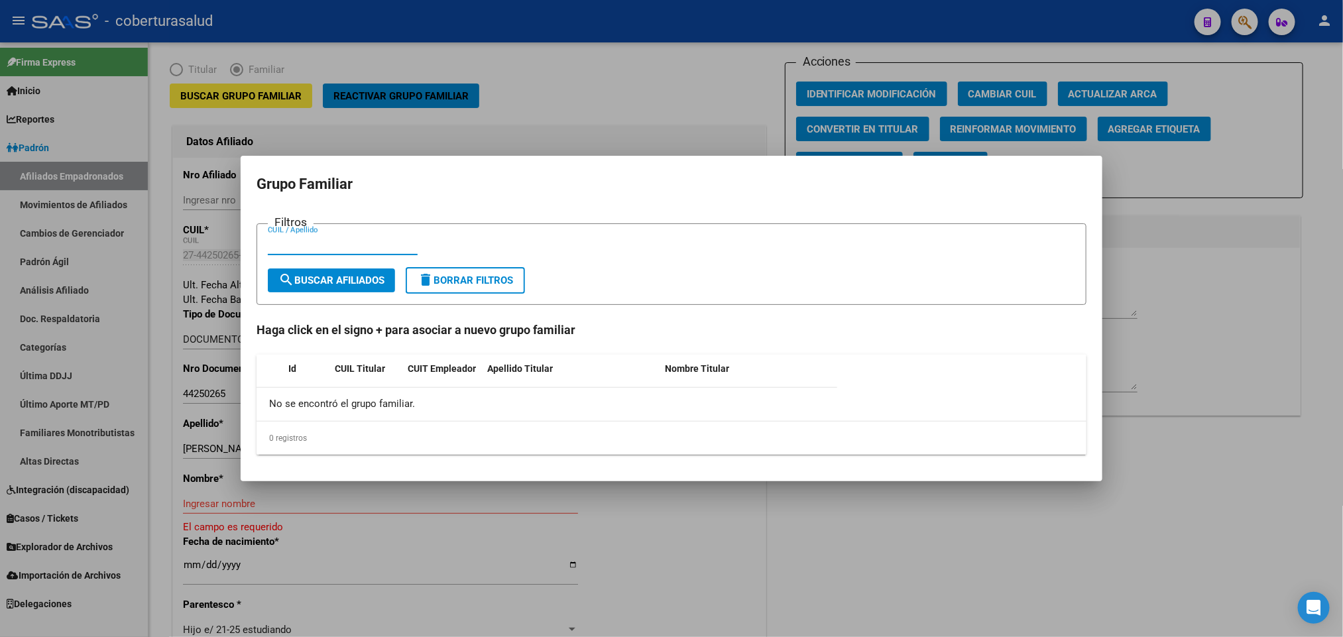
paste input "27238866184"
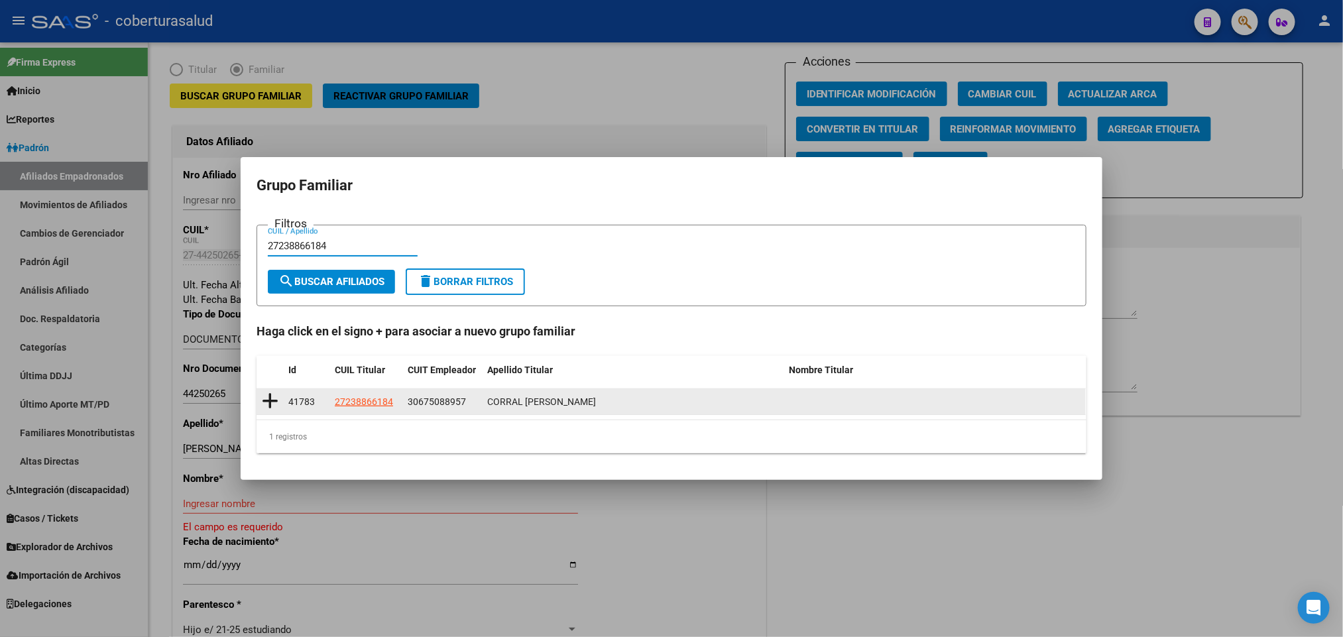
type input "27238866184"
click at [276, 404] on icon at bounding box center [270, 401] width 17 height 19
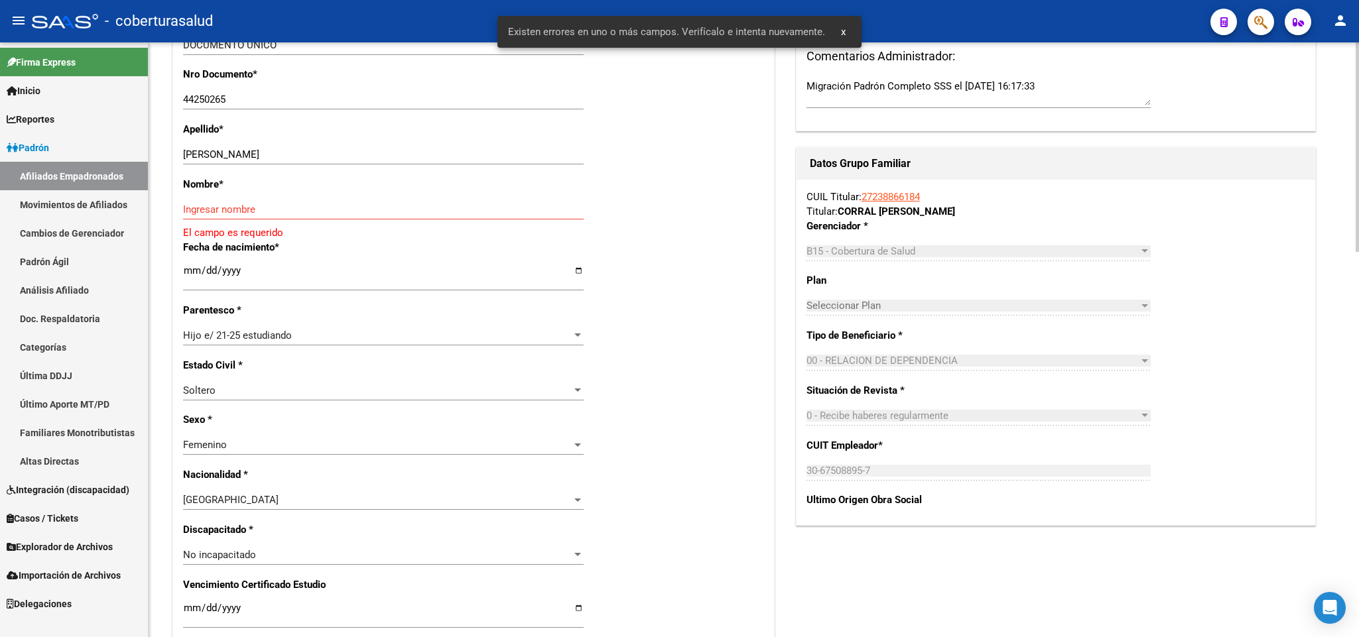
scroll to position [398, 0]
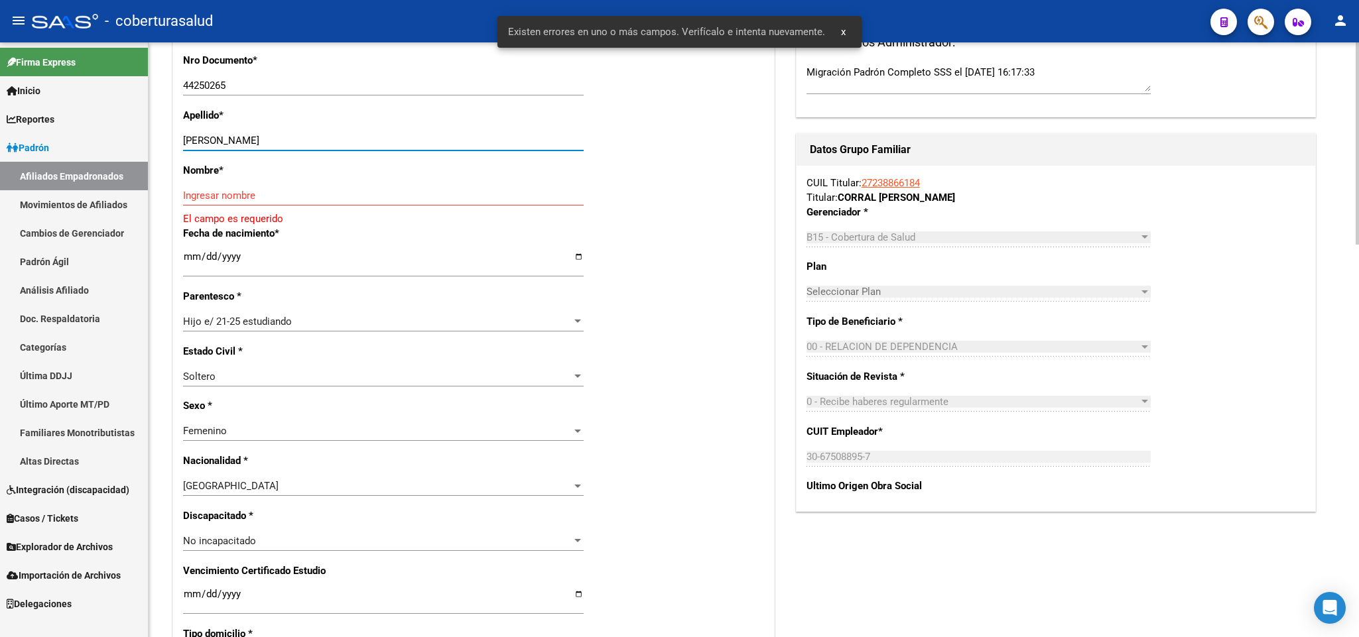
click at [267, 142] on input "[PERSON_NAME]" at bounding box center [383, 141] width 400 height 12
type input "[PERSON_NAME]"
click at [249, 195] on input "Ingresar nombre" at bounding box center [383, 196] width 400 height 12
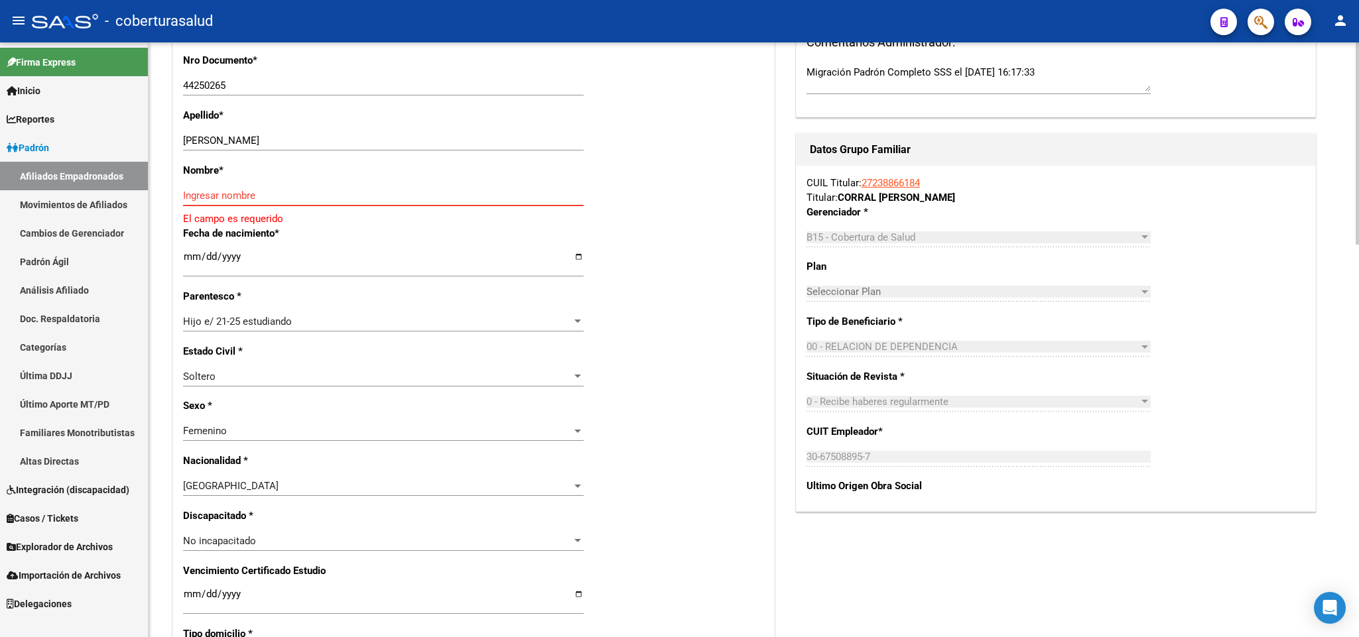
paste input "CELESTE"
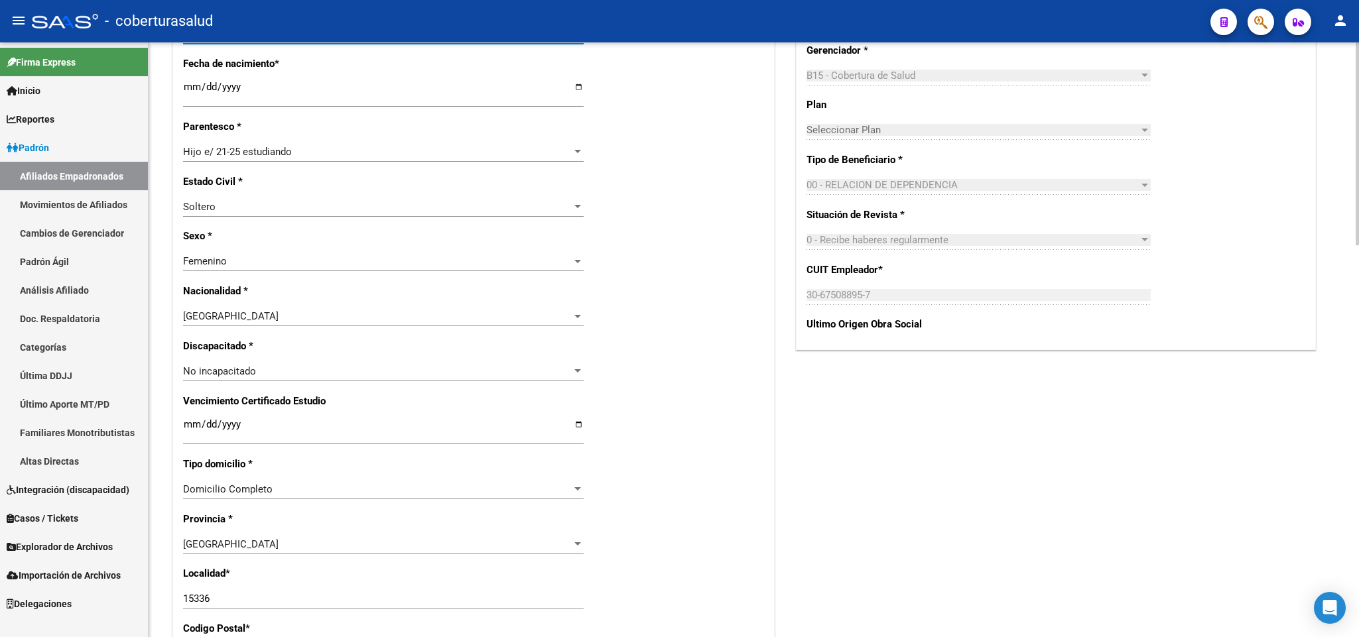
scroll to position [796, 0]
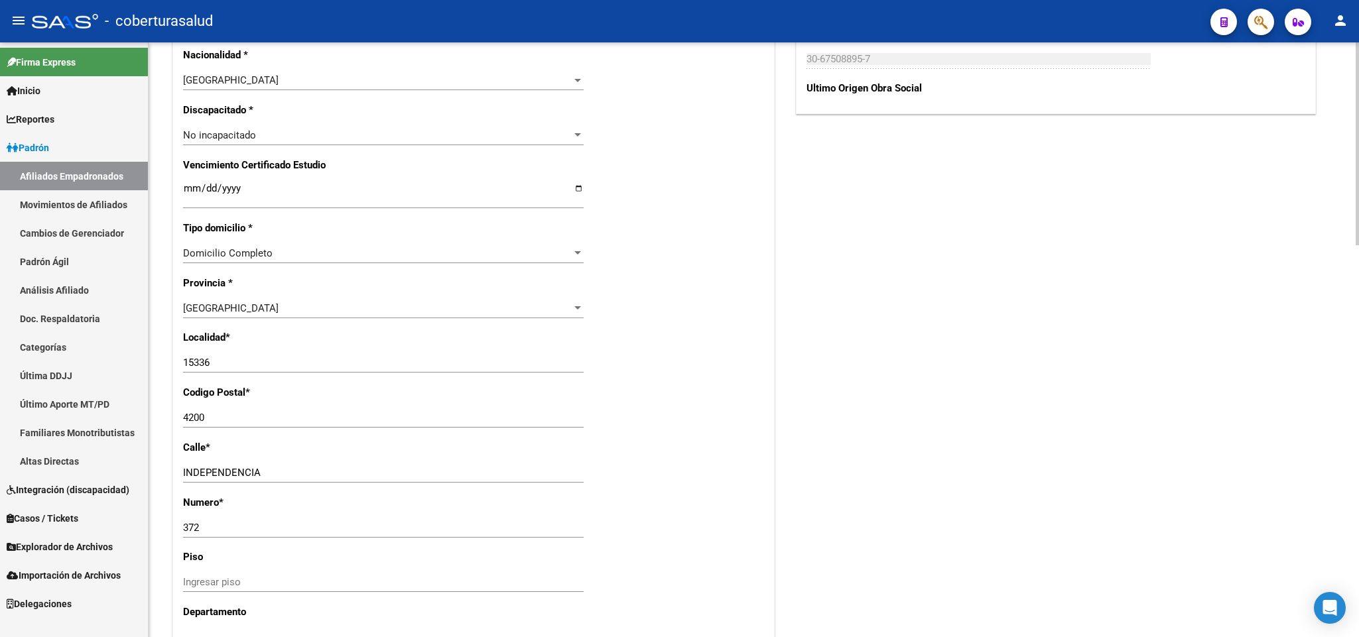
type input "CELESTE"
click at [190, 190] on input "Ingresar fecha" at bounding box center [383, 193] width 400 height 21
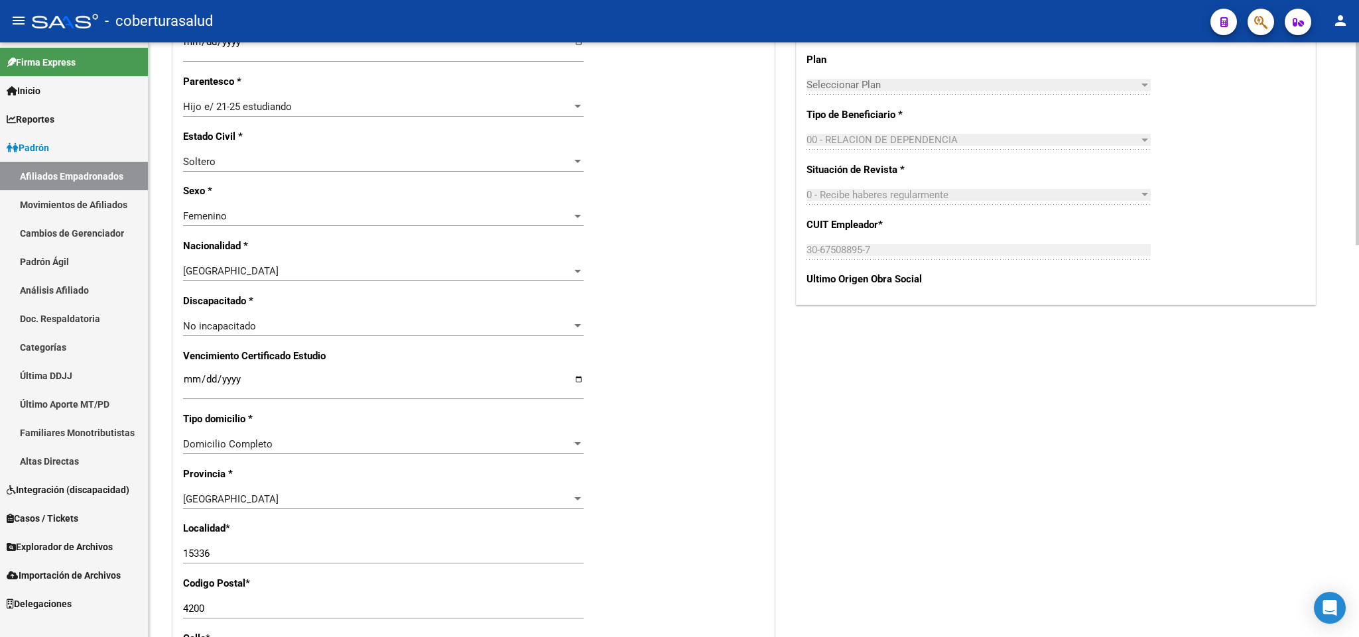
scroll to position [597, 0]
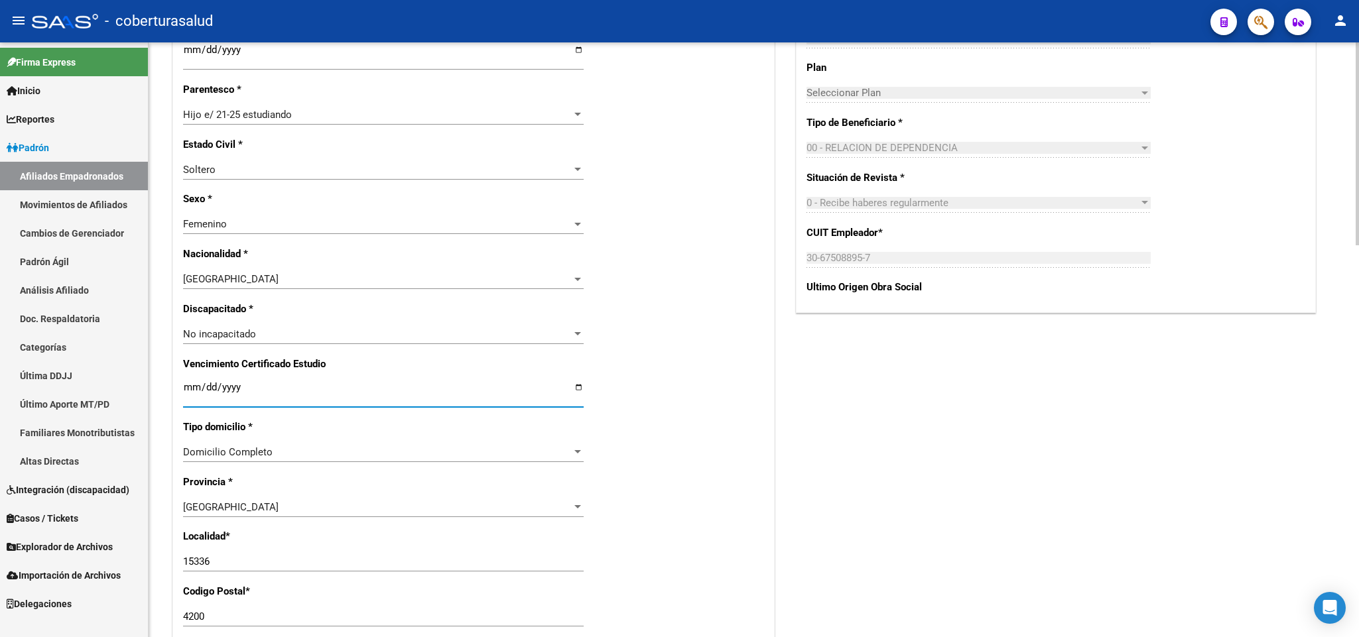
click at [187, 383] on input "Ingresar fecha" at bounding box center [383, 392] width 400 height 21
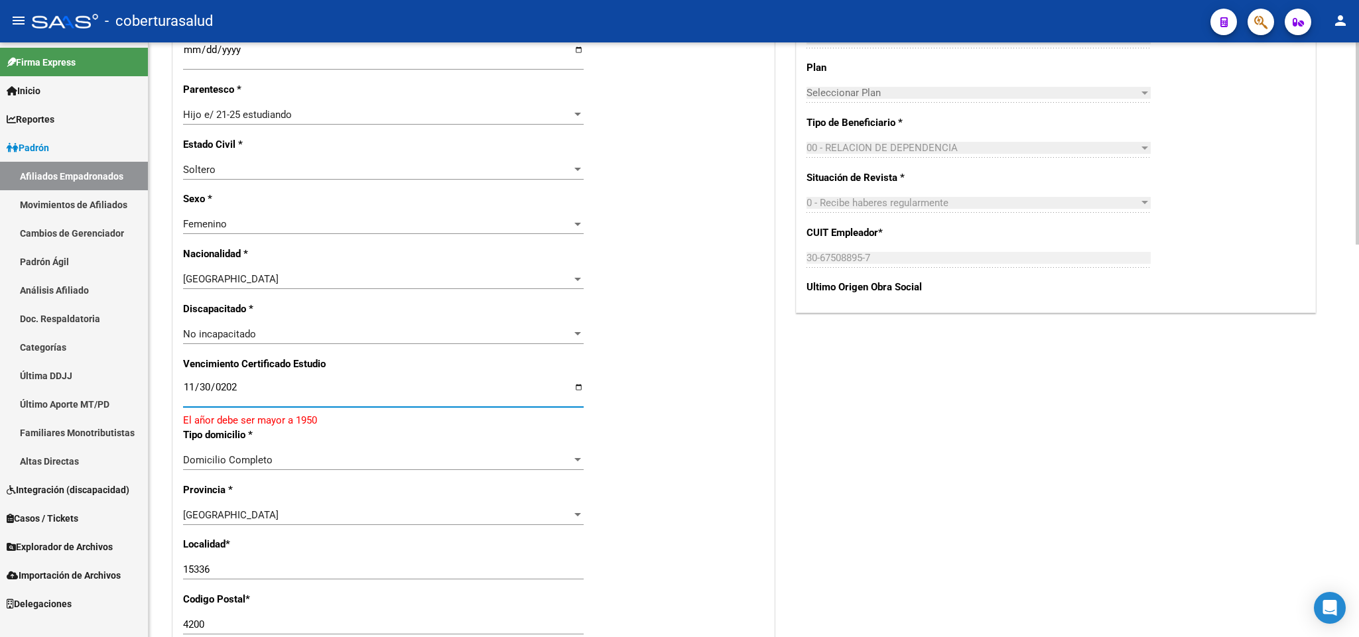
type input "[DATE]"
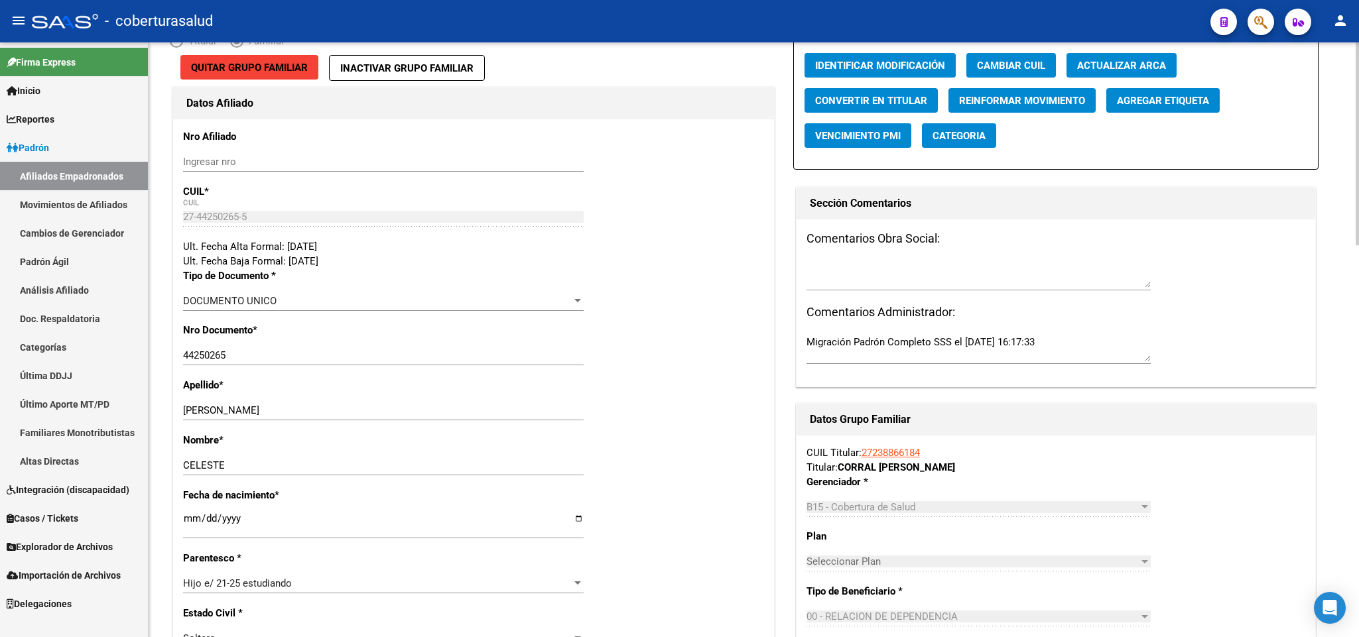
scroll to position [0, 0]
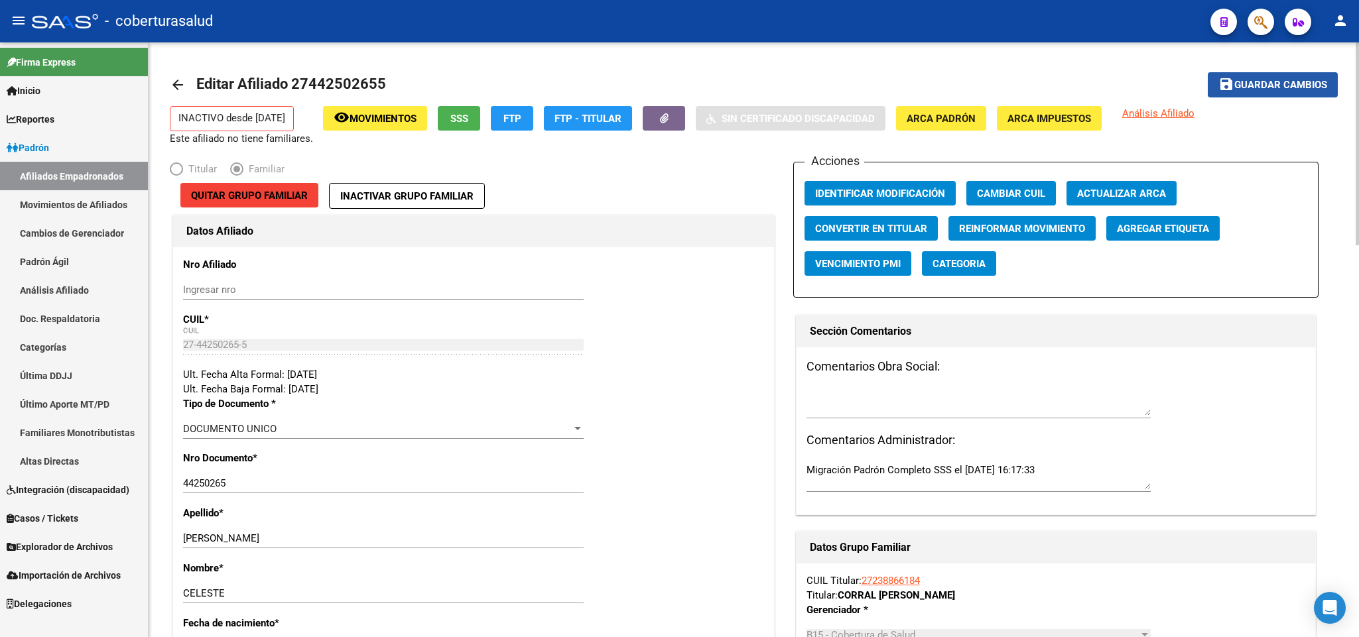
click at [1298, 92] on button "save Guardar cambios" at bounding box center [1272, 84] width 130 height 25
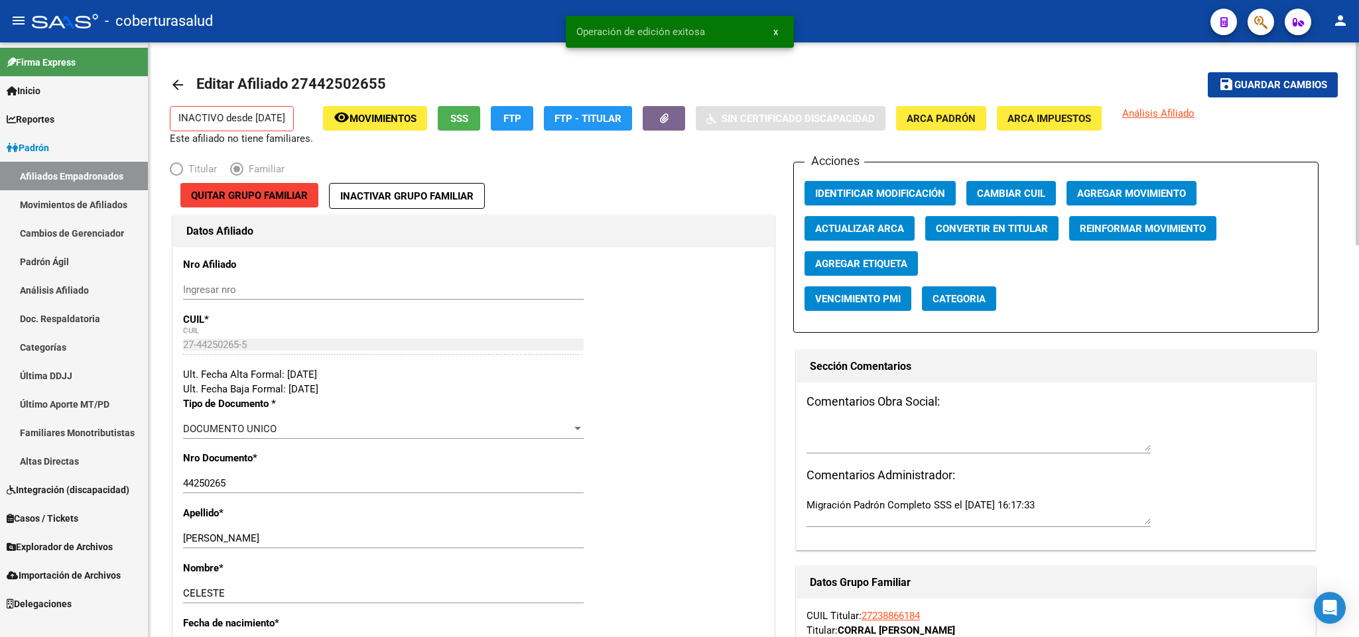
click at [1164, 180] on div "Acciones Identificar Modificación Cambiar CUIL Agregar Movimiento Actualizar AR…" at bounding box center [1055, 247] width 525 height 171
click at [1160, 184] on button "Agregar Movimiento" at bounding box center [1131, 193] width 130 height 25
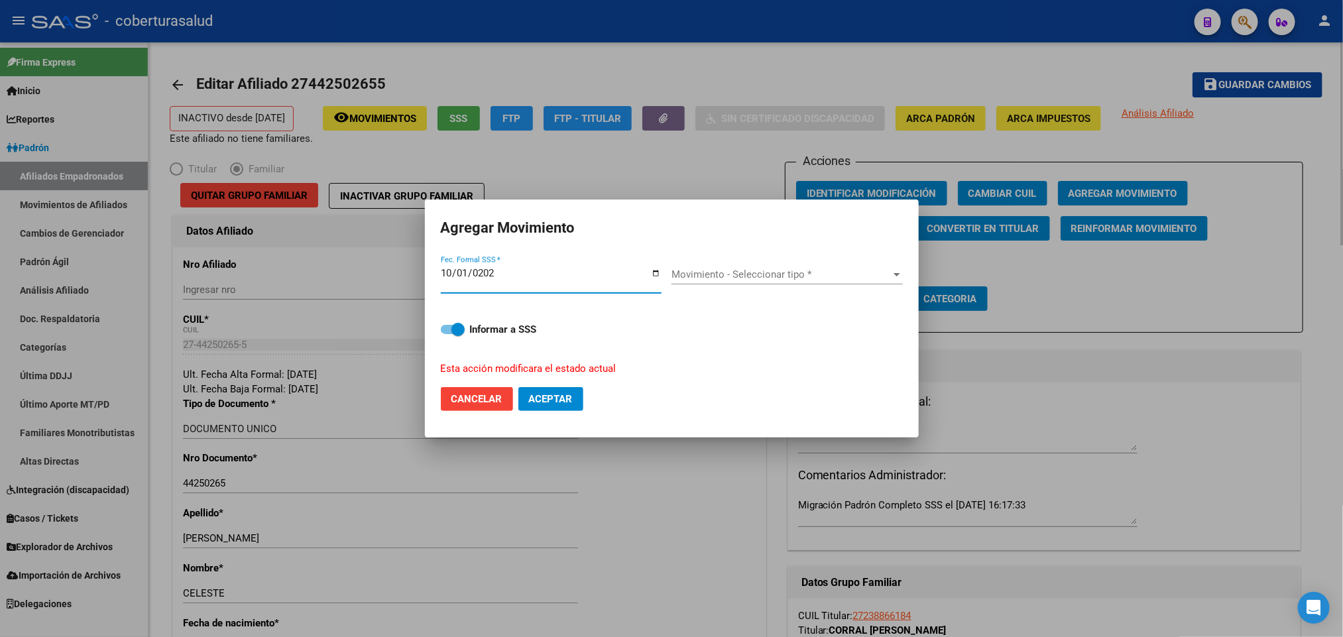
type input "[DATE]"
click at [796, 284] on div "Movimiento - Seleccionar tipo * Movimiento - Seleccionar tipo *" at bounding box center [787, 275] width 231 height 20
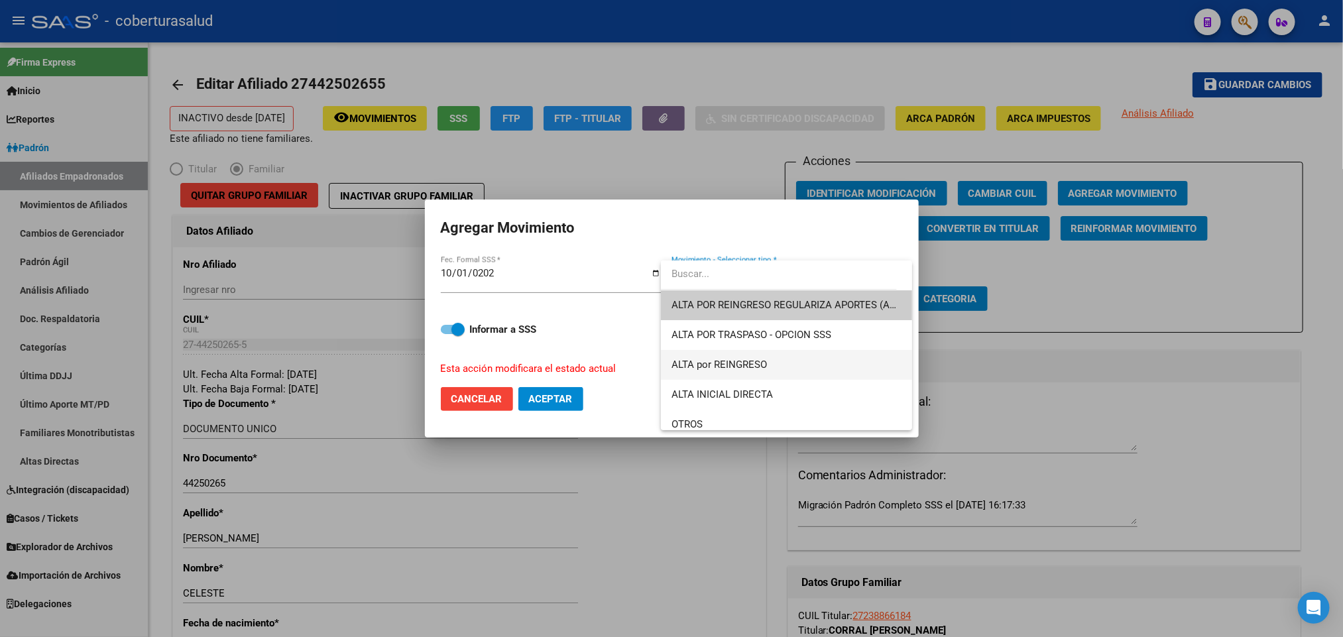
scroll to position [99, 0]
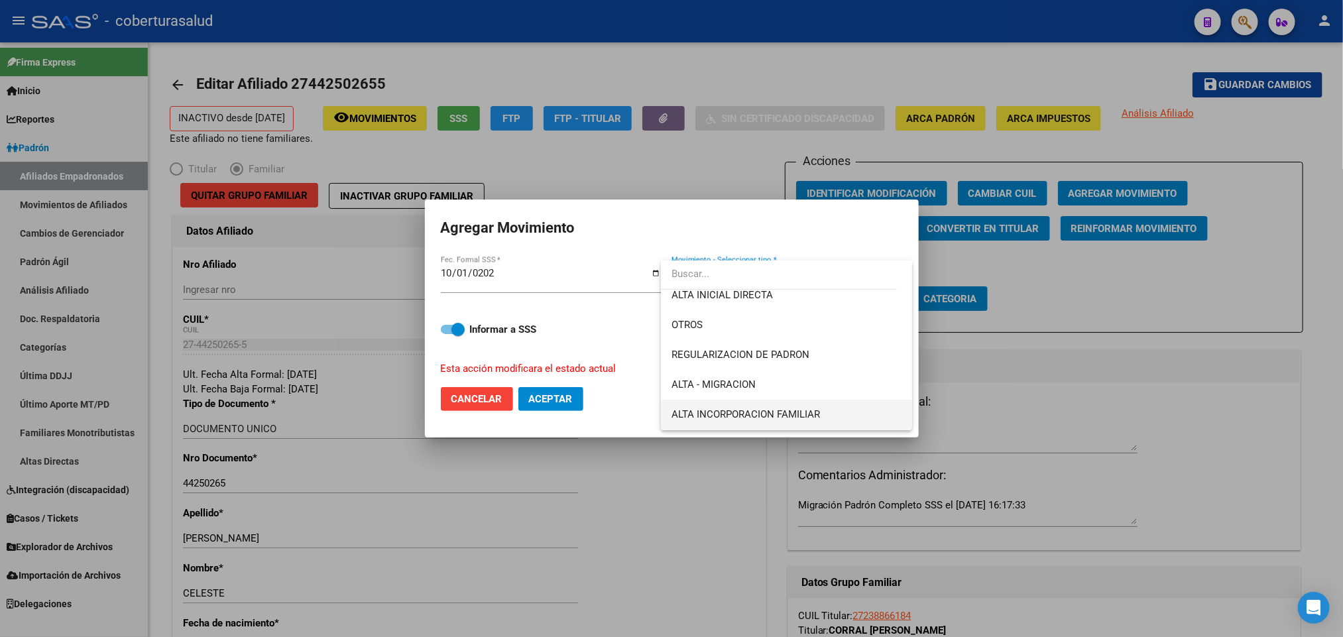
click at [792, 406] on span "ALTA INCORPORACION FAMILIAR" at bounding box center [787, 415] width 230 height 30
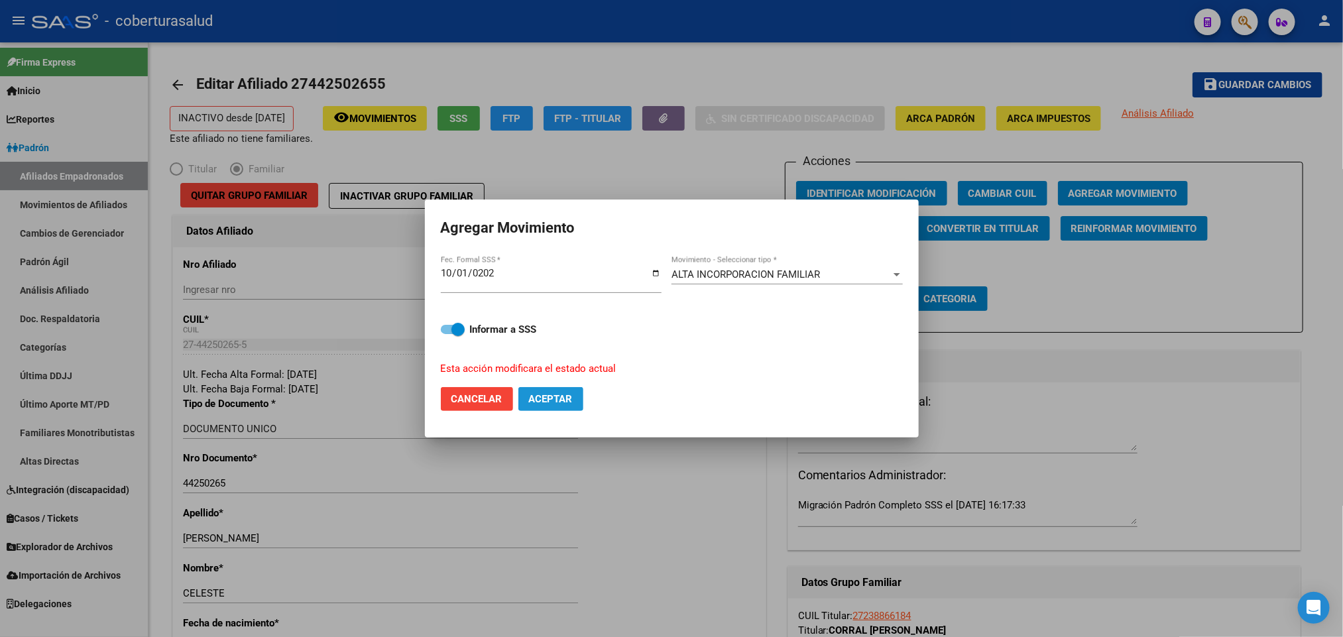
click at [572, 398] on span "Aceptar" at bounding box center [551, 399] width 44 height 12
checkbox input "false"
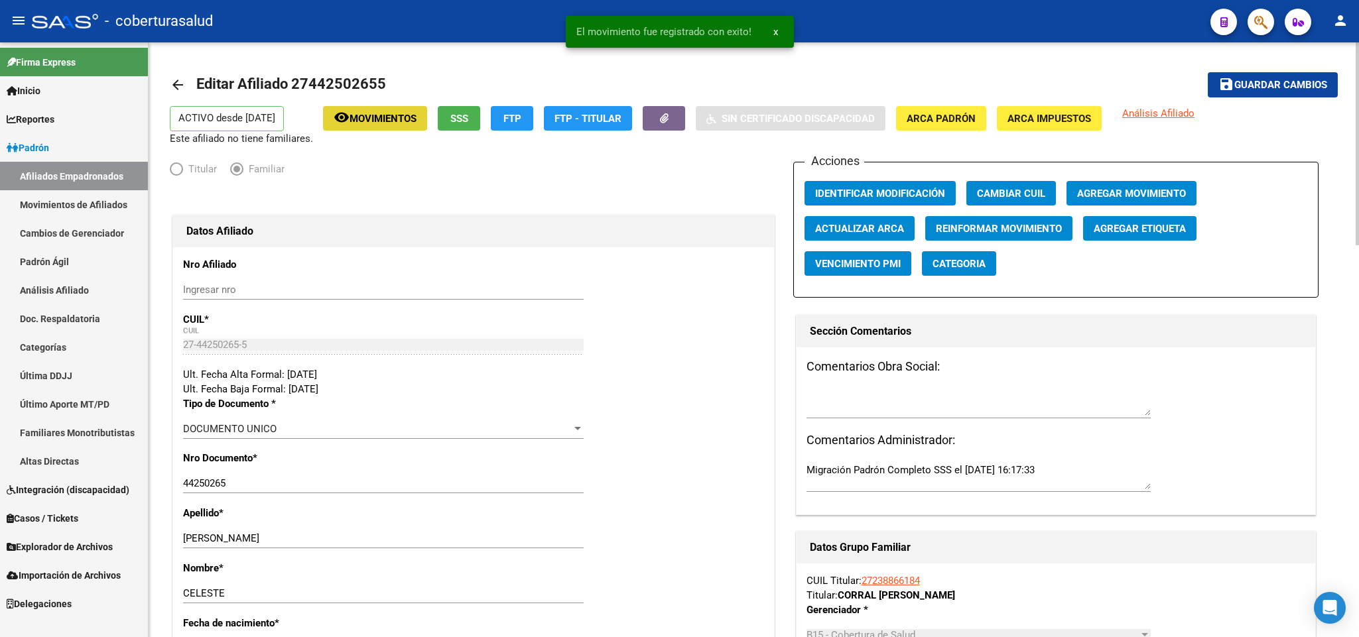
click at [391, 125] on button "remove_red_eye Movimientos" at bounding box center [375, 118] width 104 height 25
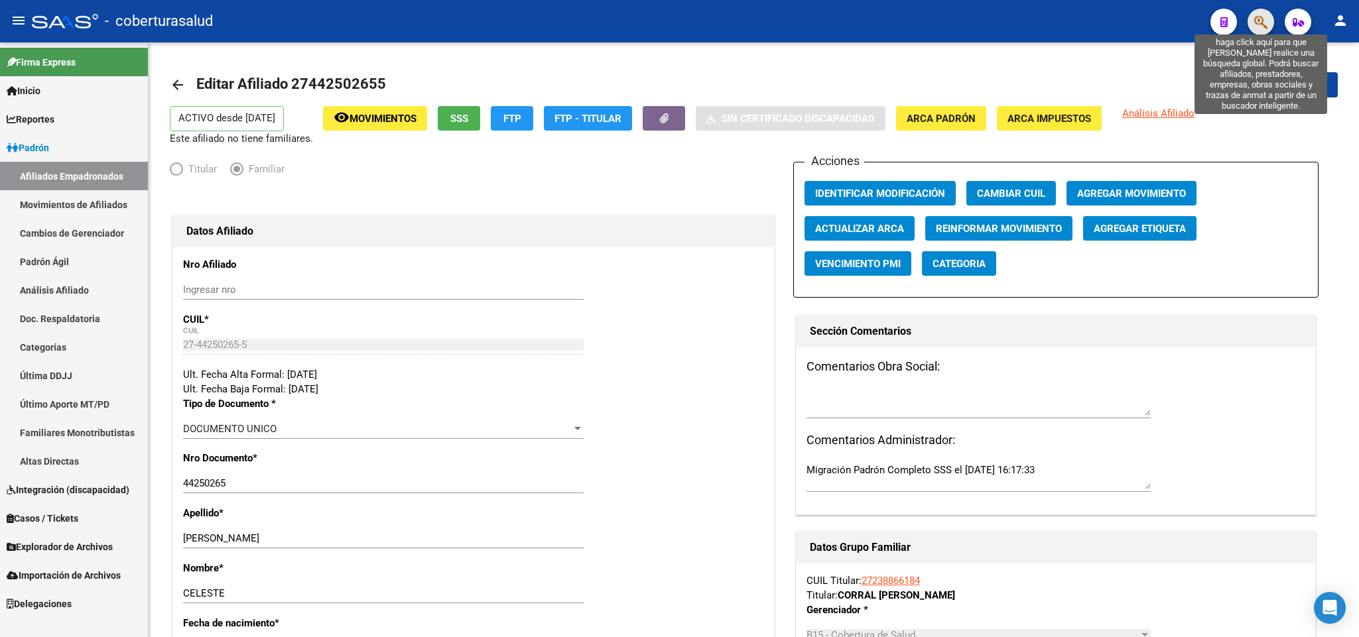
click at [1254, 20] on icon "button" at bounding box center [1260, 22] width 13 height 15
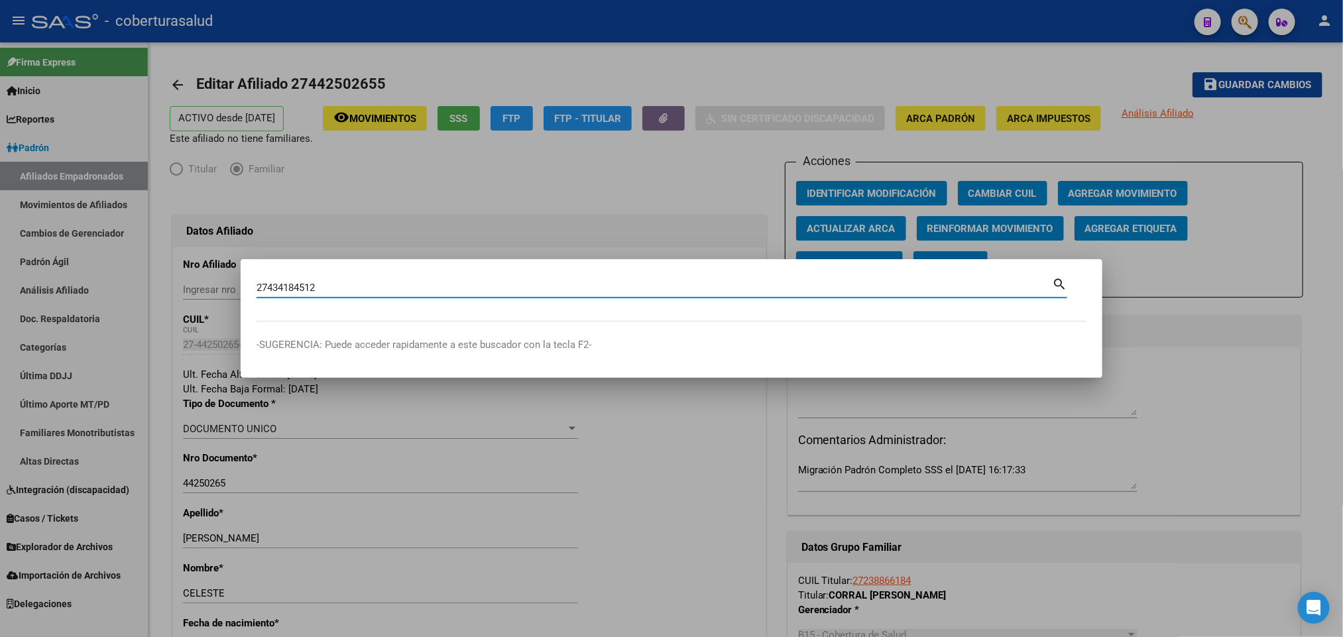
type input "27434184512"
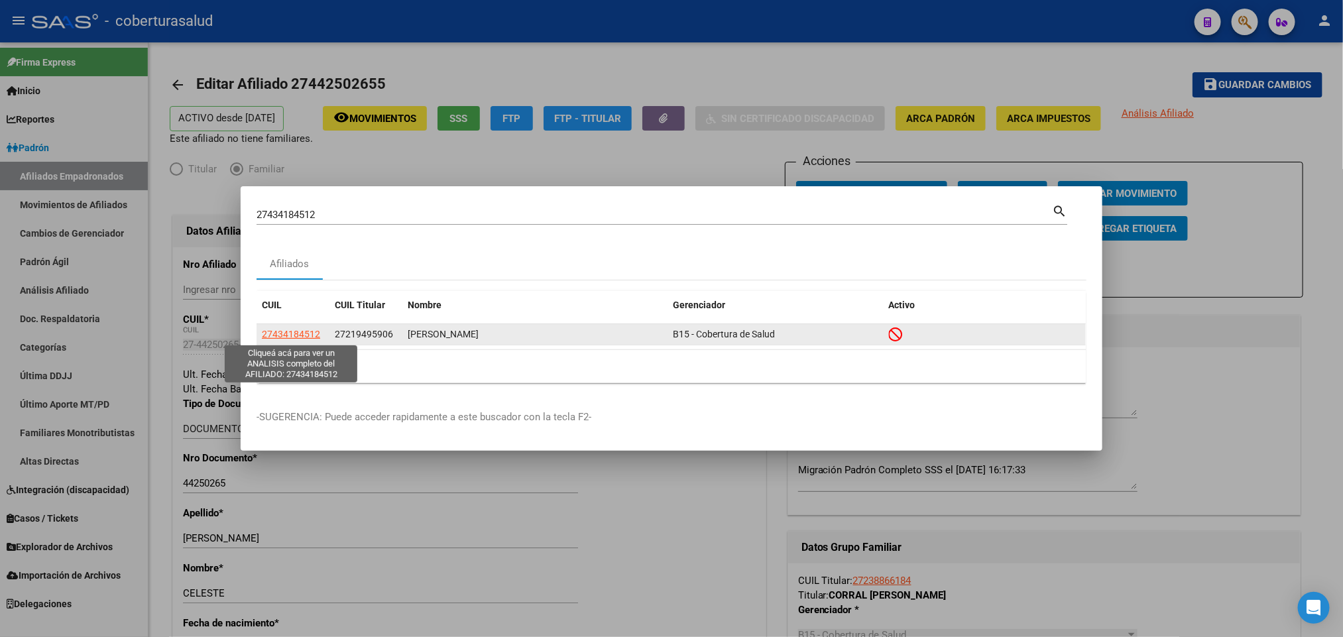
click at [292, 332] on span "27434184512" at bounding box center [291, 334] width 58 height 11
type textarea "27434184512"
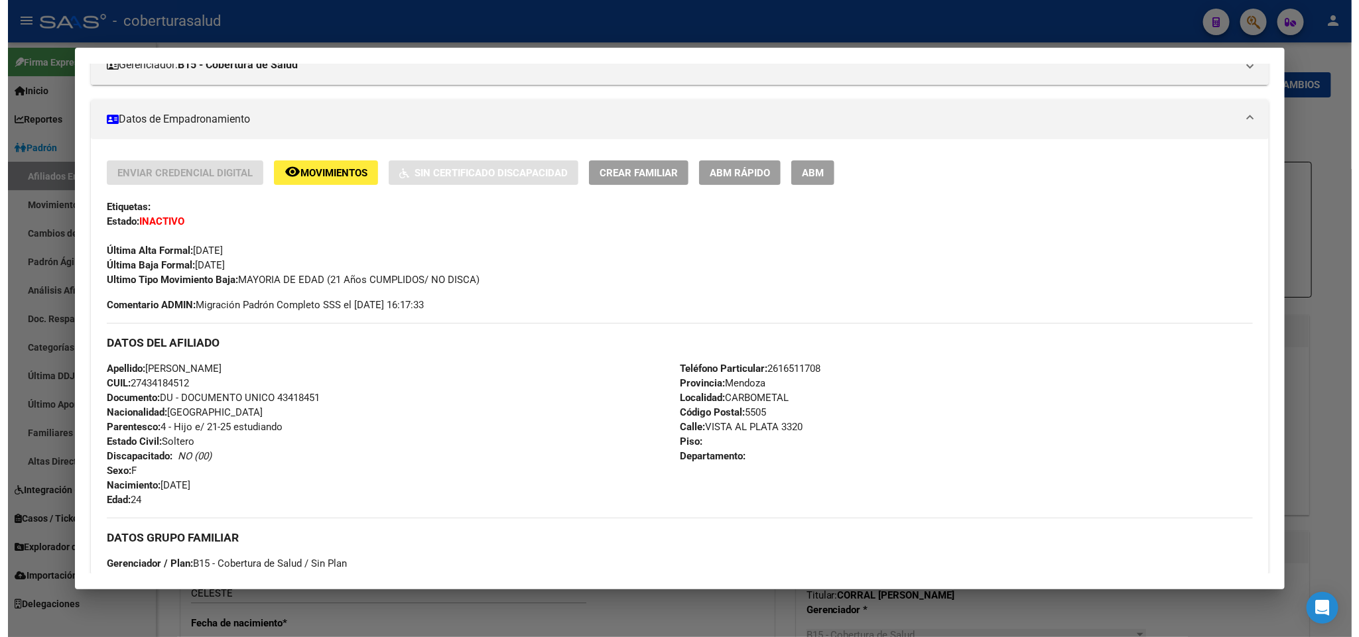
scroll to position [99, 0]
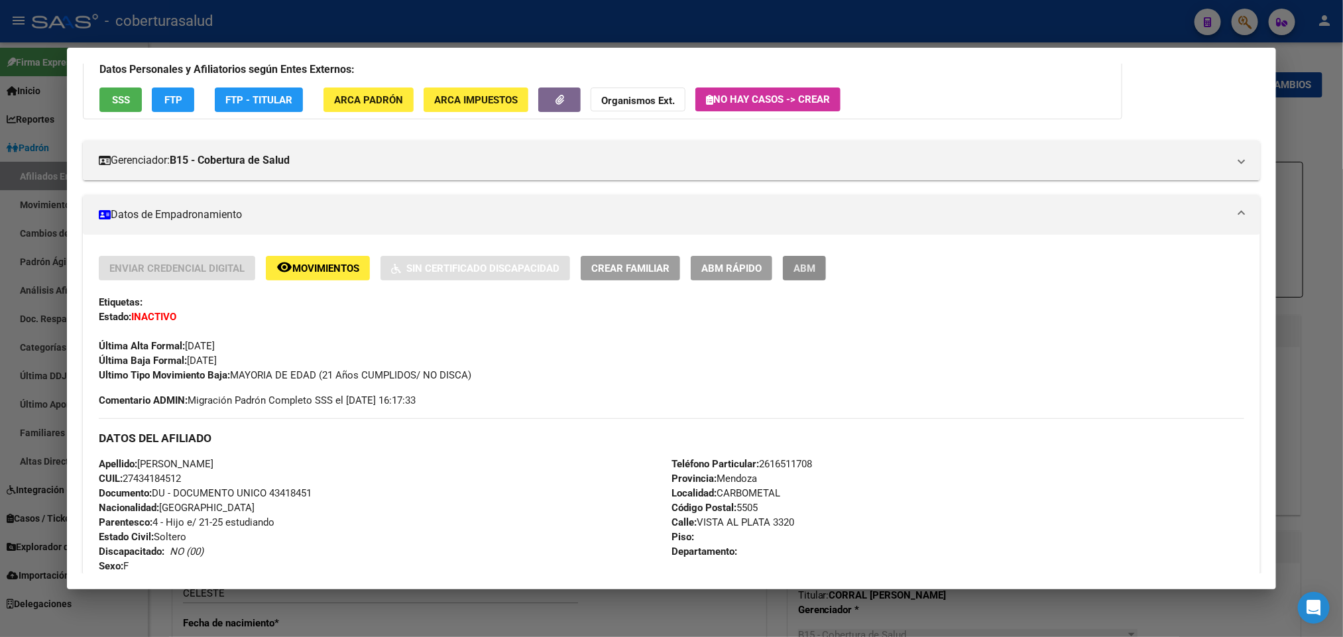
click at [796, 263] on span "ABM" at bounding box center [805, 269] width 22 height 12
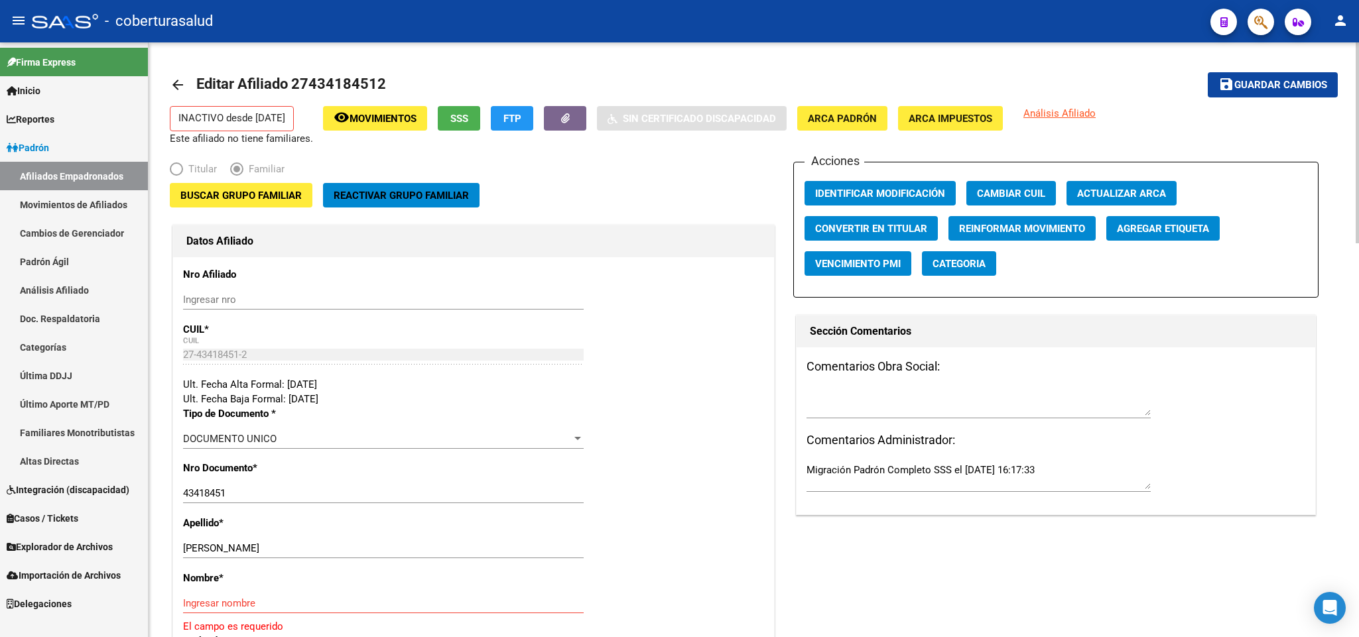
click at [229, 204] on button "Buscar Grupo Familiar" at bounding box center [241, 195] width 143 height 25
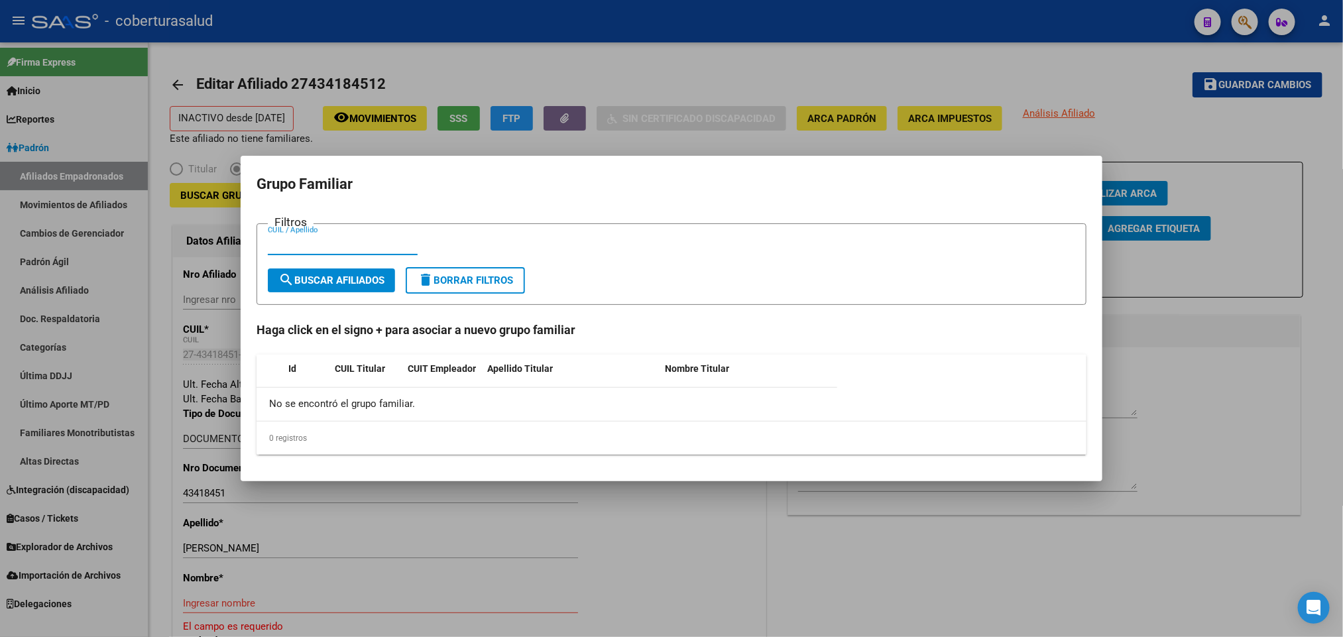
paste input "27434184512"
paste input "27219495906"
click at [302, 247] on input "2743418451227219495906" at bounding box center [343, 245] width 150 height 12
paste input
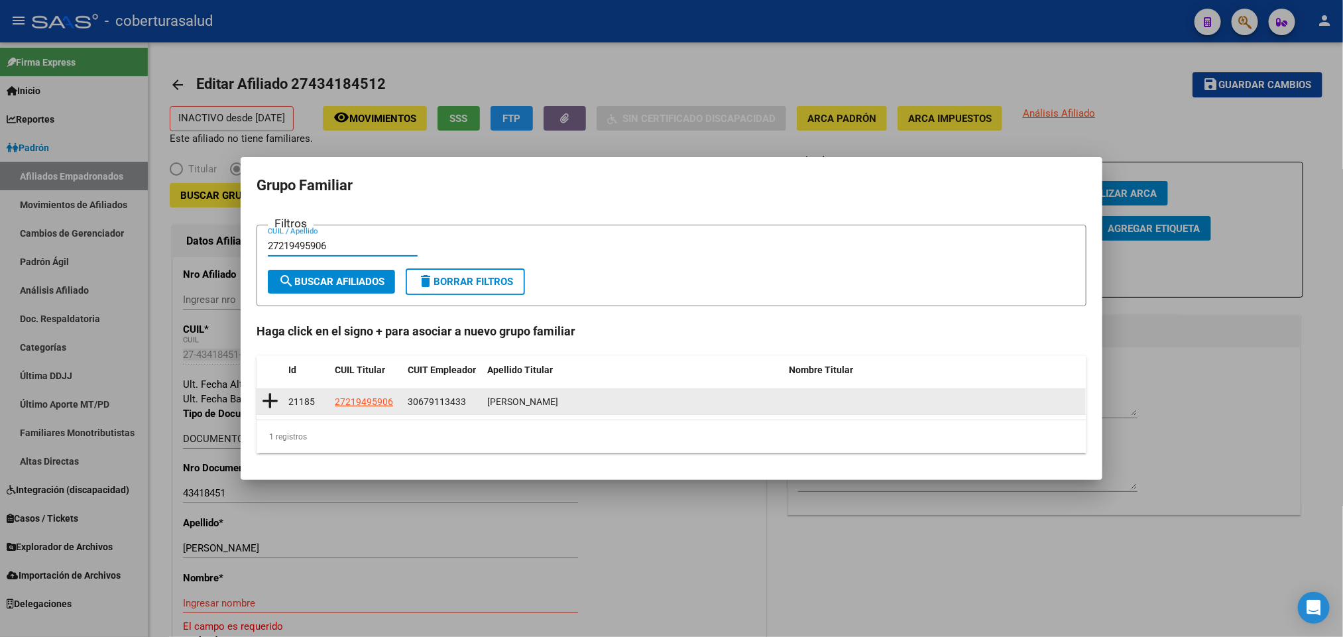
type input "27219495906"
click at [273, 398] on icon at bounding box center [270, 401] width 17 height 19
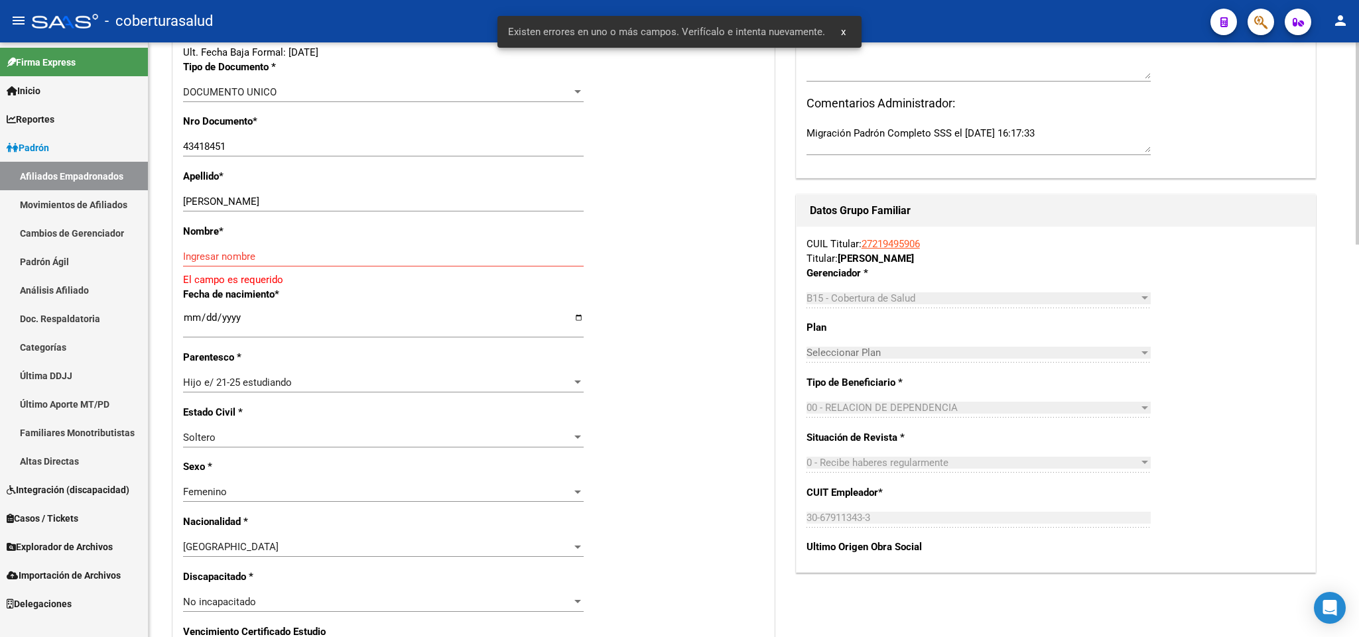
scroll to position [398, 0]
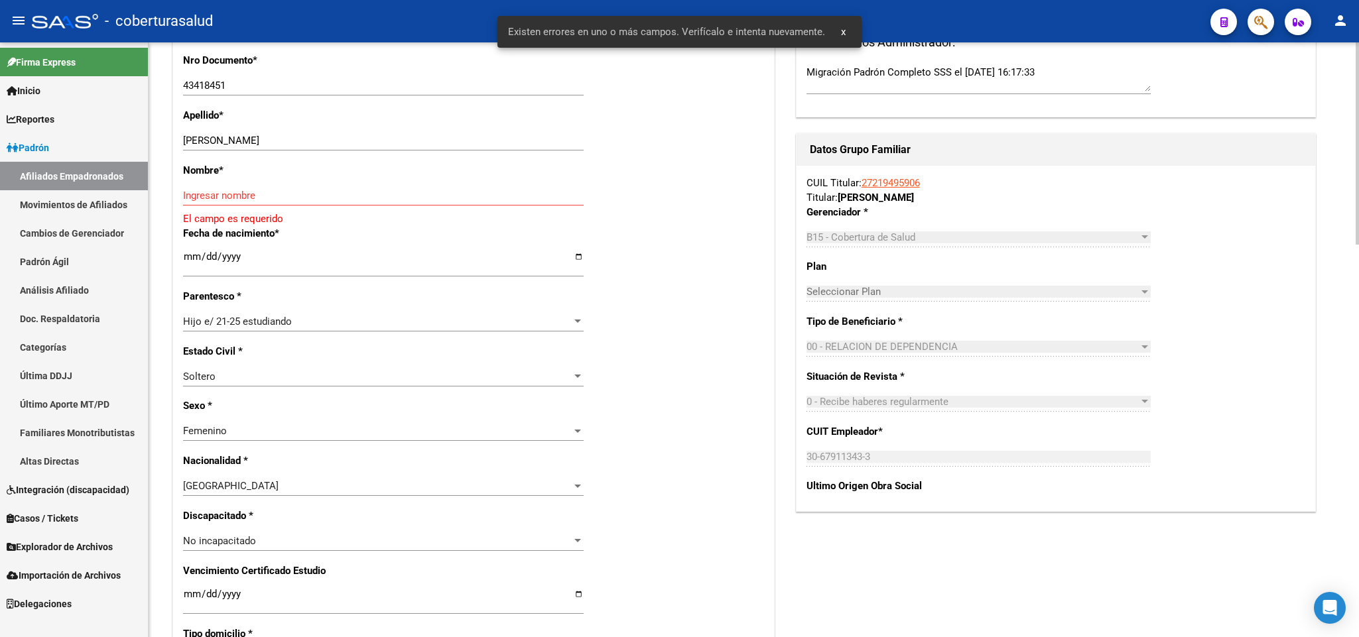
click at [231, 140] on input "[PERSON_NAME]" at bounding box center [383, 141] width 400 height 12
type input "[PERSON_NAME]"
click at [191, 201] on input "Ingresar nombre" at bounding box center [383, 196] width 400 height 12
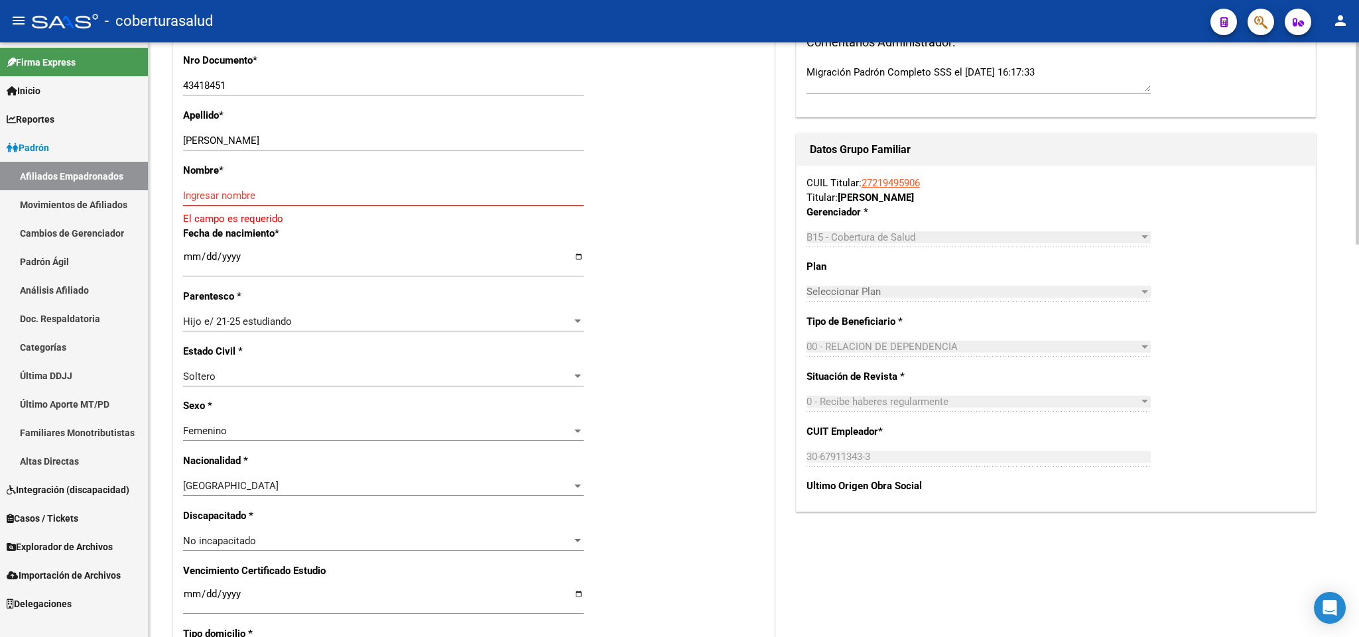
paste input "[PERSON_NAME]"
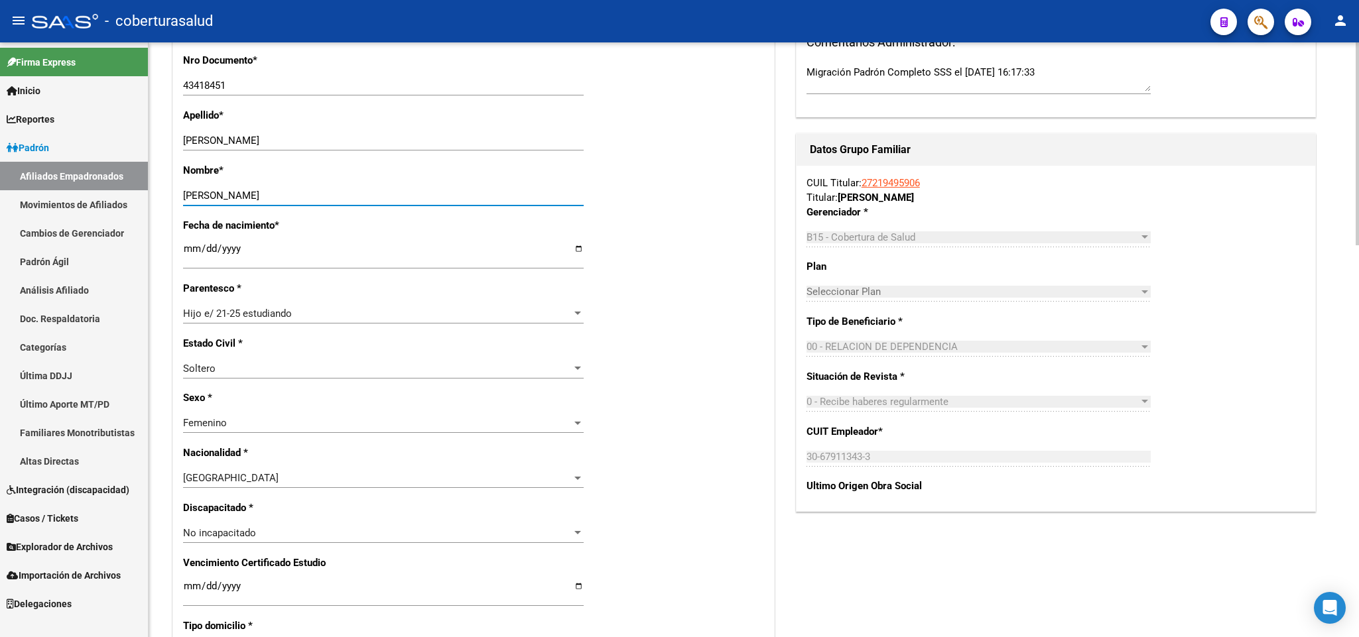
type input "[PERSON_NAME]"
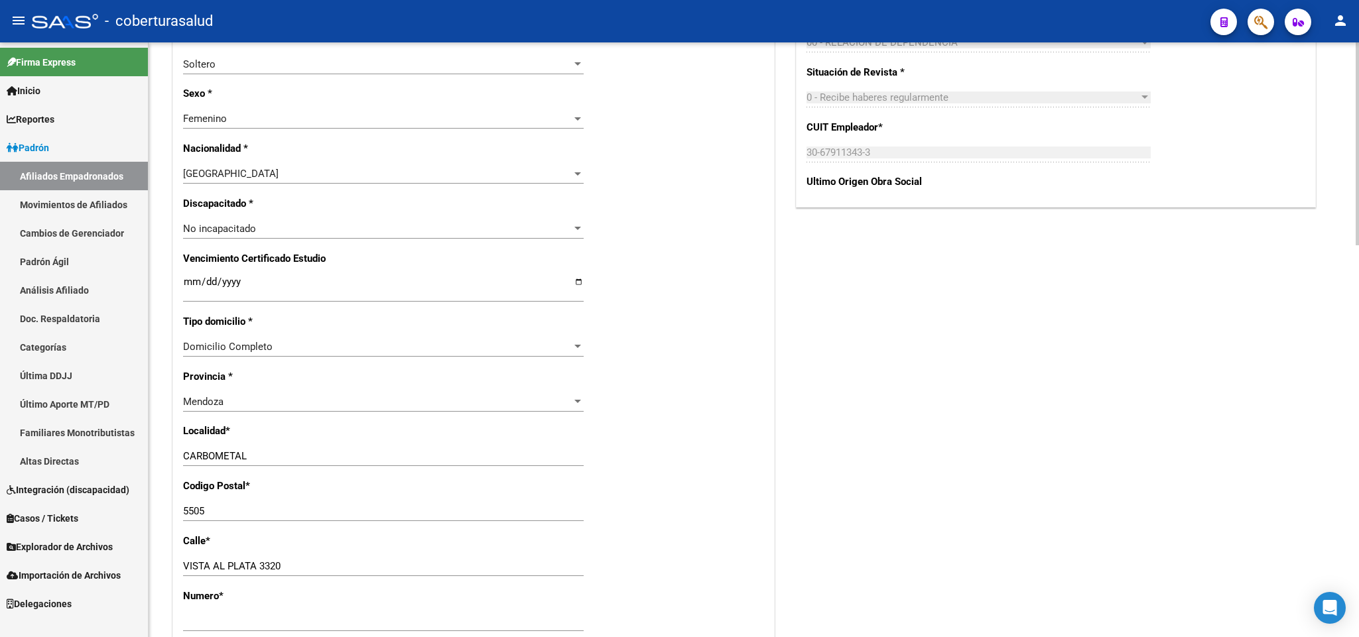
scroll to position [696, 0]
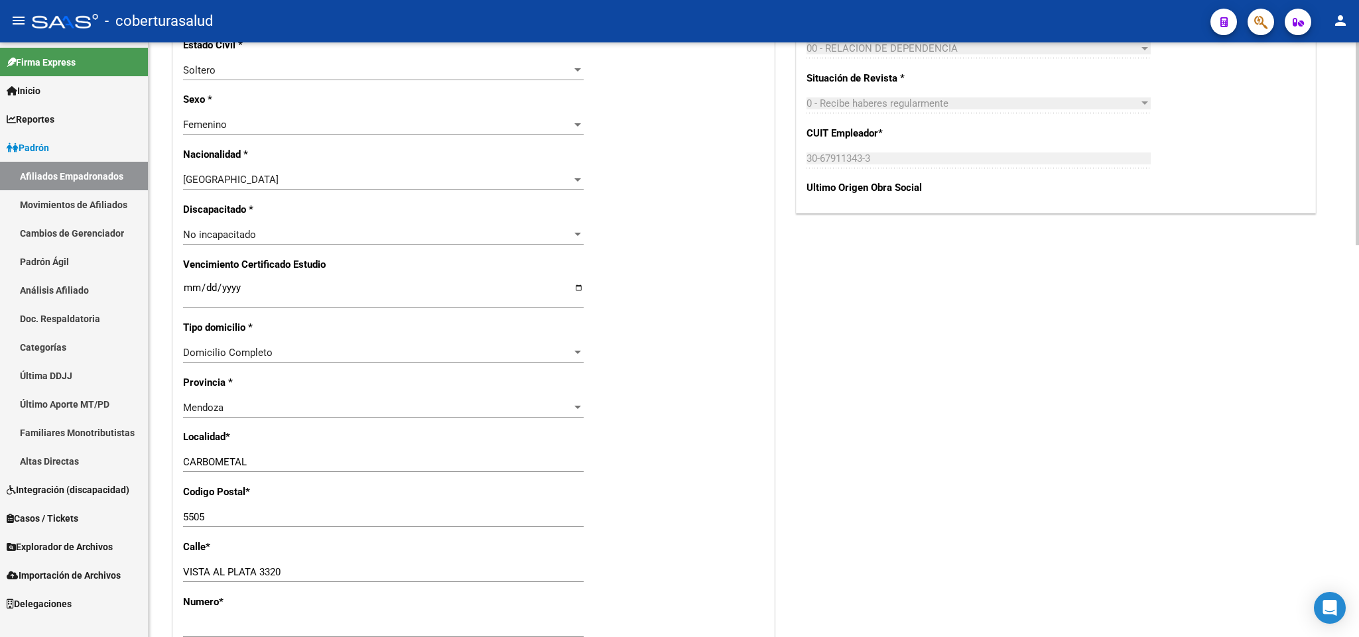
click at [190, 290] on input "Ingresar fecha" at bounding box center [383, 292] width 400 height 21
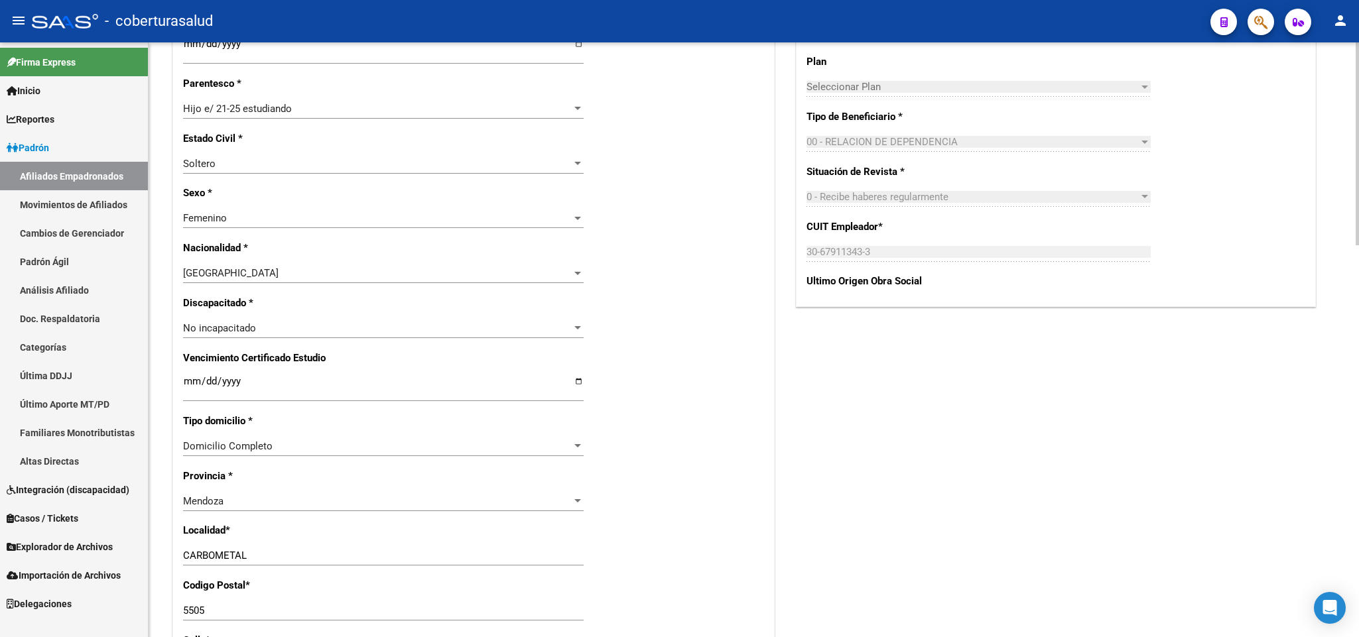
scroll to position [497, 0]
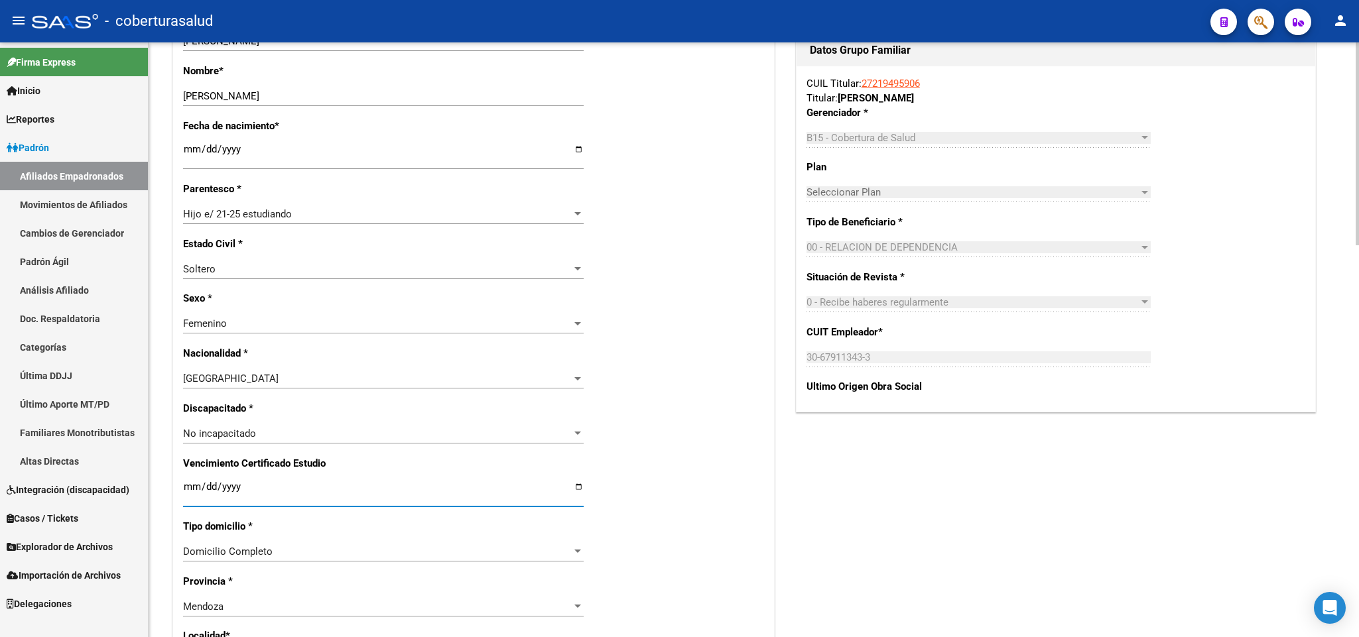
click at [191, 484] on input "Ingresar fecha" at bounding box center [383, 491] width 400 height 21
click at [191, 487] on input "Ingresar fecha" at bounding box center [383, 491] width 400 height 21
type input "[DATE]"
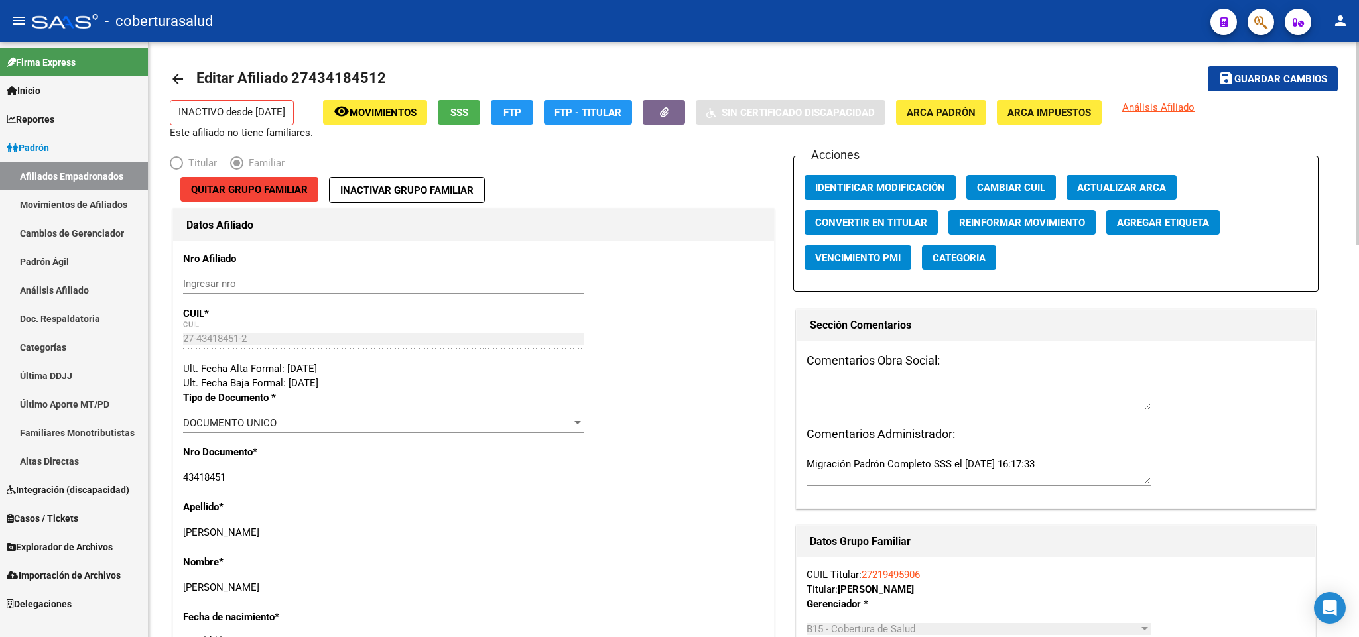
scroll to position [0, 0]
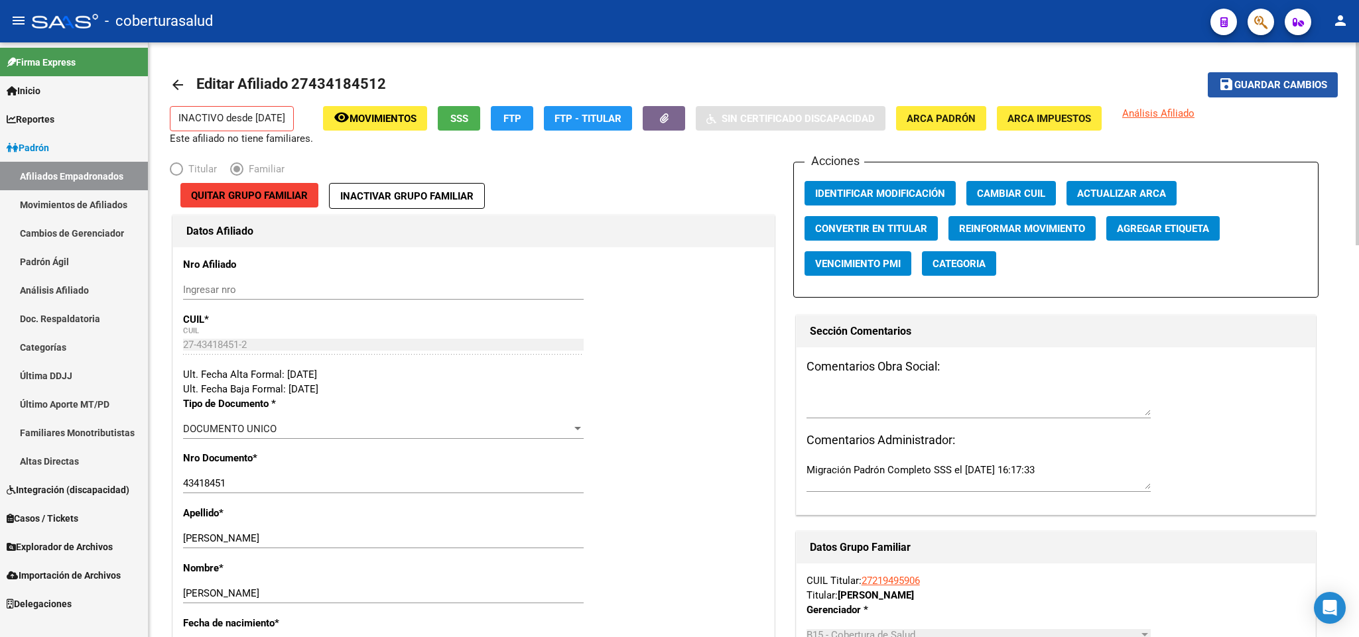
click at [1290, 82] on span "Guardar cambios" at bounding box center [1280, 86] width 93 height 12
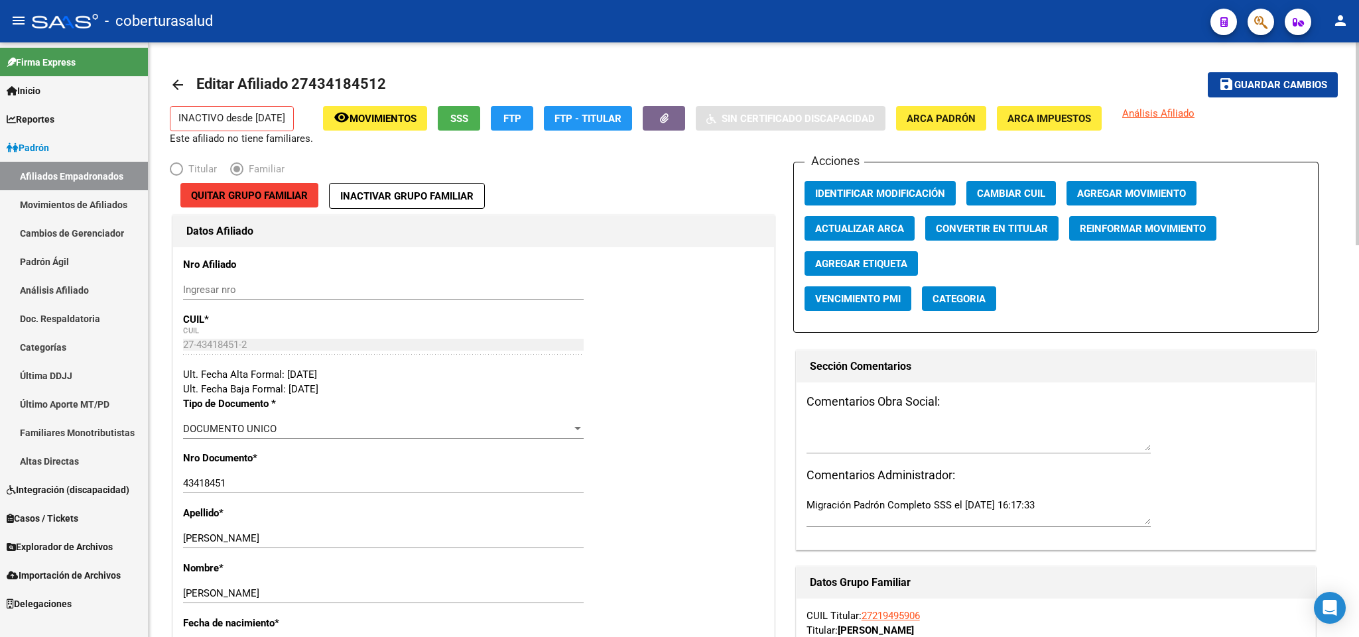
click at [1178, 185] on button "Agregar Movimiento" at bounding box center [1131, 193] width 130 height 25
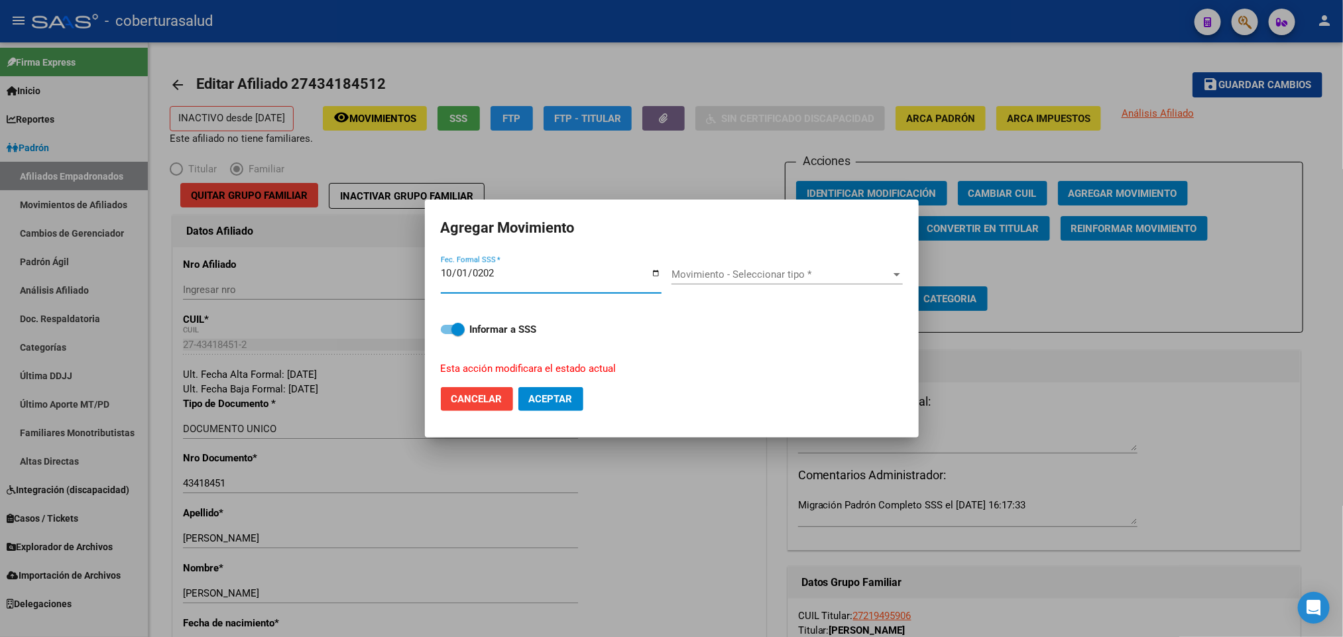
type input "[DATE]"
click at [806, 275] on span "Movimiento - Seleccionar tipo *" at bounding box center [781, 275] width 219 height 12
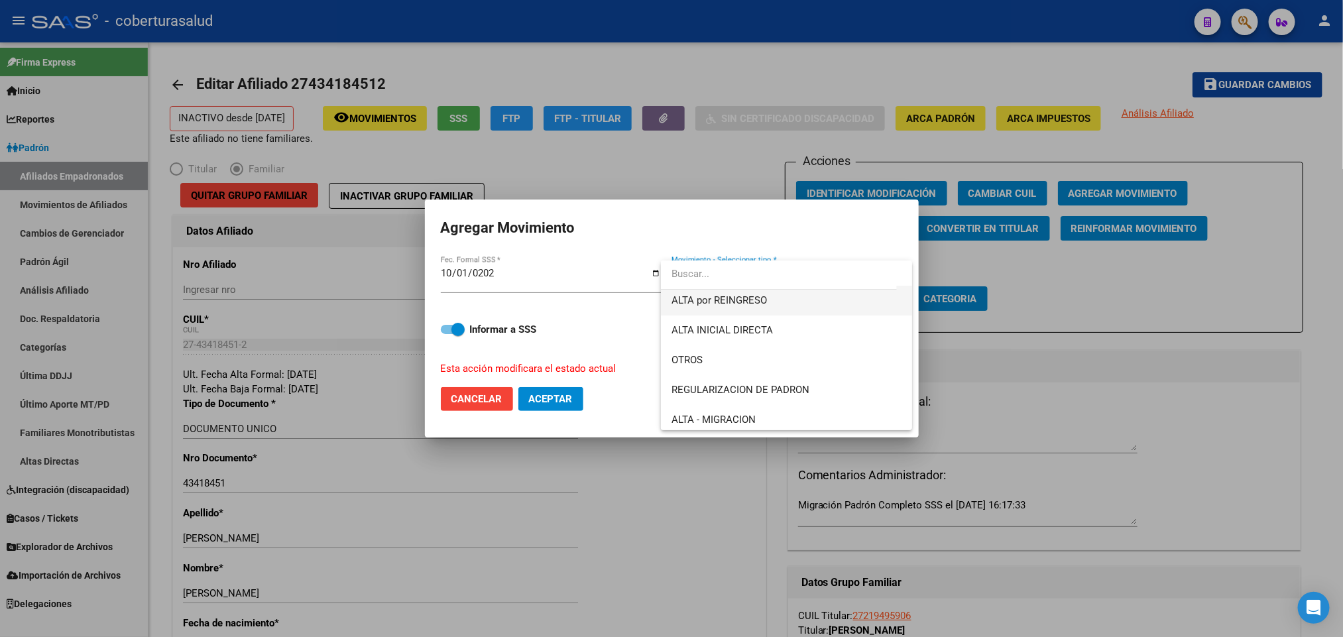
scroll to position [99, 0]
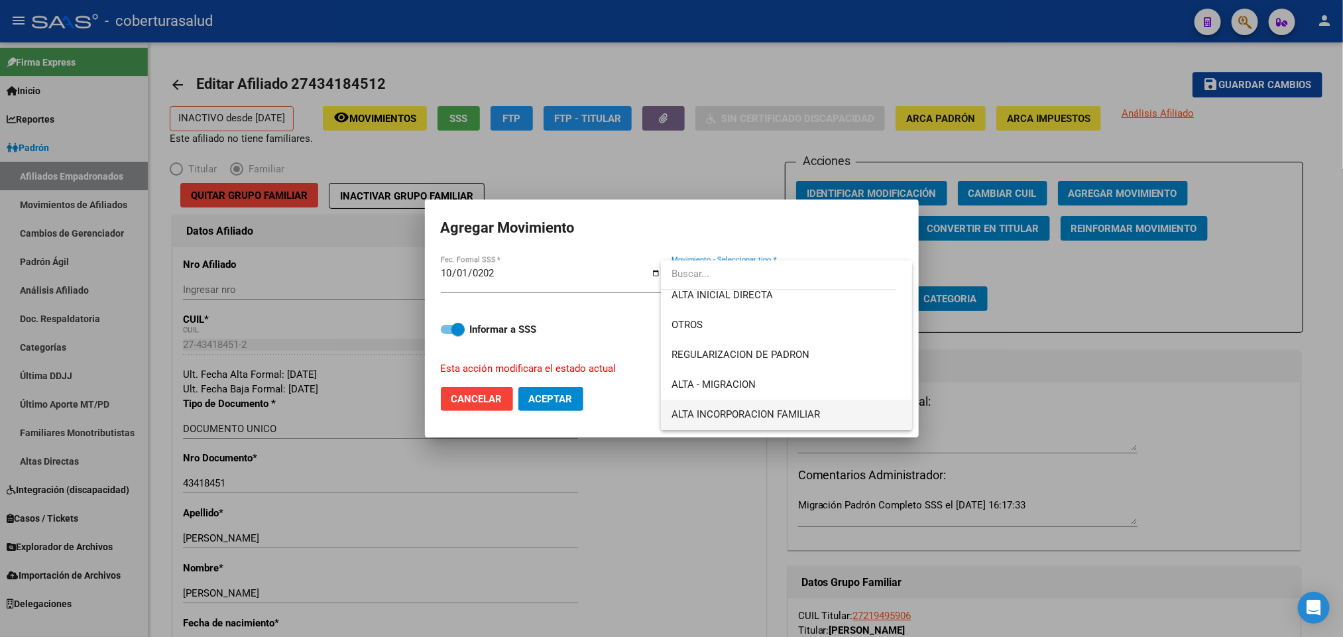
click at [800, 404] on span "ALTA INCORPORACION FAMILIAR" at bounding box center [787, 415] width 230 height 30
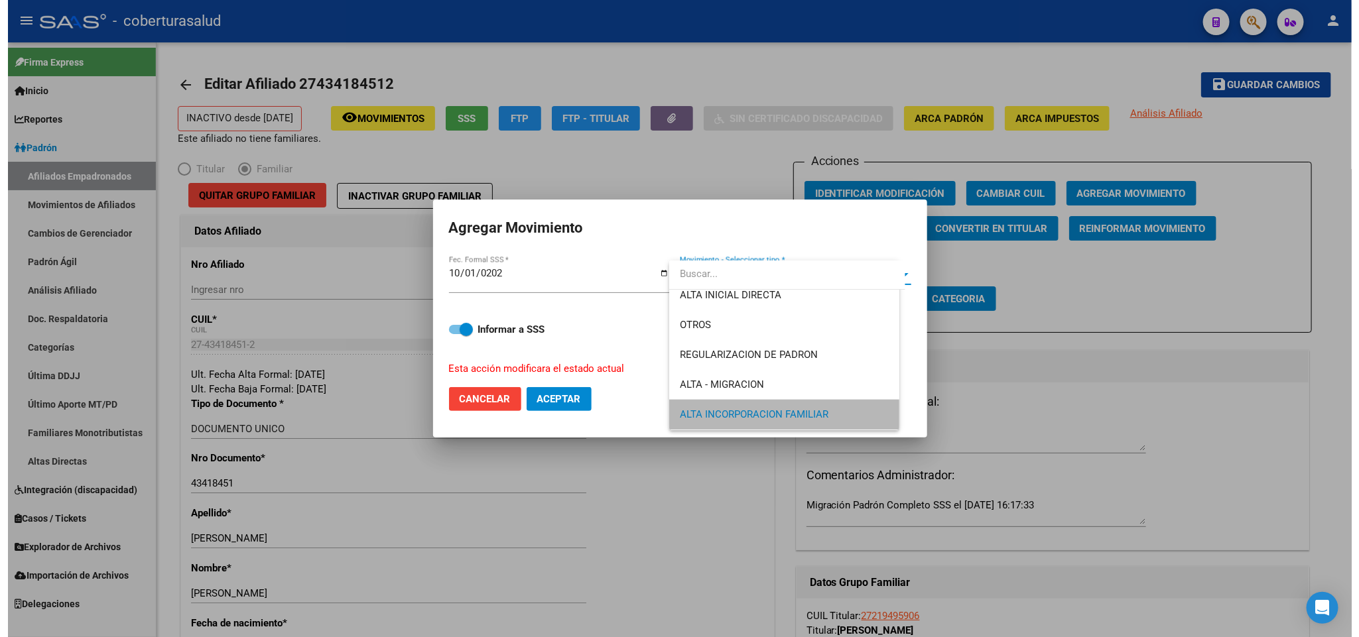
scroll to position [98, 0]
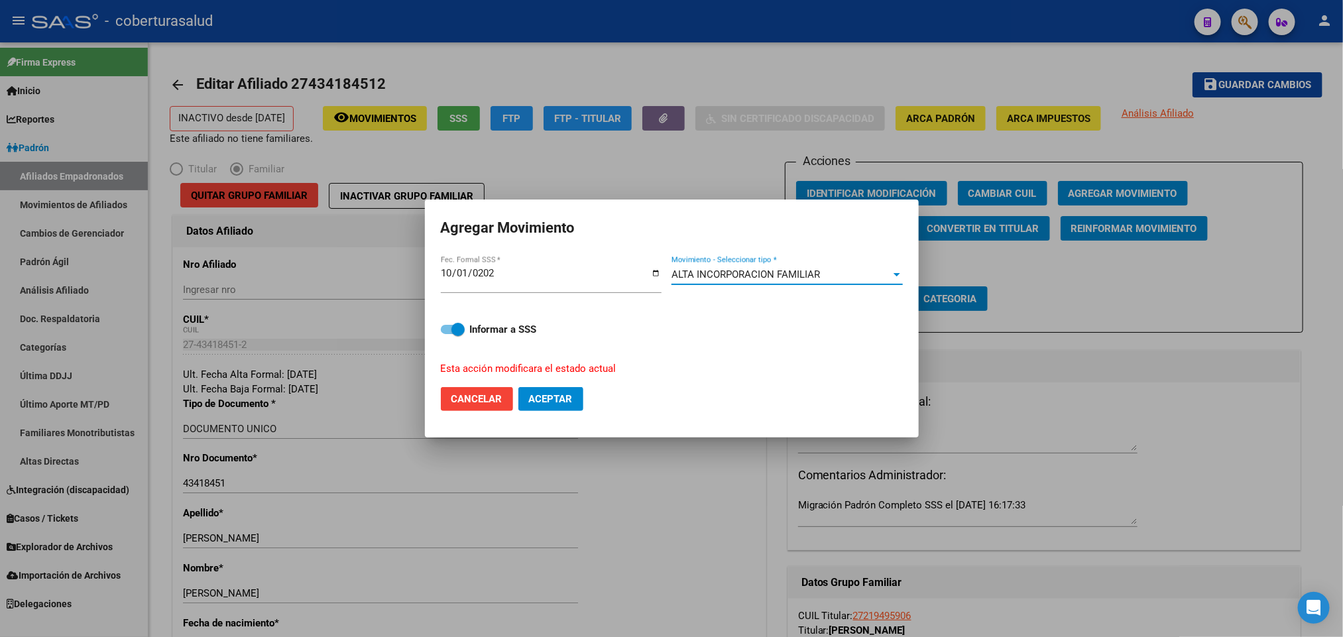
click at [577, 394] on button "Aceptar" at bounding box center [551, 399] width 65 height 24
checkbox input "false"
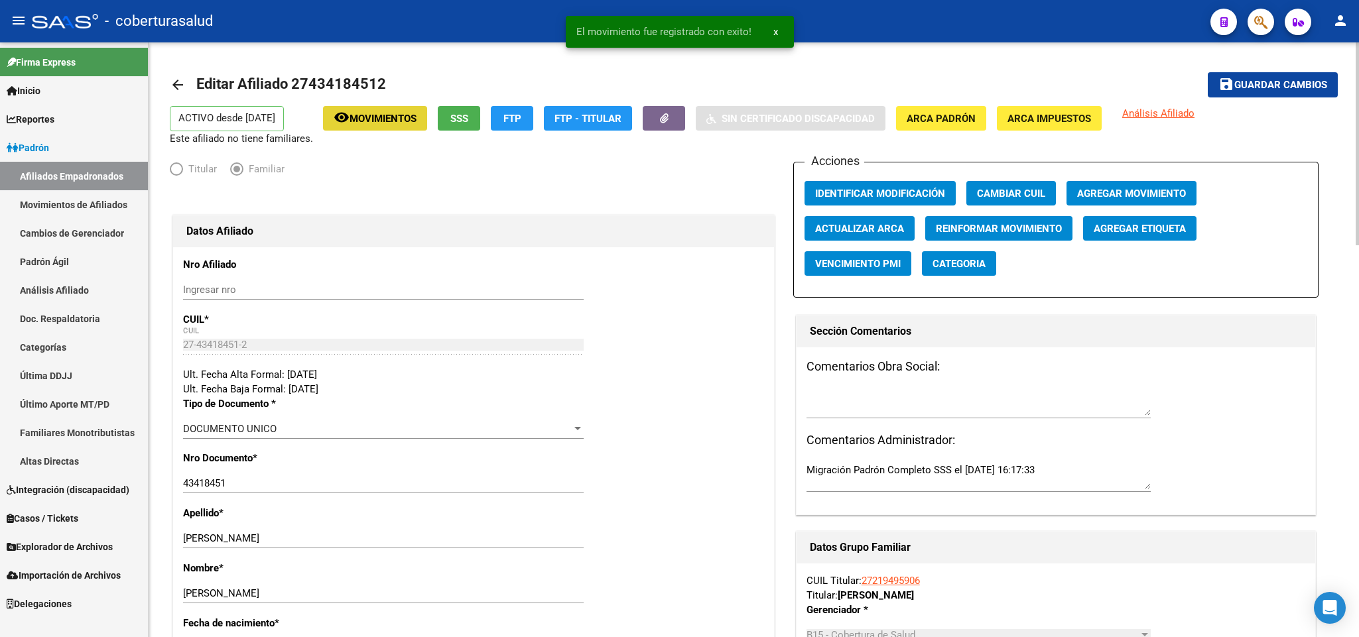
click at [370, 113] on span "Movimientos" at bounding box center [382, 119] width 67 height 12
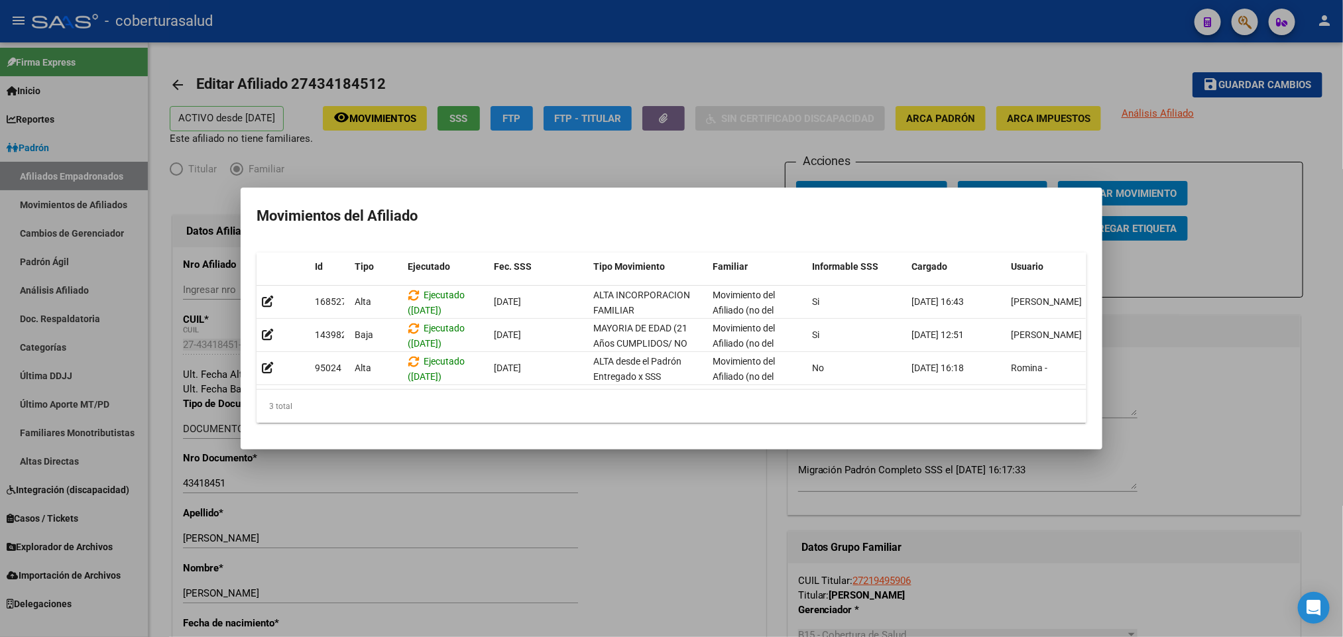
click at [513, 72] on div at bounding box center [671, 318] width 1343 height 637
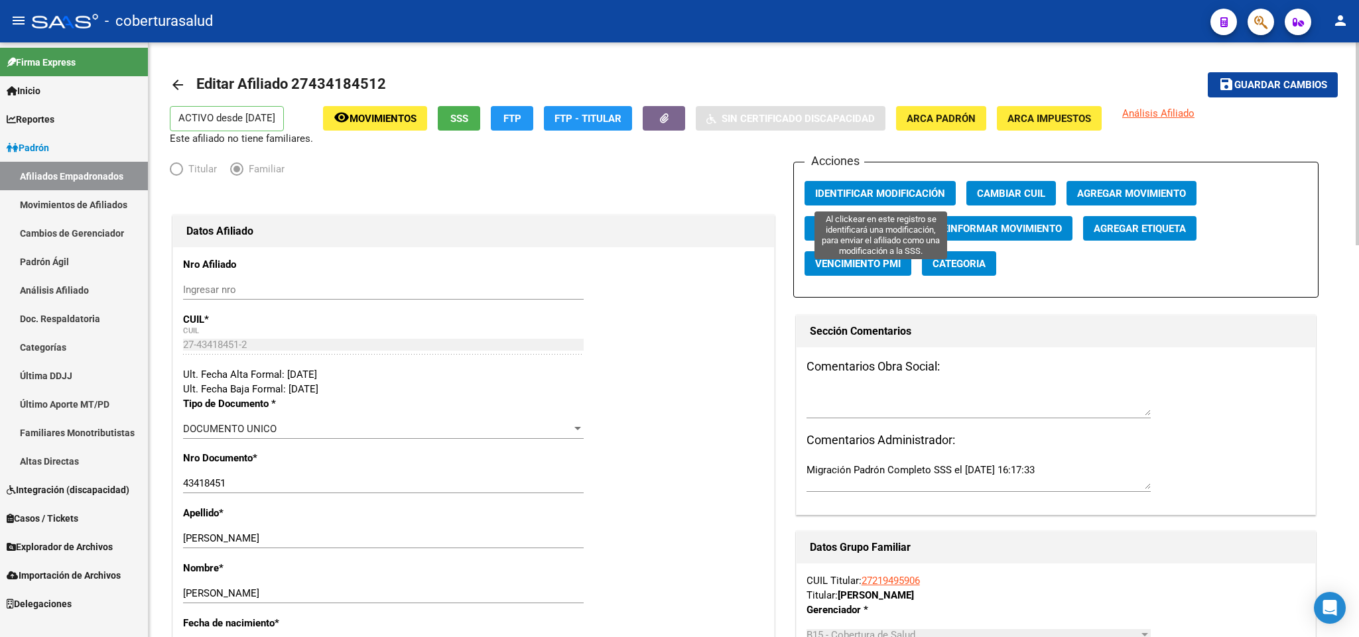
click at [922, 186] on button "Identificar Modificación" at bounding box center [879, 193] width 151 height 25
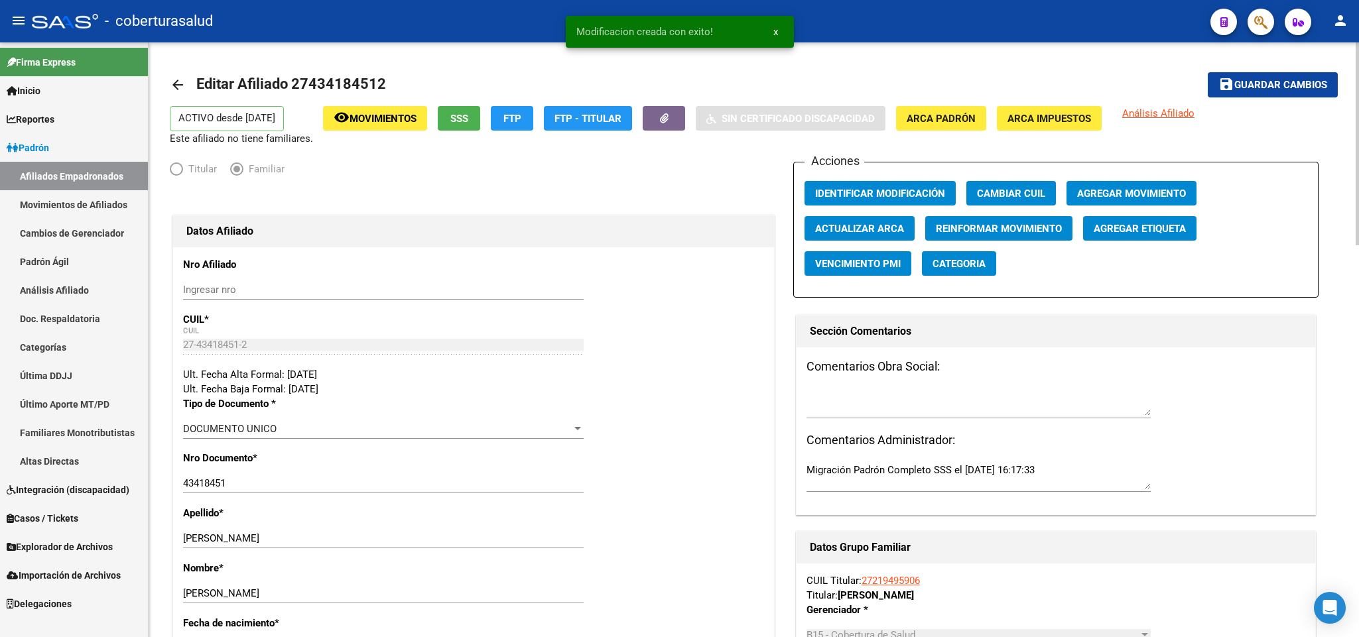
click at [388, 116] on span "Movimientos" at bounding box center [382, 119] width 67 height 12
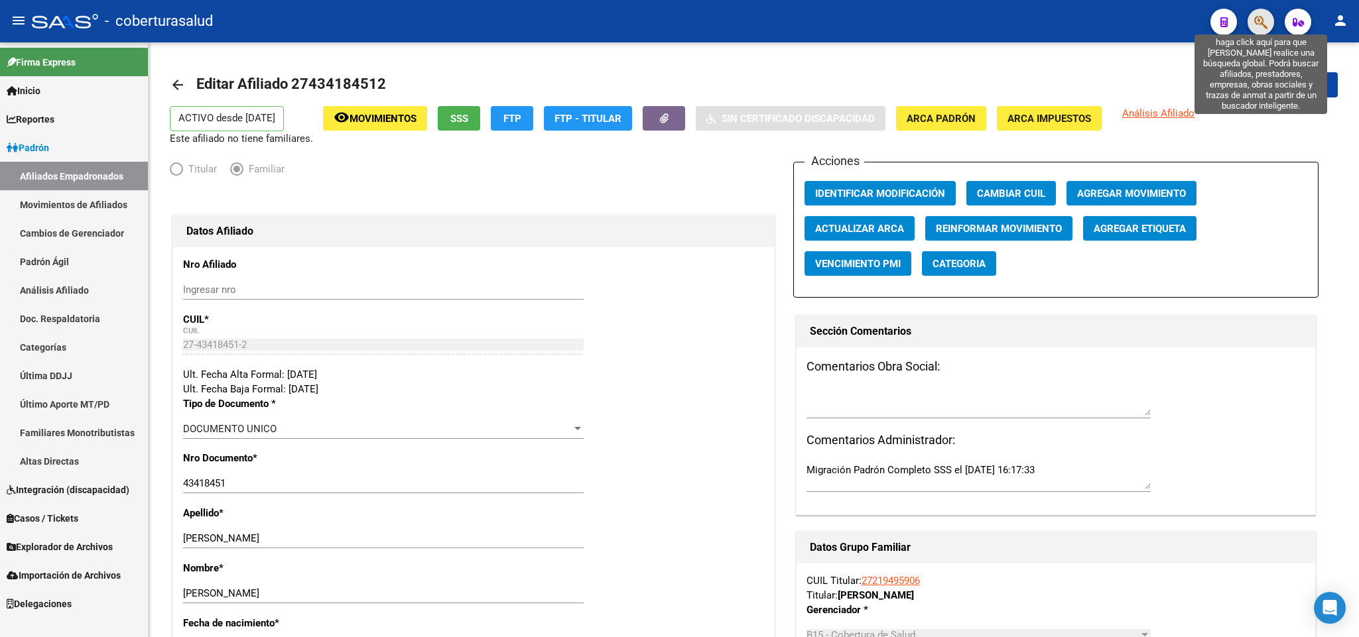
click at [1261, 16] on icon "button" at bounding box center [1260, 22] width 13 height 15
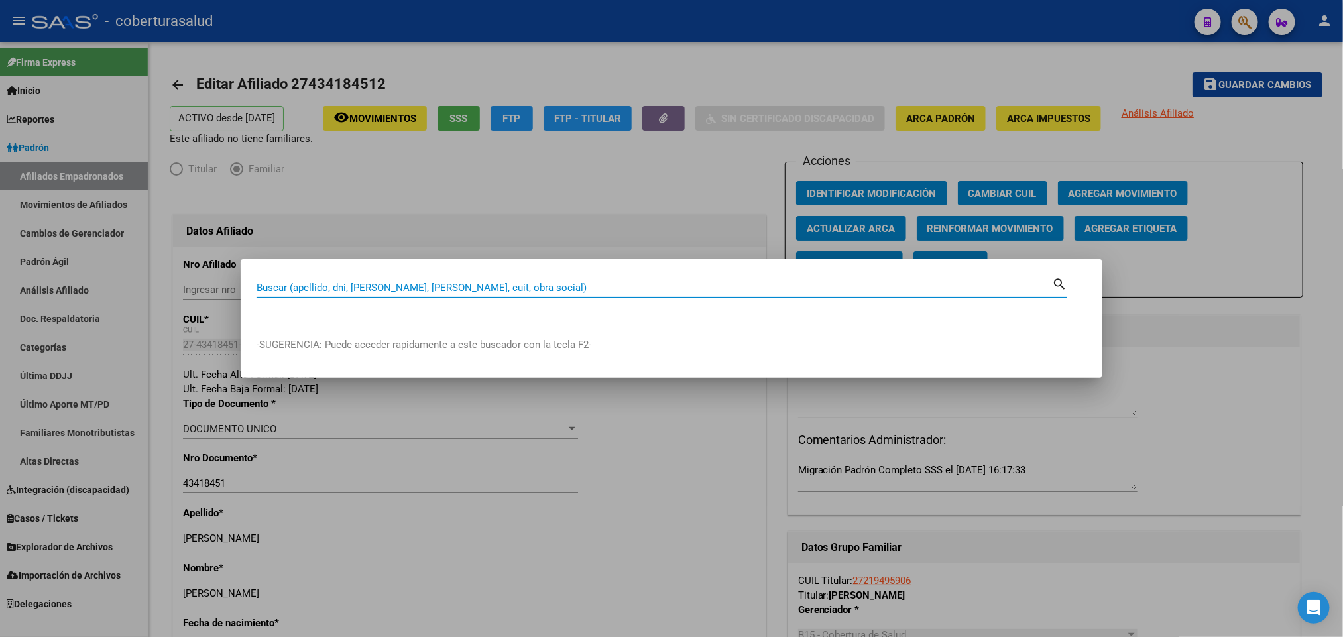
paste input "27451791449"
type input "27451791449"
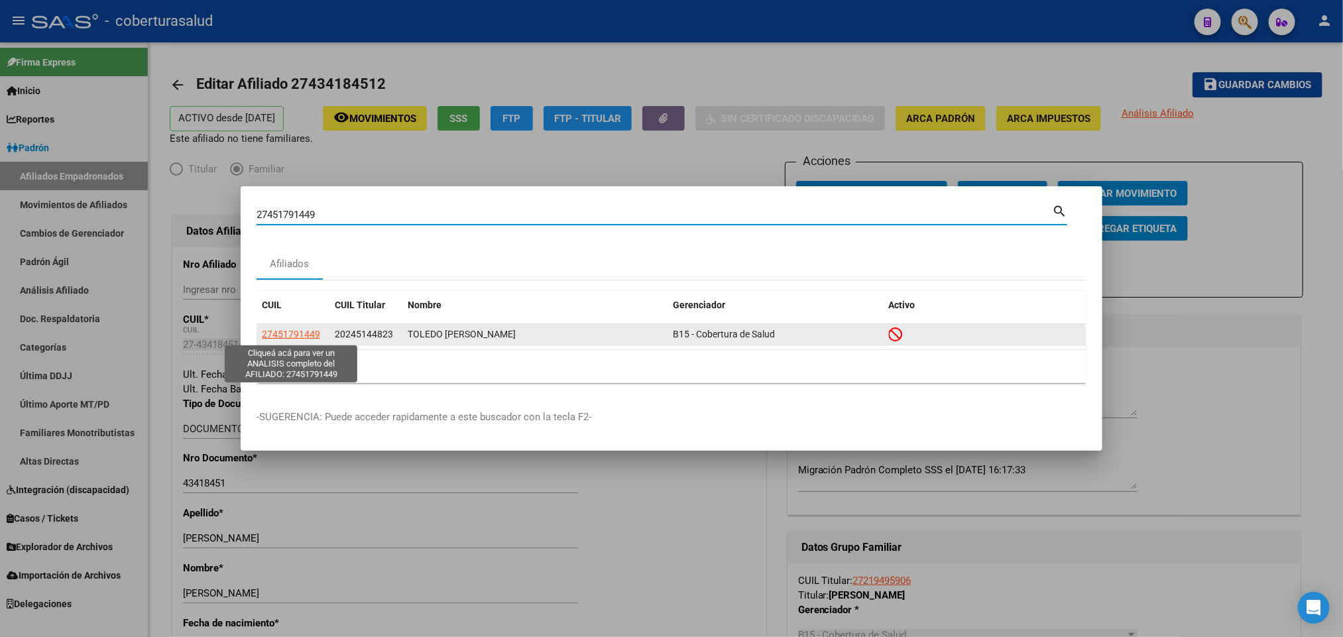
click at [300, 329] on span "27451791449" at bounding box center [291, 334] width 58 height 11
type textarea "27451791449"
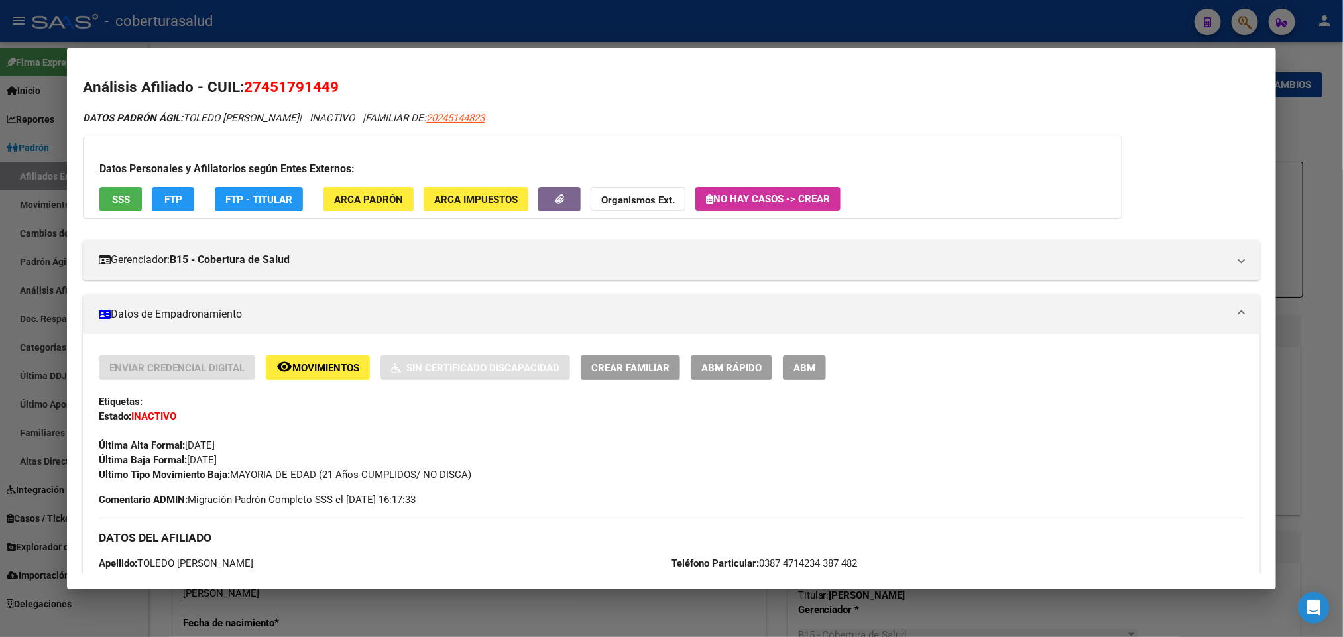
click at [800, 377] on button "ABM" at bounding box center [804, 367] width 43 height 25
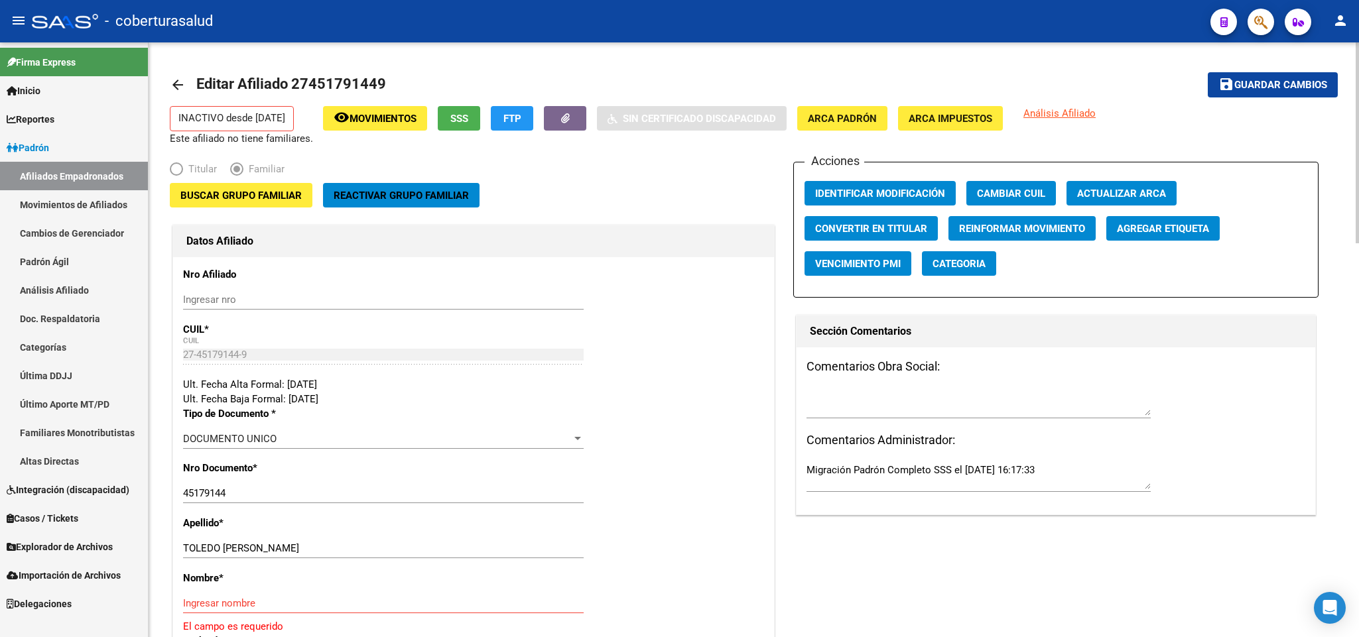
click at [296, 199] on span "Buscar Grupo Familiar" at bounding box center [240, 196] width 121 height 12
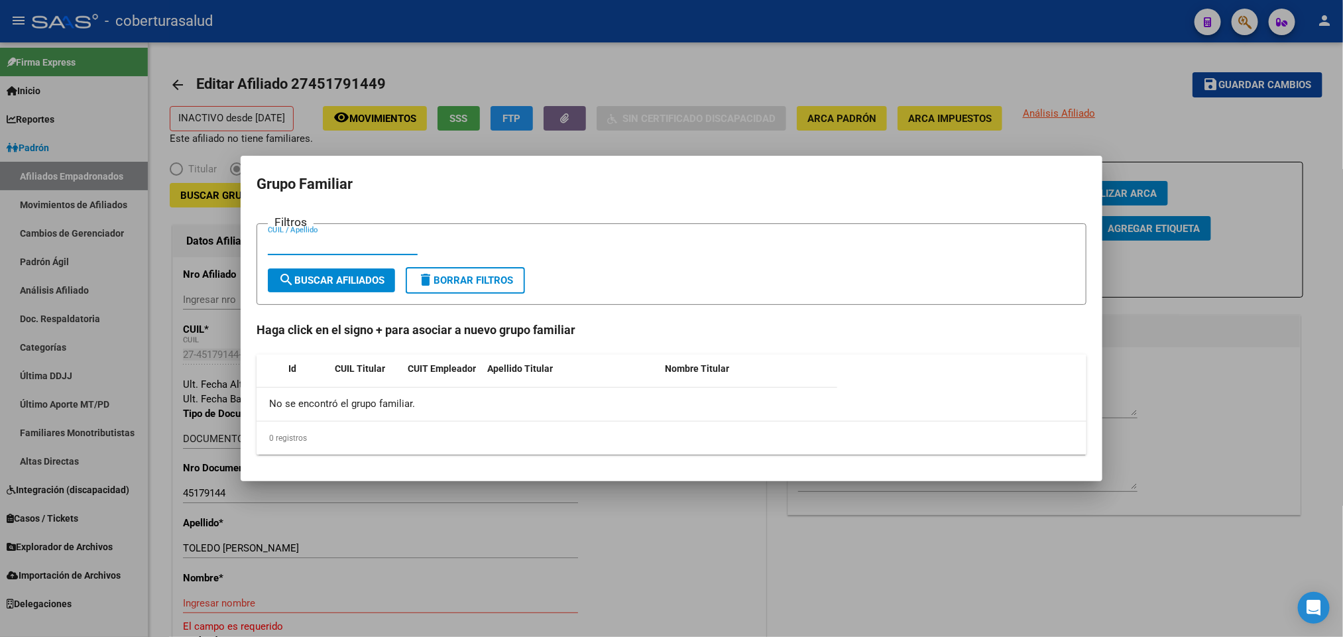
paste input "20245144823"
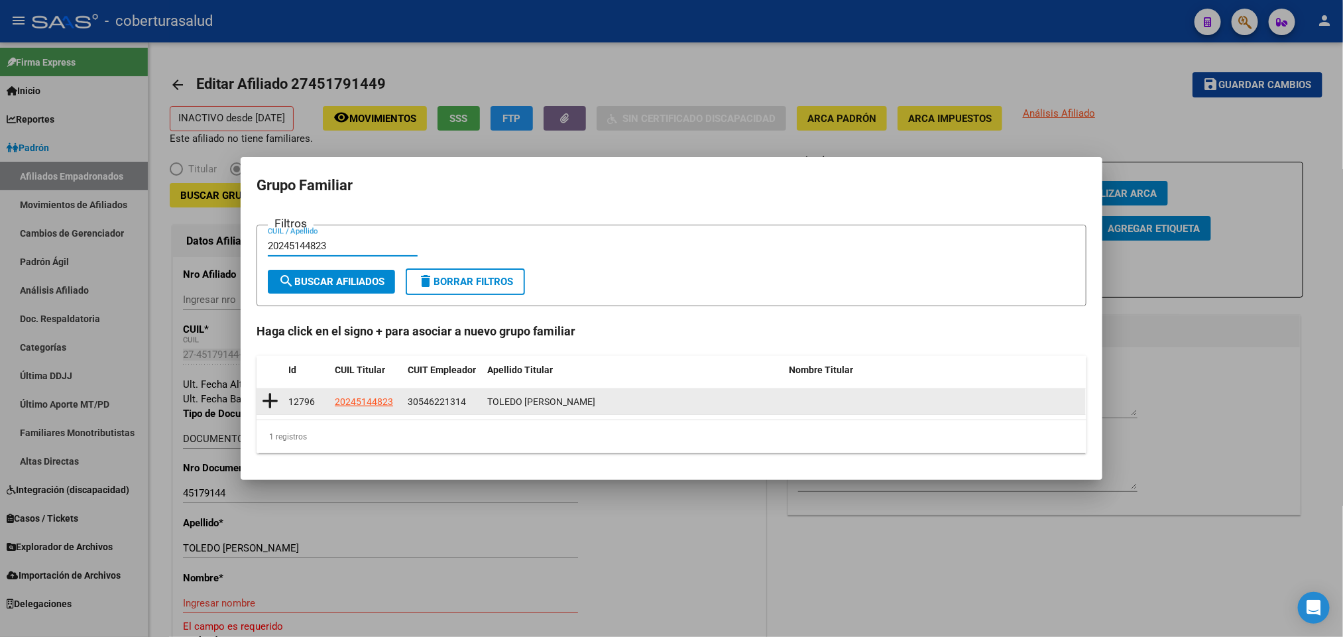
type input "20245144823"
click at [275, 398] on icon at bounding box center [270, 401] width 17 height 19
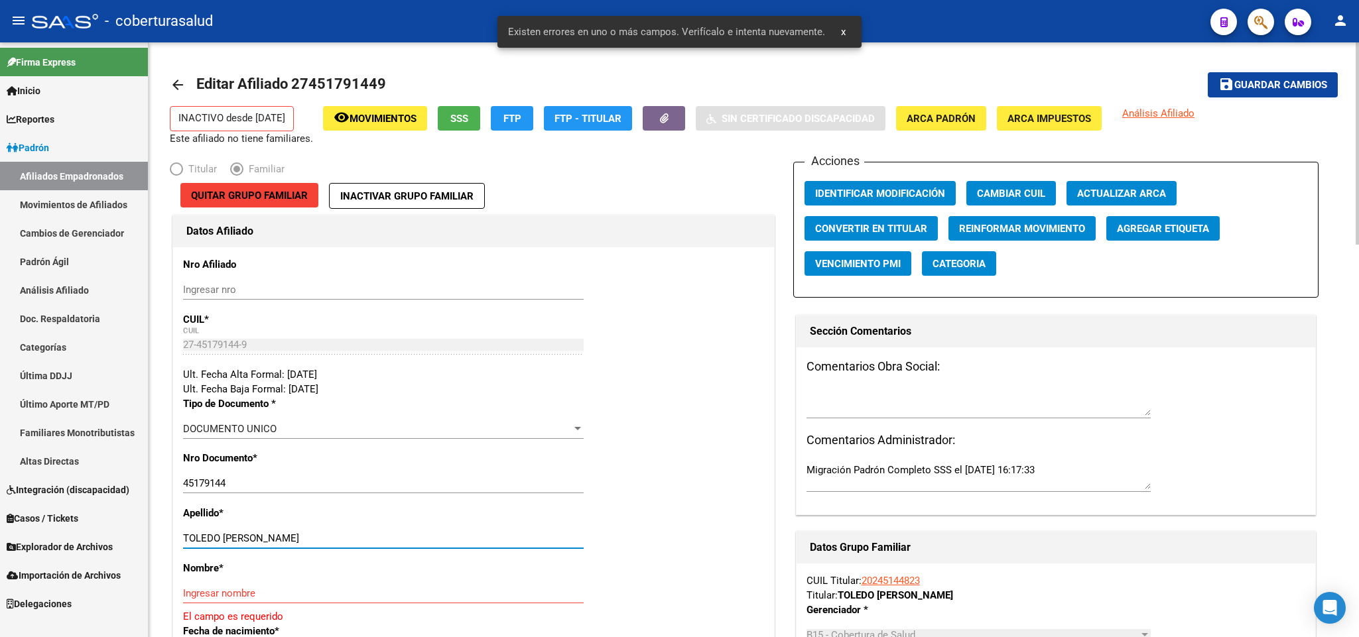
drag, startPoint x: 225, startPoint y: 538, endPoint x: 318, endPoint y: 548, distance: 93.4
click at [318, 548] on div "TOLEDO [PERSON_NAME] apellido" at bounding box center [383, 538] width 400 height 20
drag, startPoint x: 223, startPoint y: 539, endPoint x: 338, endPoint y: 539, distance: 114.7
click at [338, 539] on input "TOLEDO [PERSON_NAME]" at bounding box center [383, 538] width 400 height 12
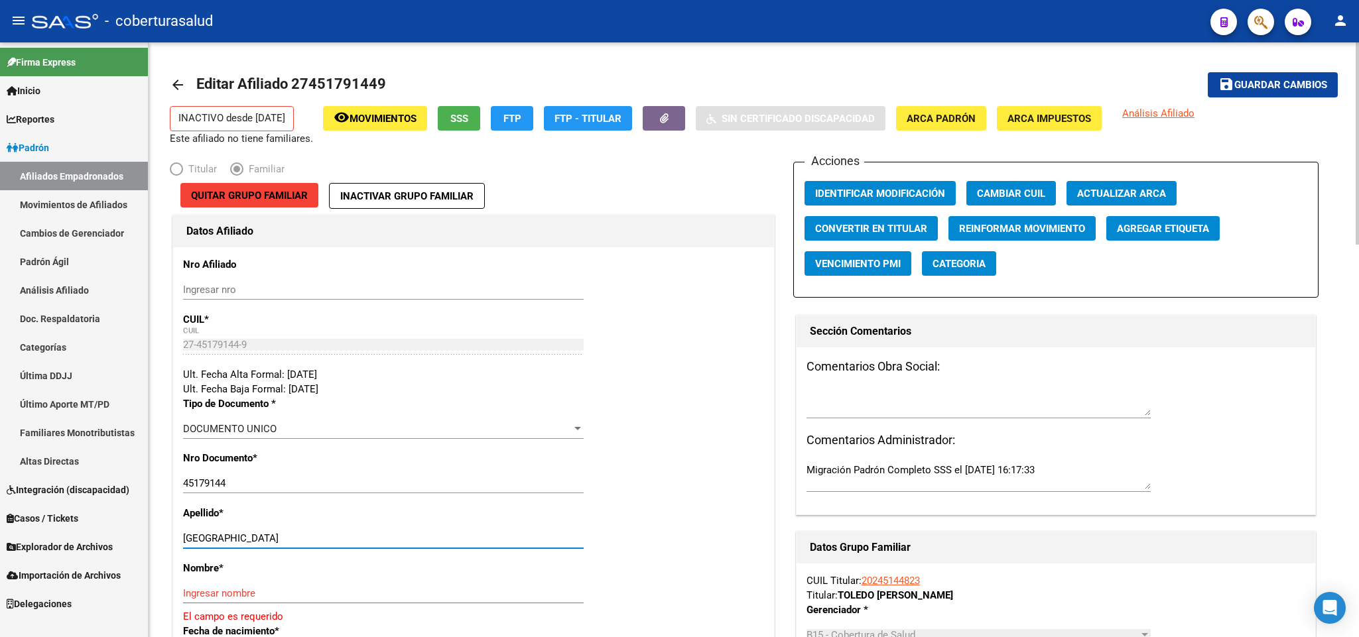
type input "[GEOGRAPHIC_DATA]"
click at [253, 593] on input "Ingresar nombre" at bounding box center [383, 593] width 400 height 12
paste input "[PERSON_NAME]"
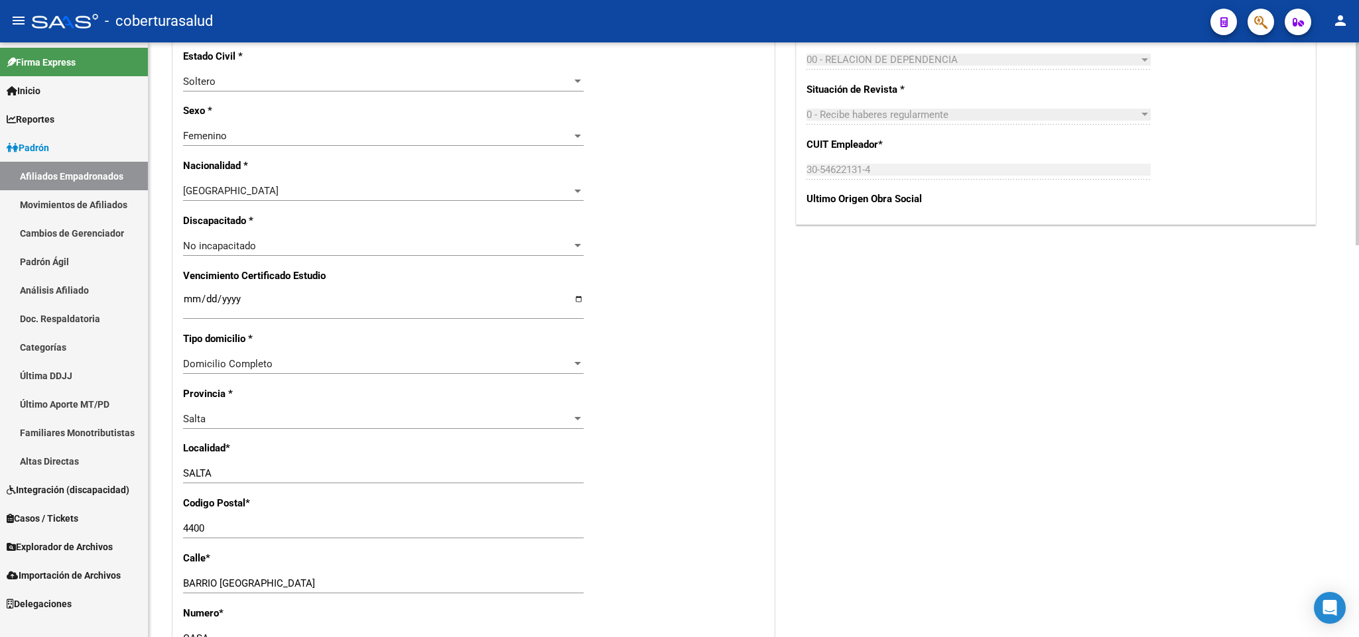
scroll to position [696, 0]
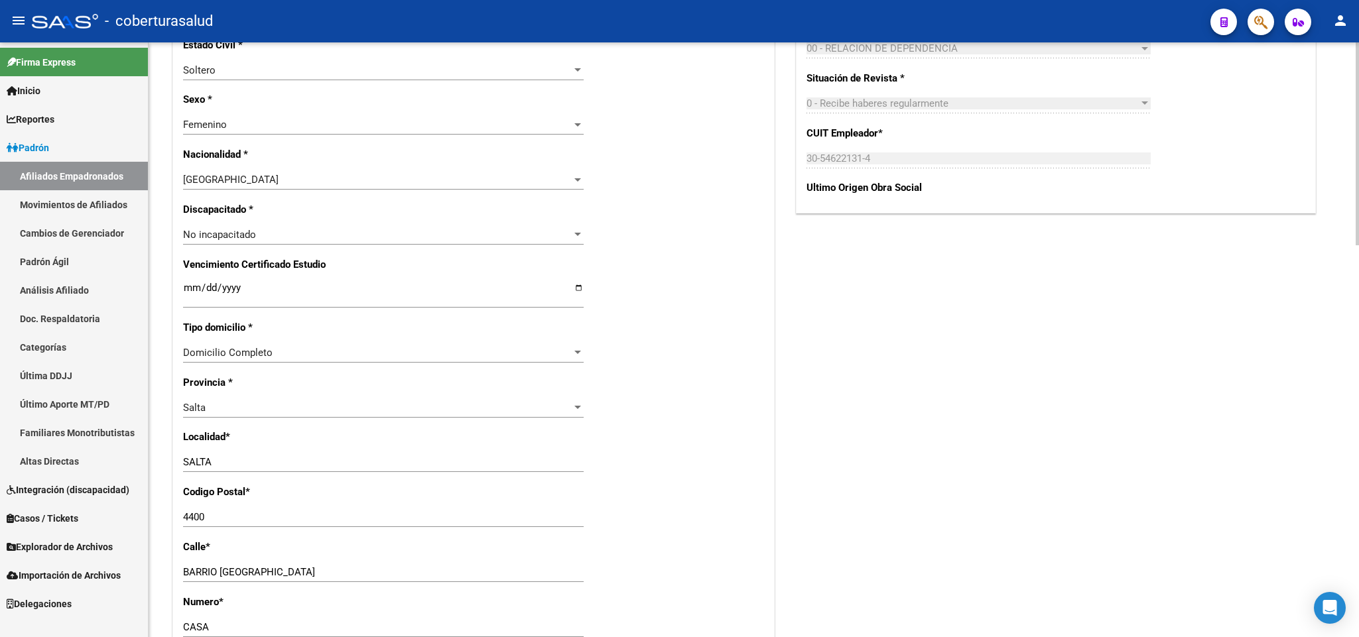
type input "[PERSON_NAME]"
click at [185, 286] on input "Ingresar fecha" at bounding box center [383, 292] width 400 height 21
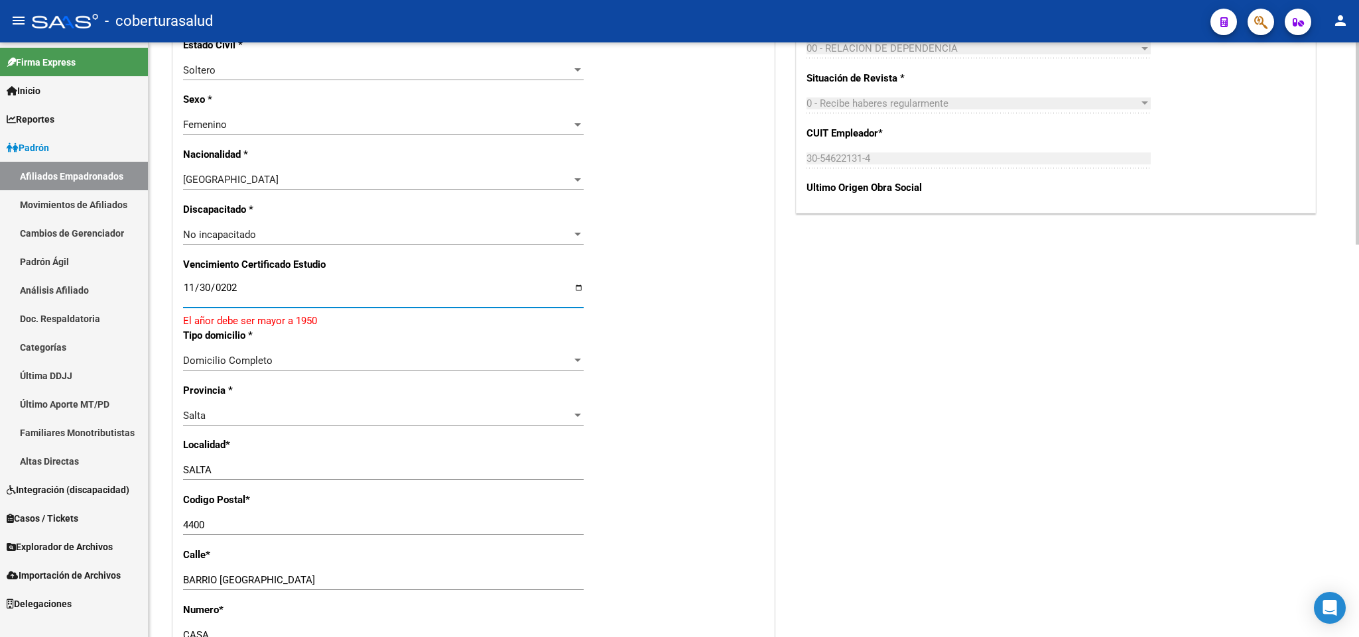
type input "[DATE]"
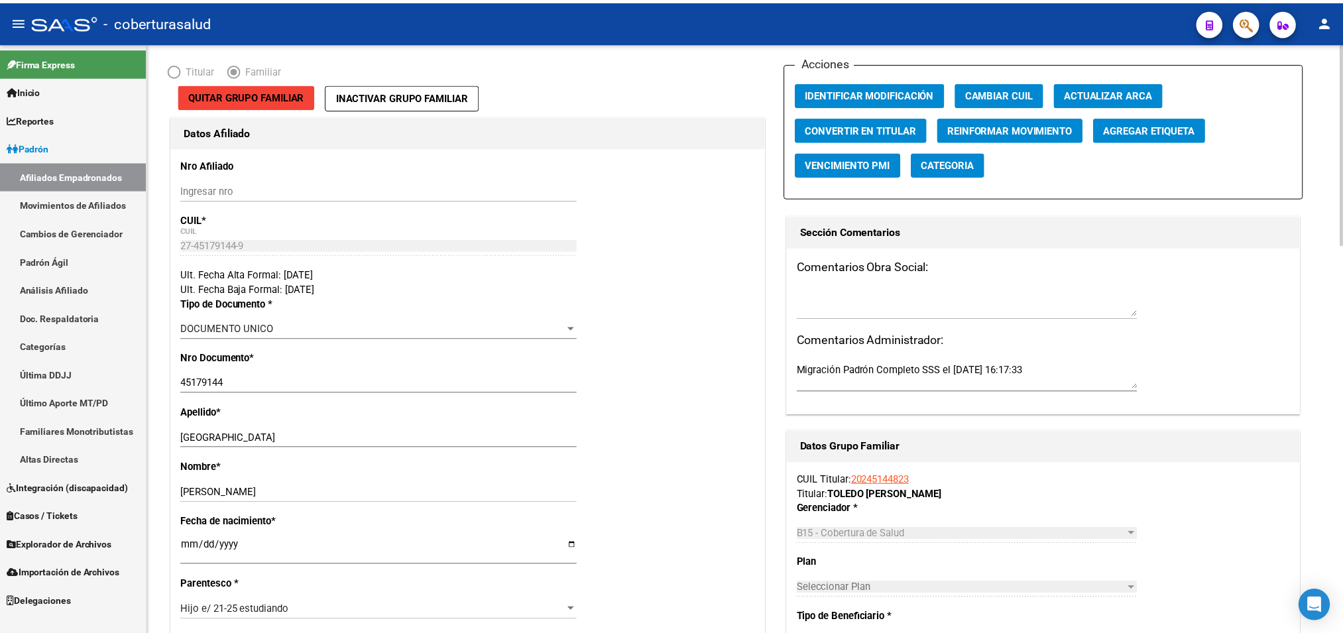
scroll to position [0, 0]
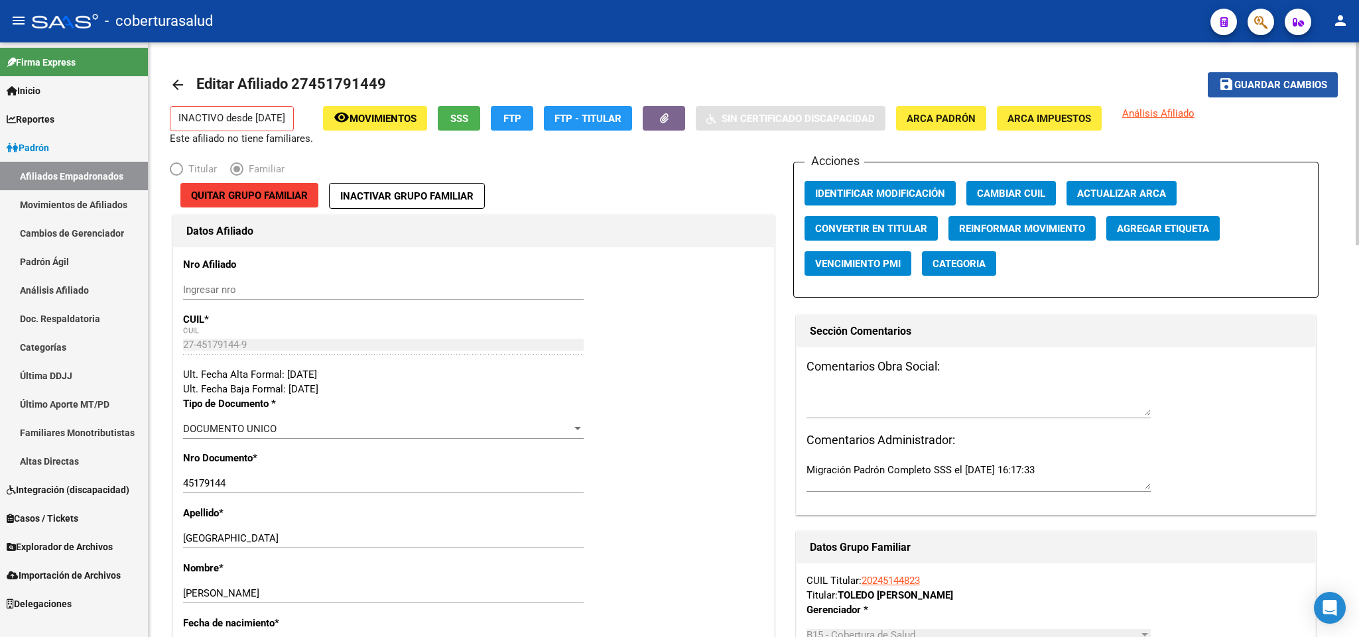
click at [1267, 80] on span "Guardar cambios" at bounding box center [1280, 86] width 93 height 12
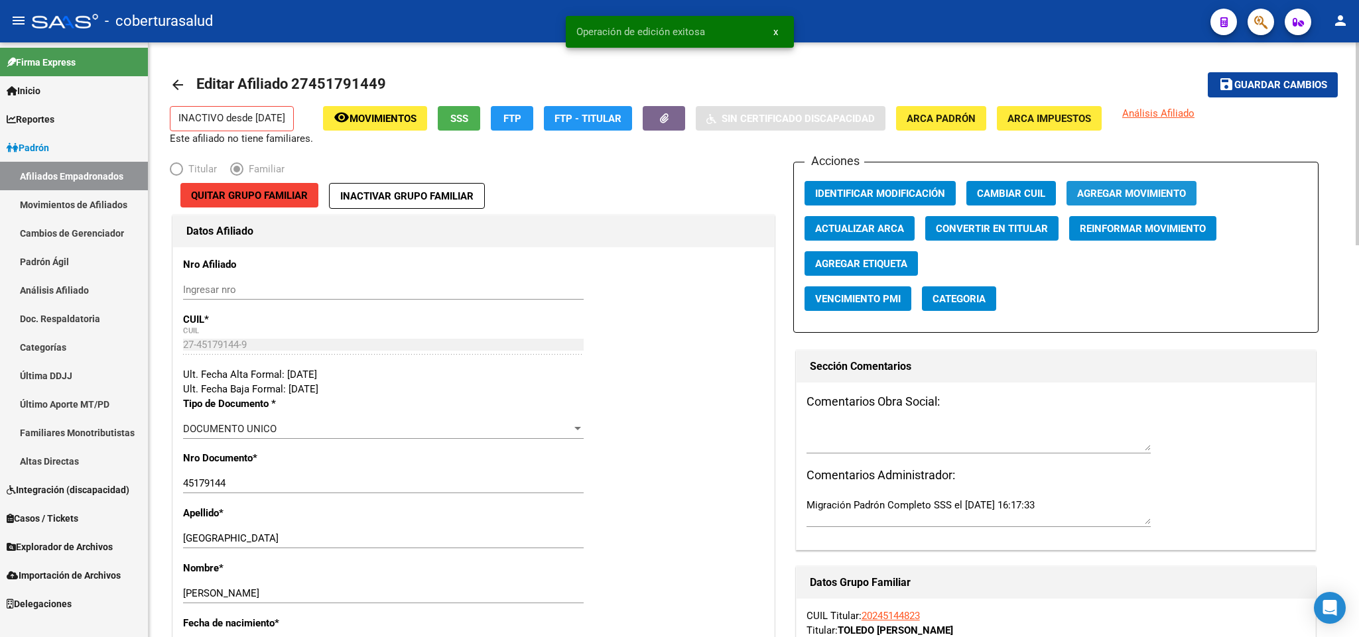
click at [1117, 185] on button "Agregar Movimiento" at bounding box center [1131, 193] width 130 height 25
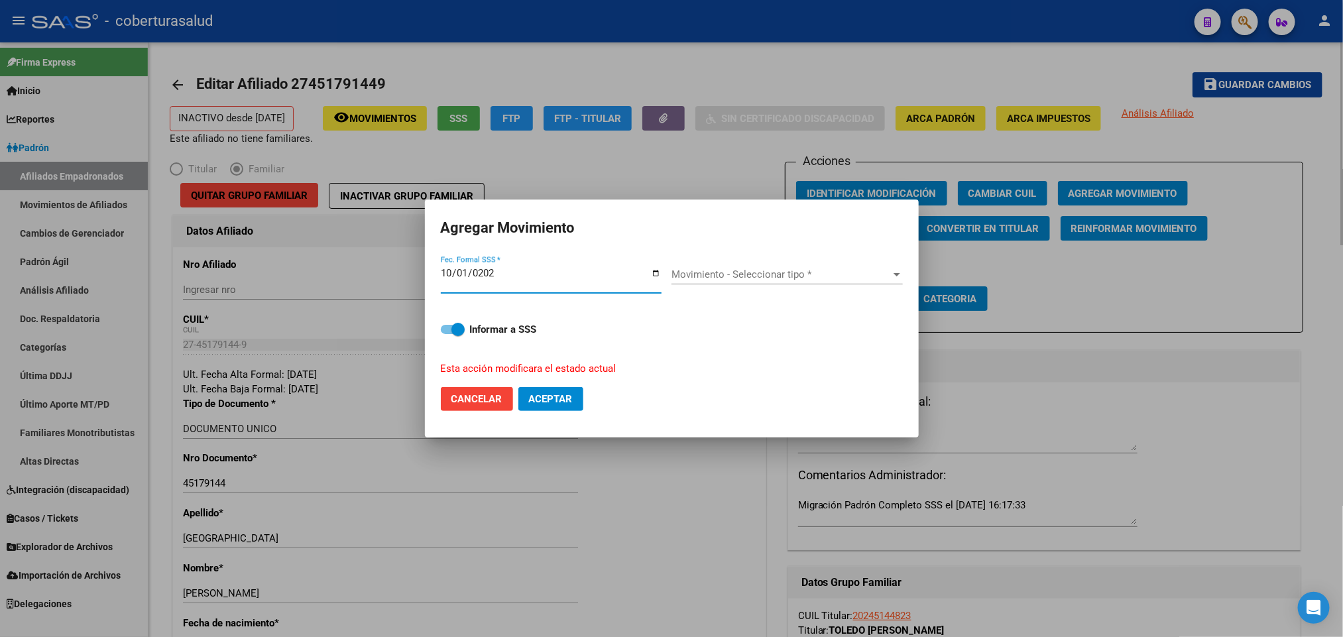
type input "[DATE]"
click at [519, 387] on button "Aceptar" at bounding box center [551, 399] width 65 height 24
click at [836, 275] on span "Movimiento - Seleccionar tipo *" at bounding box center [781, 275] width 219 height 12
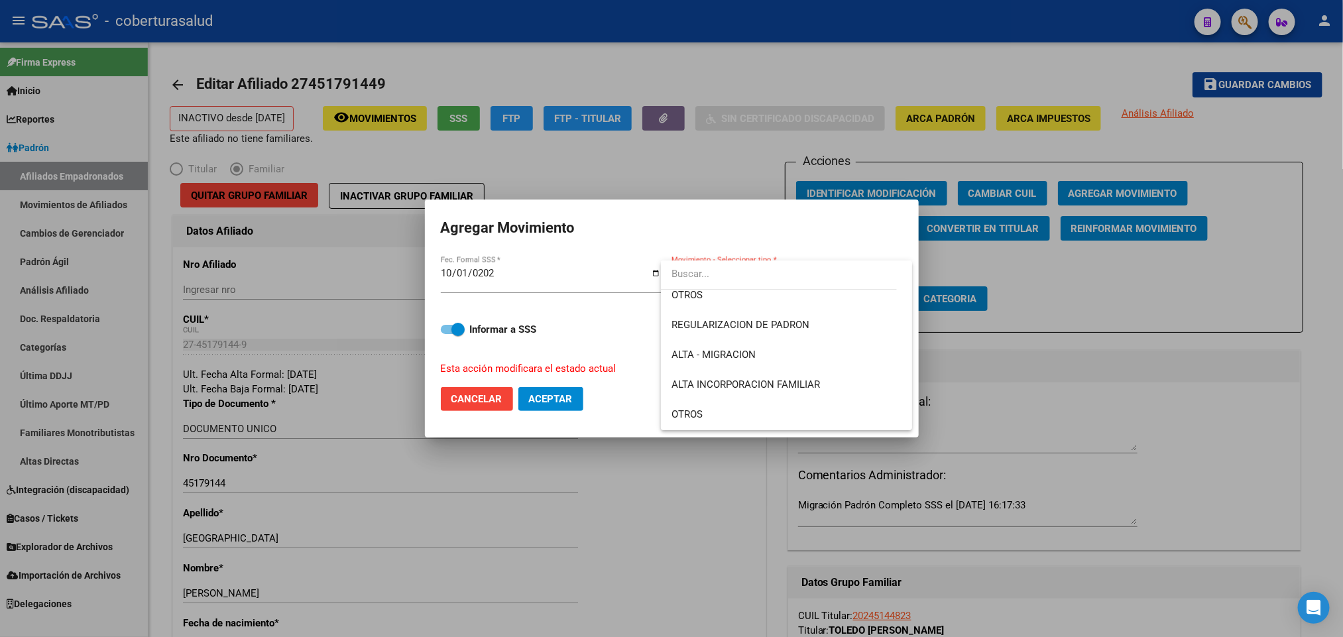
scroll to position [199, 0]
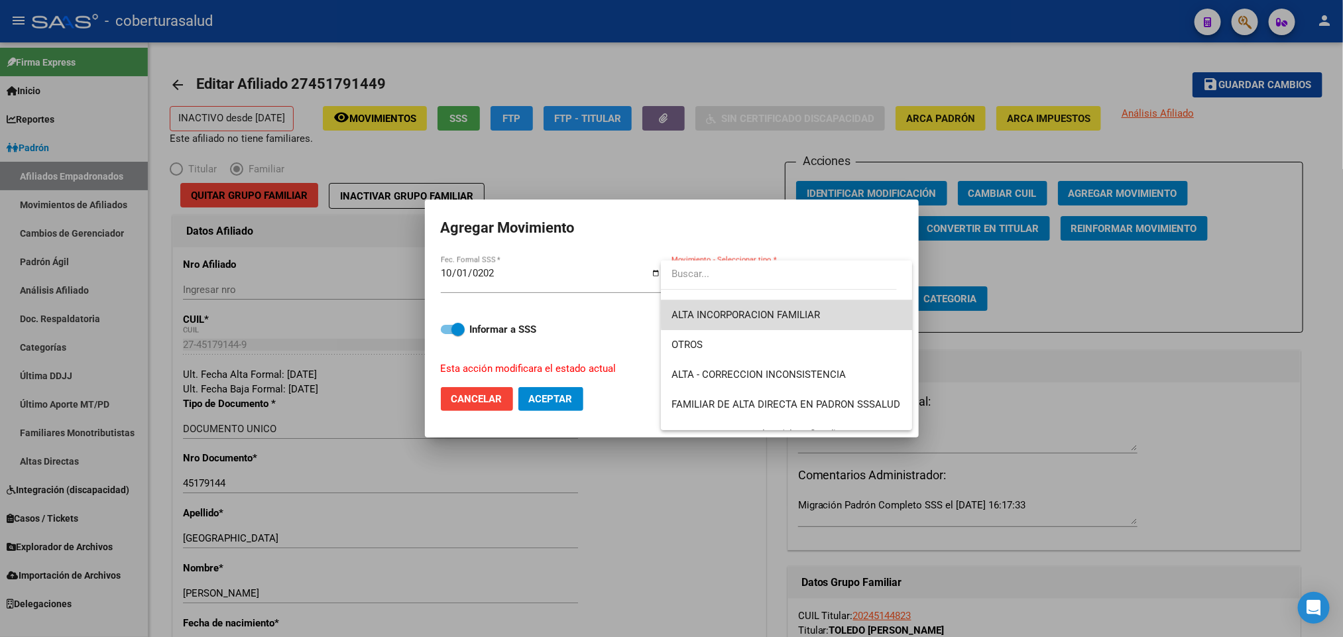
click at [829, 313] on span "ALTA INCORPORACION FAMILIAR" at bounding box center [787, 315] width 230 height 30
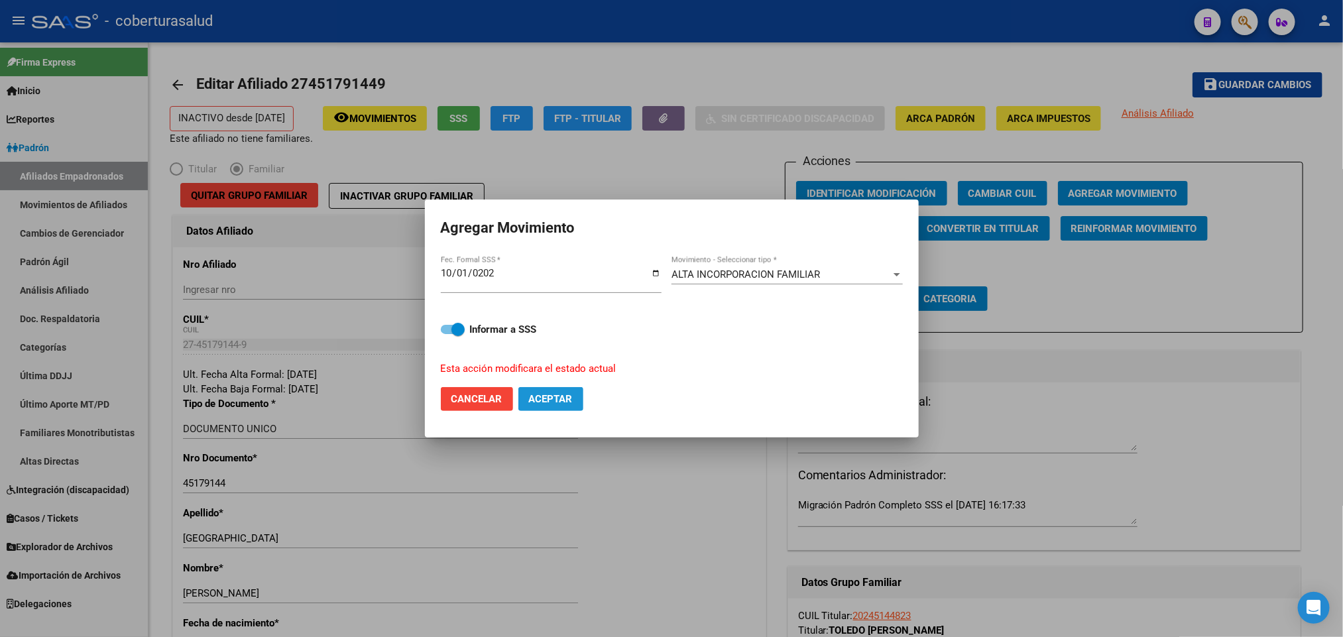
click at [558, 393] on span "Aceptar" at bounding box center [551, 399] width 44 height 12
checkbox input "false"
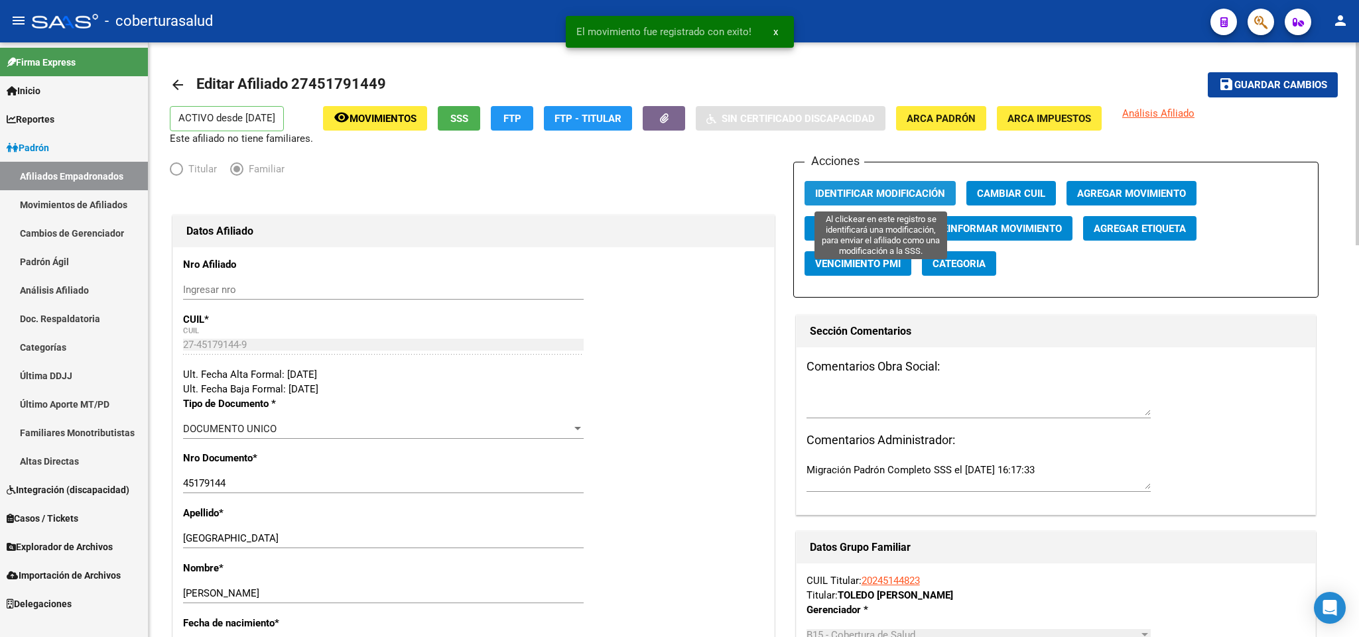
click at [893, 186] on button "Identificar Modificación" at bounding box center [879, 193] width 151 height 25
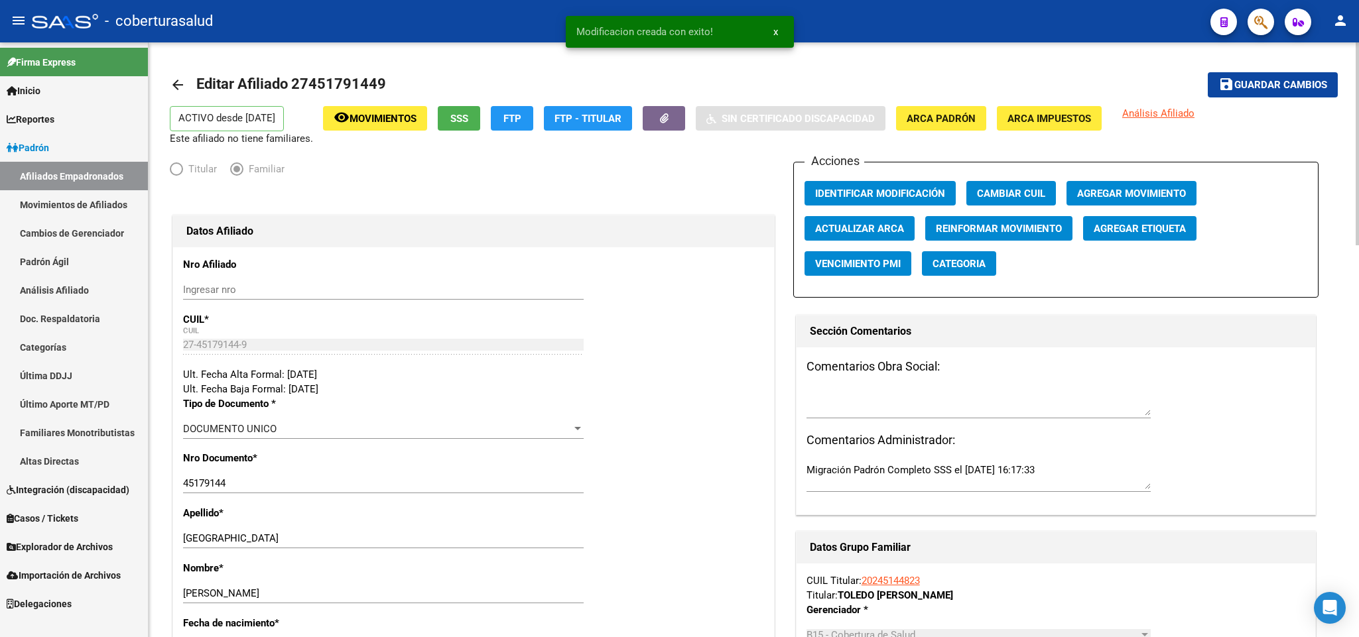
click at [358, 113] on span "Movimientos" at bounding box center [382, 119] width 67 height 12
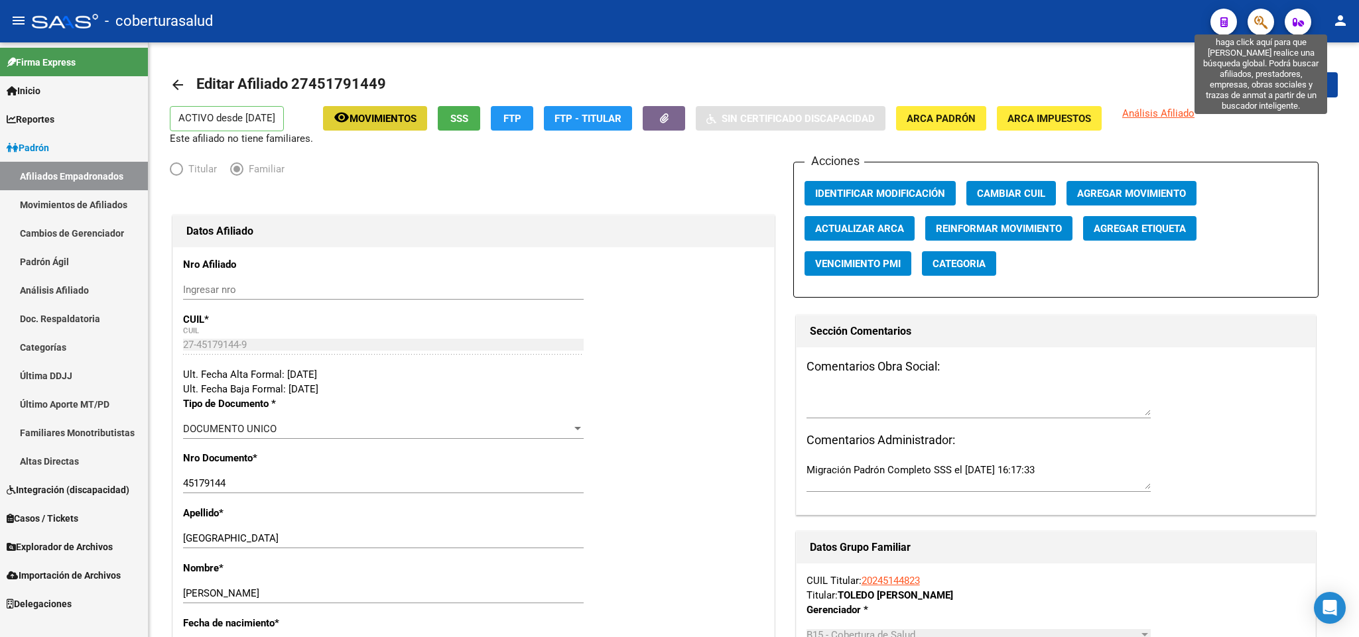
click at [1259, 25] on icon "button" at bounding box center [1260, 22] width 13 height 15
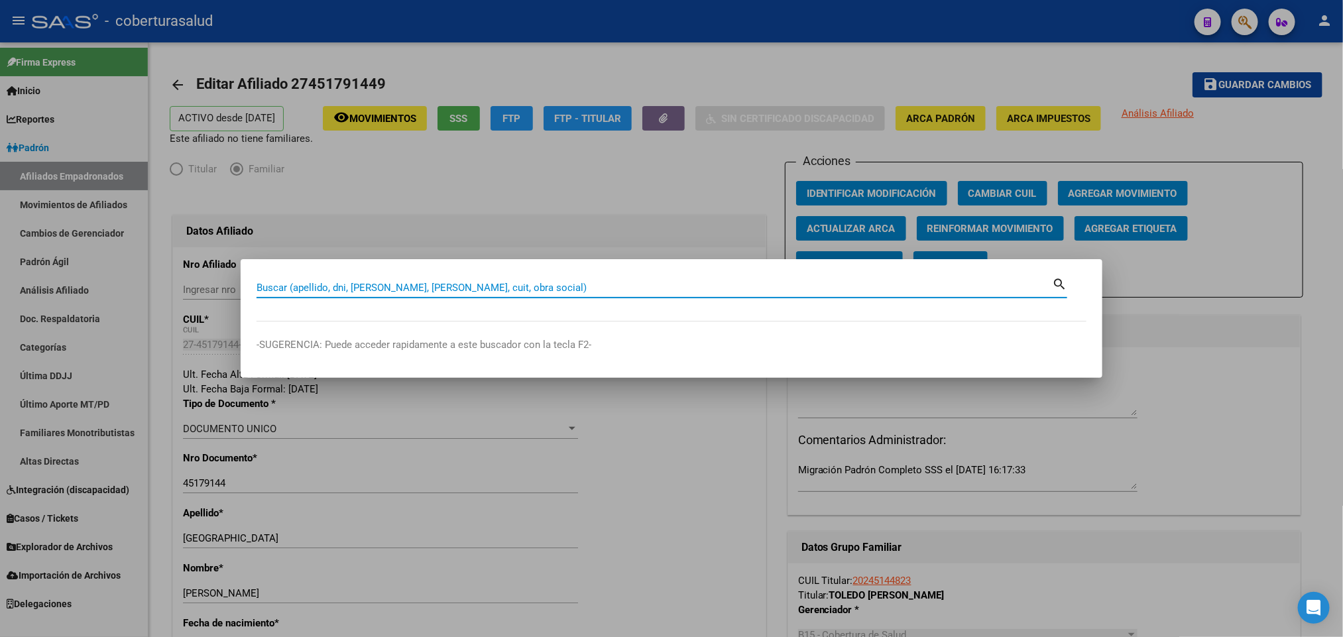
paste input "27431392378"
type input "27431392378"
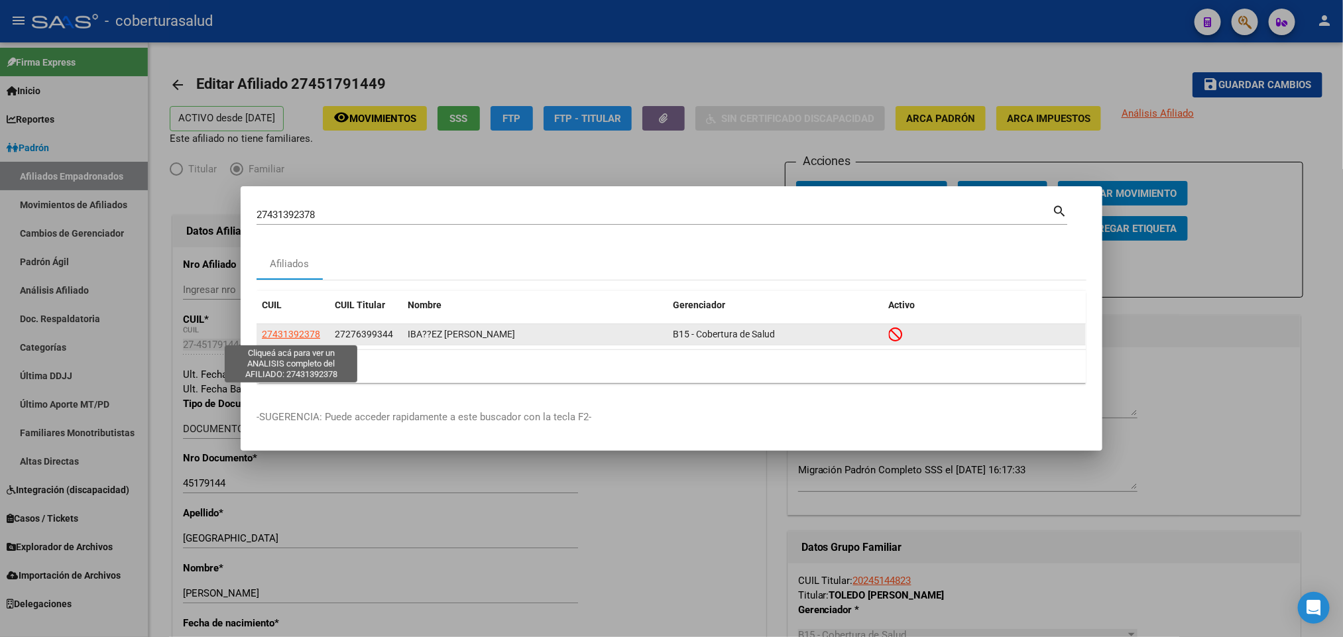
click at [293, 336] on span "27431392378" at bounding box center [291, 334] width 58 height 11
type textarea "27431392378"
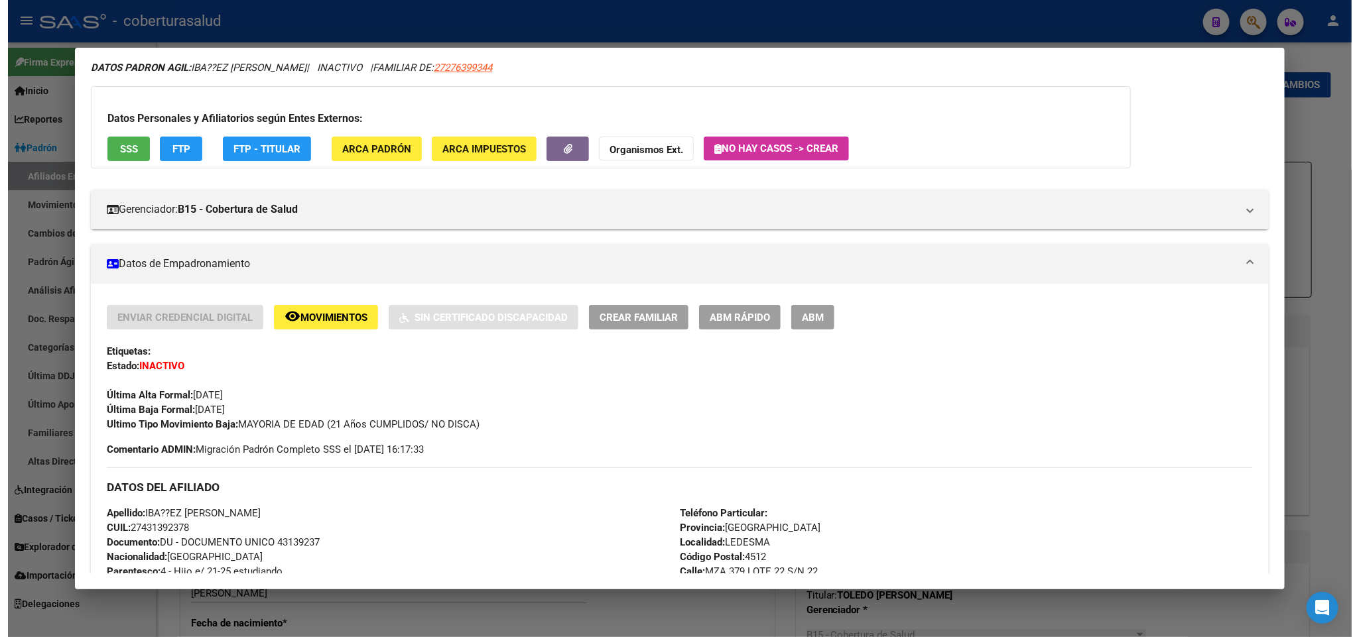
scroll to position [0, 0]
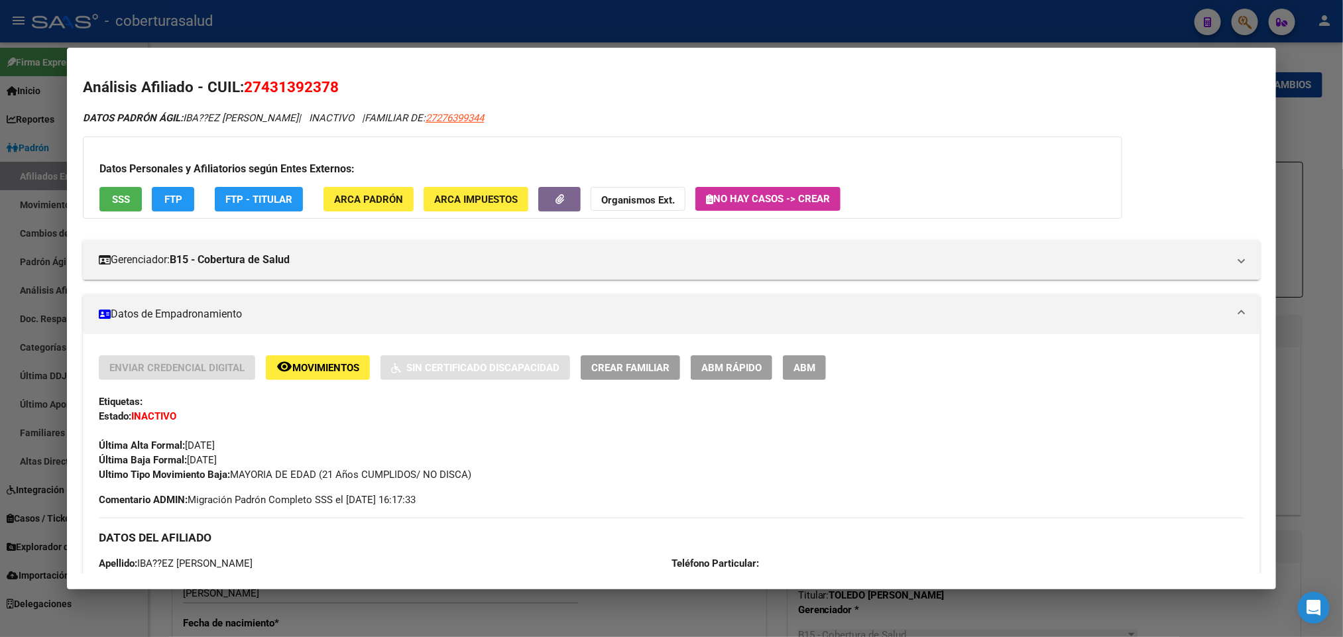
click at [798, 365] on span "ABM" at bounding box center [805, 368] width 22 height 12
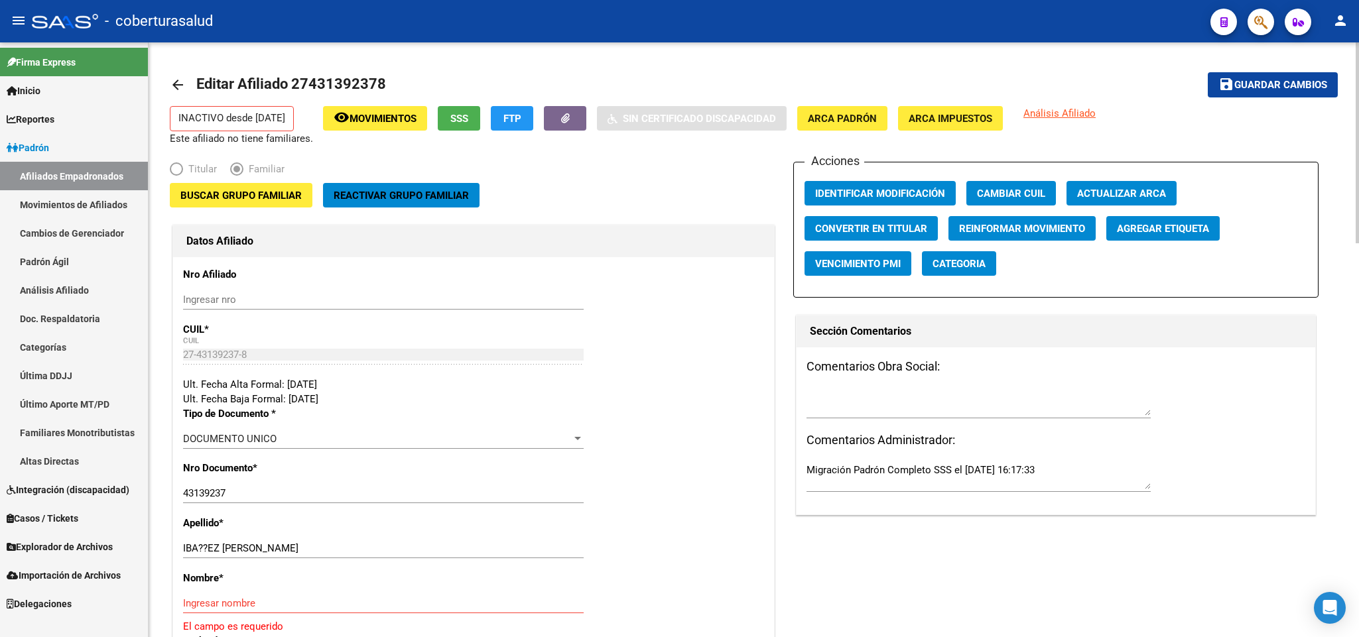
click at [275, 196] on span "Buscar Grupo Familiar" at bounding box center [240, 196] width 121 height 12
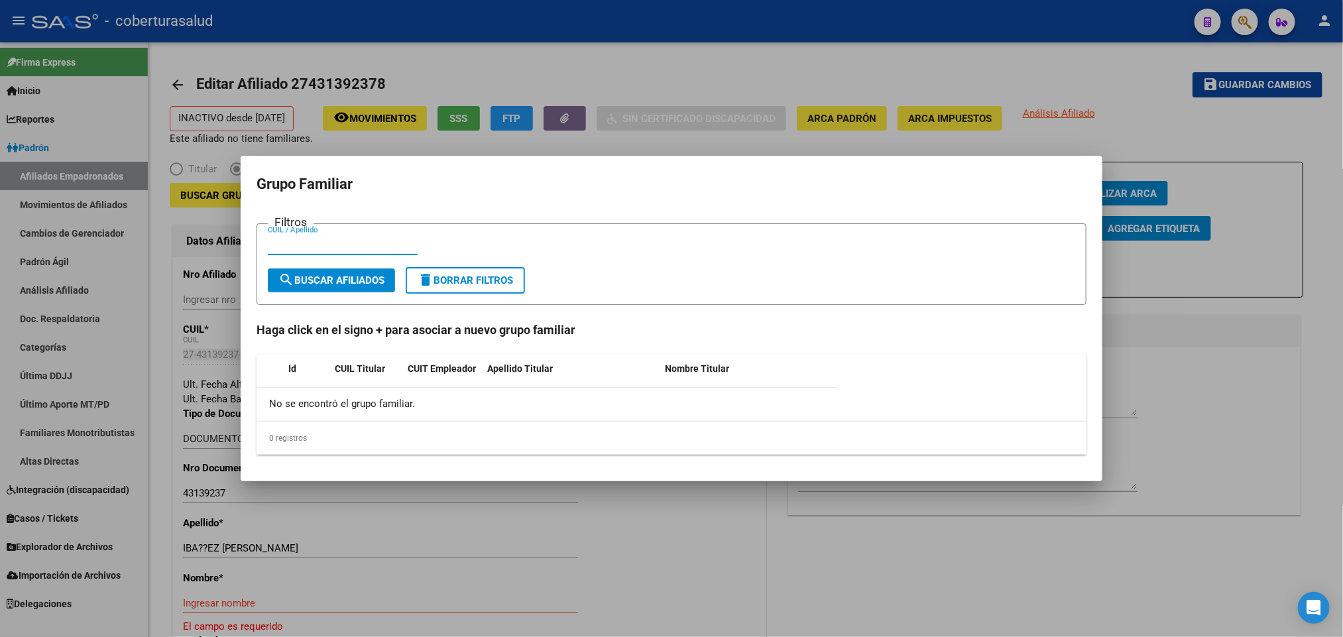
paste input "27276399344"
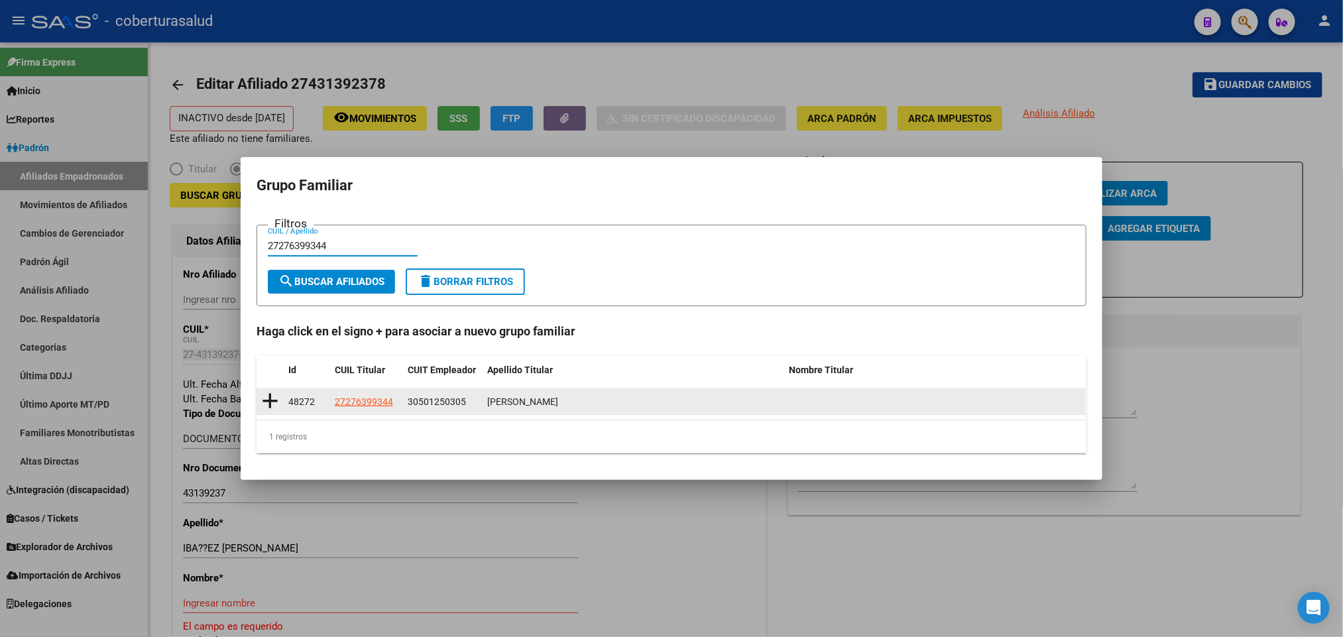
type input "27276399344"
click at [275, 400] on icon at bounding box center [270, 401] width 17 height 19
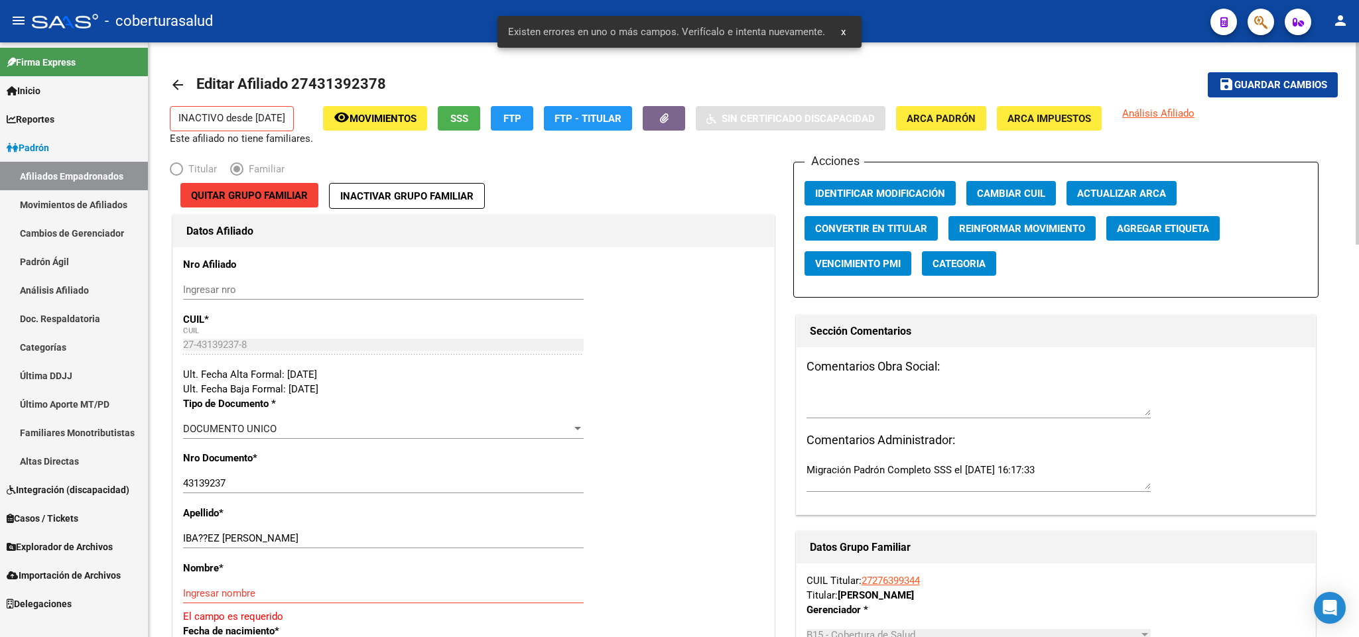
click at [206, 535] on input "IBA??EZ [PERSON_NAME]" at bounding box center [383, 538] width 400 height 12
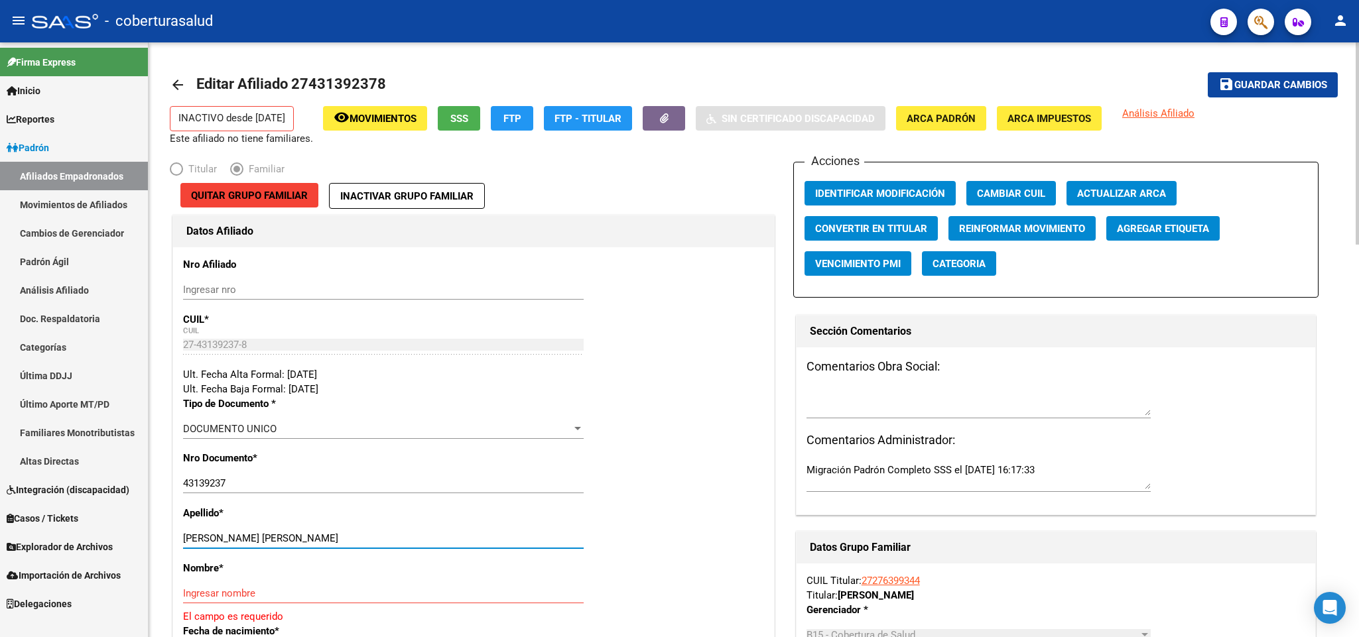
click at [221, 489] on input "43139237" at bounding box center [383, 483] width 400 height 12
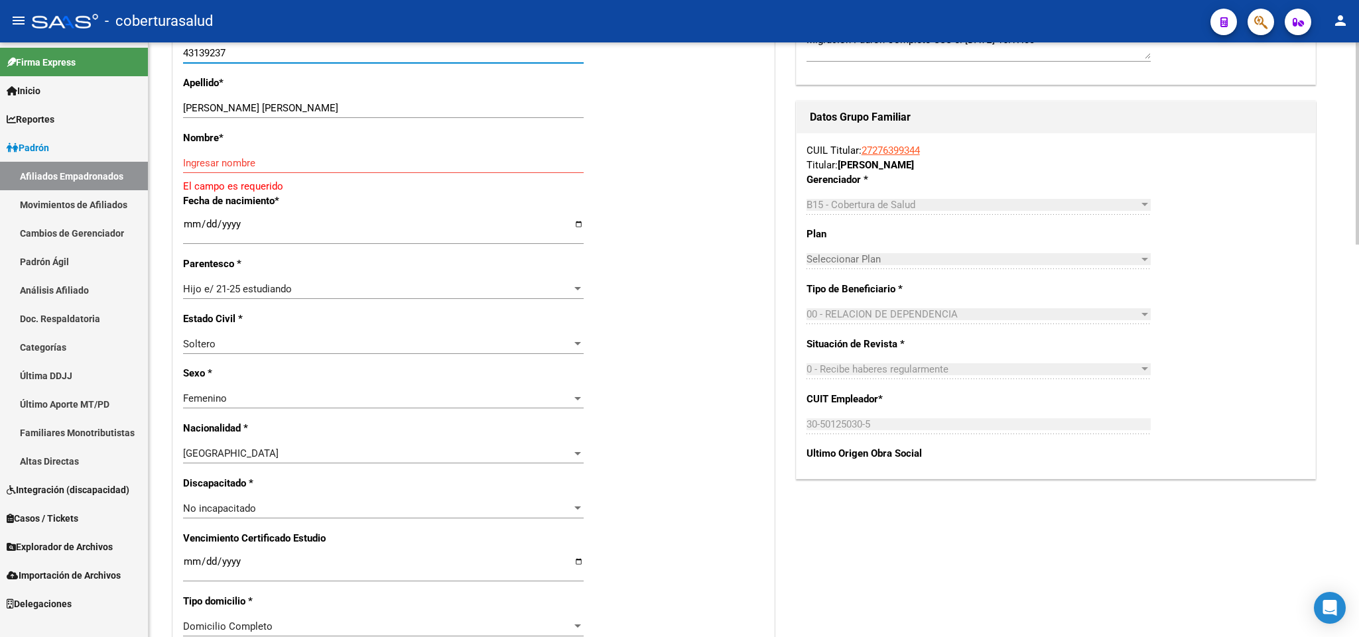
scroll to position [398, 0]
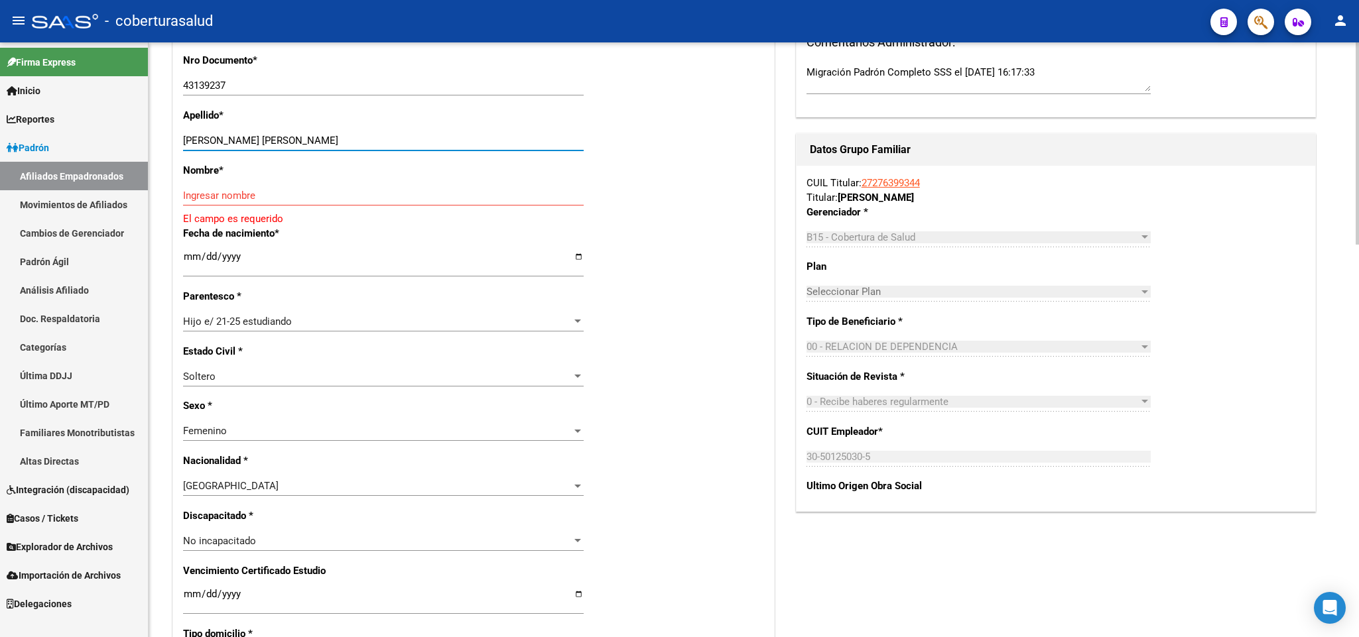
drag, startPoint x: 221, startPoint y: 141, endPoint x: 317, endPoint y: 132, distance: 96.6
click at [317, 132] on div "[PERSON_NAME] [PERSON_NAME] Ingresar apellido" at bounding box center [383, 141] width 400 height 20
type input "[PERSON_NAME]"
click at [299, 191] on input "Ingresar nombre" at bounding box center [383, 196] width 400 height 12
paste input "[PERSON_NAME]"
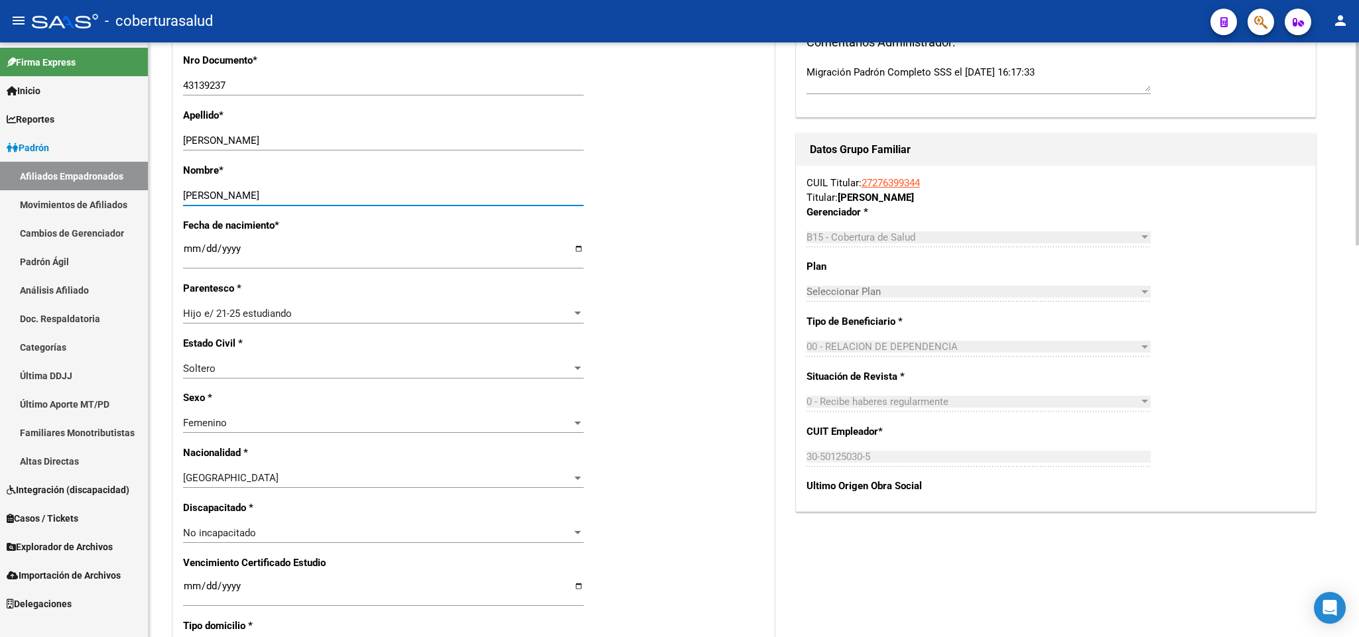
type input "[PERSON_NAME]"
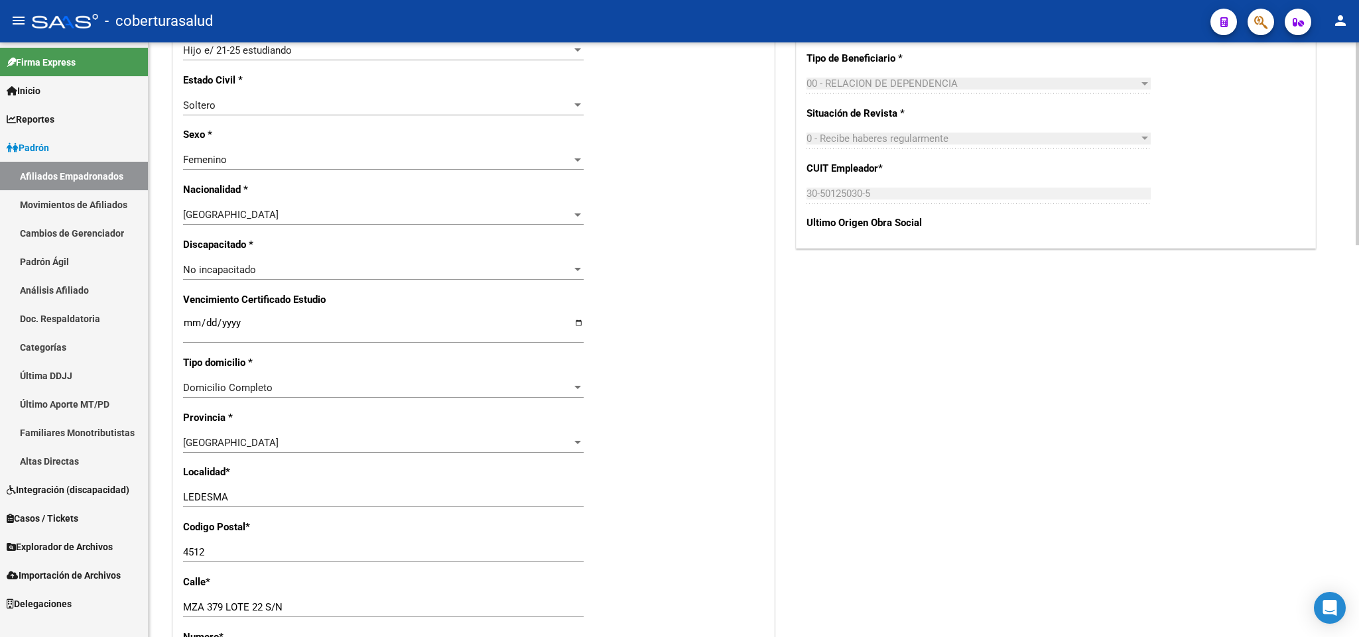
scroll to position [696, 0]
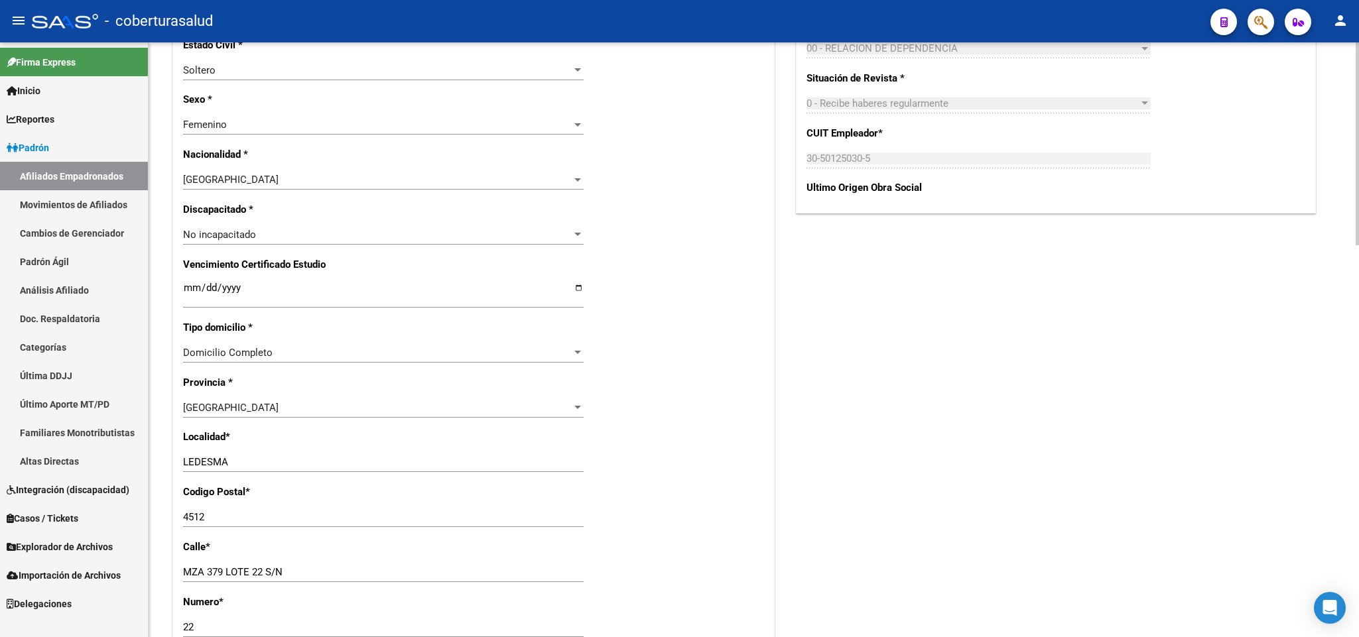
click at [185, 290] on input "Ingresar fecha" at bounding box center [383, 292] width 400 height 21
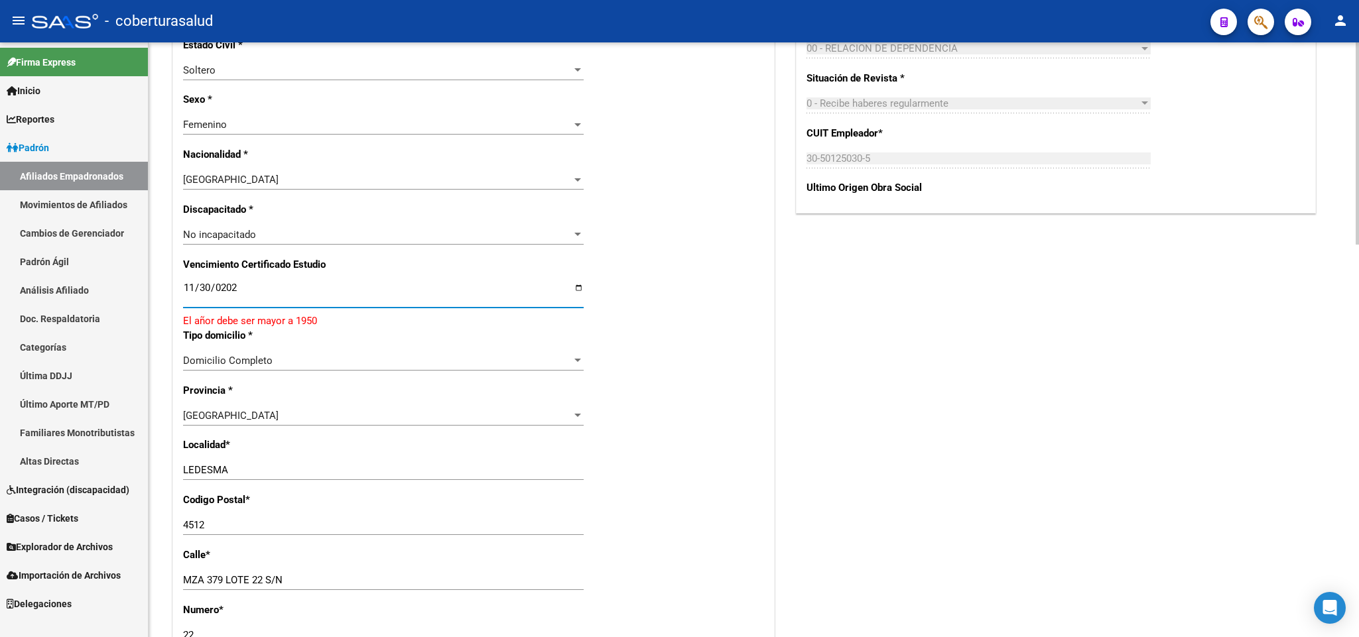
type input "[DATE]"
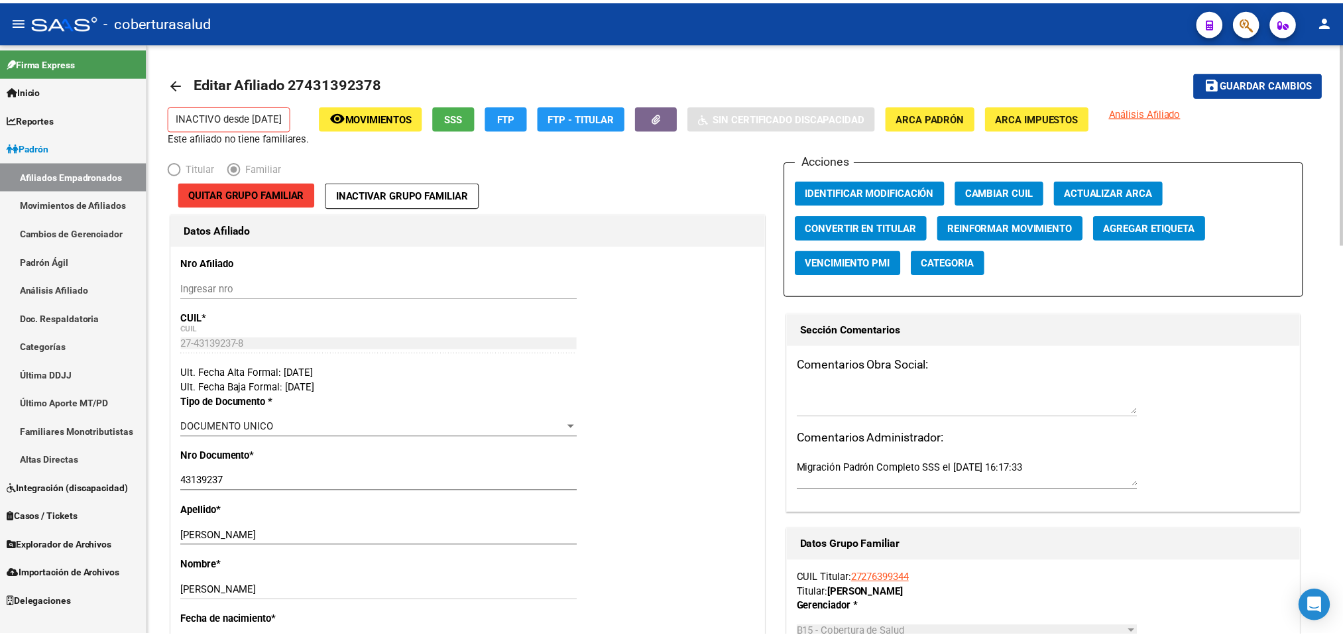
scroll to position [0, 0]
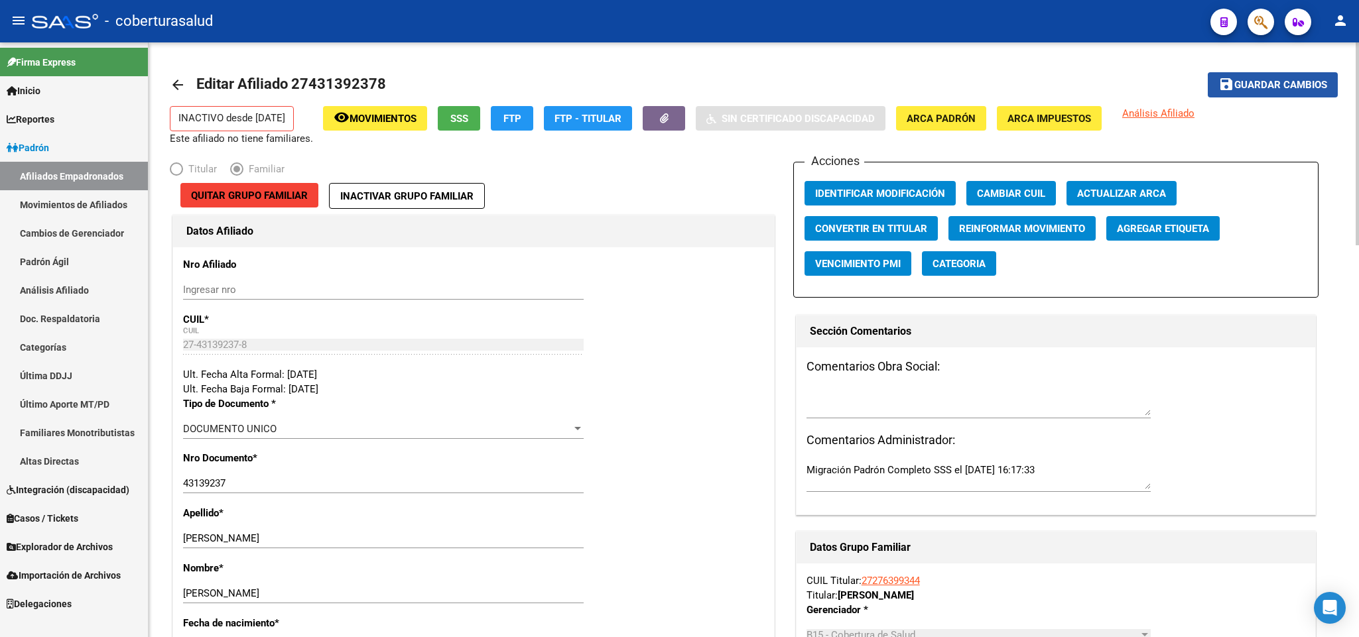
click at [1295, 88] on span "Guardar cambios" at bounding box center [1280, 86] width 93 height 12
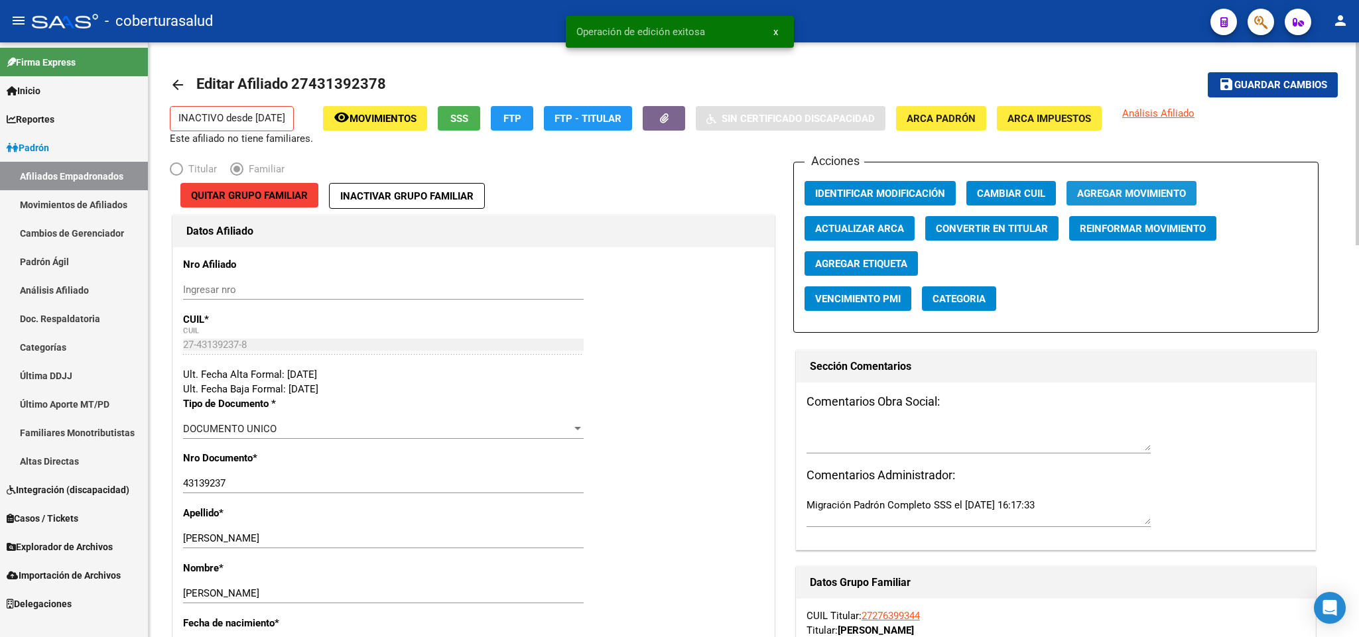
click at [1158, 197] on span "Agregar Movimiento" at bounding box center [1131, 194] width 109 height 12
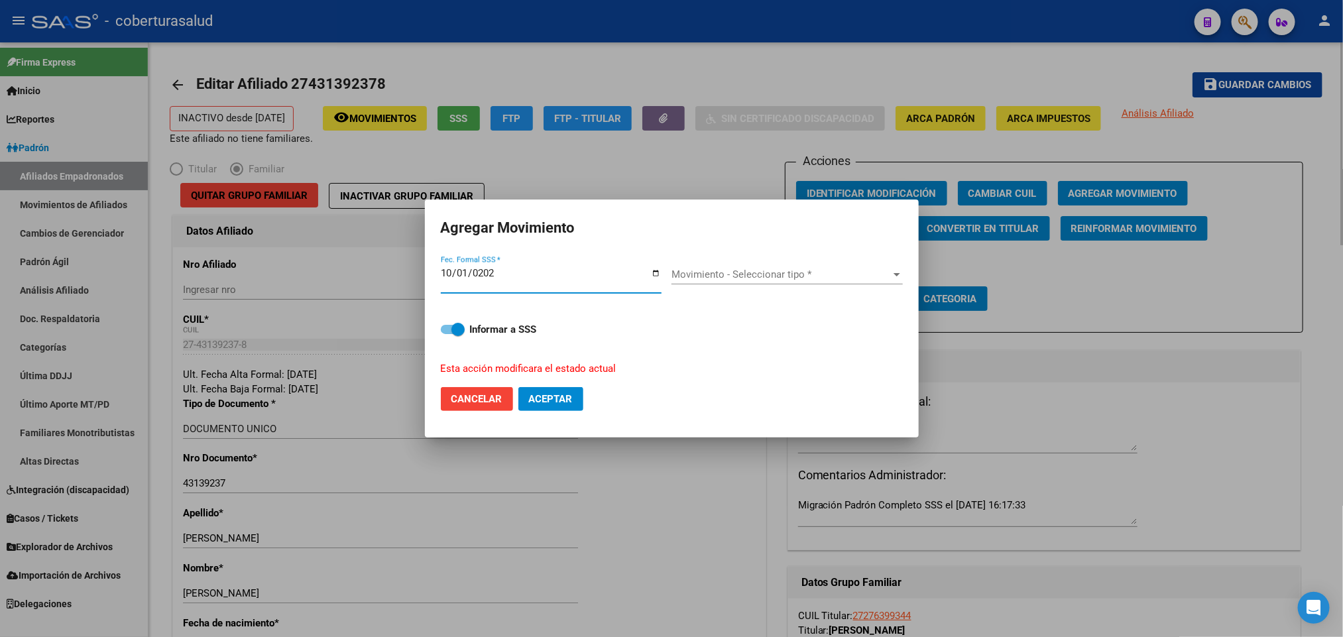
type input "[DATE]"
click at [861, 278] on span "Movimiento - Seleccionar tipo *" at bounding box center [781, 275] width 219 height 12
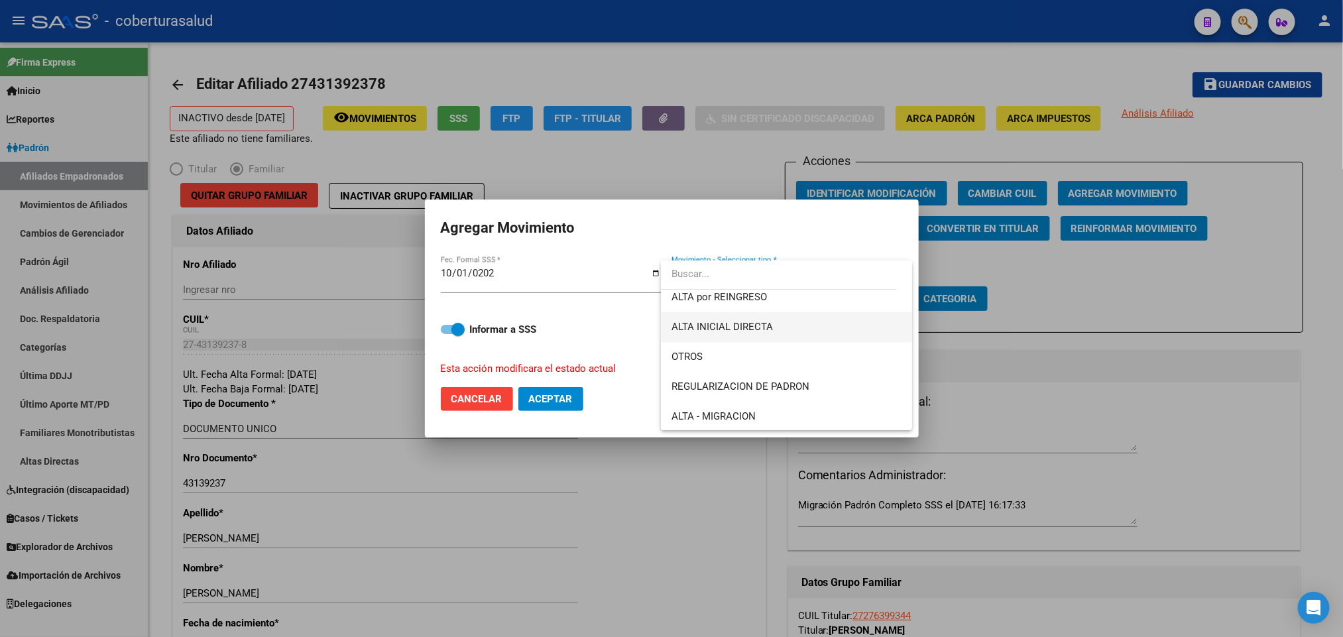
scroll to position [99, 0]
click at [818, 406] on span "ALTA INCORPORACION FAMILIAR" at bounding box center [787, 415] width 230 height 30
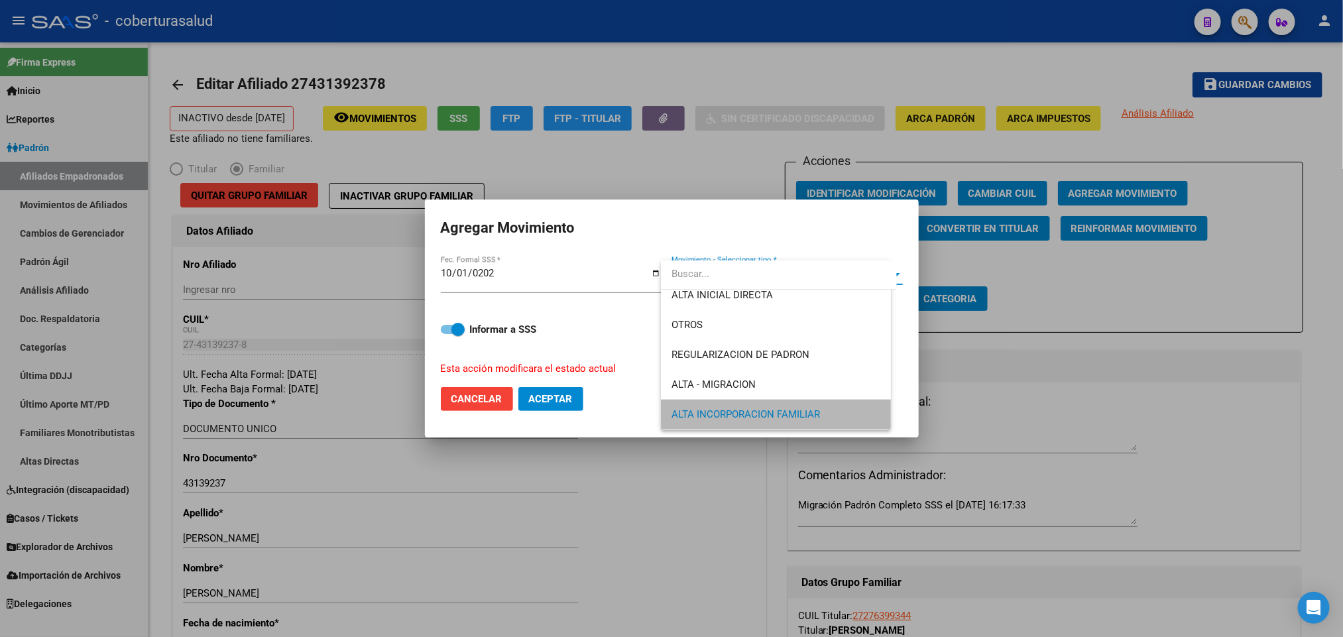
scroll to position [98, 0]
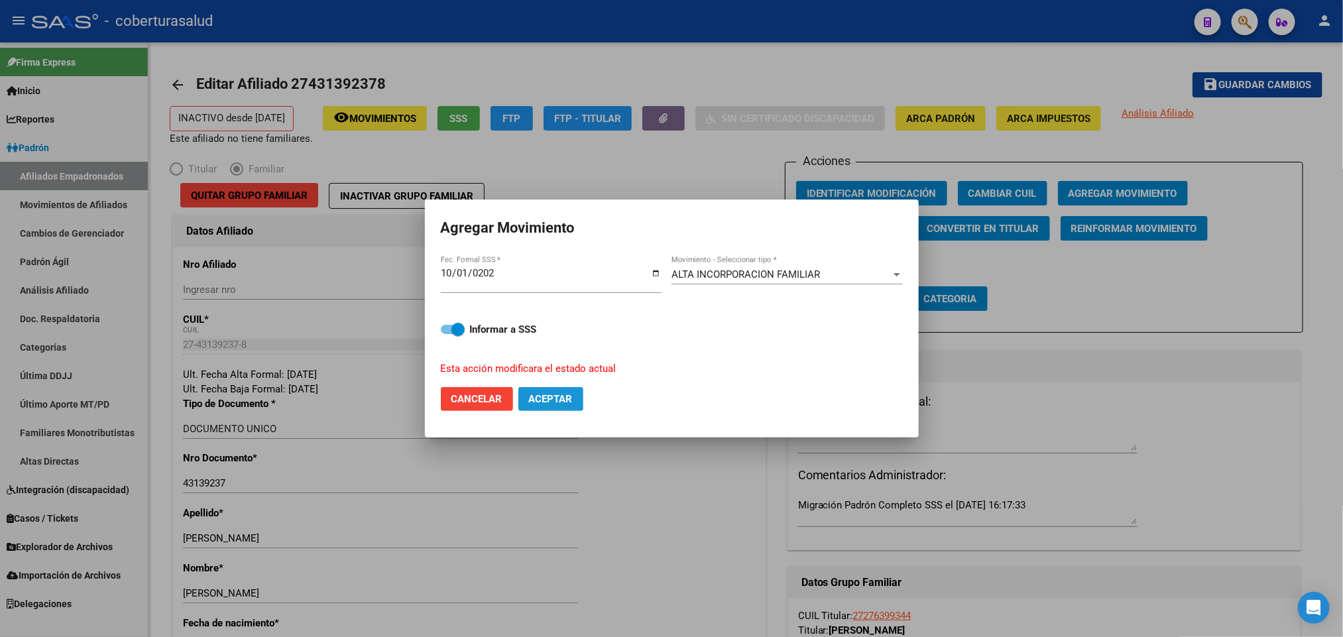
click at [561, 404] on span "Aceptar" at bounding box center [551, 399] width 44 height 12
checkbox input "false"
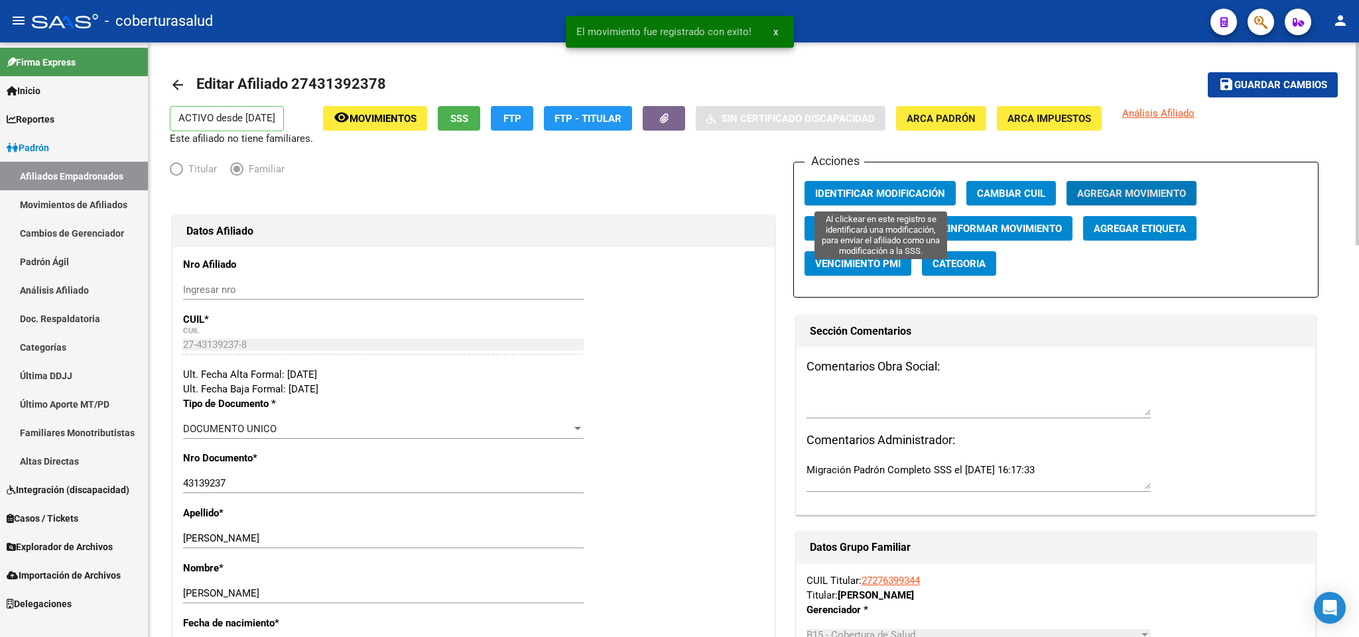
click at [880, 195] on span "Identificar Modificación" at bounding box center [880, 194] width 130 height 12
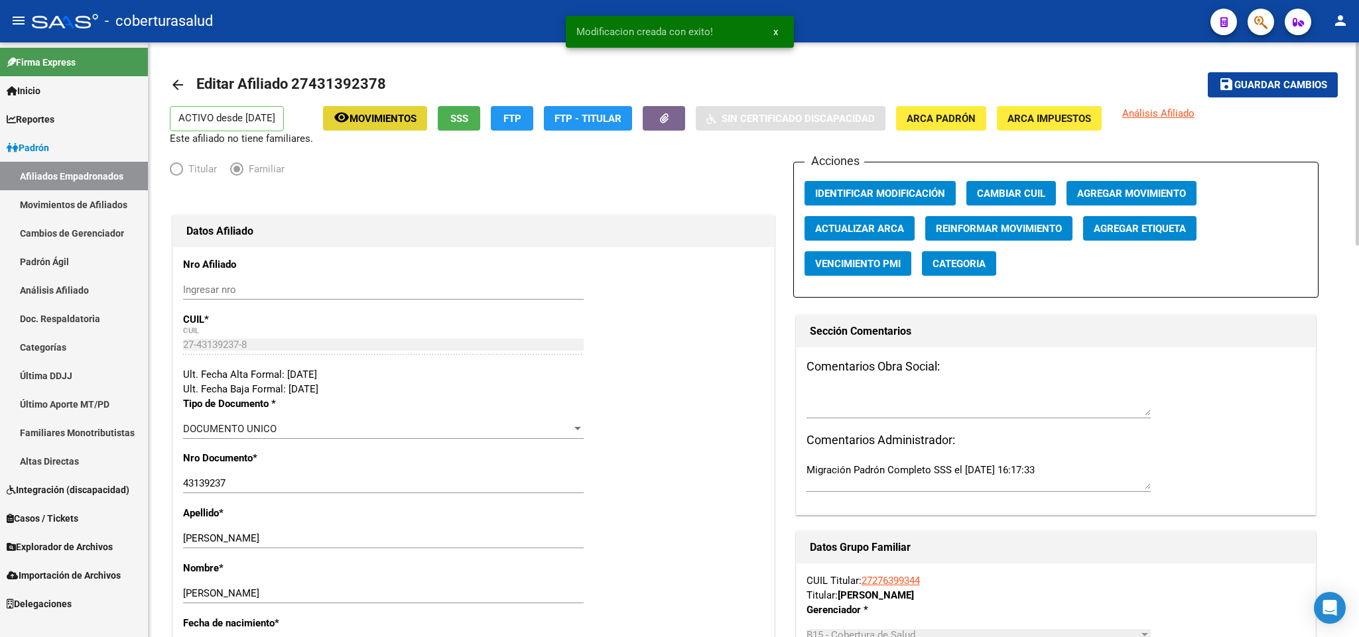
click at [382, 129] on button "remove_red_eye Movimientos" at bounding box center [375, 118] width 104 height 25
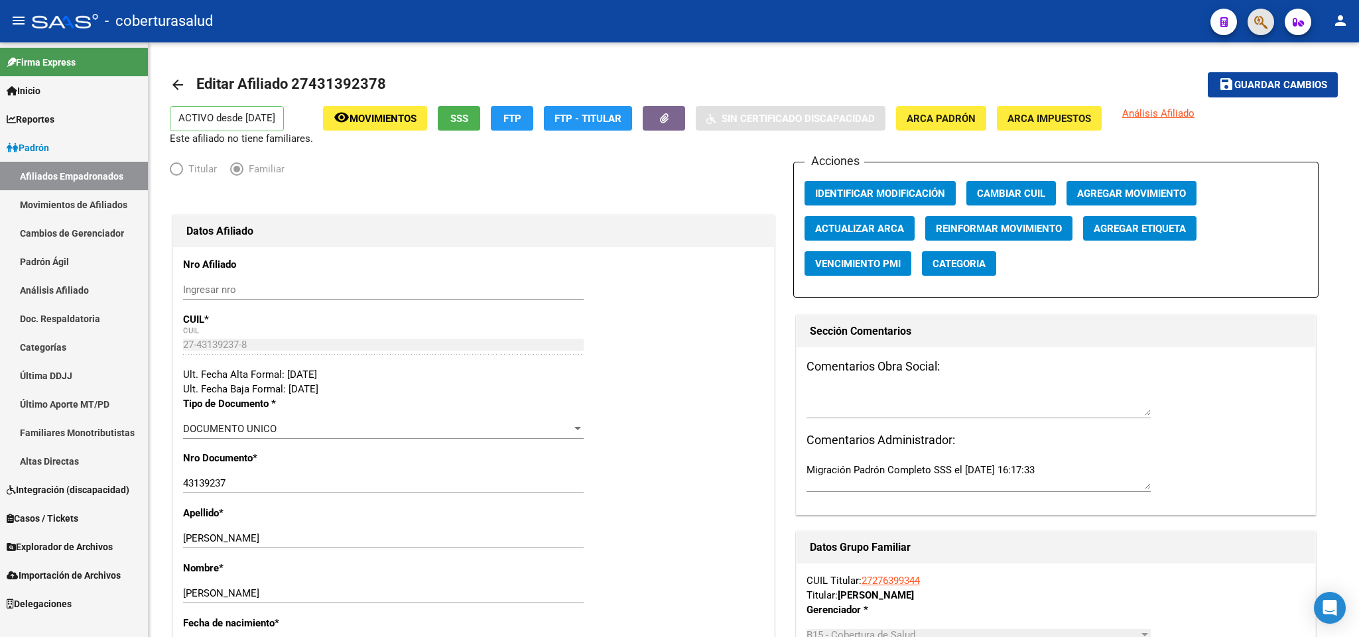
click at [1265, 9] on span "button" at bounding box center [1260, 22] width 13 height 27
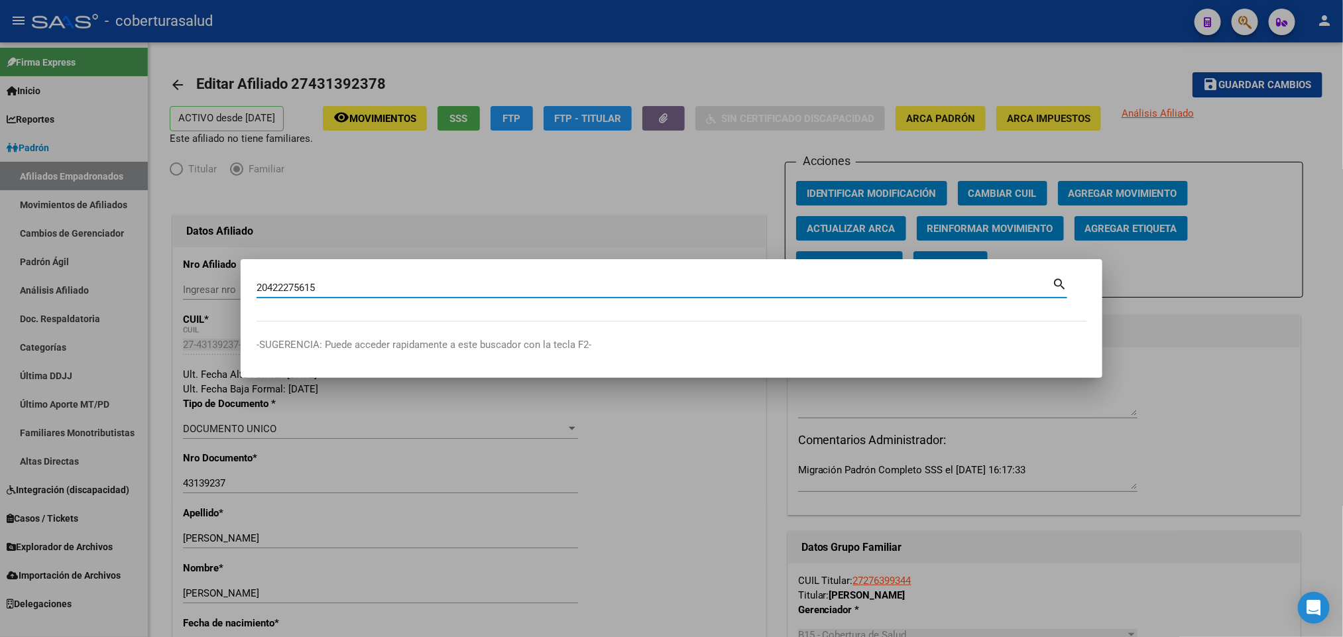
type input "20422275615"
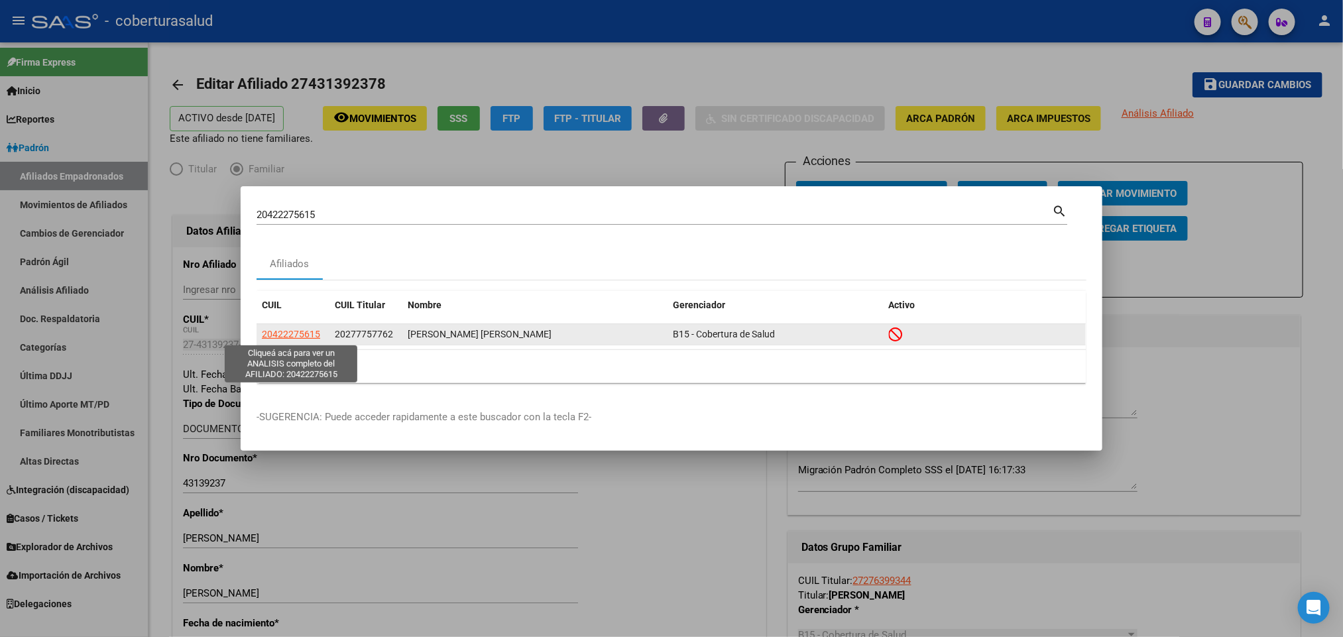
click at [311, 335] on span "20422275615" at bounding box center [291, 334] width 58 height 11
type textarea "20422275615"
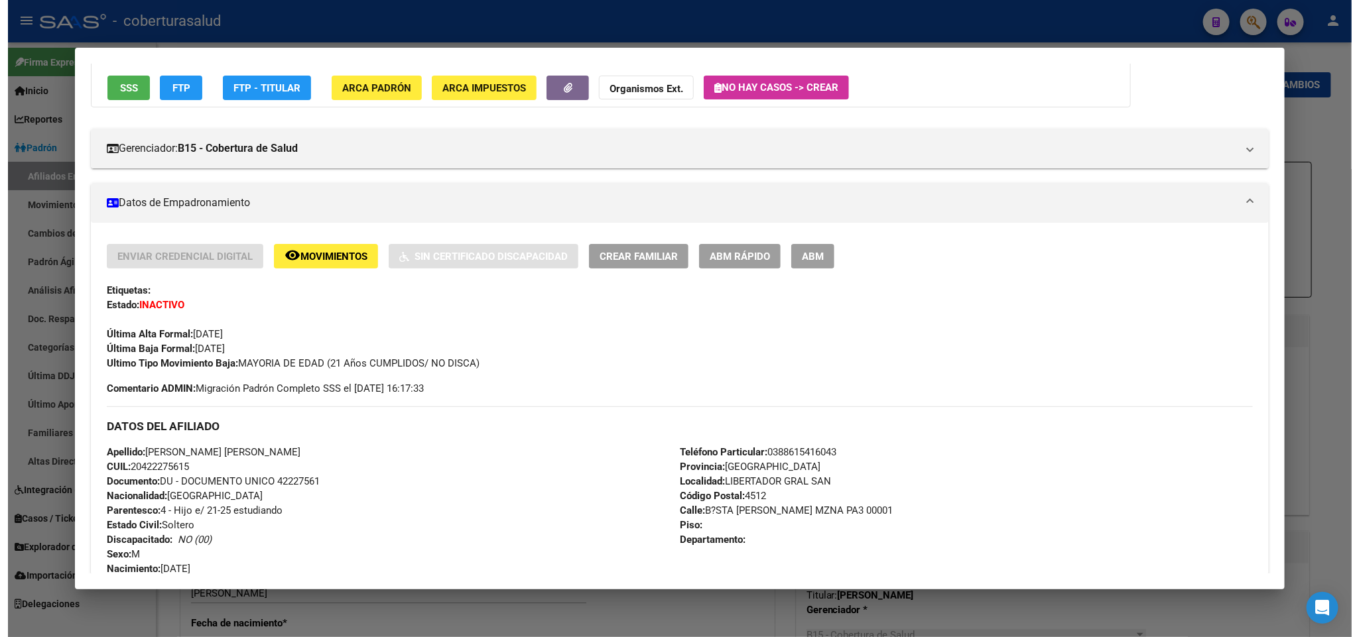
scroll to position [99, 0]
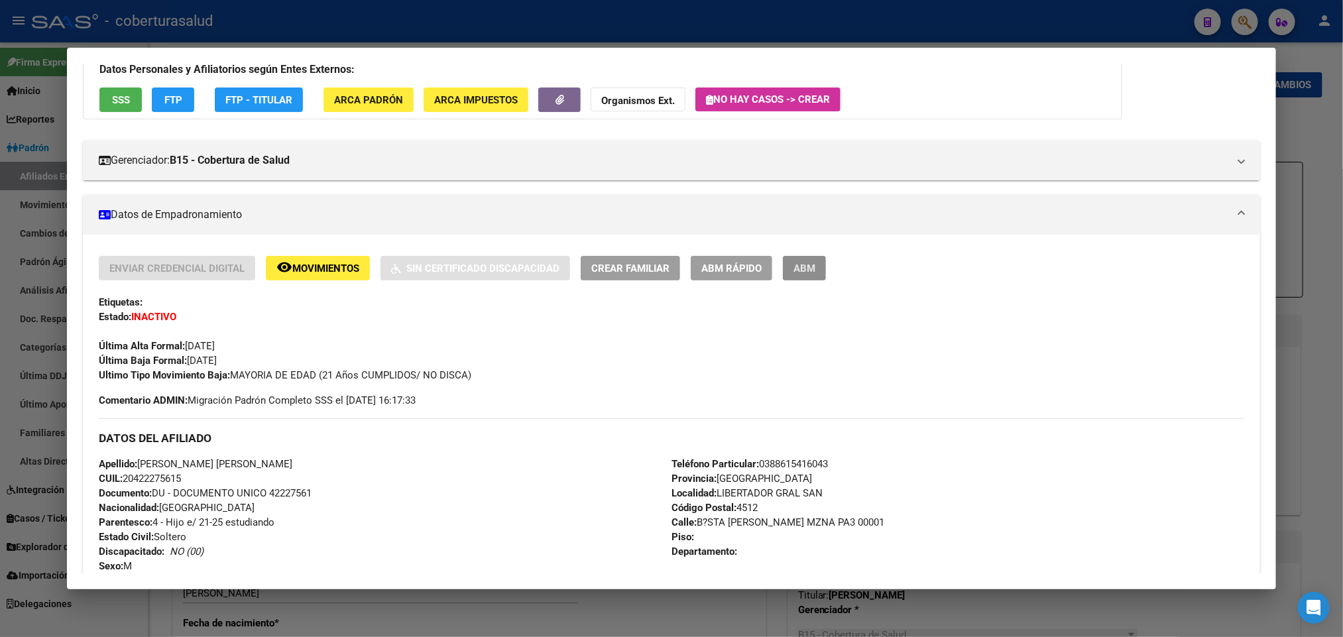
click at [804, 273] on span "ABM" at bounding box center [805, 269] width 22 height 12
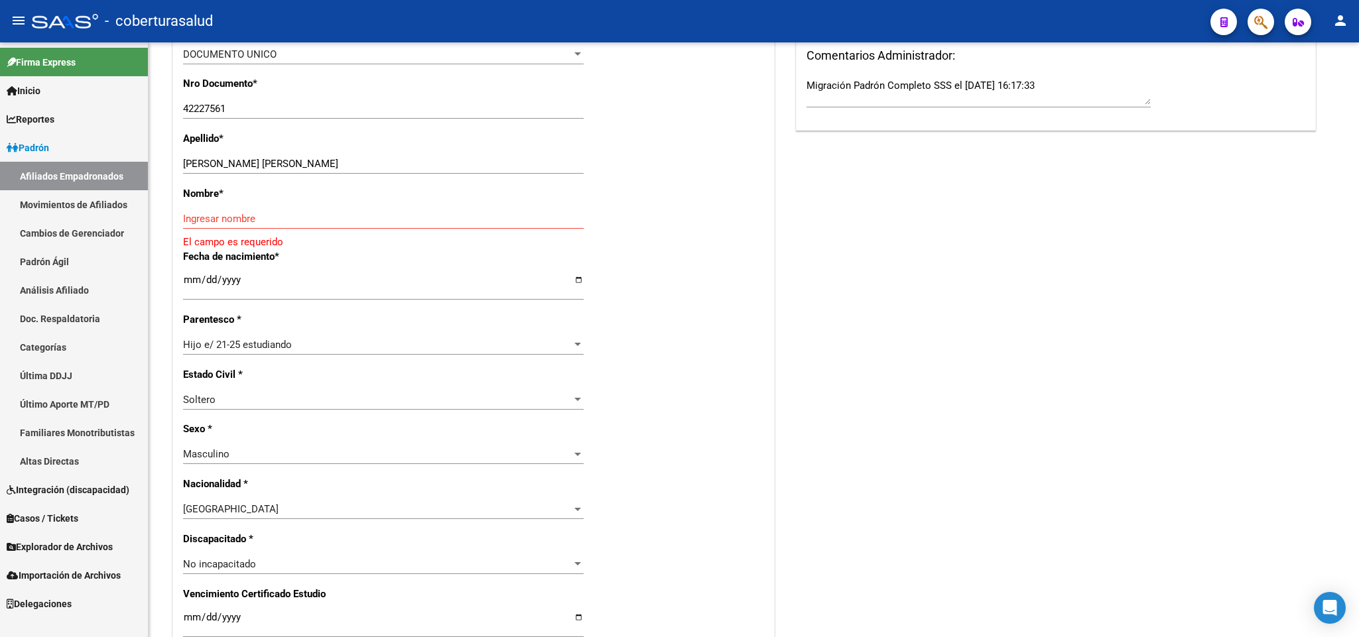
scroll to position [398, 0]
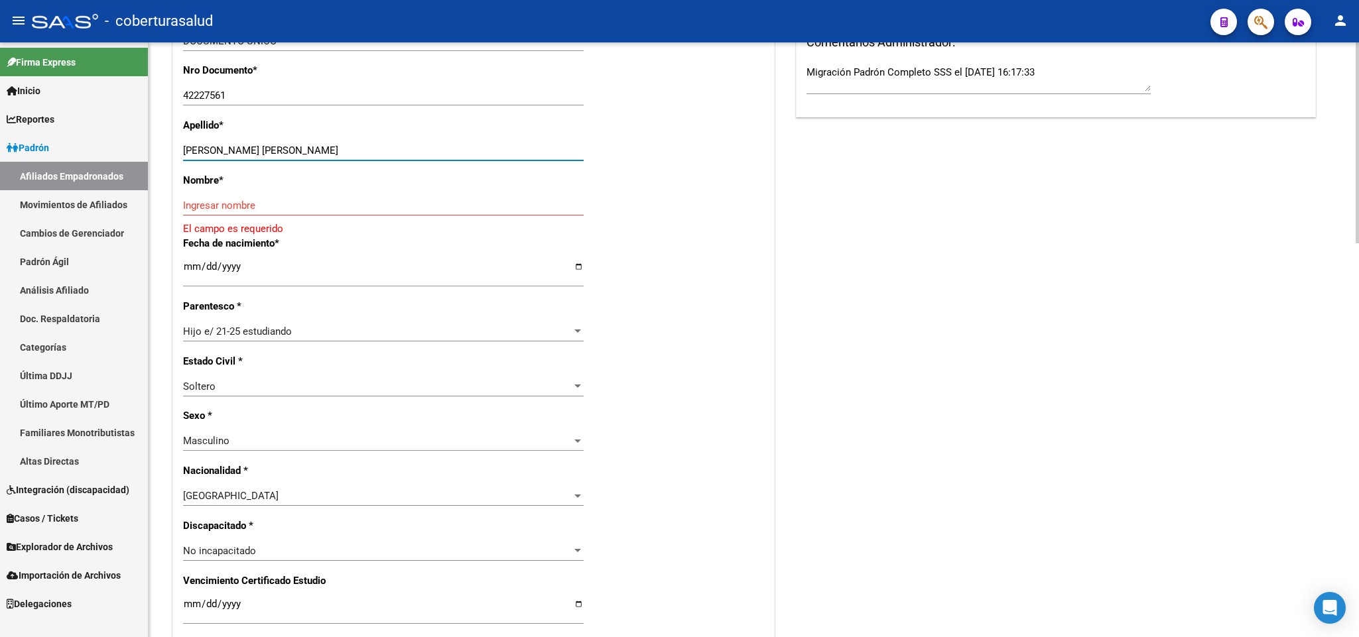
drag, startPoint x: 255, startPoint y: 146, endPoint x: 324, endPoint y: 147, distance: 69.6
click at [324, 147] on input "[PERSON_NAME] [PERSON_NAME]" at bounding box center [383, 151] width 400 height 12
type input "[PERSON_NAME]"
click at [204, 201] on input "Ingresar nombre" at bounding box center [383, 206] width 400 height 12
paste input "[PERSON_NAME]"
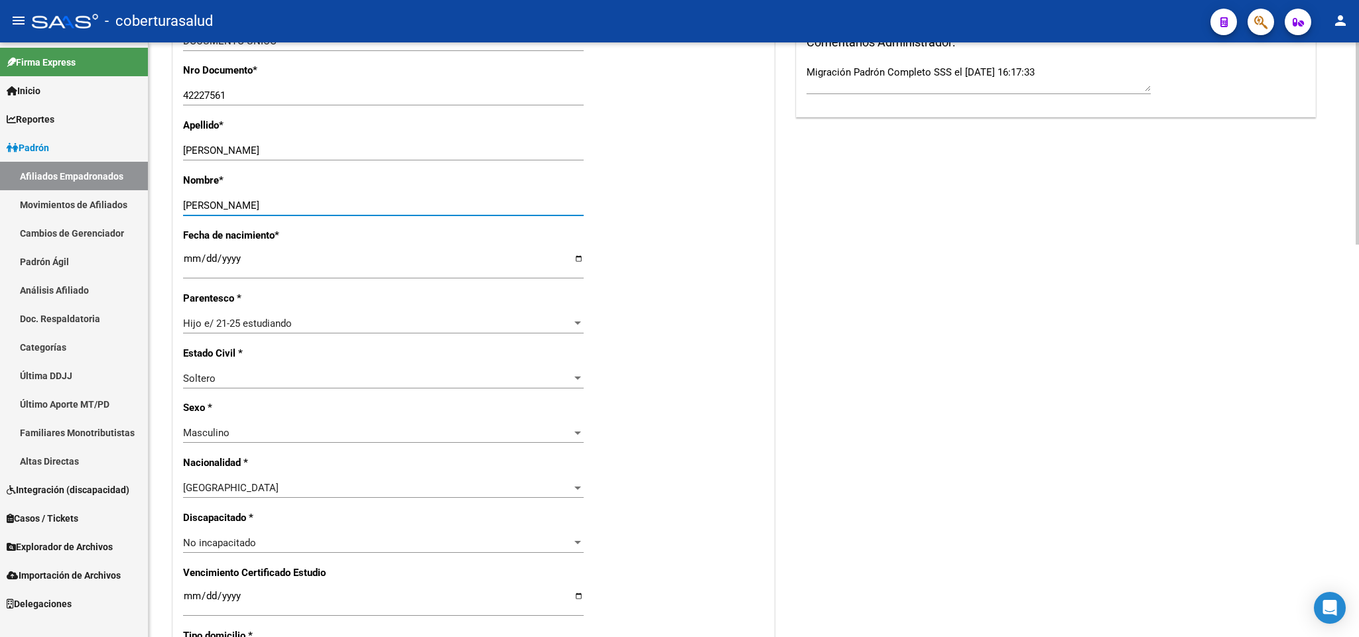
type input "[PERSON_NAME]"
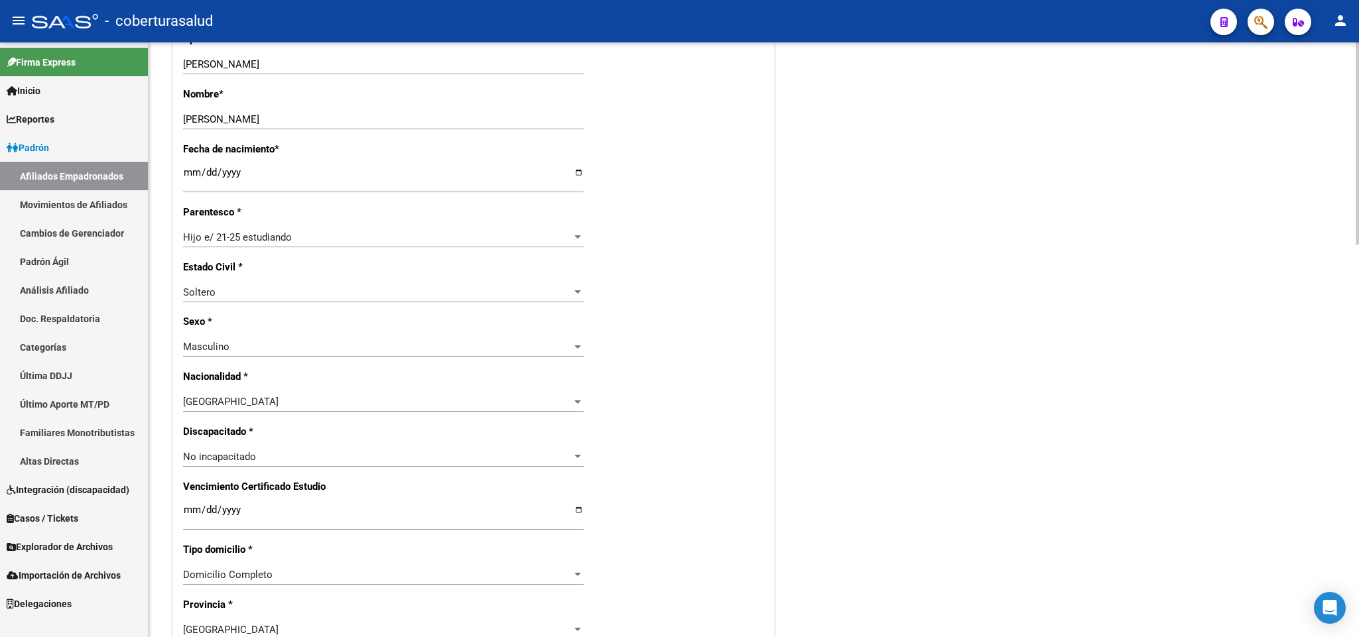
scroll to position [497, 0]
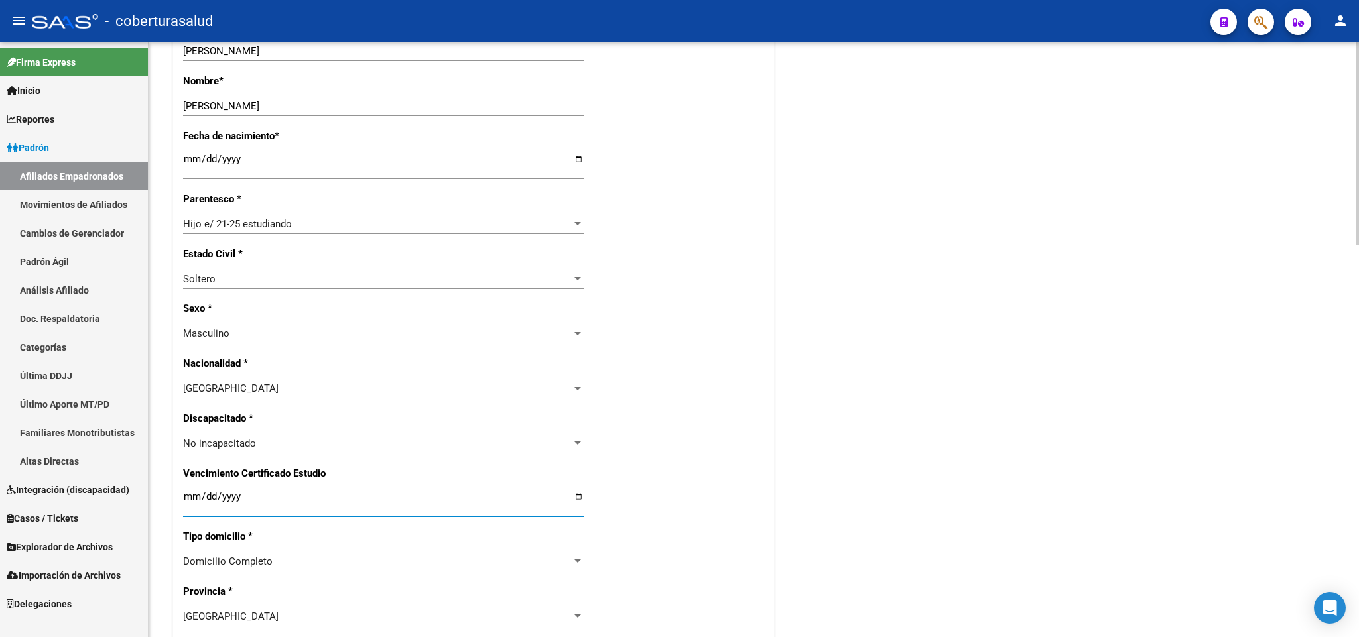
click at [184, 501] on input "Ingresar fecha" at bounding box center [383, 501] width 400 height 21
type input "[DATE]"
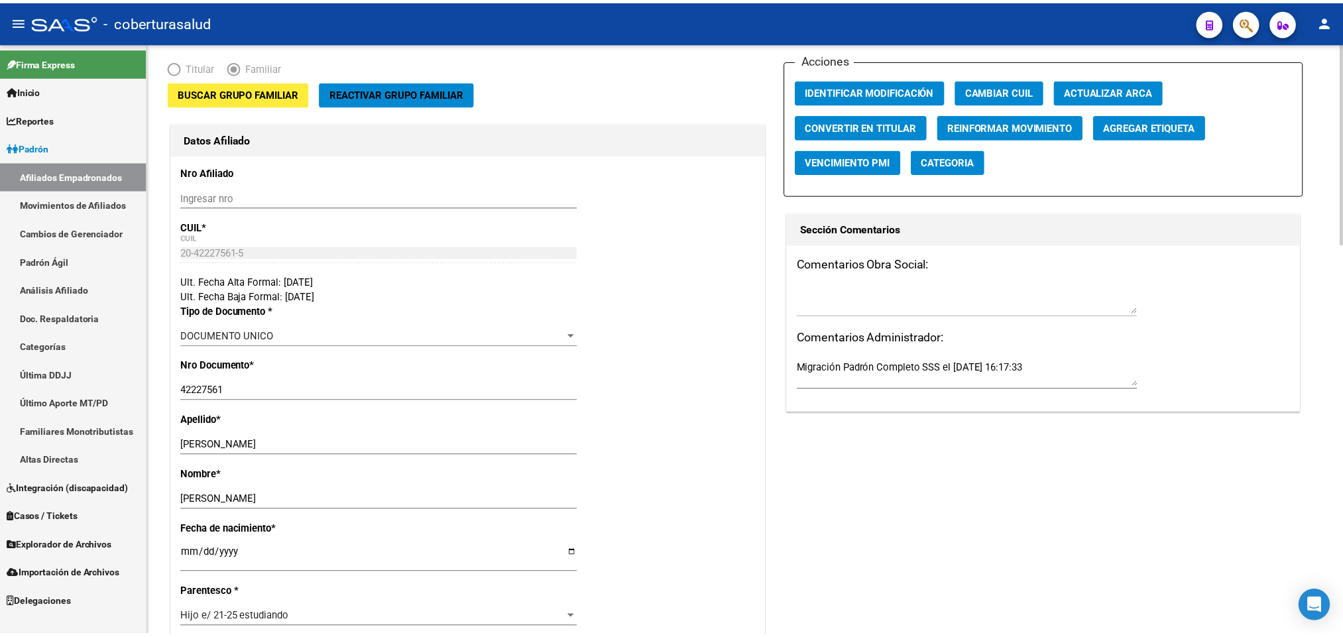
scroll to position [0, 0]
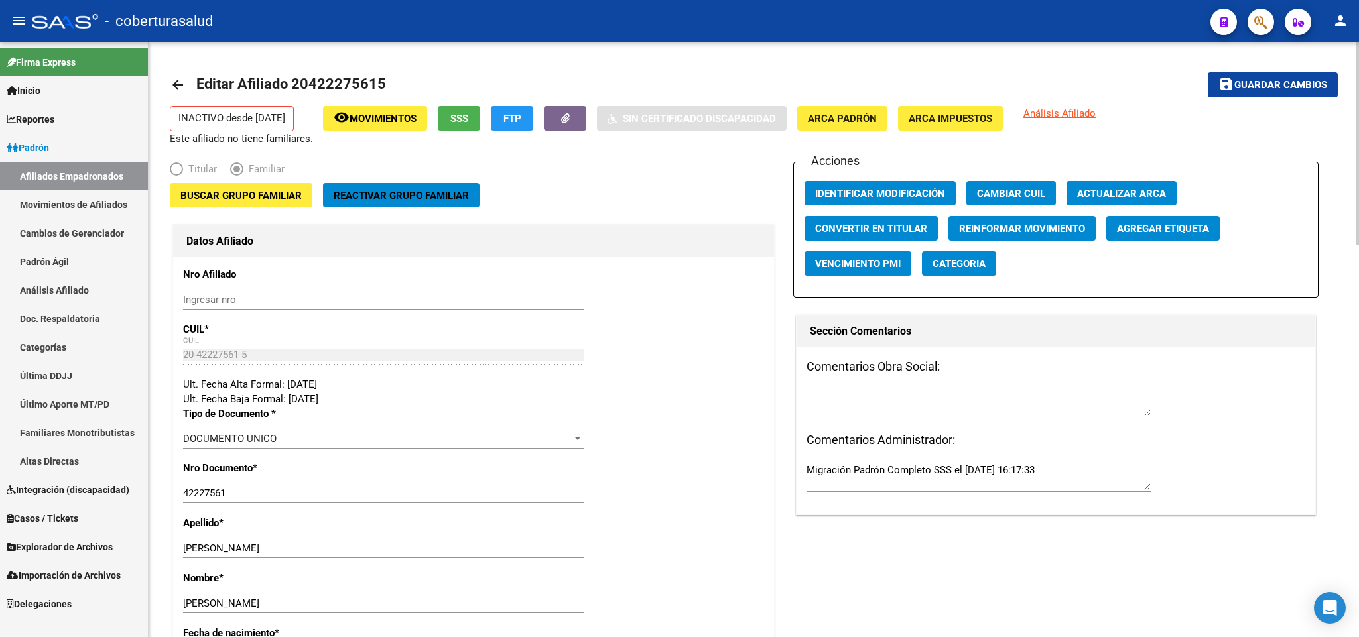
click at [275, 181] on mat-radio-button "Familiar" at bounding box center [264, 172] width 68 height 21
click at [284, 198] on span "Buscar Grupo Familiar" at bounding box center [240, 196] width 121 height 12
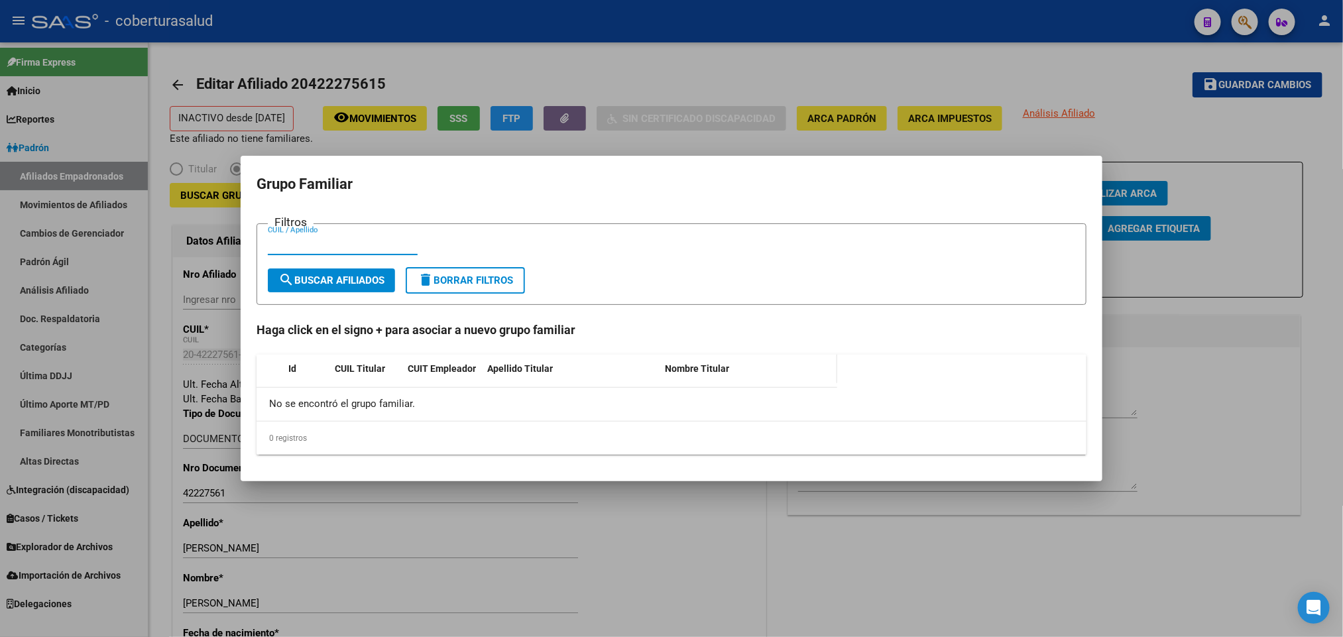
paste input "20277757762"
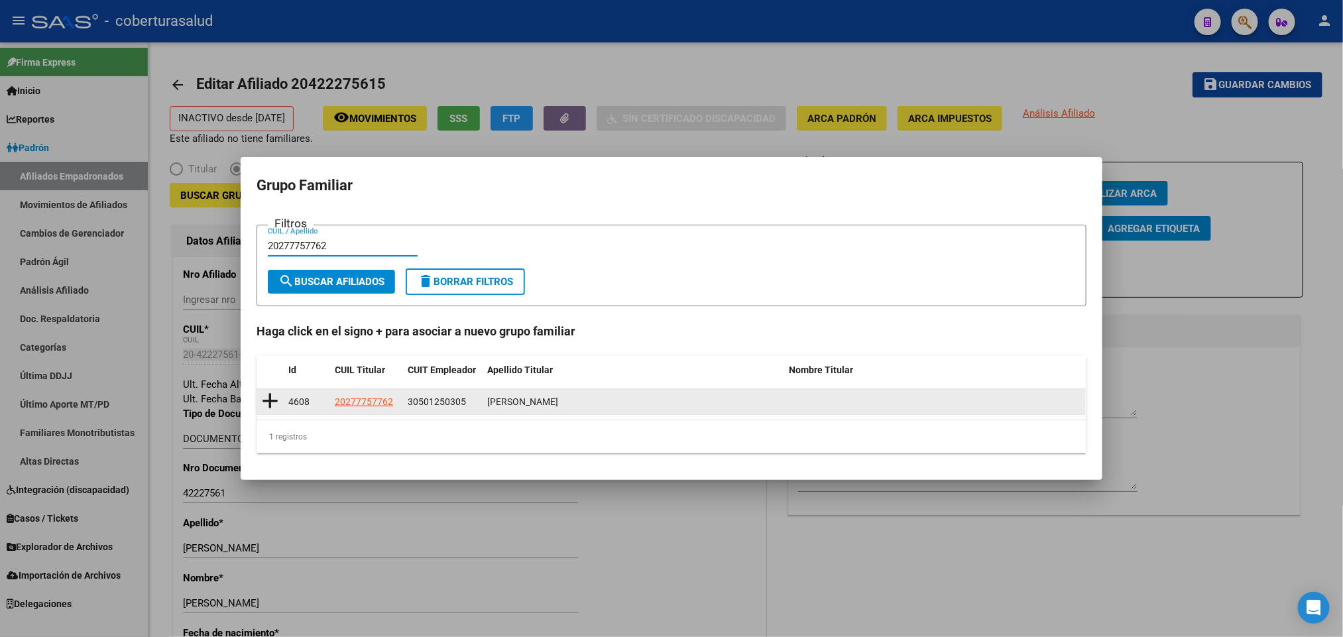
type input "20277757762"
click at [277, 398] on icon at bounding box center [270, 401] width 17 height 19
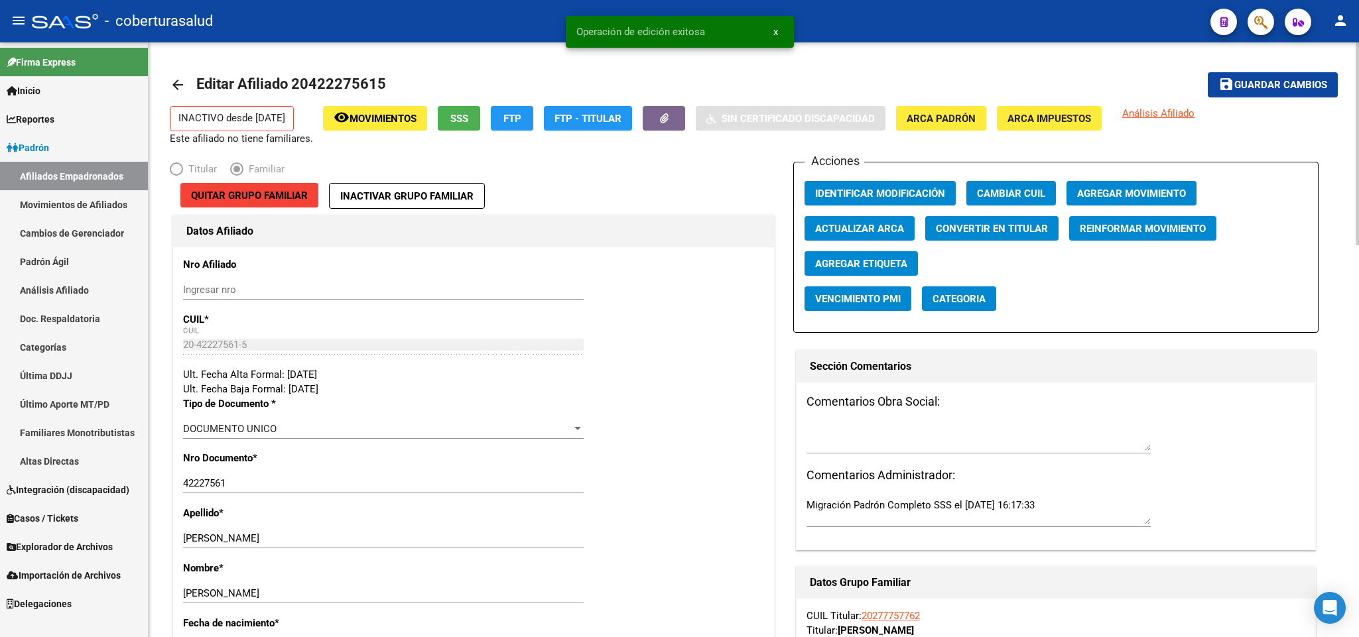
click at [1263, 84] on span "Guardar cambios" at bounding box center [1280, 86] width 93 height 12
click at [1104, 183] on button "Agregar Movimiento" at bounding box center [1131, 193] width 130 height 25
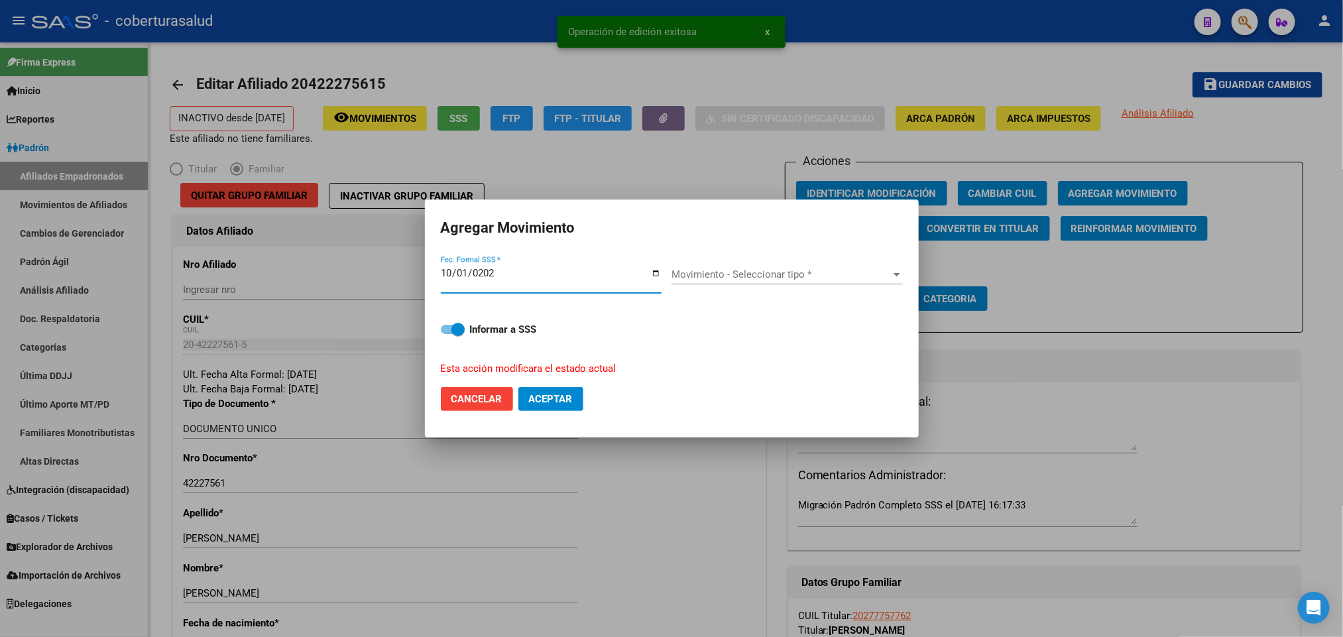
type input "[DATE]"
click at [768, 263] on div "Movimiento - Seleccionar tipo * Movimiento - Seleccionar tipo *" at bounding box center [787, 279] width 231 height 51
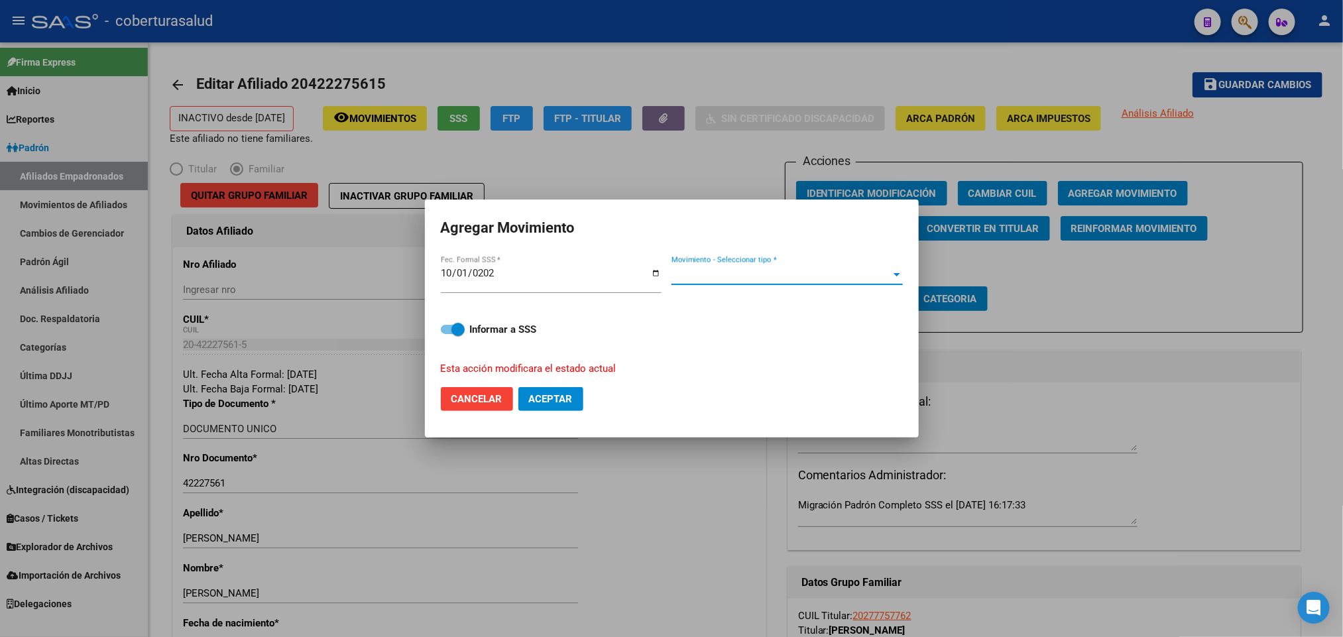
click at [776, 273] on span "Movimiento - Seleccionar tipo *" at bounding box center [781, 275] width 219 height 12
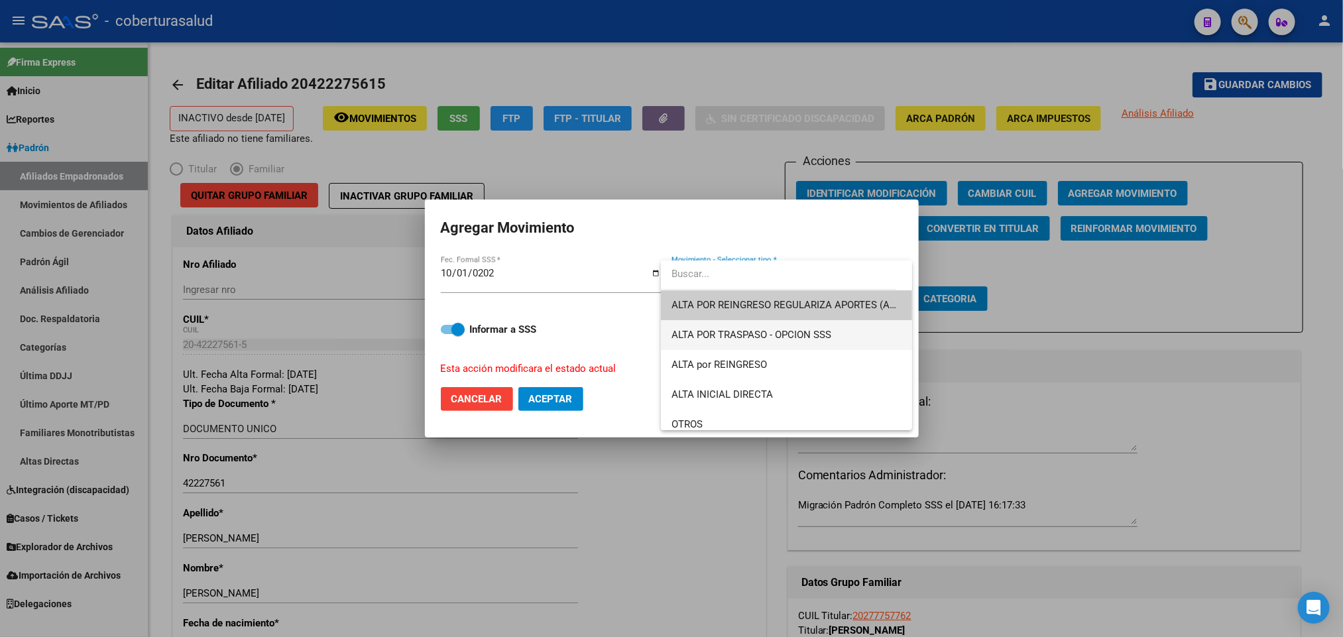
scroll to position [99, 0]
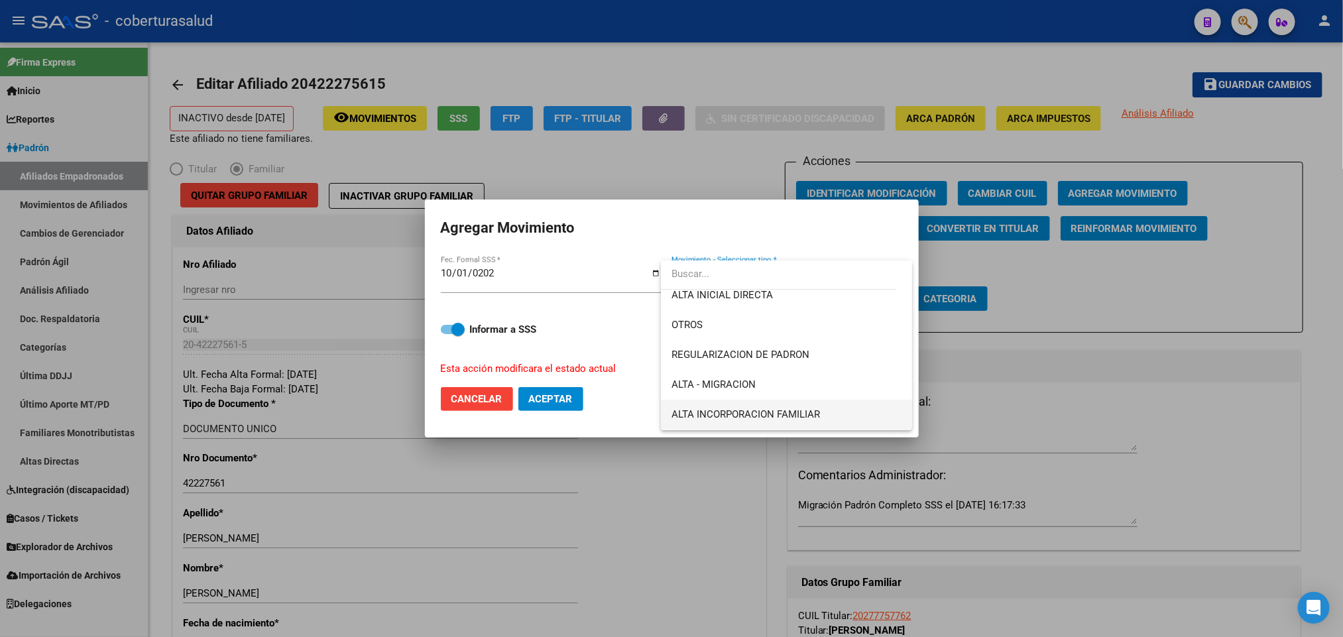
click at [768, 402] on span "ALTA INCORPORACION FAMILIAR" at bounding box center [787, 415] width 230 height 30
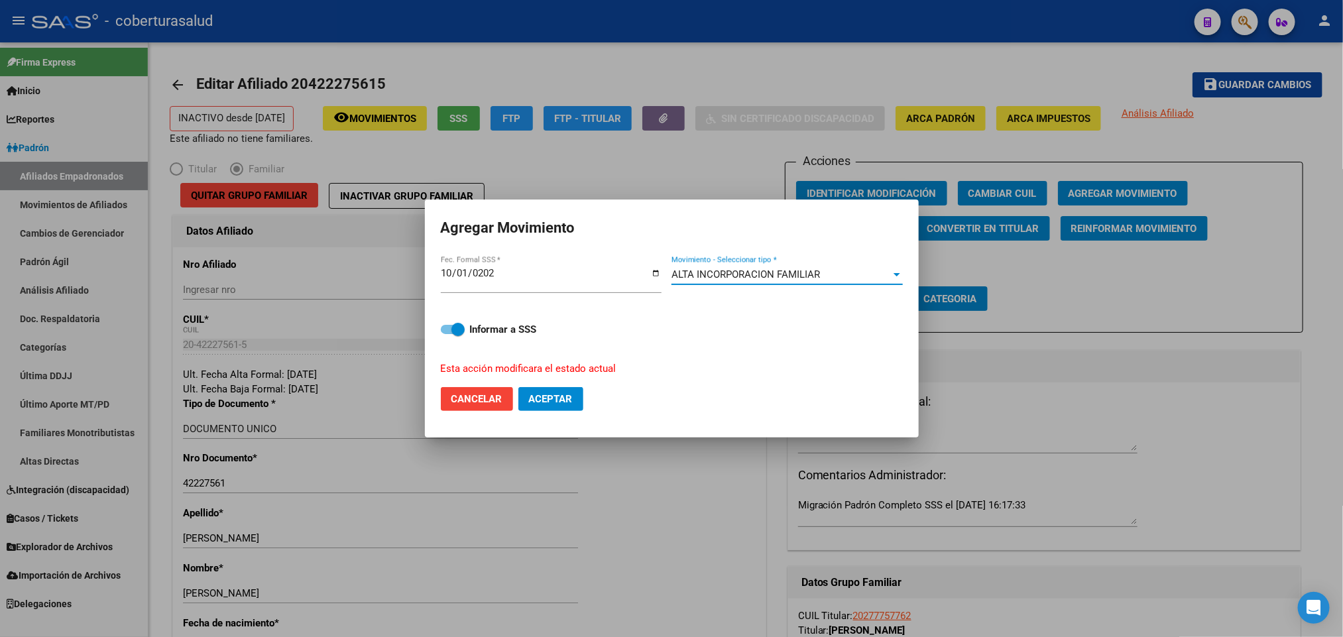
click at [549, 398] on span "Aceptar" at bounding box center [551, 399] width 44 height 12
checkbox input "false"
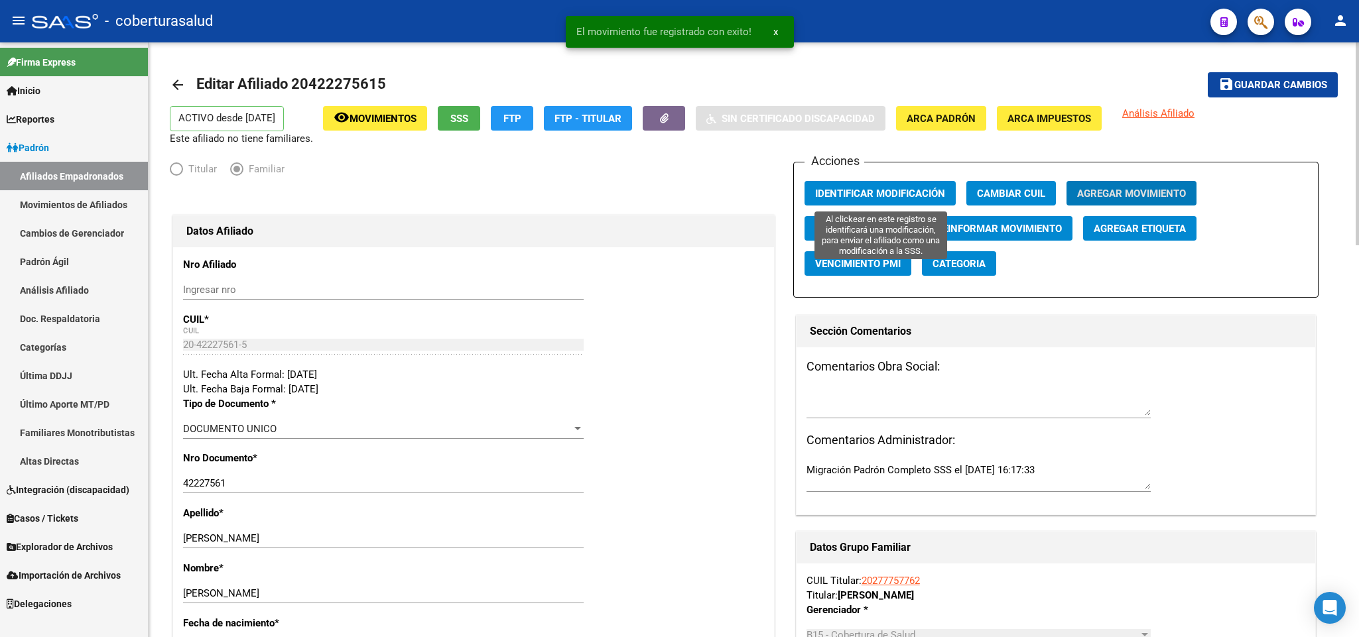
drag, startPoint x: 854, startPoint y: 193, endPoint x: 845, endPoint y: 193, distance: 8.6
click at [852, 193] on span "Identificar Modificación" at bounding box center [880, 194] width 130 height 12
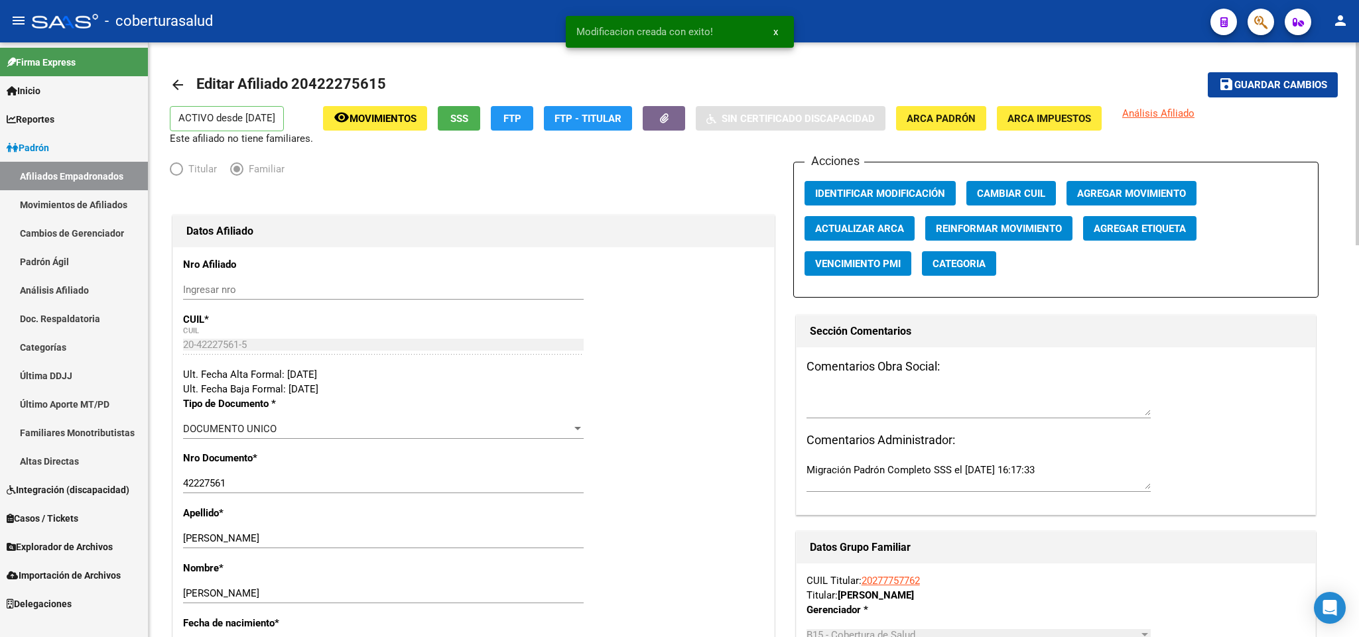
click at [369, 113] on span "Movimientos" at bounding box center [382, 119] width 67 height 12
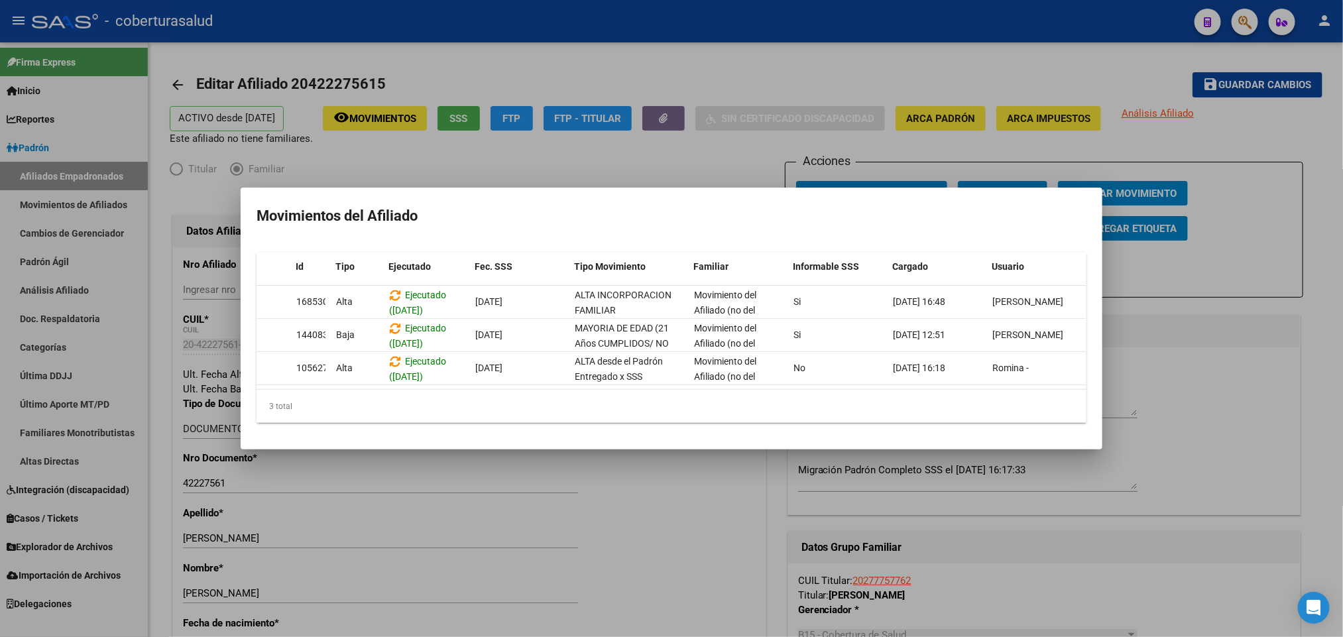
scroll to position [0, 0]
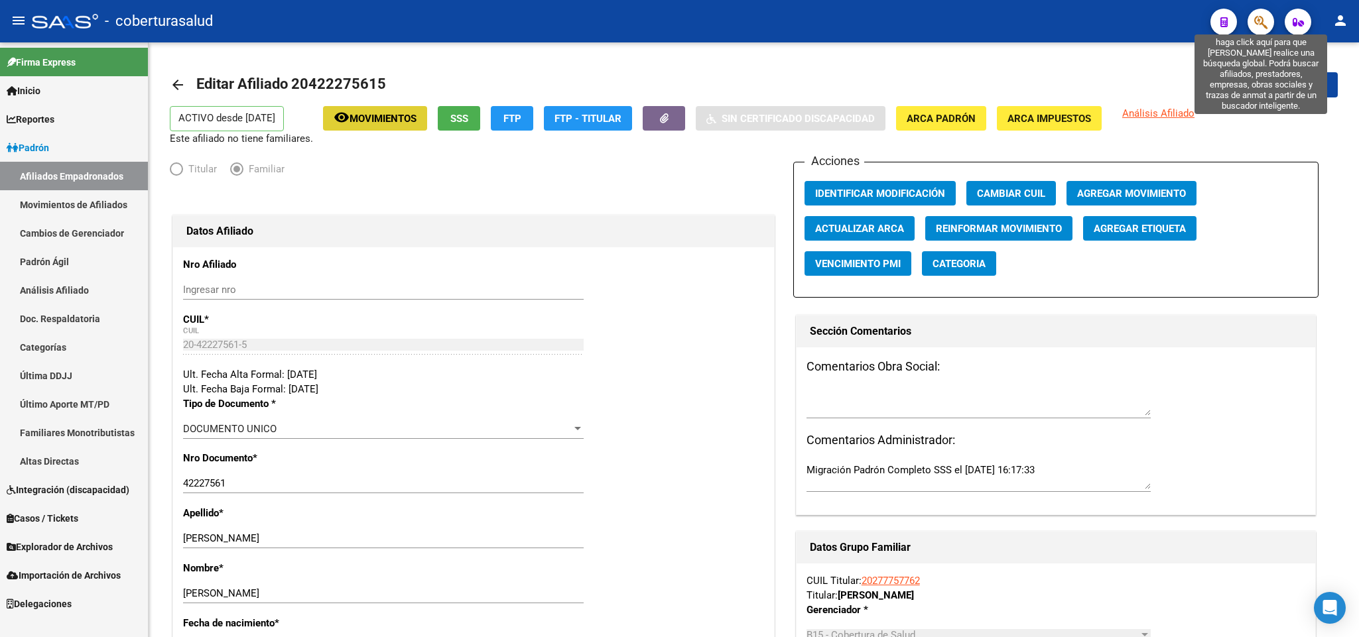
click at [1257, 23] on icon "button" at bounding box center [1260, 22] width 13 height 15
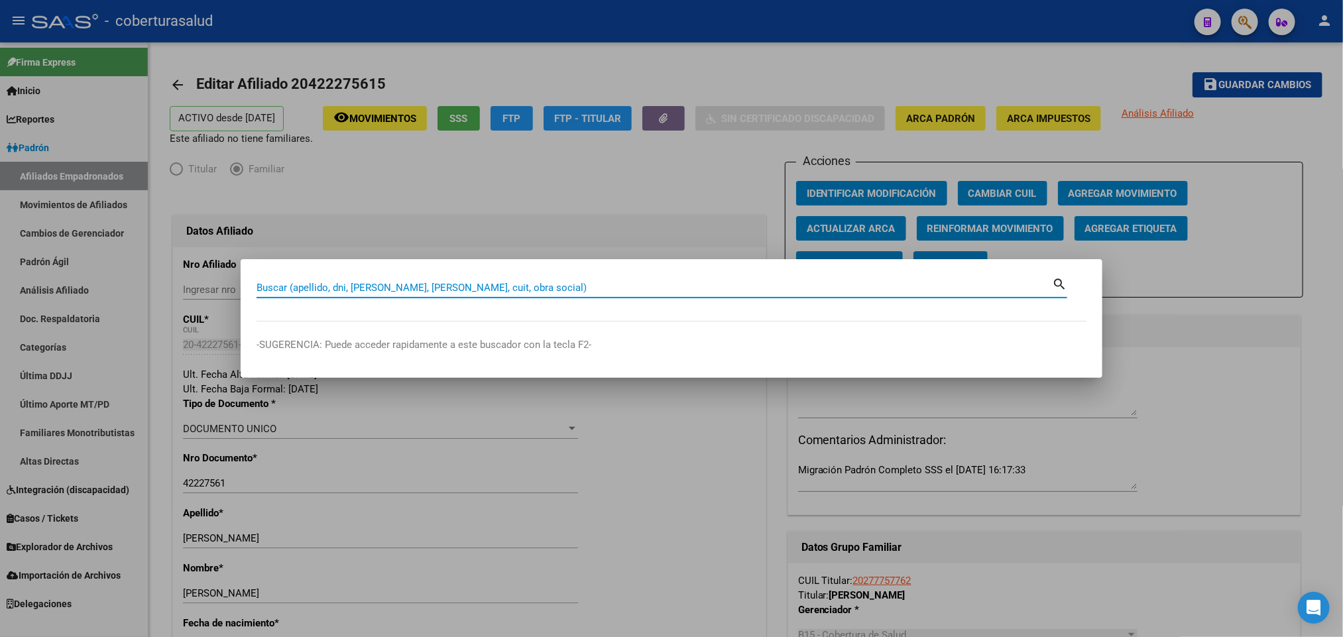
paste input "20457151129"
type input "20457151129"
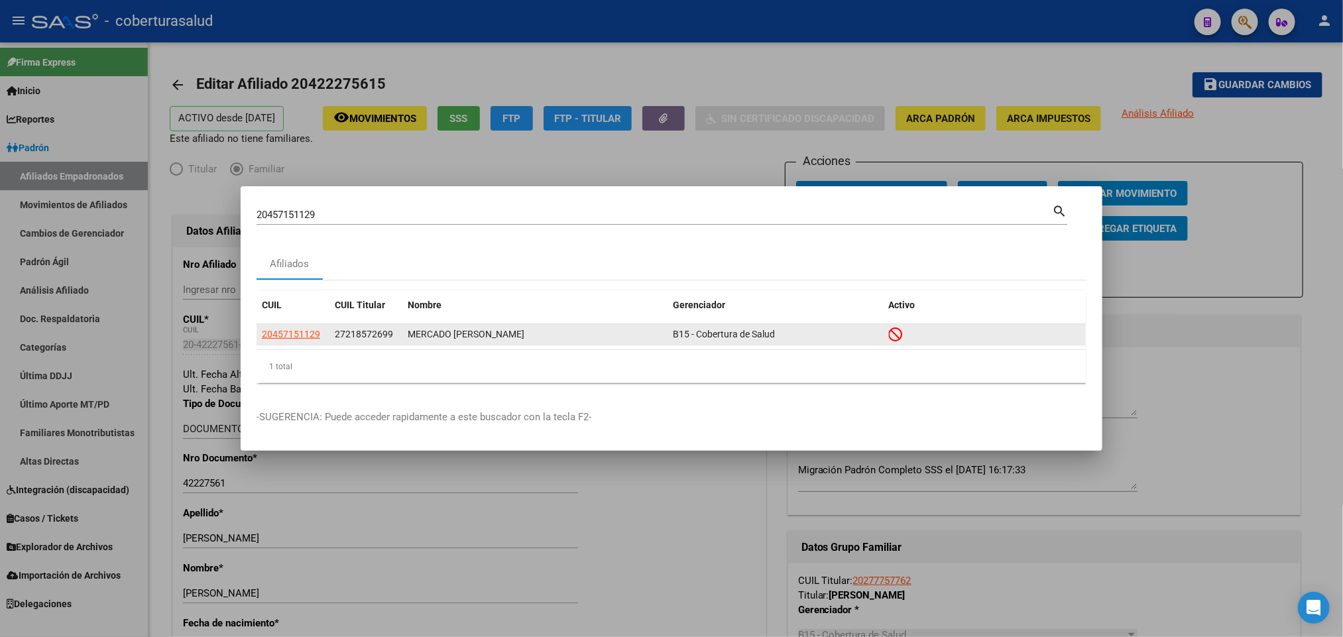
click at [295, 326] on datatable-body-cell "20457151129" at bounding box center [293, 334] width 73 height 21
click at [293, 331] on span "20457151129" at bounding box center [291, 334] width 58 height 11
type textarea "20457151129"
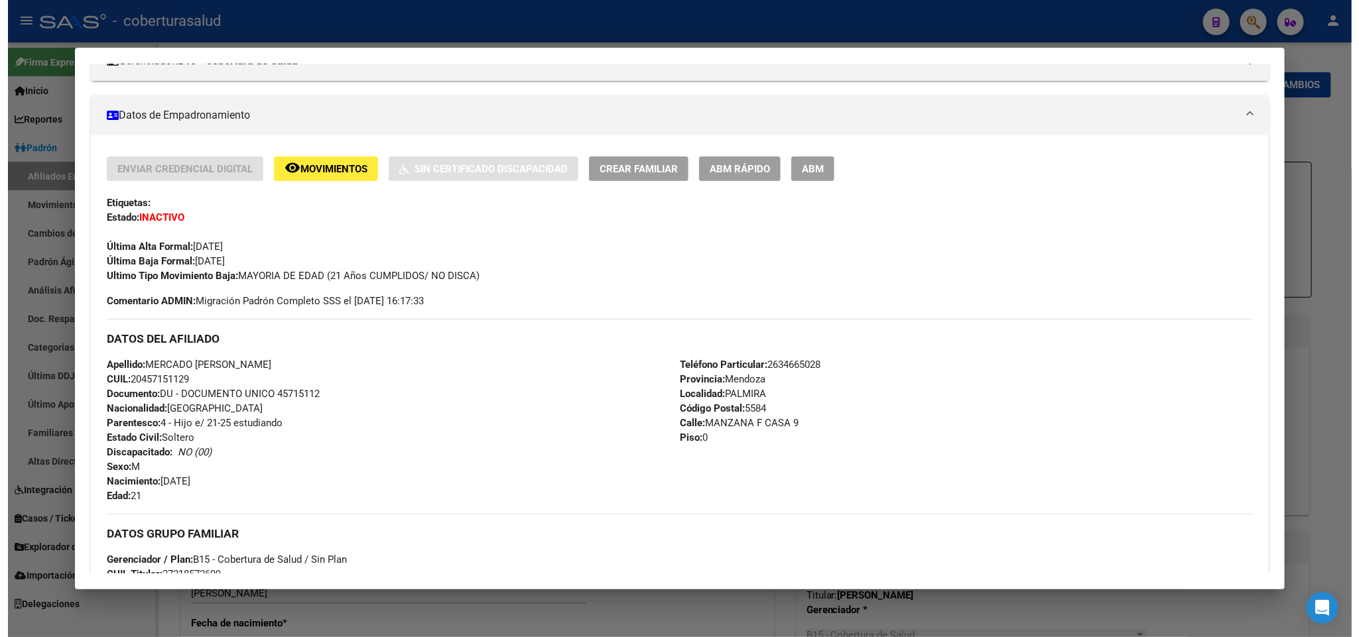
scroll to position [99, 0]
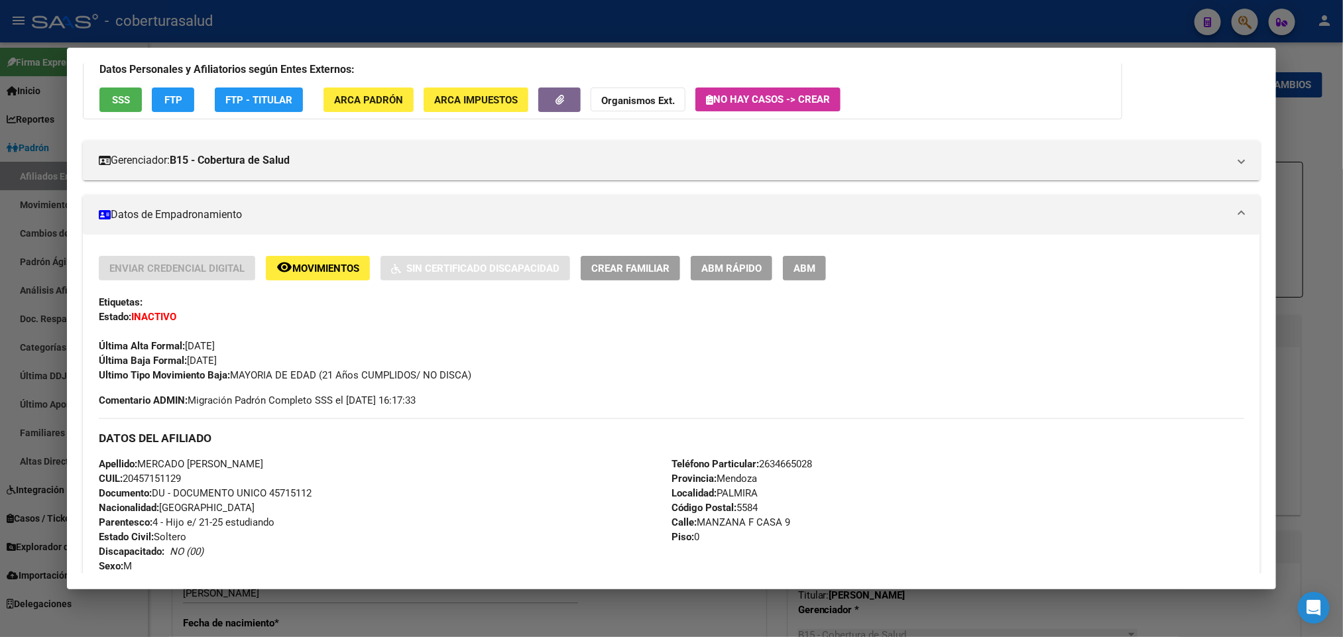
click at [810, 271] on button "ABM" at bounding box center [804, 268] width 43 height 25
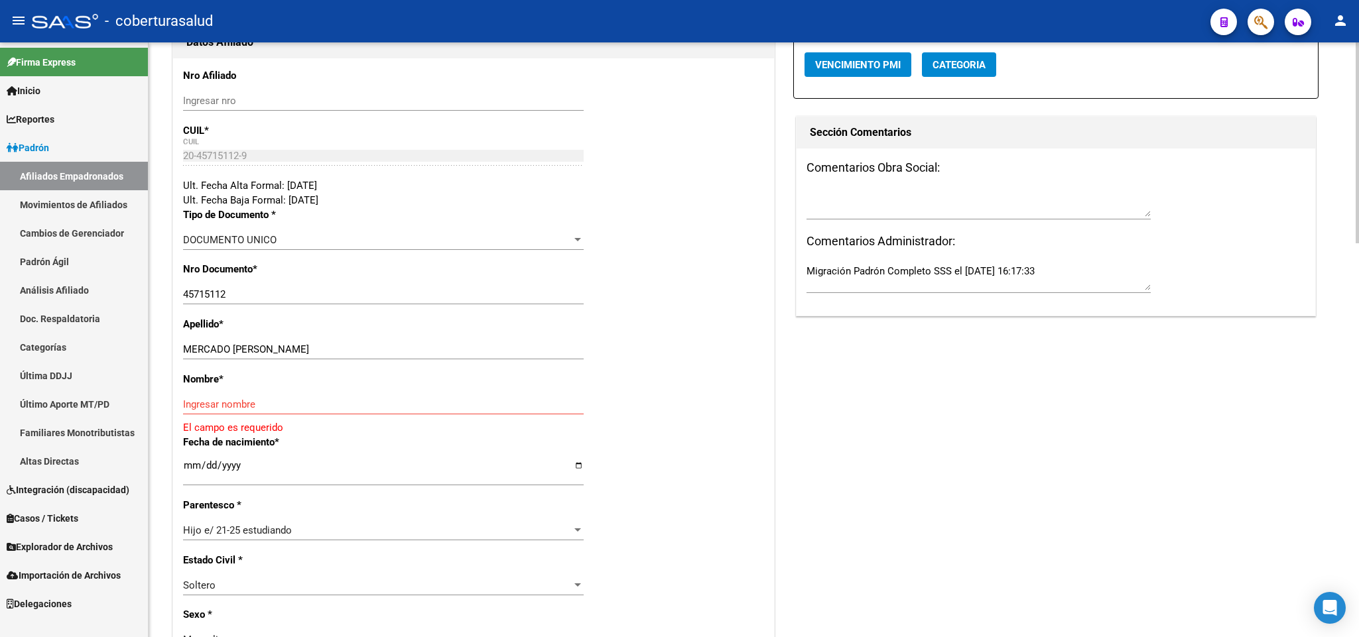
scroll to position [298, 0]
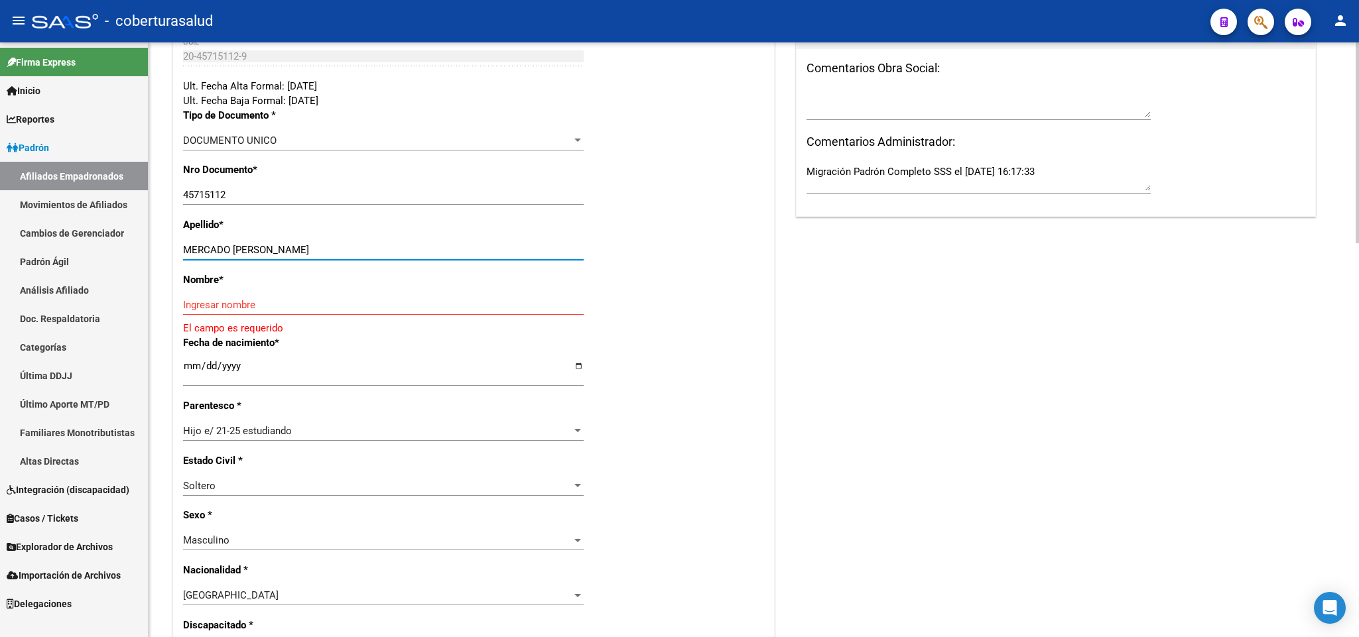
drag, startPoint x: 235, startPoint y: 245, endPoint x: 353, endPoint y: 241, distance: 117.5
click at [353, 241] on div "MERCADO [PERSON_NAME] Ingresar apellido" at bounding box center [383, 250] width 400 height 20
click at [247, 249] on input "MERCADO [PERSON_NAME]" at bounding box center [383, 250] width 400 height 12
drag, startPoint x: 247, startPoint y: 249, endPoint x: 314, endPoint y: 249, distance: 67.6
click at [314, 249] on input "MERCADO [PERSON_NAME]" at bounding box center [383, 250] width 400 height 12
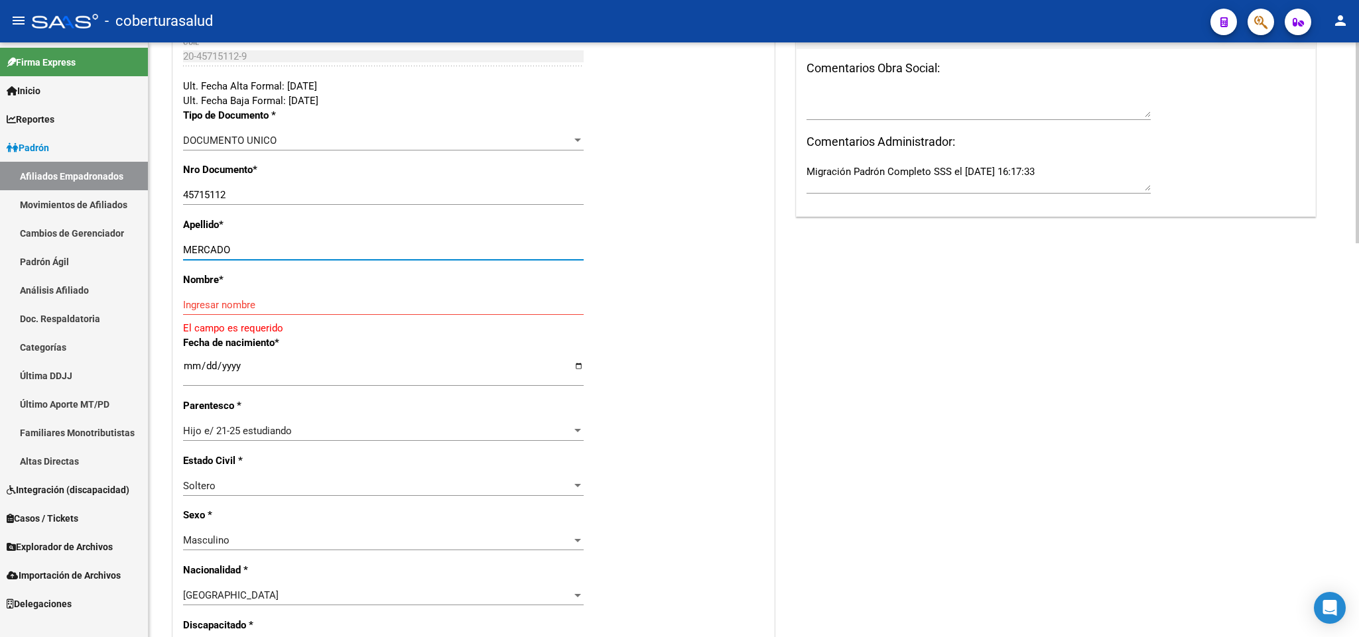
type input "MERCADO"
click at [273, 295] on div "Ingresar nombre" at bounding box center [383, 305] width 400 height 20
click at [257, 302] on input "Ingresar nombre" at bounding box center [383, 305] width 400 height 12
paste input "[PERSON_NAME]"
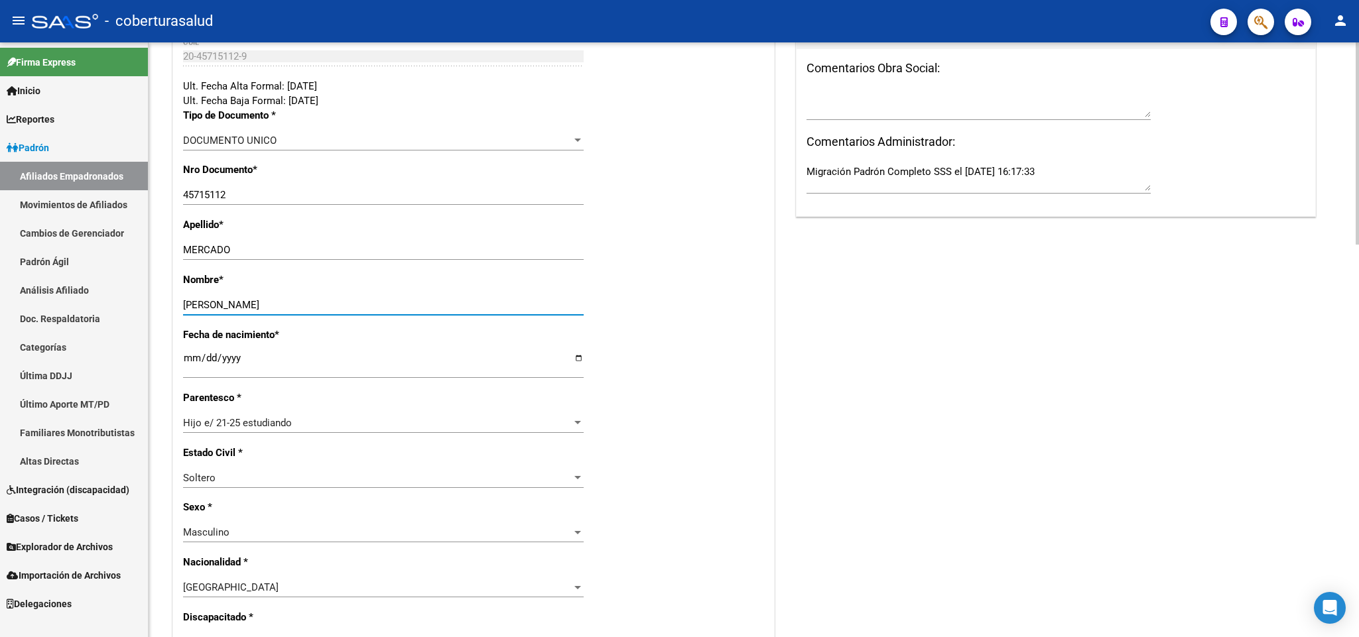
type input "[PERSON_NAME]"
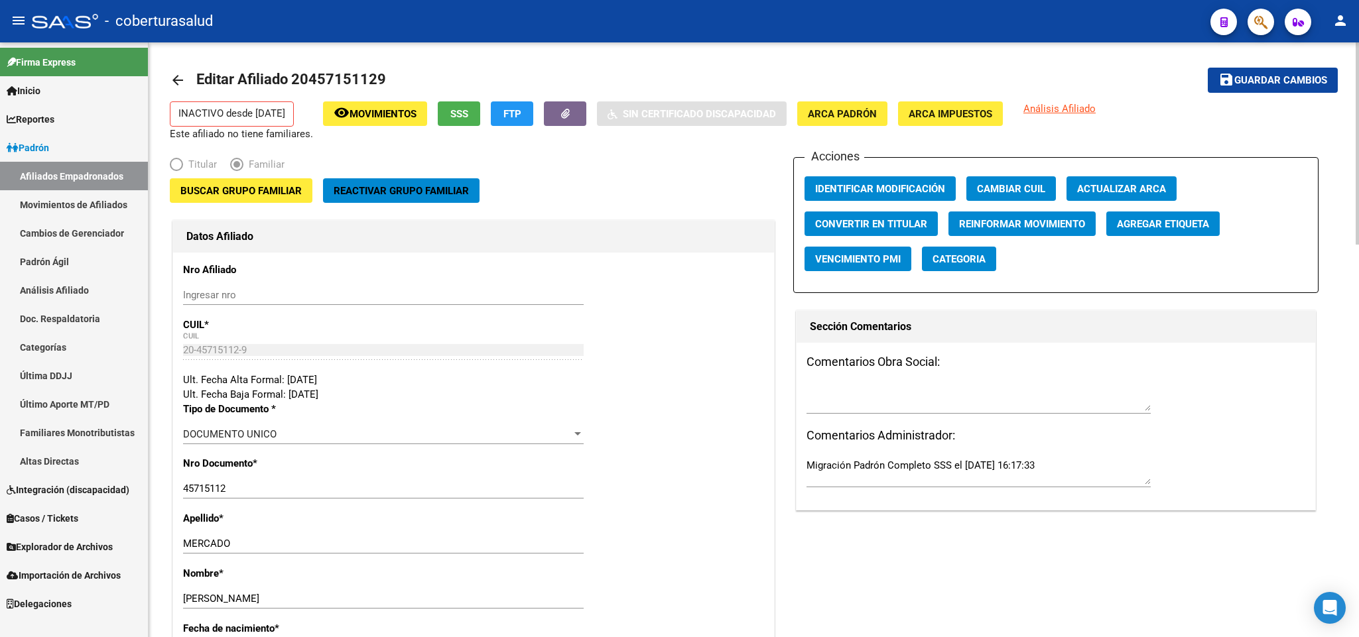
scroll to position [0, 0]
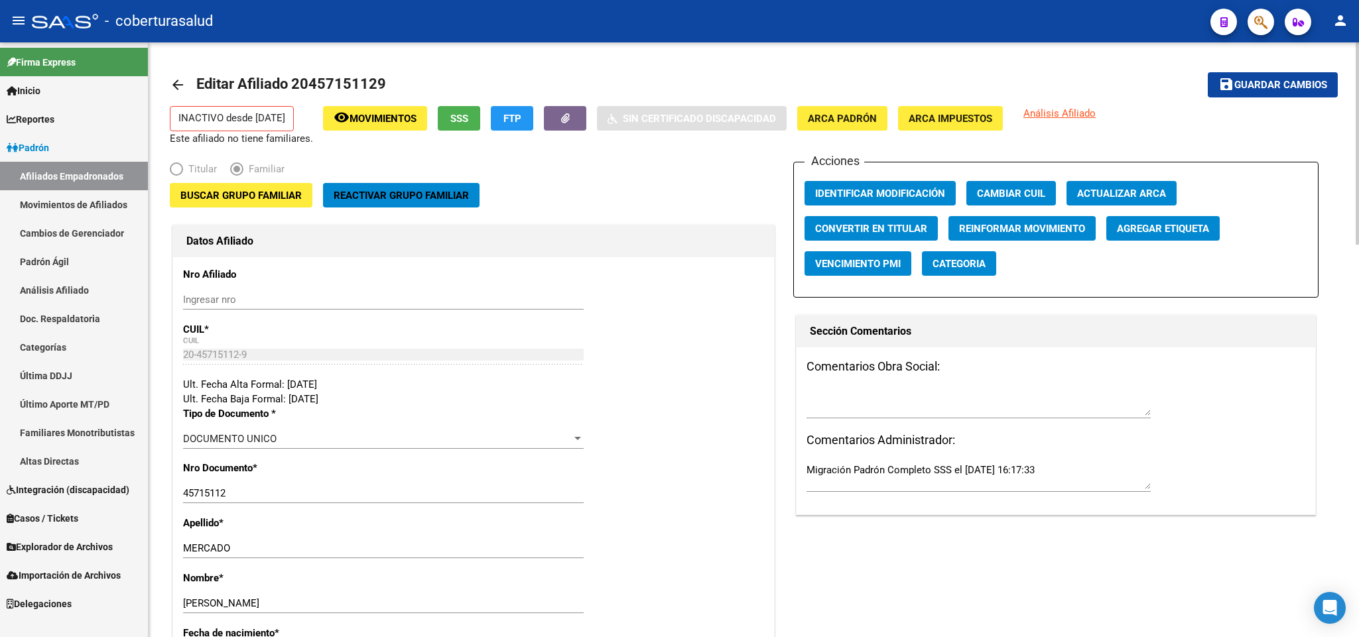
click at [273, 202] on span "Buscar Grupo Familiar" at bounding box center [240, 196] width 121 height 12
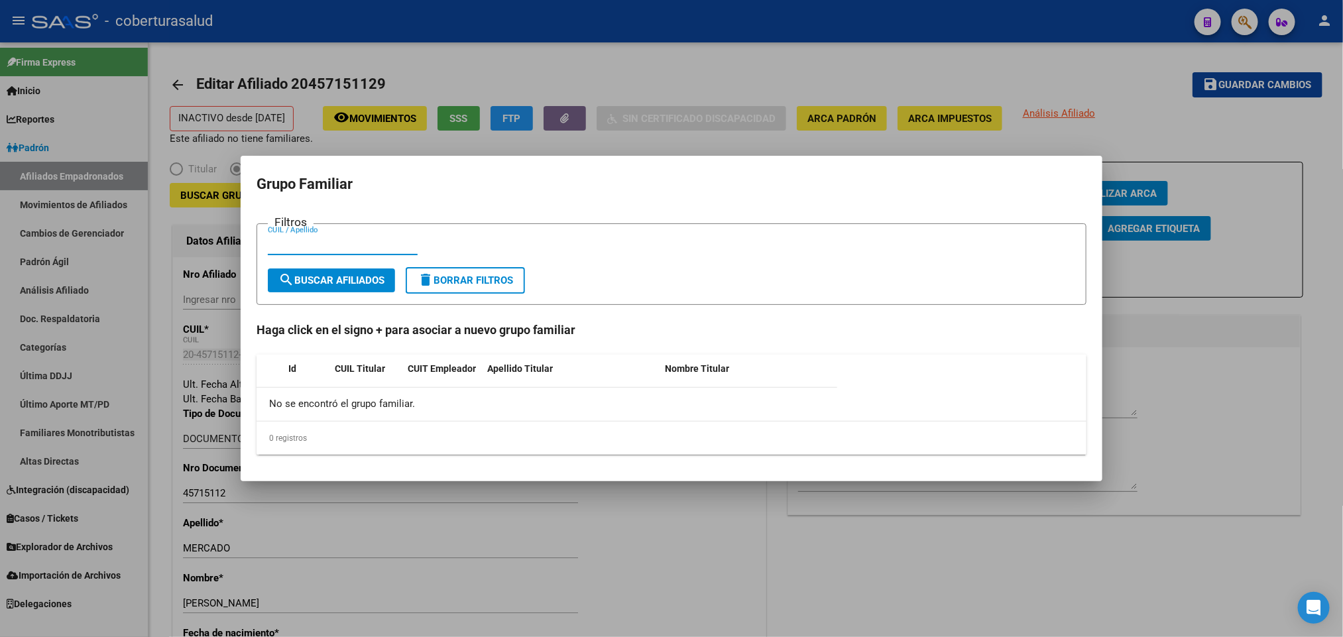
paste input "27218572699"
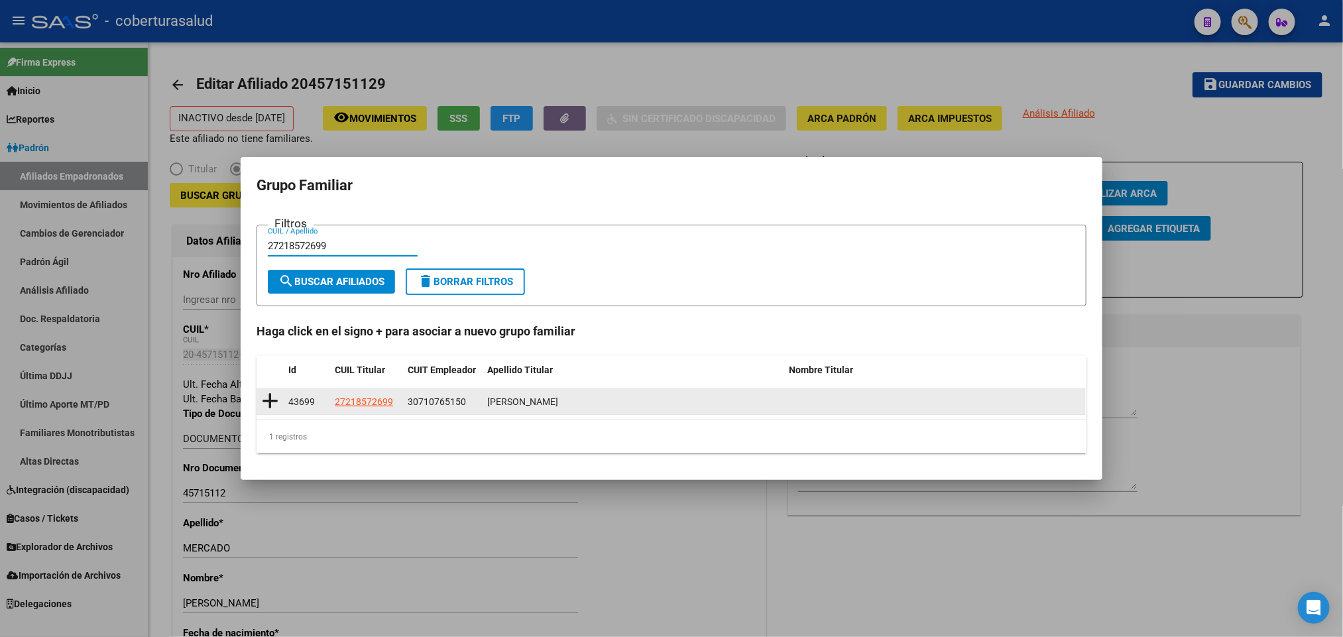
type input "27218572699"
click at [269, 398] on icon at bounding box center [270, 401] width 17 height 19
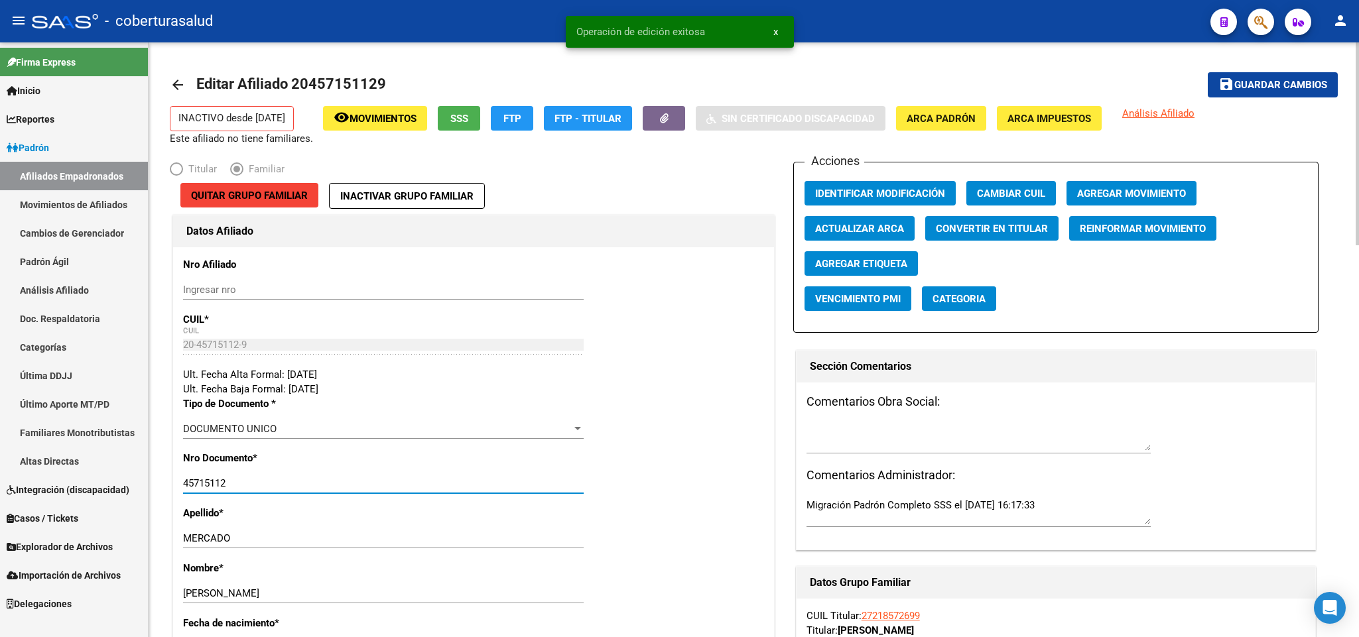
click at [227, 486] on input "45715112" at bounding box center [383, 483] width 400 height 12
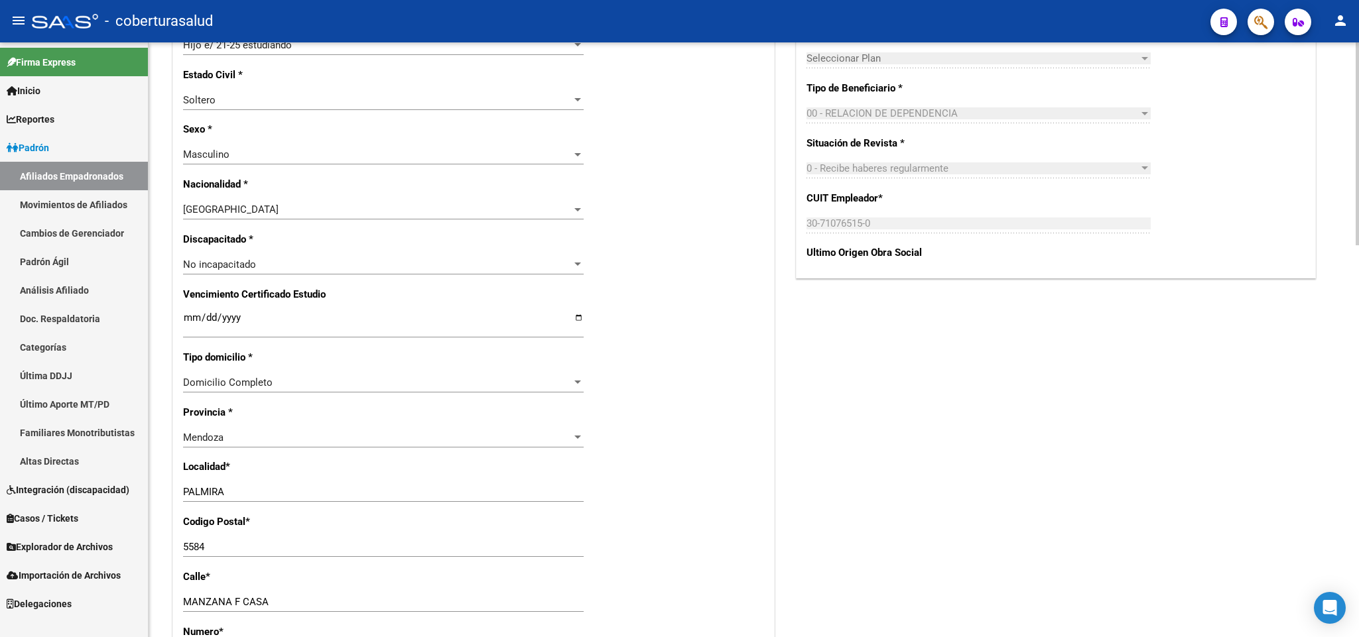
scroll to position [696, 0]
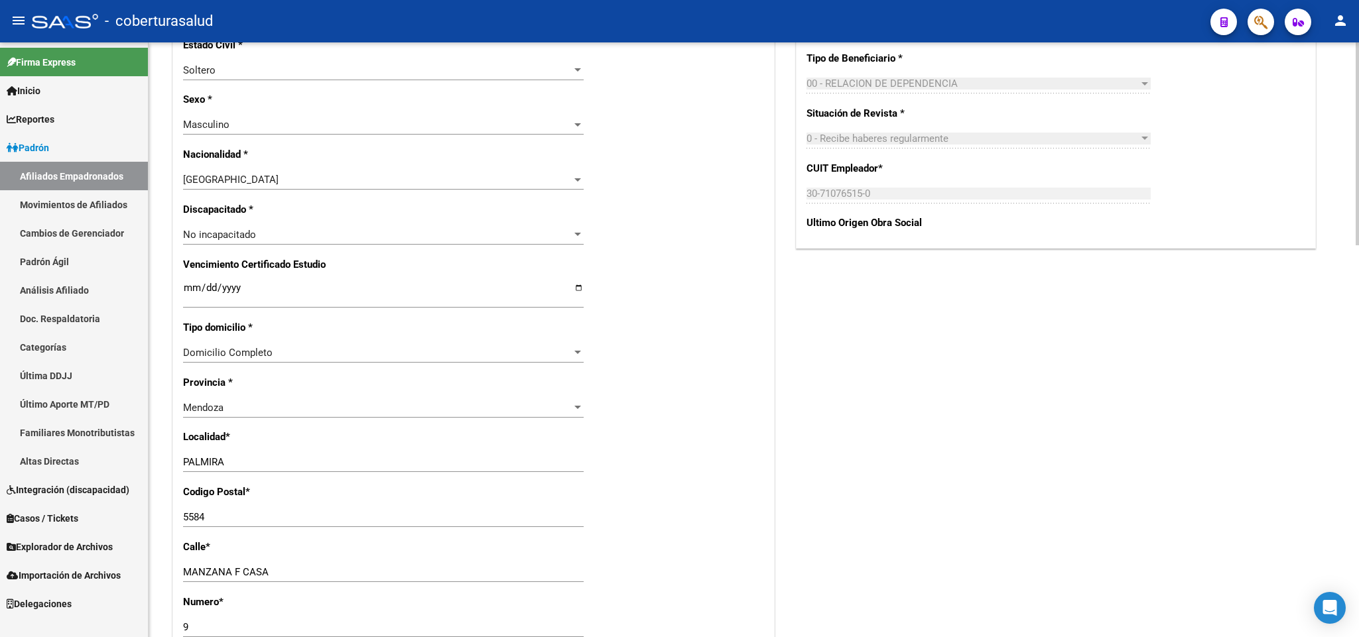
click at [184, 285] on input "Ingresar fecha" at bounding box center [383, 292] width 400 height 21
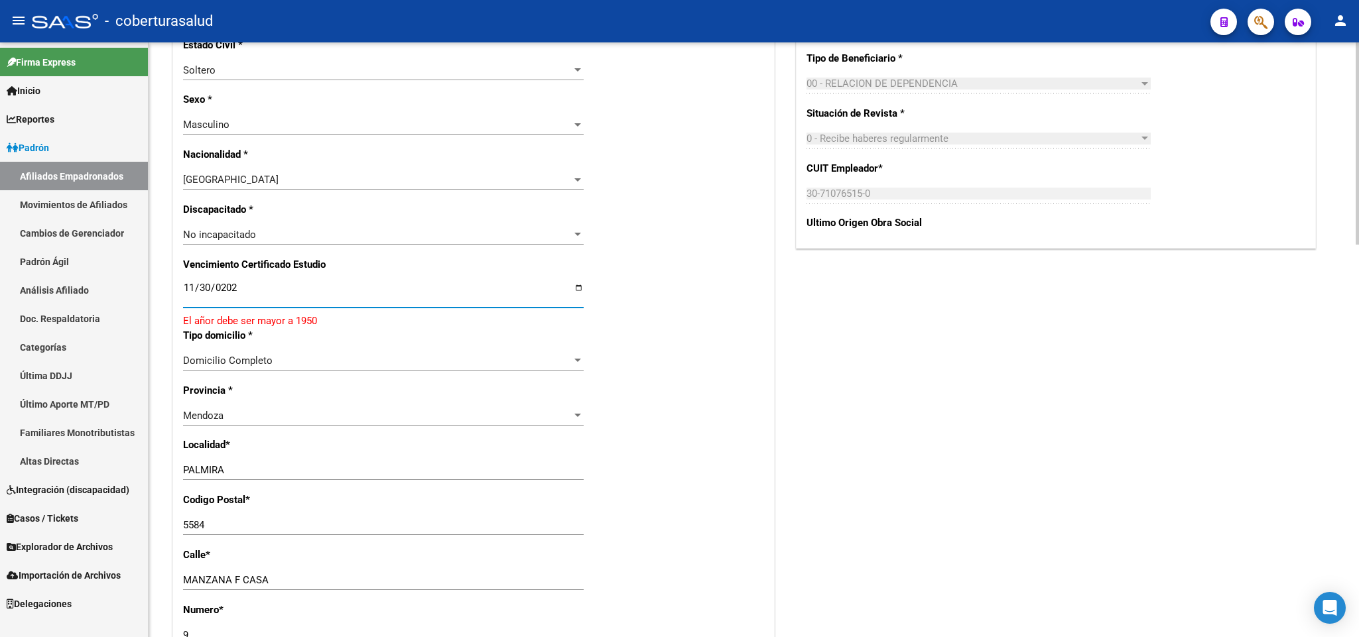
type input "[DATE]"
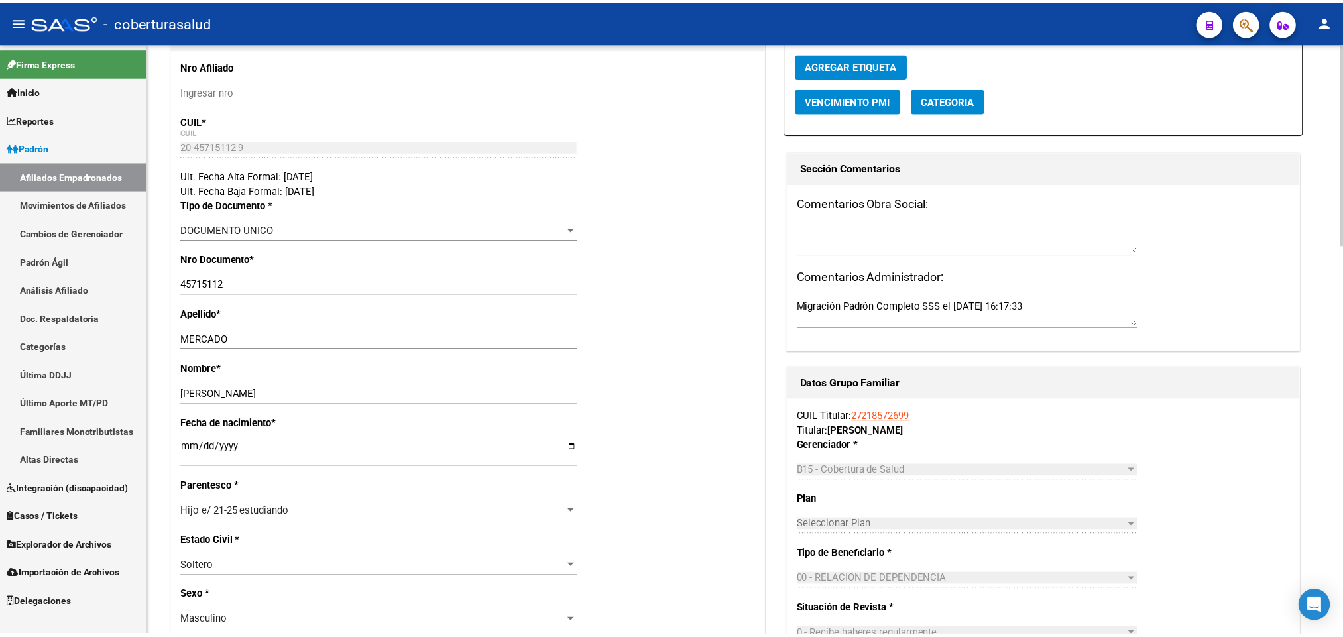
scroll to position [0, 0]
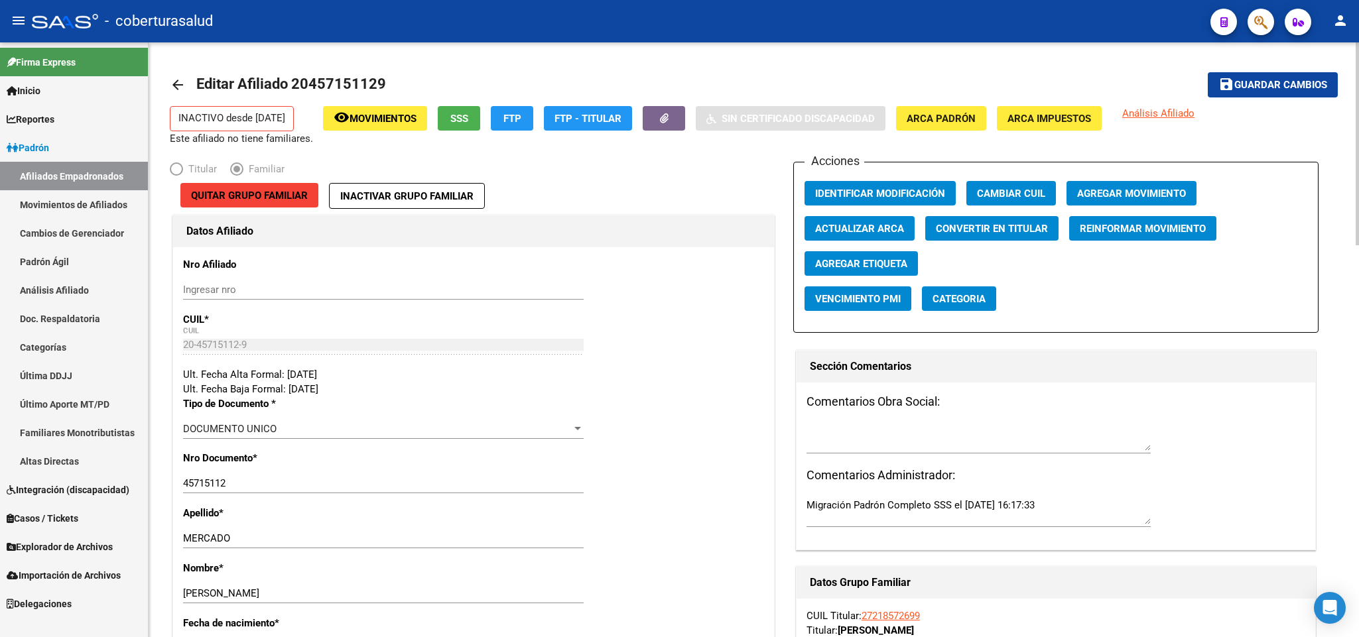
click at [1272, 92] on button "save Guardar cambios" at bounding box center [1272, 84] width 130 height 25
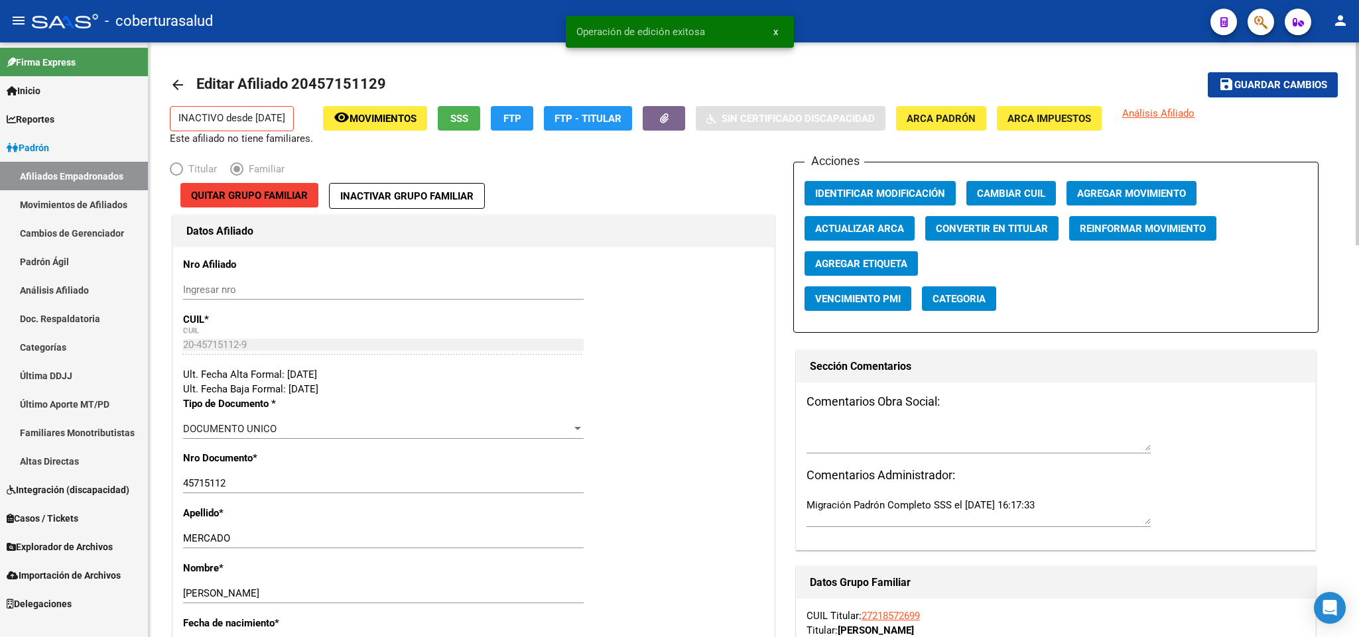
click at [1158, 189] on span "Agregar Movimiento" at bounding box center [1131, 194] width 109 height 12
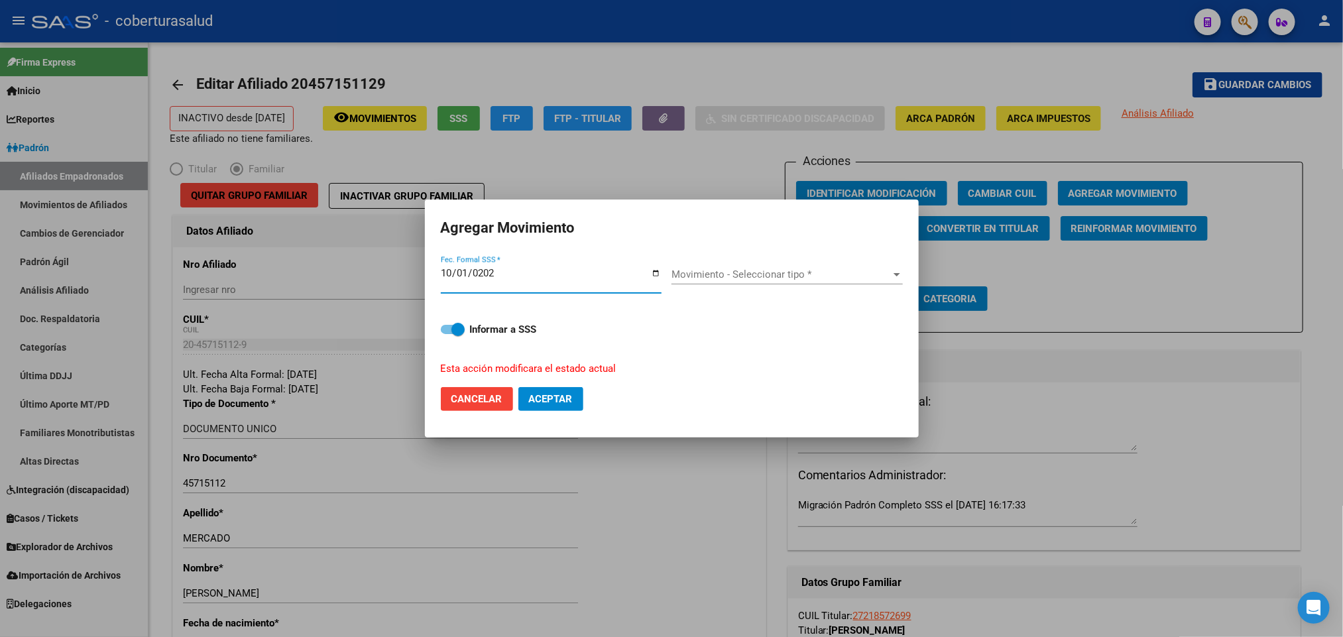
type input "[DATE]"
click at [810, 277] on span "Movimiento - Seleccionar tipo *" at bounding box center [781, 275] width 219 height 12
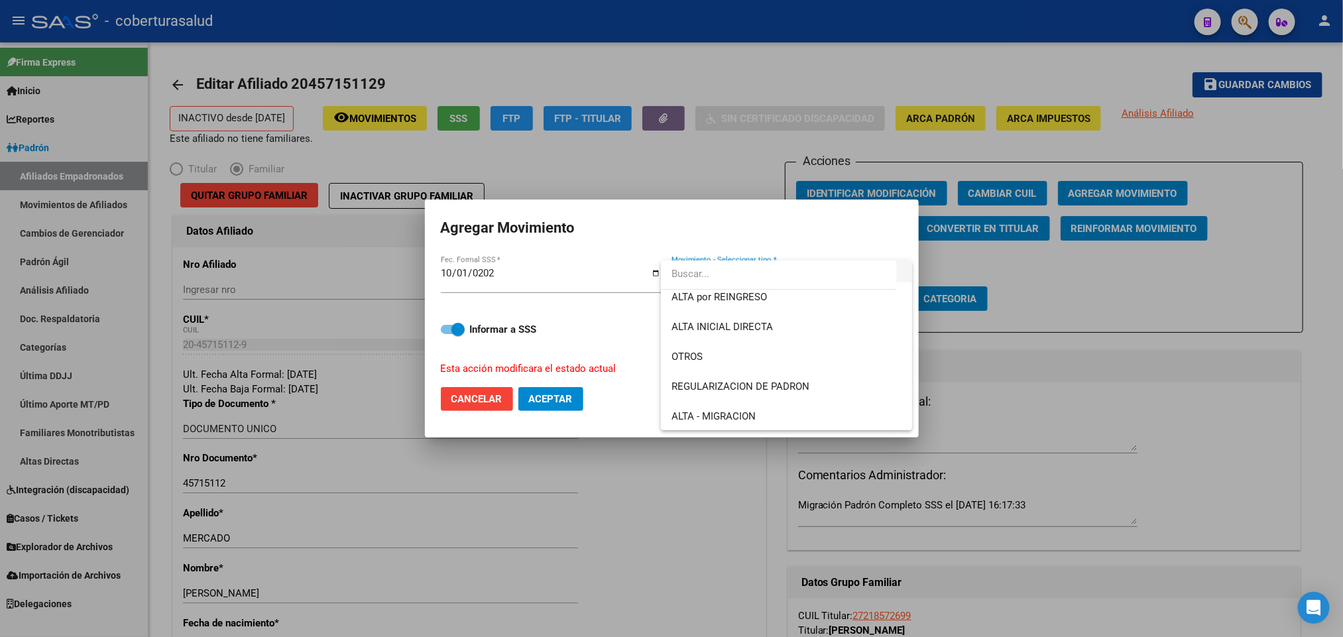
scroll to position [99, 0]
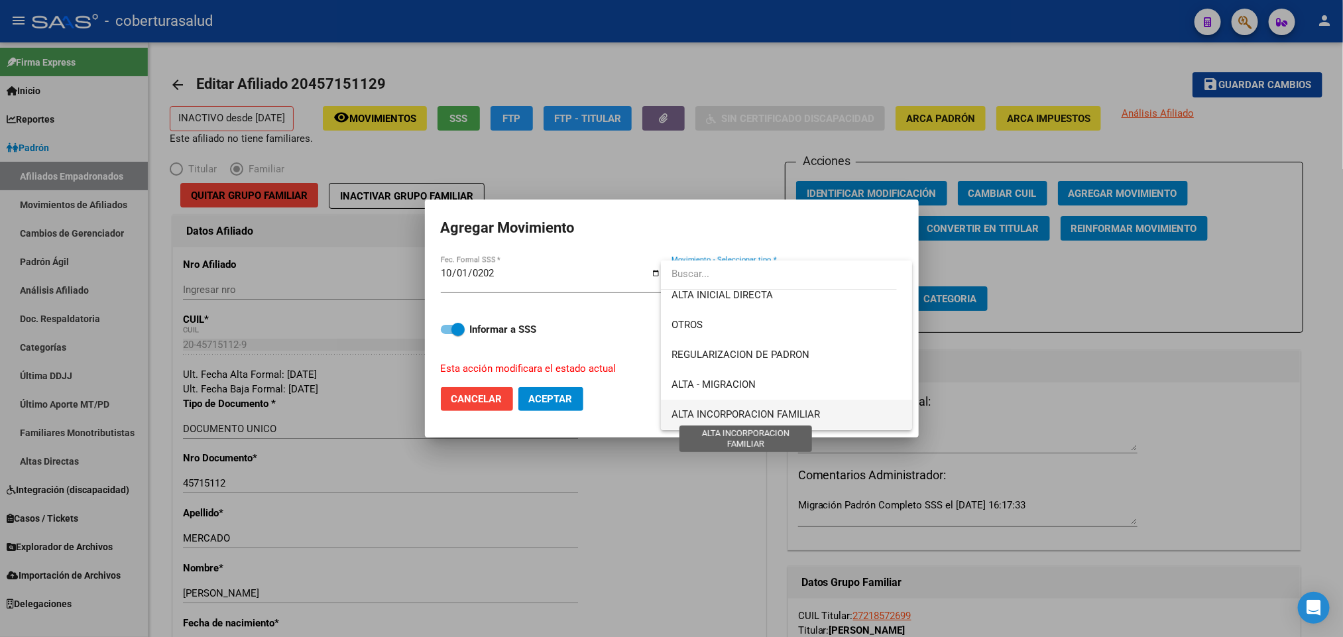
click at [800, 408] on span "ALTA INCORPORACION FAMILIAR" at bounding box center [746, 414] width 149 height 12
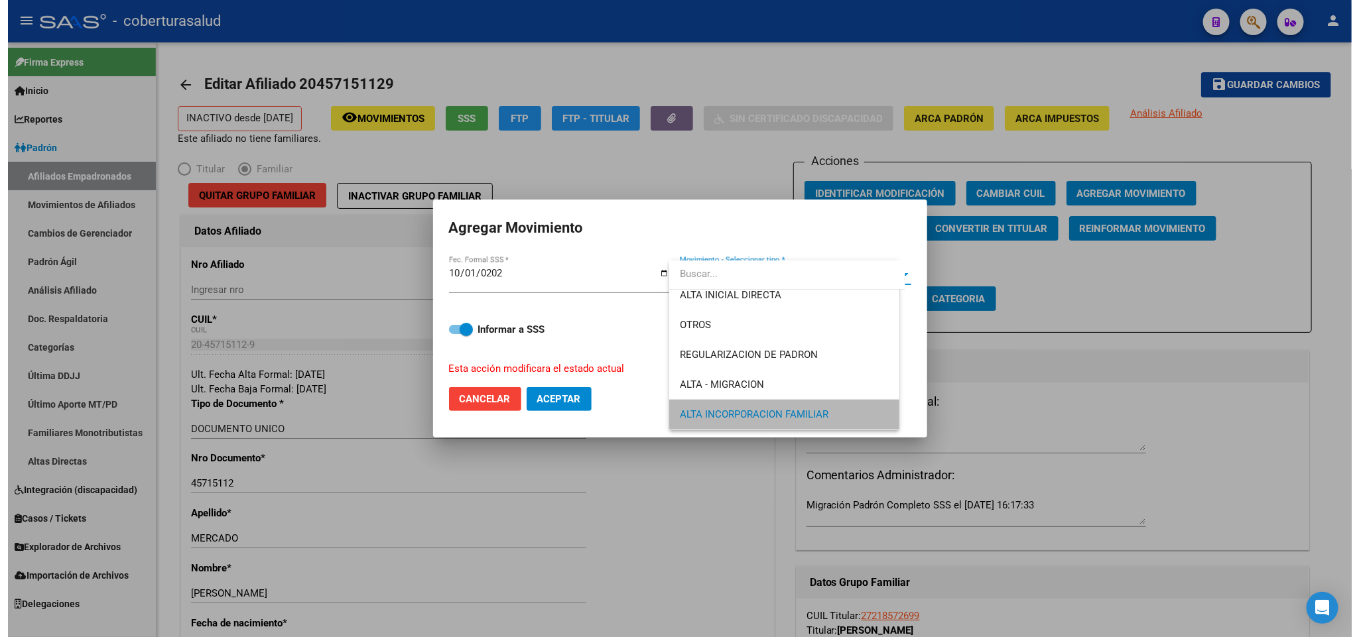
scroll to position [98, 0]
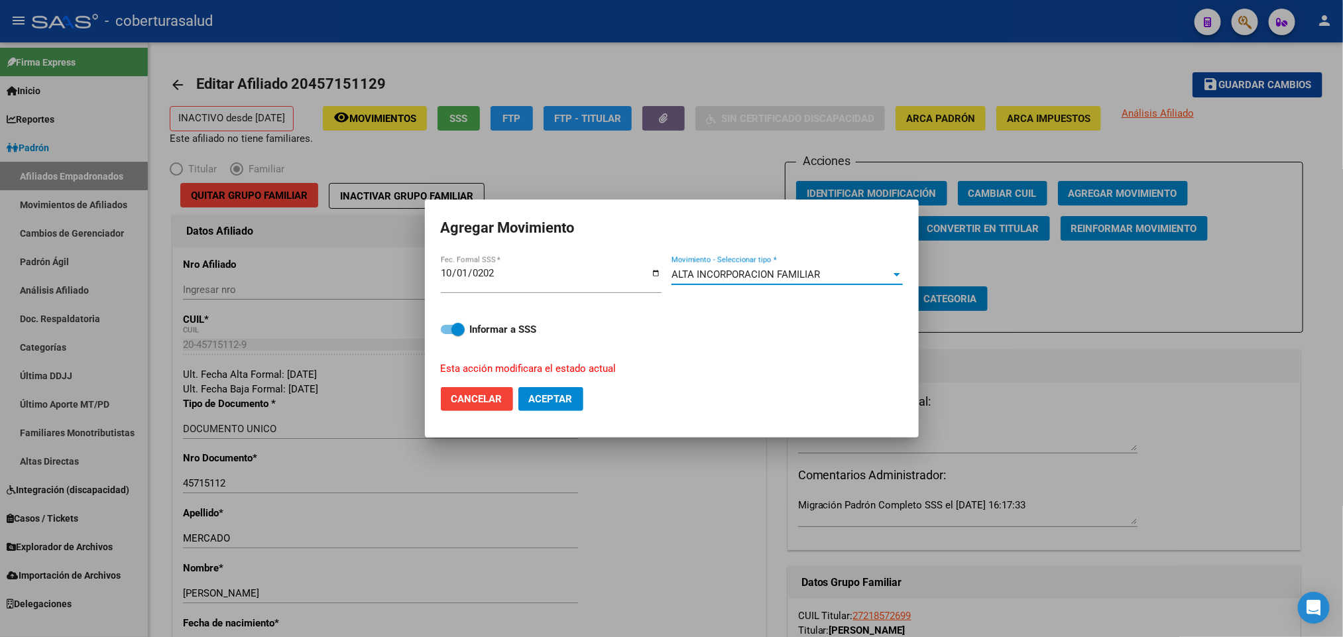
click at [567, 397] on span "Aceptar" at bounding box center [551, 399] width 44 height 12
checkbox input "false"
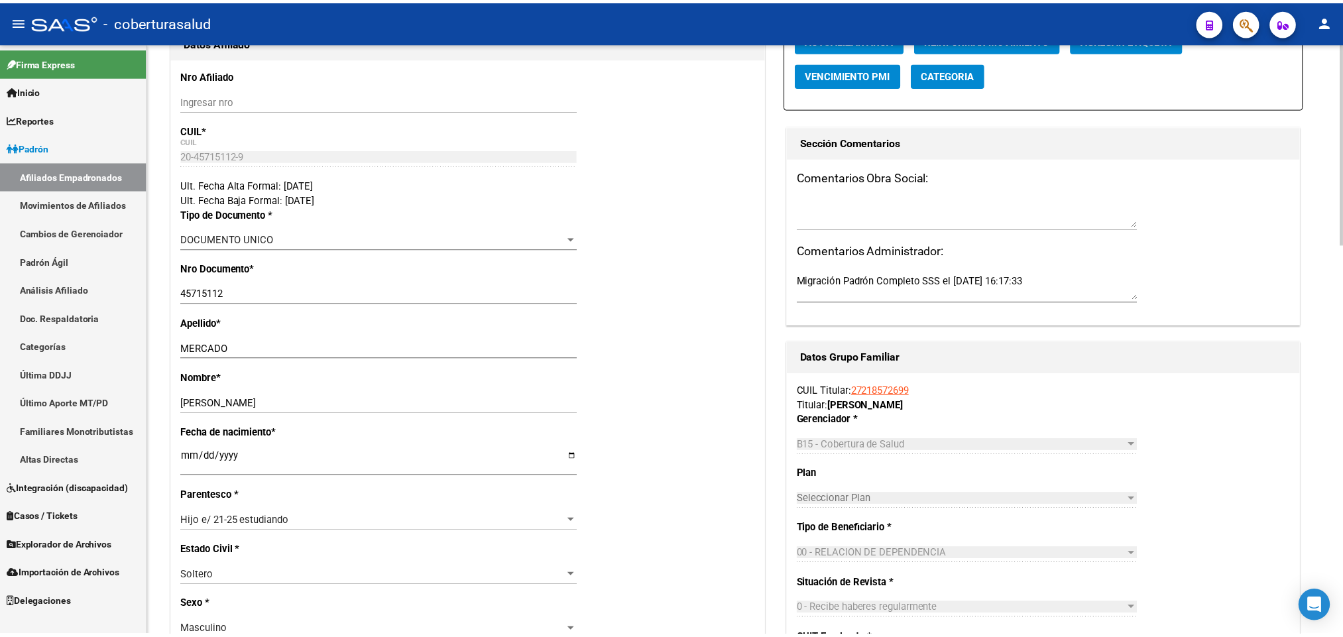
scroll to position [199, 0]
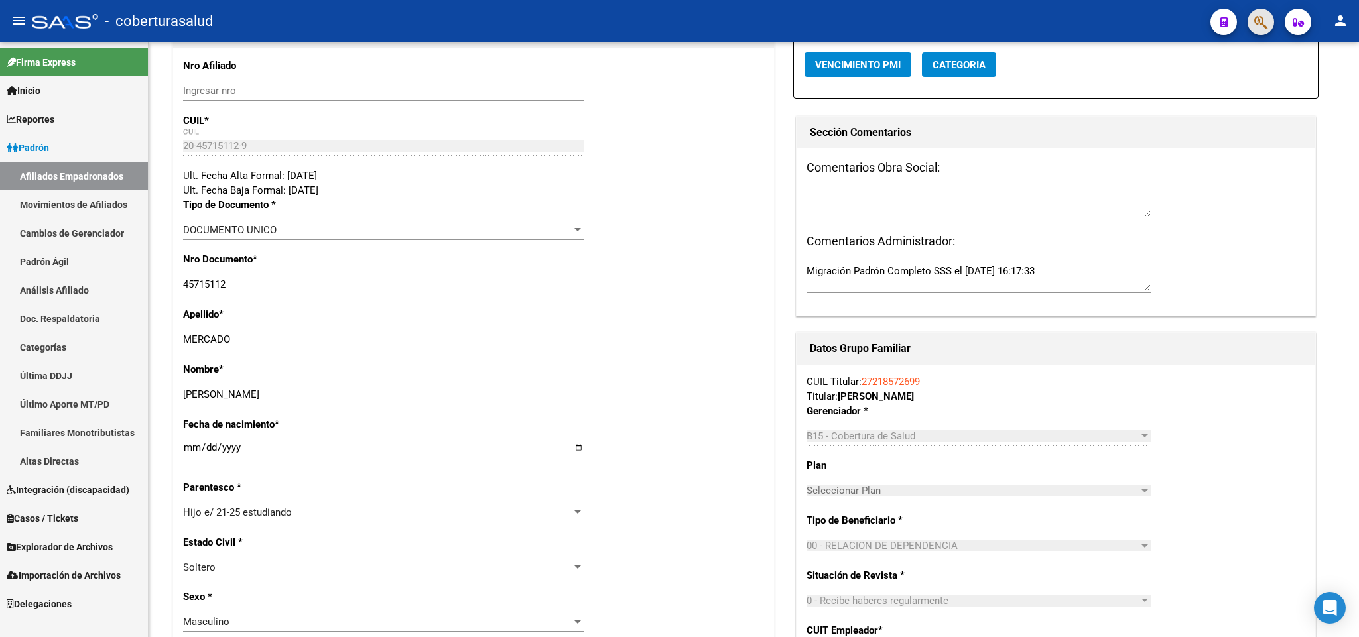
click at [1273, 22] on button "button" at bounding box center [1260, 22] width 27 height 27
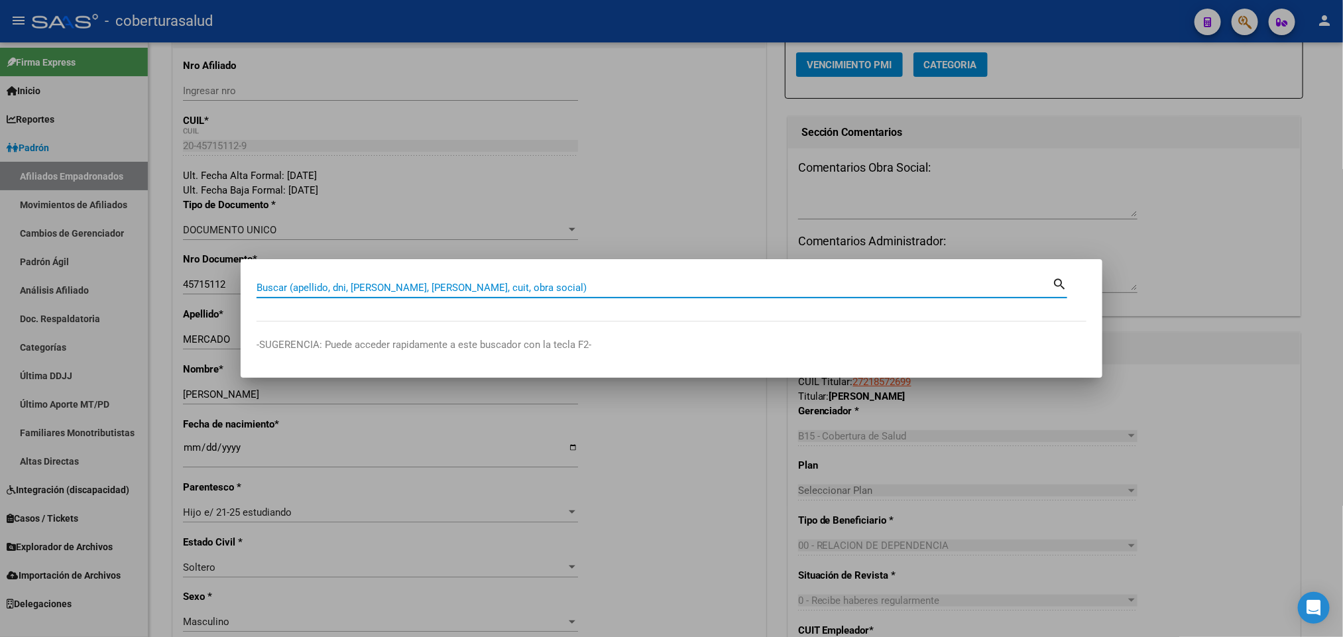
paste input "27437505816"
type input "27437505816"
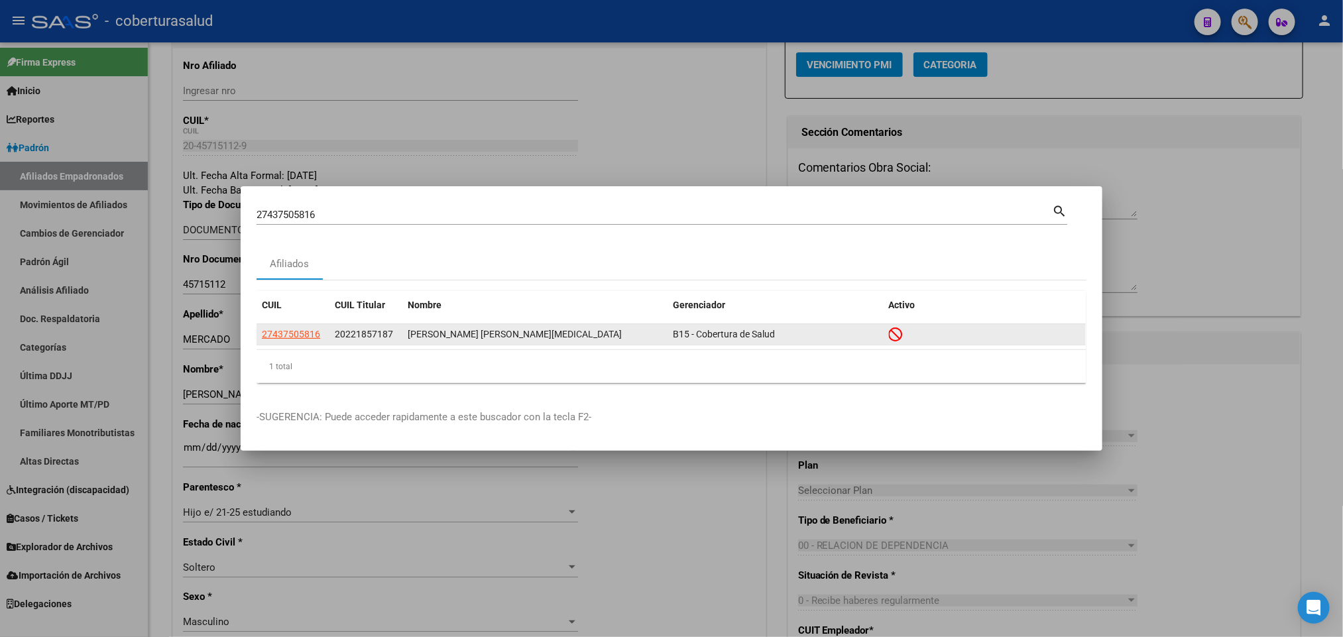
click at [269, 326] on datatable-body-cell "27437505816" at bounding box center [293, 334] width 73 height 21
click at [275, 330] on span "27437505816" at bounding box center [291, 334] width 58 height 11
type textarea "27437505816"
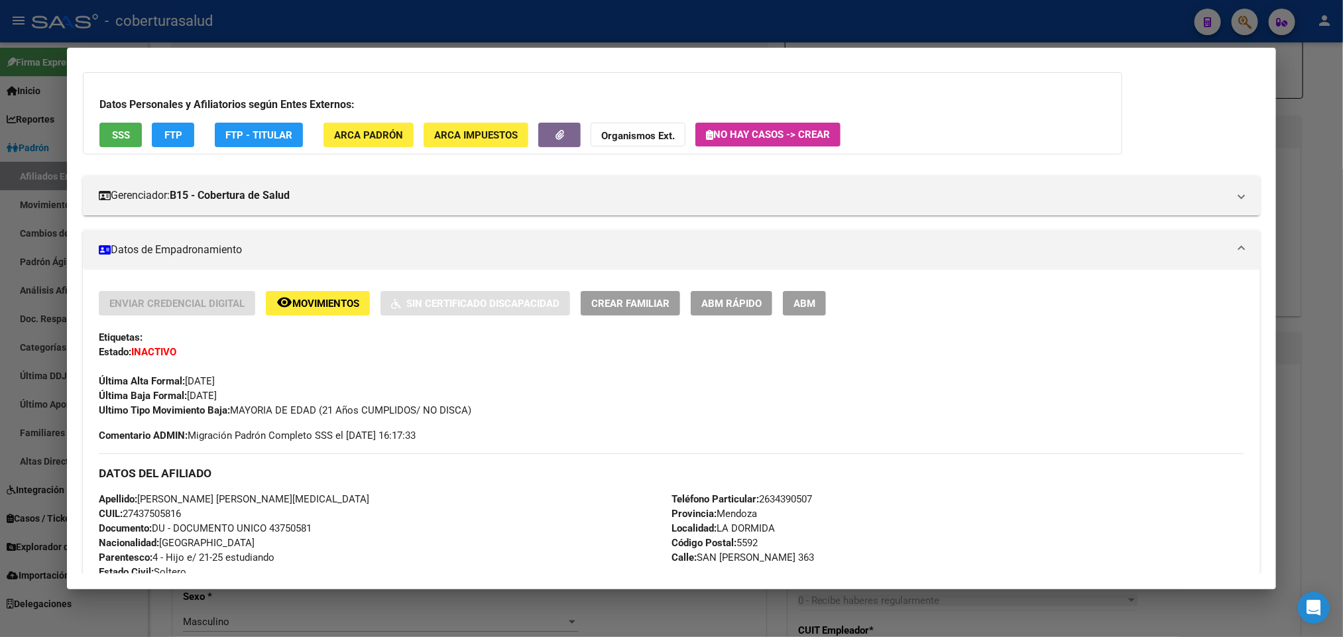
scroll to position [99, 0]
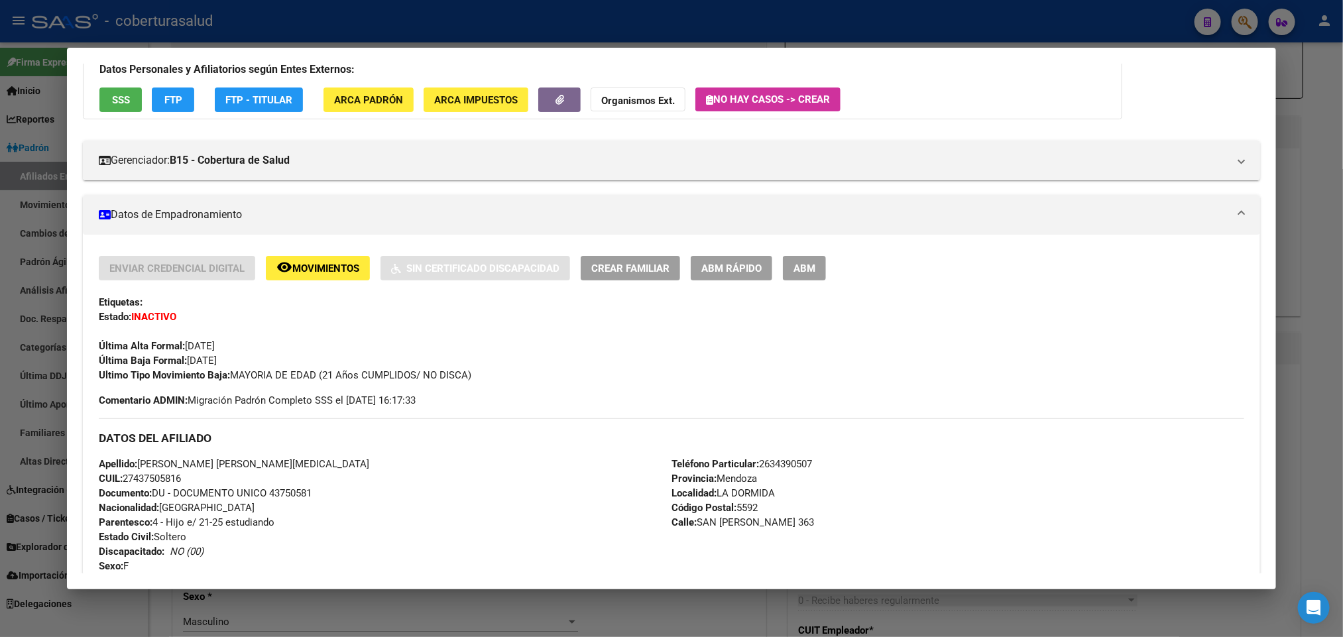
click at [794, 263] on span "ABM" at bounding box center [805, 269] width 22 height 12
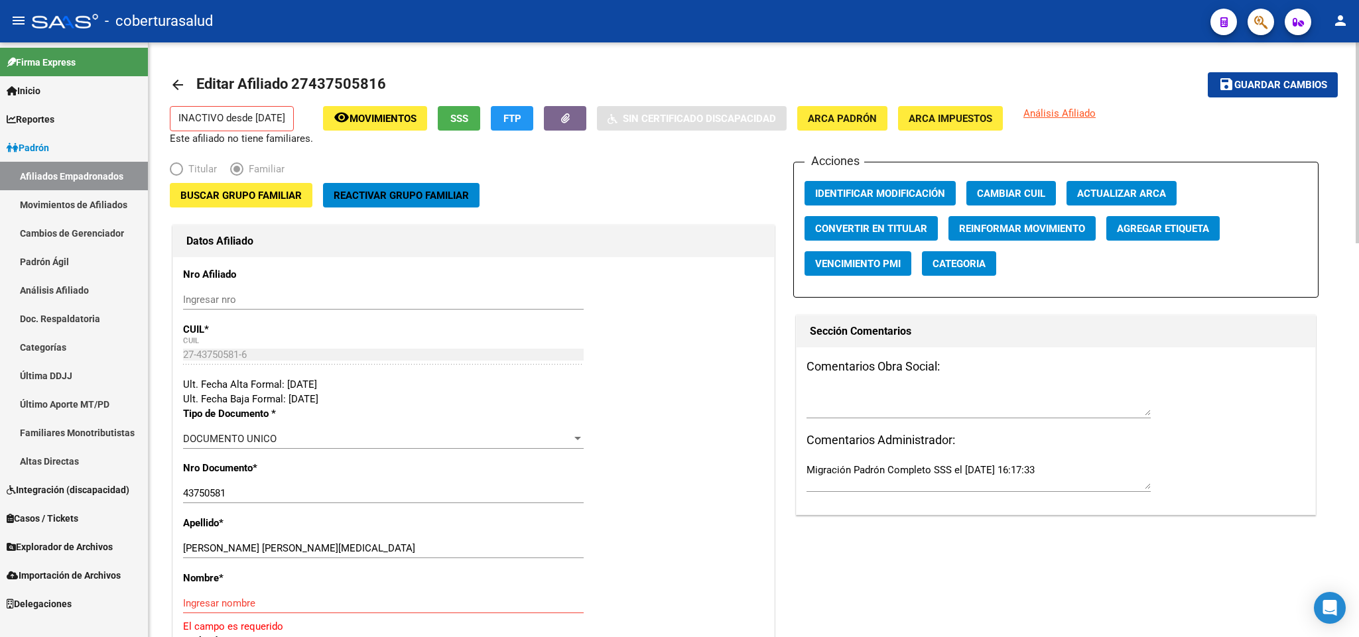
click at [205, 191] on span "Buscar Grupo Familiar" at bounding box center [240, 196] width 121 height 12
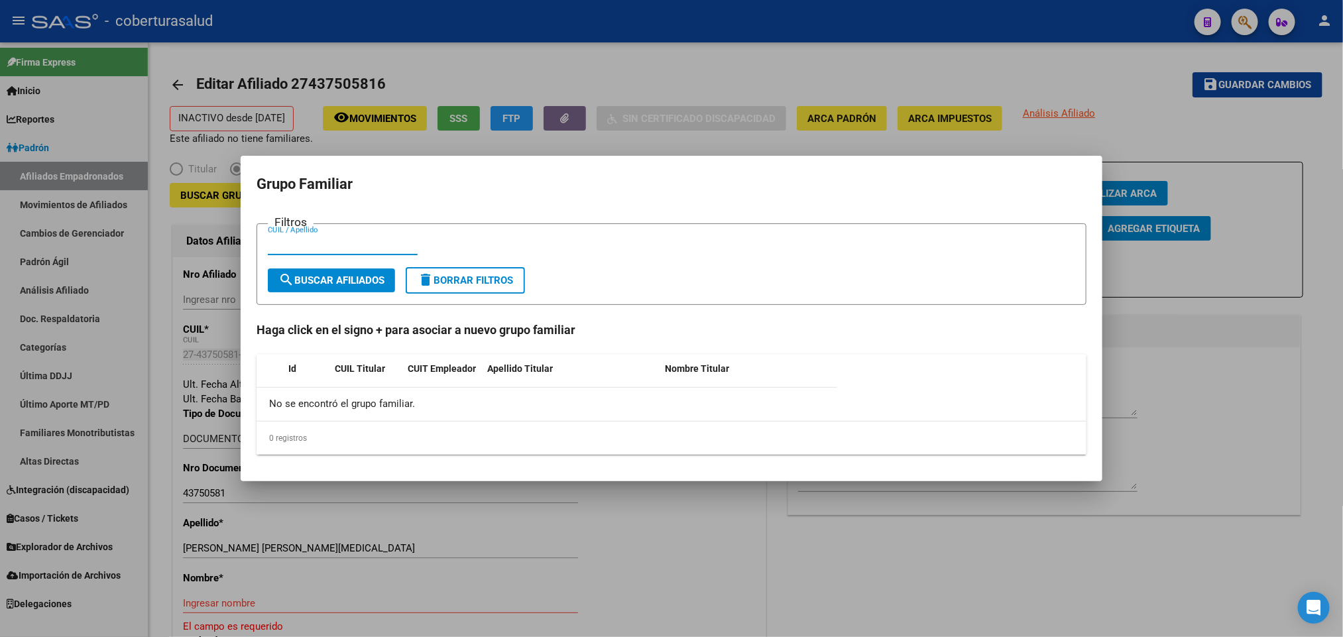
paste input "20221857187"
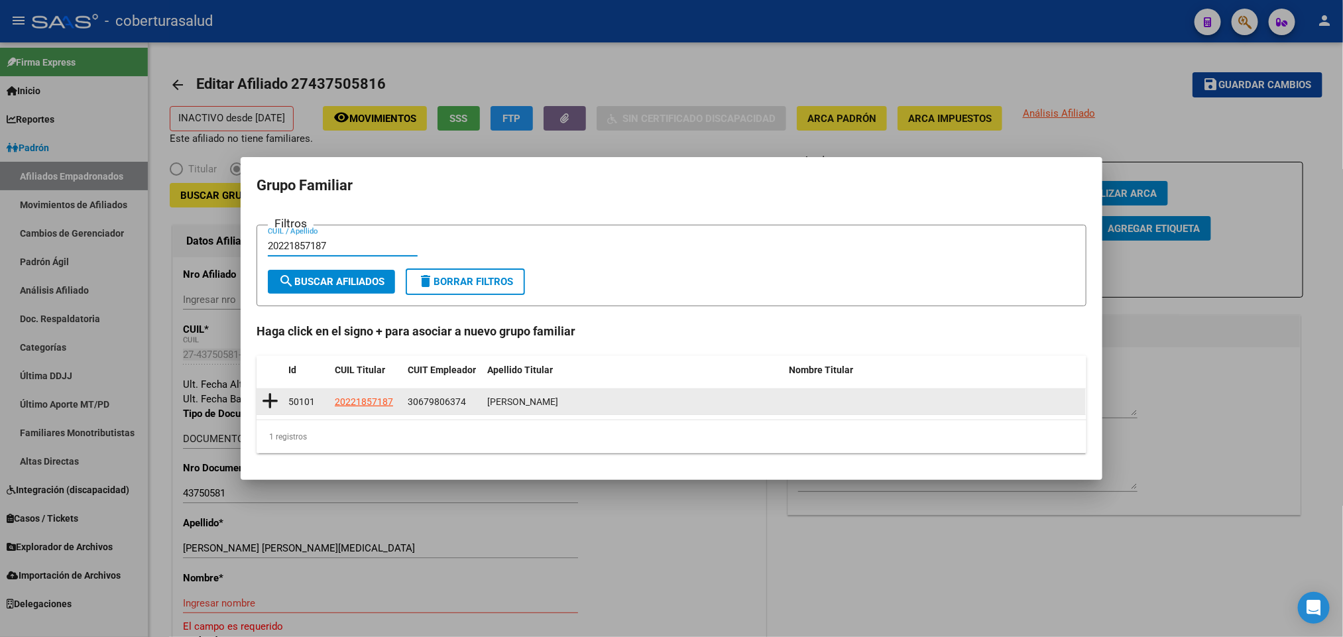
type input "20221857187"
click at [273, 398] on icon at bounding box center [270, 401] width 17 height 19
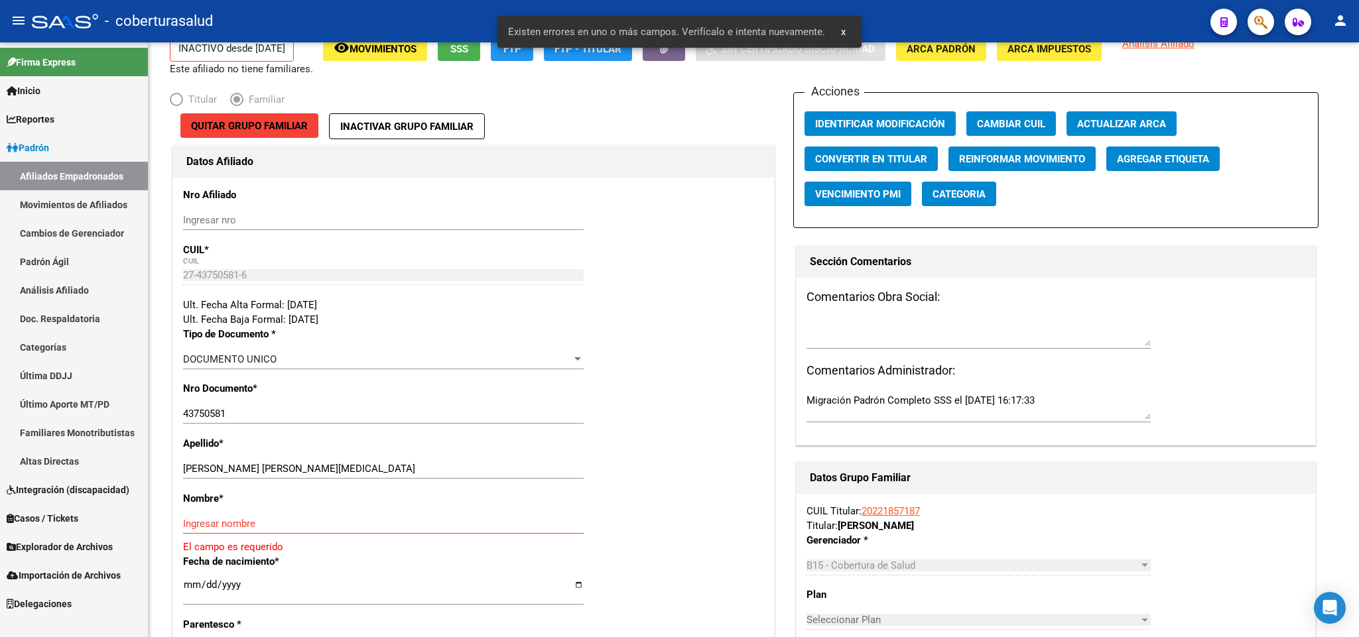
scroll to position [99, 0]
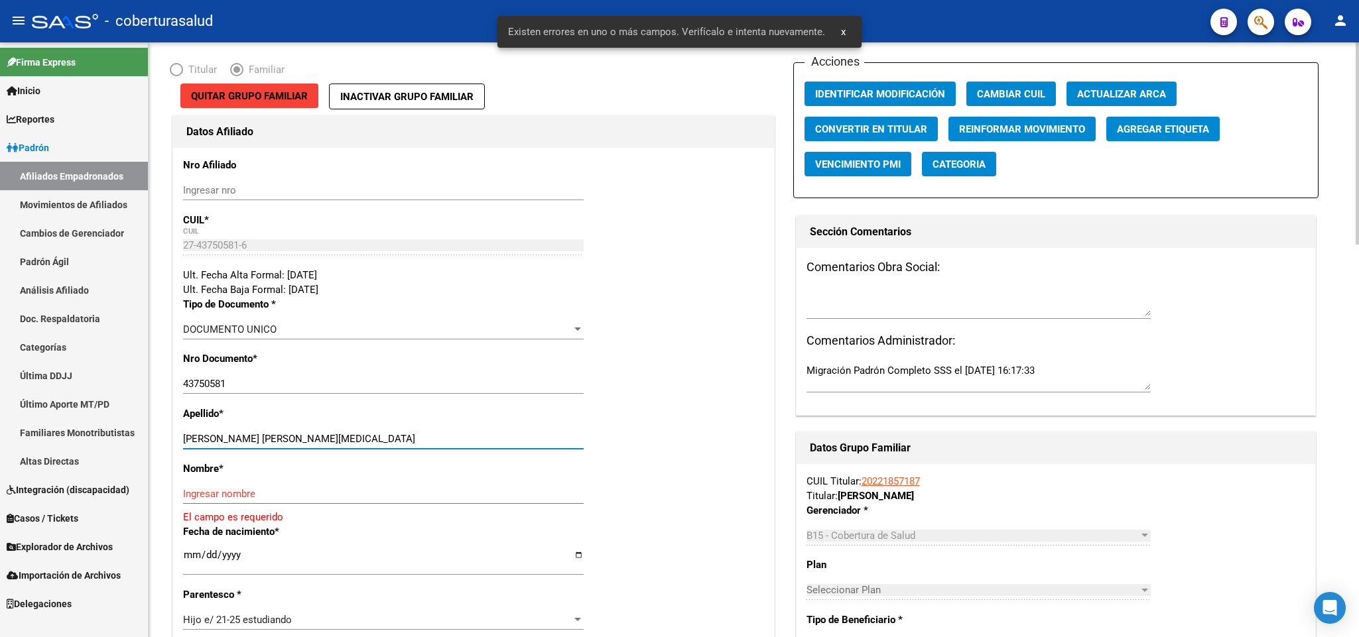
click at [255, 436] on input "[PERSON_NAME] [PERSON_NAME][MEDICAL_DATA]" at bounding box center [383, 439] width 400 height 12
drag, startPoint x: 255, startPoint y: 436, endPoint x: 379, endPoint y: 446, distance: 123.7
click at [379, 446] on div "[PERSON_NAME] [PERSON_NAME][MEDICAL_DATA] Ingresar apellido" at bounding box center [383, 439] width 400 height 20
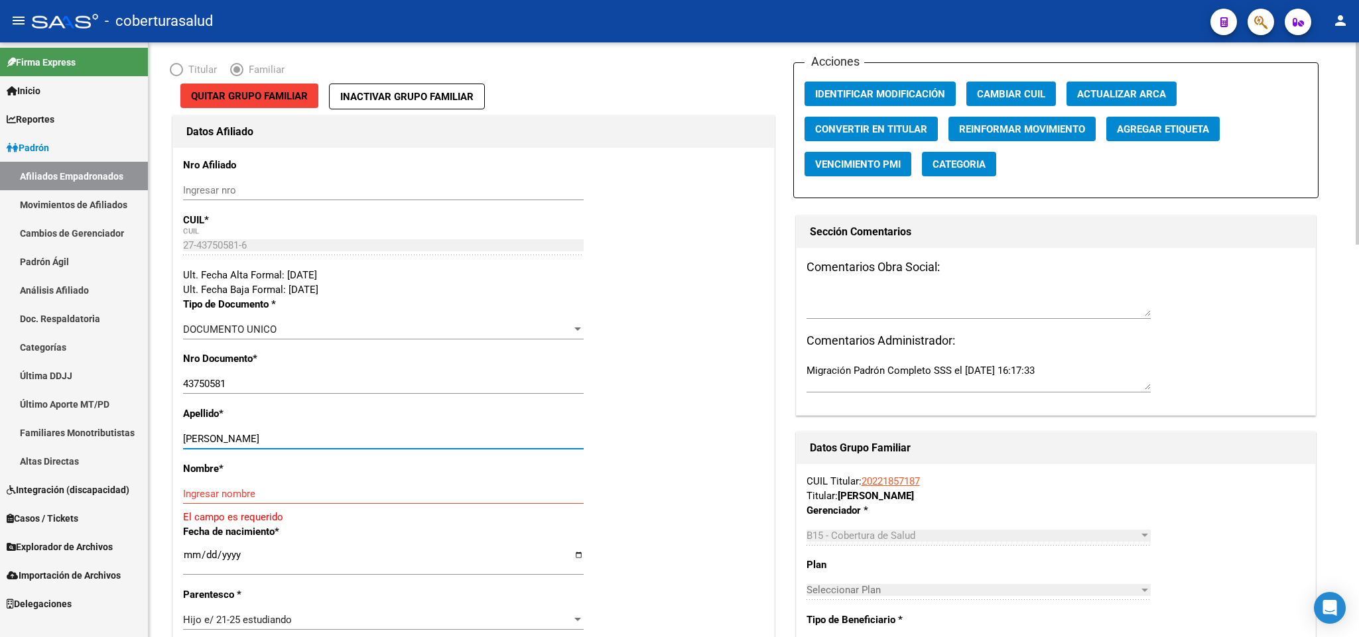
type input "[PERSON_NAME]"
click at [277, 490] on input "Ingresar nombre" at bounding box center [383, 494] width 400 height 12
paste input "[PERSON_NAME][MEDICAL_DATA]"
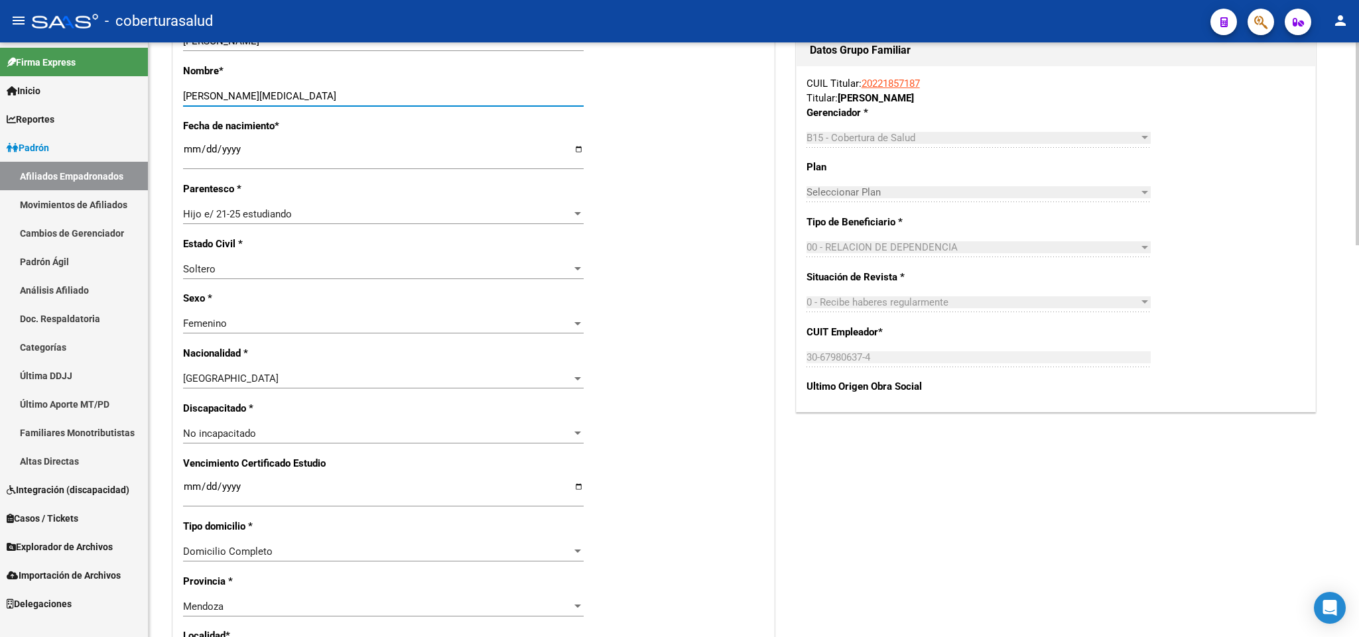
scroll to position [597, 0]
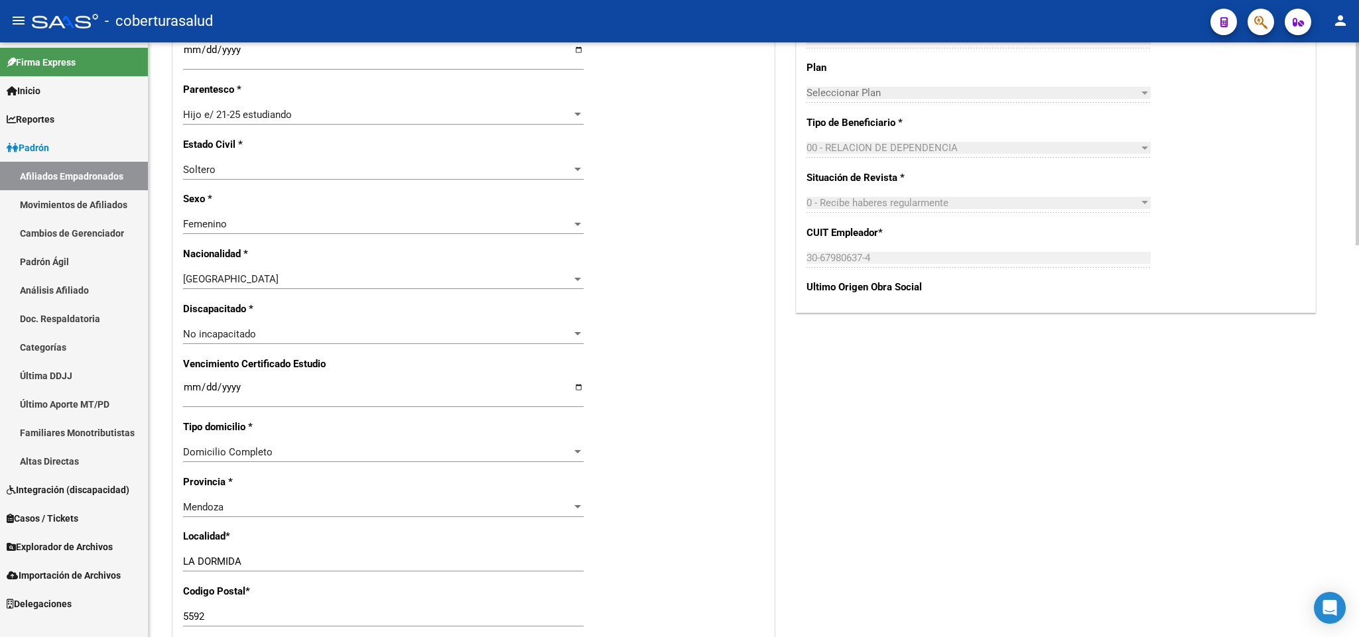
type input "[PERSON_NAME][MEDICAL_DATA]"
click at [189, 394] on input "Ingresar fecha" at bounding box center [383, 392] width 400 height 21
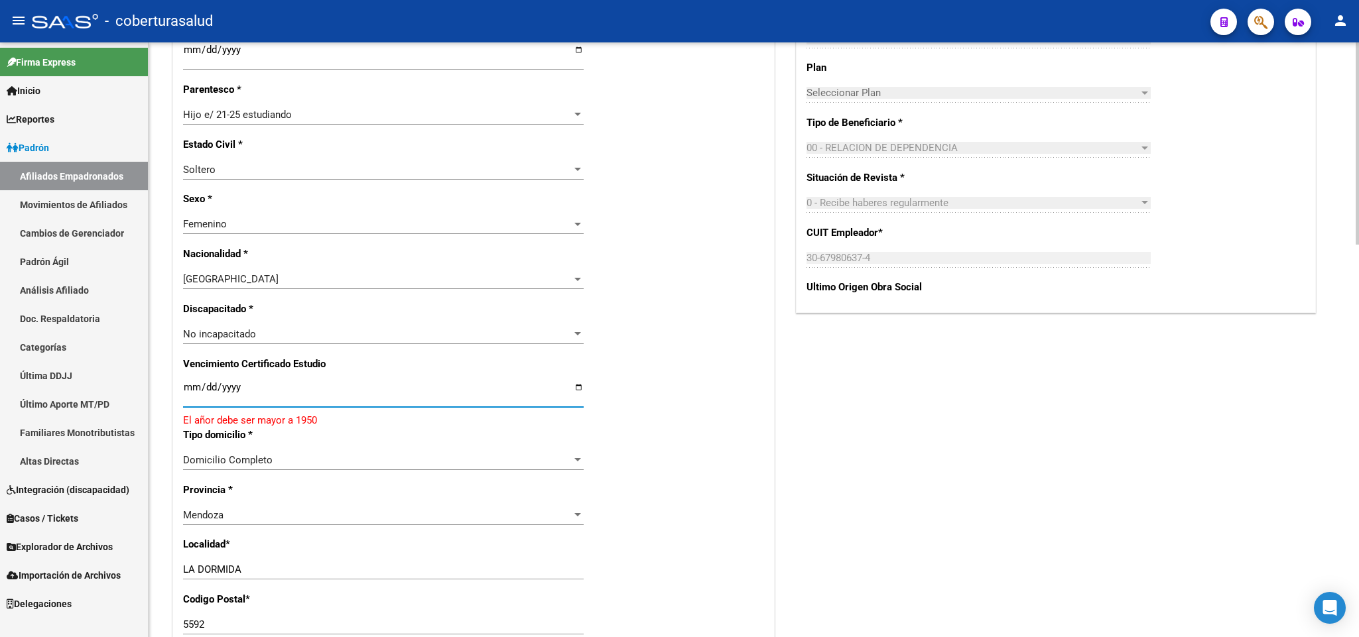
type input "[DATE]"
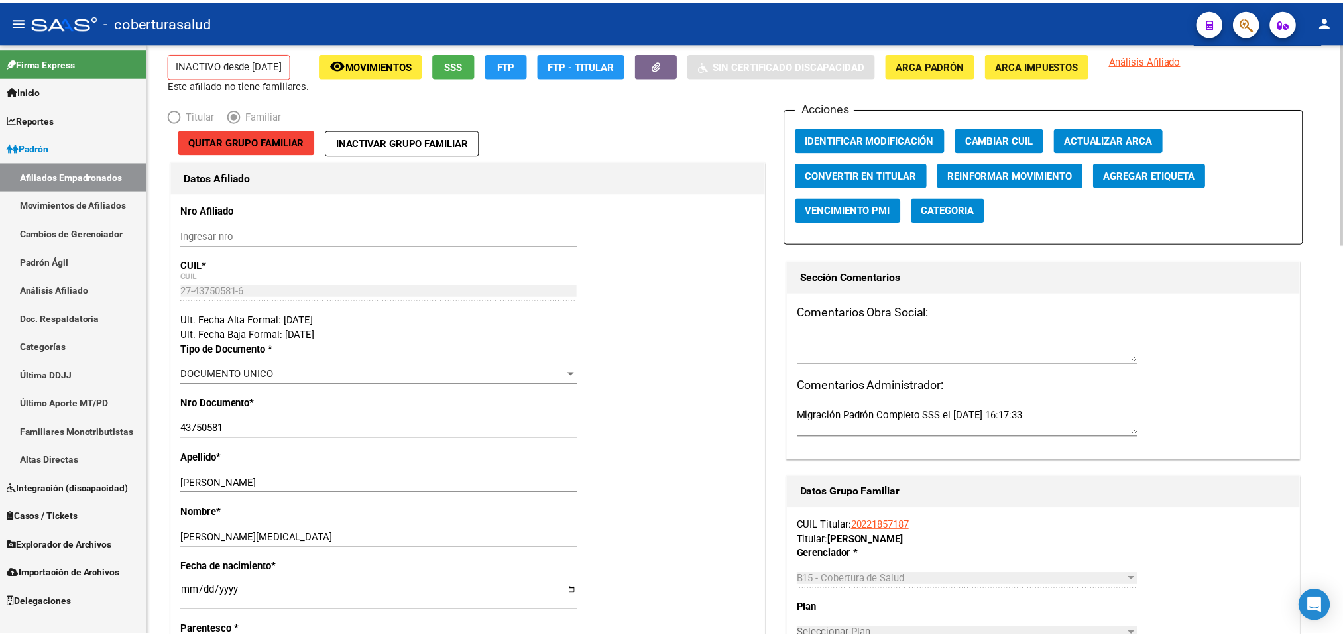
scroll to position [0, 0]
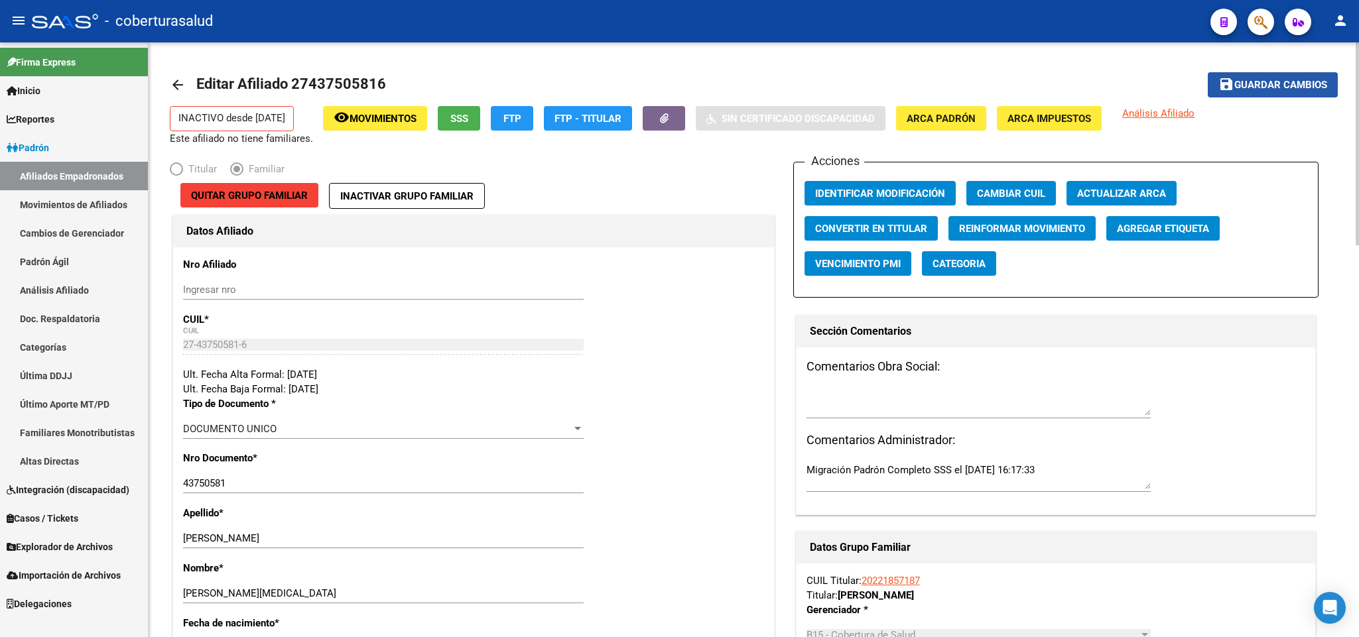
click at [1277, 76] on button "save Guardar cambios" at bounding box center [1272, 84] width 130 height 25
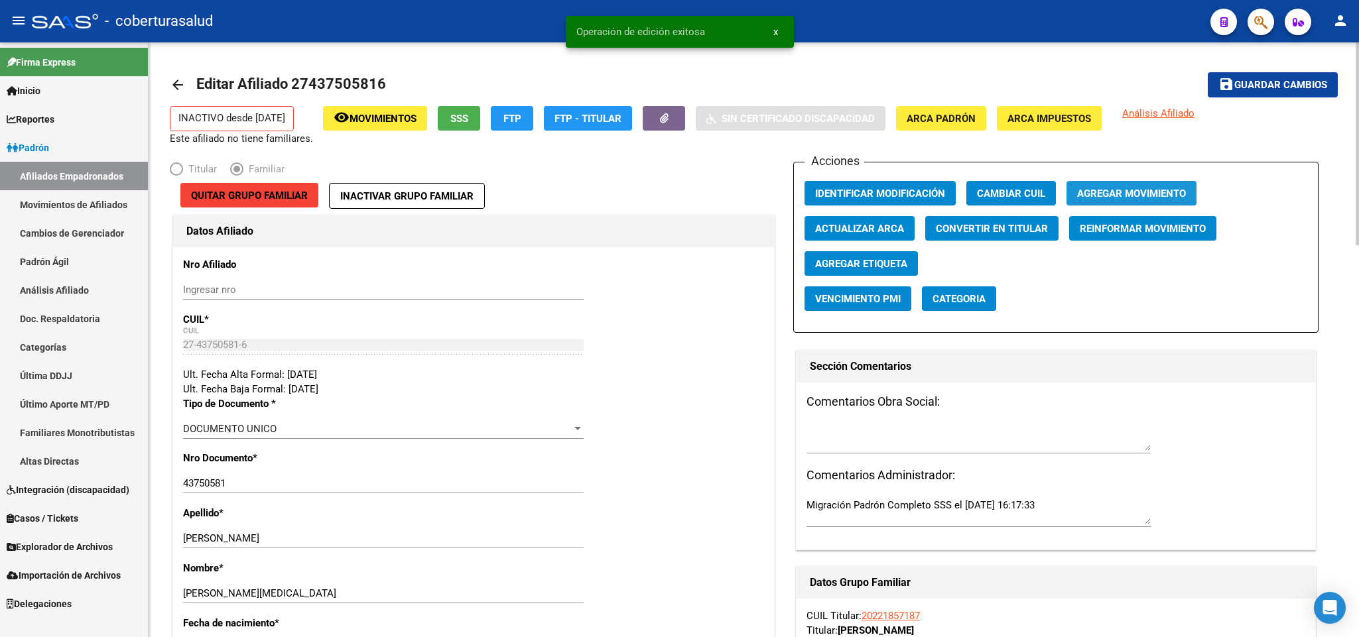
click at [1156, 190] on span "Agregar Movimiento" at bounding box center [1131, 194] width 109 height 12
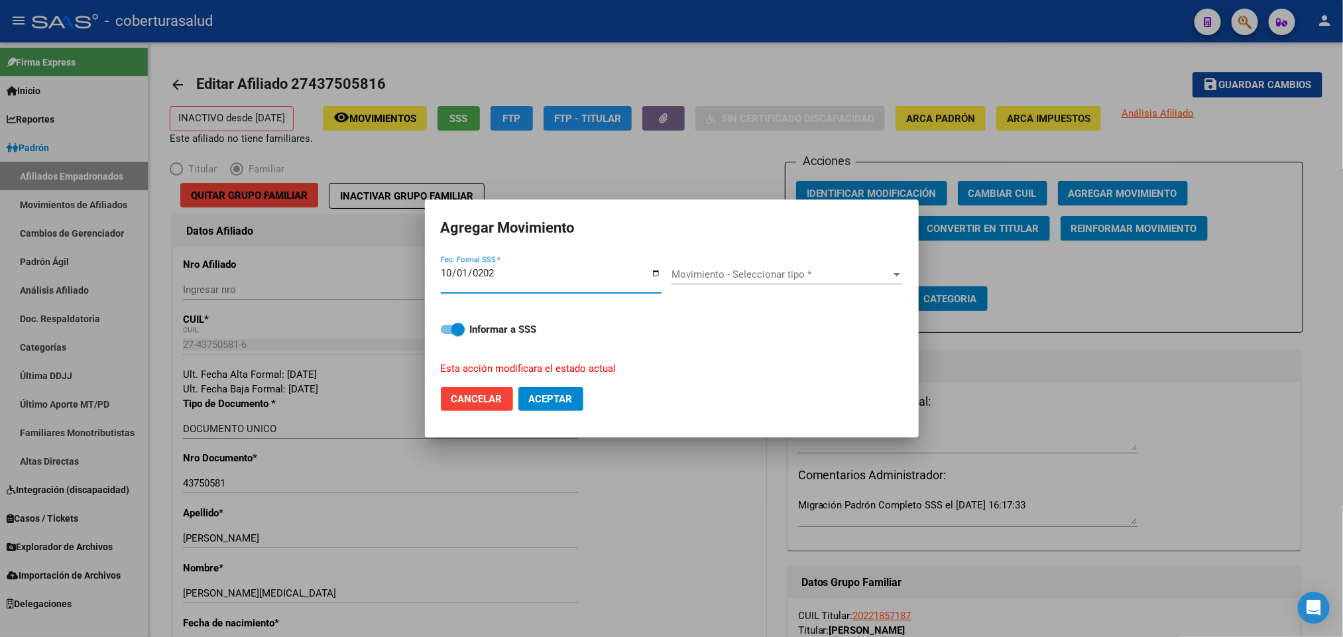
type input "[DATE]"
click at [814, 273] on span "Movimiento - Seleccionar tipo *" at bounding box center [781, 275] width 219 height 12
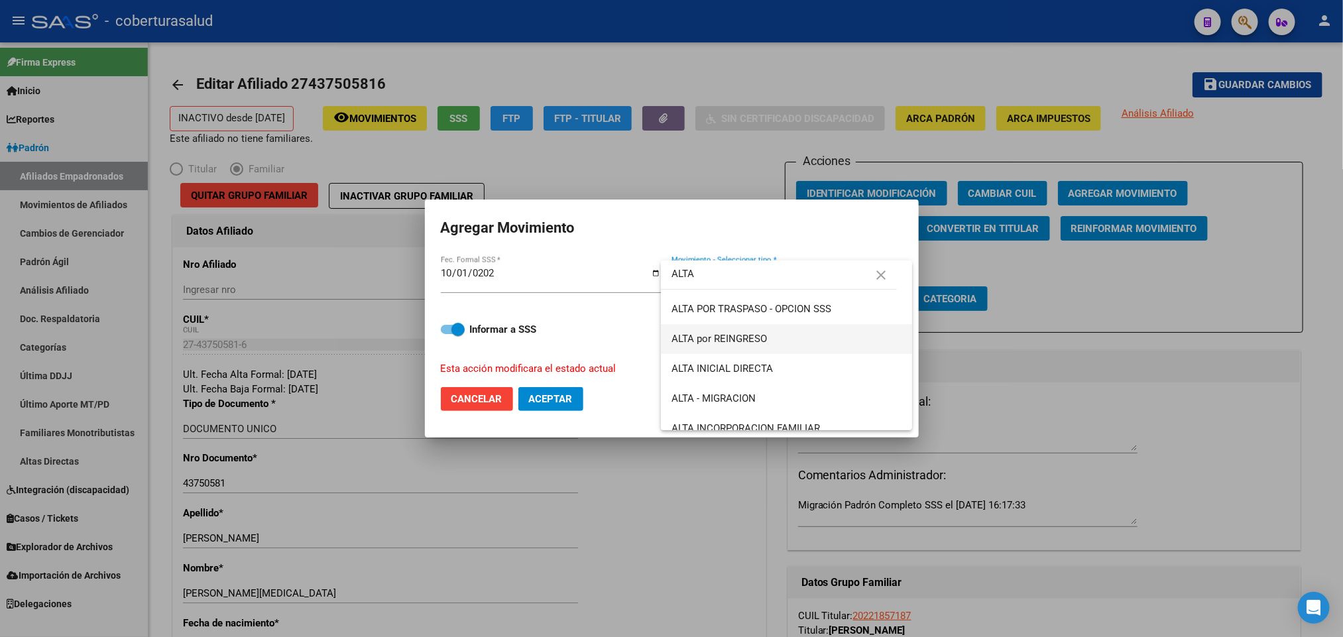
scroll to position [99, 0]
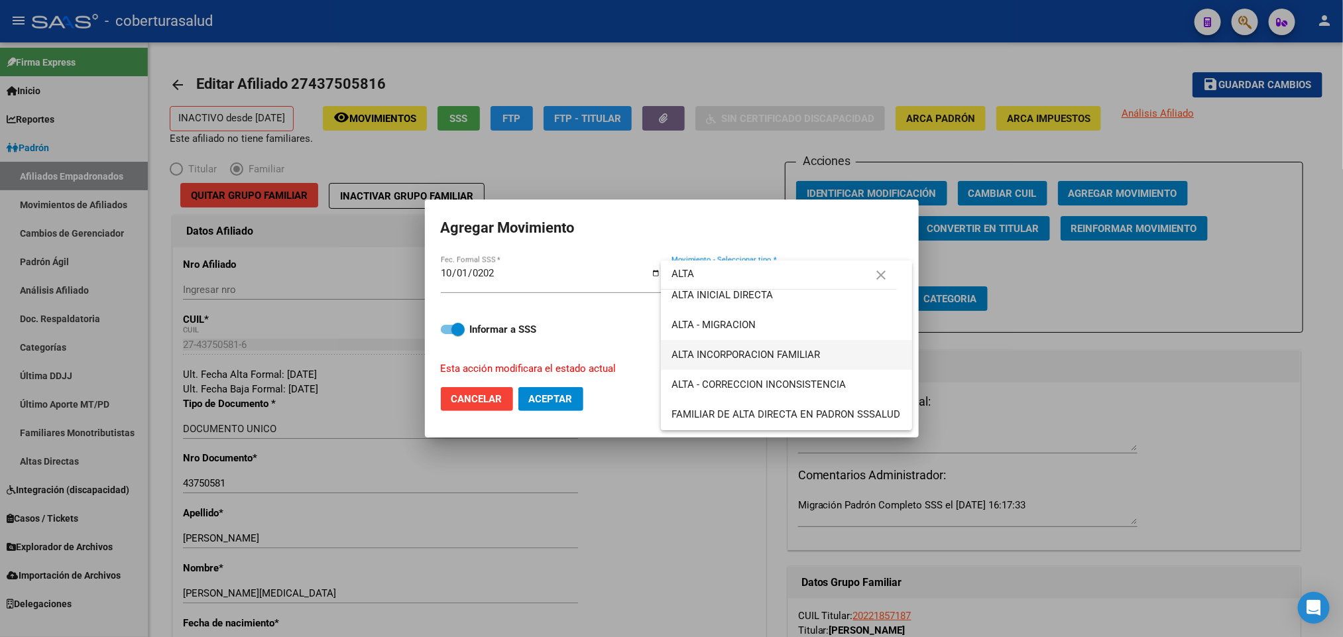
type input "ALTA"
click at [826, 356] on span "ALTA INCORPORACION FAMILIAR" at bounding box center [787, 355] width 230 height 30
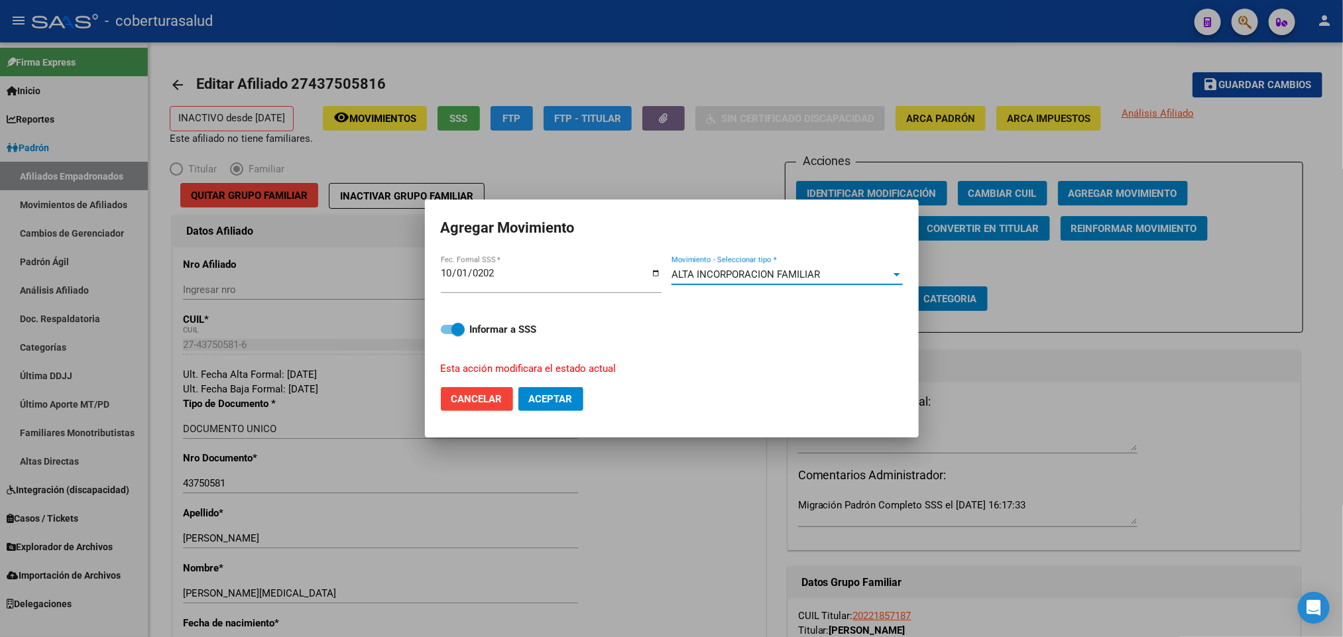
click at [546, 398] on span "Aceptar" at bounding box center [551, 399] width 44 height 12
checkbox input "false"
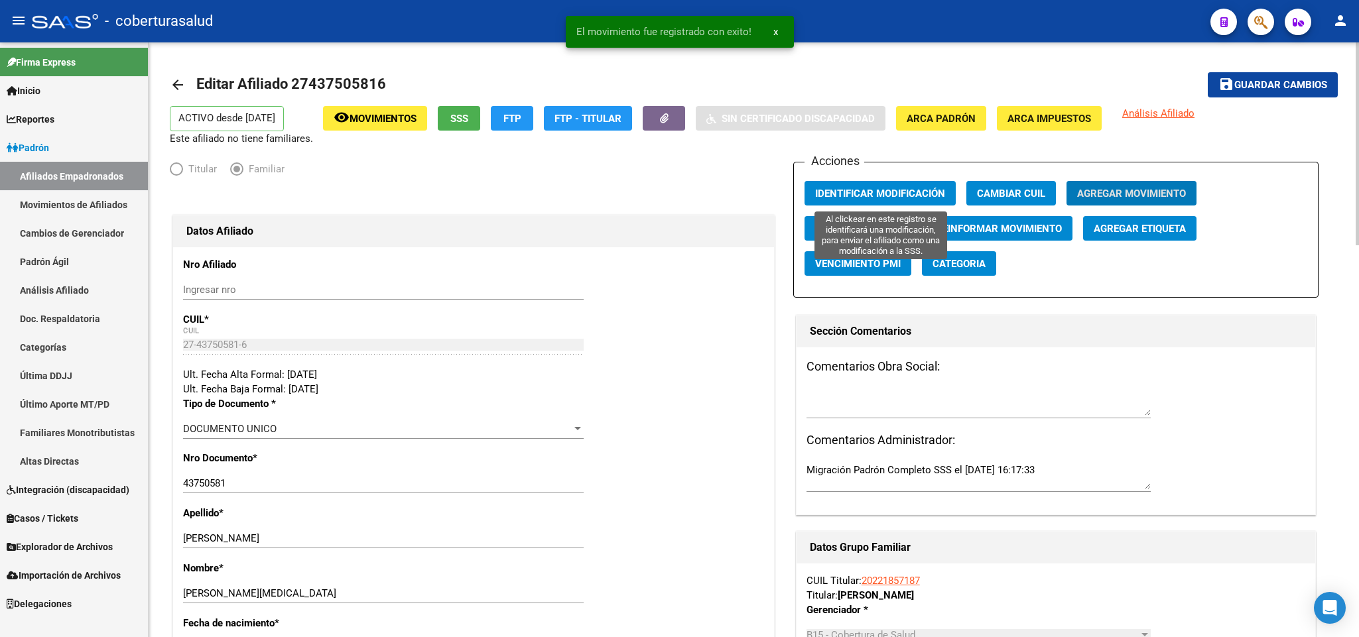
click at [866, 196] on span "Identificar Modificación" at bounding box center [880, 194] width 130 height 12
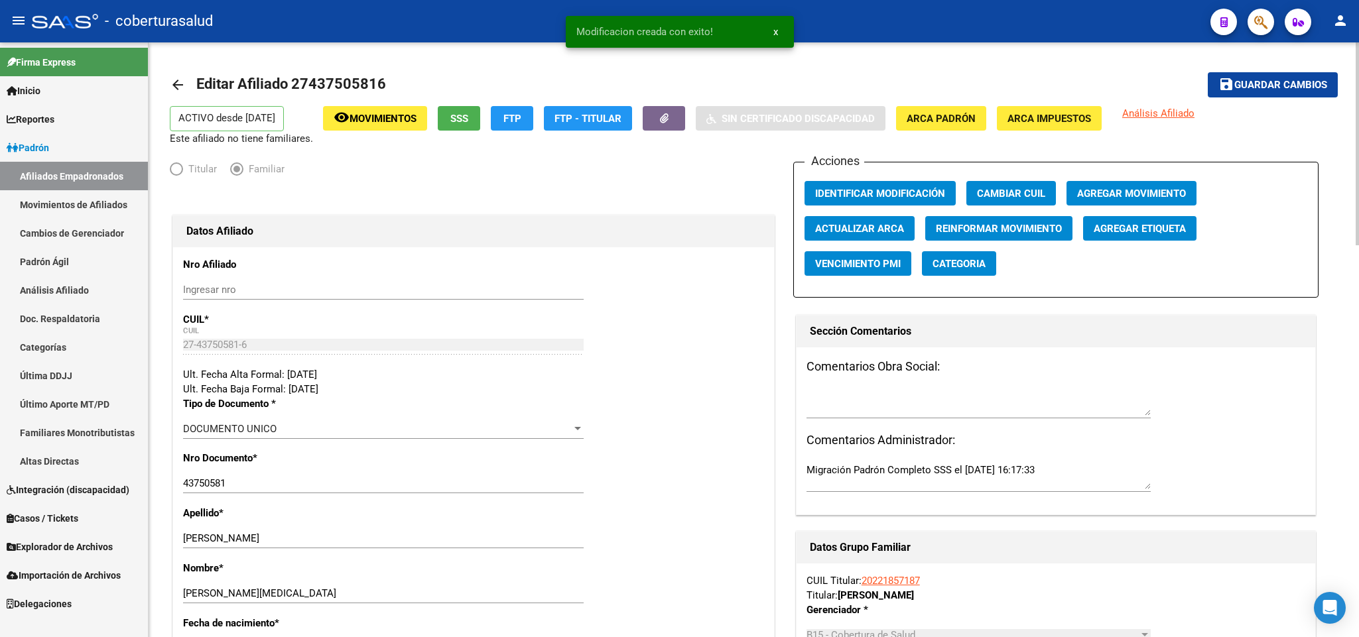
click at [412, 122] on span "Movimientos" at bounding box center [382, 119] width 67 height 12
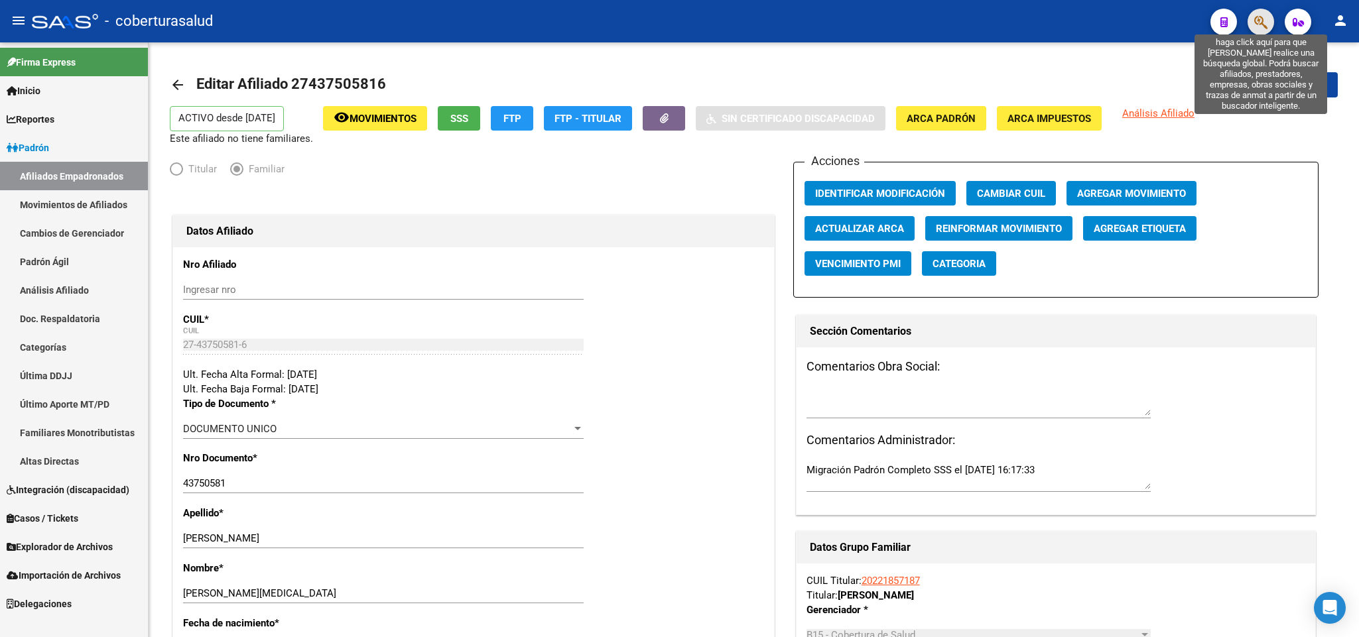
click at [1260, 23] on icon "button" at bounding box center [1260, 22] width 13 height 15
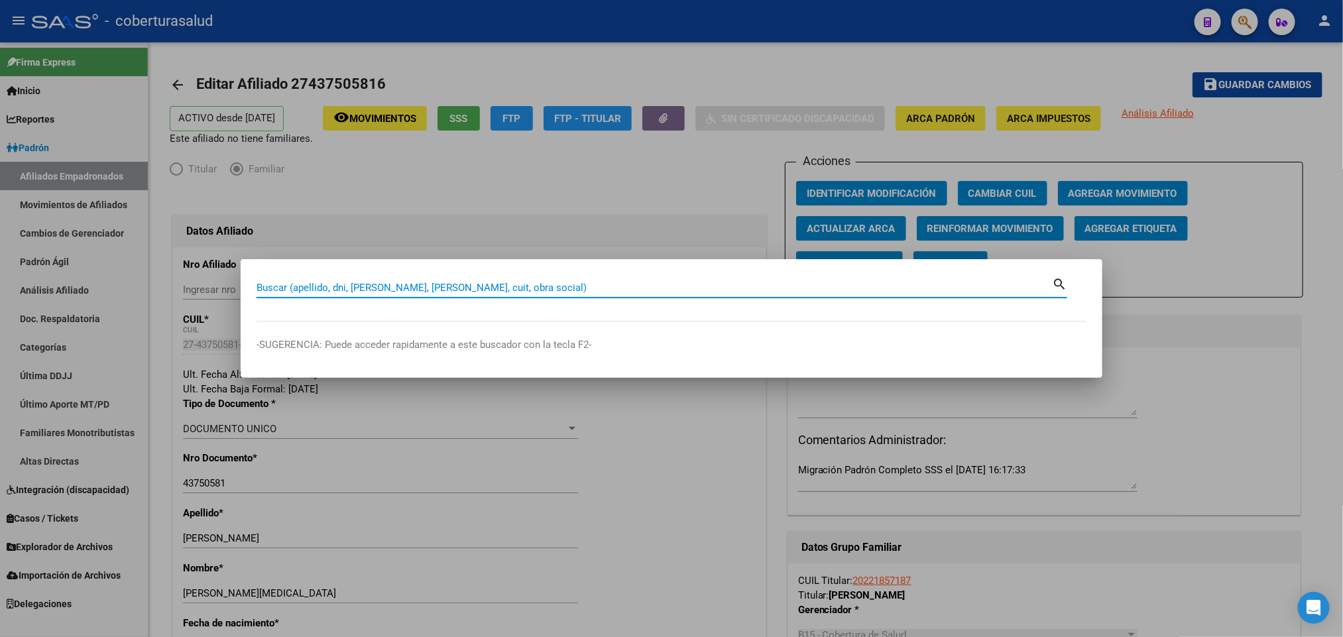
paste input "23431621924"
type input "23431621924"
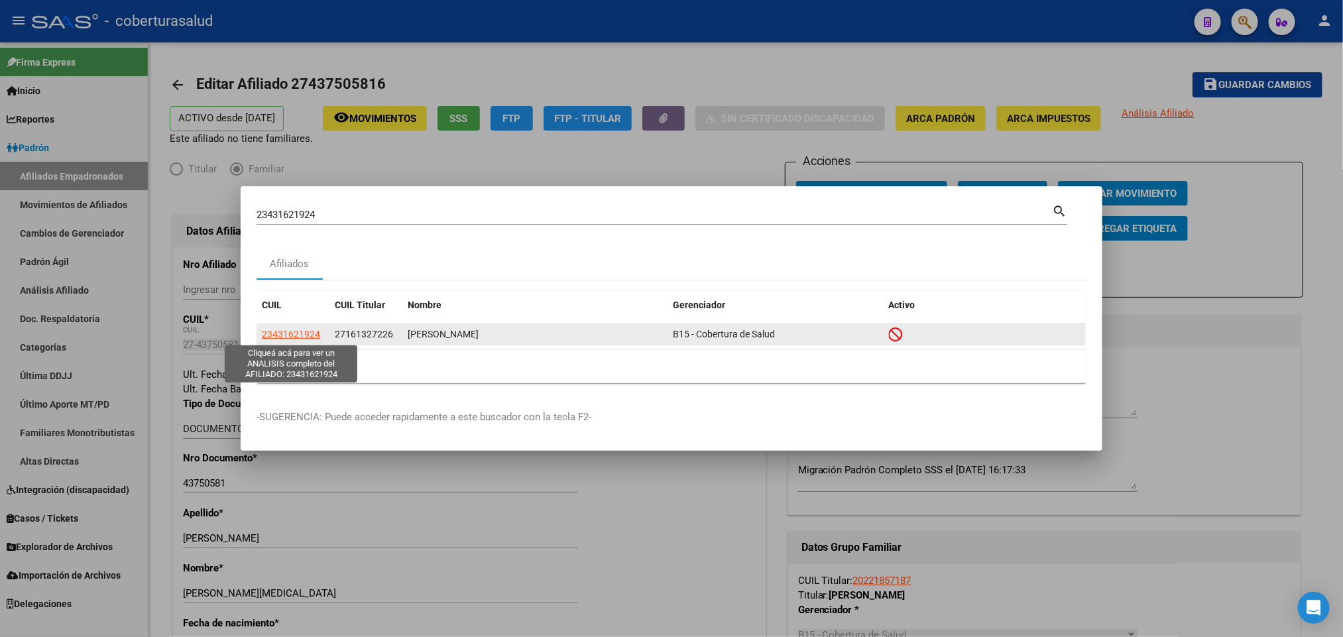
click at [304, 335] on span "23431621924" at bounding box center [291, 334] width 58 height 11
type textarea "23431621924"
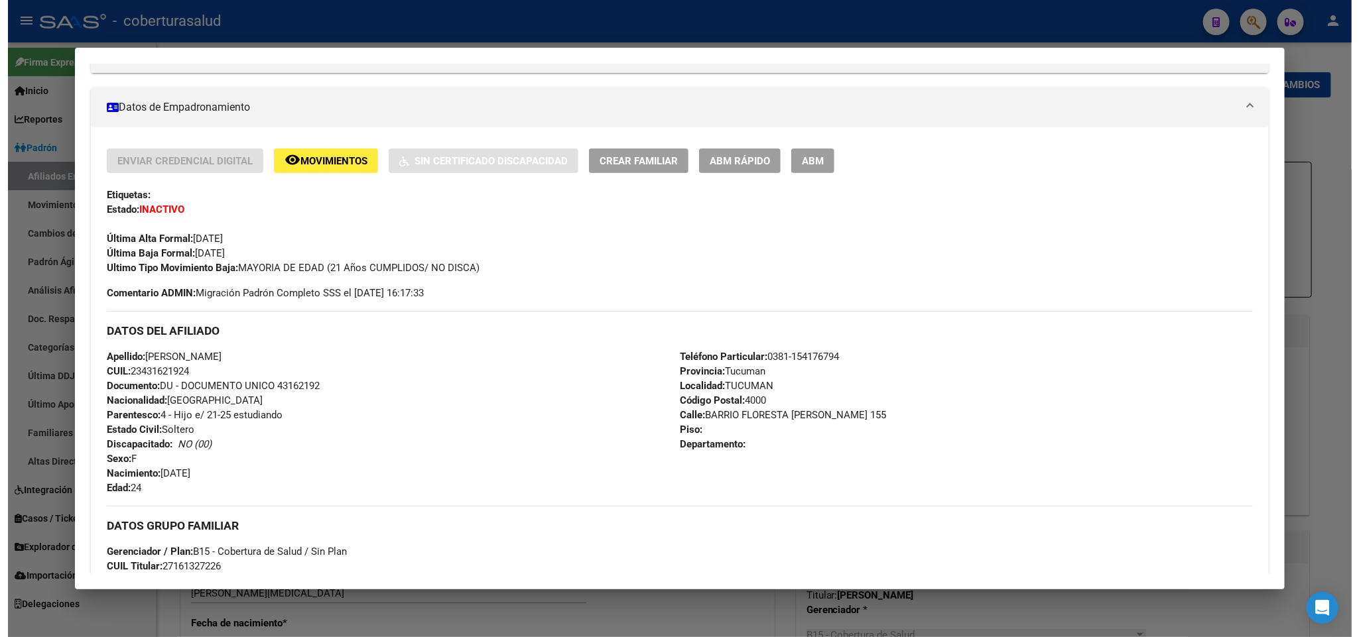
scroll to position [199, 0]
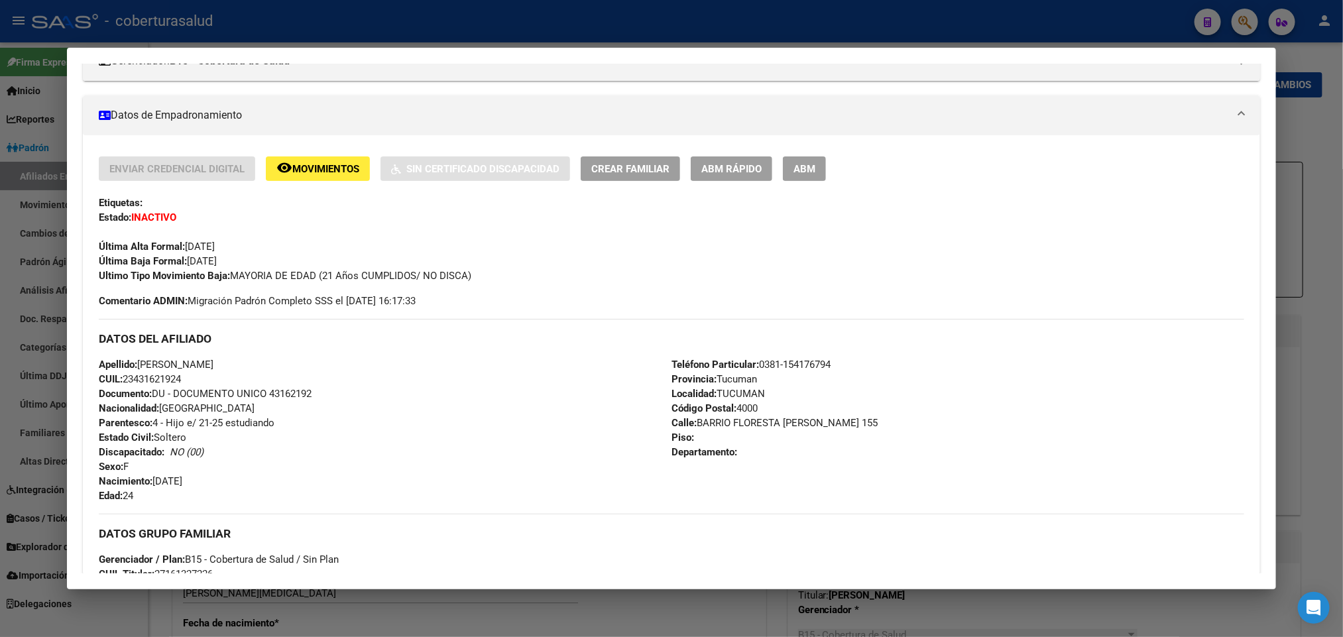
click at [806, 167] on span "ABM" at bounding box center [805, 169] width 22 height 12
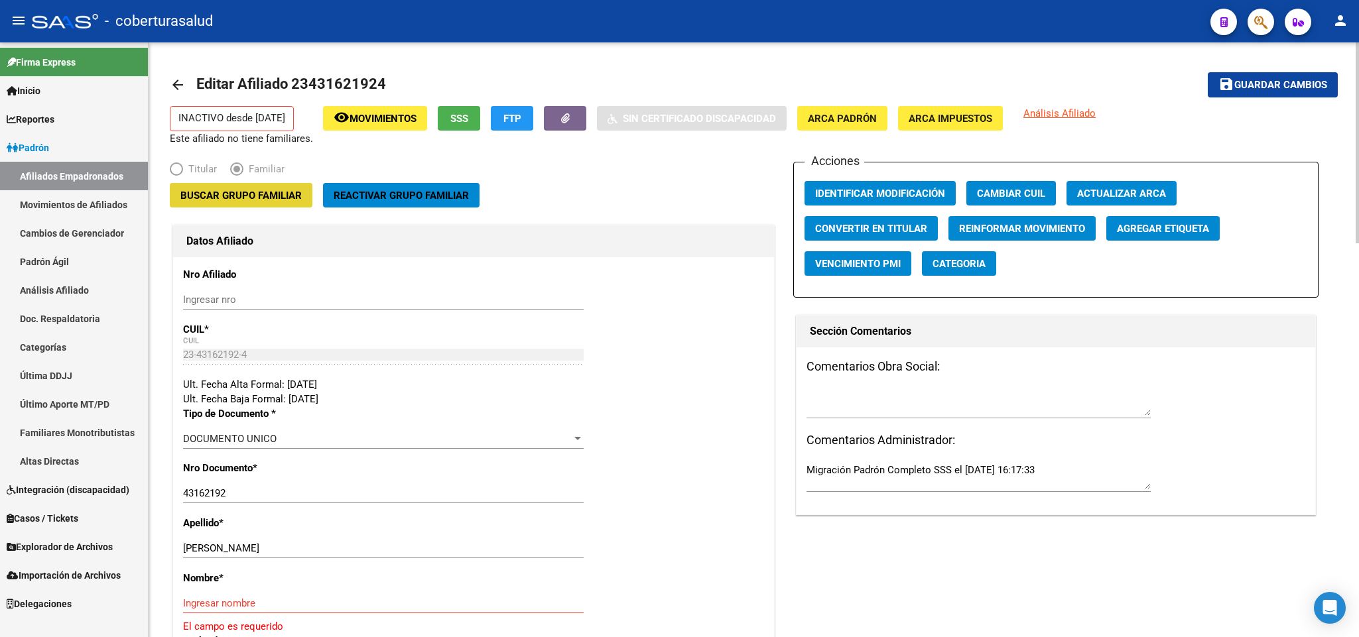
click at [271, 202] on span "Buscar Grupo Familiar" at bounding box center [240, 196] width 121 height 12
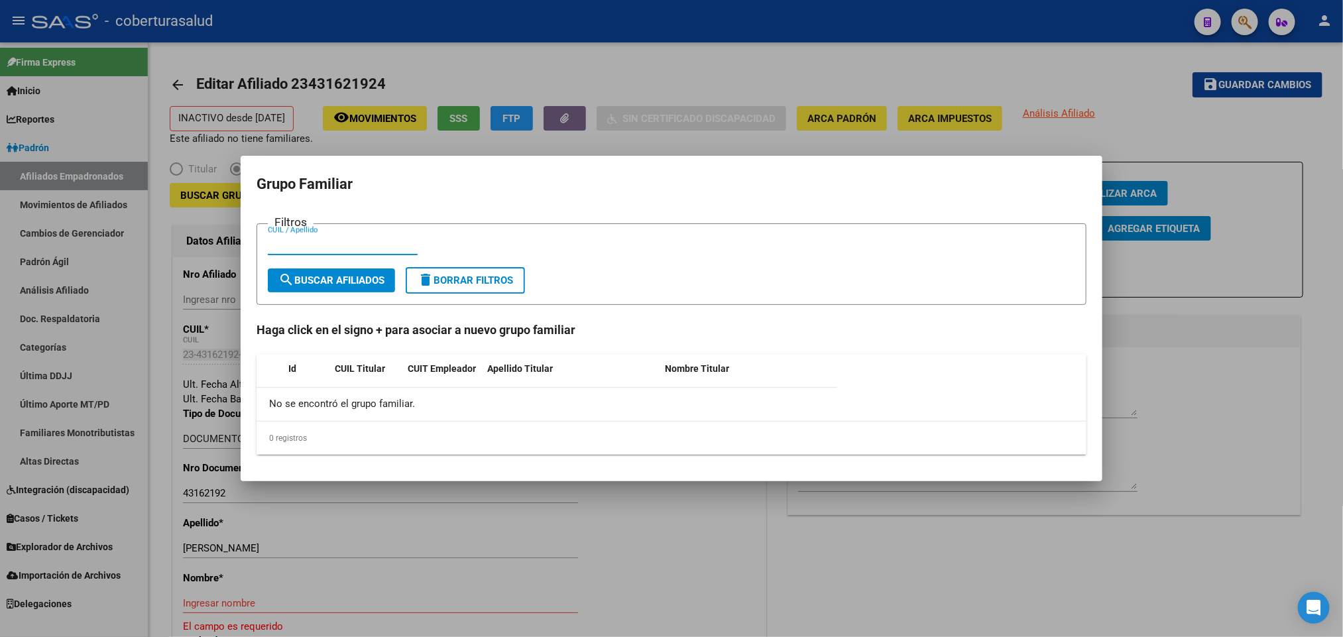
paste input "27161327226"
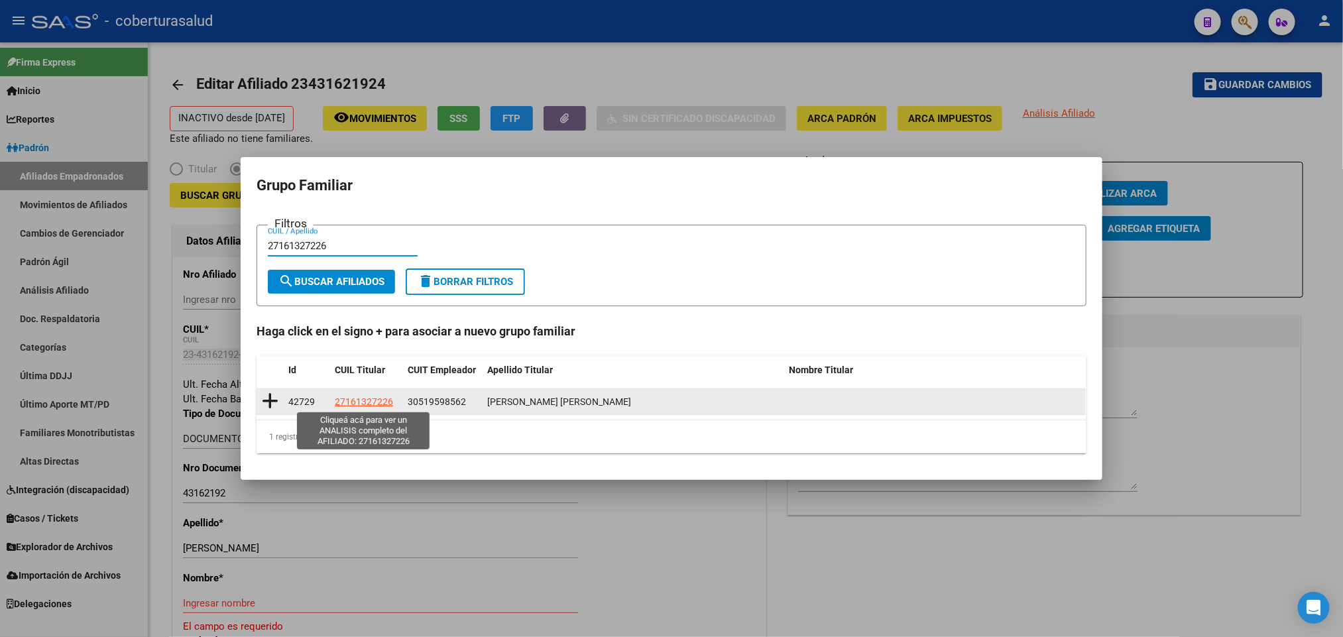
type input "27161327226"
click at [345, 400] on span "27161327226" at bounding box center [364, 402] width 58 height 11
type textarea "27161327226"
click at [277, 397] on icon at bounding box center [270, 401] width 17 height 19
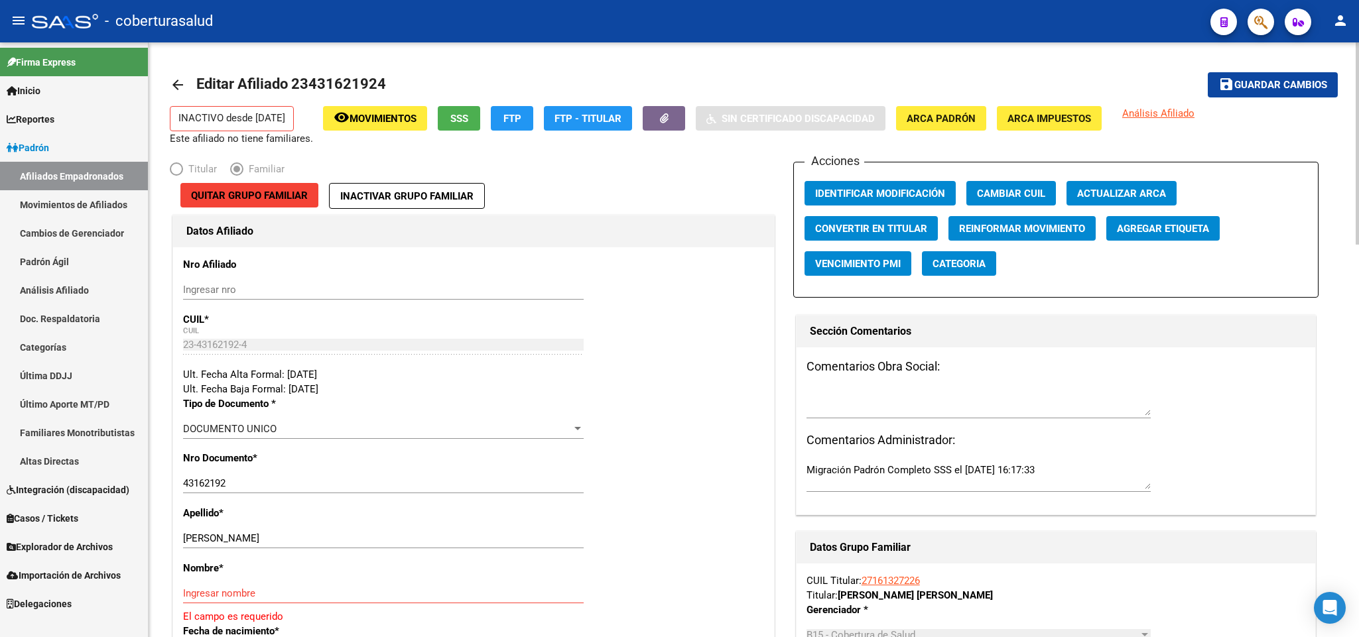
click at [284, 536] on input "[PERSON_NAME]" at bounding box center [383, 538] width 400 height 12
type input "[PERSON_NAME]"
click at [235, 593] on input "Ingresar nombre" at bounding box center [383, 593] width 400 height 12
paste input "[PERSON_NAME]"
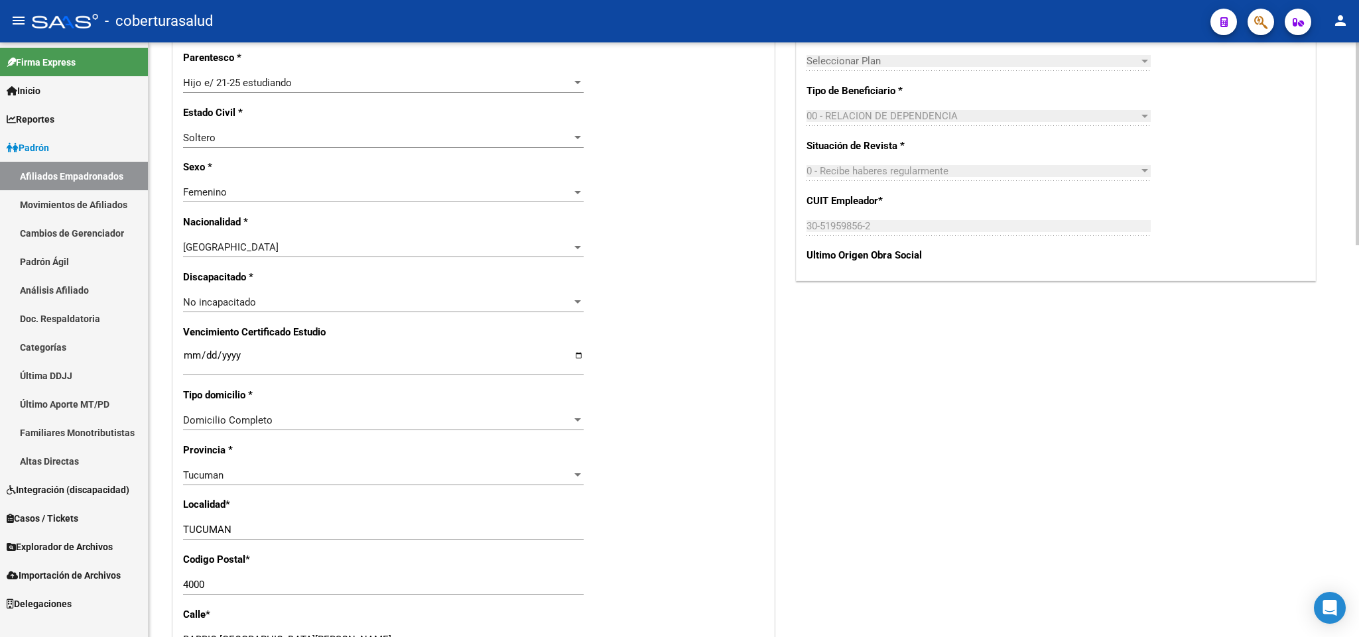
scroll to position [597, 0]
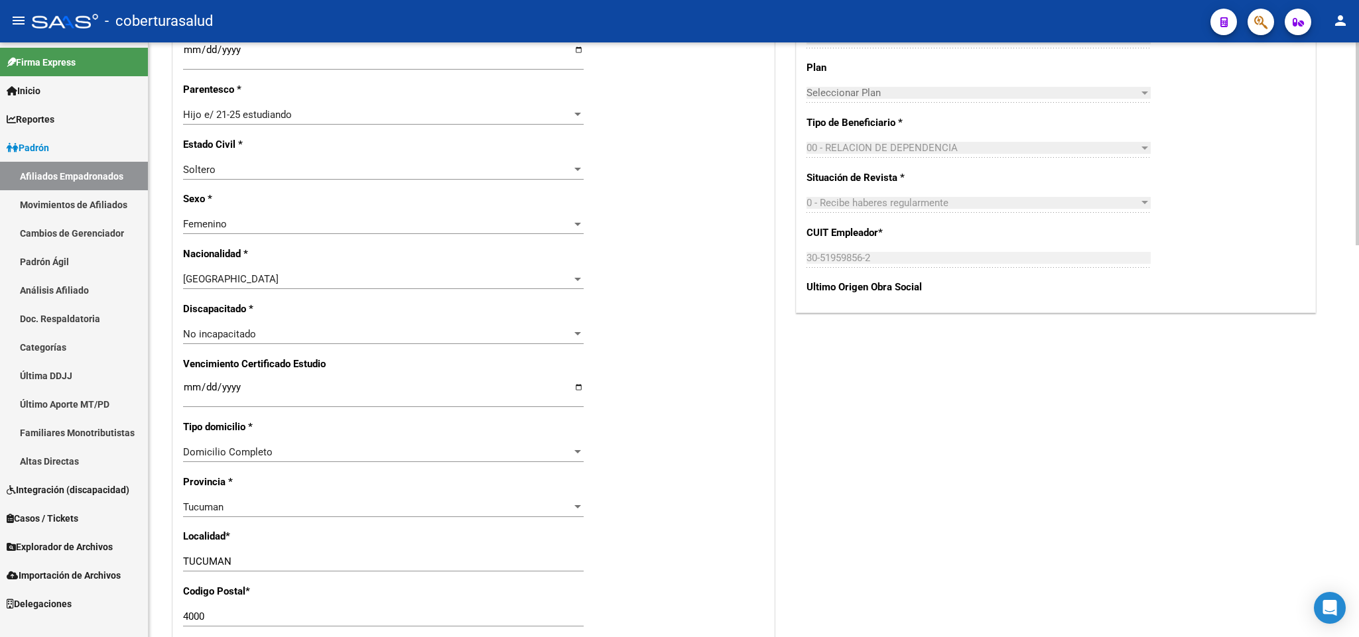
type input "[PERSON_NAME]"
click at [187, 390] on input "Ingresar fecha" at bounding box center [383, 392] width 400 height 21
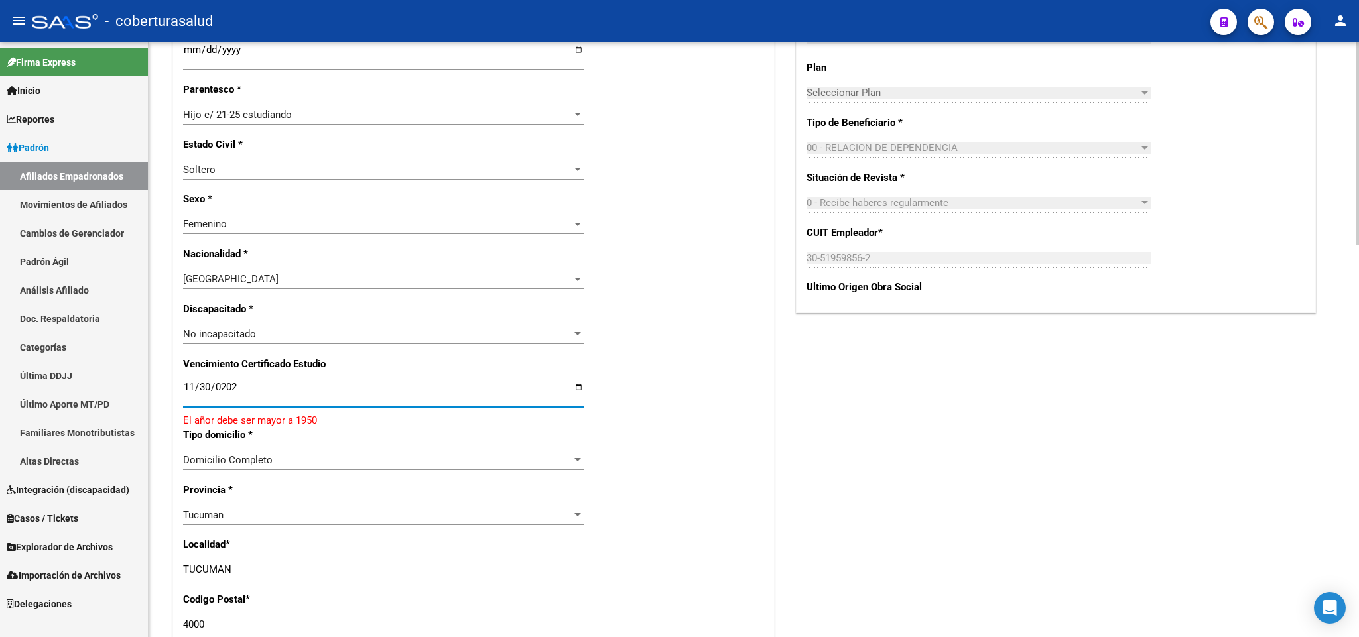
type input "[DATE]"
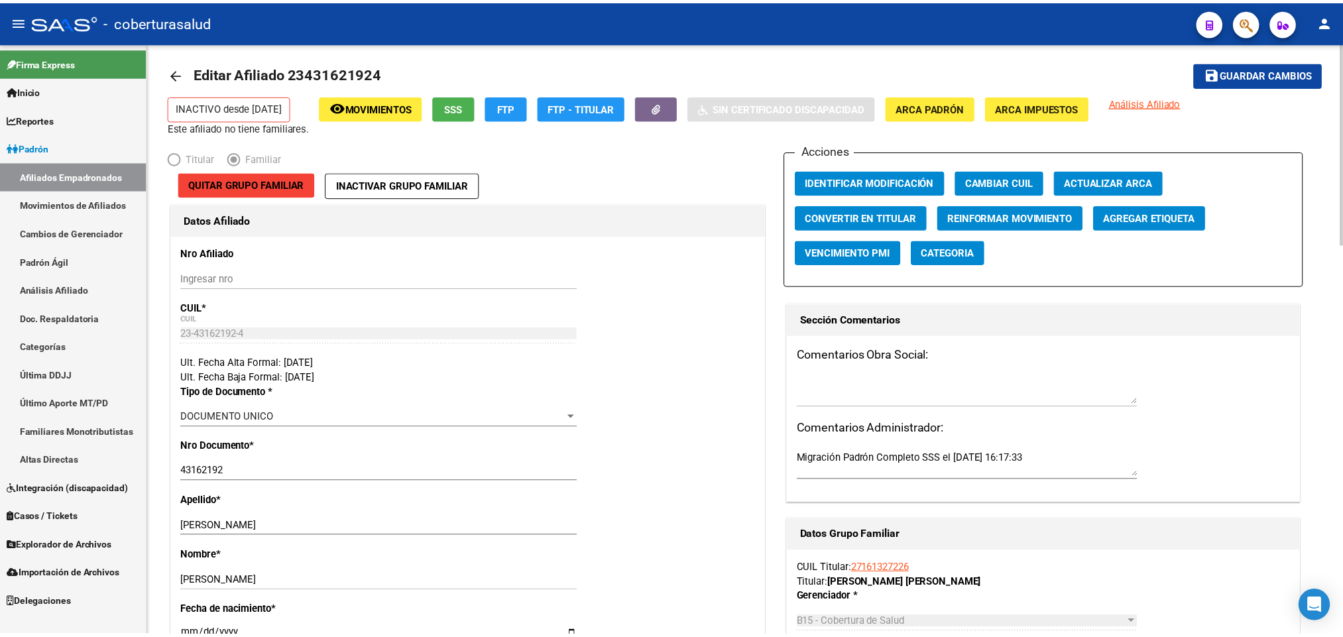
scroll to position [0, 0]
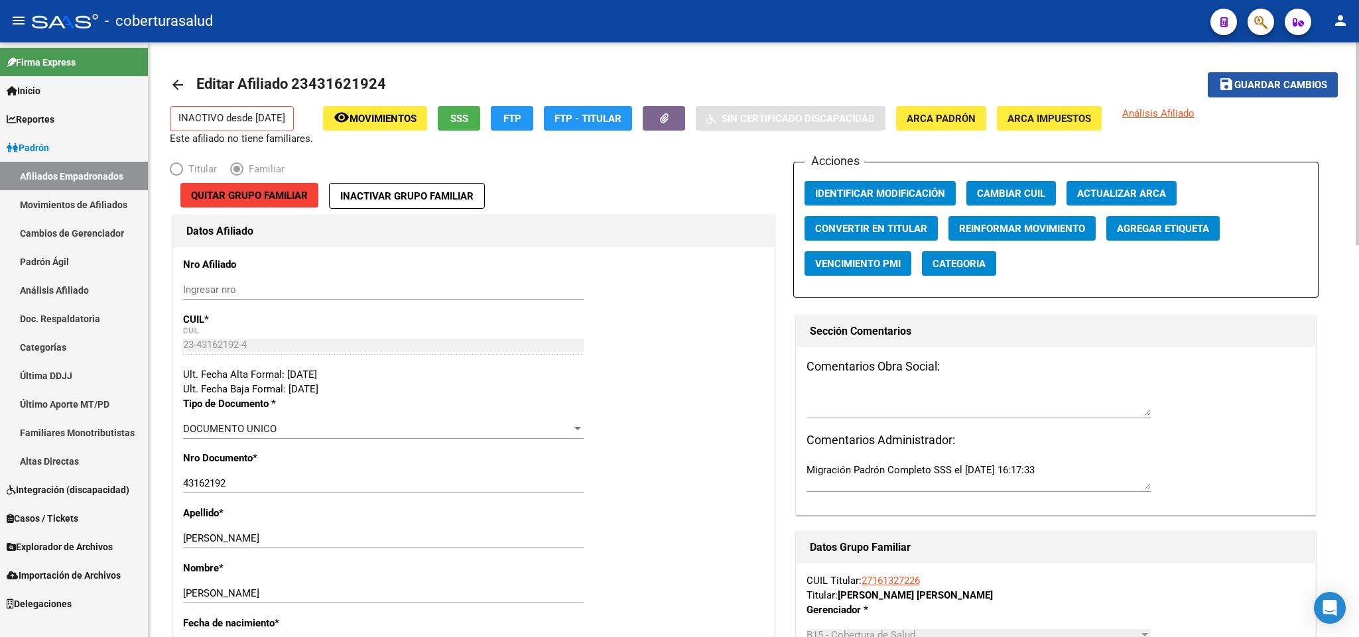
click at [1255, 90] on span "Guardar cambios" at bounding box center [1280, 86] width 93 height 12
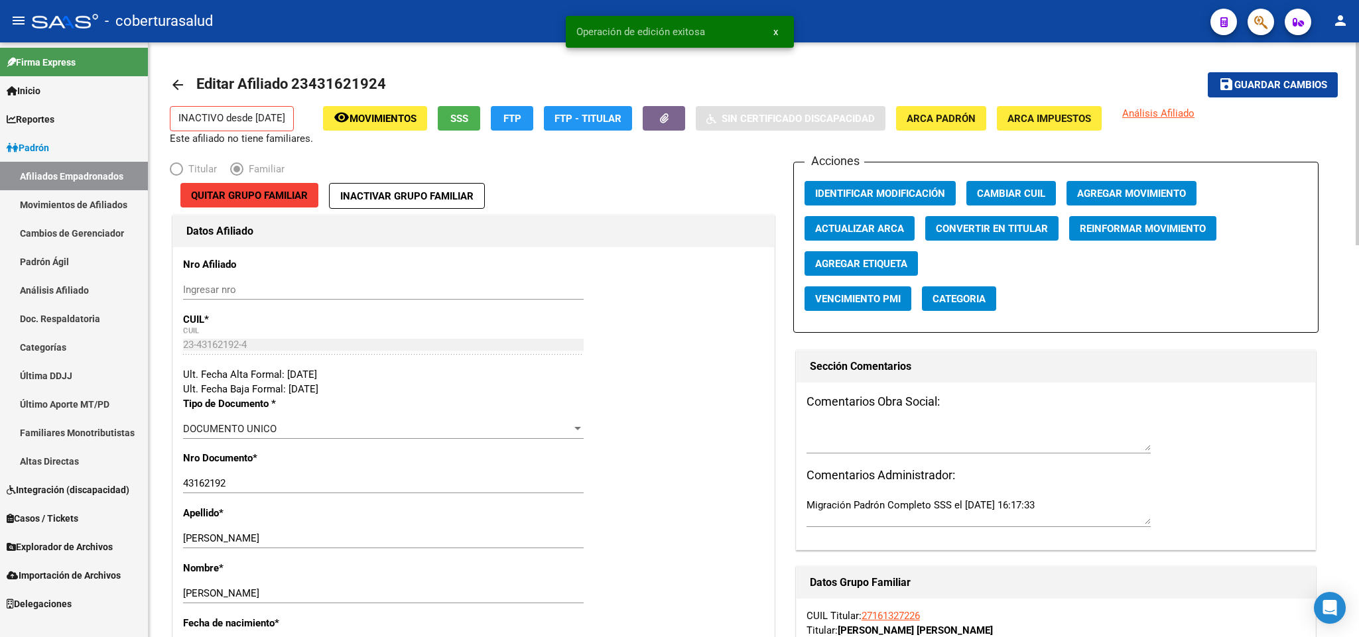
click at [1148, 192] on span "Agregar Movimiento" at bounding box center [1131, 194] width 109 height 12
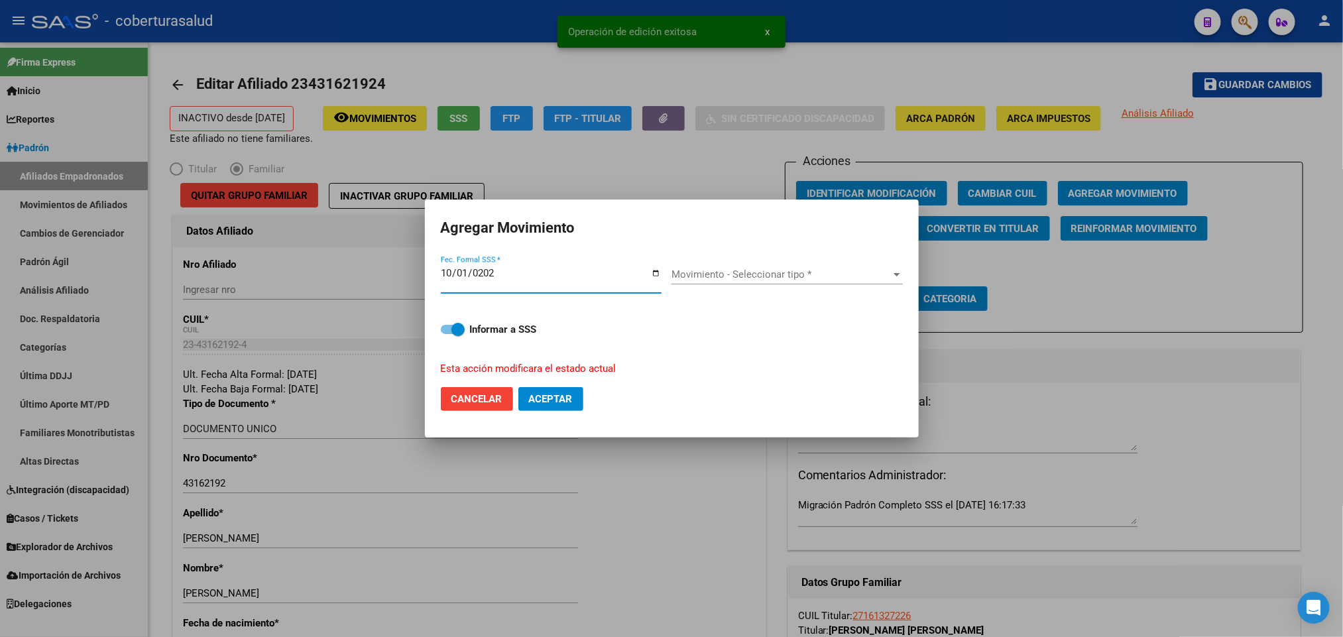
type input "[DATE]"
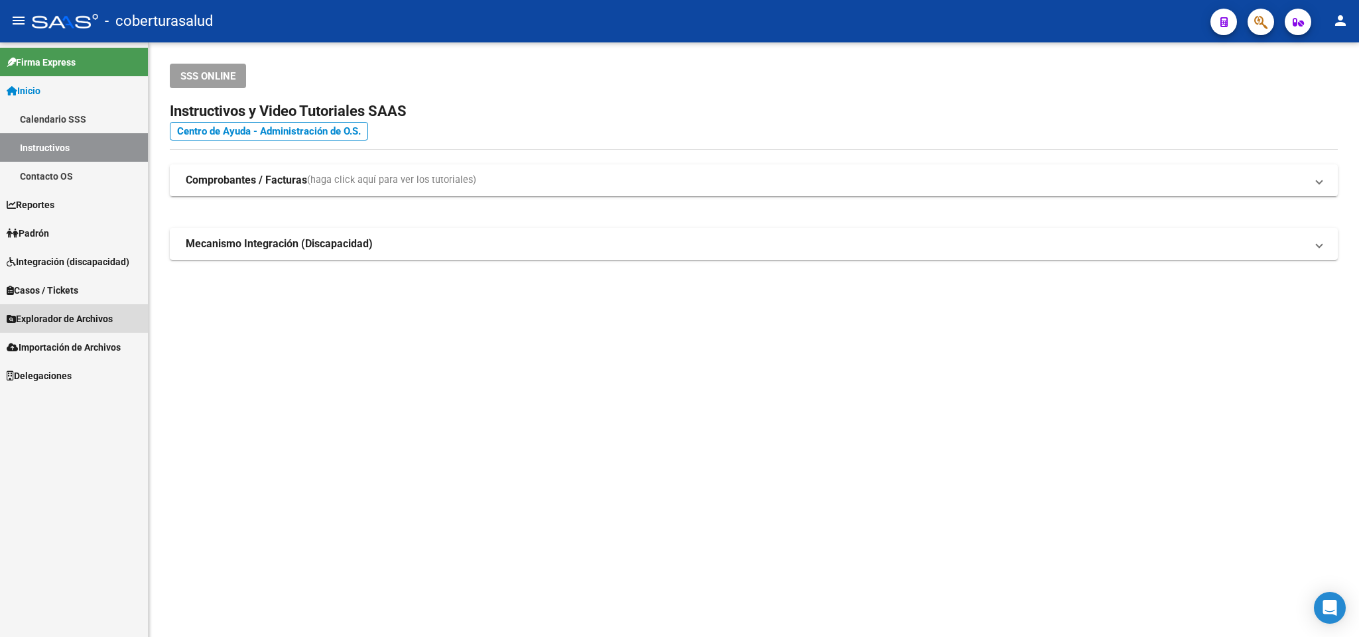
click at [106, 320] on span "Explorador de Archivos" at bounding box center [60, 319] width 106 height 15
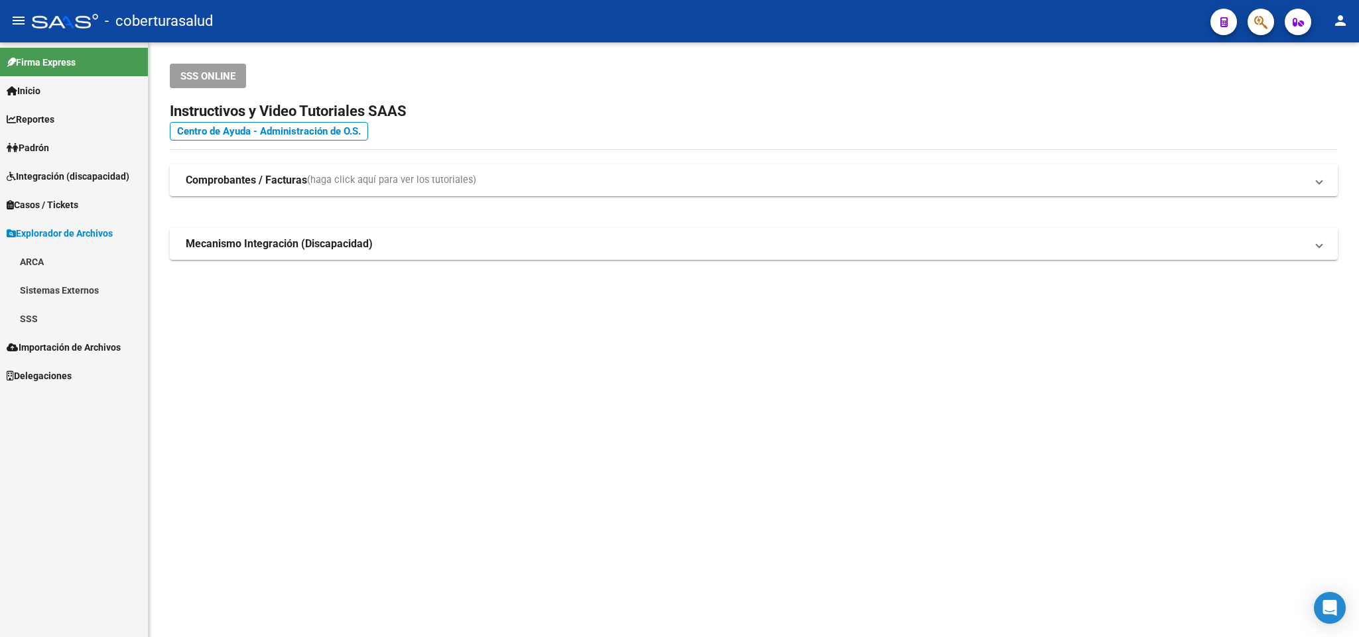
click at [80, 333] on link "Importación de Archivos" at bounding box center [74, 347] width 148 height 29
click at [76, 326] on link "Delegaciones" at bounding box center [74, 318] width 148 height 29
click at [99, 229] on span "Explorador de Archivos" at bounding box center [60, 233] width 106 height 15
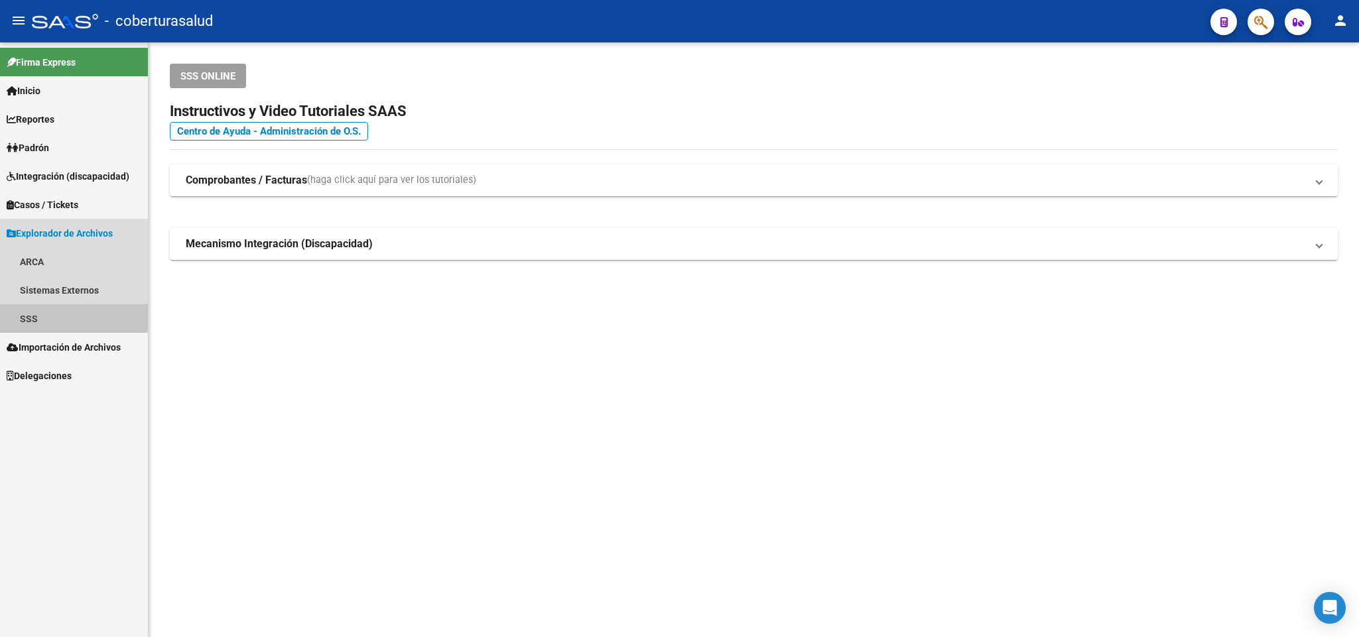
click at [36, 316] on link "SSS" at bounding box center [74, 318] width 148 height 29
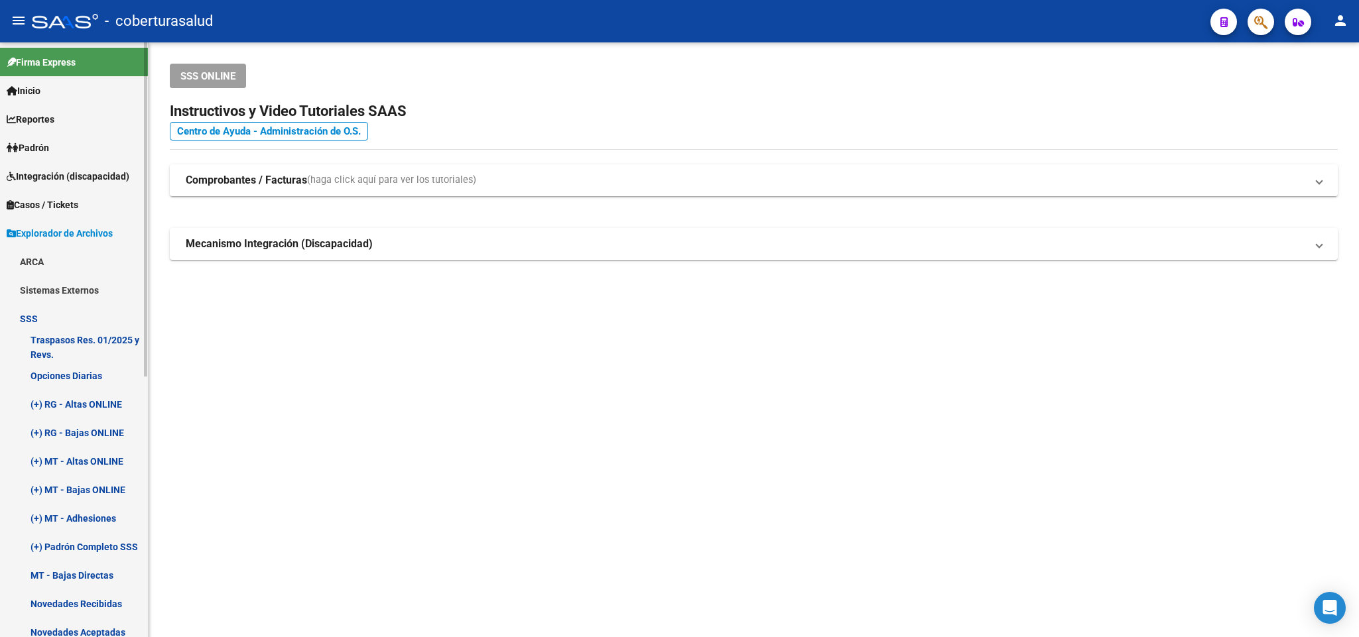
click at [22, 320] on link "SSS" at bounding box center [74, 318] width 148 height 29
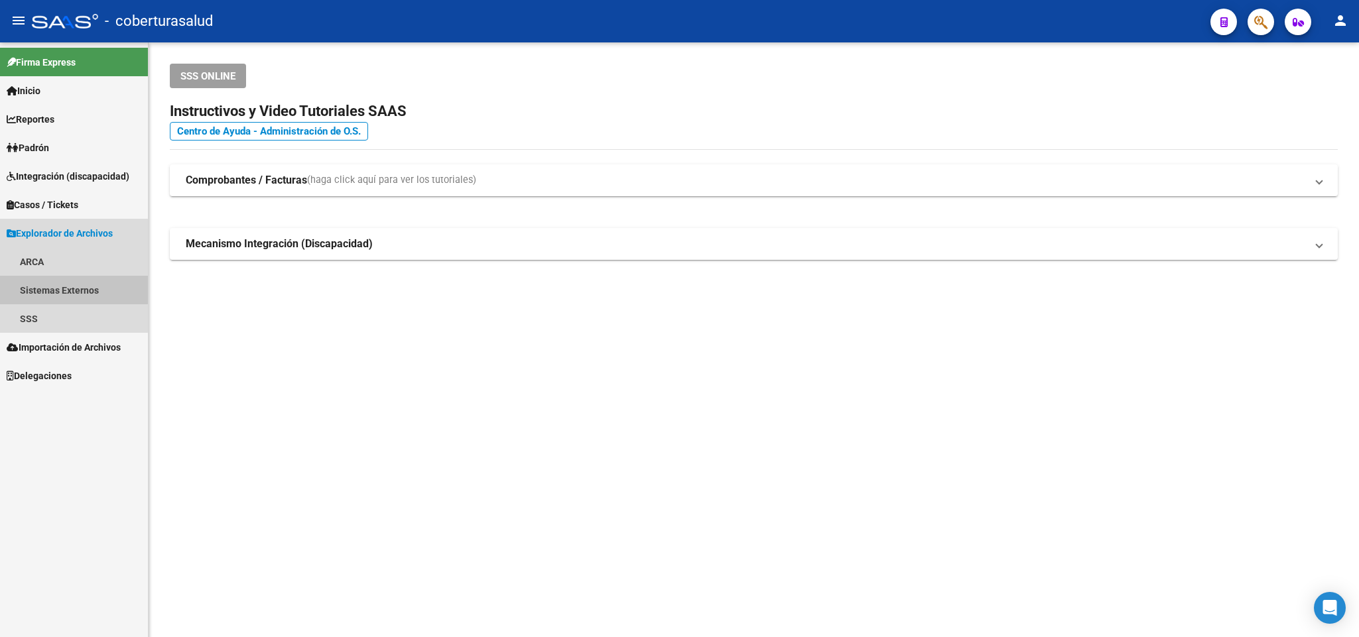
click at [62, 288] on link "Sistemas Externos" at bounding box center [74, 290] width 148 height 29
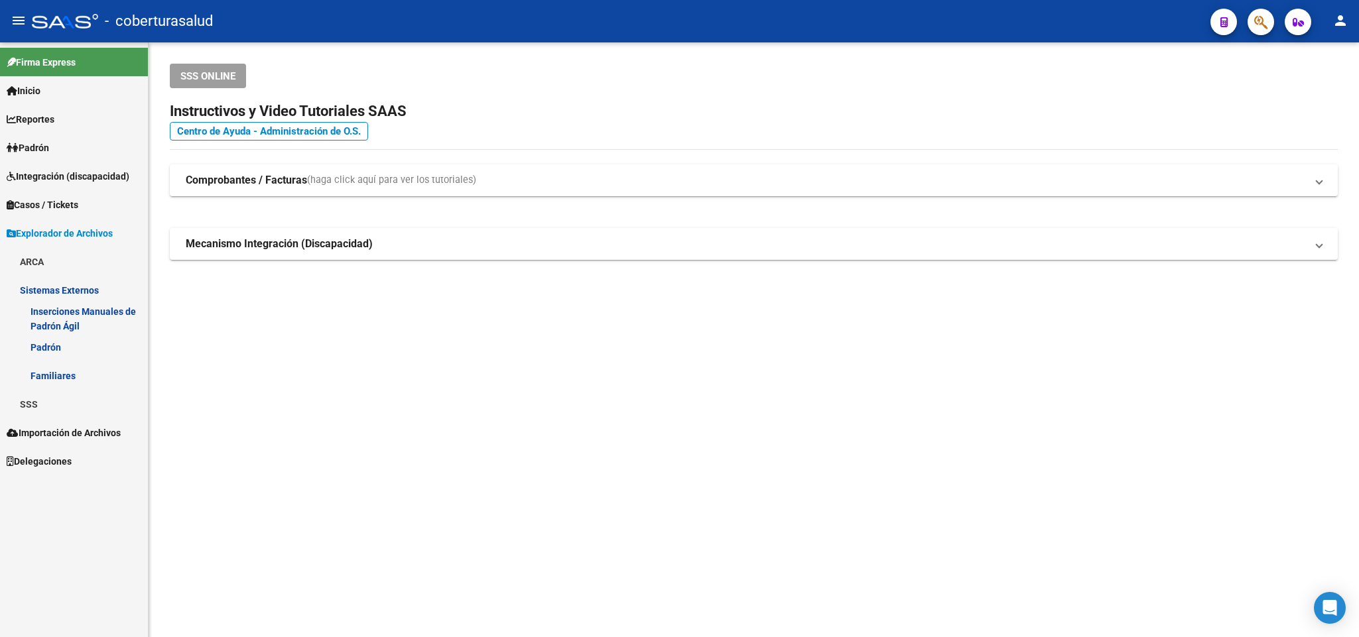
click at [66, 373] on link "Familiares" at bounding box center [74, 375] width 148 height 29
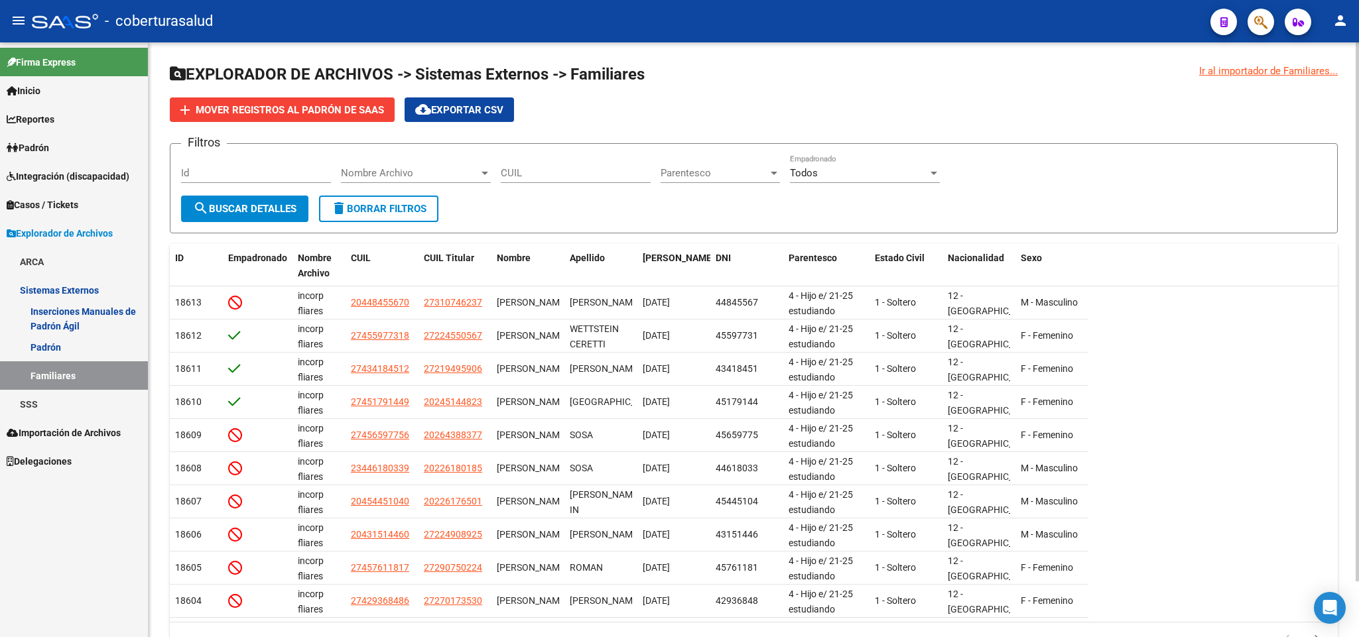
click at [428, 156] on div "Nombre Archivo Nombre Archivo" at bounding box center [416, 168] width 150 height 29
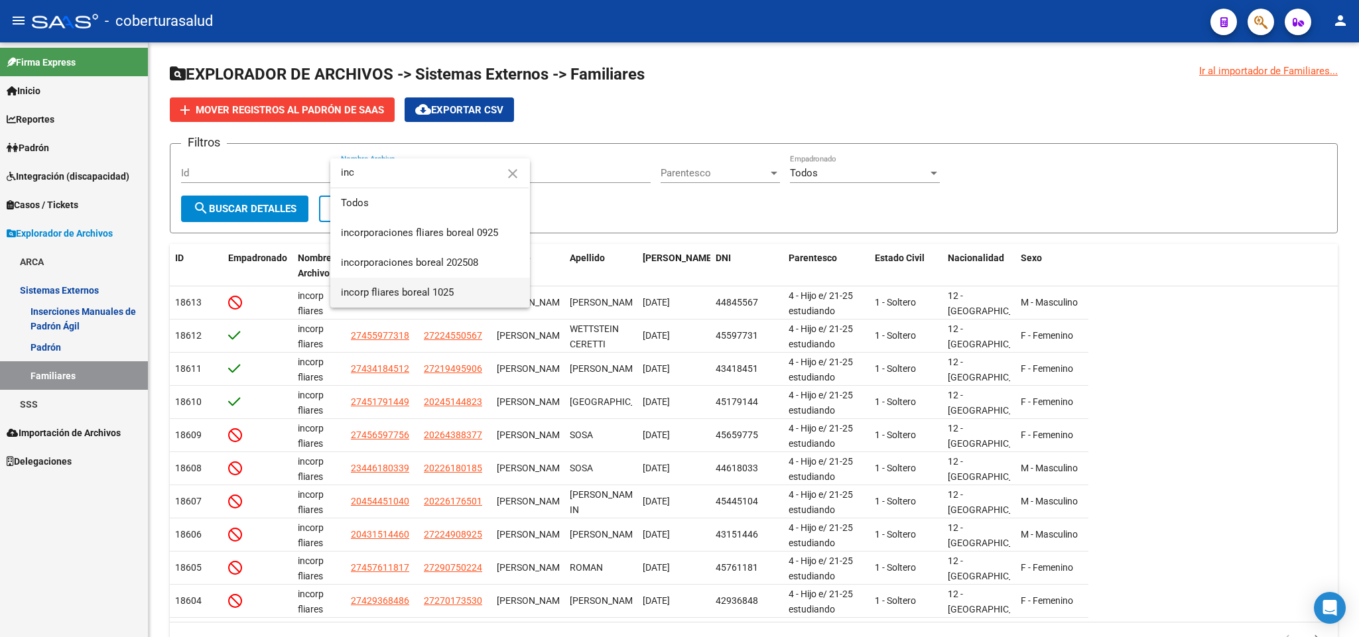
type input "inc"
click at [446, 290] on span "incorp fliares boreal 1025" at bounding box center [430, 293] width 178 height 30
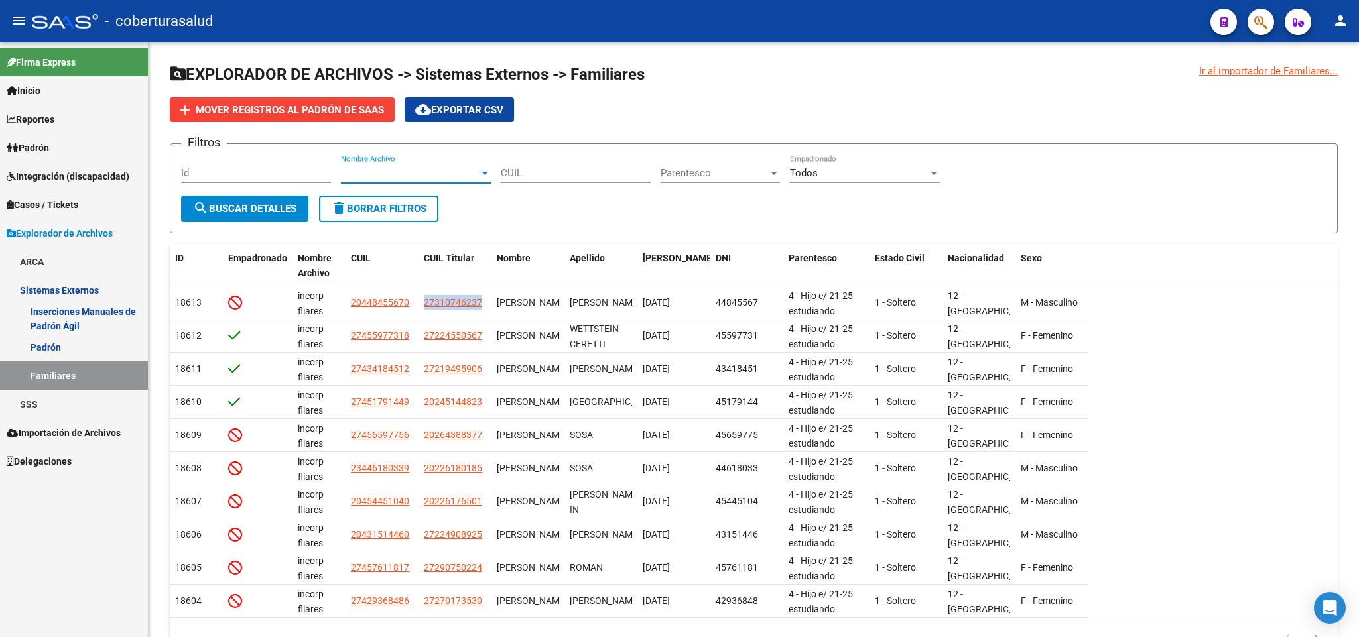
click at [446, 290] on datatable-body-cell "27310746237" at bounding box center [454, 302] width 73 height 32
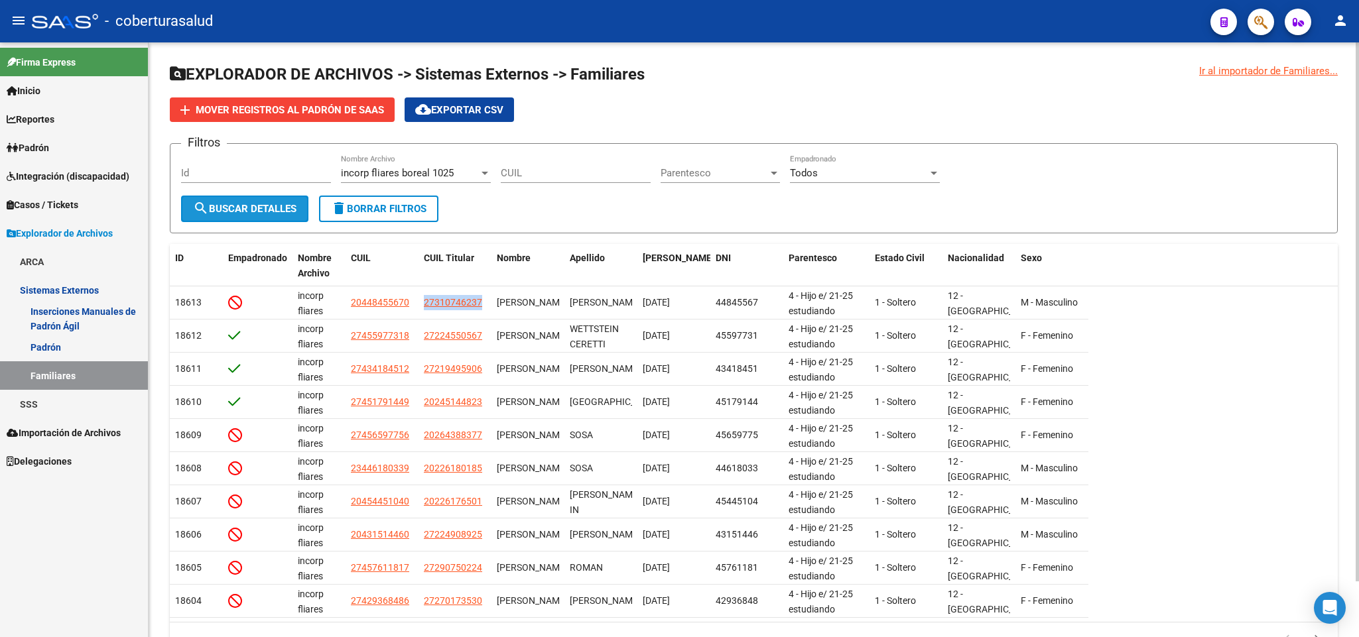
click at [269, 219] on button "search Buscar Detalles" at bounding box center [244, 209] width 127 height 27
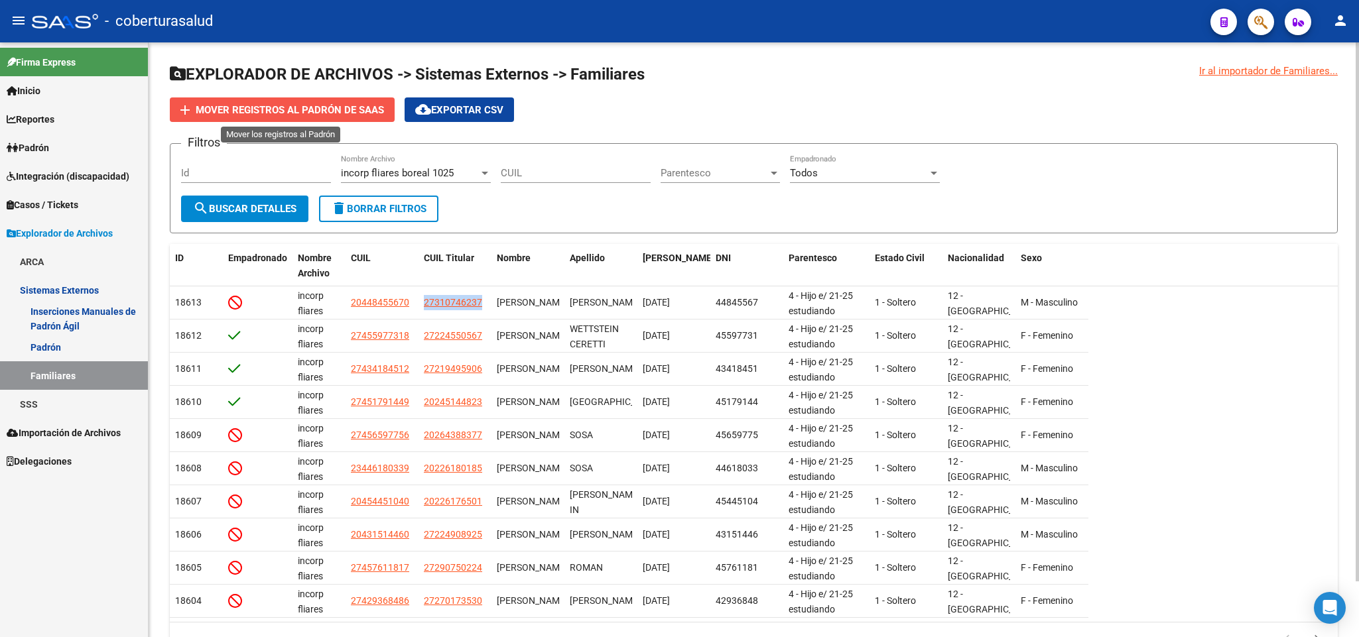
click at [337, 107] on span "Mover registros al PADRÓN de SAAS" at bounding box center [290, 110] width 188 height 12
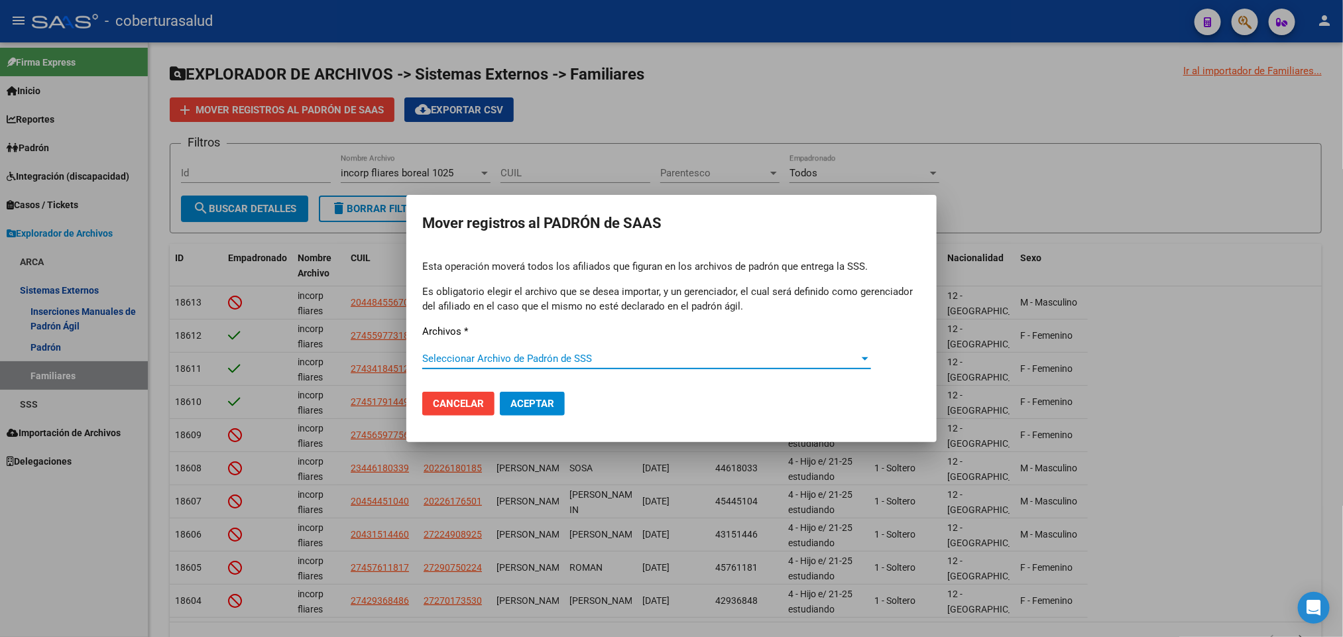
click at [671, 358] on span "Seleccionar Archivo de Padrón de SSS" at bounding box center [640, 359] width 437 height 12
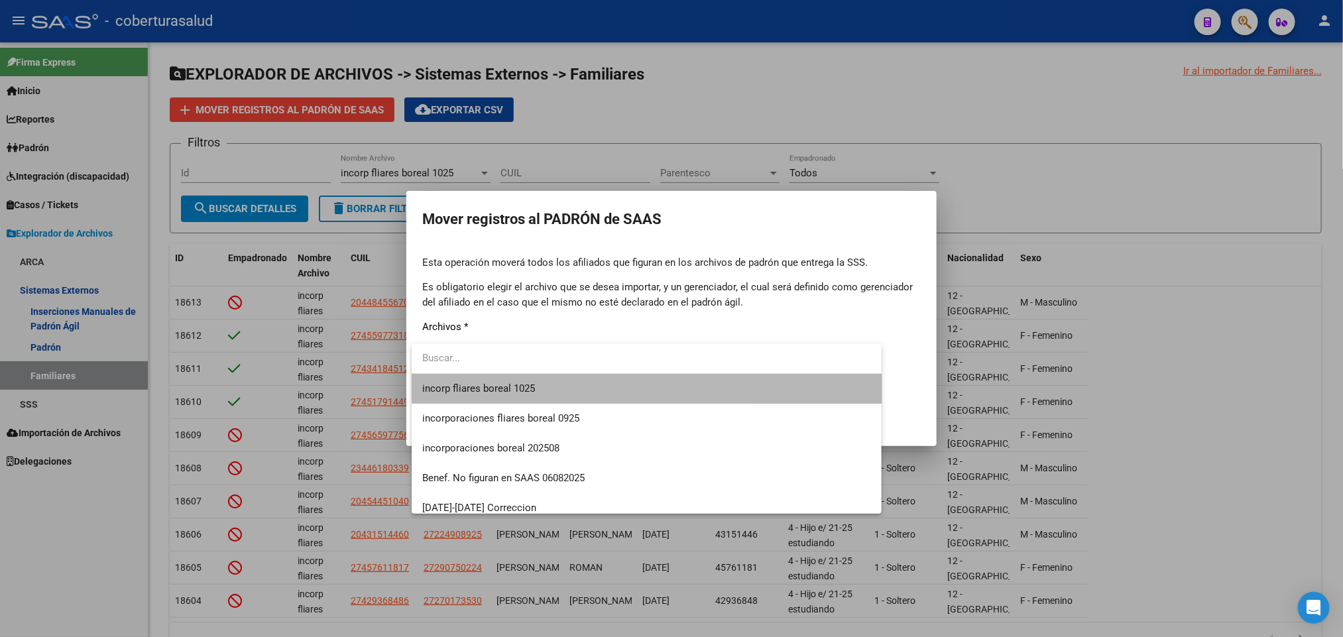
click at [670, 384] on span "incorp fliares boreal 1025" at bounding box center [646, 389] width 449 height 30
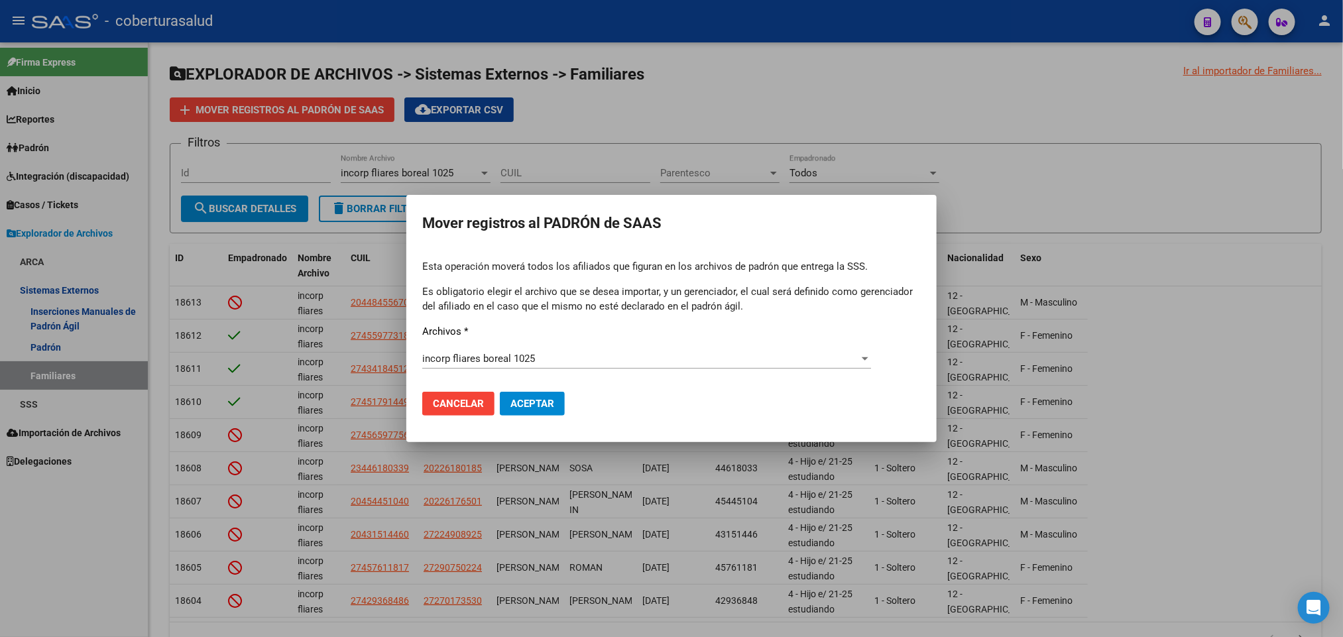
click at [670, 384] on mat-dialog-actions "Cancelar Aceptar" at bounding box center [671, 403] width 499 height 45
click at [557, 402] on button "Aceptar" at bounding box center [532, 404] width 65 height 24
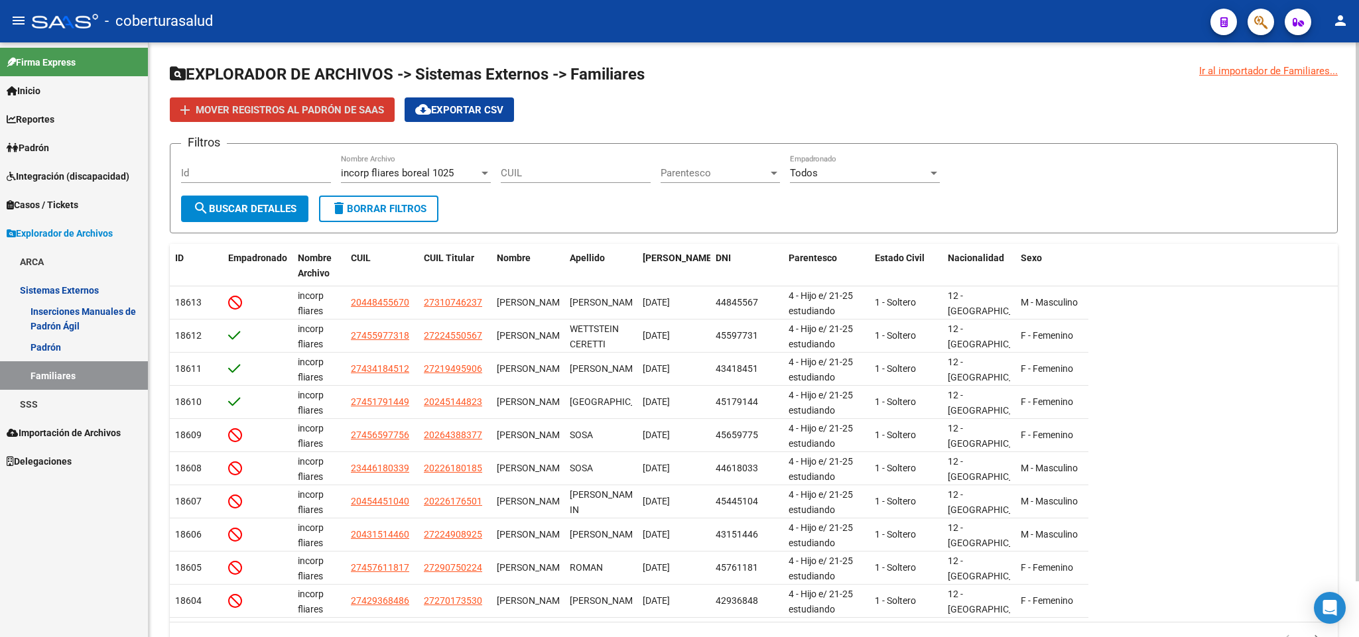
click at [170, 97] on button "add Mover registros al PADRÓN de SAAS" at bounding box center [282, 109] width 225 height 25
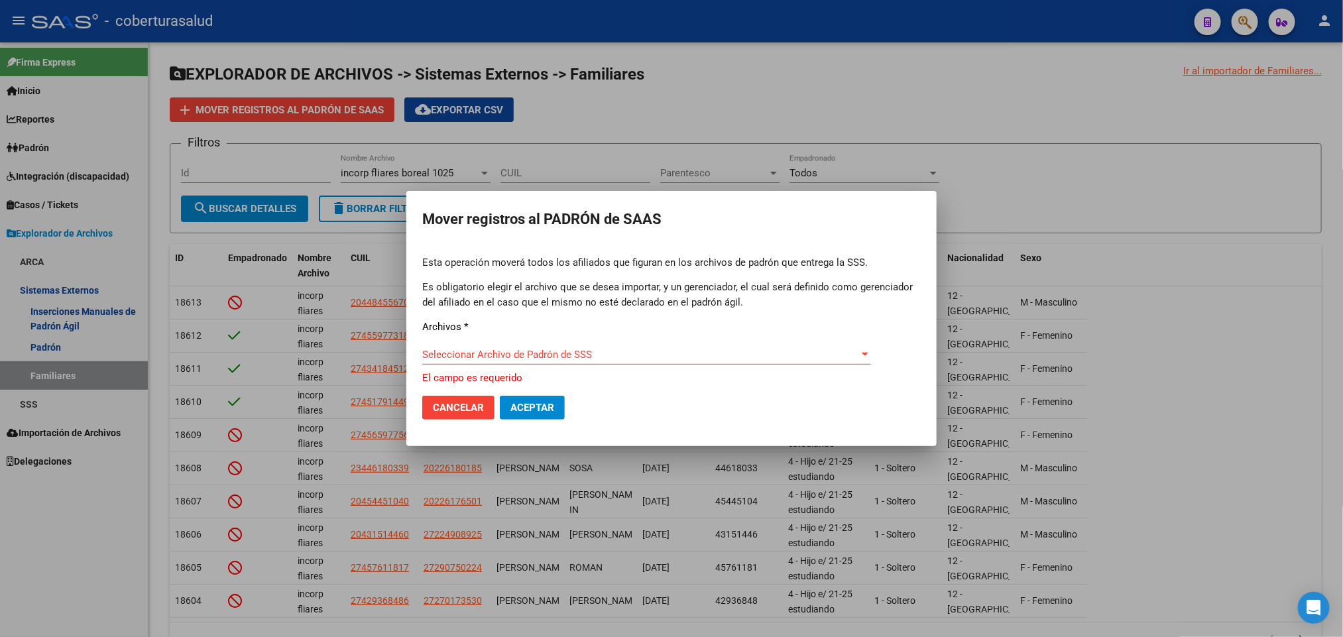
click at [1054, 156] on div at bounding box center [671, 318] width 1343 height 637
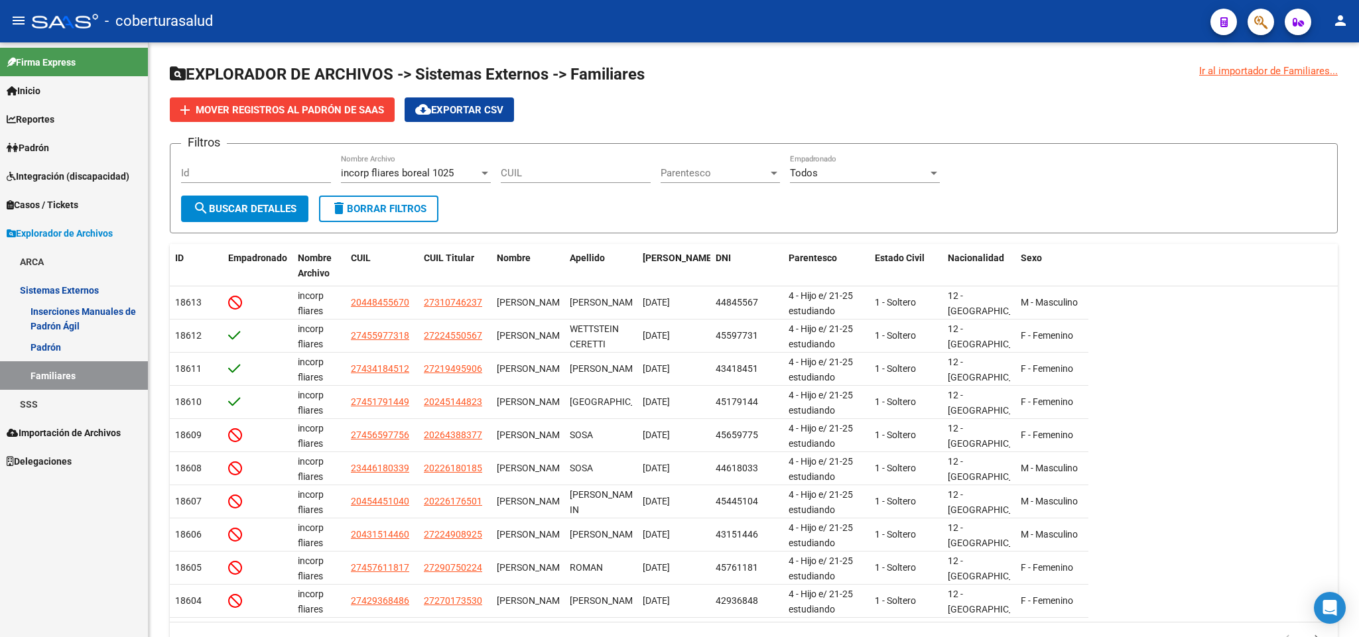
click at [94, 426] on span "Importación de Archivos" at bounding box center [64, 433] width 114 height 15
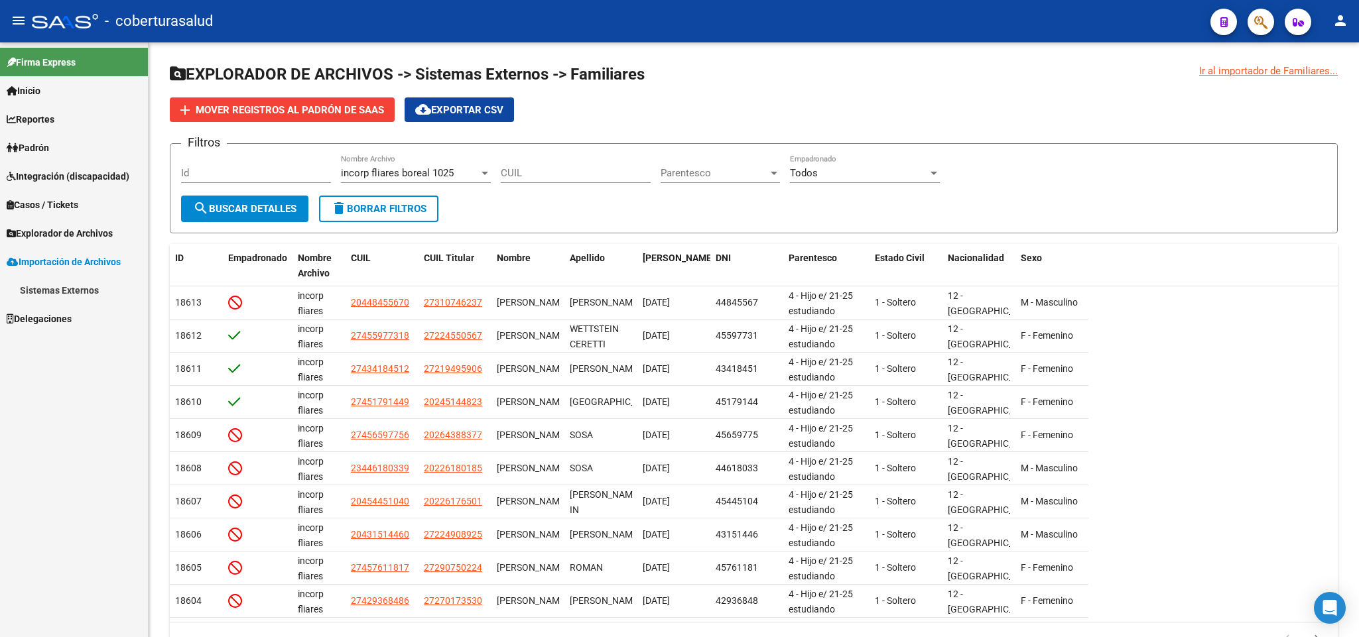
click at [76, 288] on link "Sistemas Externos" at bounding box center [74, 290] width 148 height 29
click at [74, 346] on link "Familiares" at bounding box center [74, 347] width 148 height 29
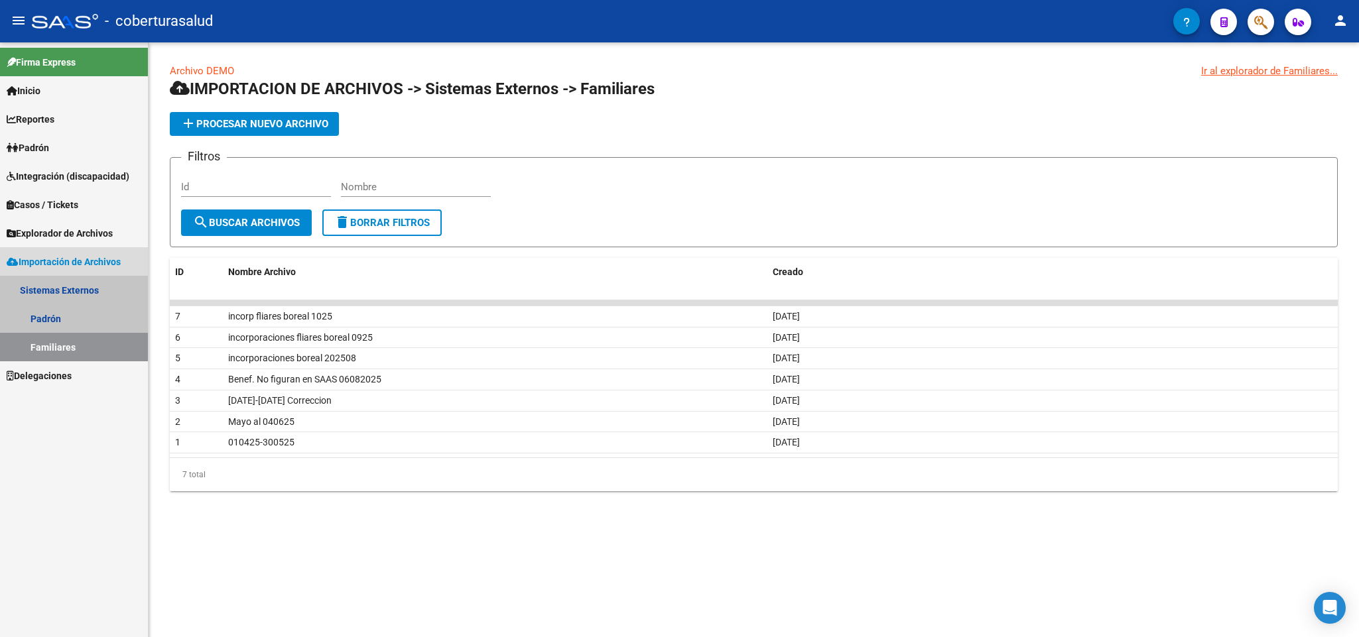
click at [64, 293] on link "Sistemas Externos" at bounding box center [74, 290] width 148 height 29
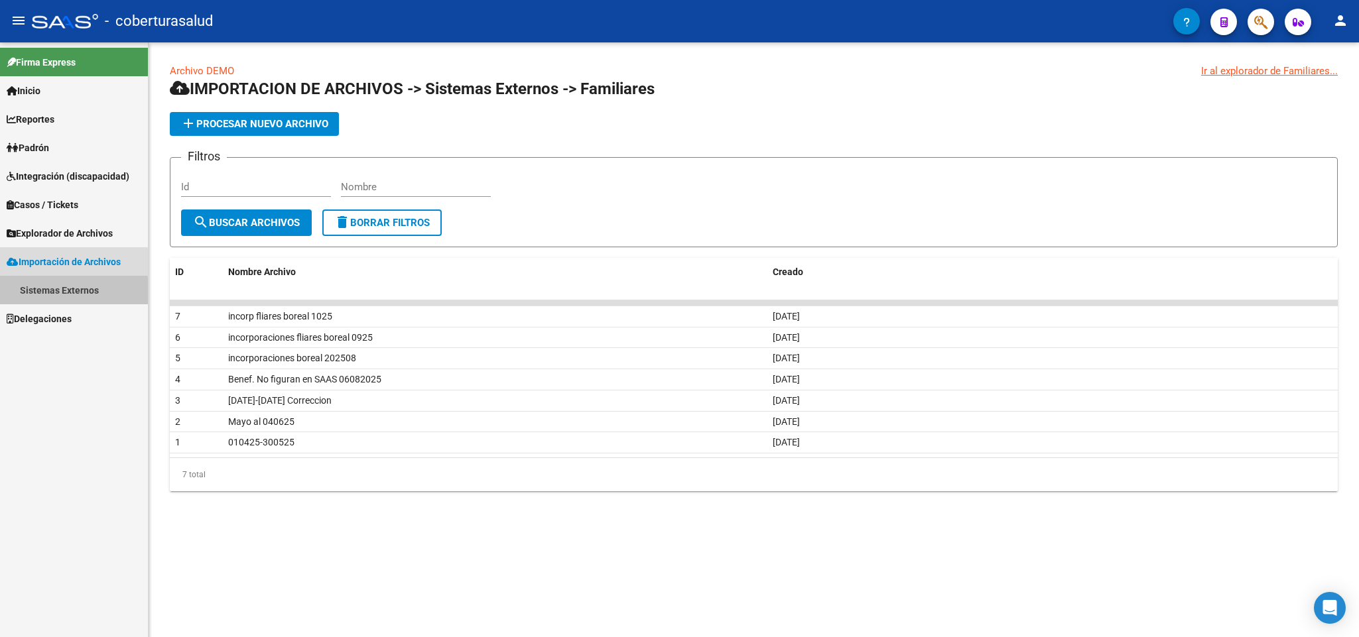
click at [64, 293] on link "Sistemas Externos" at bounding box center [74, 290] width 148 height 29
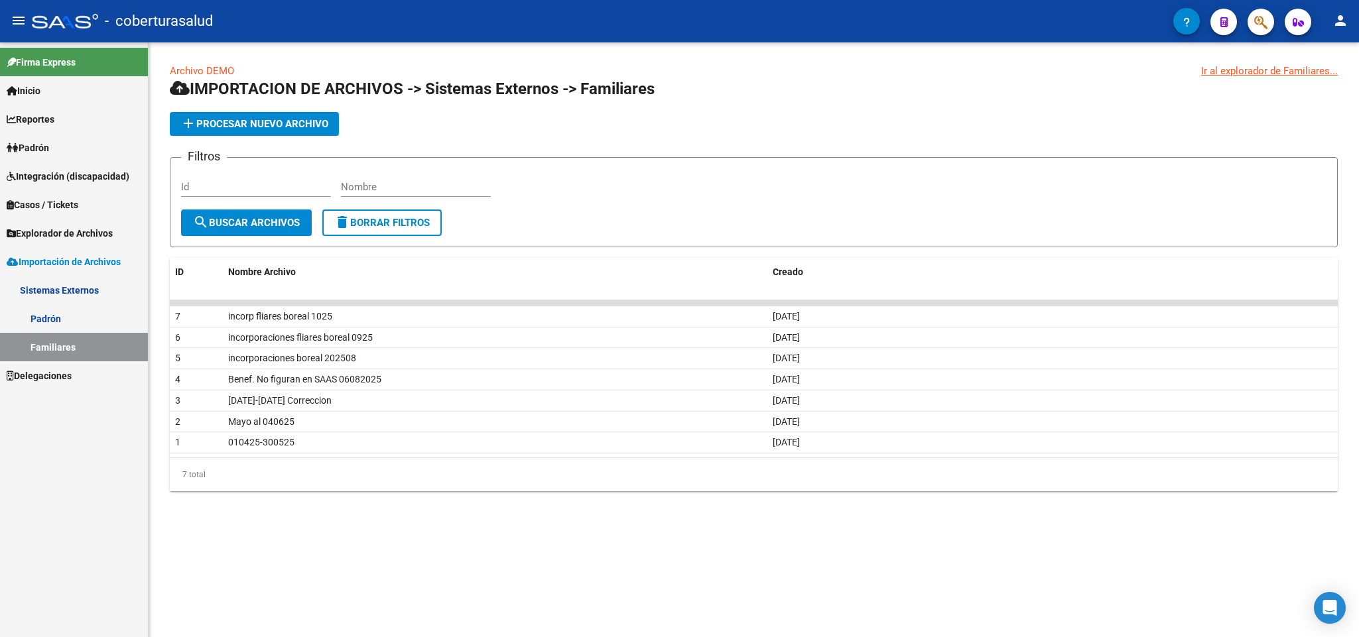
click at [31, 261] on span "Importación de Archivos" at bounding box center [64, 262] width 114 height 15
click at [50, 235] on span "Explorador de Archivos" at bounding box center [60, 233] width 106 height 15
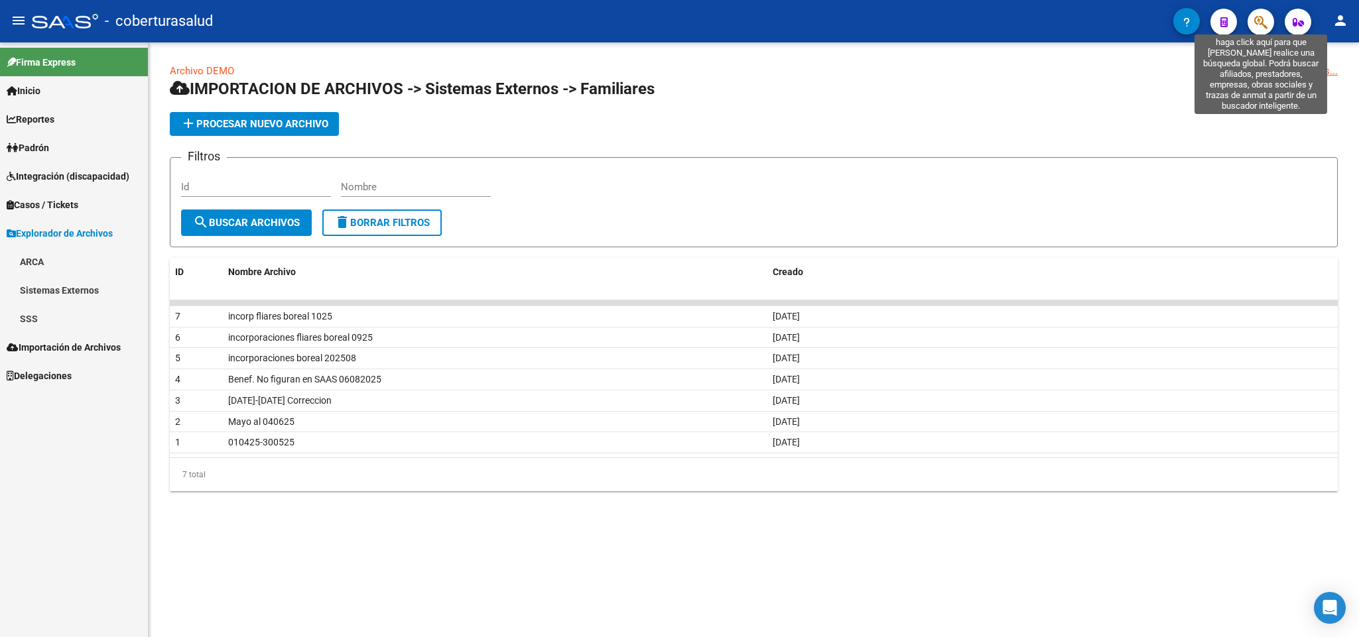
click at [1258, 21] on icon "button" at bounding box center [1260, 22] width 13 height 15
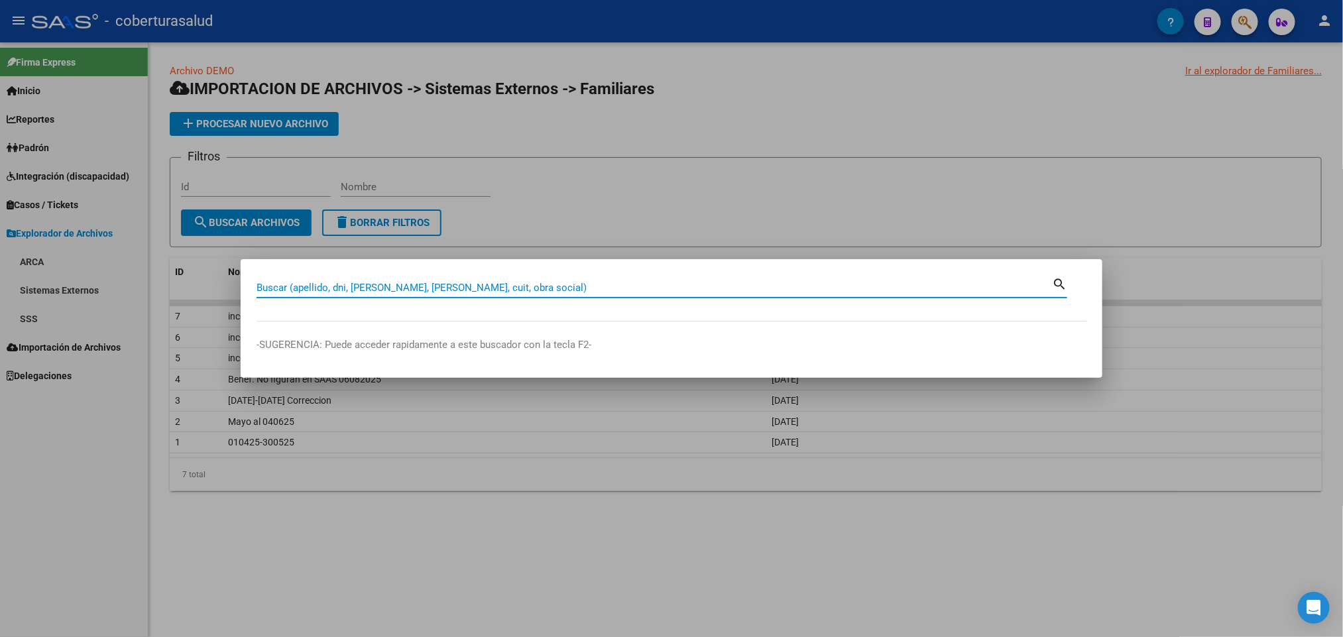
paste input "27451858330"
type input "27451858330"
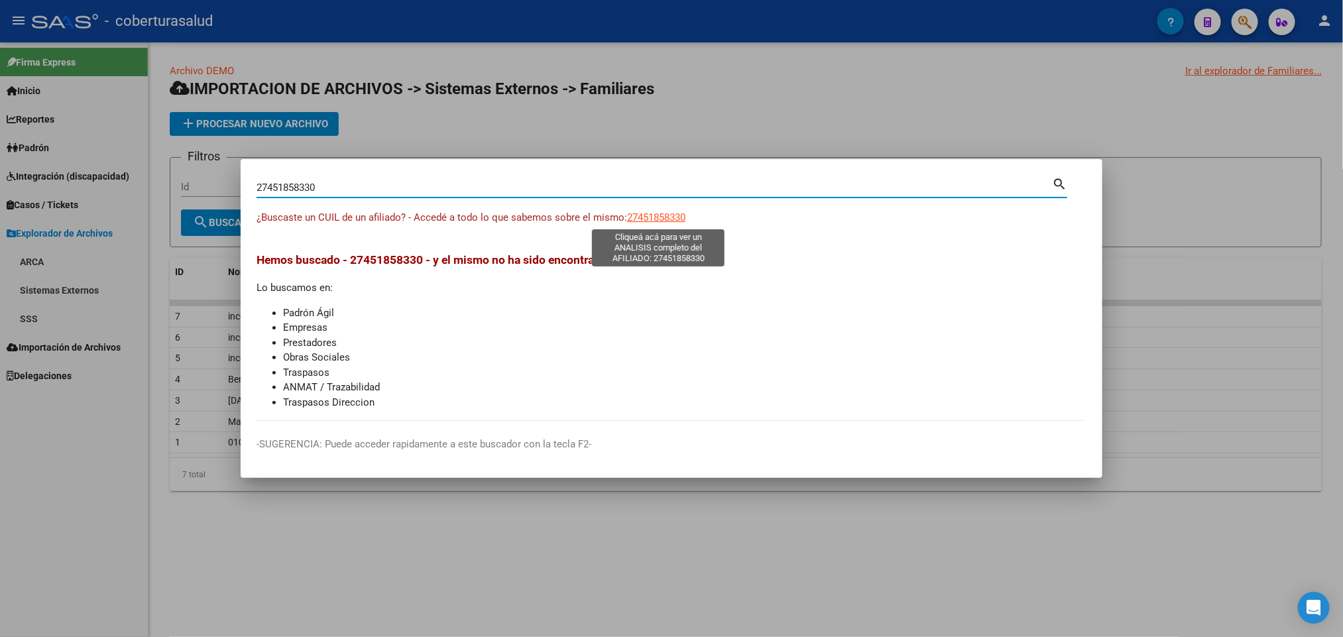
click at [677, 215] on span "27451858330" at bounding box center [656, 218] width 58 height 12
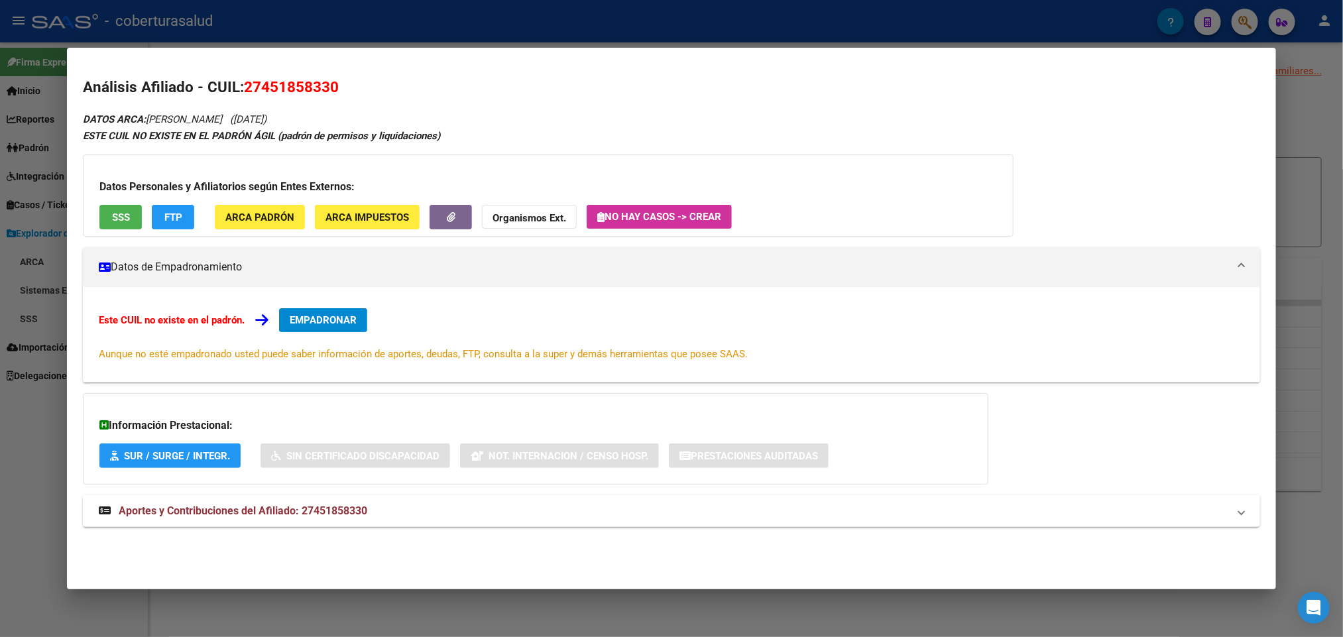
click at [330, 317] on span "EMPADRONAR" at bounding box center [323, 320] width 67 height 12
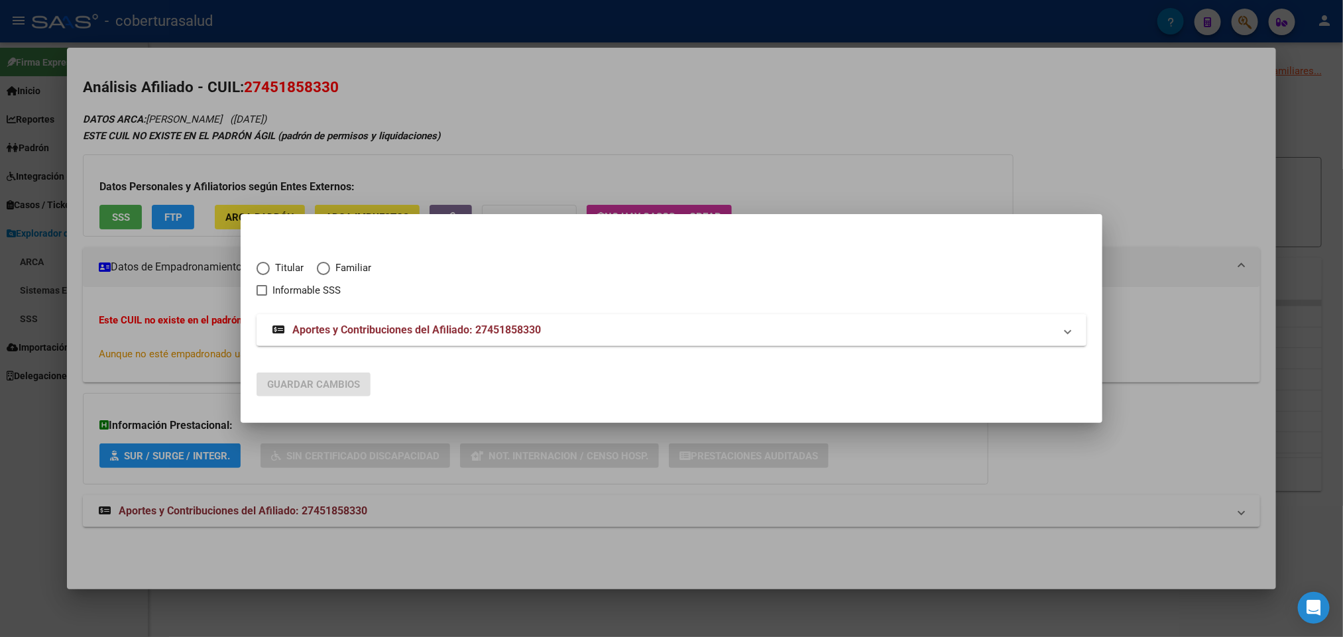
click at [329, 271] on span "Elija una opción" at bounding box center [323, 268] width 13 height 13
click at [329, 271] on input "Familiar" at bounding box center [323, 268] width 13 height 13
radio input "true"
checkbox input "true"
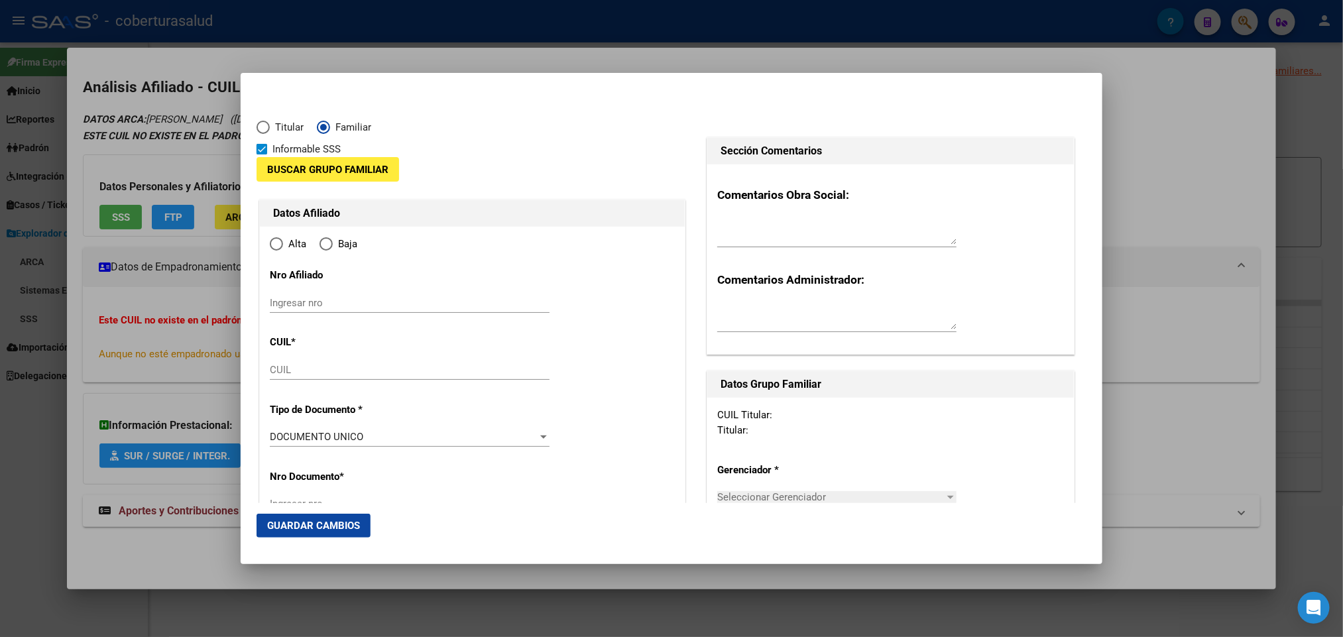
type input "27-45185833-0"
radio input "true"
type input "45185833"
type input "[PERSON_NAME]"
type input "2003-12-29"
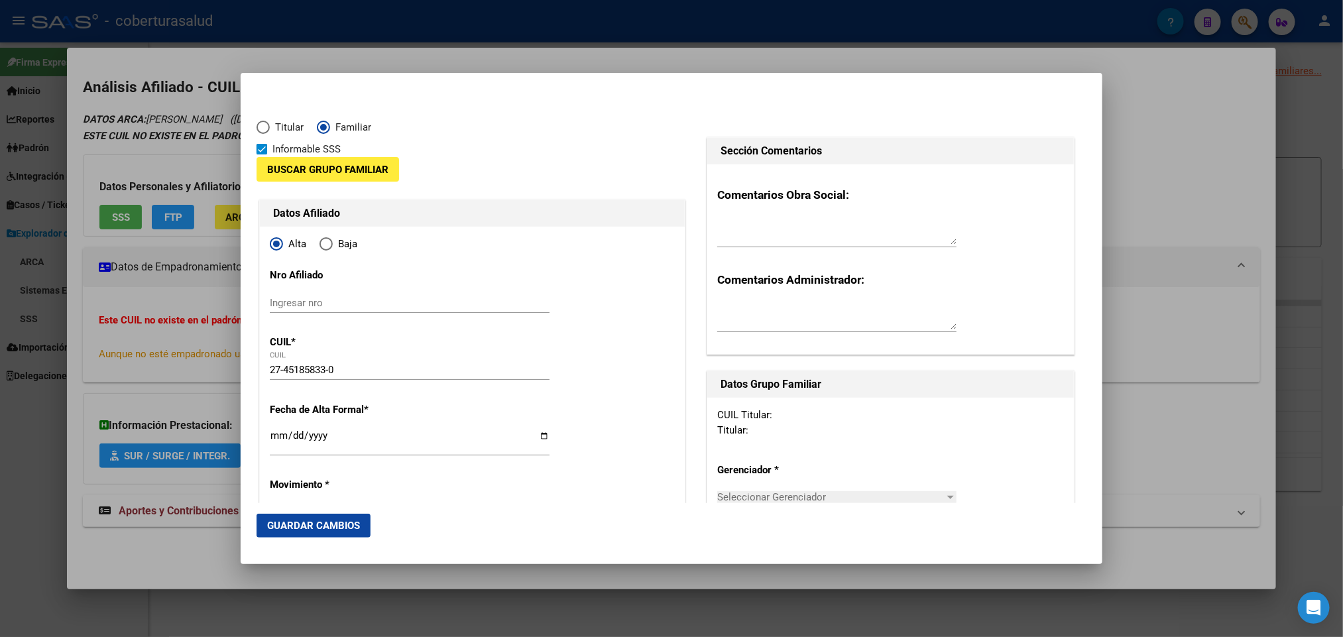
type input "LULES"
type input "4128"
type input "DOMINGO SARMIENTO"
type input "329"
type input "LULES"
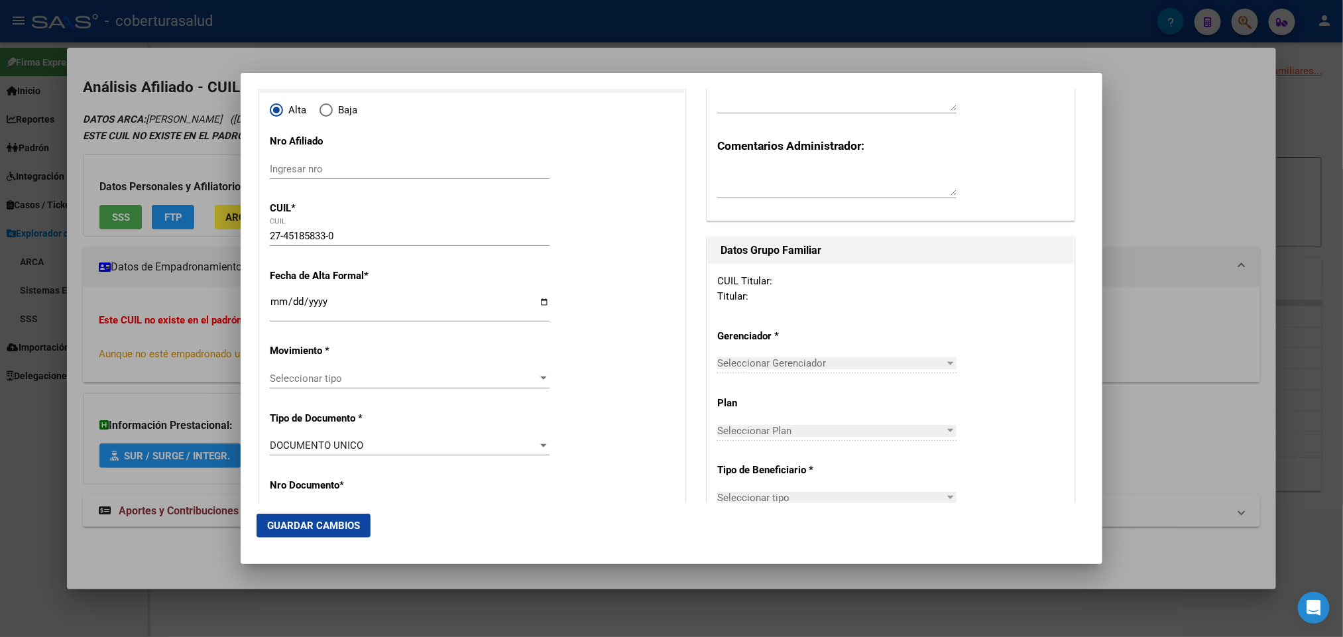
scroll to position [99, 0]
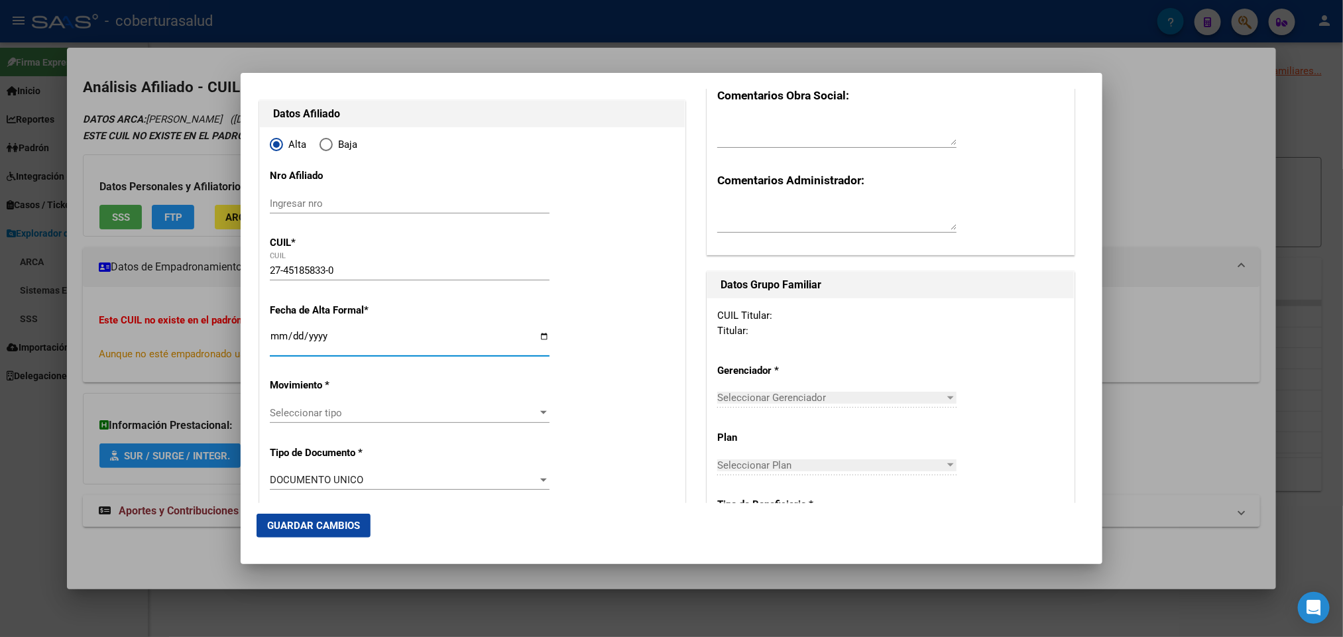
click at [536, 337] on input "Ingresar fecha" at bounding box center [410, 341] width 280 height 21
type input "[DATE]"
click at [454, 408] on span "Seleccionar tipo" at bounding box center [404, 413] width 268 height 12
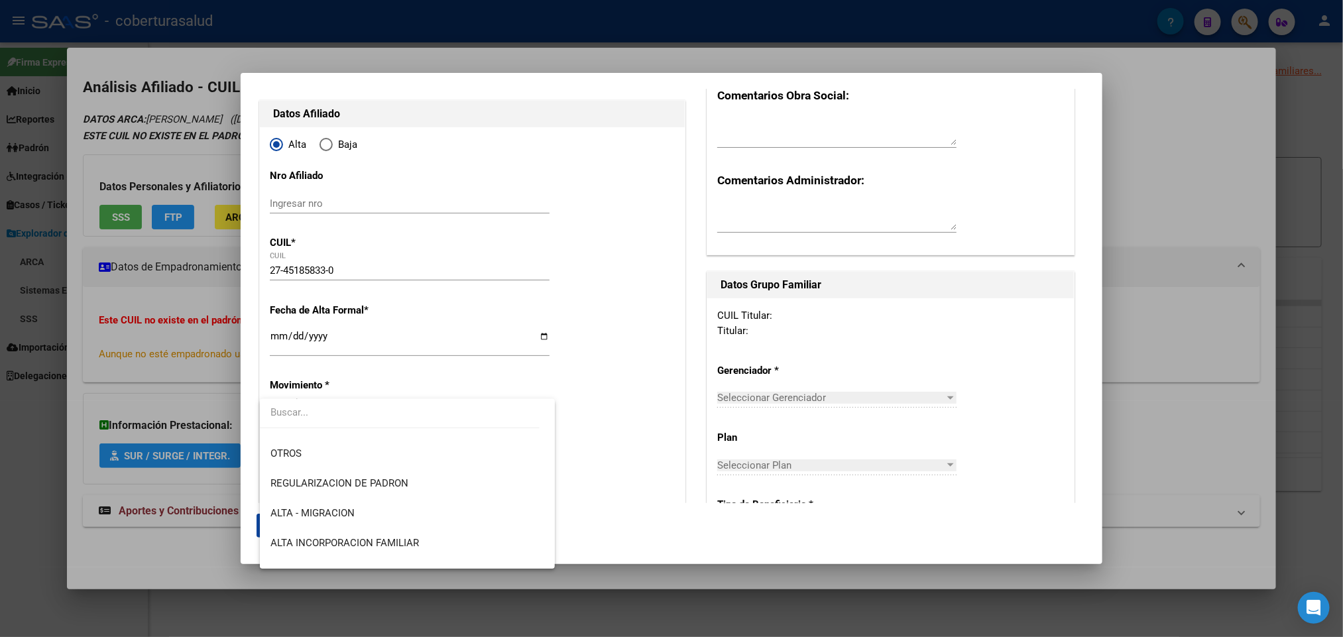
scroll to position [199, 0]
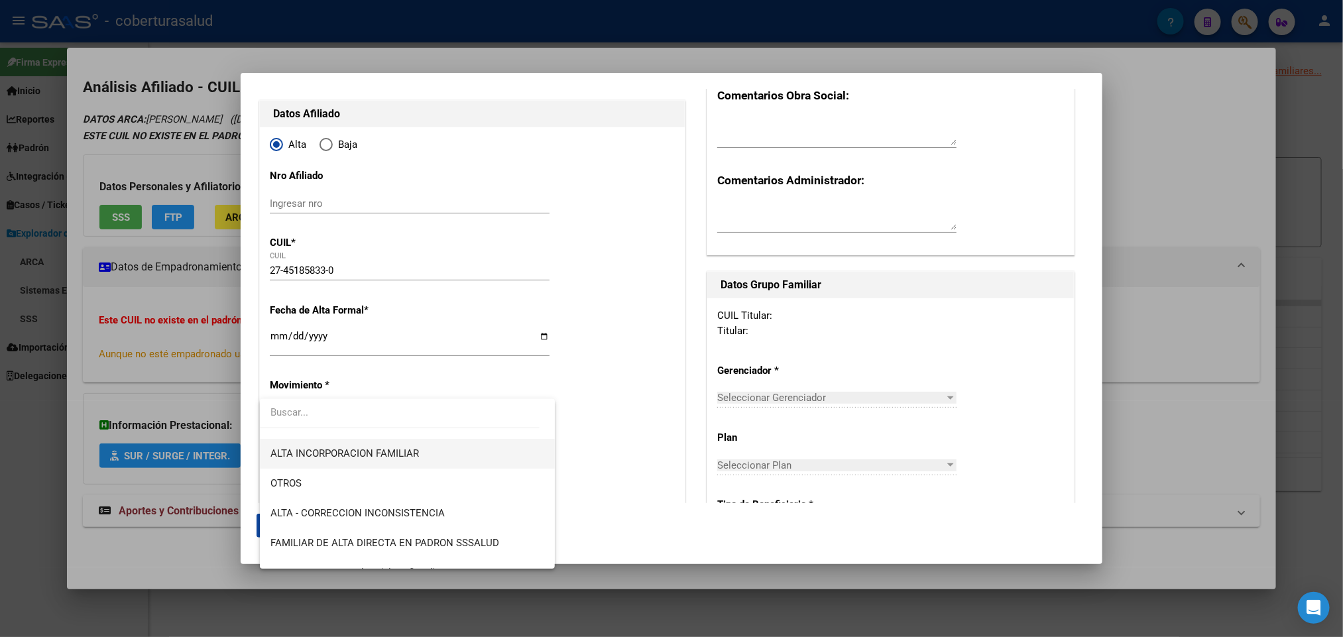
click at [452, 458] on span "ALTA INCORPORACION FAMILIAR" at bounding box center [408, 454] width 274 height 30
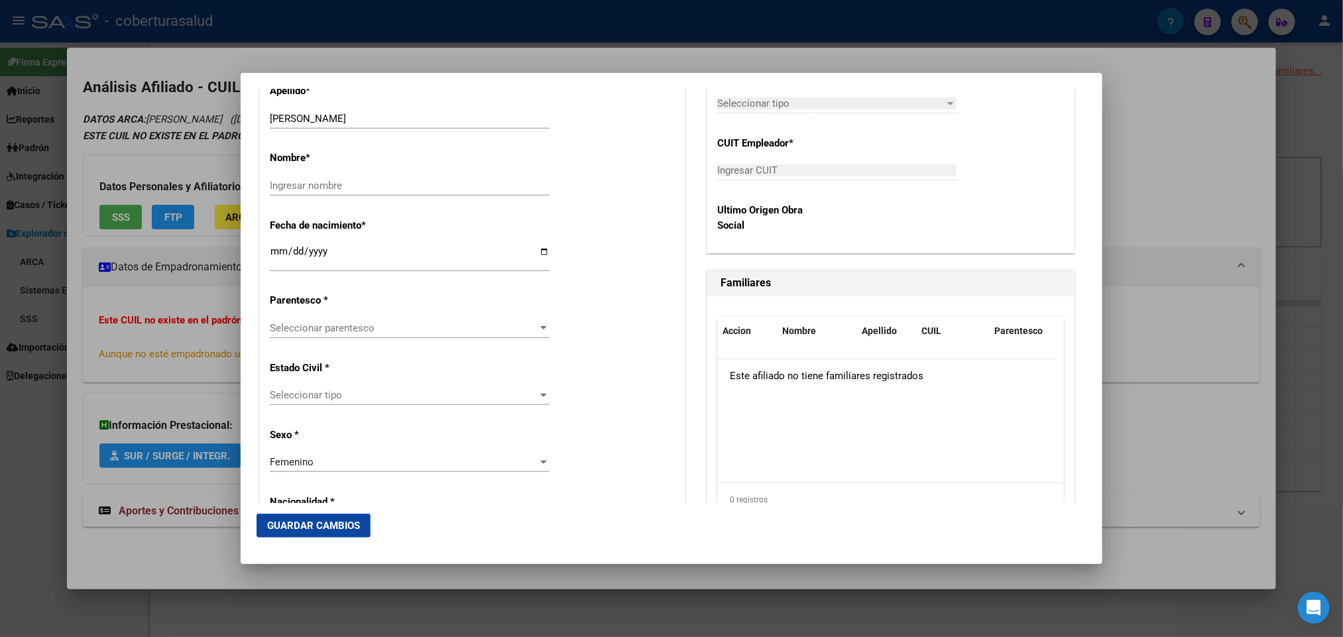
scroll to position [597, 0]
click at [538, 322] on div at bounding box center [544, 327] width 12 height 11
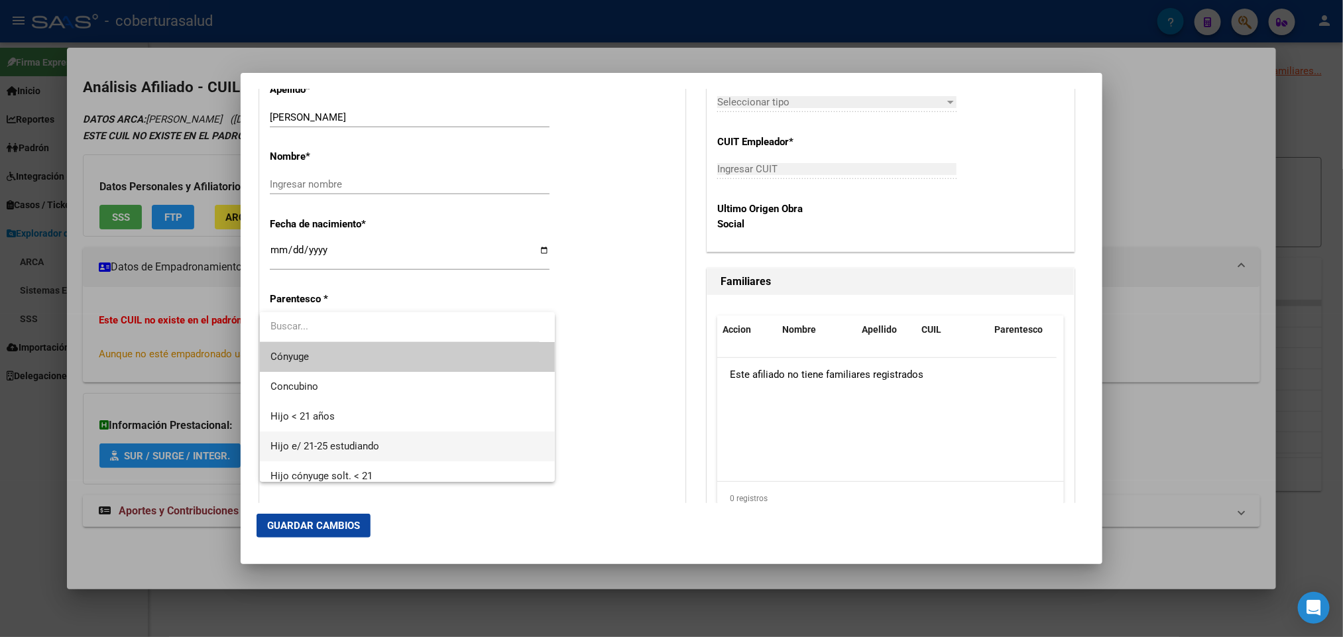
click at [496, 436] on span "Hijo e/ 21-25 estudiando" at bounding box center [408, 447] width 274 height 30
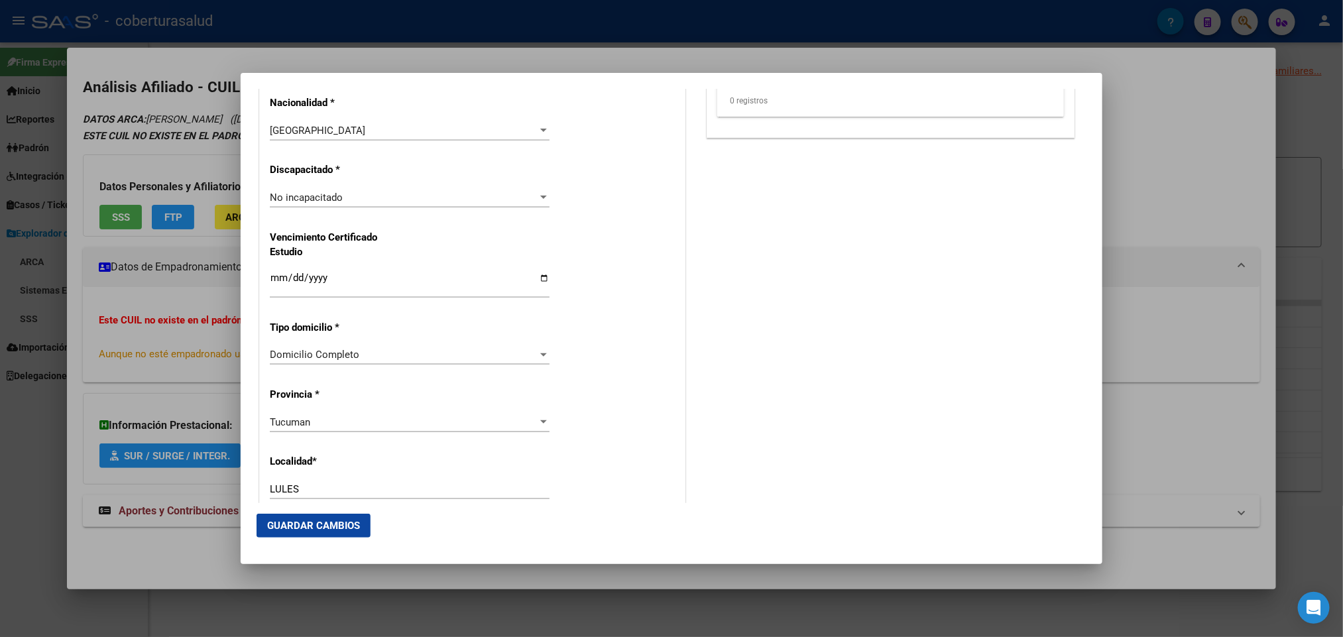
scroll to position [1094, 0]
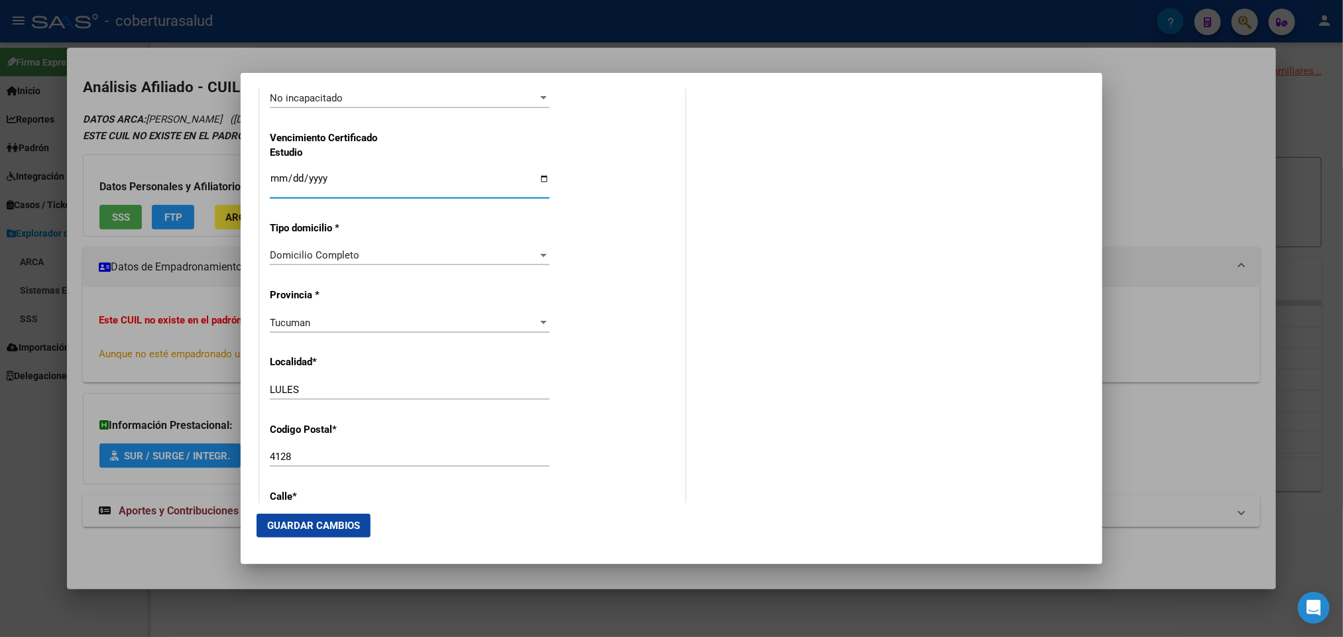
click at [273, 179] on input "Ingresar fecha" at bounding box center [410, 183] width 280 height 21
type input "[DATE]"
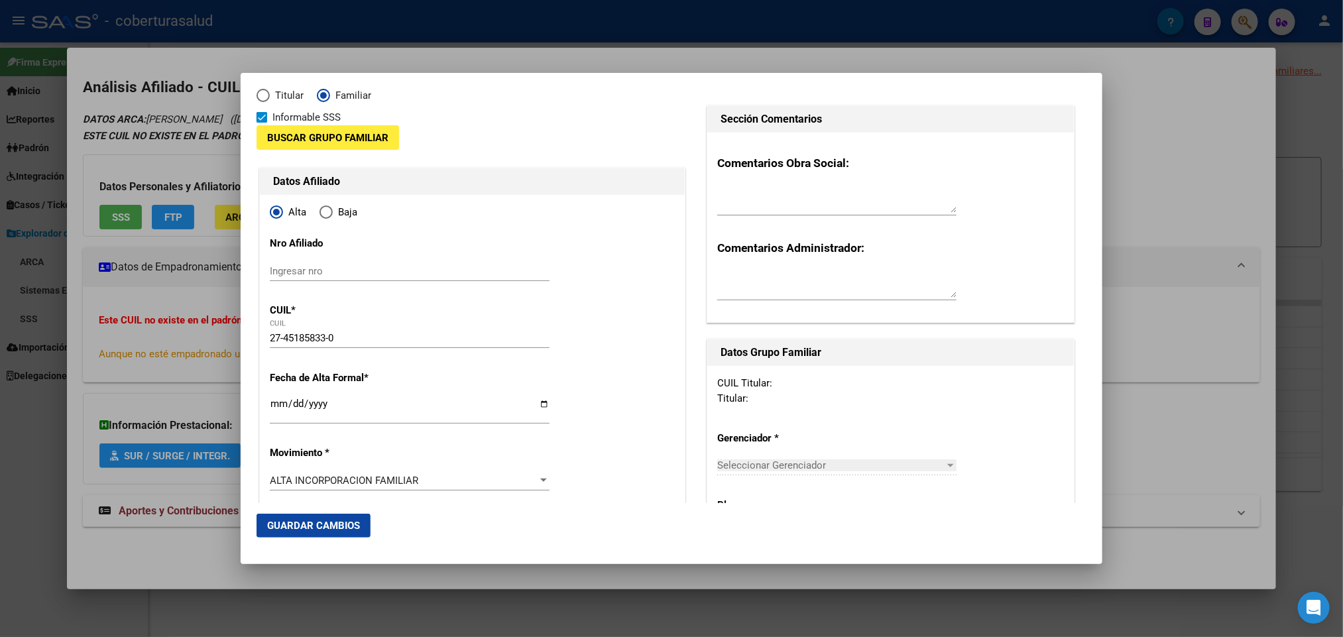
scroll to position [0, 0]
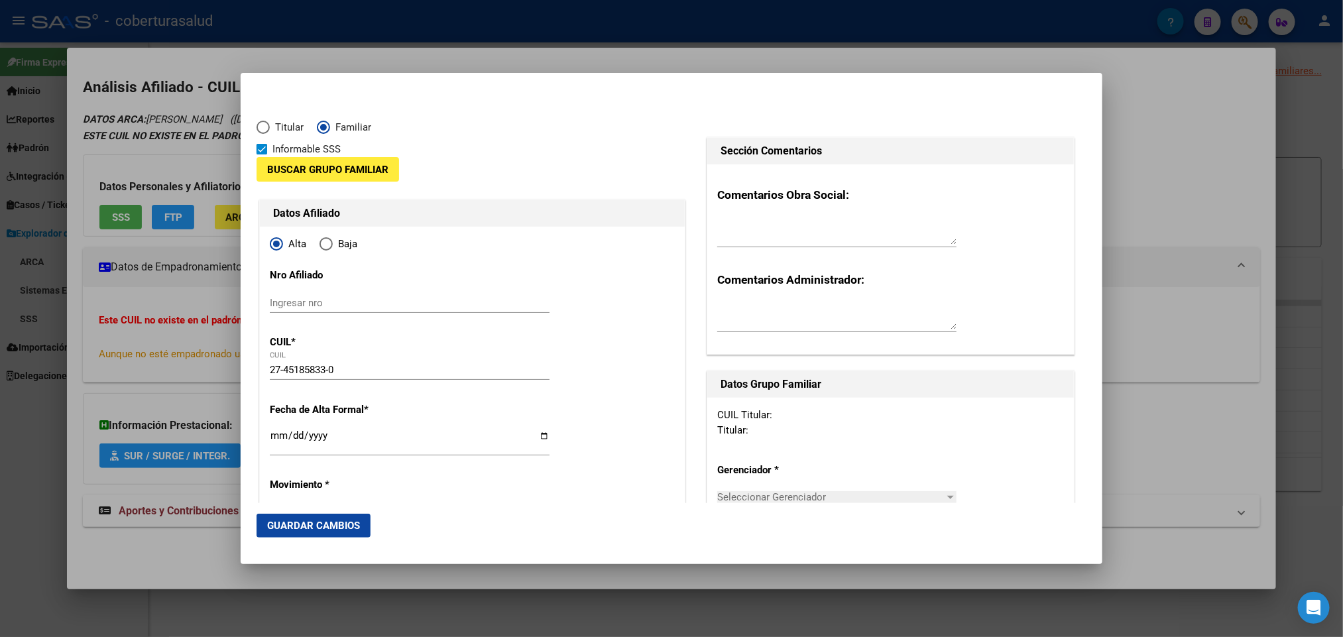
click at [361, 169] on span "Buscar Grupo Familiar" at bounding box center [327, 170] width 121 height 12
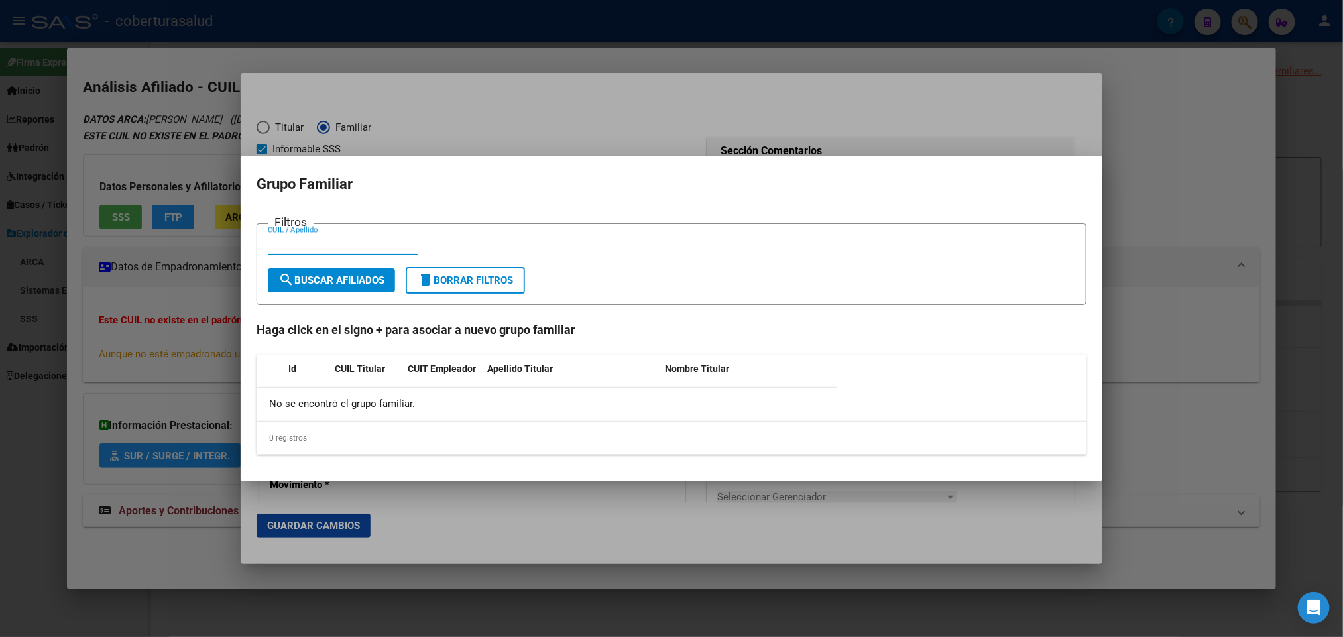
paste input "20274729385"
type input "20274729385"
click at [371, 275] on span "search Buscar Afiliados" at bounding box center [331, 281] width 106 height 12
click at [358, 280] on span "search Buscar Afiliados" at bounding box center [331, 281] width 106 height 12
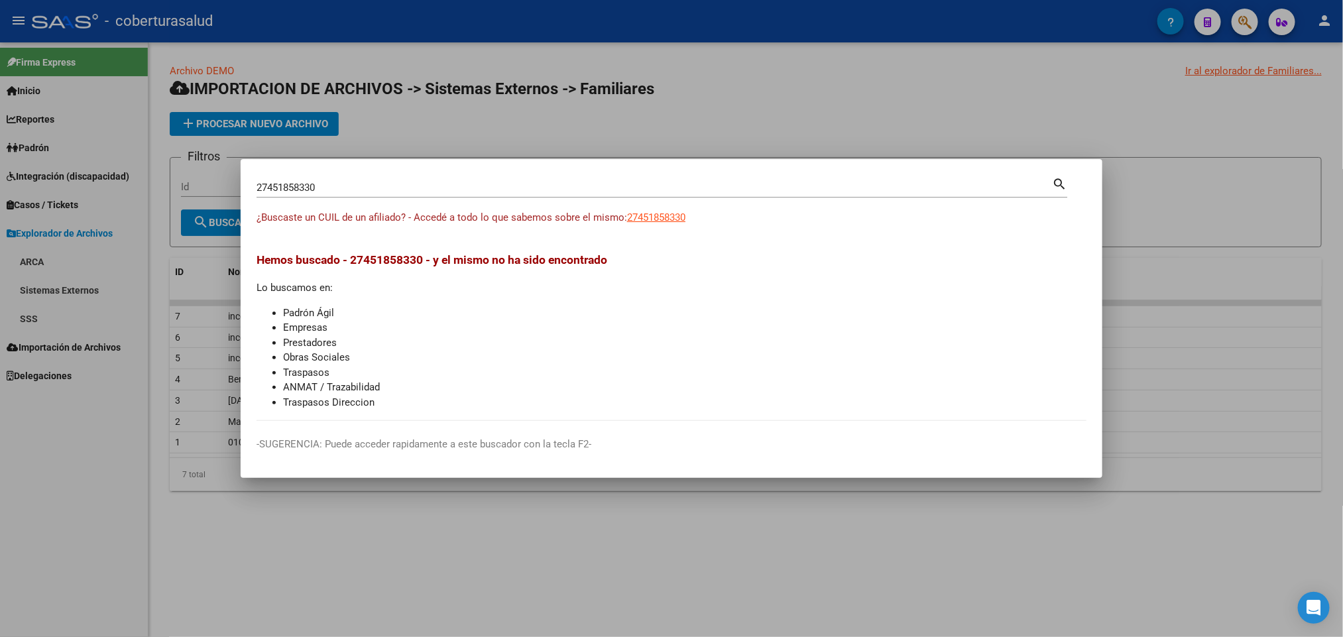
click at [593, 180] on div "27451858330 Buscar (apellido, dni, cuil, nro traspaso, cuit, obra social)" at bounding box center [655, 188] width 796 height 20
click at [585, 191] on input "27451858330" at bounding box center [655, 188] width 796 height 12
paste input "0342377832"
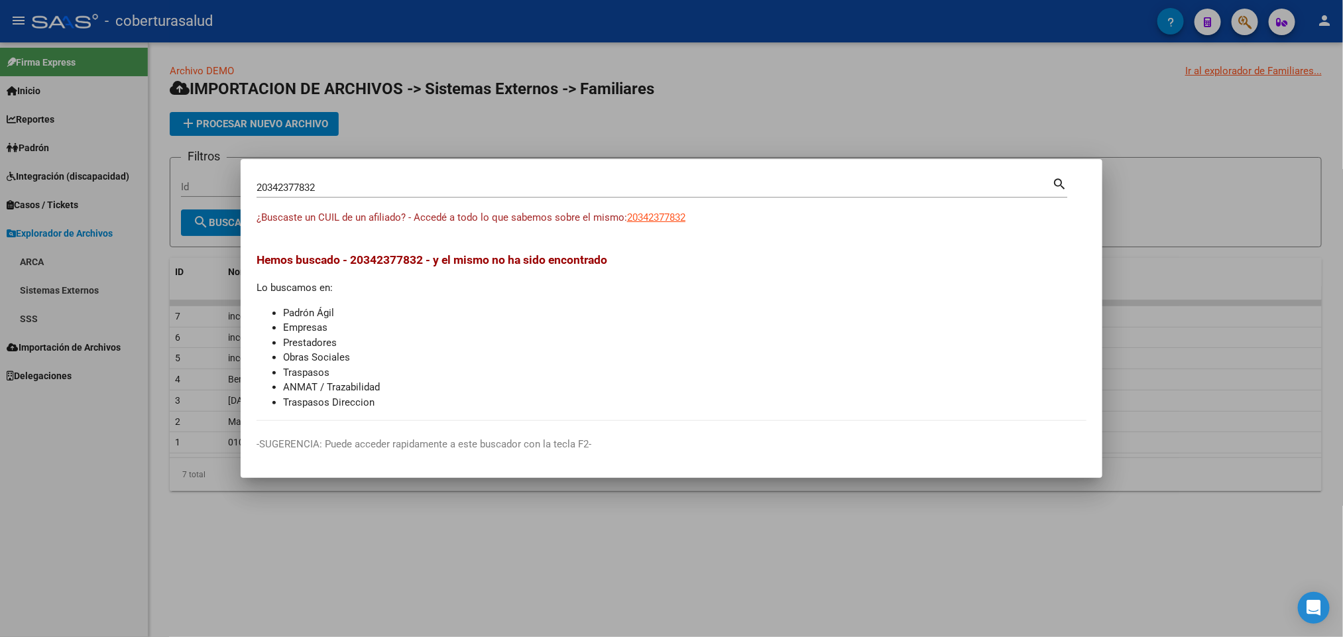
click at [619, 201] on div "20342377832 Buscar (apellido, dni, cuil, nro traspaso, cuit, obra social) search" at bounding box center [662, 192] width 811 height 35
click at [615, 190] on input "20342377832" at bounding box center [655, 188] width 796 height 12
paste input "249089"
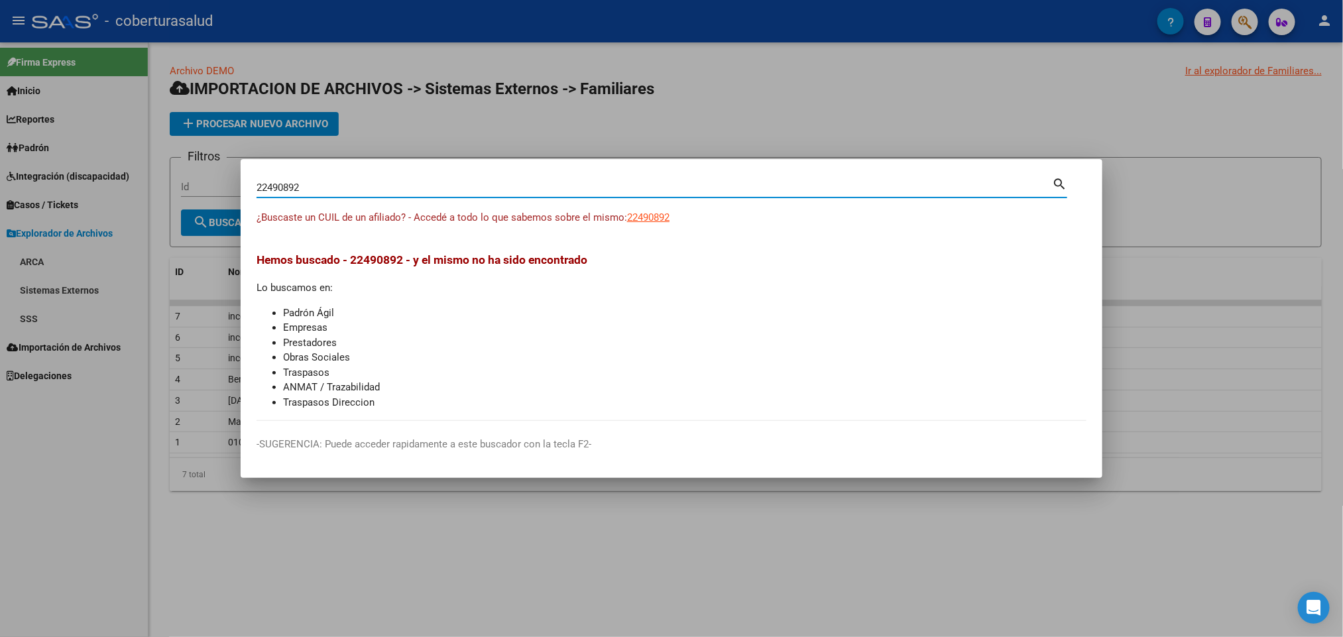
type input "22490892"
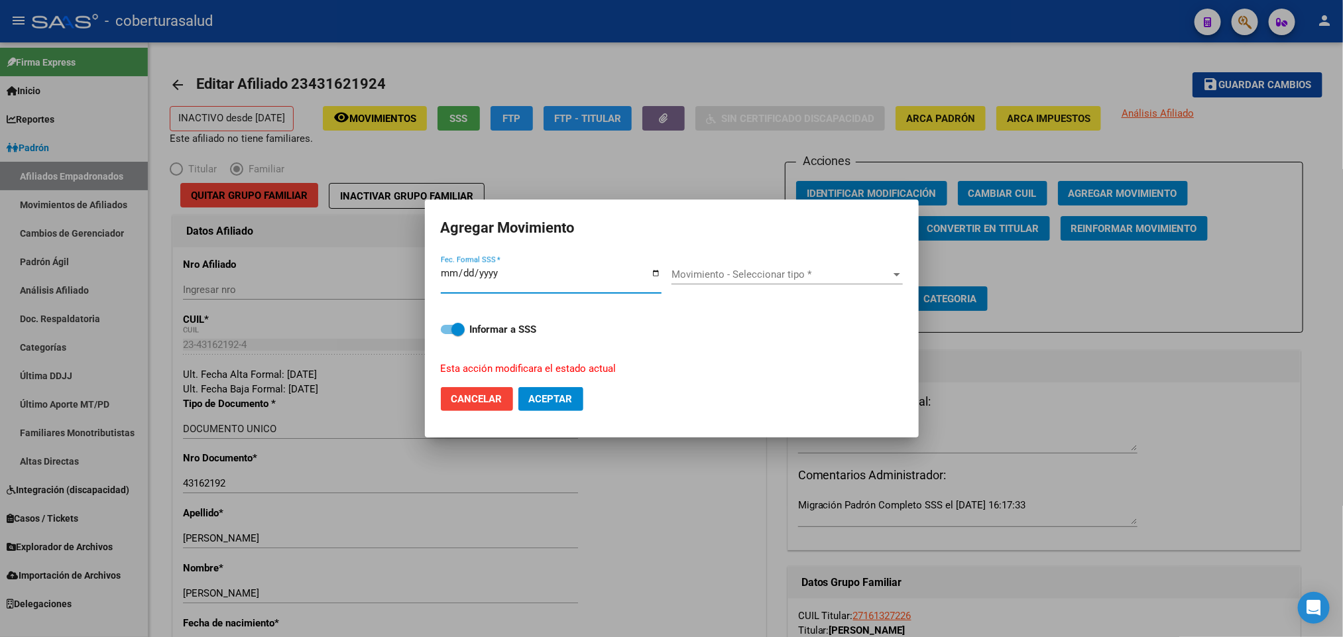
click at [794, 269] on span "Movimiento - Seleccionar tipo *" at bounding box center [781, 275] width 219 height 12
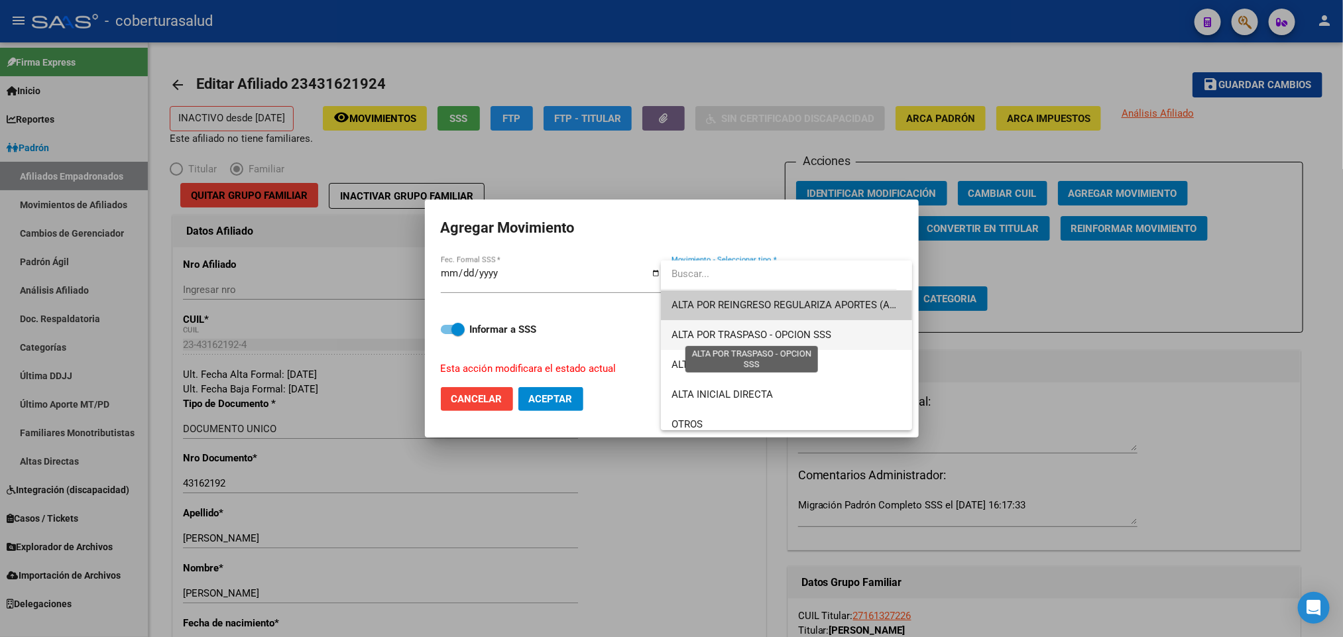
scroll to position [99, 0]
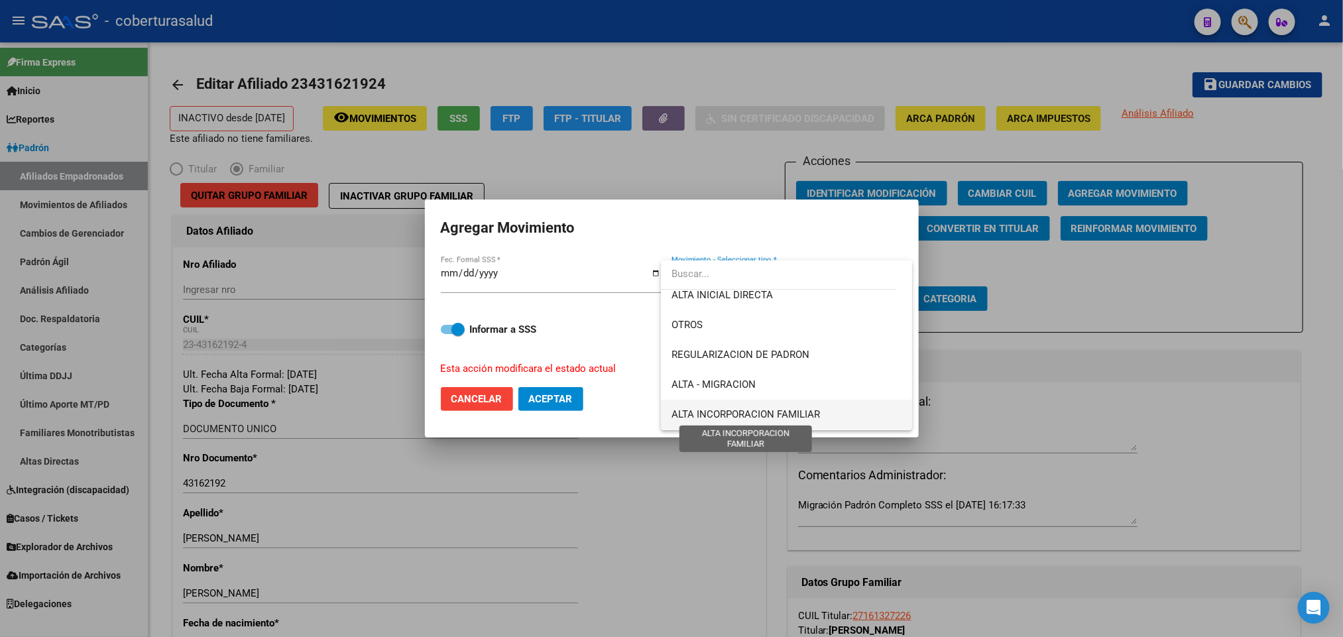
click at [816, 412] on span "ALTA INCORPORACION FAMILIAR" at bounding box center [746, 414] width 149 height 12
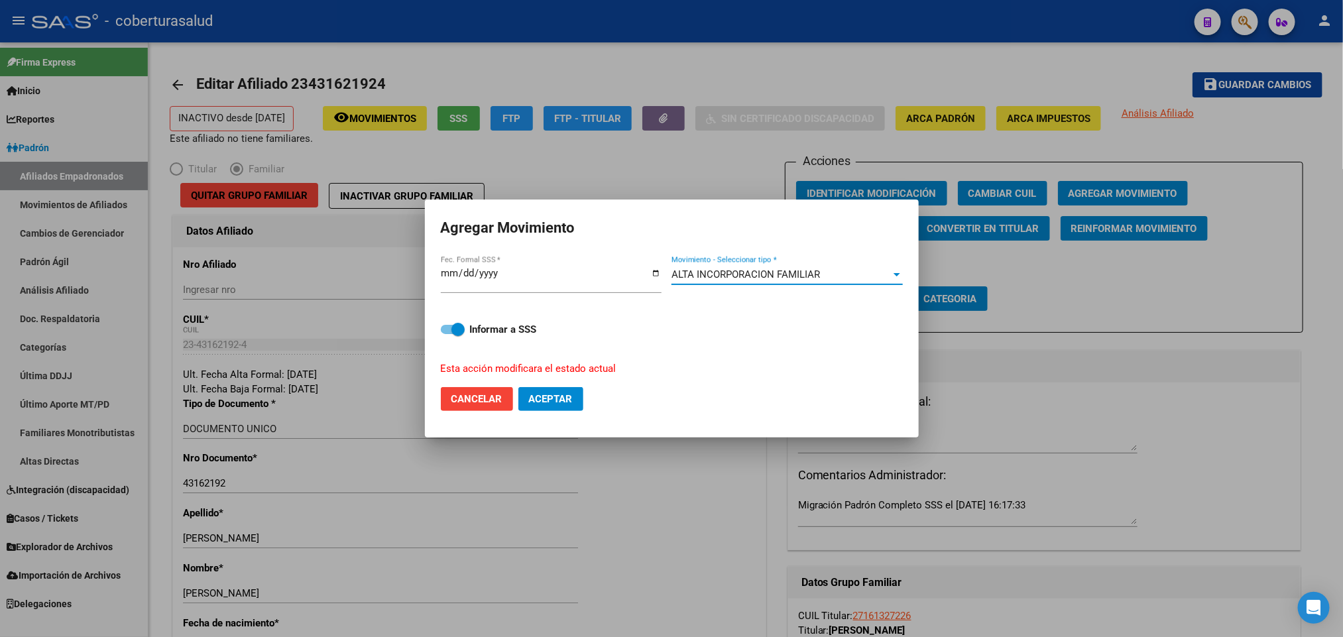
scroll to position [98, 0]
click at [563, 388] on button "Aceptar" at bounding box center [551, 399] width 65 height 24
checkbox input "false"
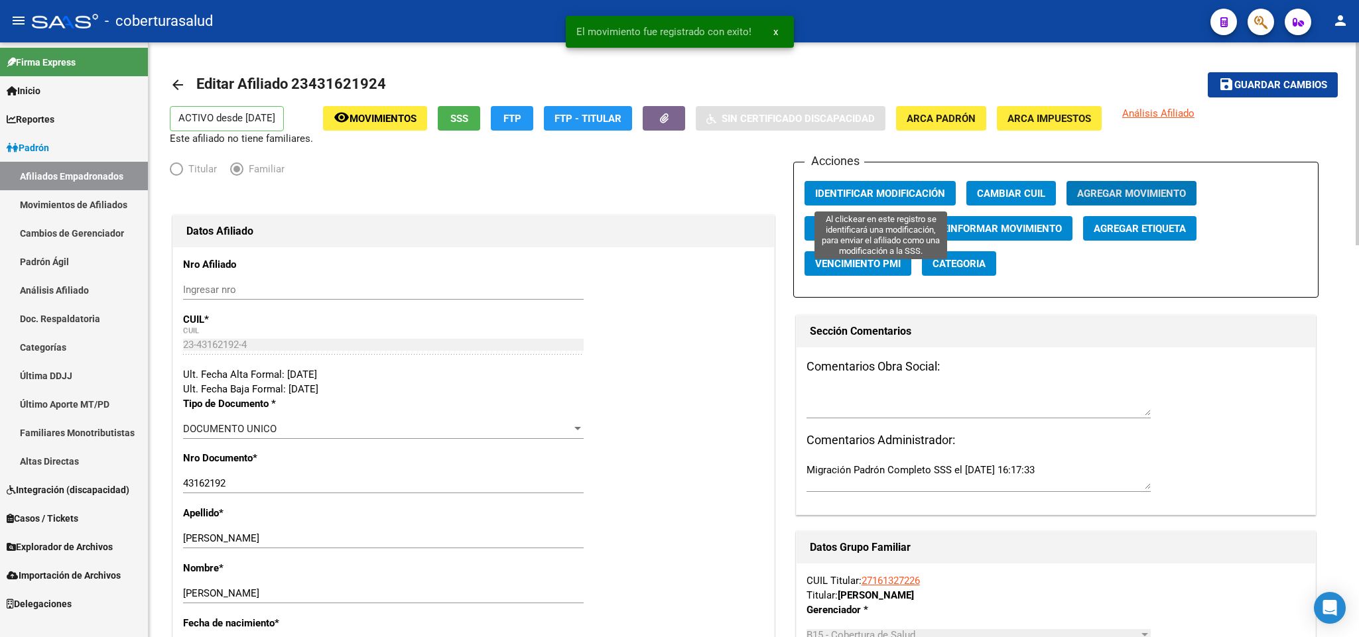
click at [925, 184] on button "Identificar Modificación" at bounding box center [879, 193] width 151 height 25
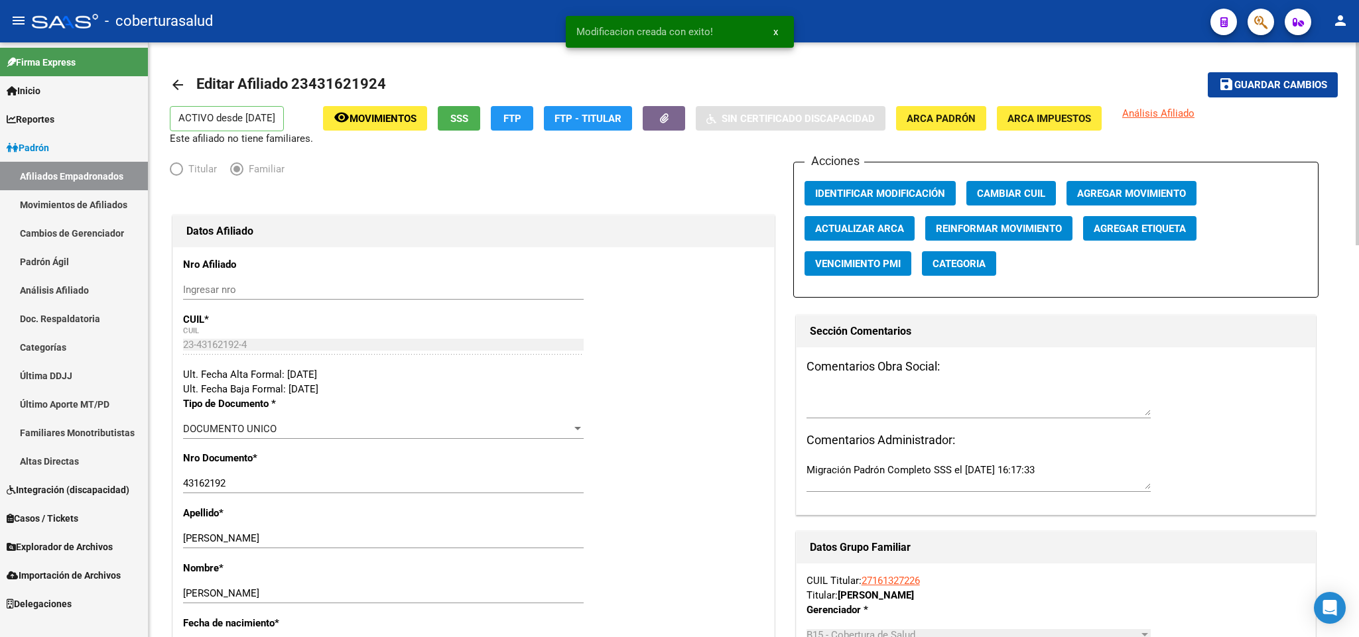
click at [376, 119] on span "Movimientos" at bounding box center [382, 119] width 67 height 12
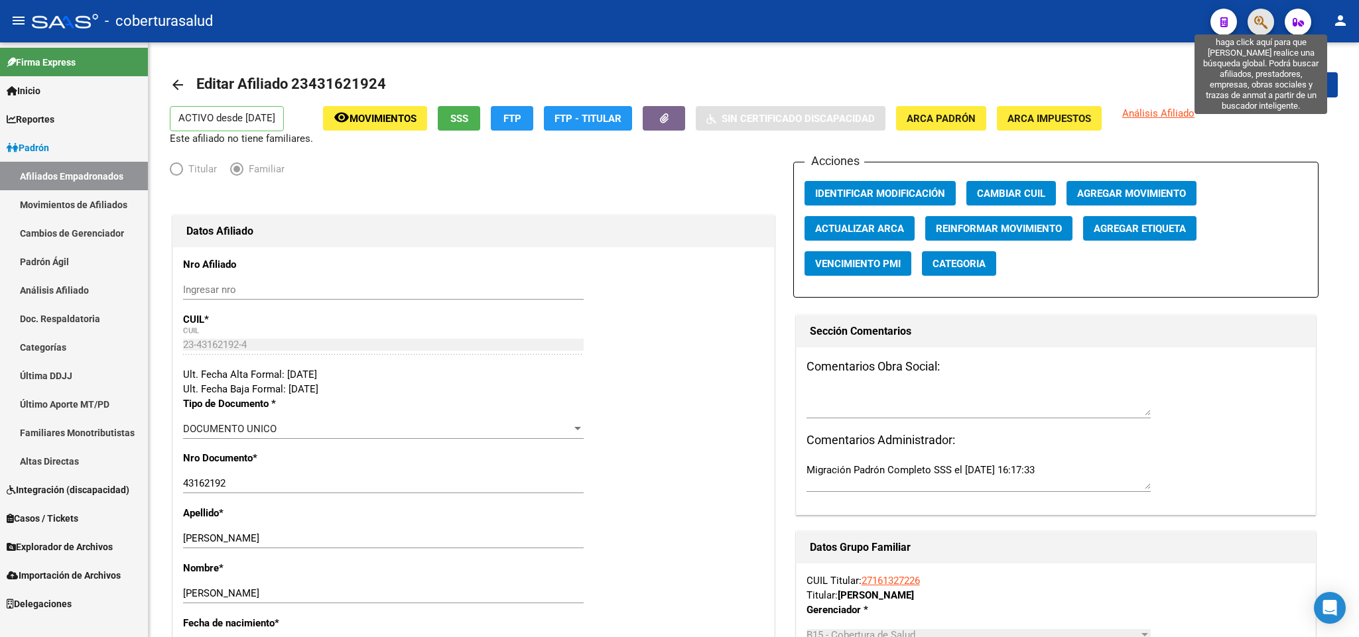
click at [1263, 28] on icon "button" at bounding box center [1260, 22] width 13 height 15
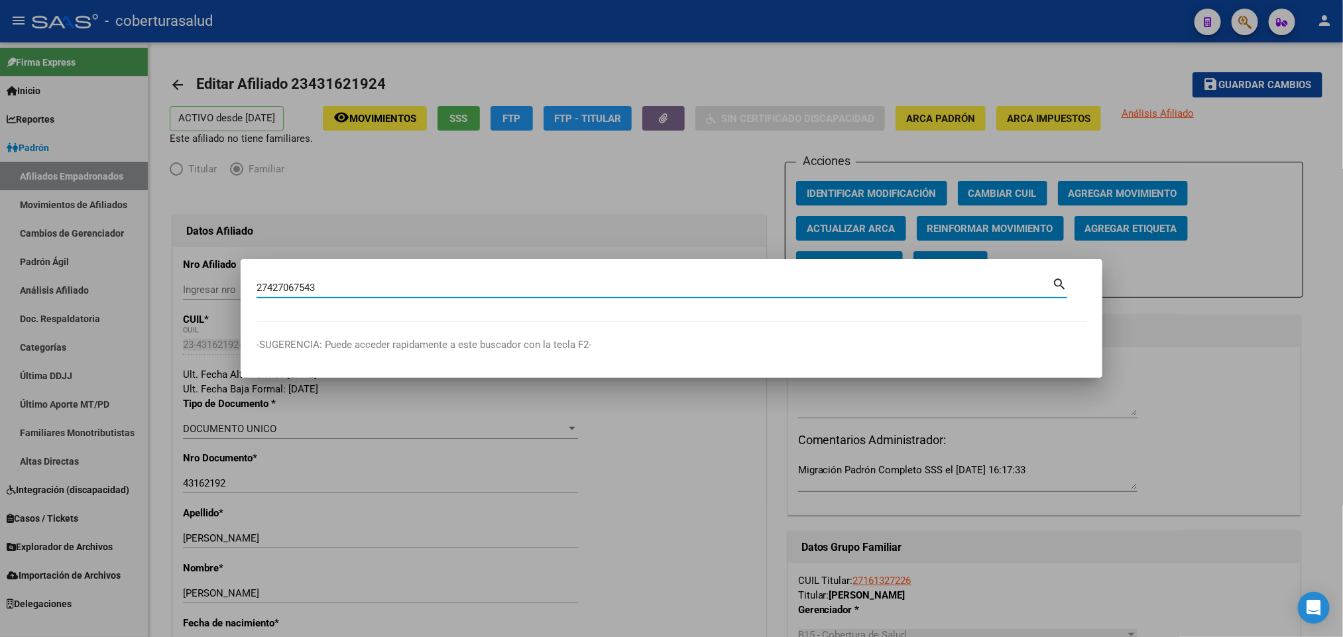
type input "27427067543"
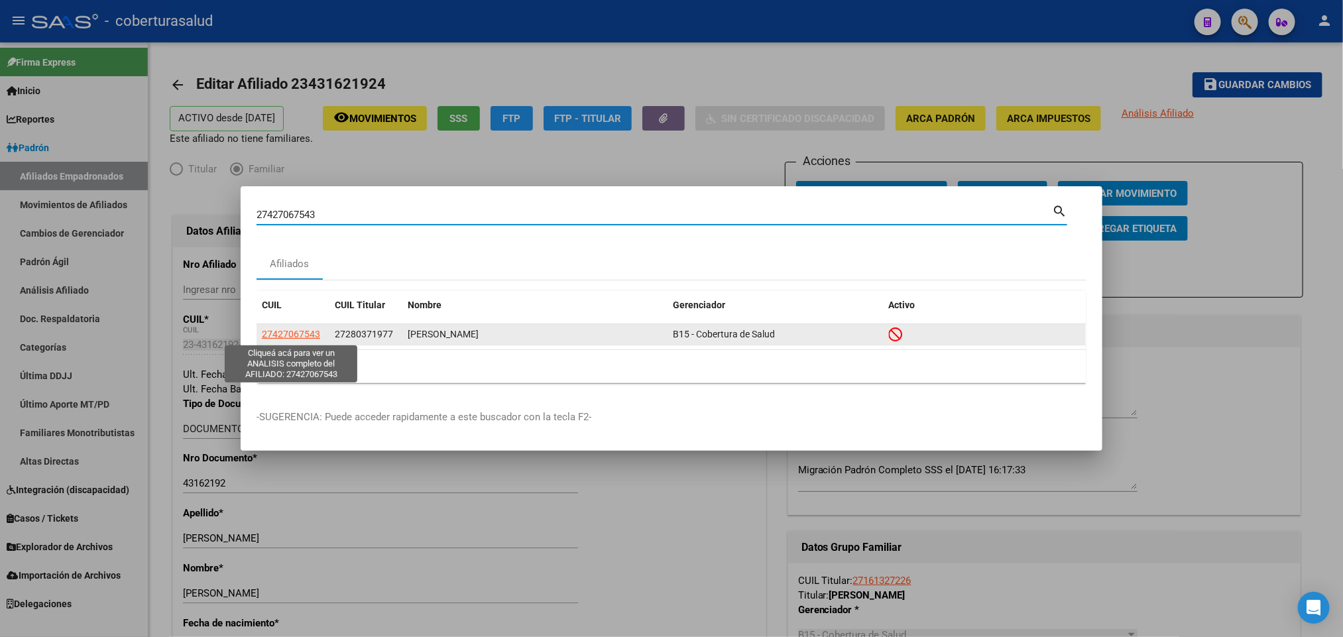
click at [298, 336] on span "27427067543" at bounding box center [291, 334] width 58 height 11
type textarea "27427067543"
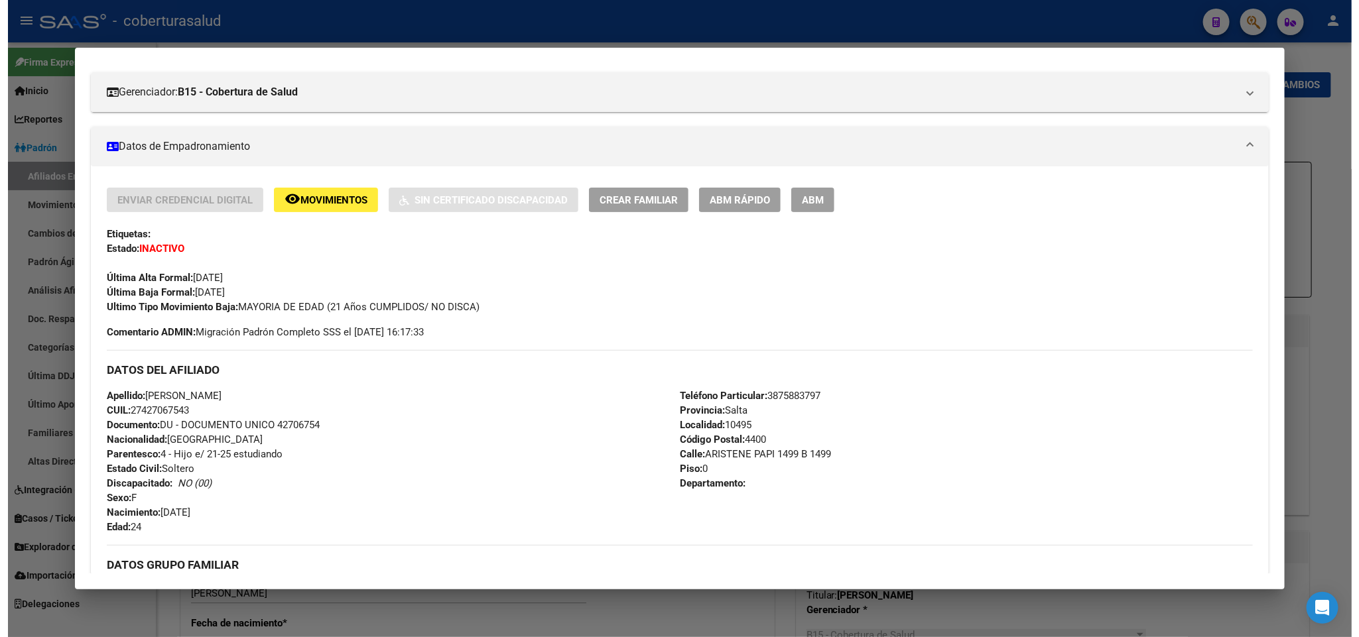
scroll to position [86, 0]
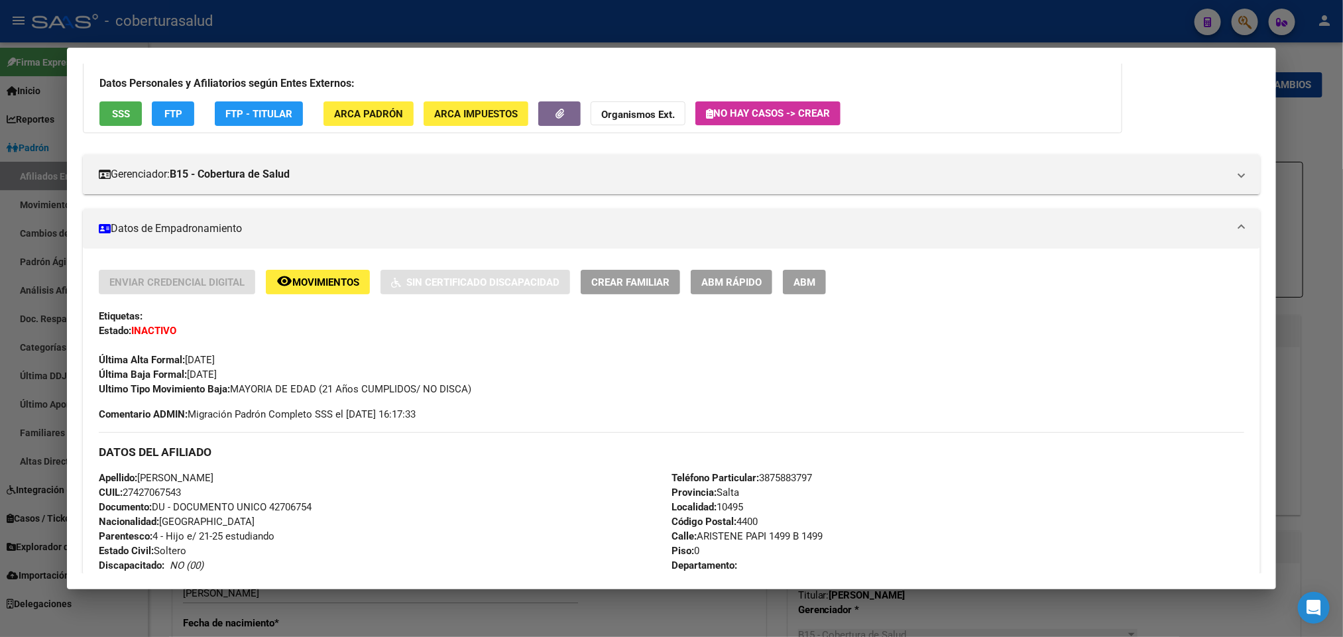
click at [810, 280] on span "ABM" at bounding box center [805, 282] width 22 height 12
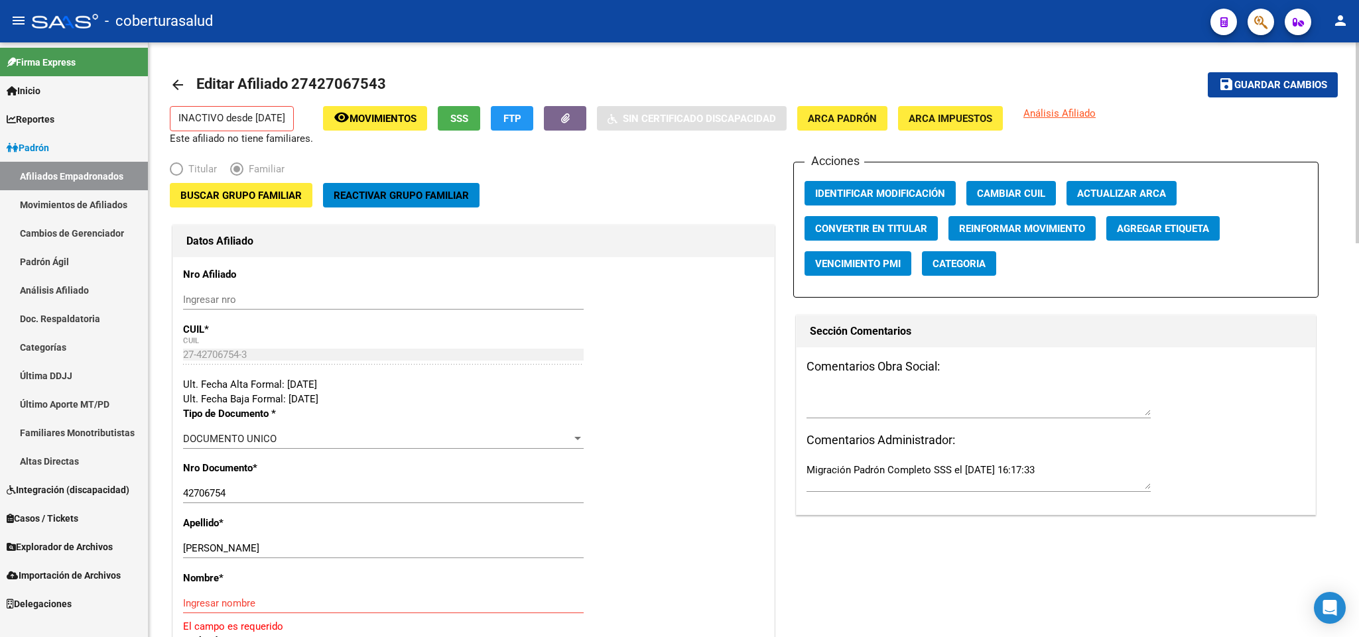
click at [263, 204] on button "Buscar Grupo Familiar" at bounding box center [241, 195] width 143 height 25
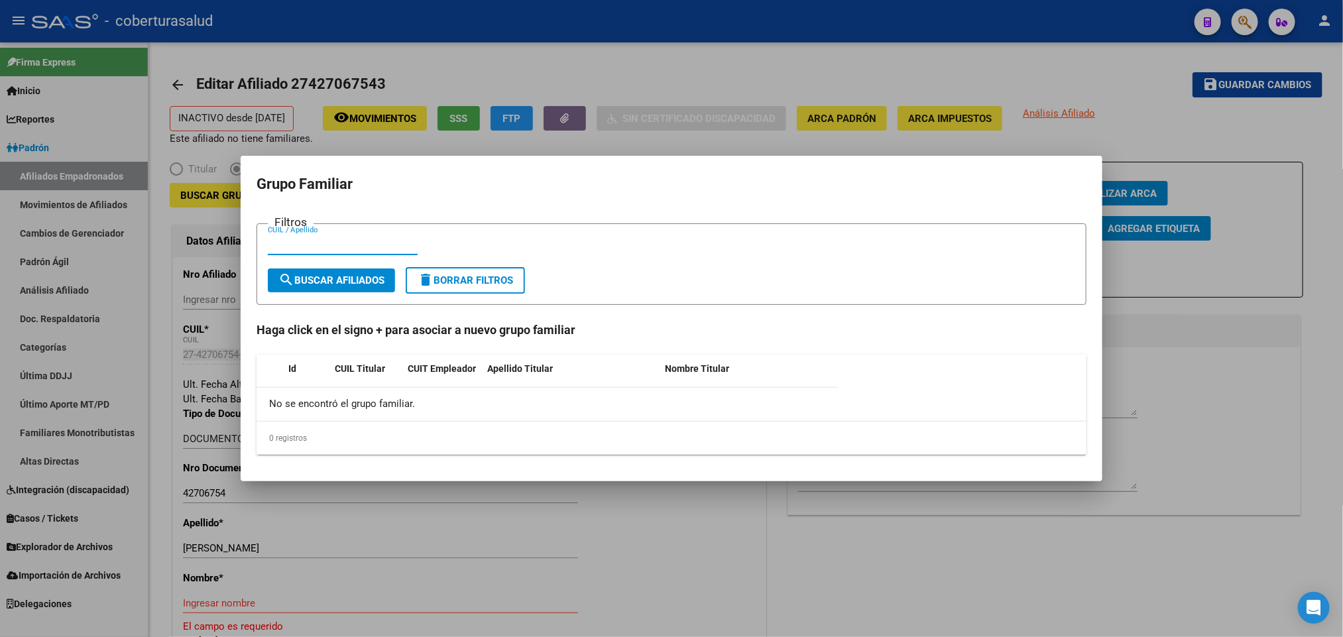
paste input "27280371977"
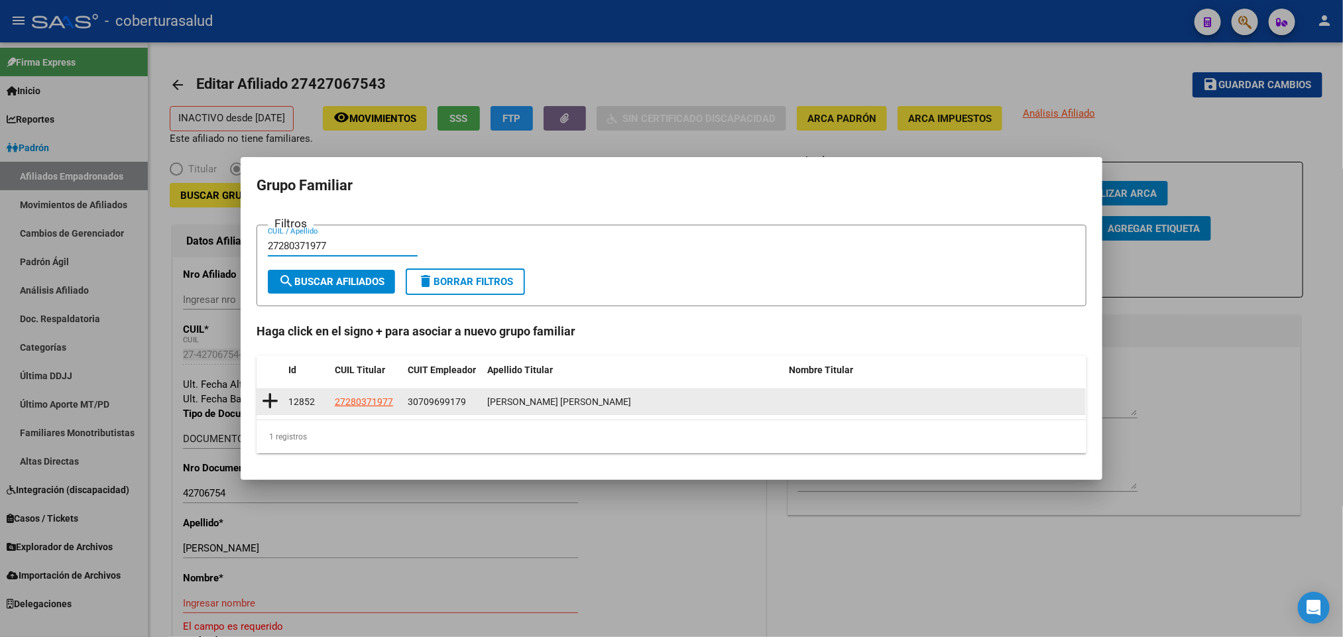
type input "27280371977"
click at [267, 400] on icon at bounding box center [270, 401] width 17 height 19
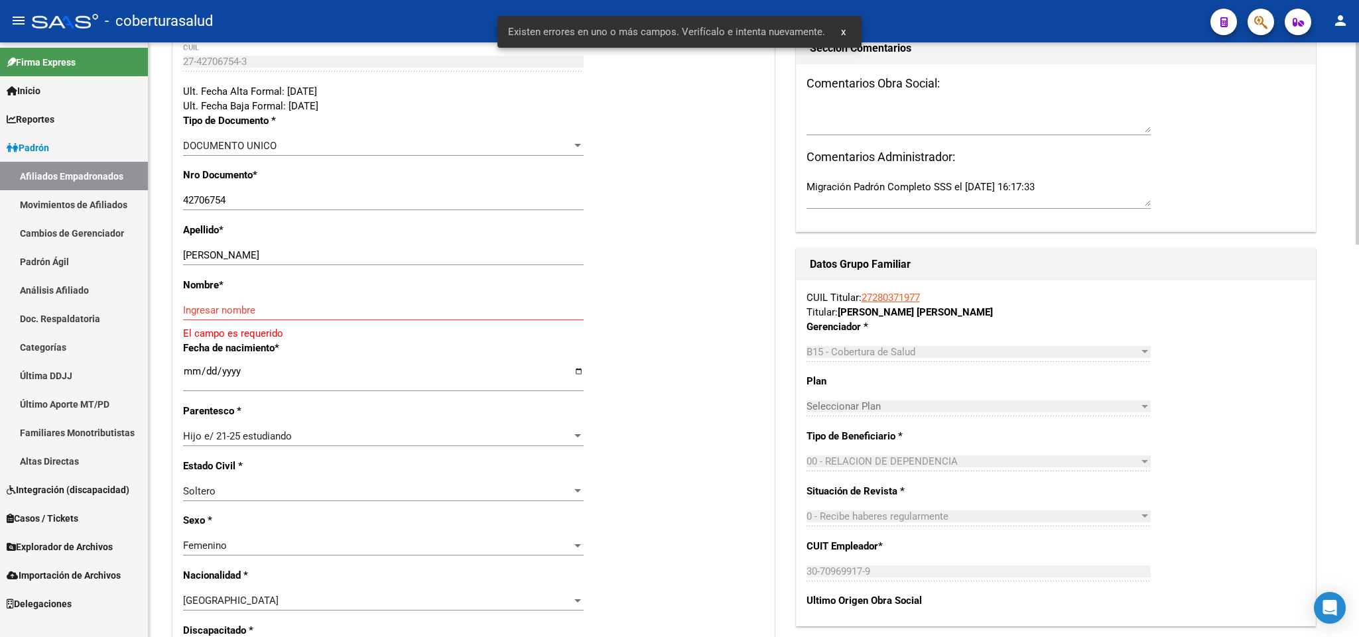
scroll to position [298, 0]
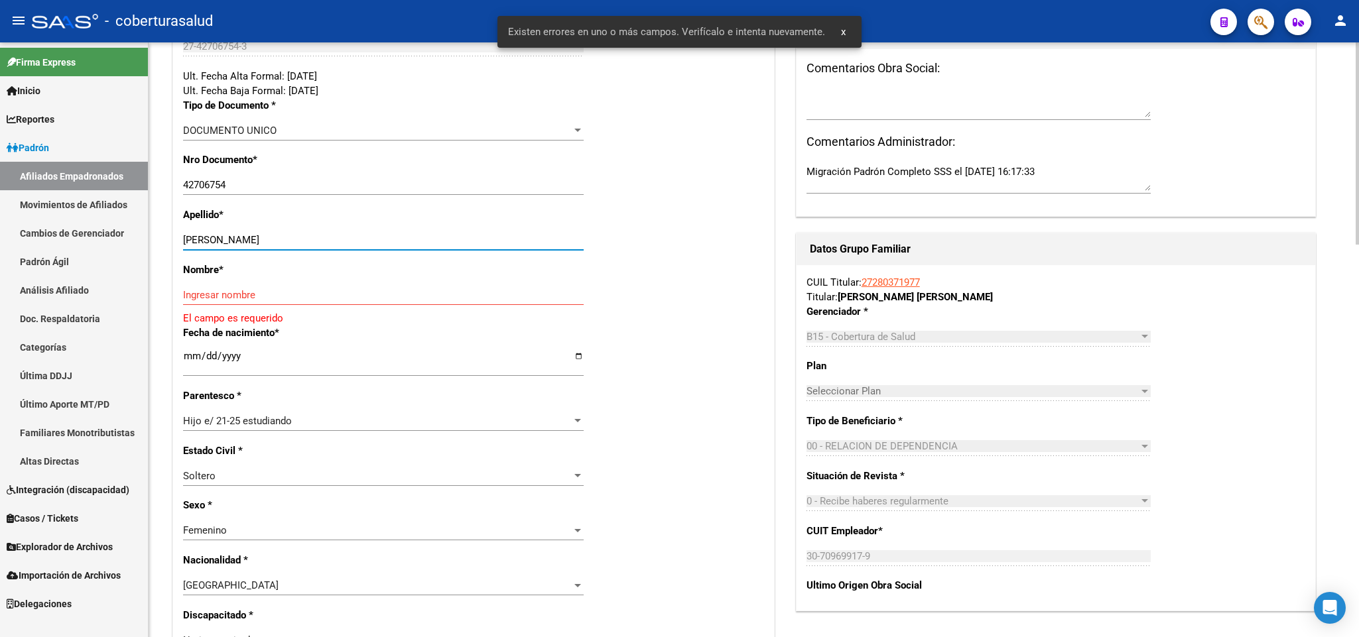
drag, startPoint x: 249, startPoint y: 241, endPoint x: 367, endPoint y: 241, distance: 117.4
click at [367, 241] on input "[PERSON_NAME]" at bounding box center [383, 240] width 400 height 12
type input "LOPEZ PONCE"
click at [233, 294] on input "Ingresar nombre" at bounding box center [383, 295] width 400 height 12
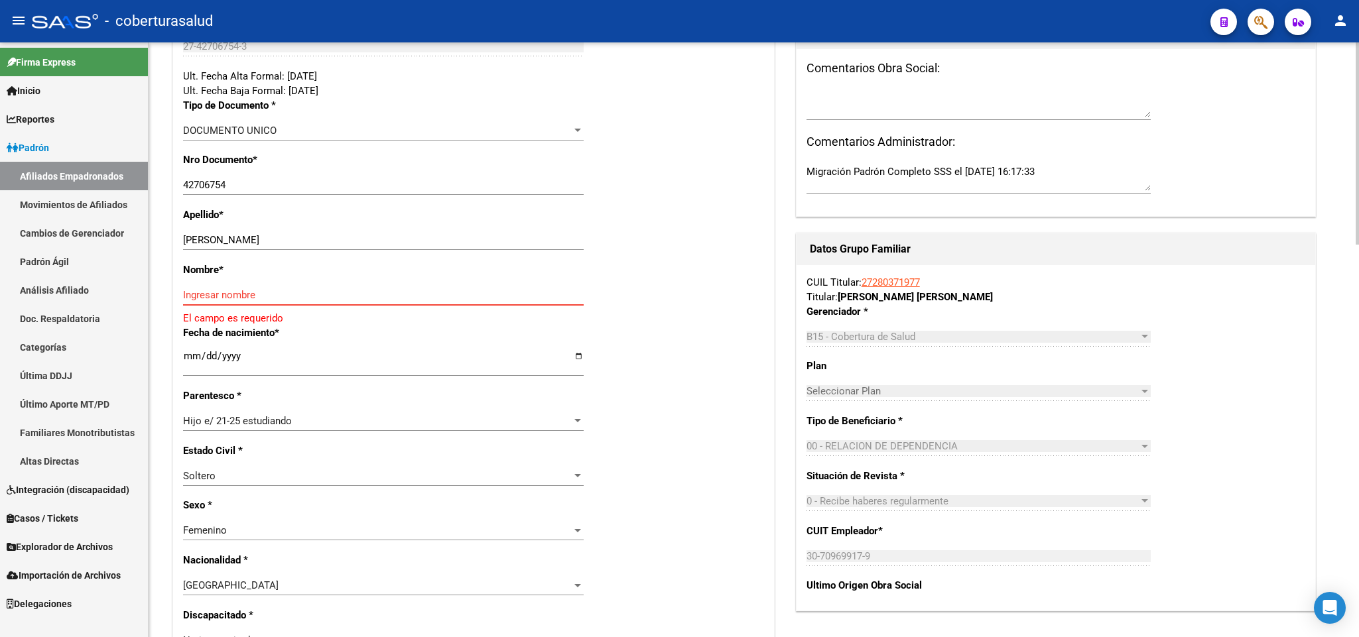
paste input "ABRIL GUADALUPE"
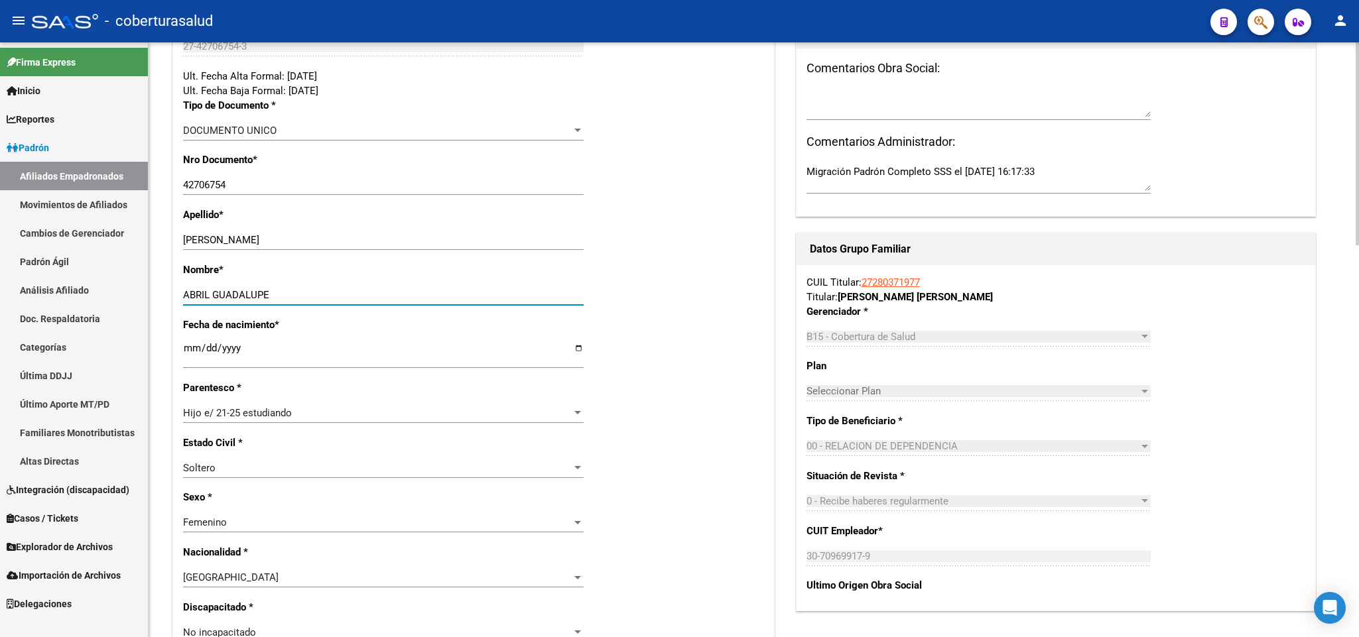
type input "ABRIL GUADALUPE"
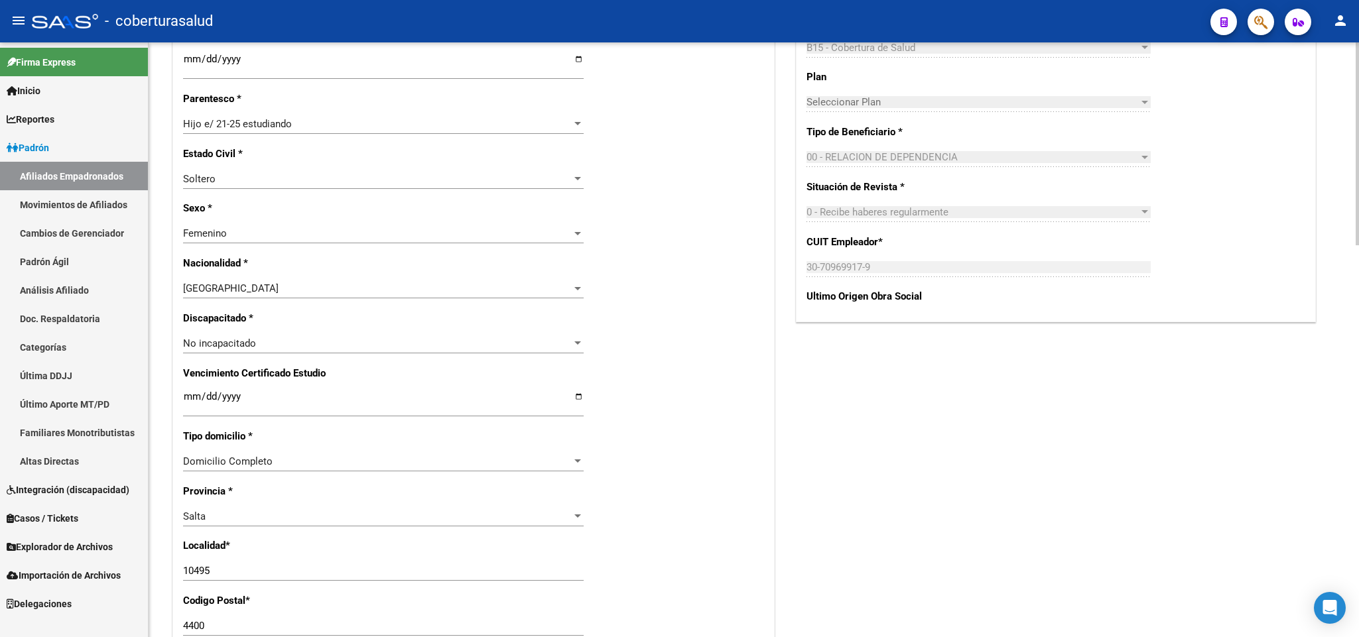
scroll to position [597, 0]
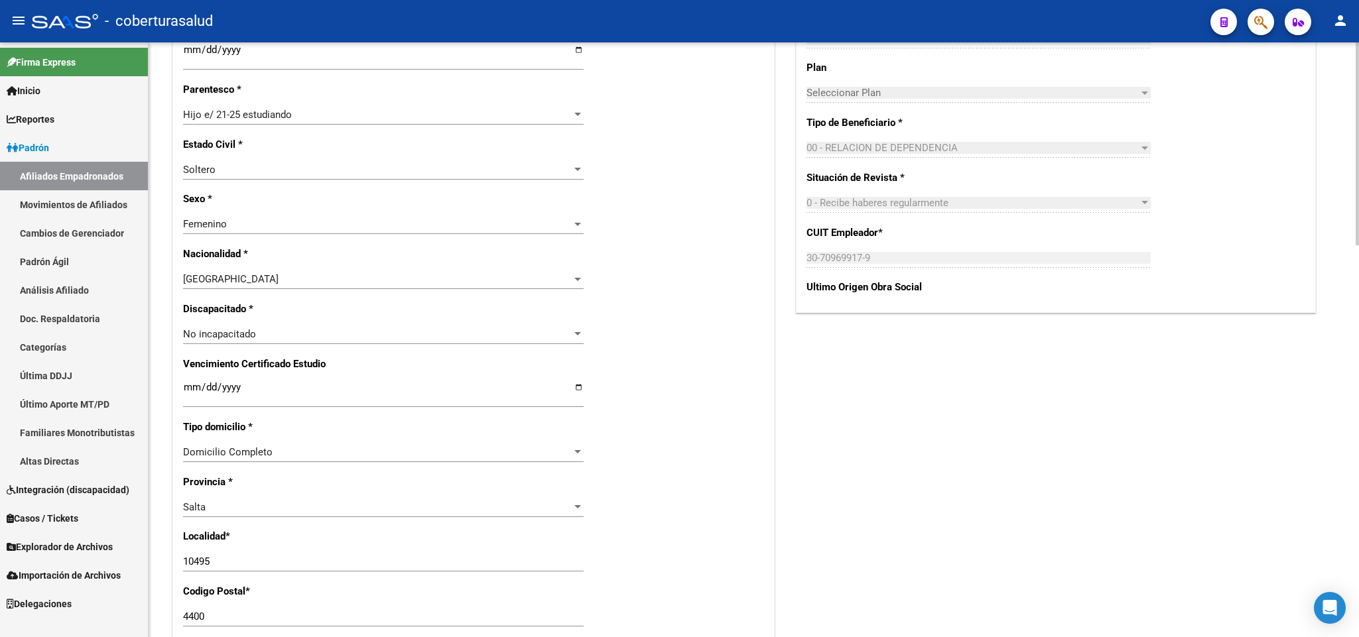
click at [180, 391] on div "Nro Afiliado Ingresar nro CUIL * 27-42706754-3 CUIL ARCA Padrón Ult. Fecha Alta…" at bounding box center [473, 370] width 601 height 1438
click at [183, 392] on input "Ingresar fecha" at bounding box center [383, 392] width 400 height 21
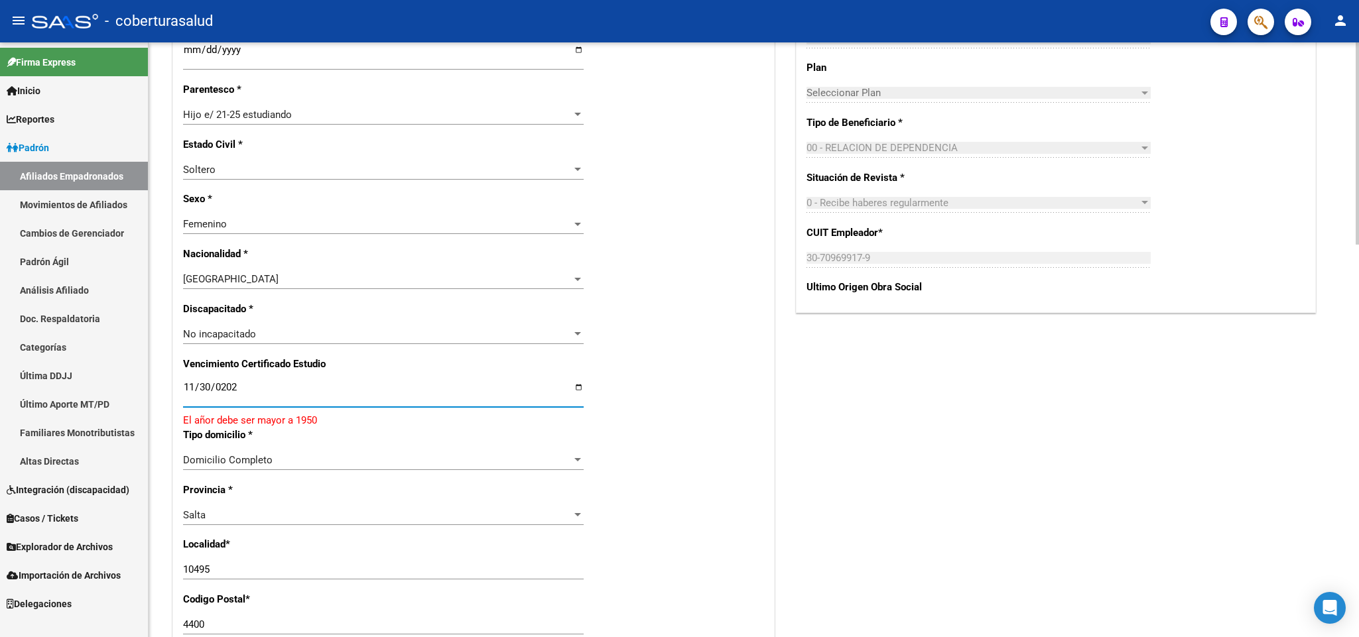
type input "[DATE]"
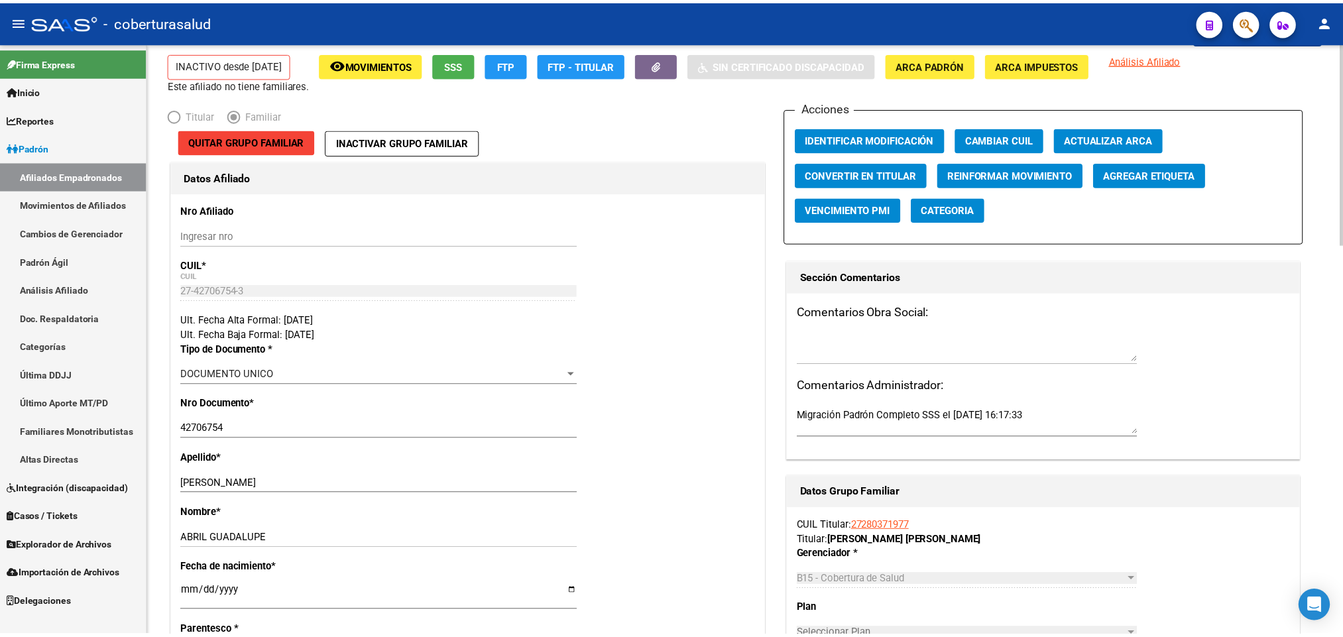
scroll to position [0, 0]
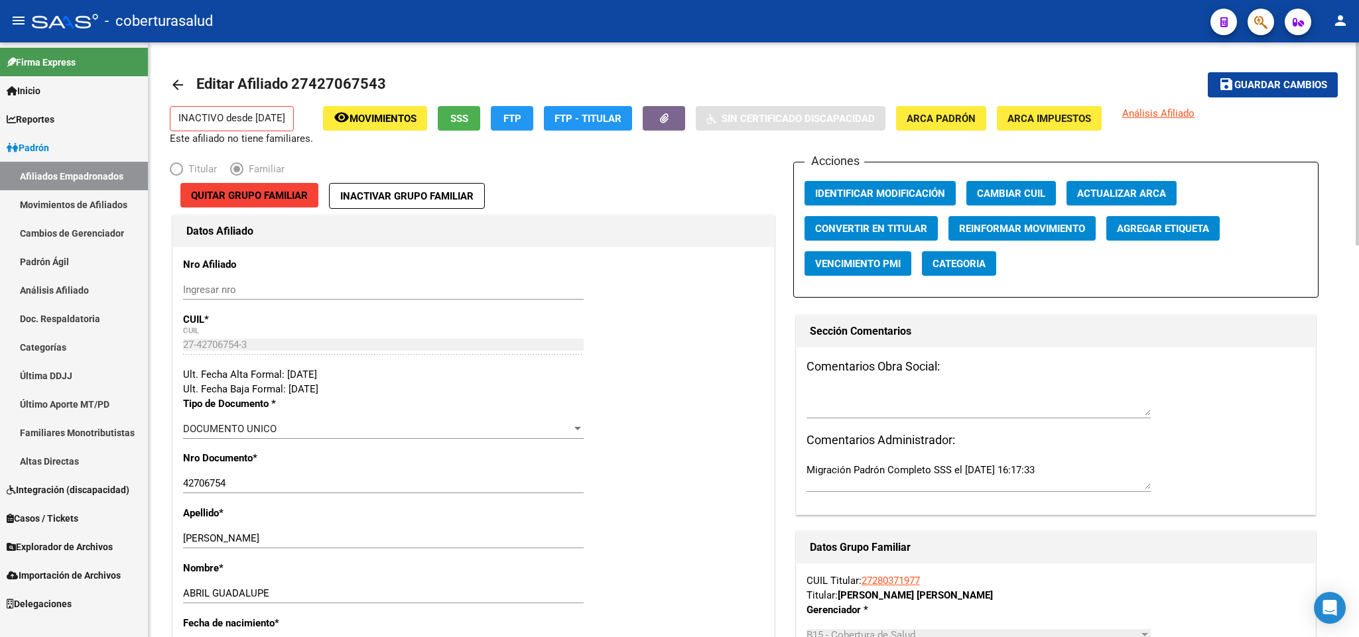
click at [1313, 82] on span "Guardar cambios" at bounding box center [1280, 86] width 93 height 12
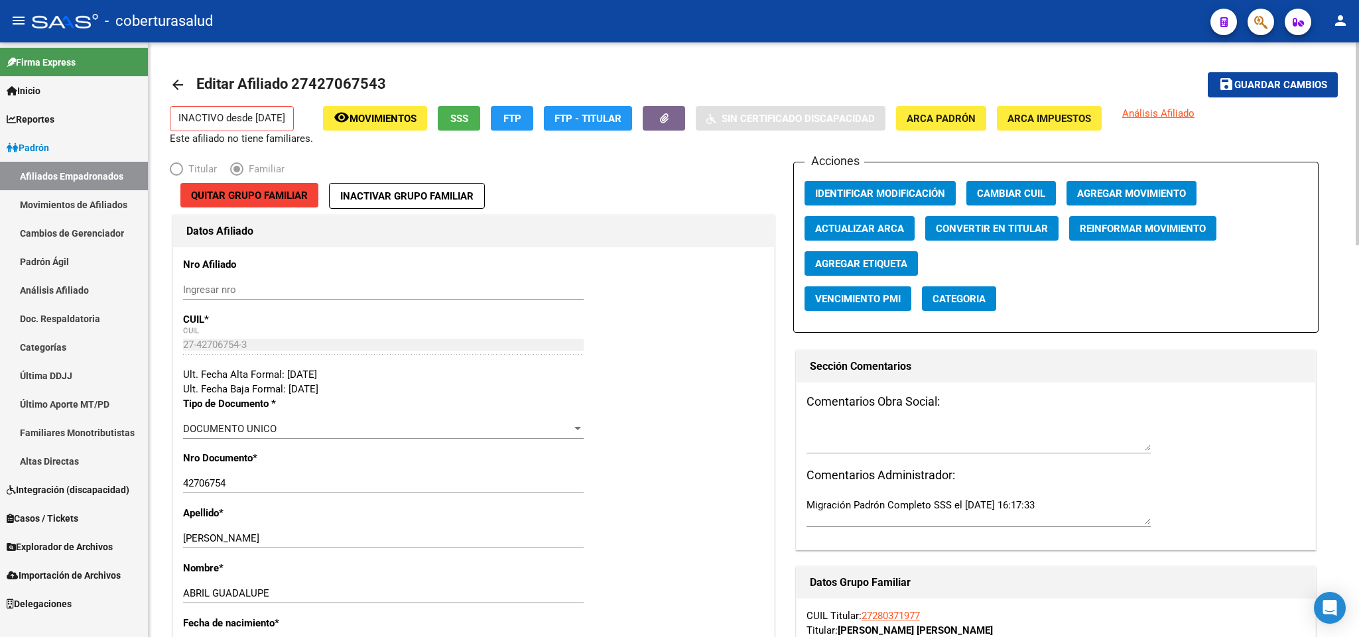
click at [1101, 182] on button "Agregar Movimiento" at bounding box center [1131, 193] width 130 height 25
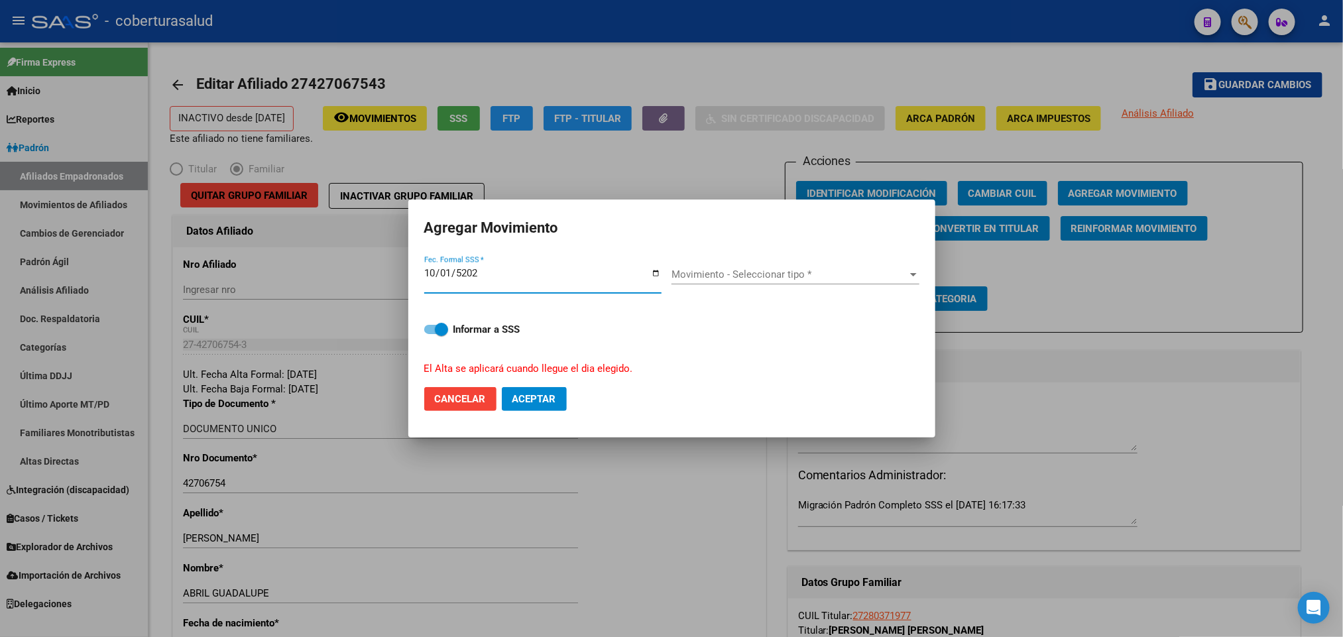
type input "[DATE]"
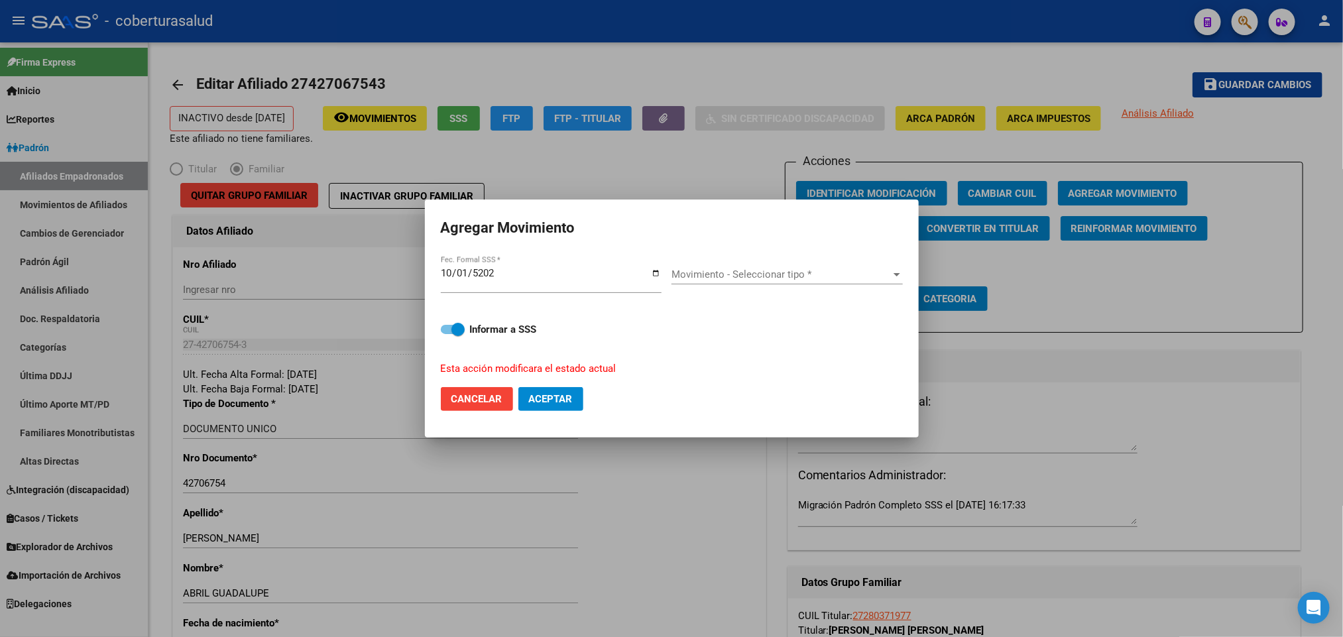
drag, startPoint x: 711, startPoint y: 289, endPoint x: 715, endPoint y: 275, distance: 14.5
click at [712, 286] on div "Movimiento - Seleccionar tipo * Movimiento - Seleccionar tipo *" at bounding box center [787, 281] width 231 height 32
click at [715, 273] on span "Movimiento - Seleccionar tipo *" at bounding box center [781, 275] width 219 height 12
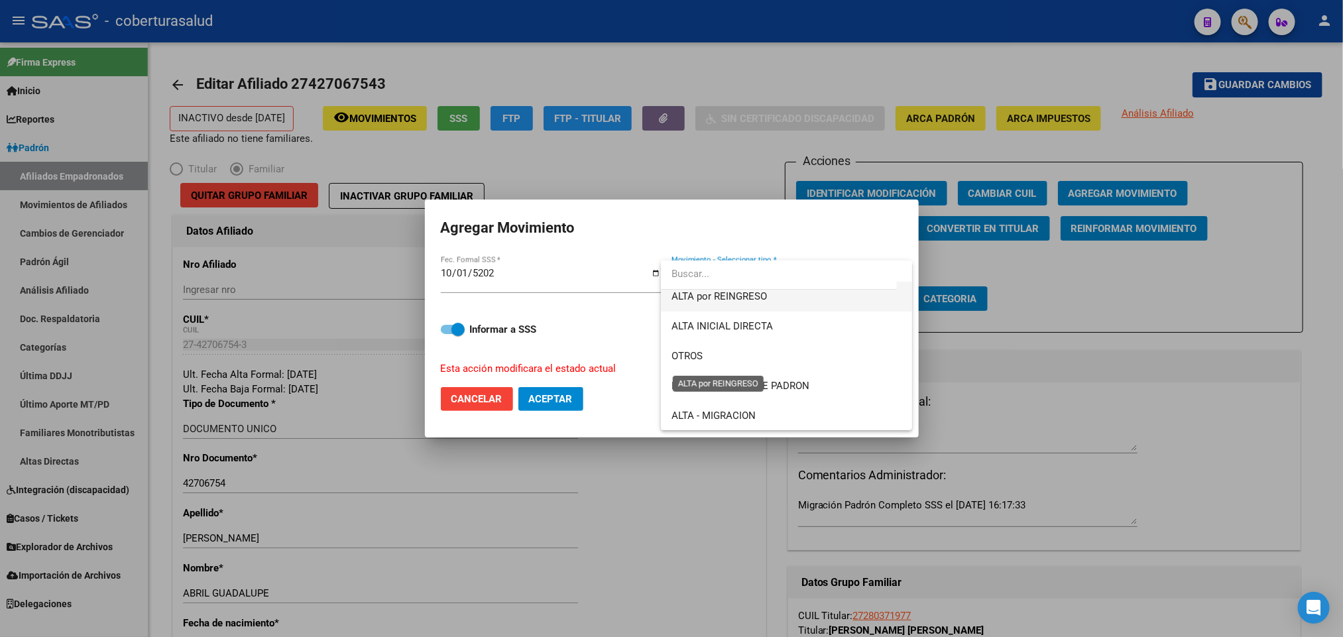
scroll to position [99, 0]
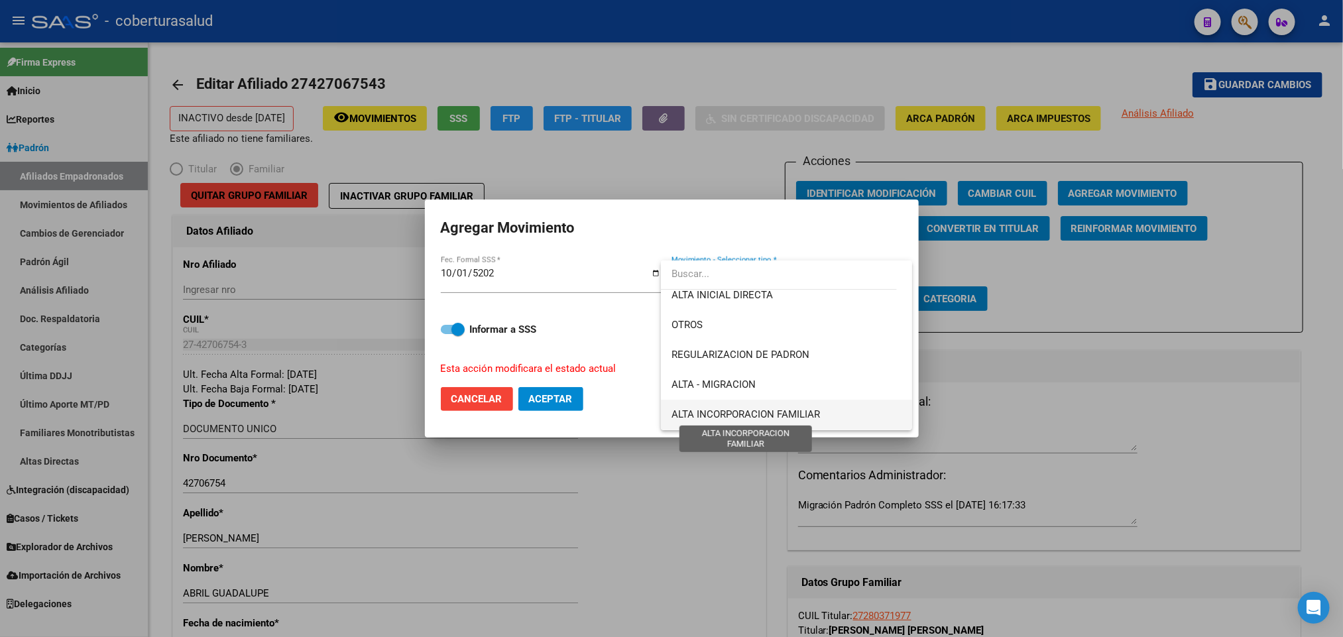
click at [759, 408] on span "ALTA INCORPORACION FAMILIAR" at bounding box center [746, 414] width 149 height 12
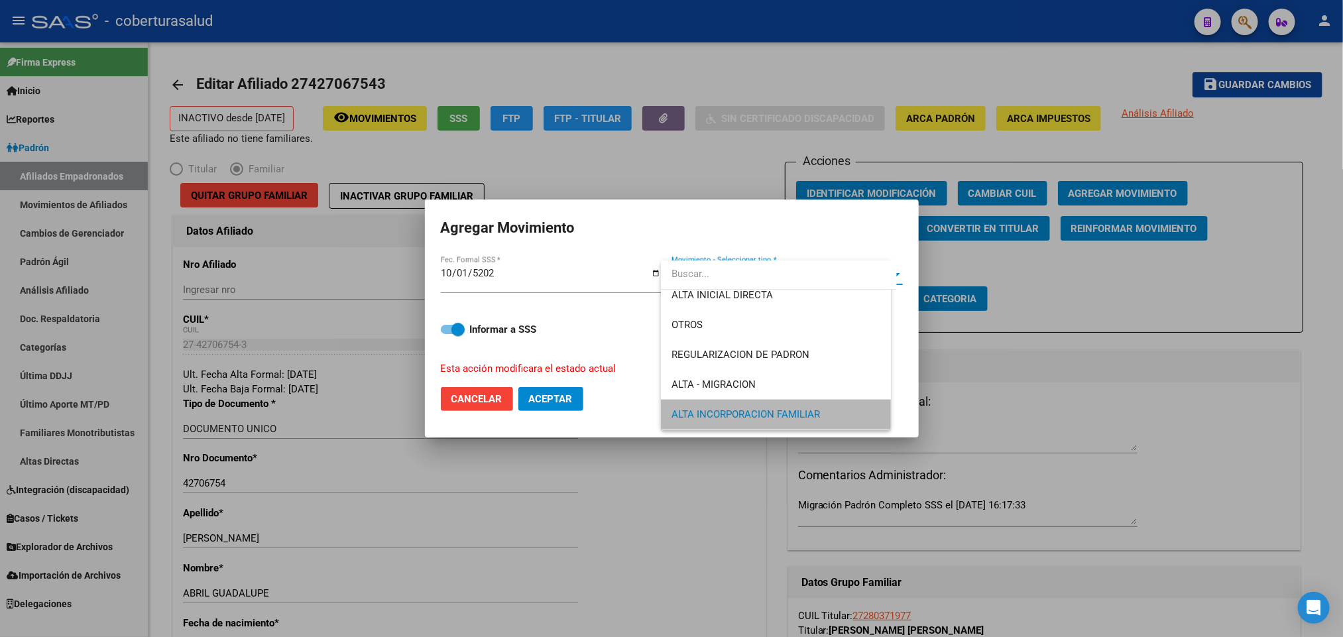
scroll to position [98, 0]
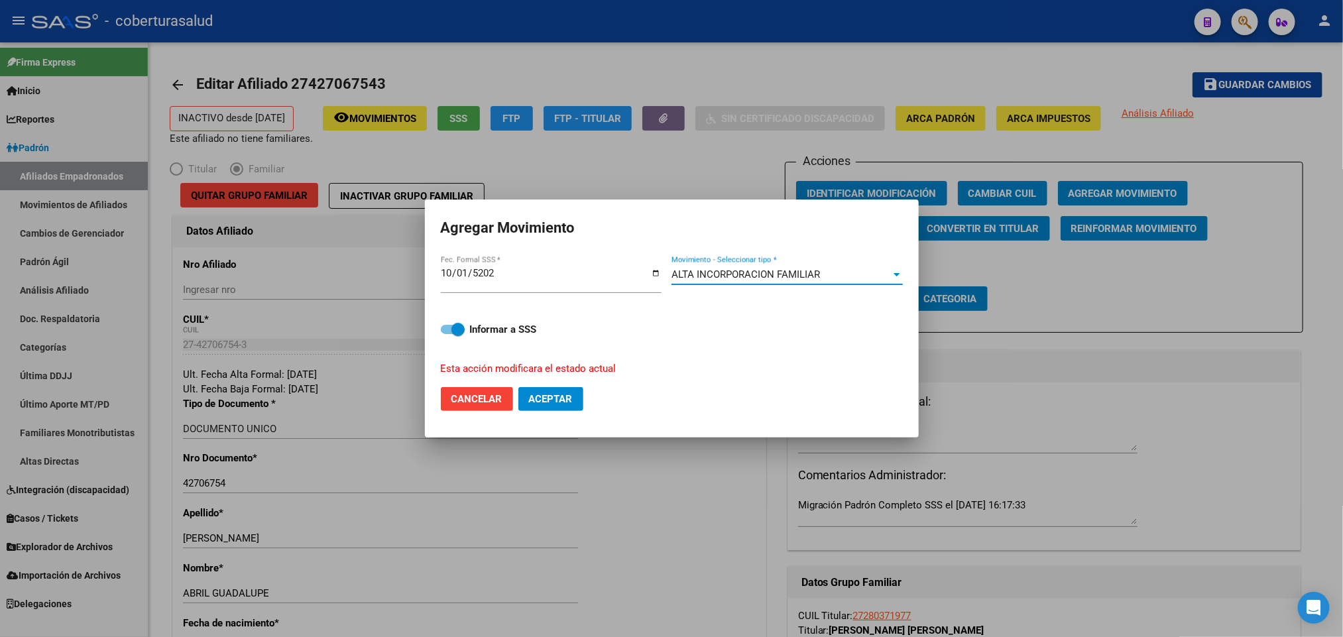
click at [573, 397] on span "Aceptar" at bounding box center [551, 399] width 44 height 12
checkbox input "false"
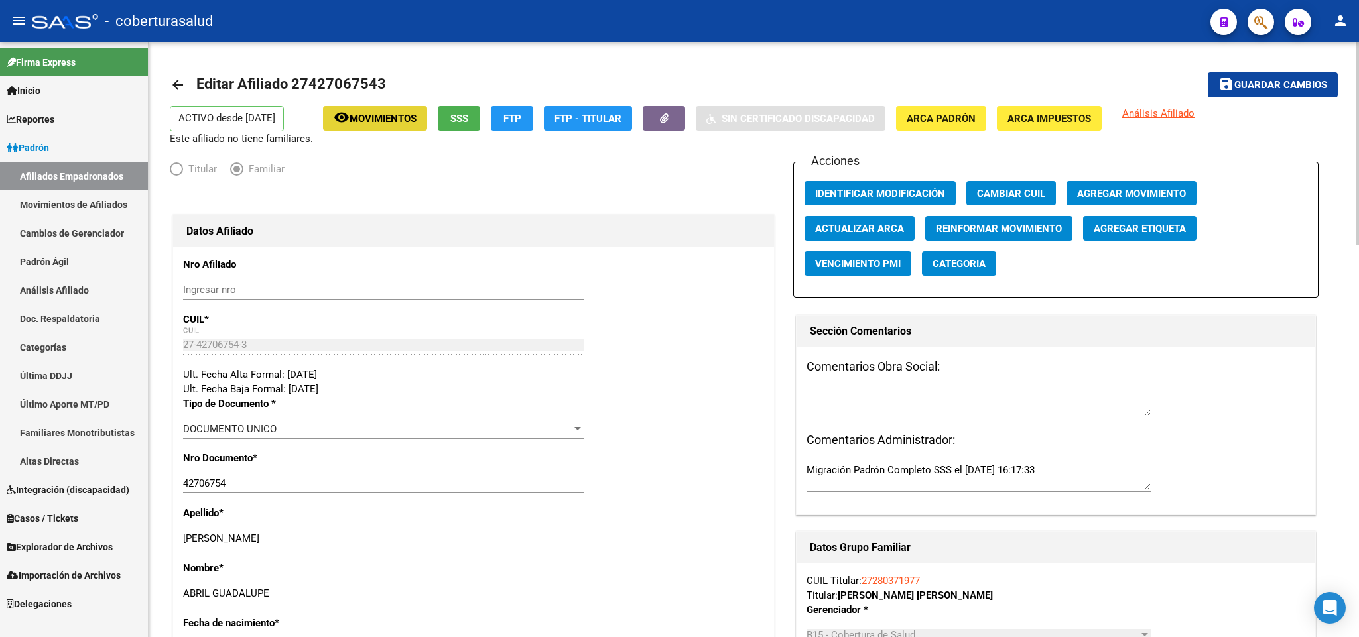
click at [410, 119] on span "Movimientos" at bounding box center [382, 119] width 67 height 12
click at [1251, 21] on button "button" at bounding box center [1260, 22] width 27 height 27
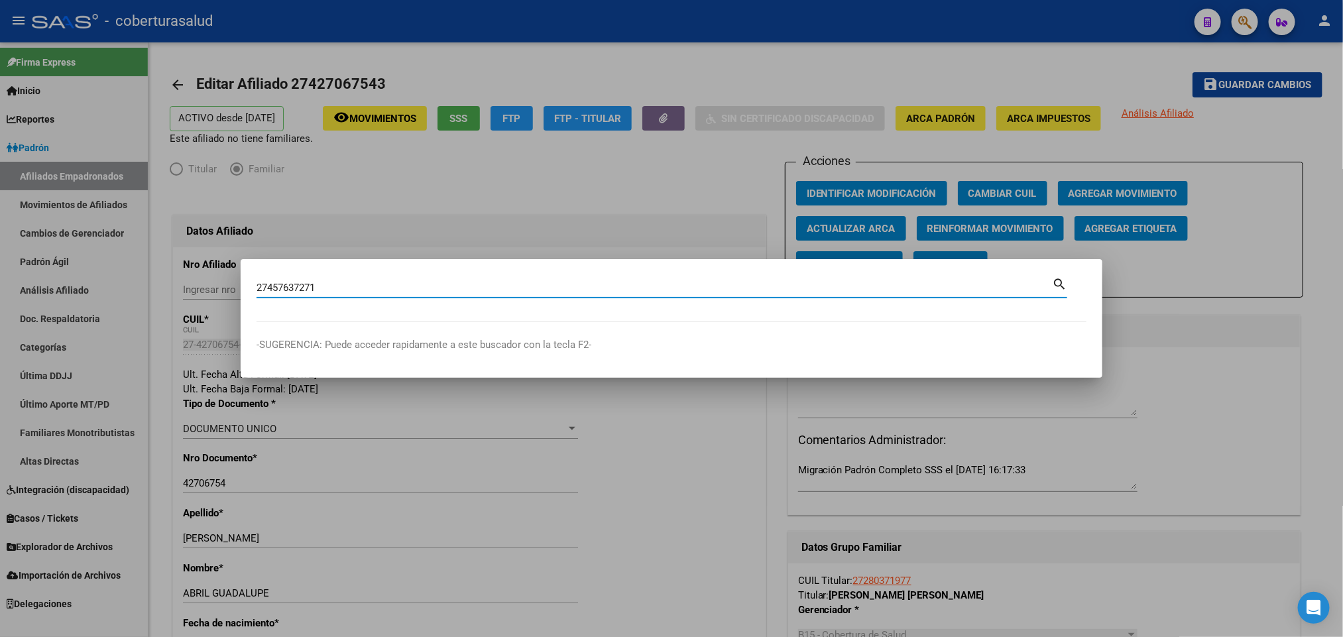
type input "27457637271"
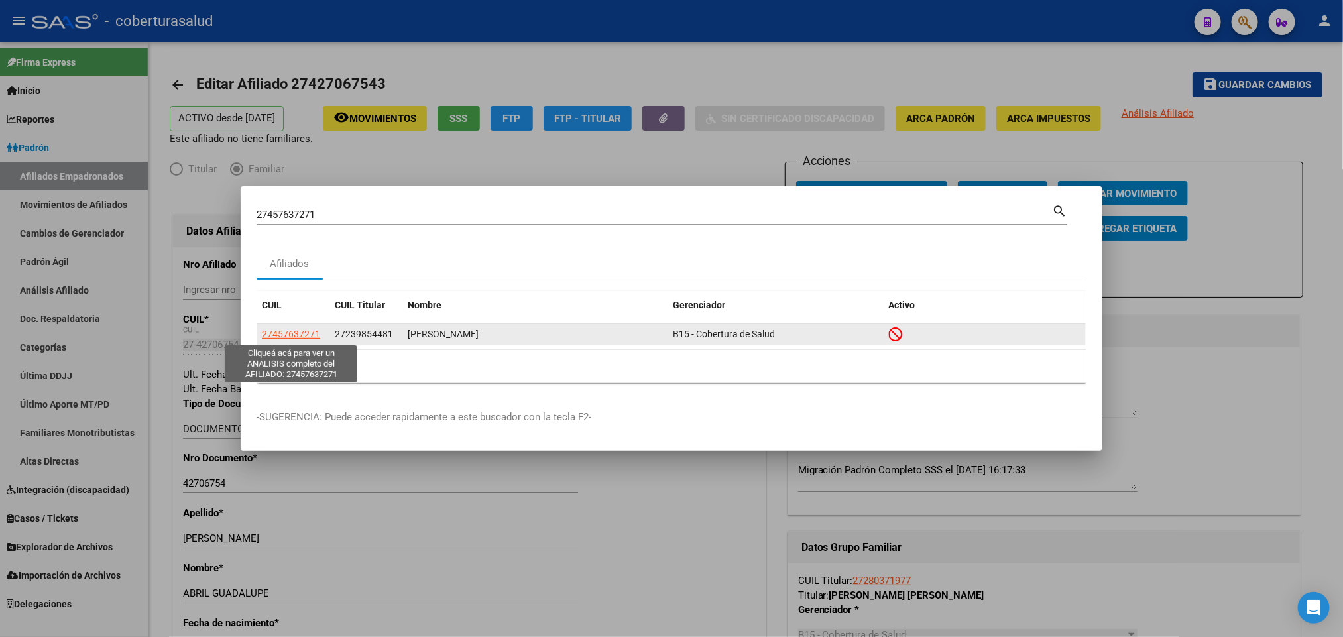
click at [298, 332] on span "27457637271" at bounding box center [291, 334] width 58 height 11
type textarea "27457637271"
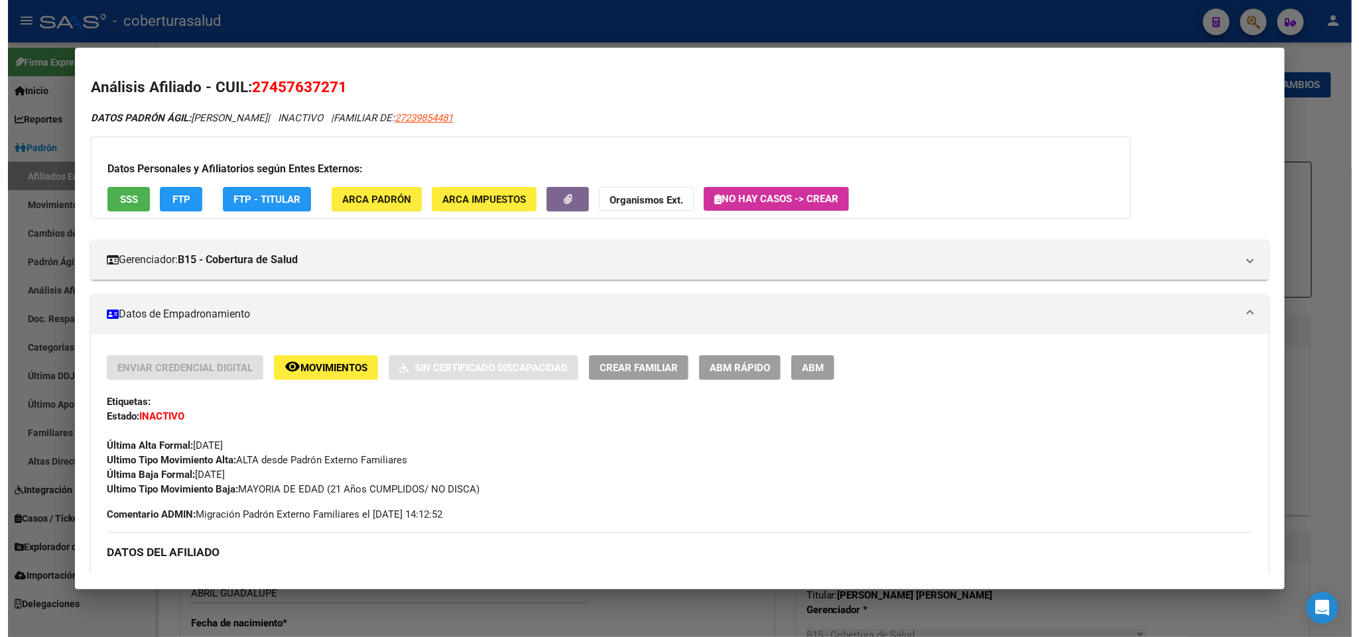
scroll to position [99, 0]
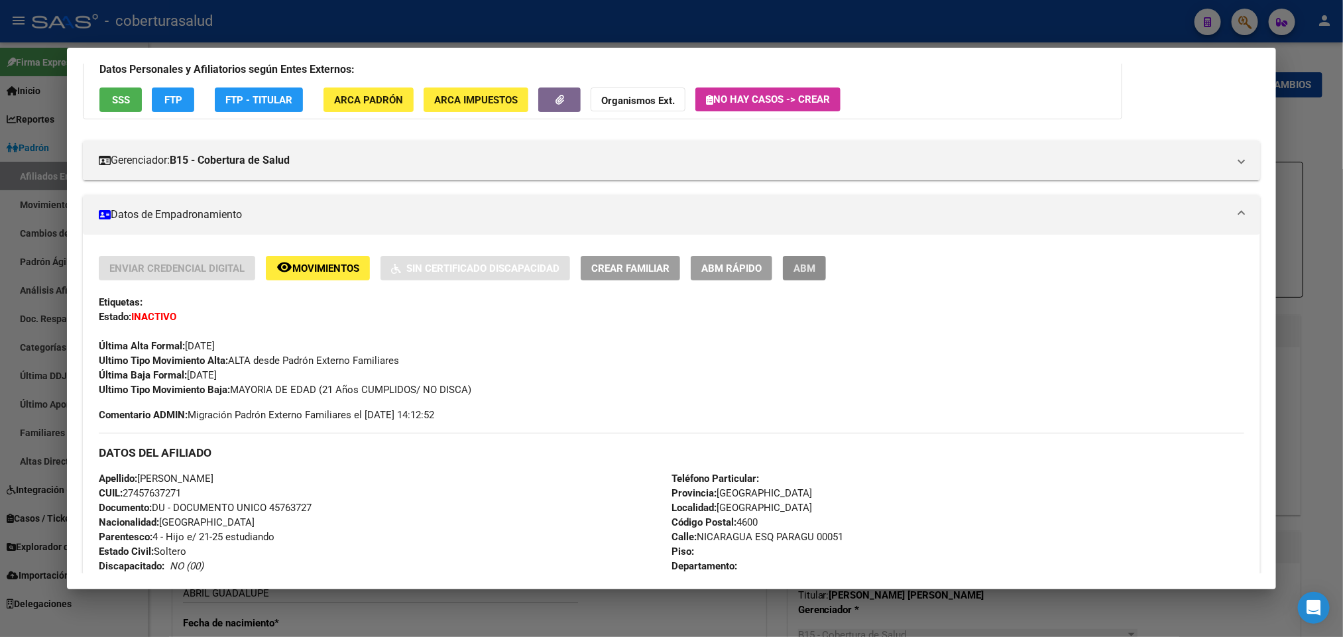
click at [804, 267] on span "ABM" at bounding box center [805, 269] width 22 height 12
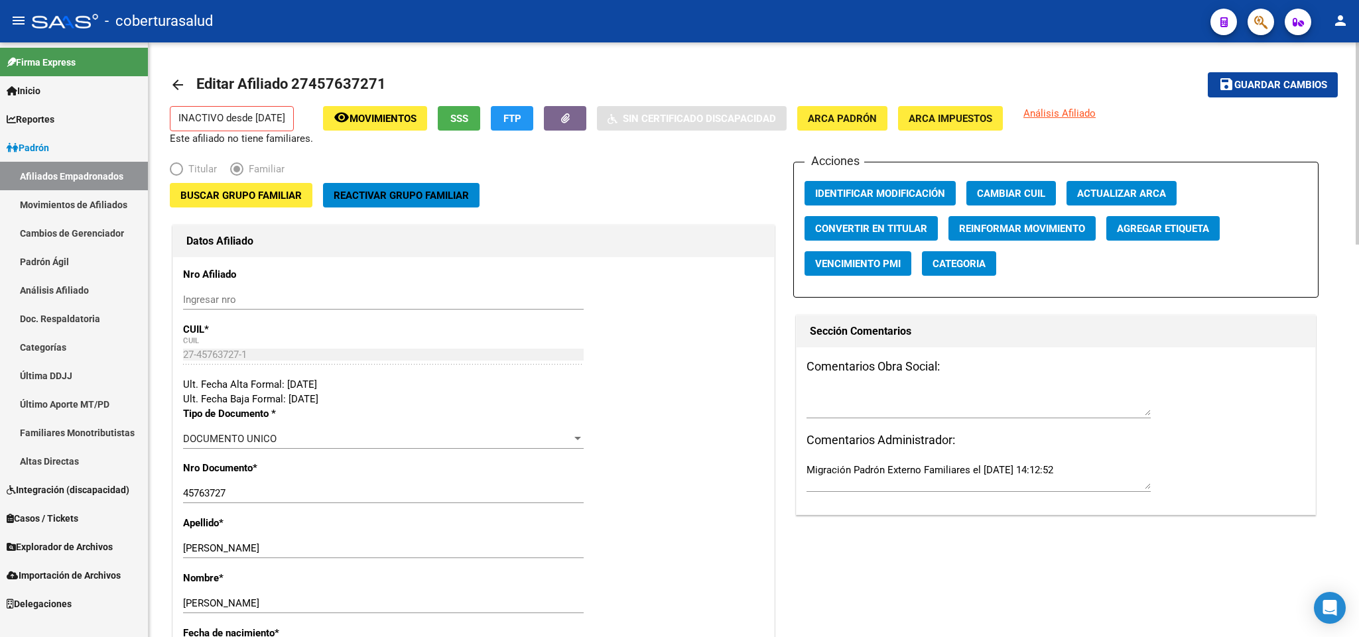
click at [259, 180] on mat-radio-button "Familiar" at bounding box center [264, 172] width 68 height 21
click at [265, 190] on span "Buscar Grupo Familiar" at bounding box center [240, 196] width 121 height 12
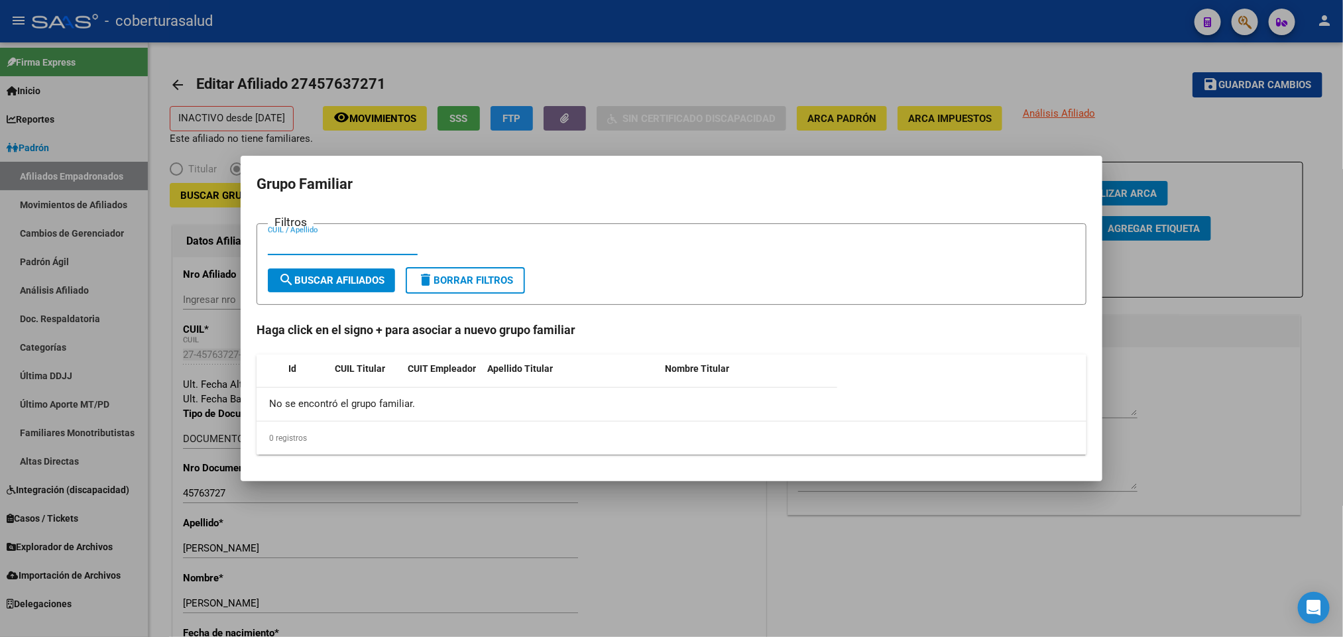
paste input "27239854481"
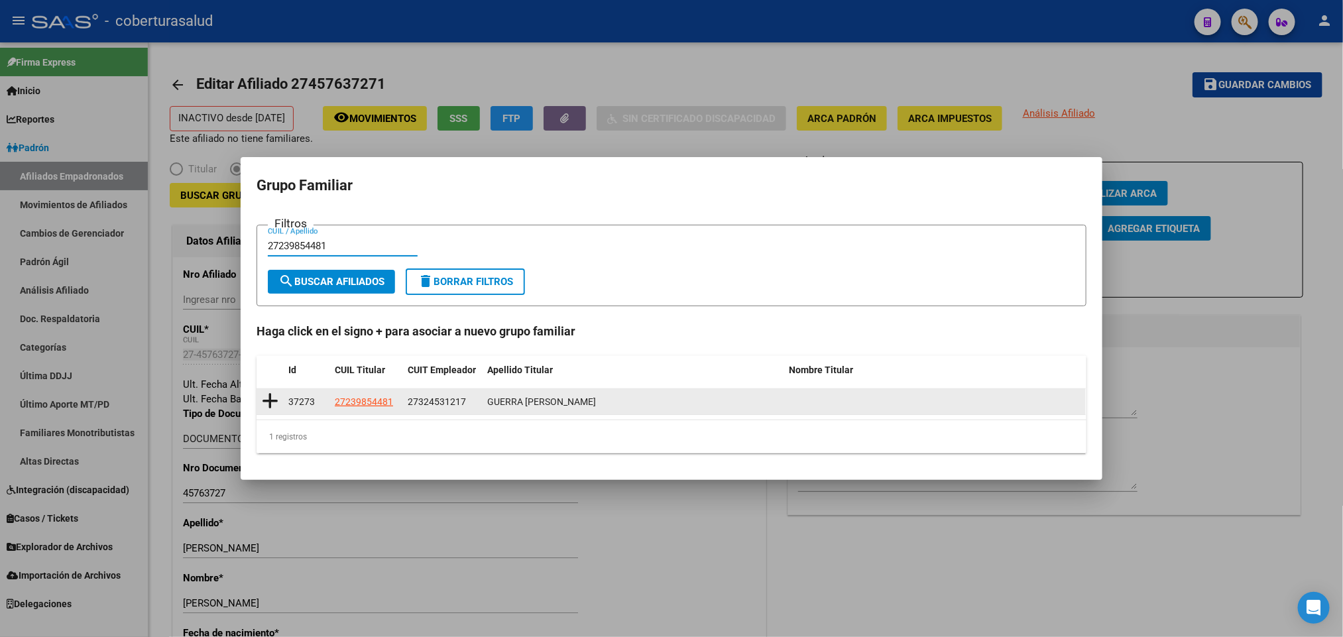
type input "27239854481"
click at [275, 400] on icon at bounding box center [270, 401] width 17 height 19
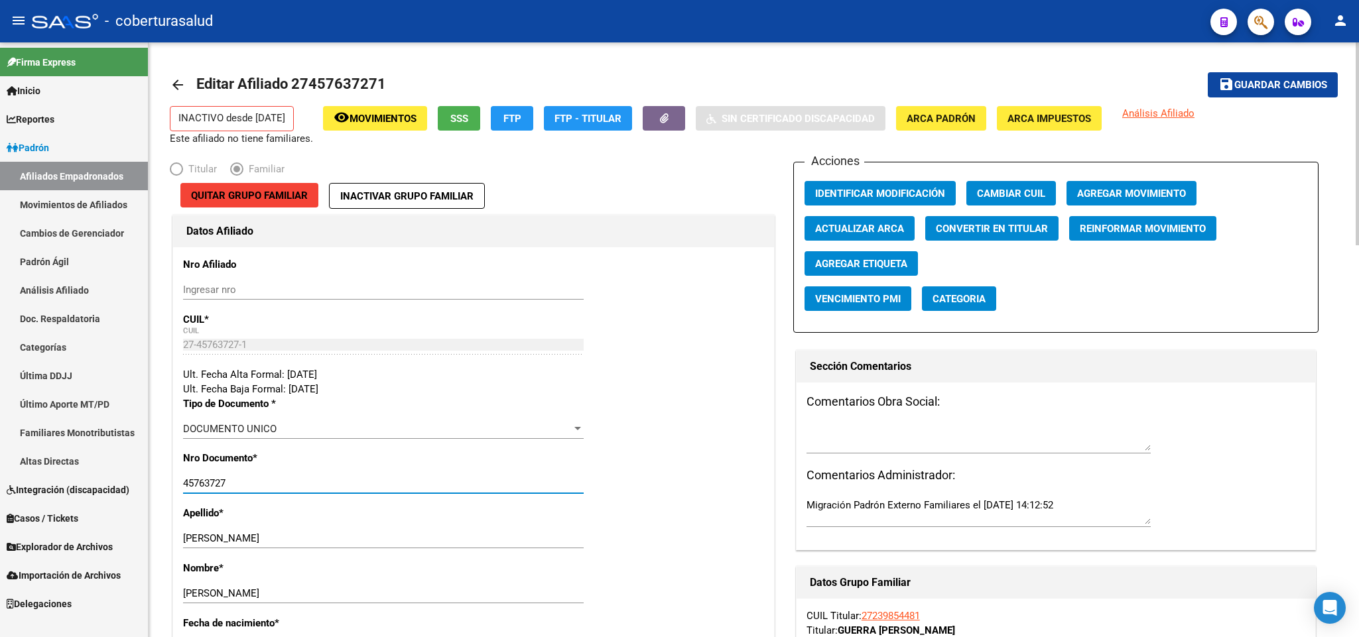
click at [239, 483] on input "45763727" at bounding box center [383, 483] width 400 height 12
drag, startPoint x: 239, startPoint y: 483, endPoint x: 229, endPoint y: 484, distance: 9.3
click at [229, 484] on input "45763727" at bounding box center [383, 483] width 400 height 12
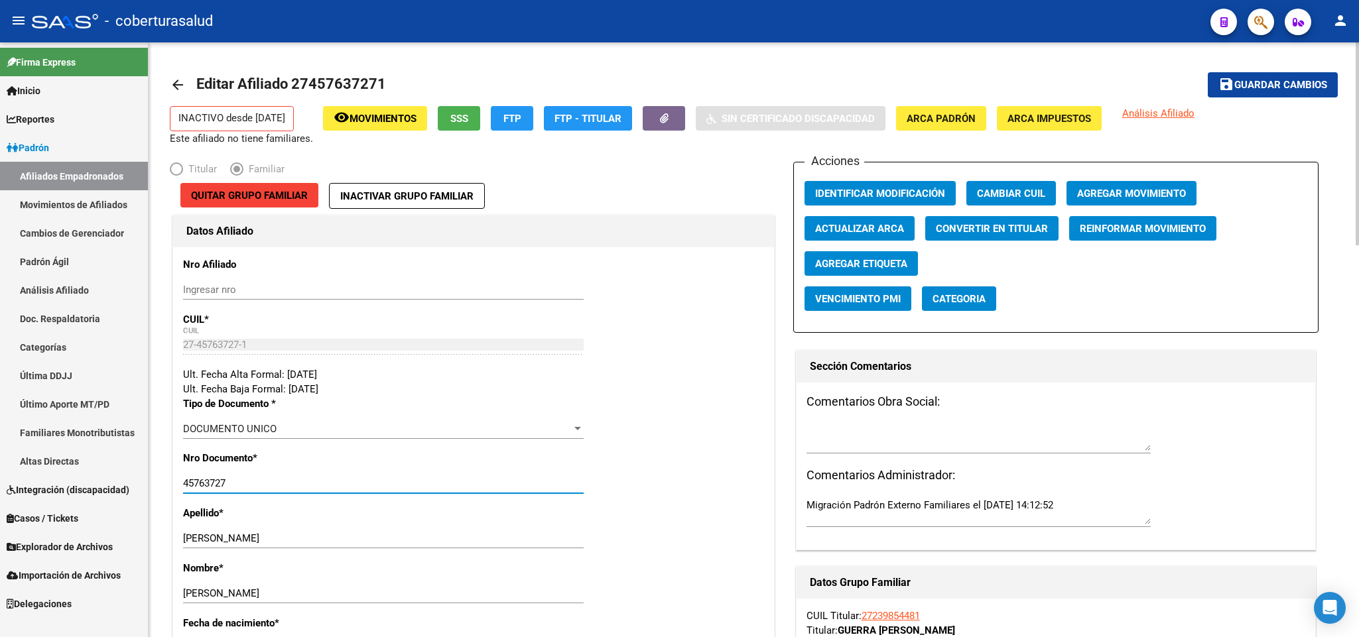
click at [229, 486] on input "45763727" at bounding box center [383, 483] width 400 height 12
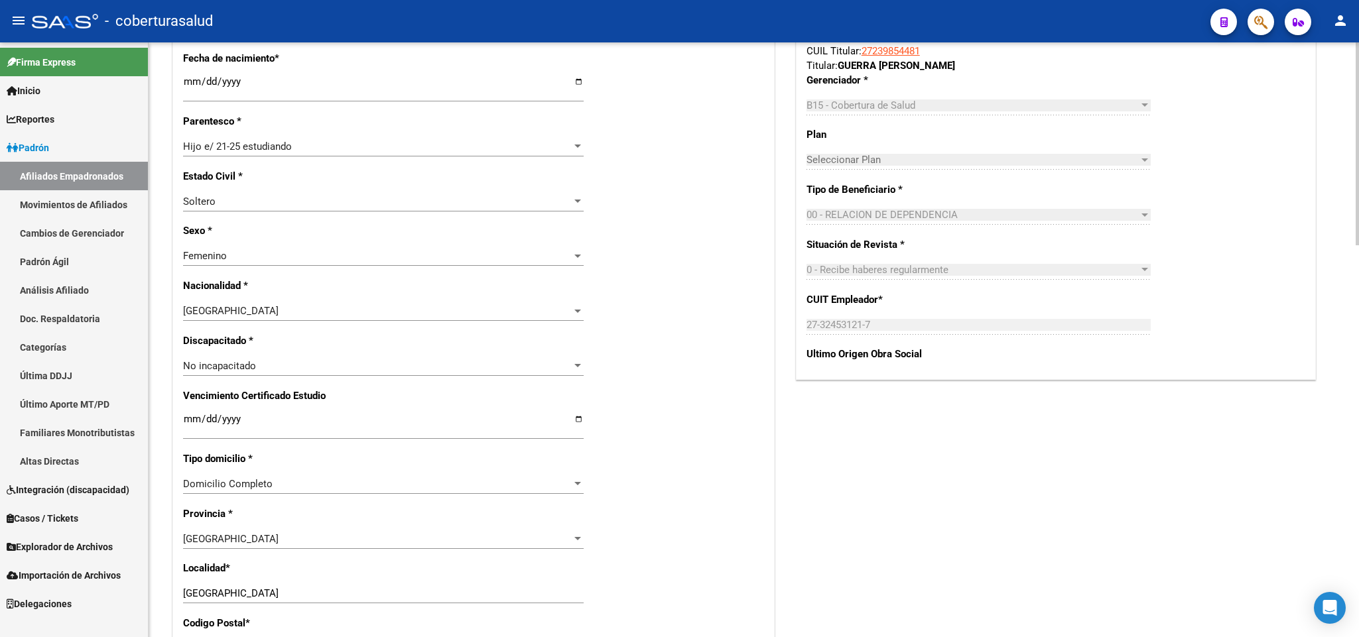
scroll to position [696, 0]
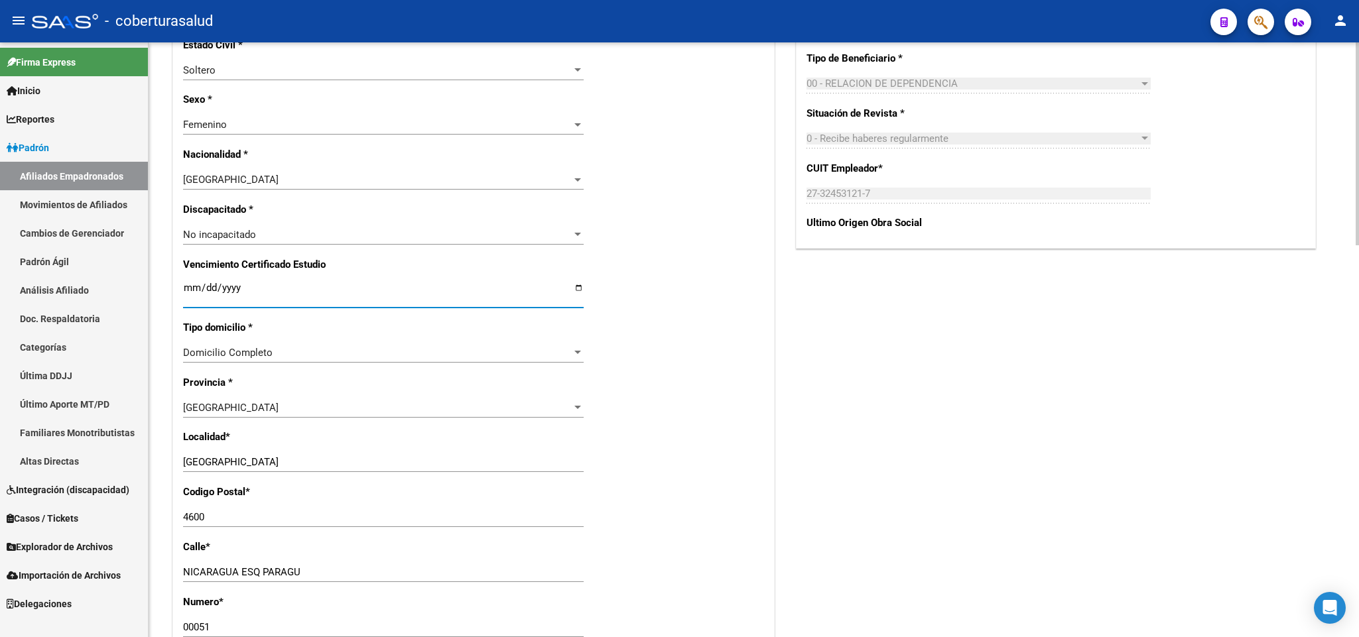
click at [193, 287] on input "Ingresar fecha" at bounding box center [383, 292] width 400 height 21
click at [239, 281] on div "2220-11-30 Ingresar fecha" at bounding box center [383, 294] width 400 height 29
click at [227, 288] on input "2220-11-30" at bounding box center [383, 292] width 400 height 21
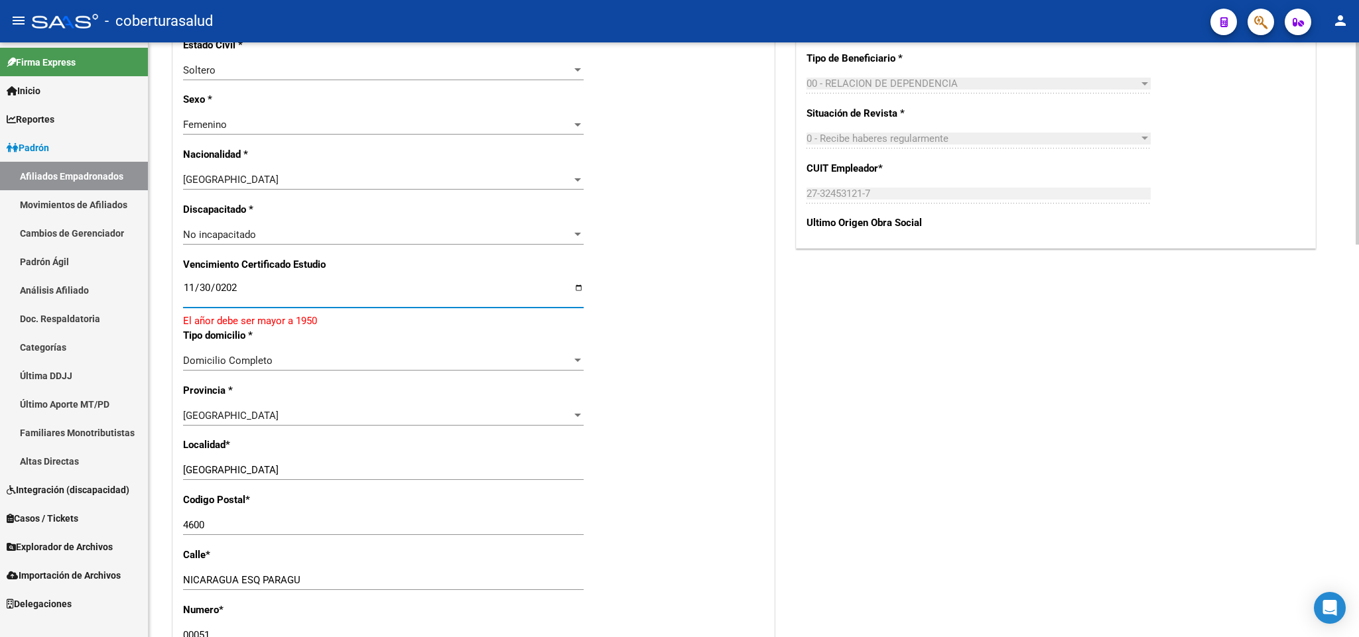
type input "[DATE]"
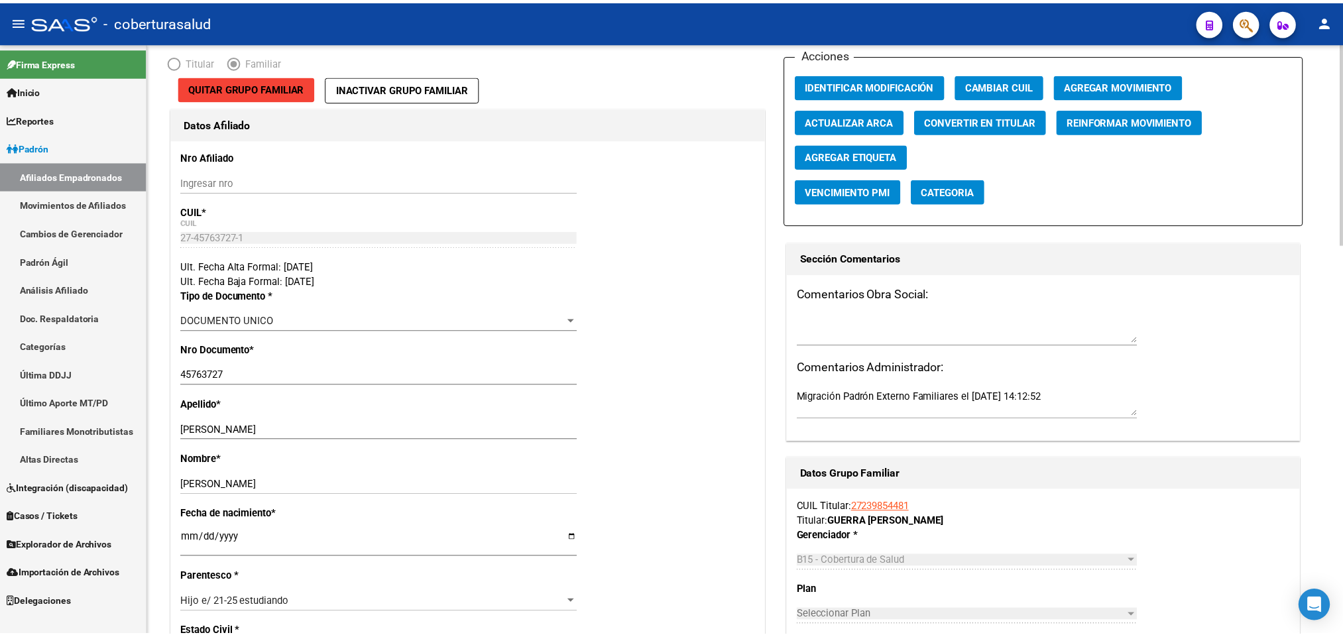
scroll to position [0, 0]
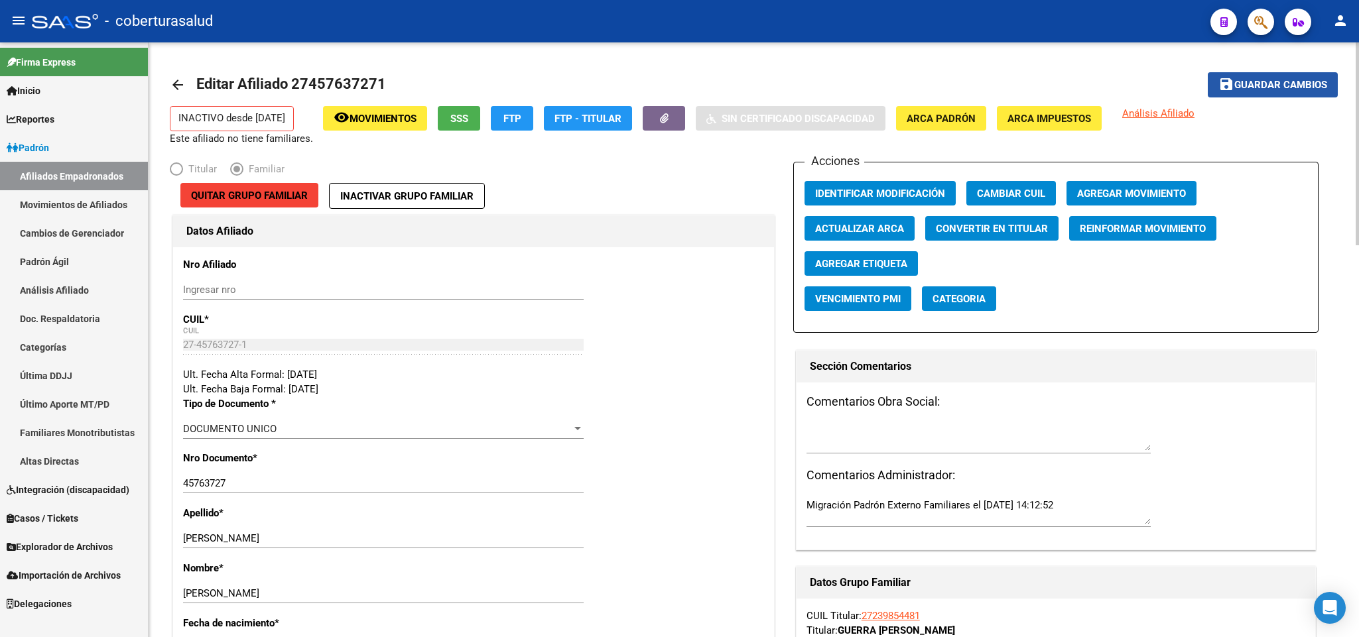
click at [1279, 88] on span "Guardar cambios" at bounding box center [1280, 86] width 93 height 12
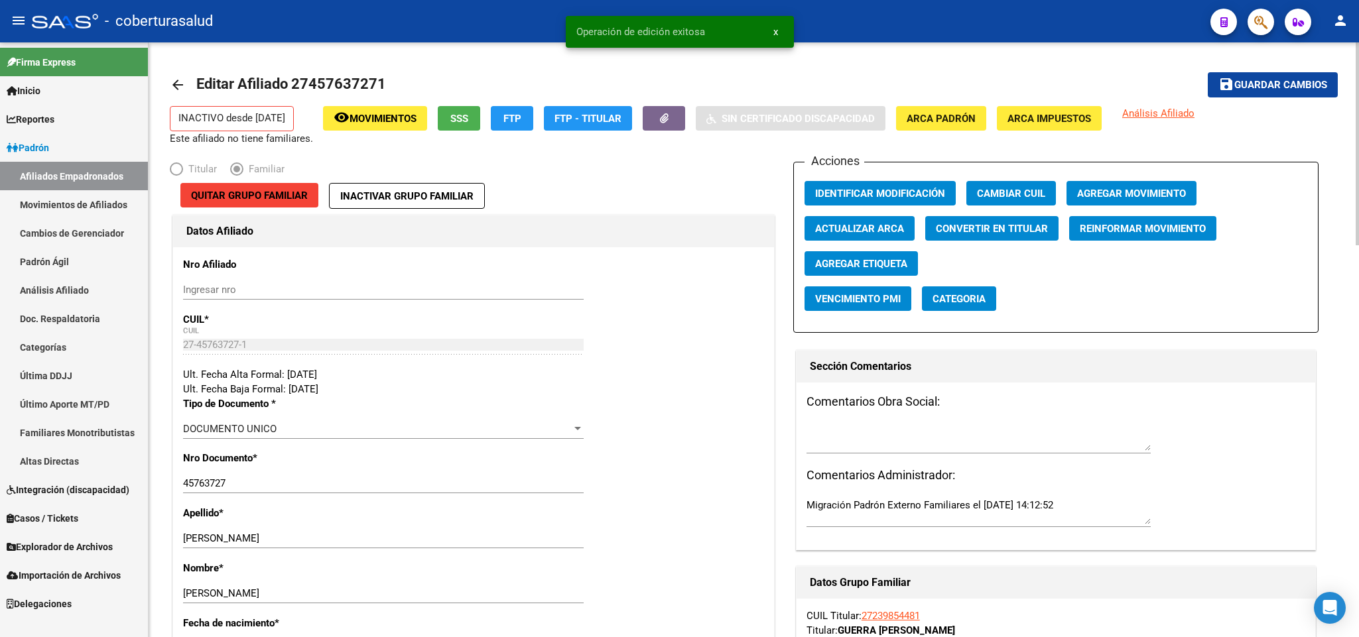
click at [1136, 190] on span "Agregar Movimiento" at bounding box center [1131, 194] width 109 height 12
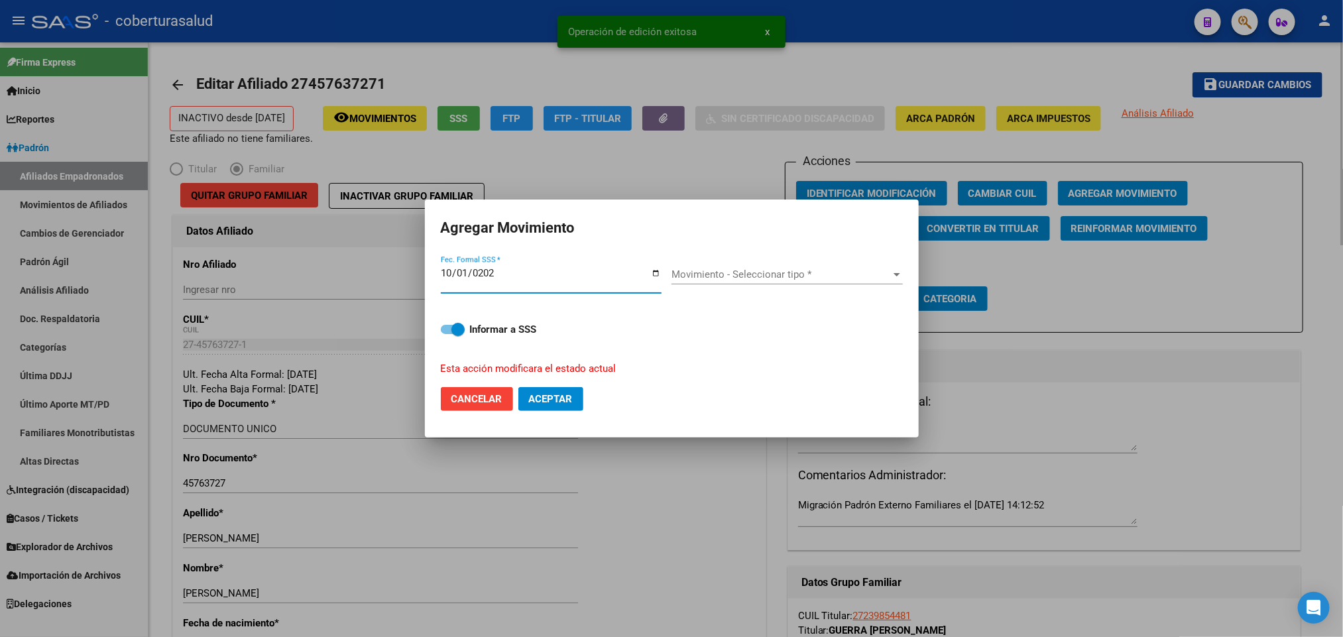
type input "[DATE]"
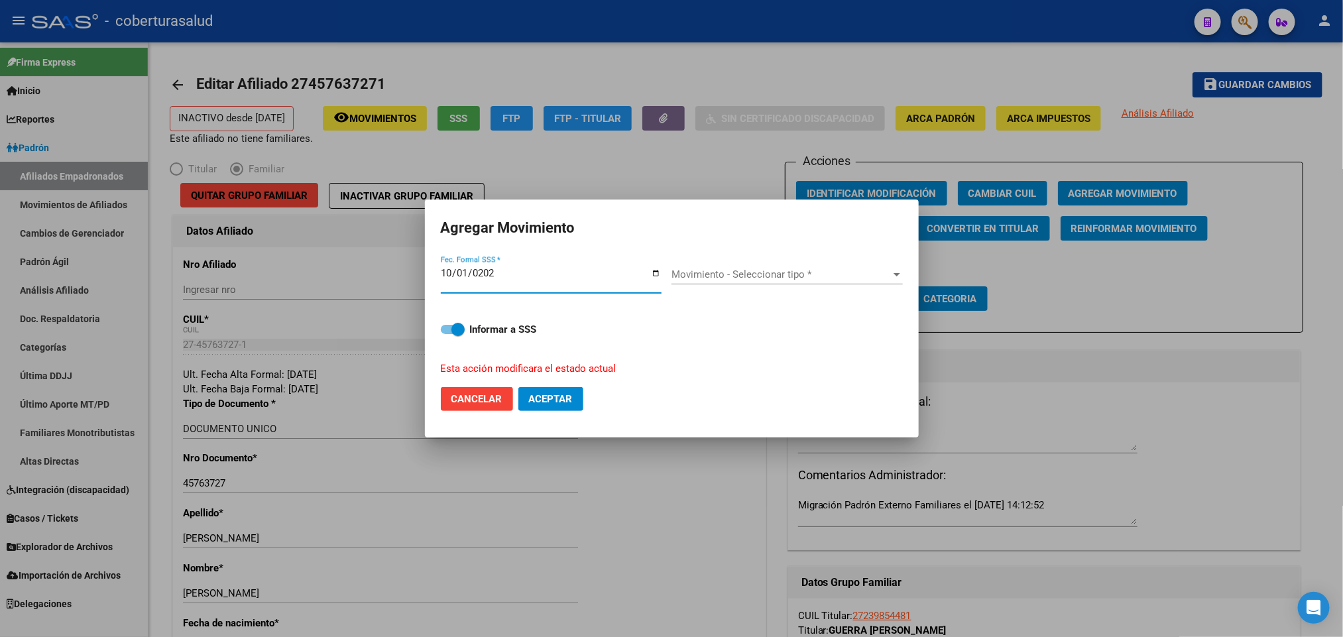
click at [802, 275] on span "Movimiento - Seleccionar tipo *" at bounding box center [781, 275] width 219 height 12
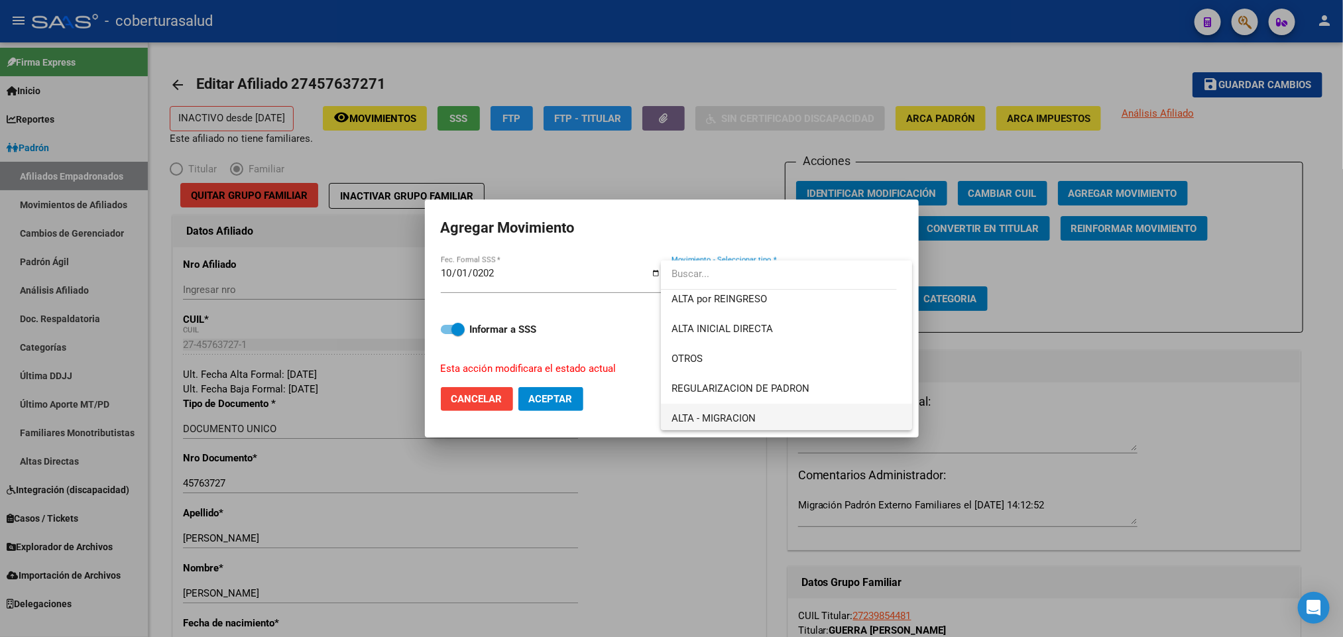
scroll to position [99, 0]
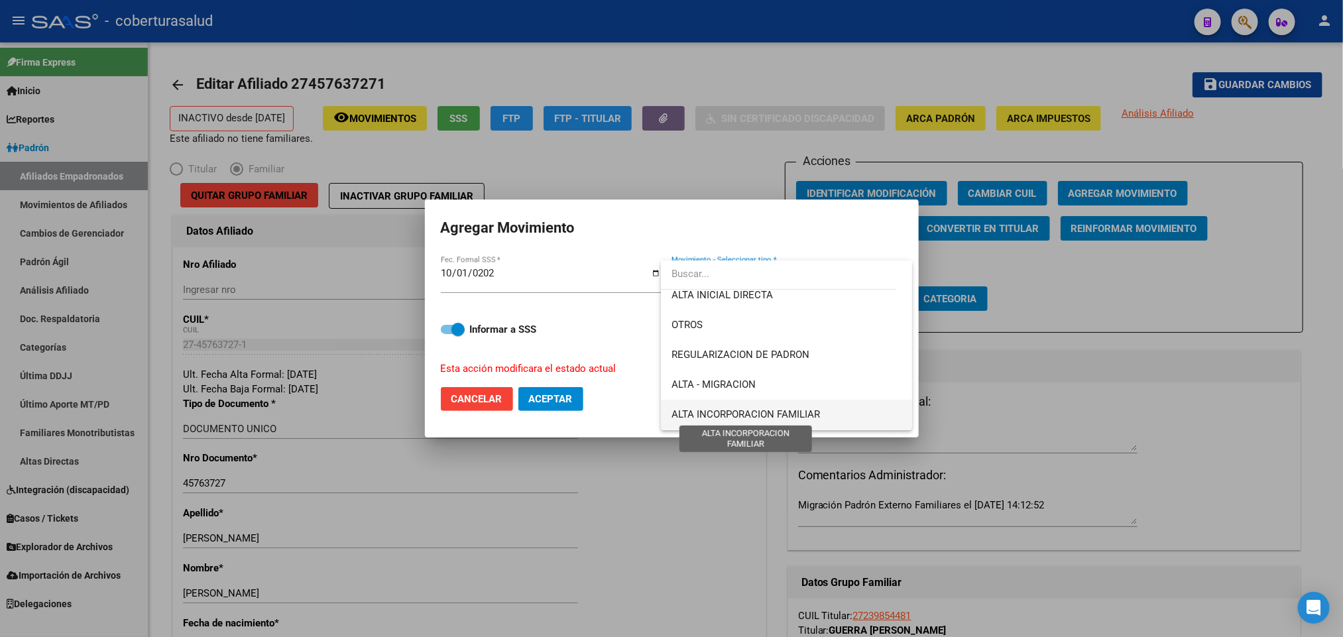
click at [820, 410] on span "ALTA INCORPORACION FAMILIAR" at bounding box center [746, 414] width 149 height 12
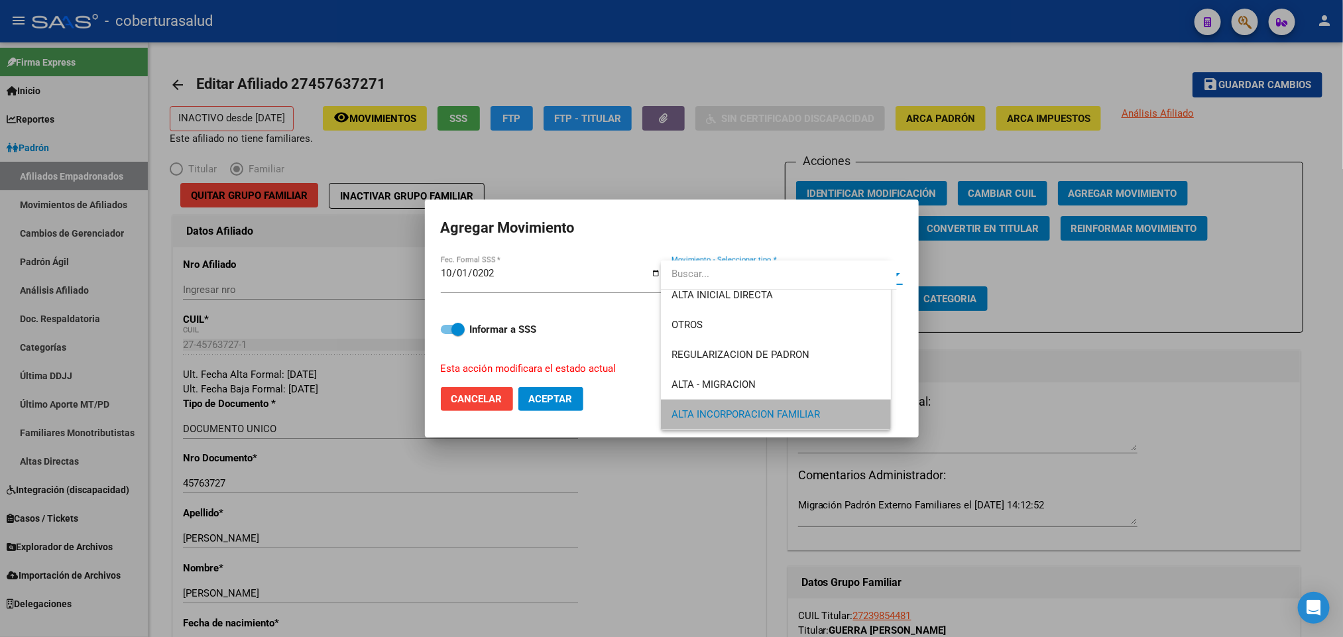
scroll to position [98, 0]
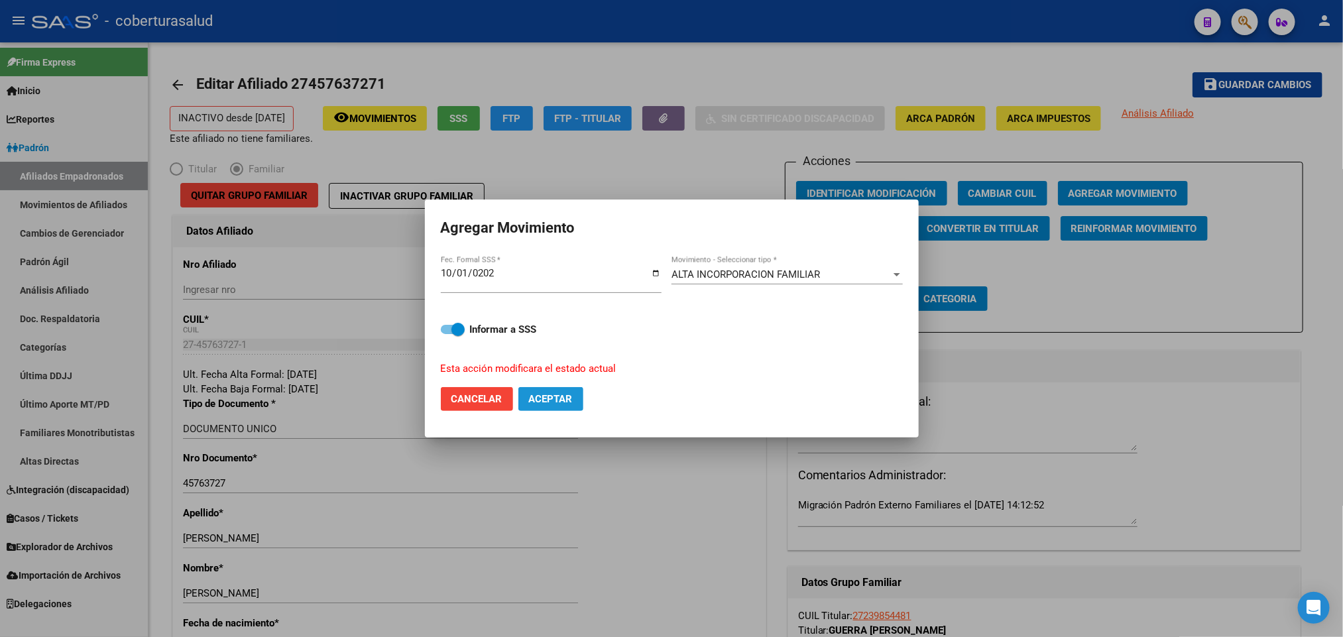
click at [558, 398] on span "Aceptar" at bounding box center [551, 399] width 44 height 12
checkbox input "false"
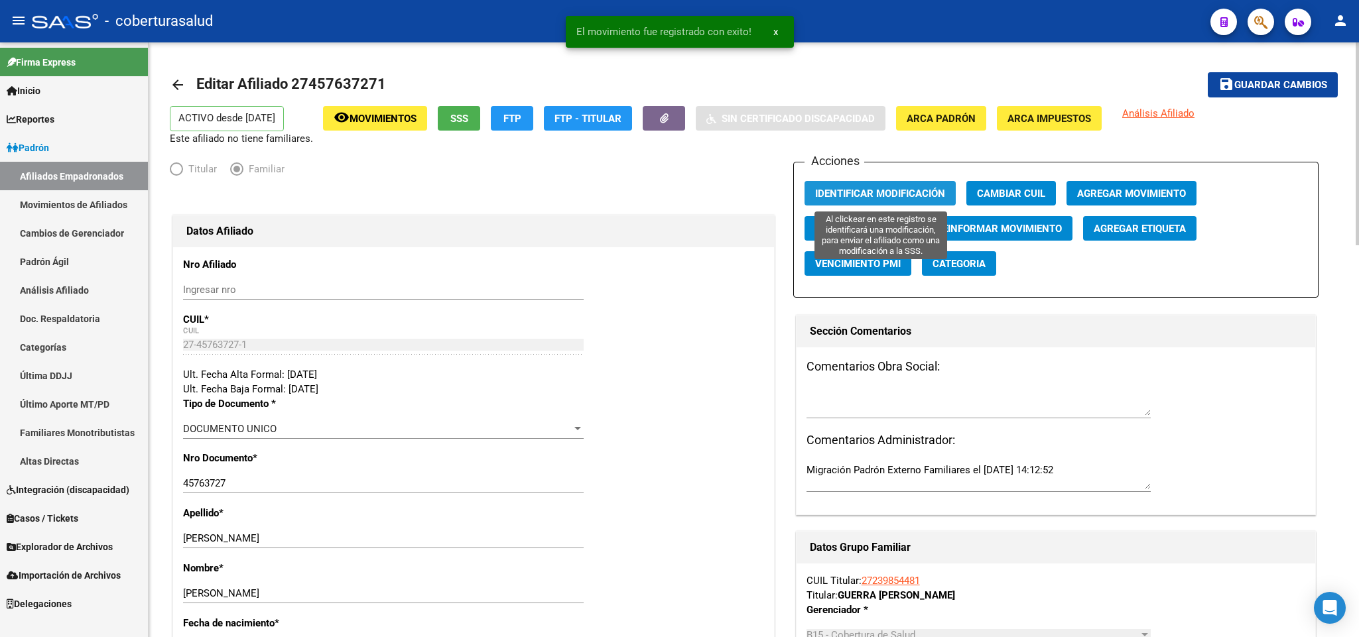
click at [873, 188] on span "Identificar Modificación" at bounding box center [880, 194] width 130 height 12
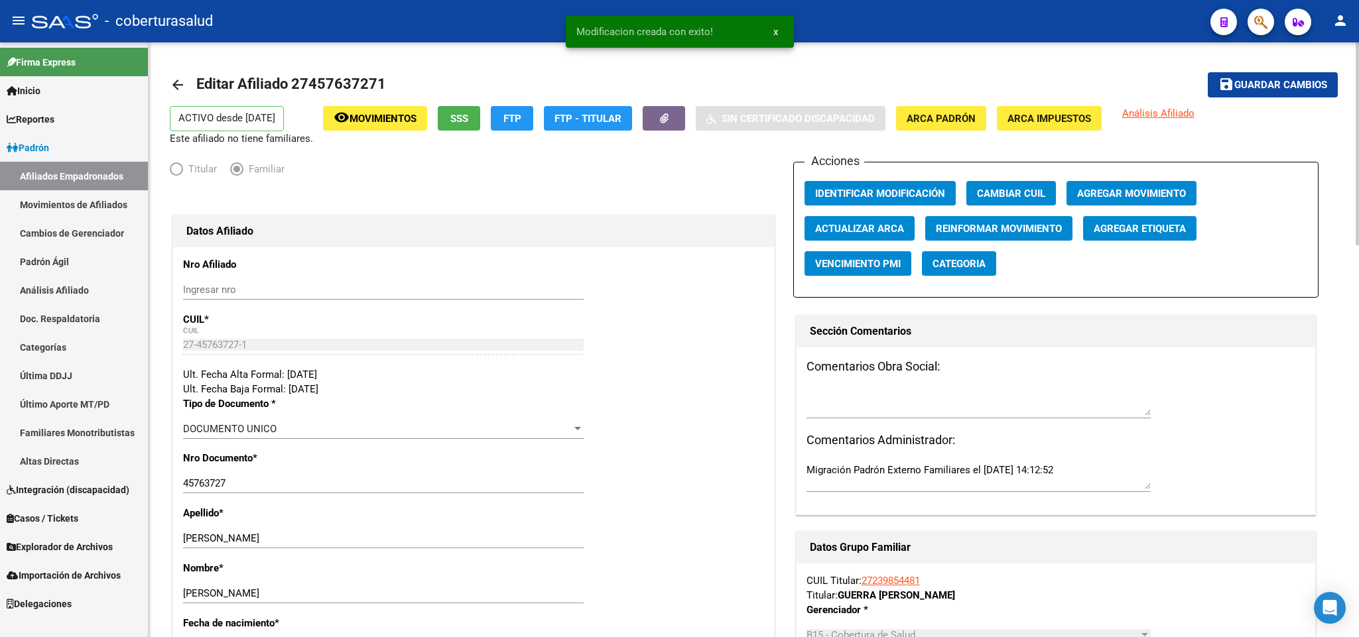
click at [354, 124] on span "Movimientos" at bounding box center [382, 119] width 67 height 12
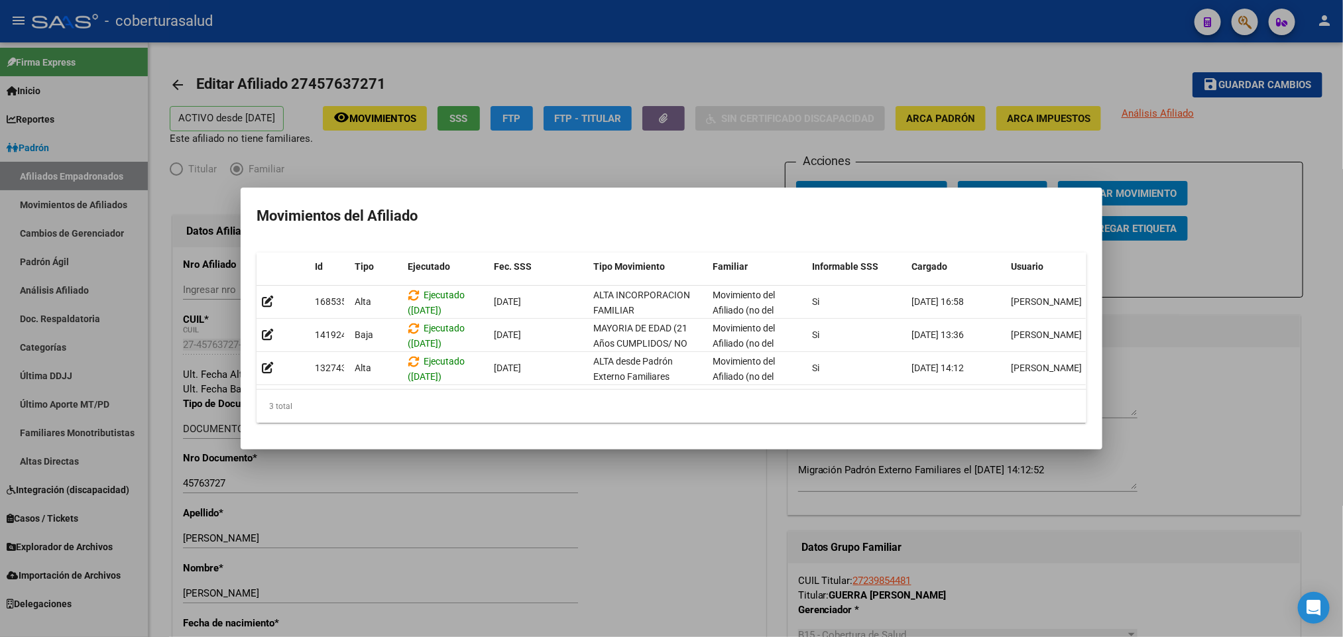
click at [1142, 64] on div at bounding box center [671, 318] width 1343 height 637
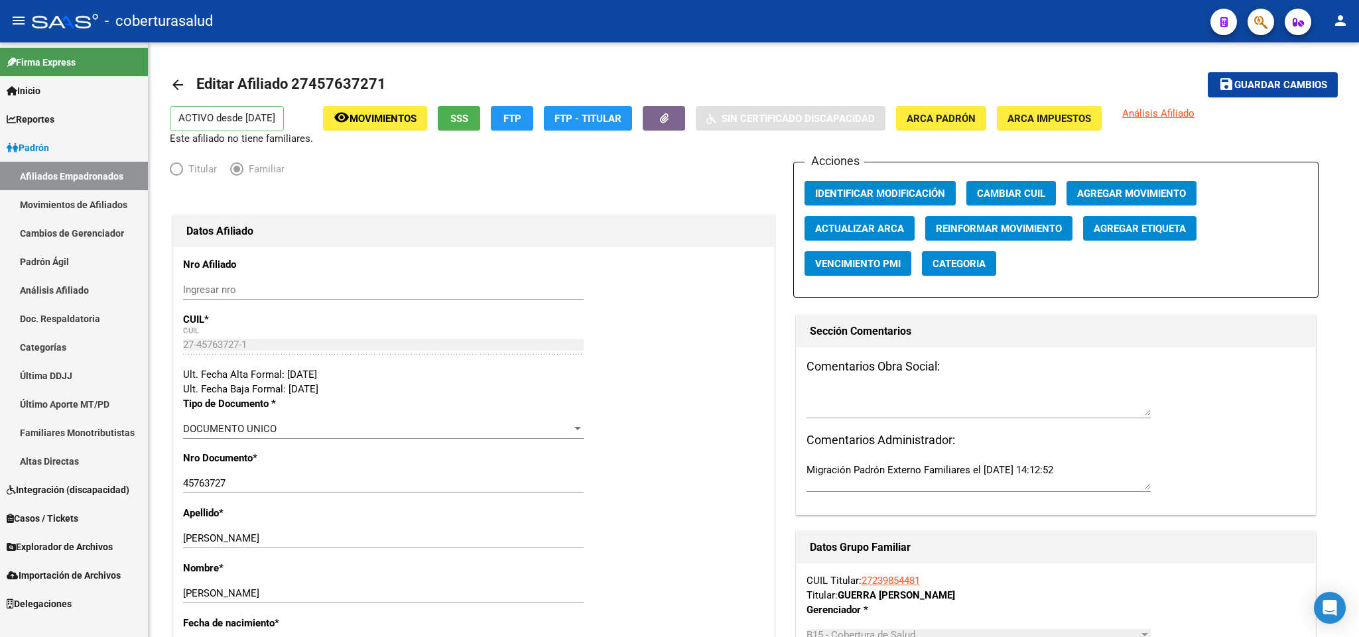
click at [1251, 15] on button "button" at bounding box center [1260, 22] width 27 height 27
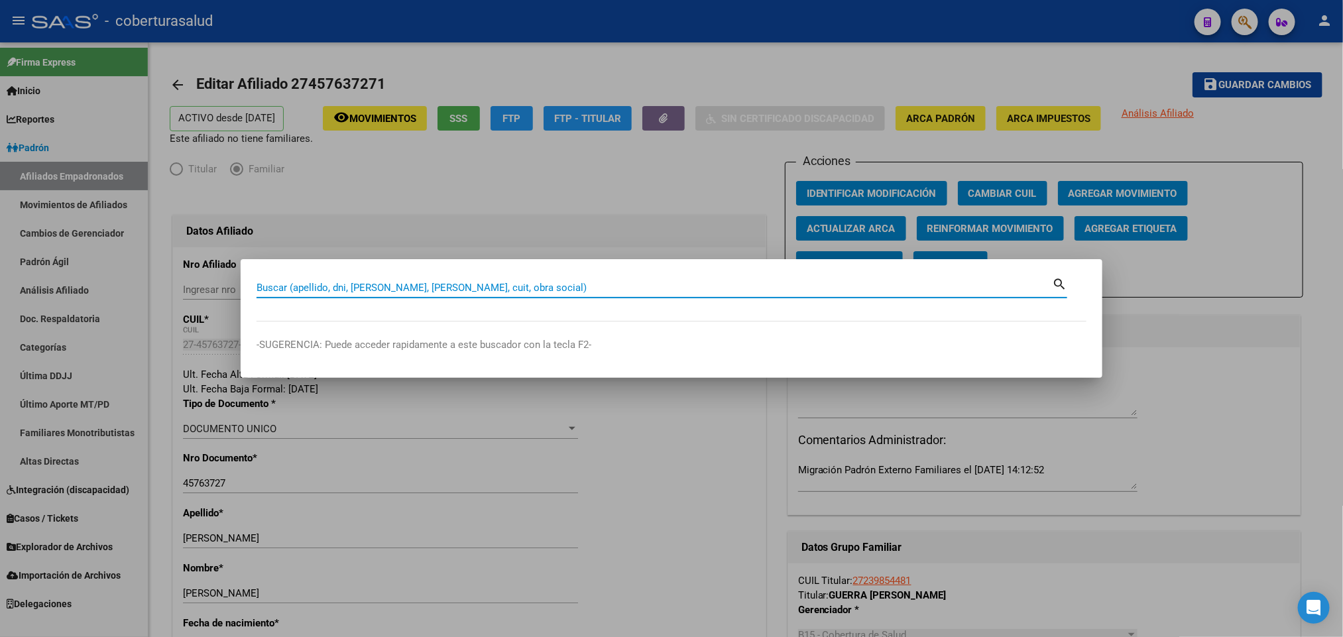
paste input "22414773"
type input "22414773"
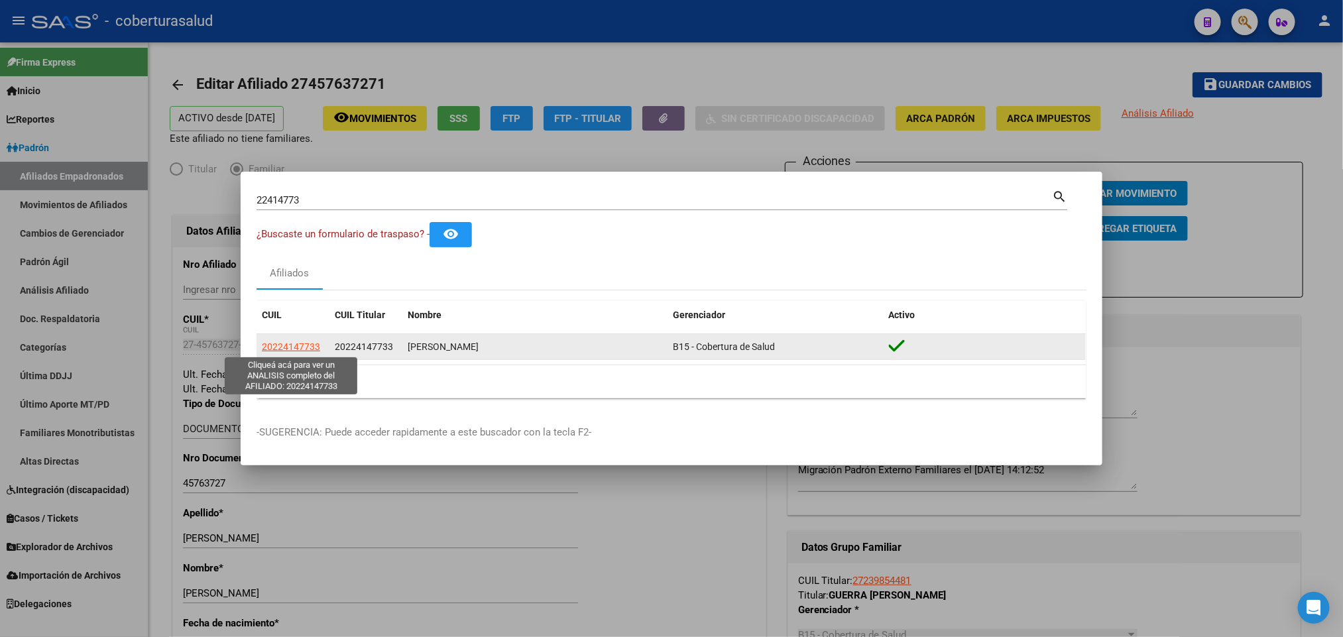
click at [298, 348] on span "20224147733" at bounding box center [291, 346] width 58 height 11
type textarea "20224147733"
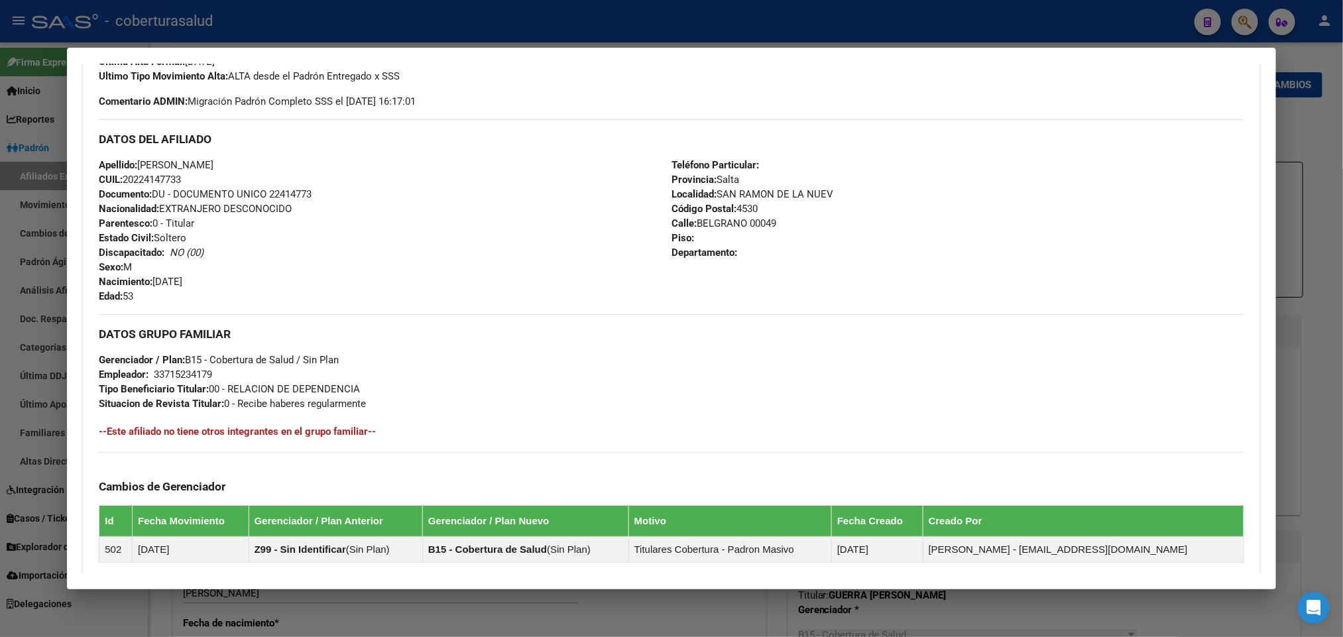
scroll to position [0, 0]
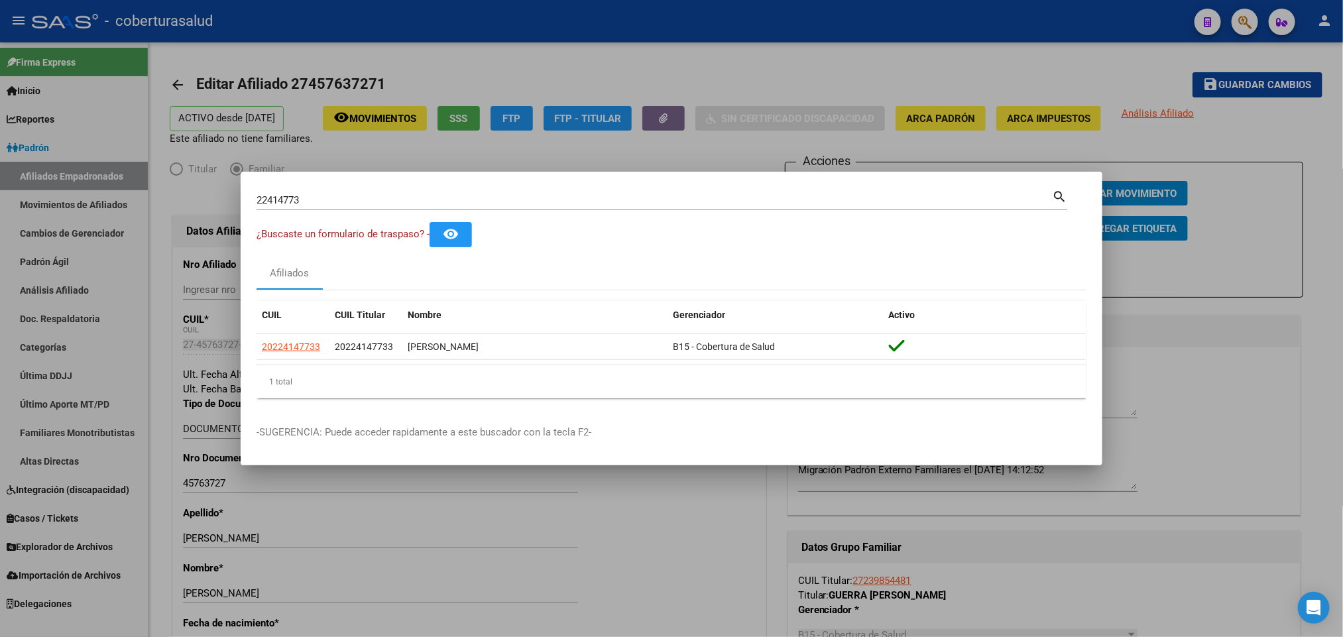
drag, startPoint x: 377, startPoint y: 197, endPoint x: 366, endPoint y: 201, distance: 11.3
click at [366, 200] on input "22414773" at bounding box center [655, 200] width 796 height 12
click at [366, 201] on input "22414773" at bounding box center [655, 200] width 796 height 12
paste input "0398566"
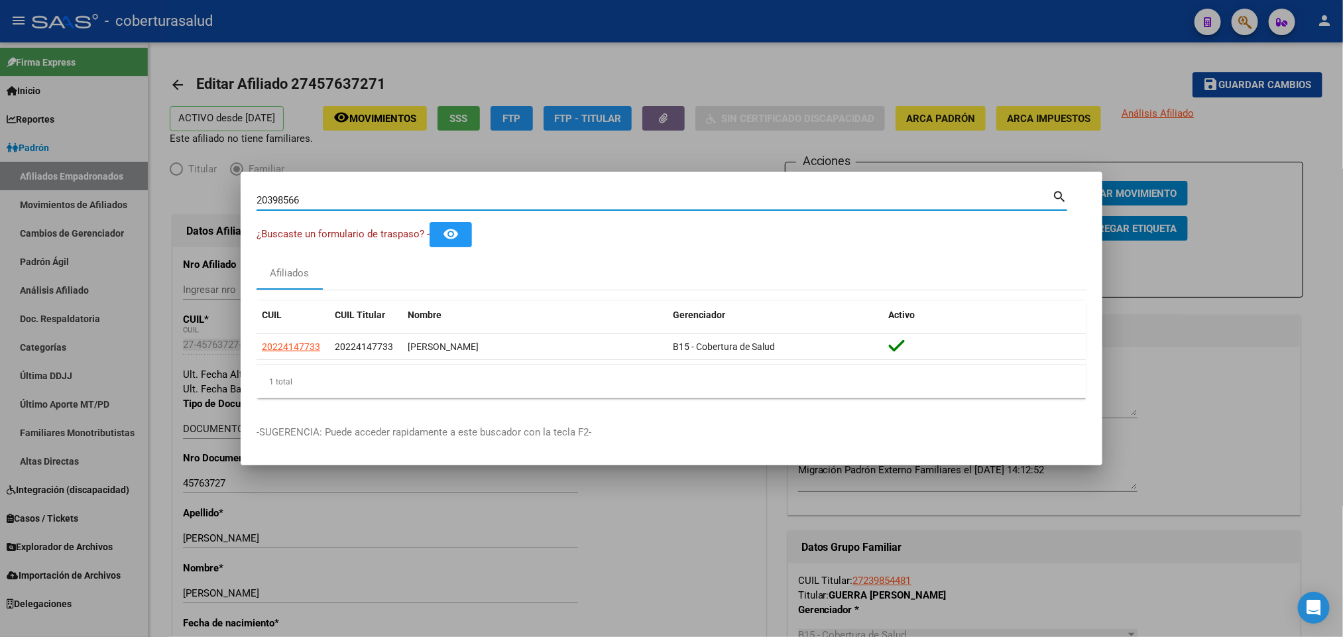
type input "20398566"
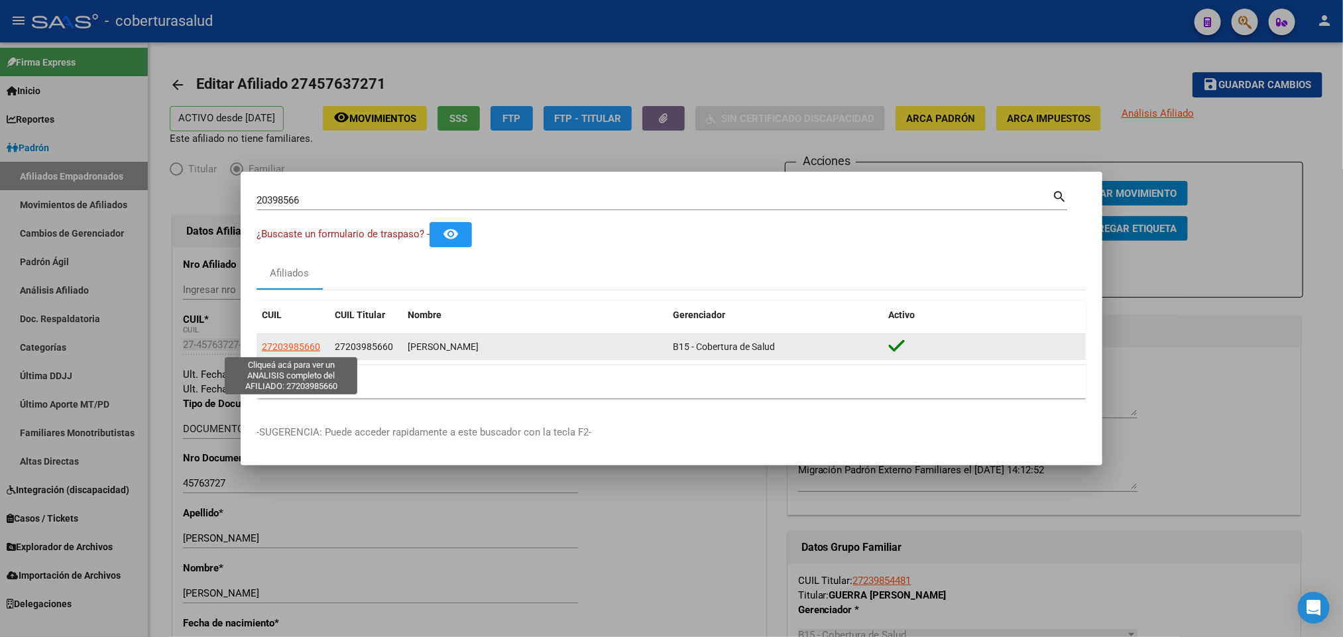
click at [305, 348] on span "27203985660" at bounding box center [291, 346] width 58 height 11
type textarea "27203985660"
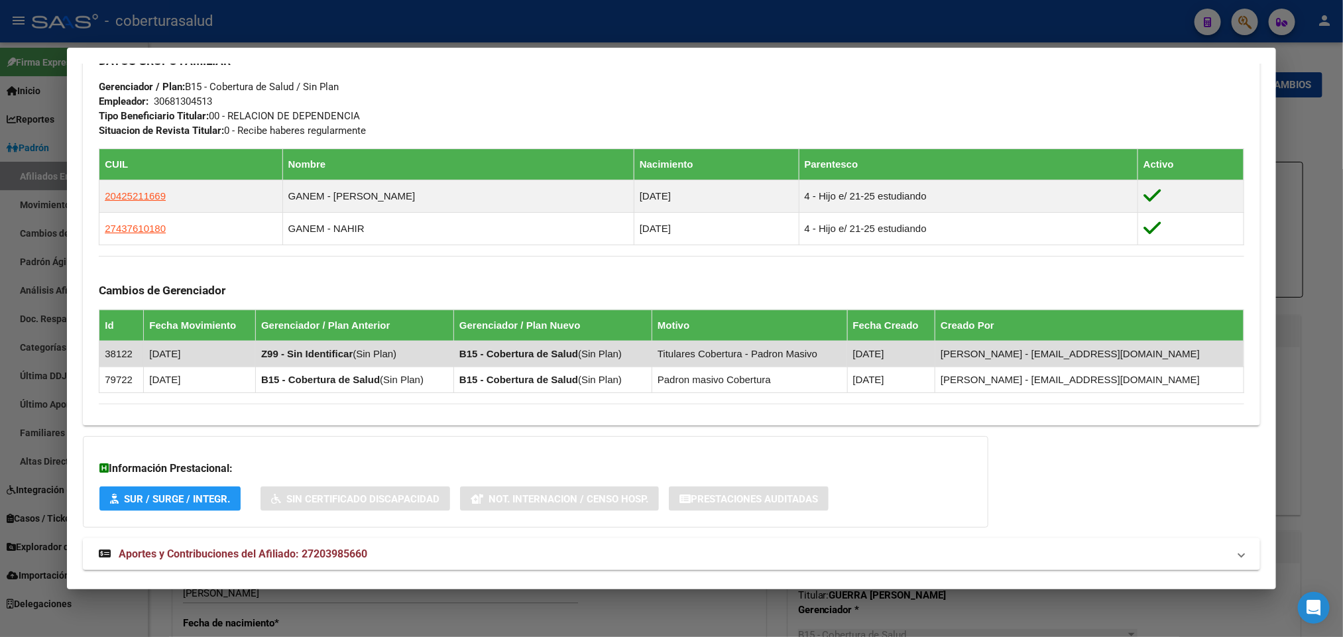
scroll to position [687, 0]
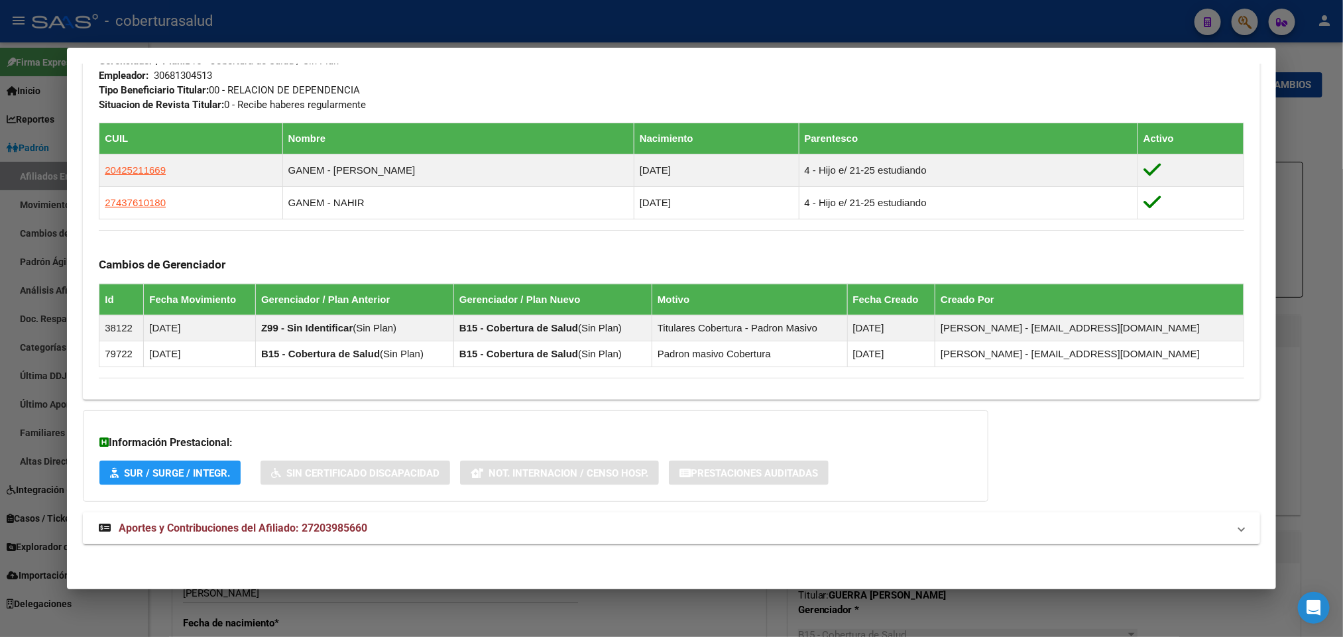
click at [282, 535] on strong "Aportes y Contribuciones del Afiliado: 27203985660" at bounding box center [233, 528] width 269 height 16
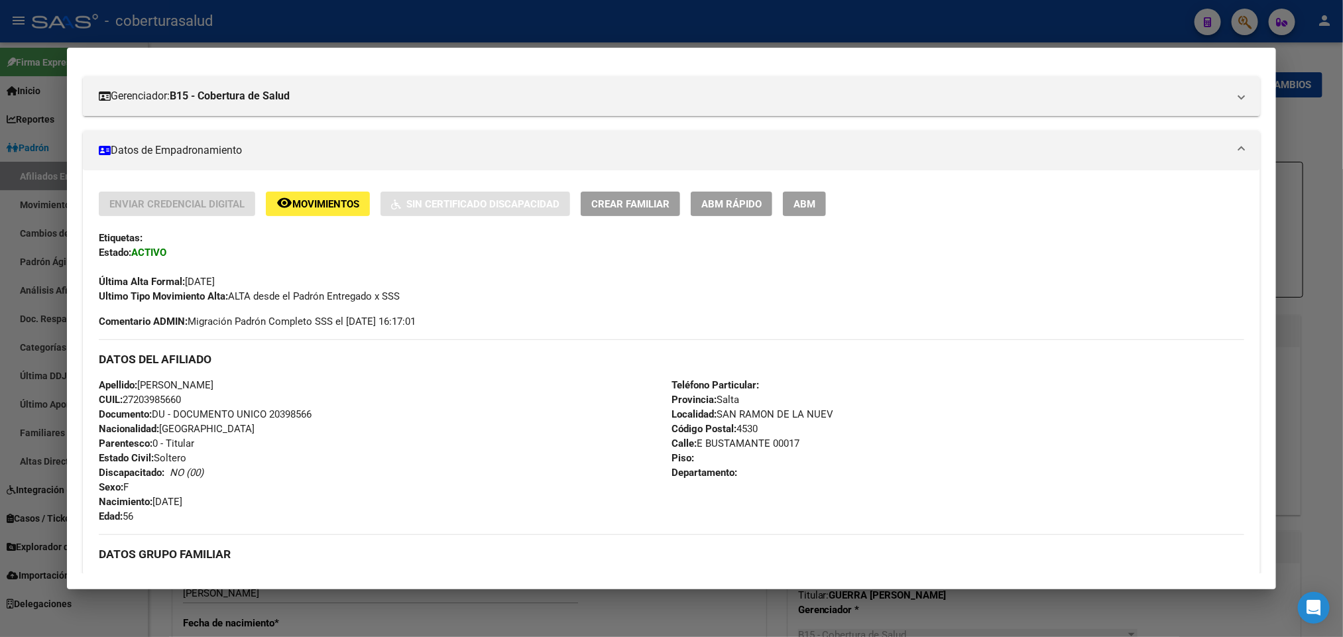
scroll to position [129, 0]
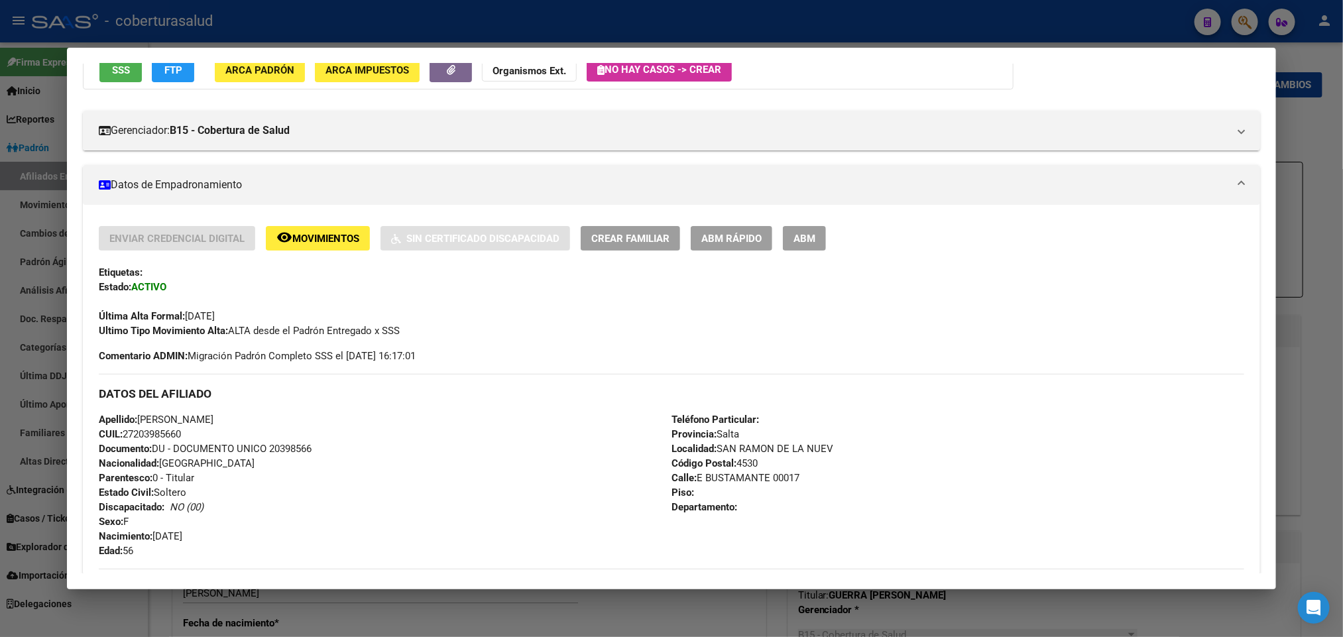
click at [309, 225] on div "Enviar Credencial Digital remove_red_eye Movimientos Sin Certificado Discapacid…" at bounding box center [671, 579] width 1177 height 748
click at [315, 237] on span "Movimientos" at bounding box center [325, 239] width 67 height 12
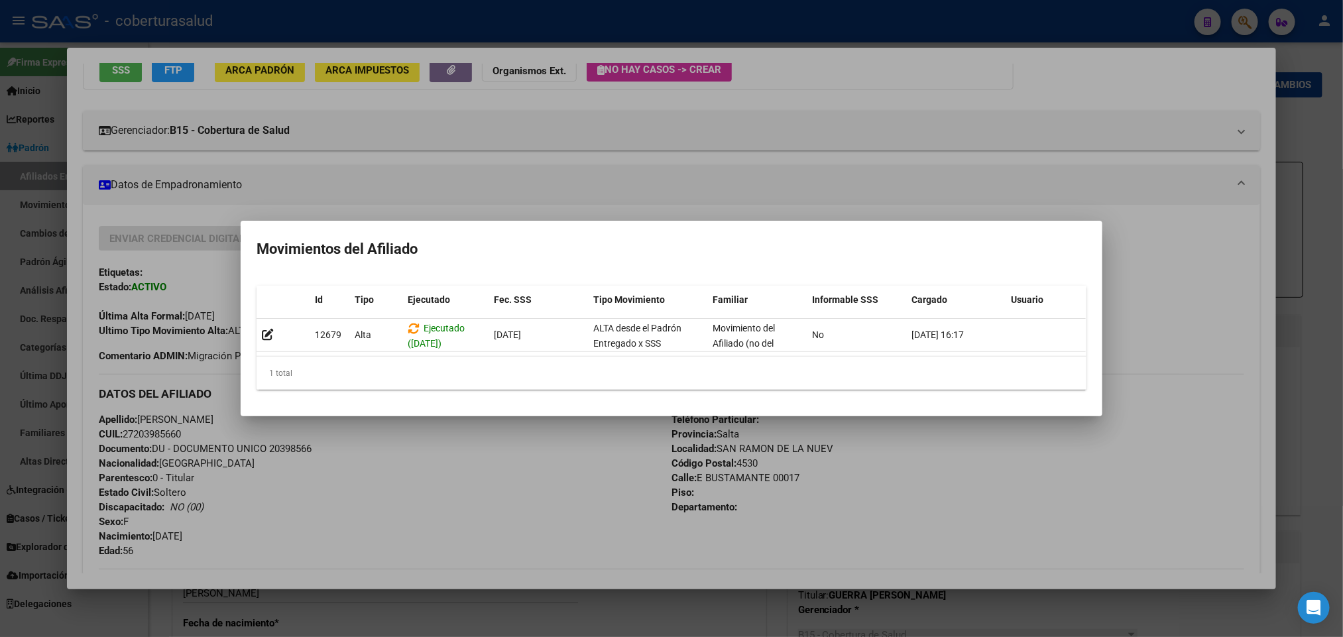
click at [1047, 158] on div at bounding box center [671, 318] width 1343 height 637
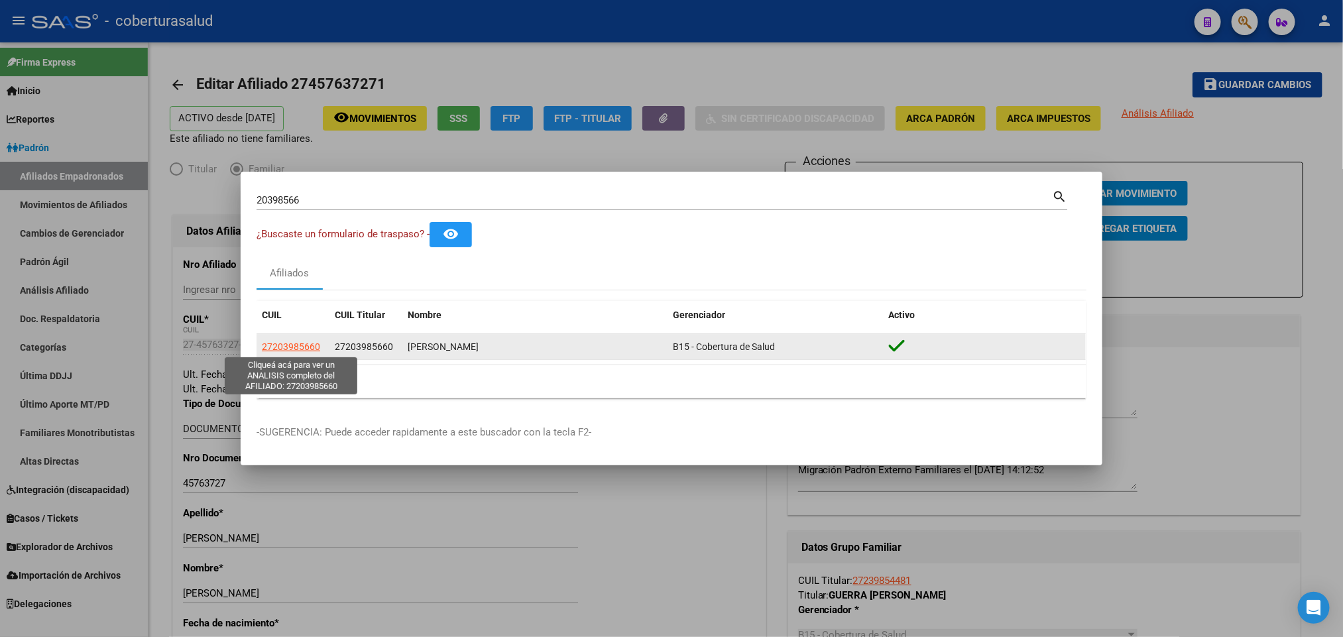
click at [296, 345] on span "27203985660" at bounding box center [291, 346] width 58 height 11
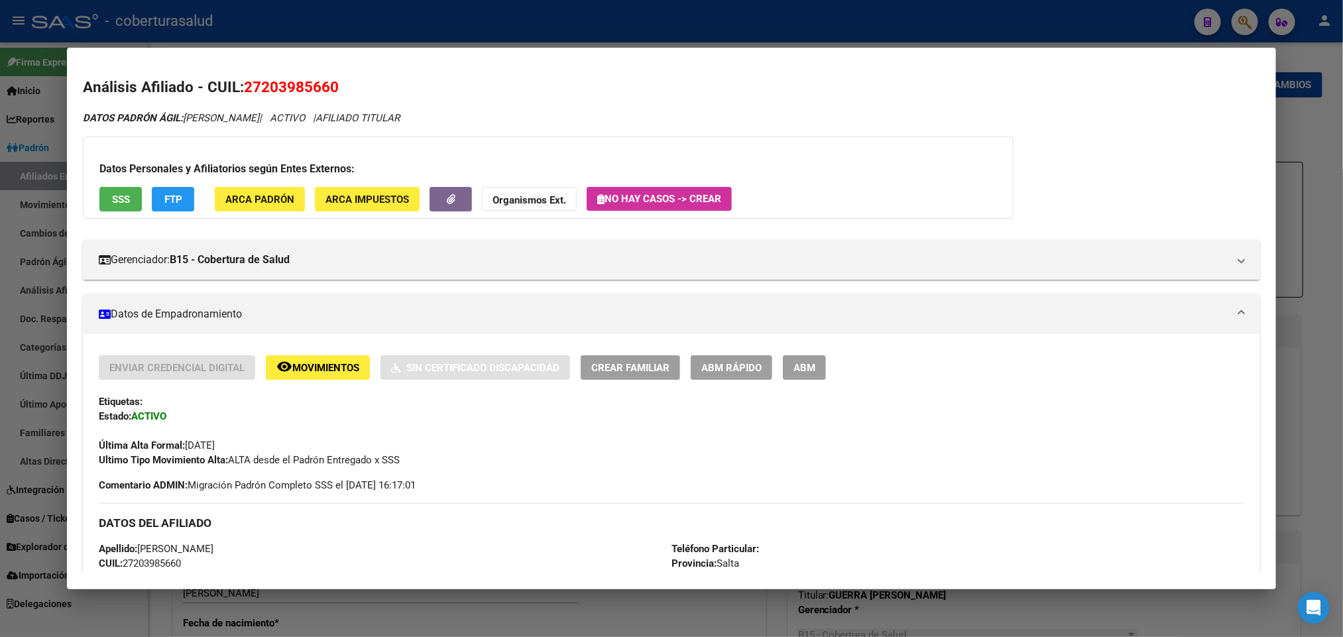
click at [508, 196] on strong "Organismos Ext." at bounding box center [530, 200] width 74 height 12
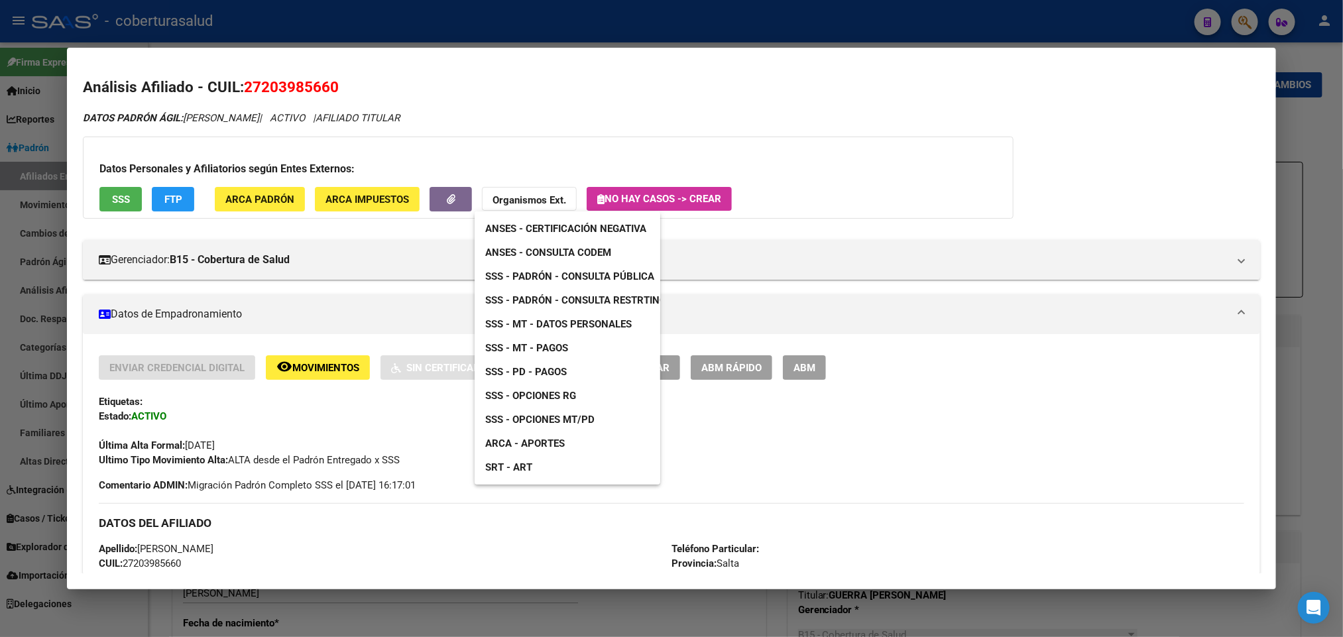
click at [580, 440] on div "ANSES - Certificación Negativa ANSES - Consulta CODEM SSS - Padrón - Consulta P…" at bounding box center [568, 348] width 186 height 273
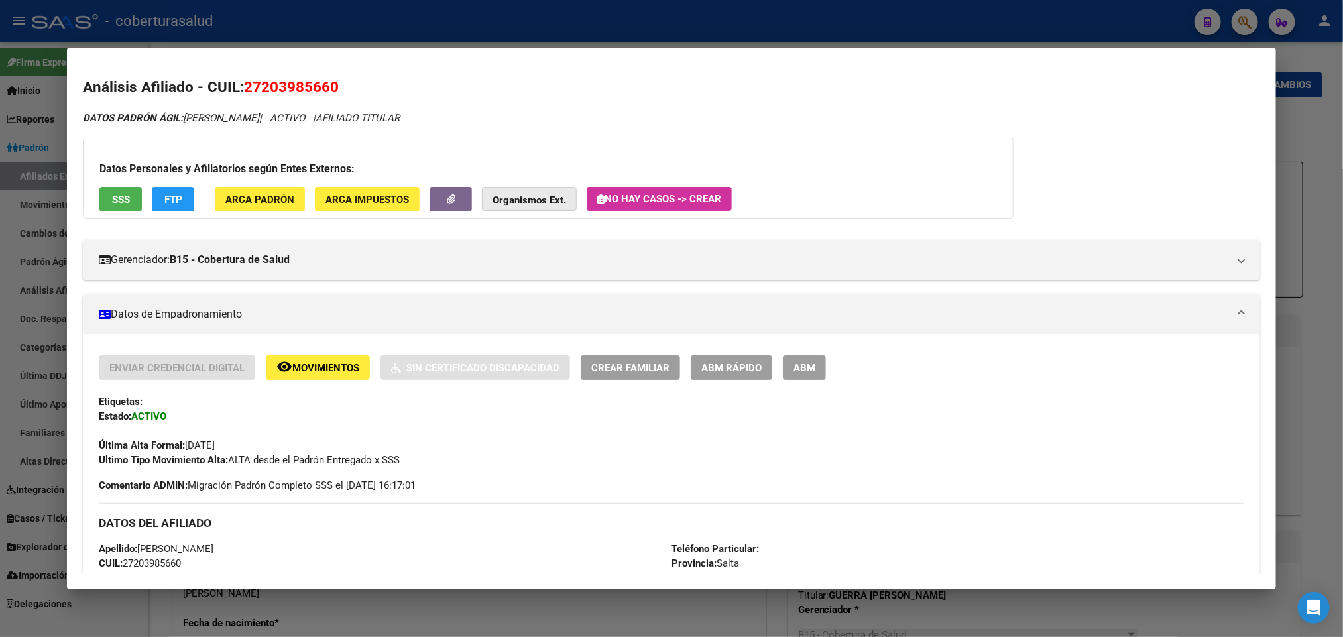
click at [533, 200] on strong "Organismos Ext." at bounding box center [530, 200] width 74 height 12
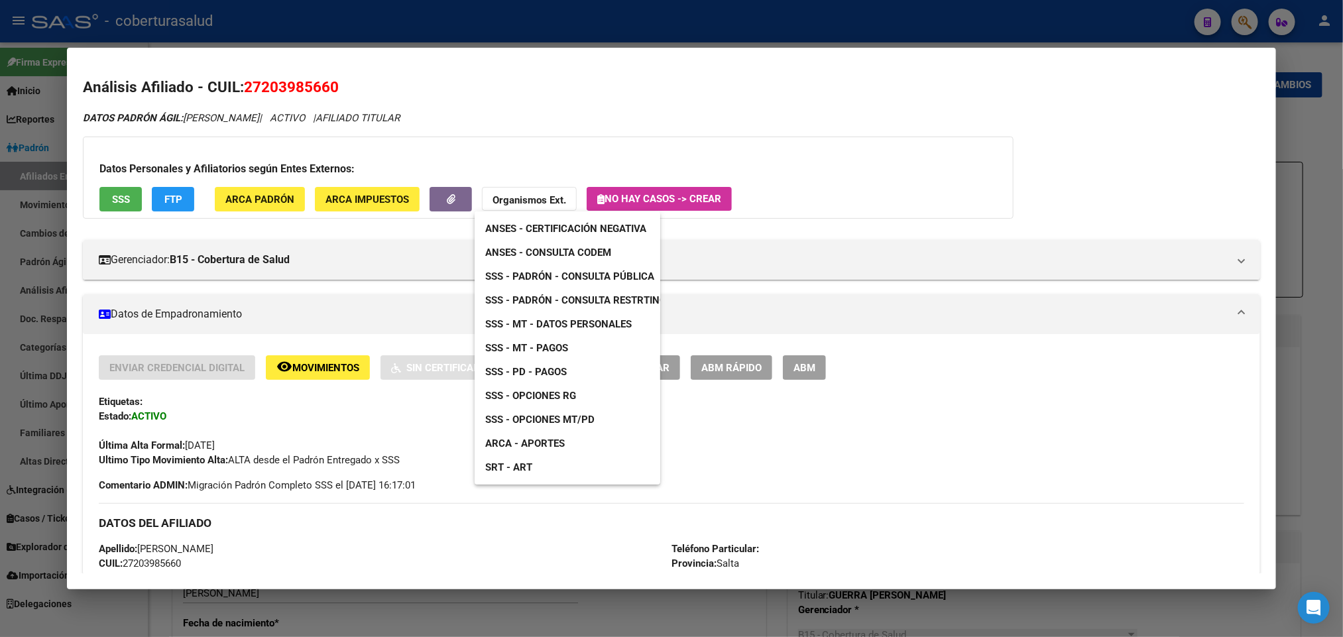
click at [518, 440] on span "ARCA - Aportes" at bounding box center [525, 444] width 80 height 12
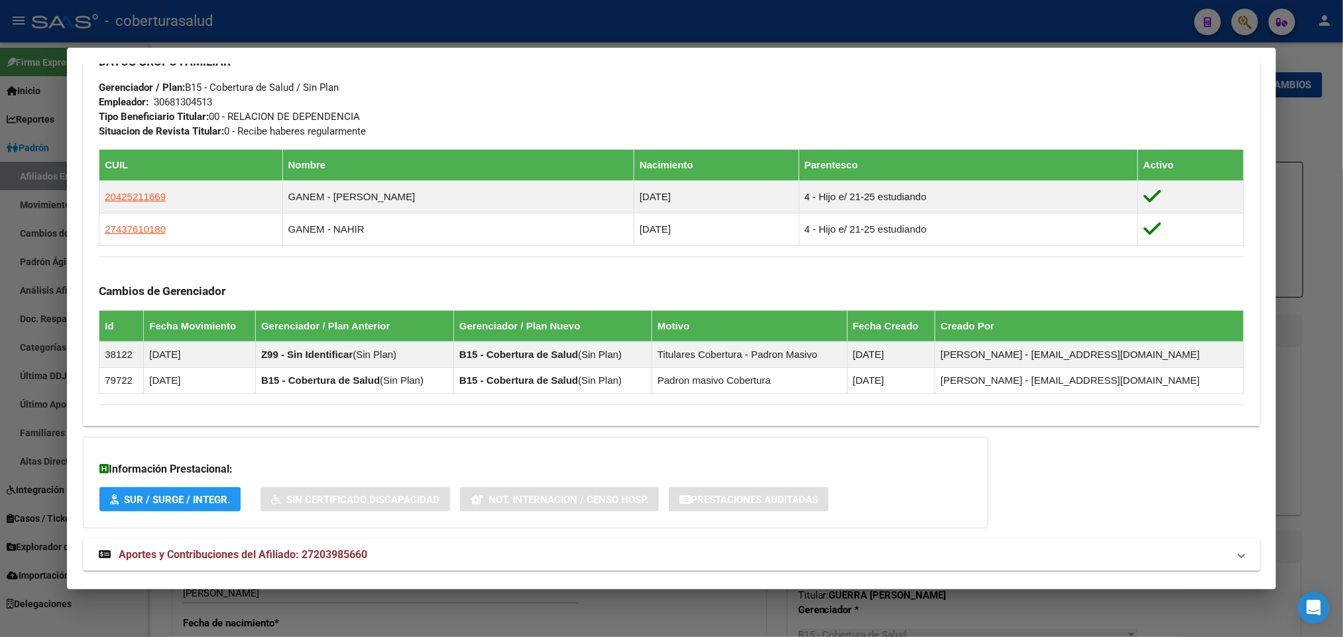
scroll to position [687, 0]
